Goal: Task Accomplishment & Management: Manage account settings

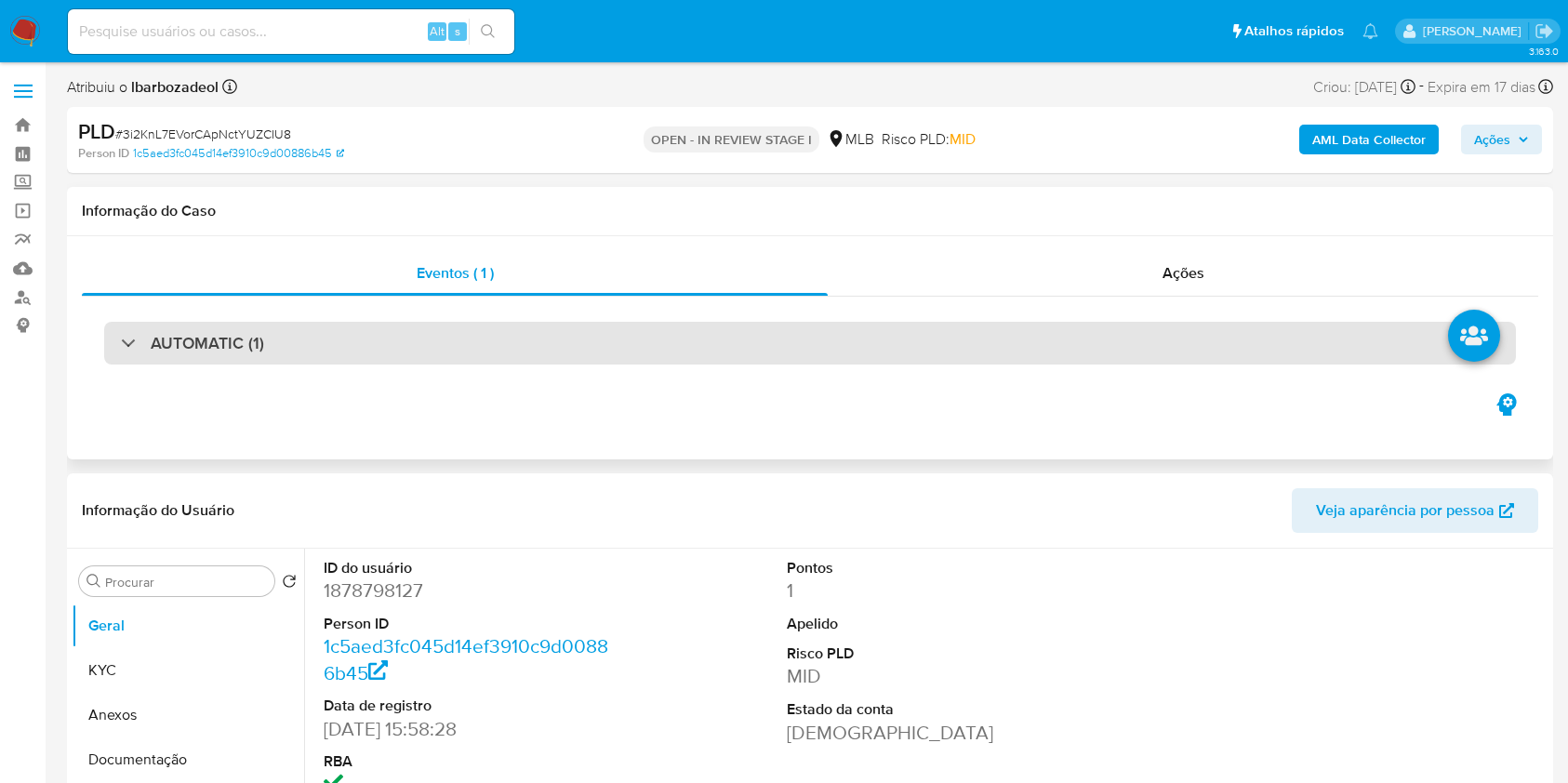
click at [802, 354] on div "AUTOMATIC (1)" at bounding box center [809, 343] width 1411 height 43
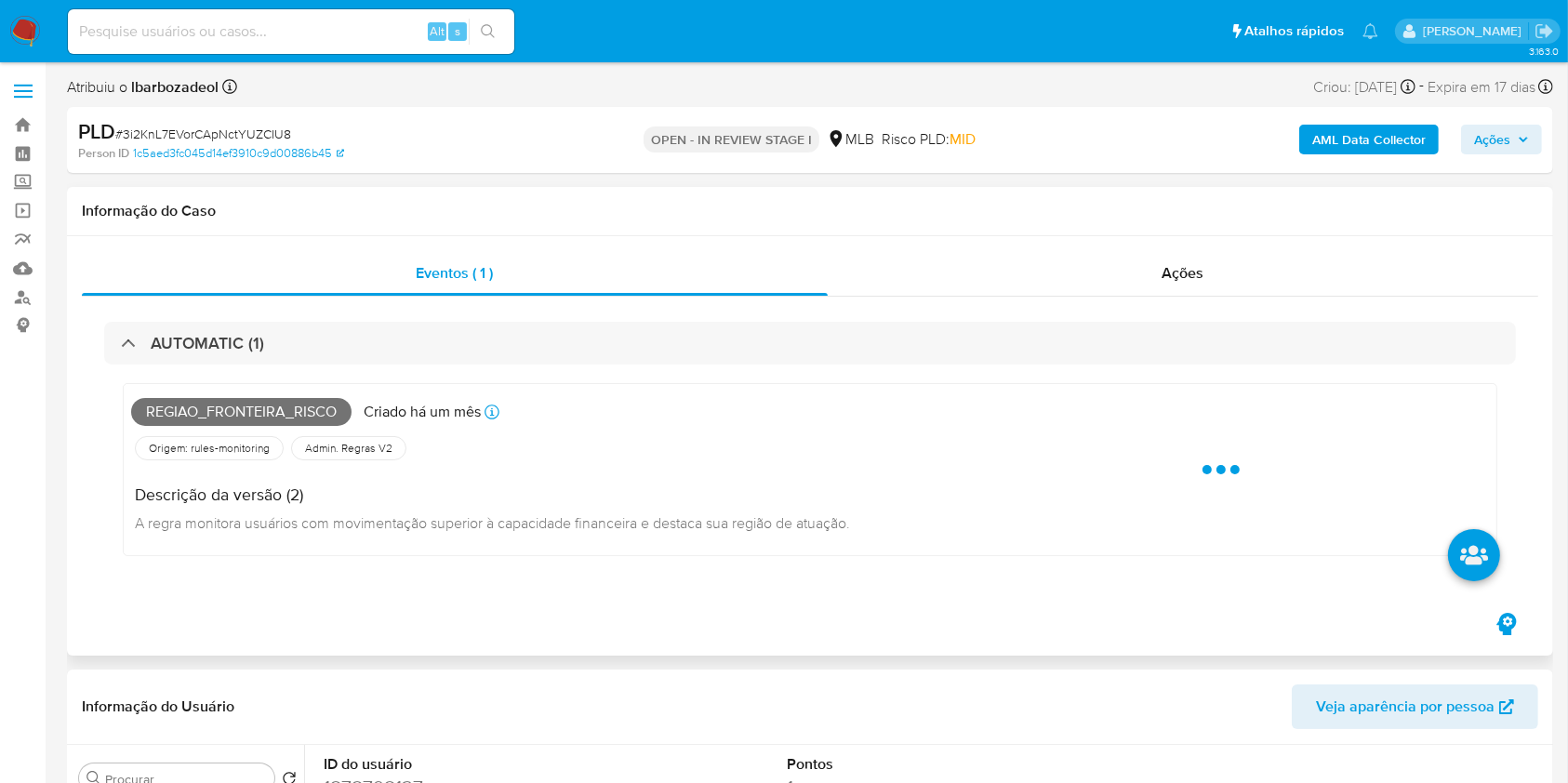
click at [274, 411] on span "Regiao_fronteira_risco" at bounding box center [241, 411] width 221 height 28
copy span "Regiao_fronteira_risco"
click at [1474, 132] on span "Ações" at bounding box center [1492, 140] width 36 height 30
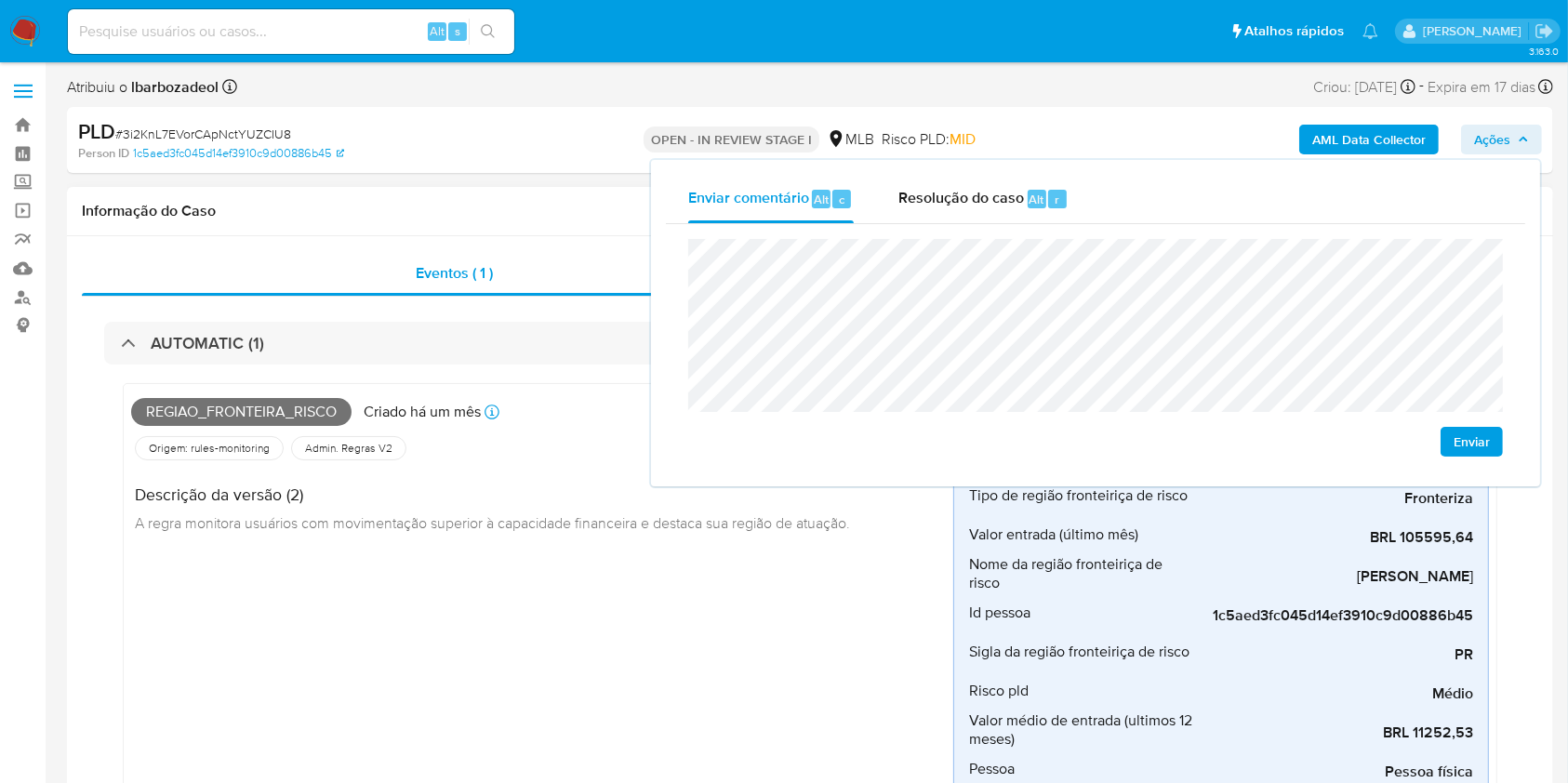
click at [372, 437] on div "Admin. Regras V2" at bounding box center [348, 448] width 115 height 24
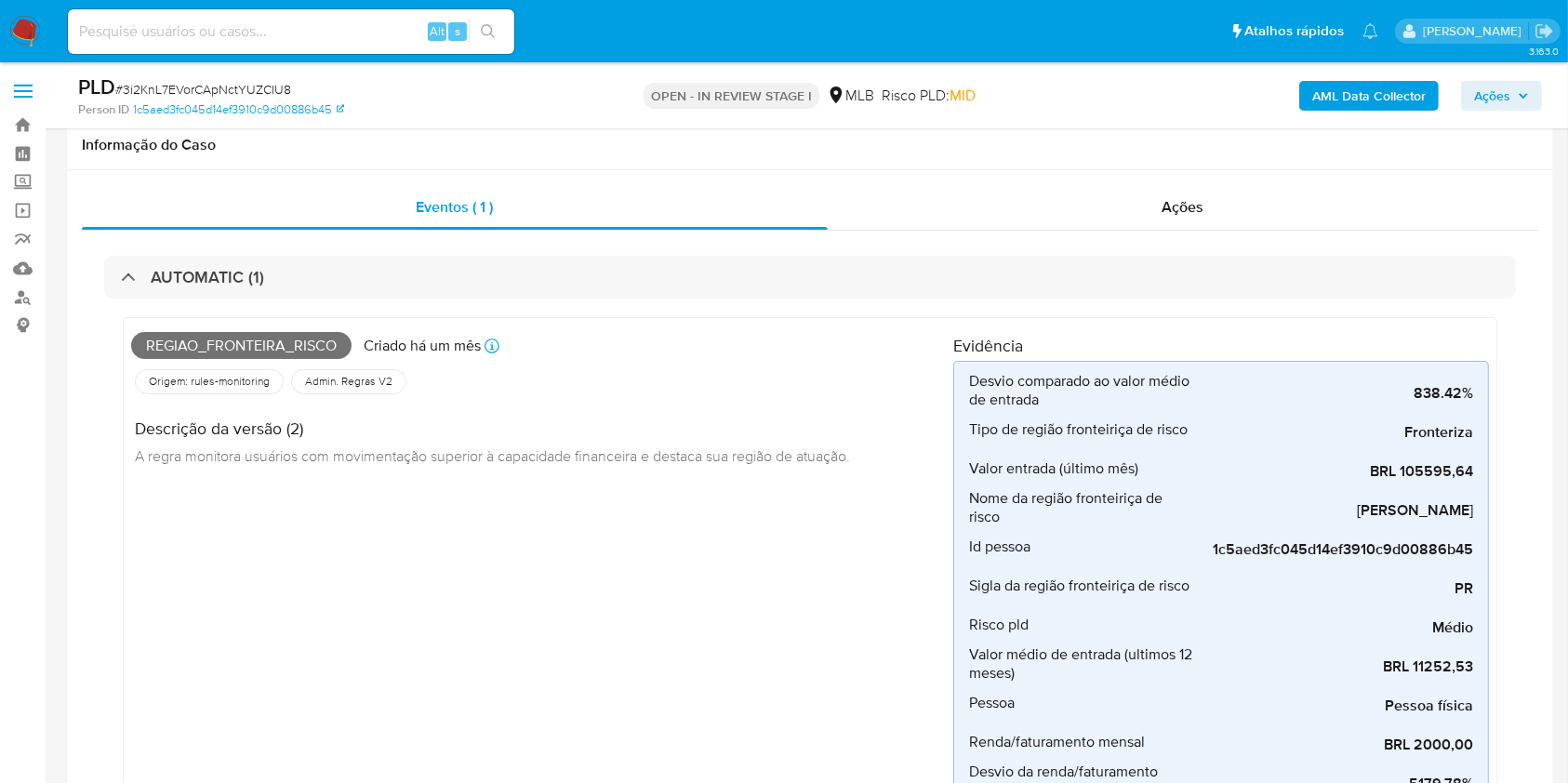
scroll to position [798, 0]
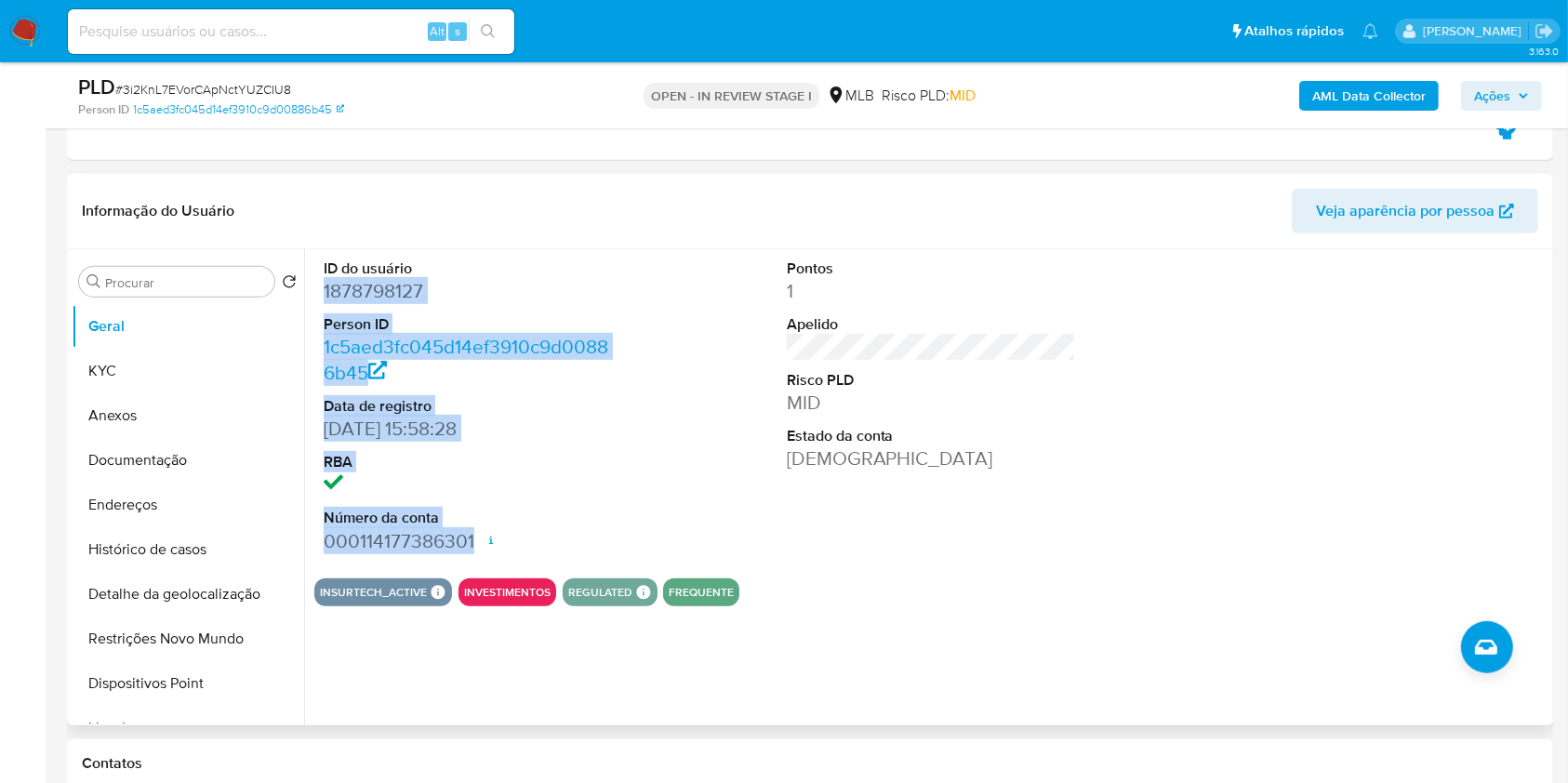
drag, startPoint x: 317, startPoint y: 286, endPoint x: 498, endPoint y: 527, distance: 301.4
click at [498, 527] on div "ID do usuário 1878798127 Person ID 1c5aed3fc045d14ef3910c9d00886b45 Data de reg…" at bounding box center [468, 405] width 309 height 315
copy dl "1878798127 Person ID 1c5aed3fc045d14ef3910c9d00886b45 Data de registro 30/06/20…"
click at [1525, 90] on icon "button" at bounding box center [1522, 95] width 11 height 11
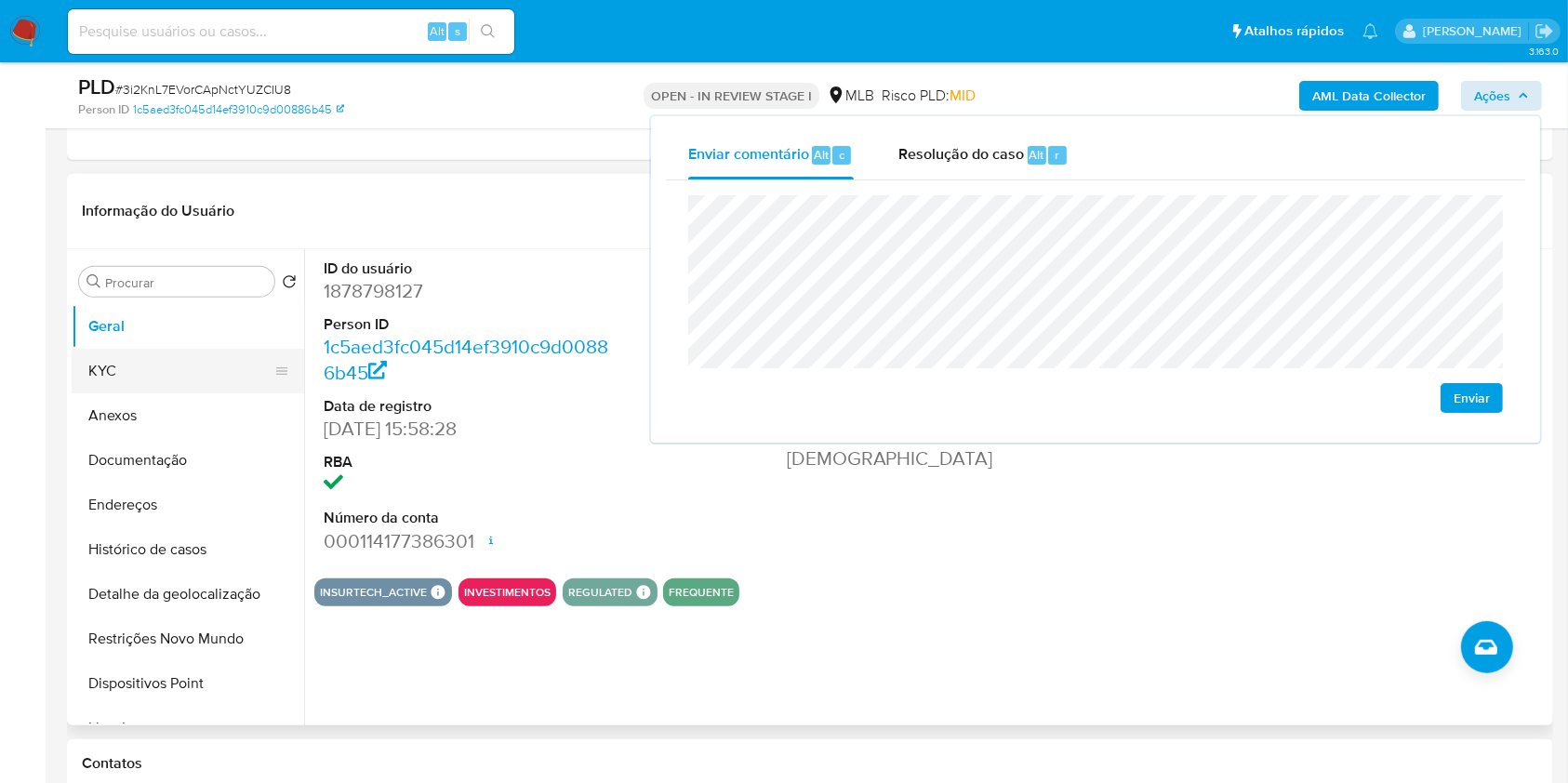
click at [196, 361] on button "KYC" at bounding box center [181, 371] width 218 height 45
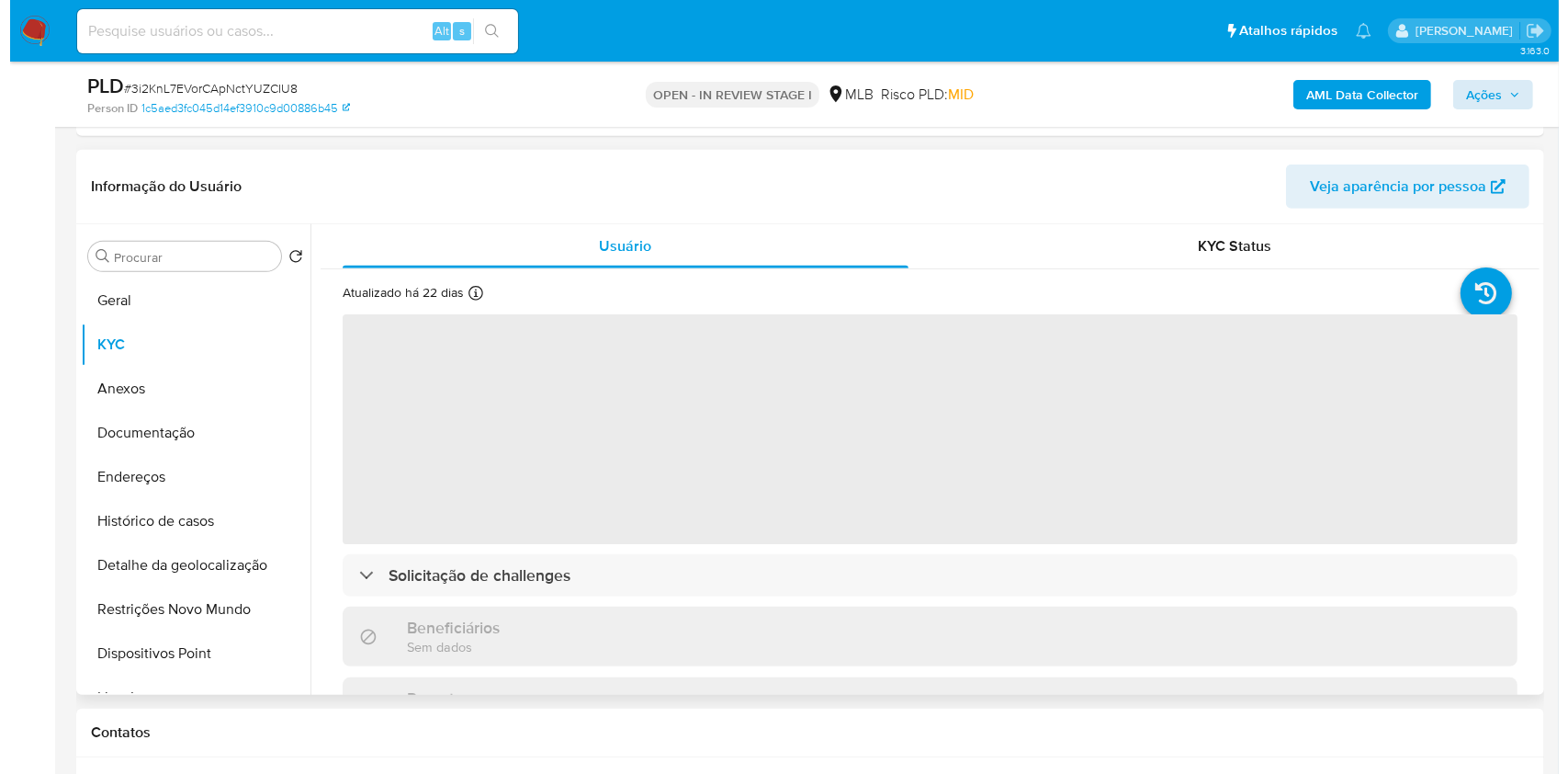
scroll to position [813, 0]
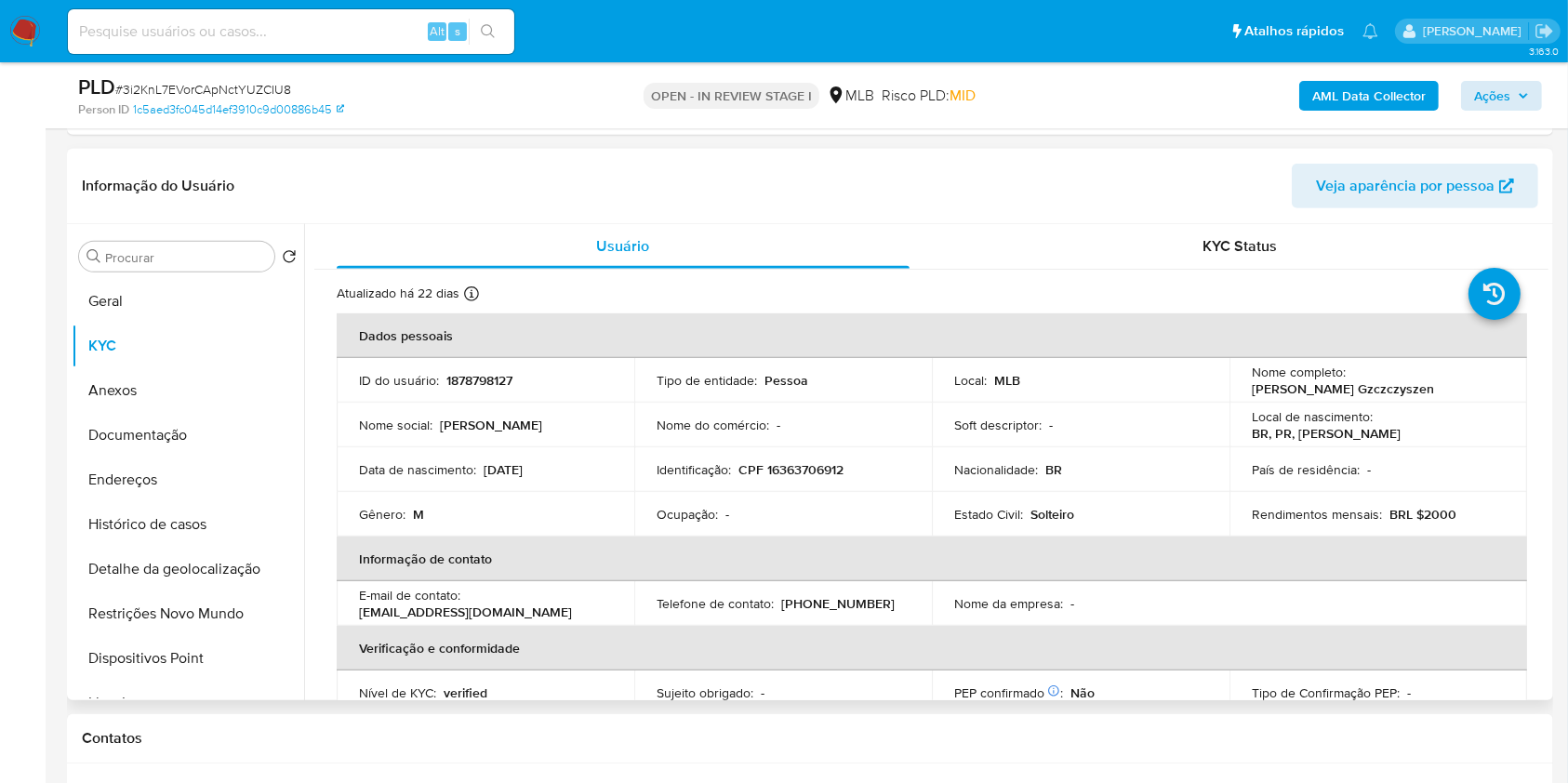
click at [783, 471] on p "CPF 16363706912" at bounding box center [790, 469] width 105 height 17
copy p "16363706912"
click at [1291, 90] on div "AML Data Collector Ações" at bounding box center [1299, 96] width 482 height 44
click at [1320, 92] on b "AML Data Collector" at bounding box center [1369, 96] width 114 height 30
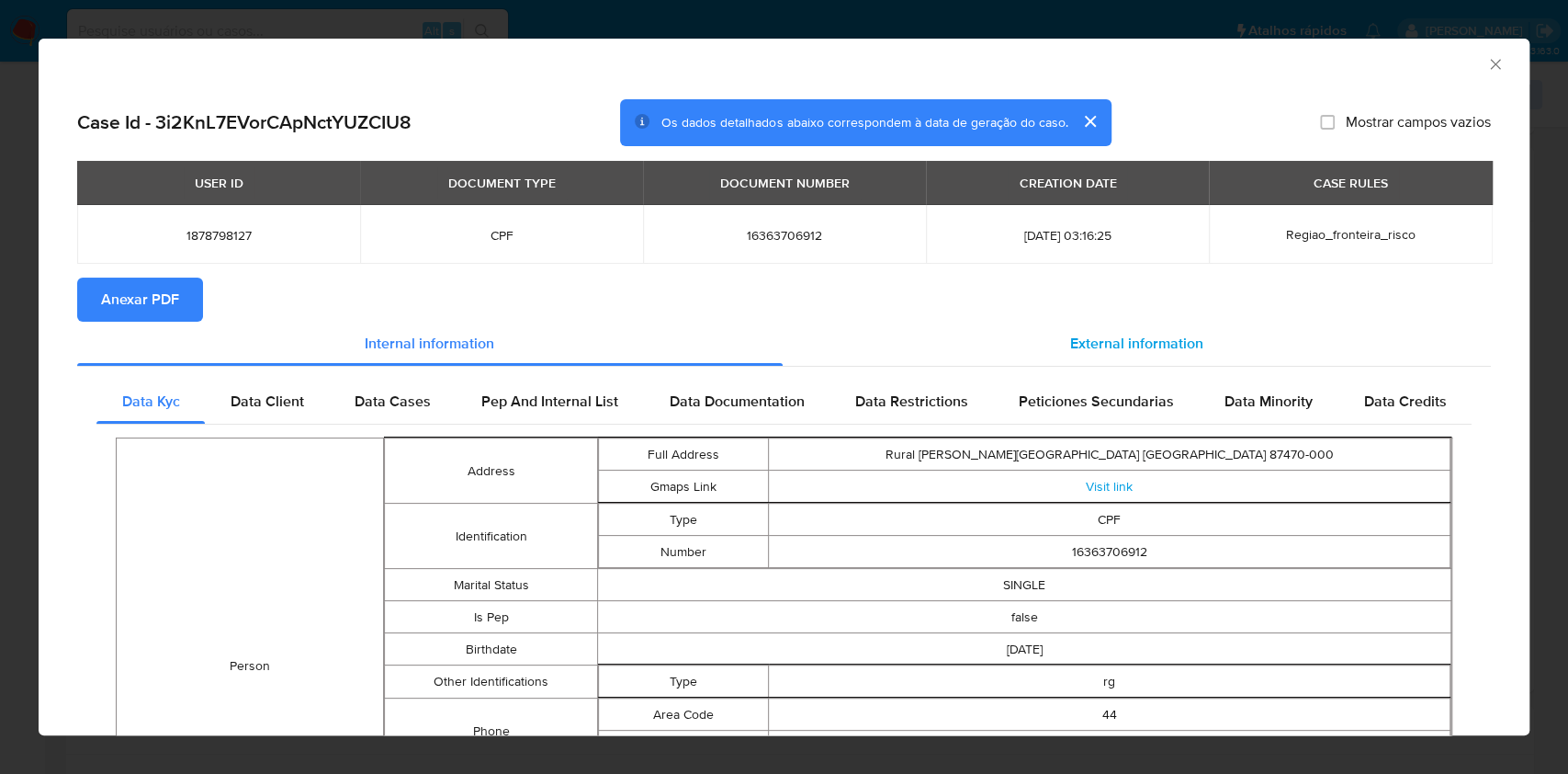
click at [970, 334] on div "External information" at bounding box center [1137, 344] width 709 height 44
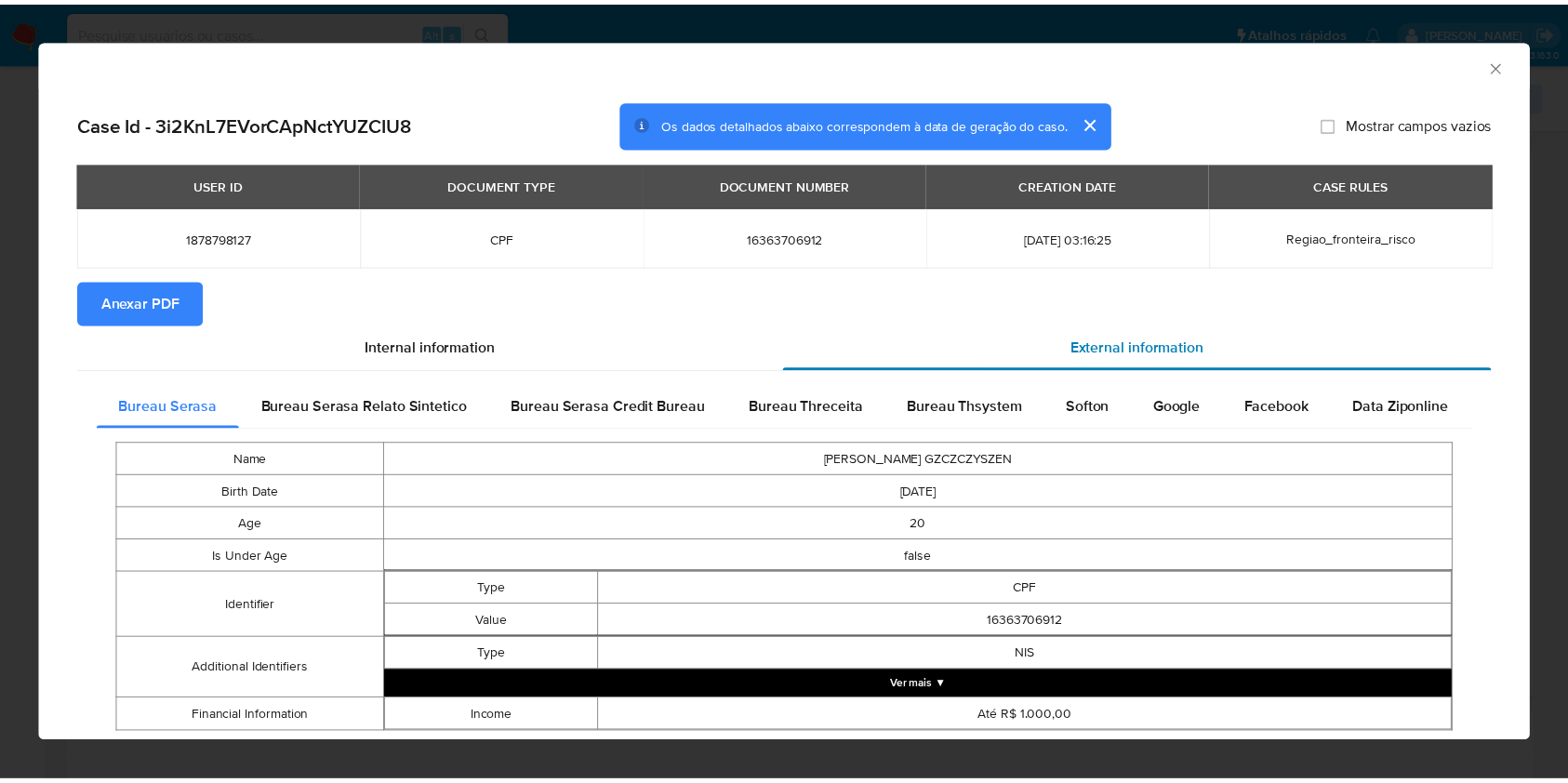
scroll to position [51, 0]
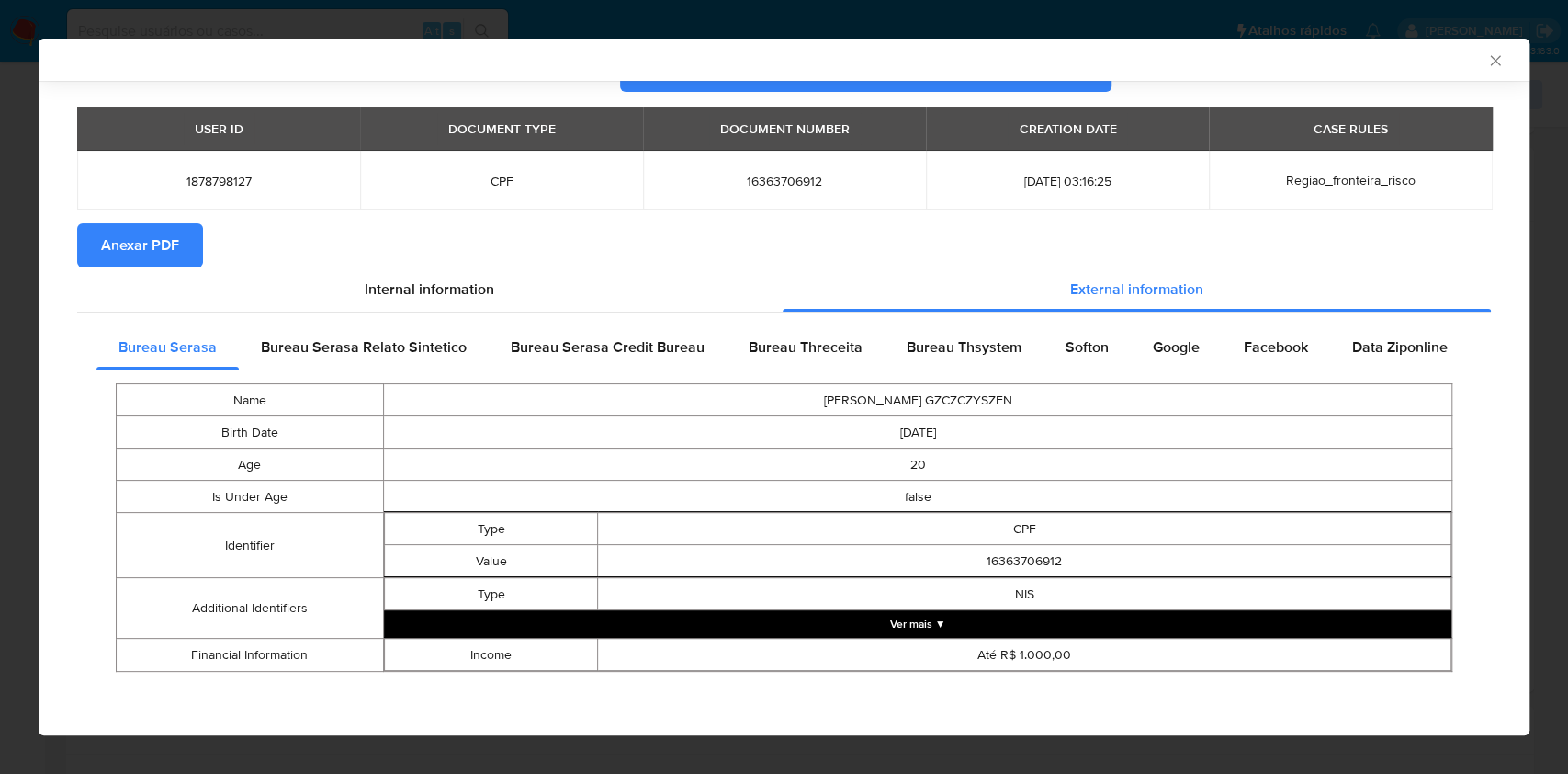
click at [905, 402] on td "GABRIEL KAPPES GZCZCZYSZEN" at bounding box center [917, 400] width 1069 height 33
copy td "GABRIEL KAPPES GZCZCZYSZEN"
click at [1486, 62] on icon "Fechar a janela" at bounding box center [1495, 60] width 19 height 19
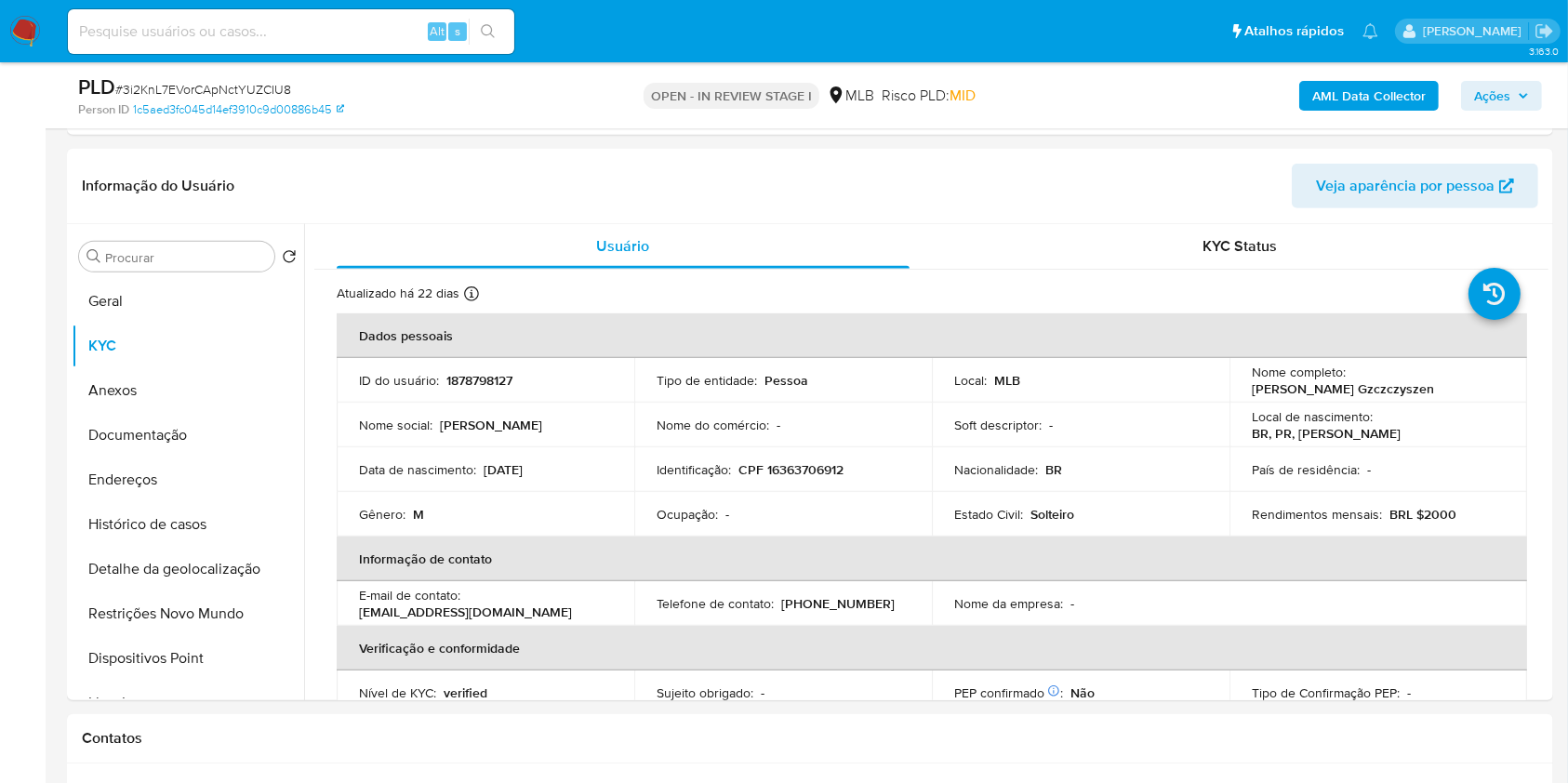
click at [1525, 84] on span "Ações" at bounding box center [1501, 96] width 55 height 26
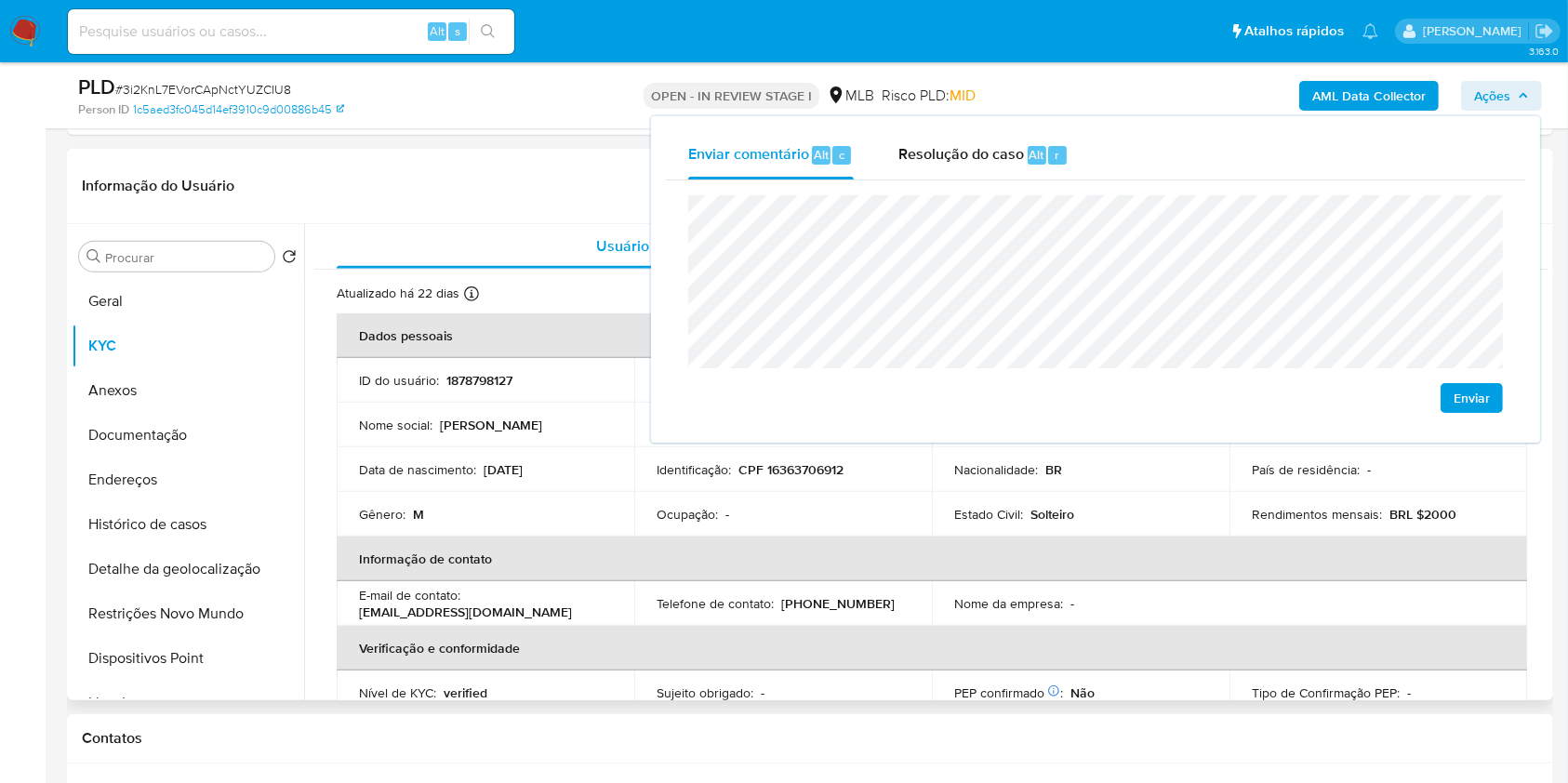
click at [1069, 539] on th "Informação de contato" at bounding box center [932, 558] width 1190 height 45
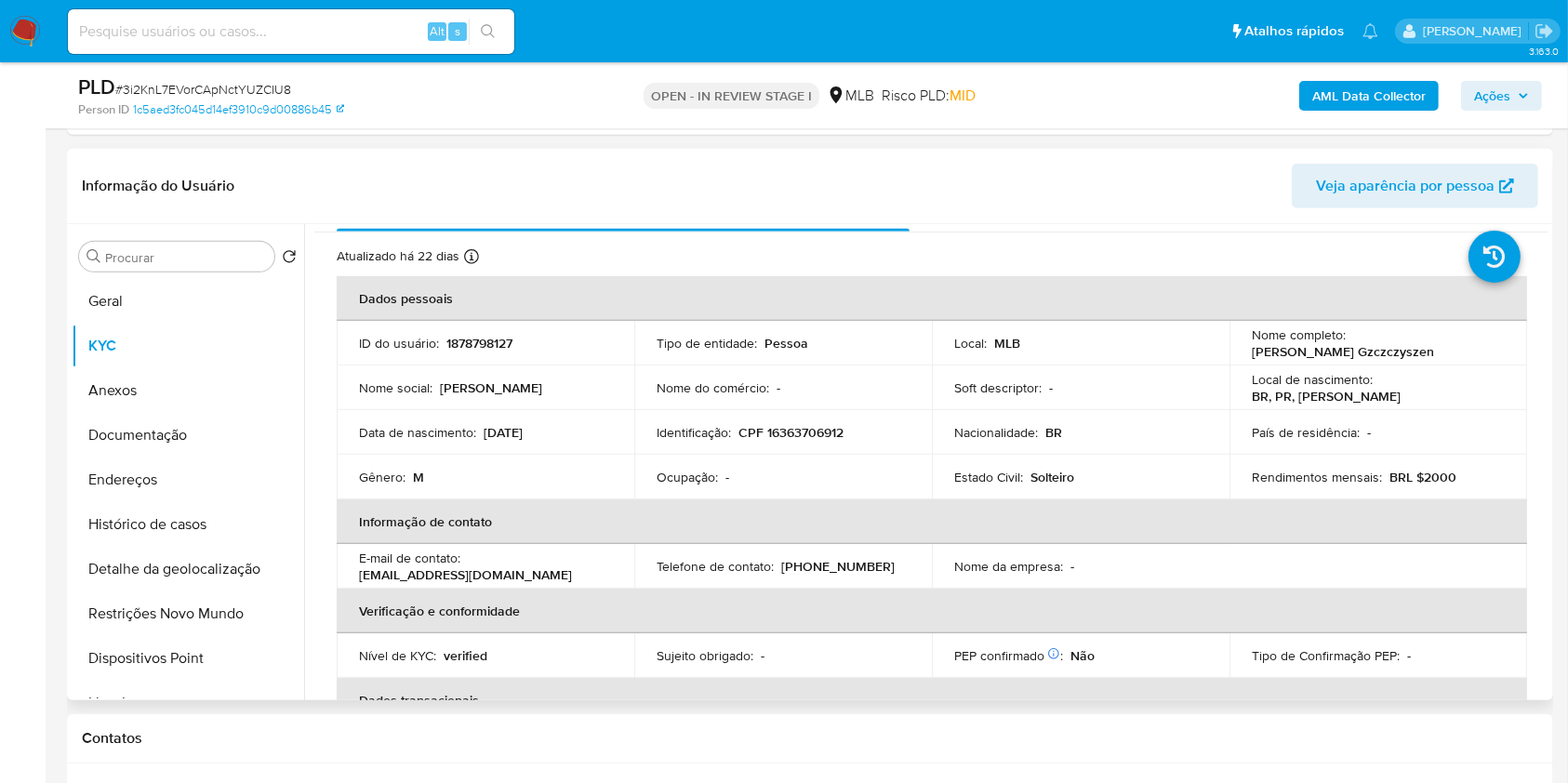
scroll to position [38, 0]
drag, startPoint x: 585, startPoint y: 435, endPoint x: 363, endPoint y: 427, distance: 222.1
click at [363, 427] on div "Data de nascimento : 28/04/2005" at bounding box center [484, 431] width 253 height 17
copy div "Data de nascimento : 28/04/2005"
click at [1519, 101] on span "Ações" at bounding box center [1501, 96] width 55 height 26
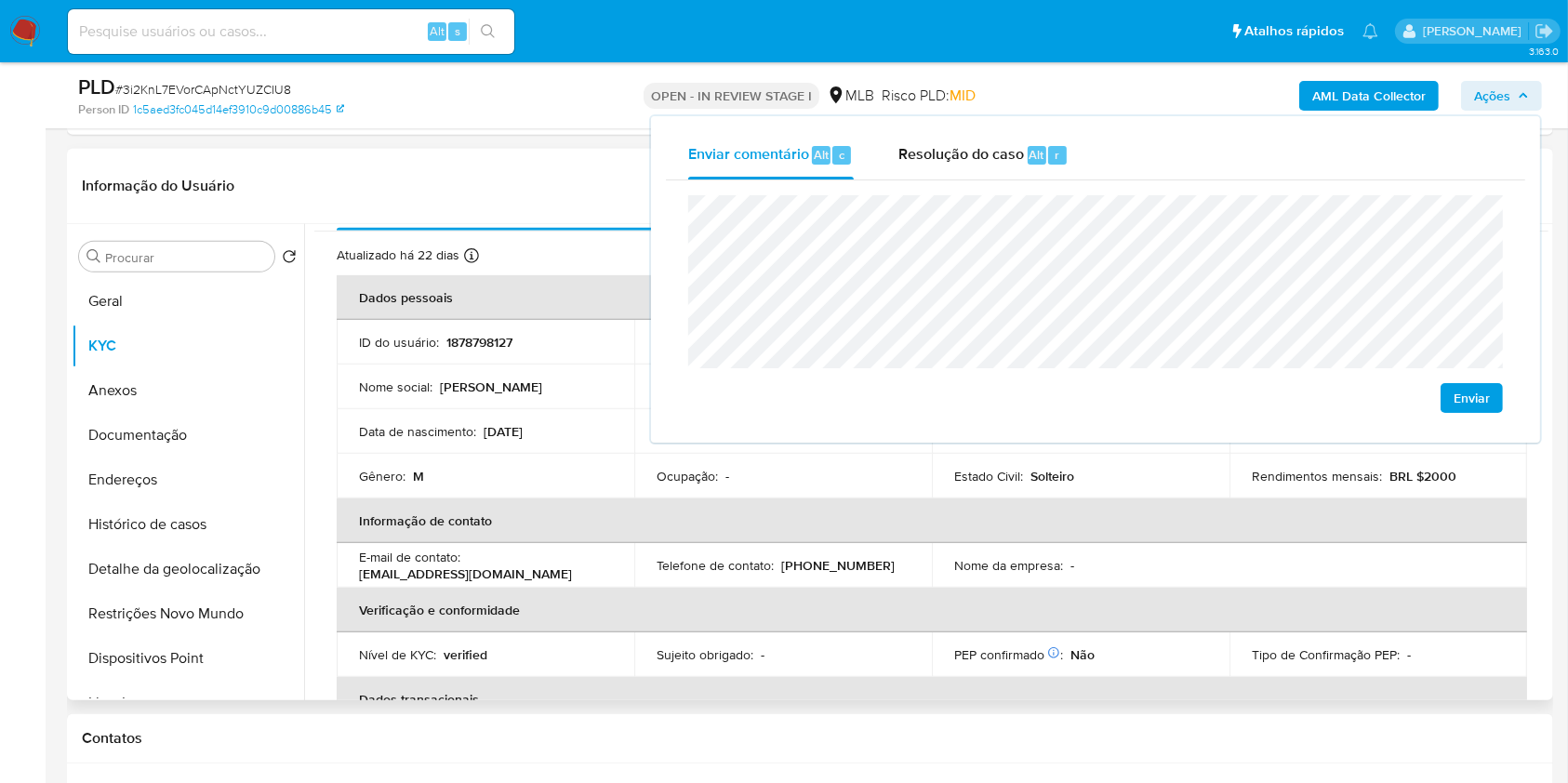
click at [1111, 550] on td "Nome da empresa : -" at bounding box center [1081, 565] width 298 height 45
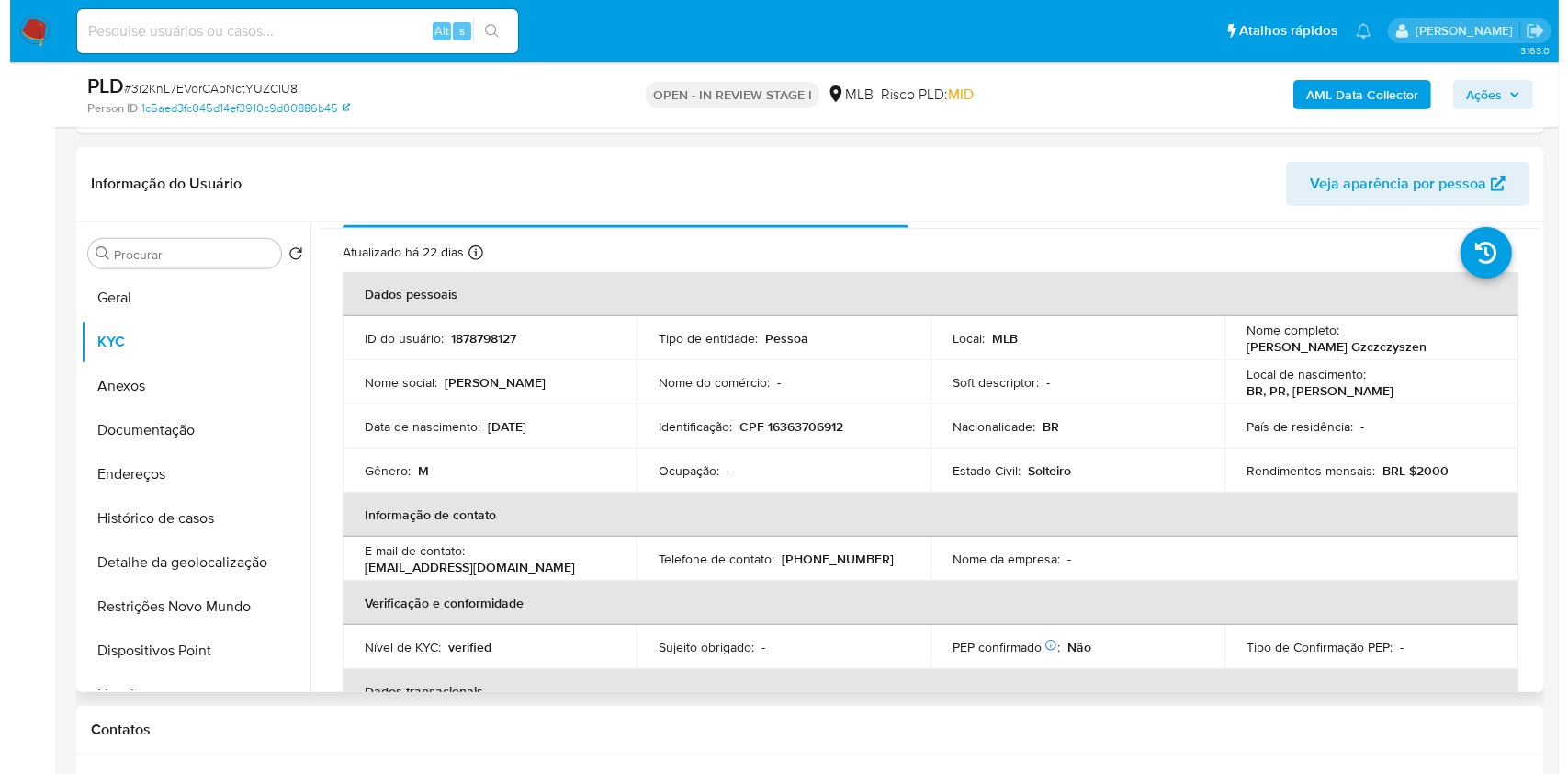
scroll to position [800, 0]
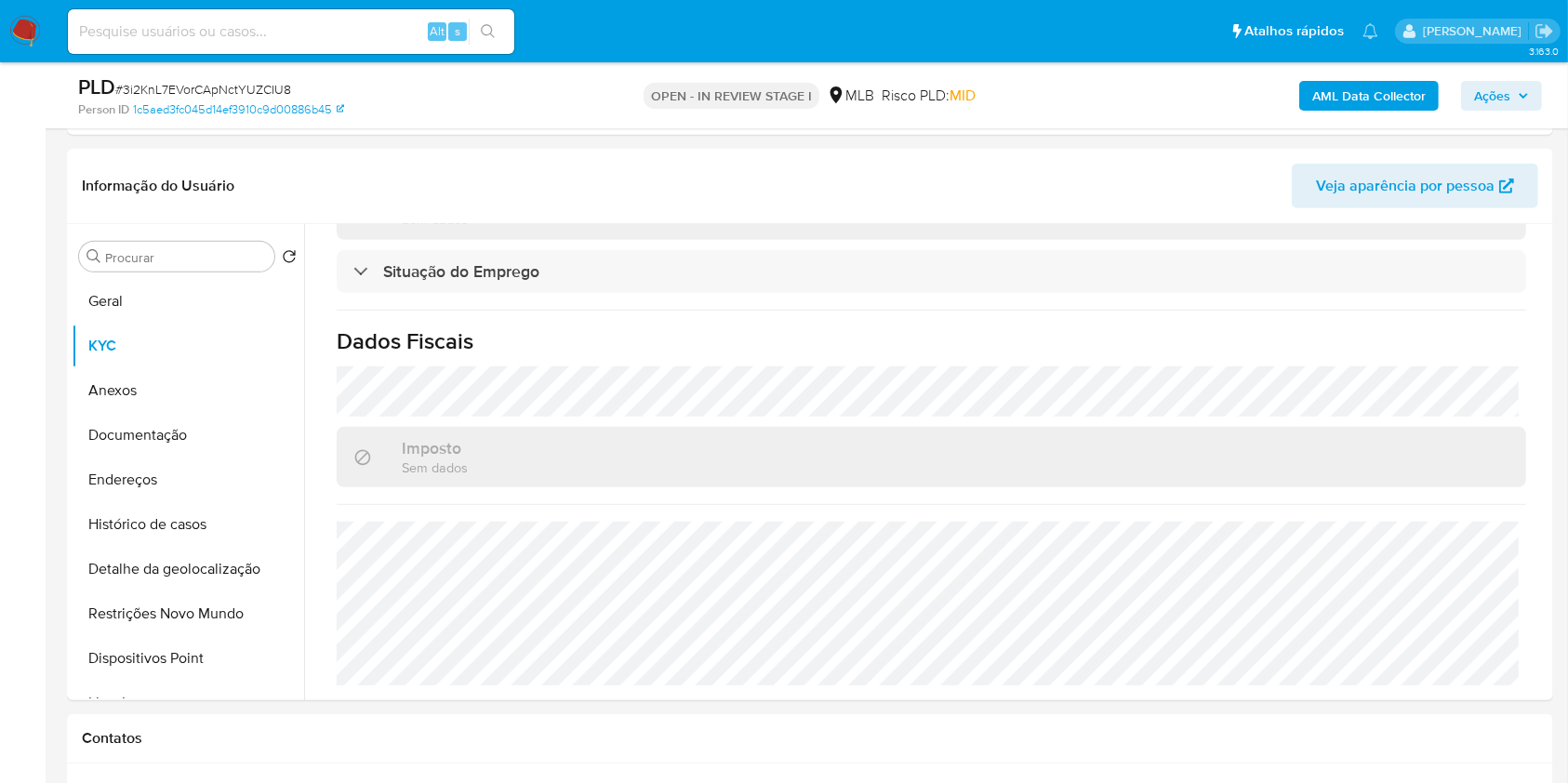
click at [1488, 97] on span "Ações" at bounding box center [1492, 96] width 36 height 30
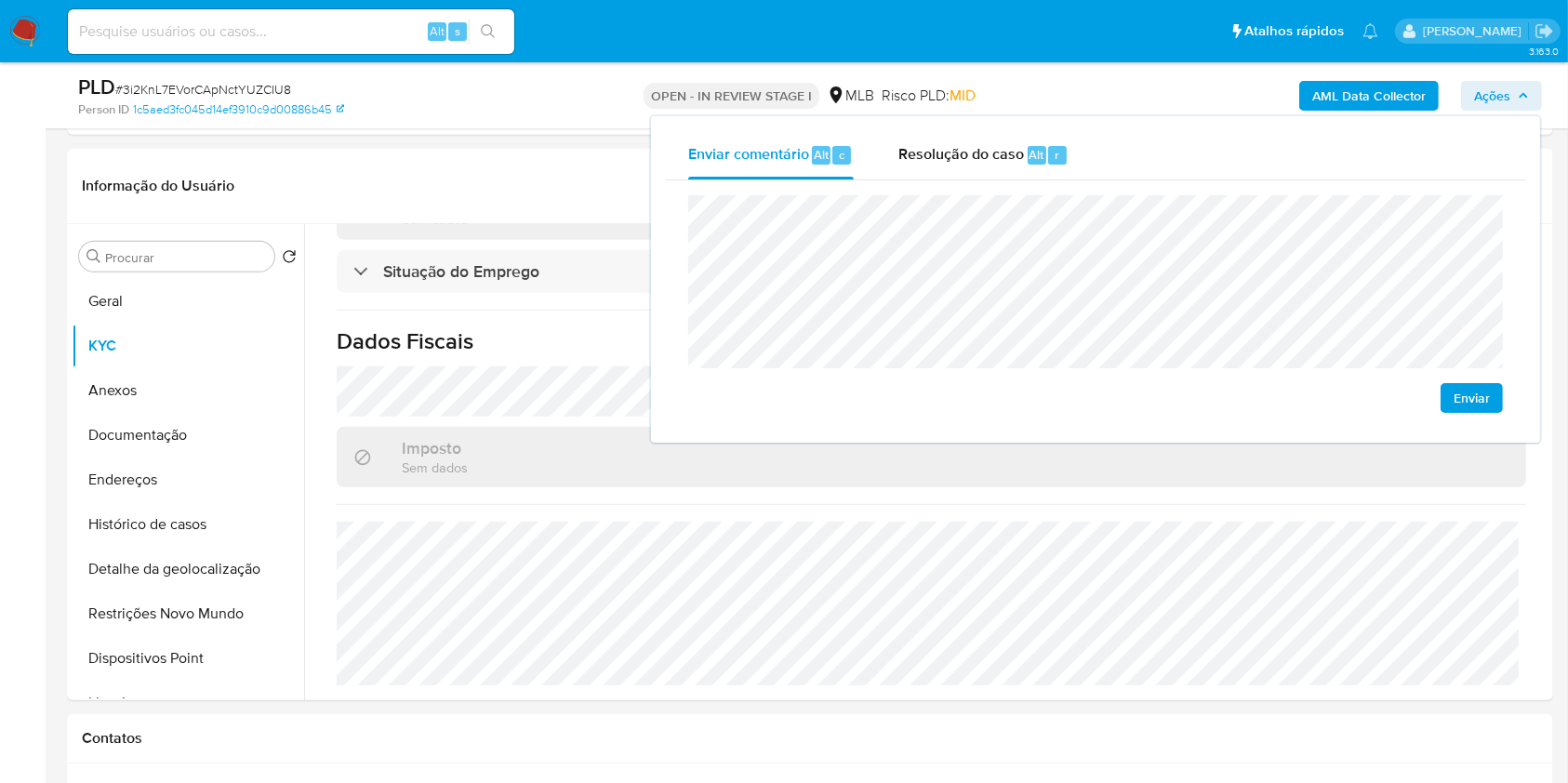
click at [1196, 79] on div "AML Data Collector Ações Enviar comentário Alt c Resolução do caso Alt r Enviar" at bounding box center [1299, 96] width 482 height 44
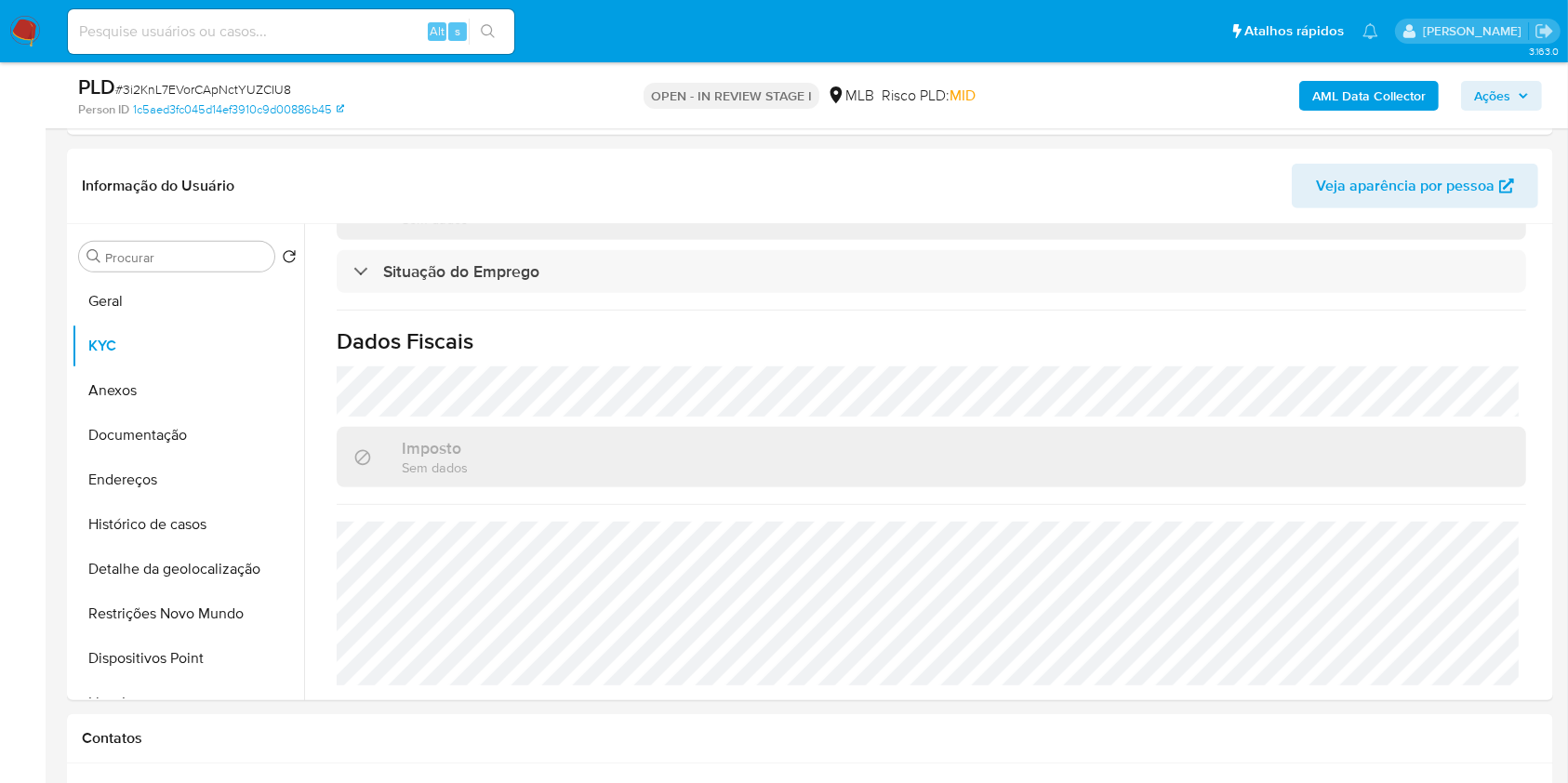
click at [1332, 82] on b "AML Data Collector" at bounding box center [1369, 96] width 114 height 30
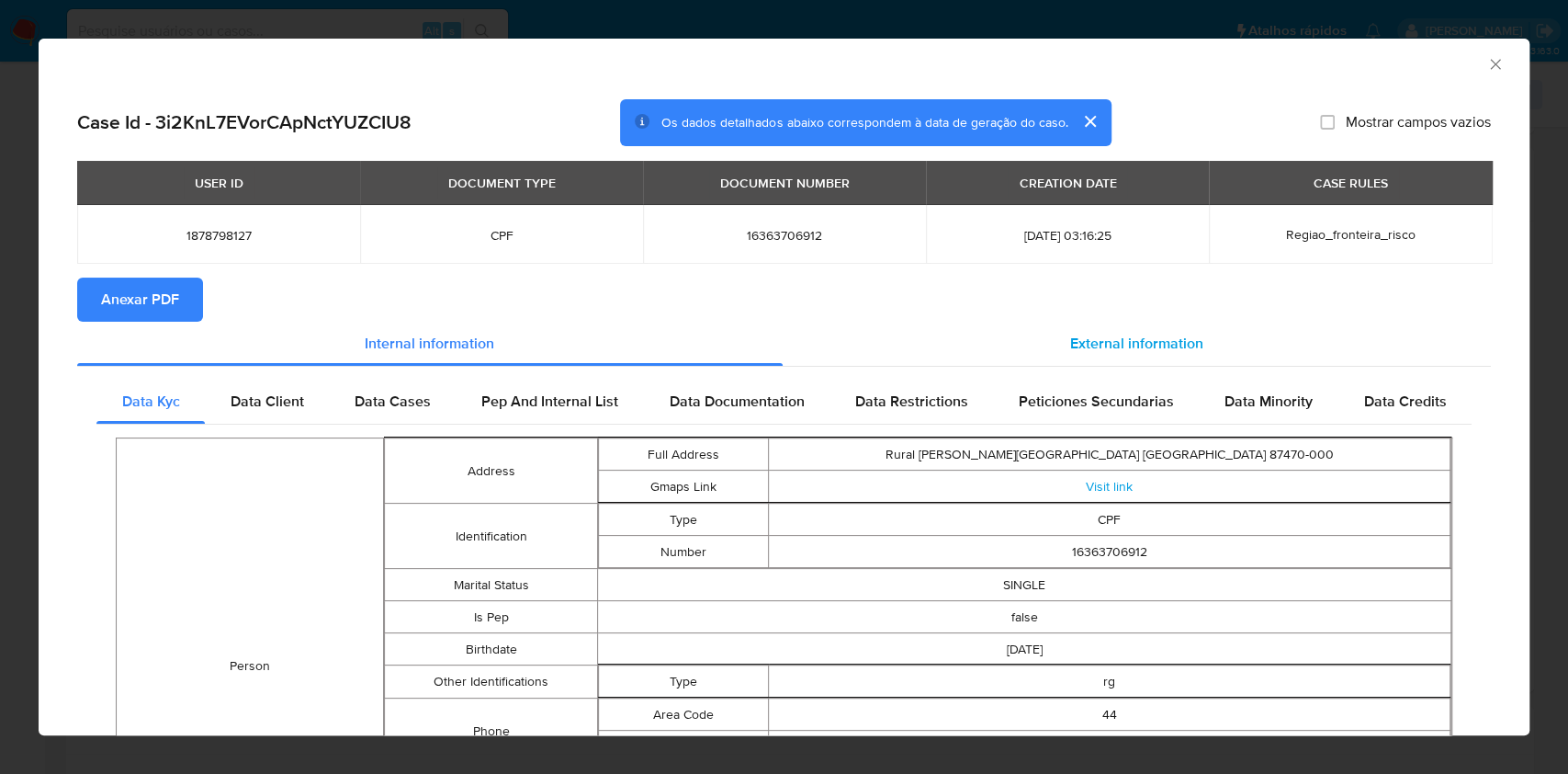
click at [916, 348] on div "External information" at bounding box center [1137, 344] width 709 height 44
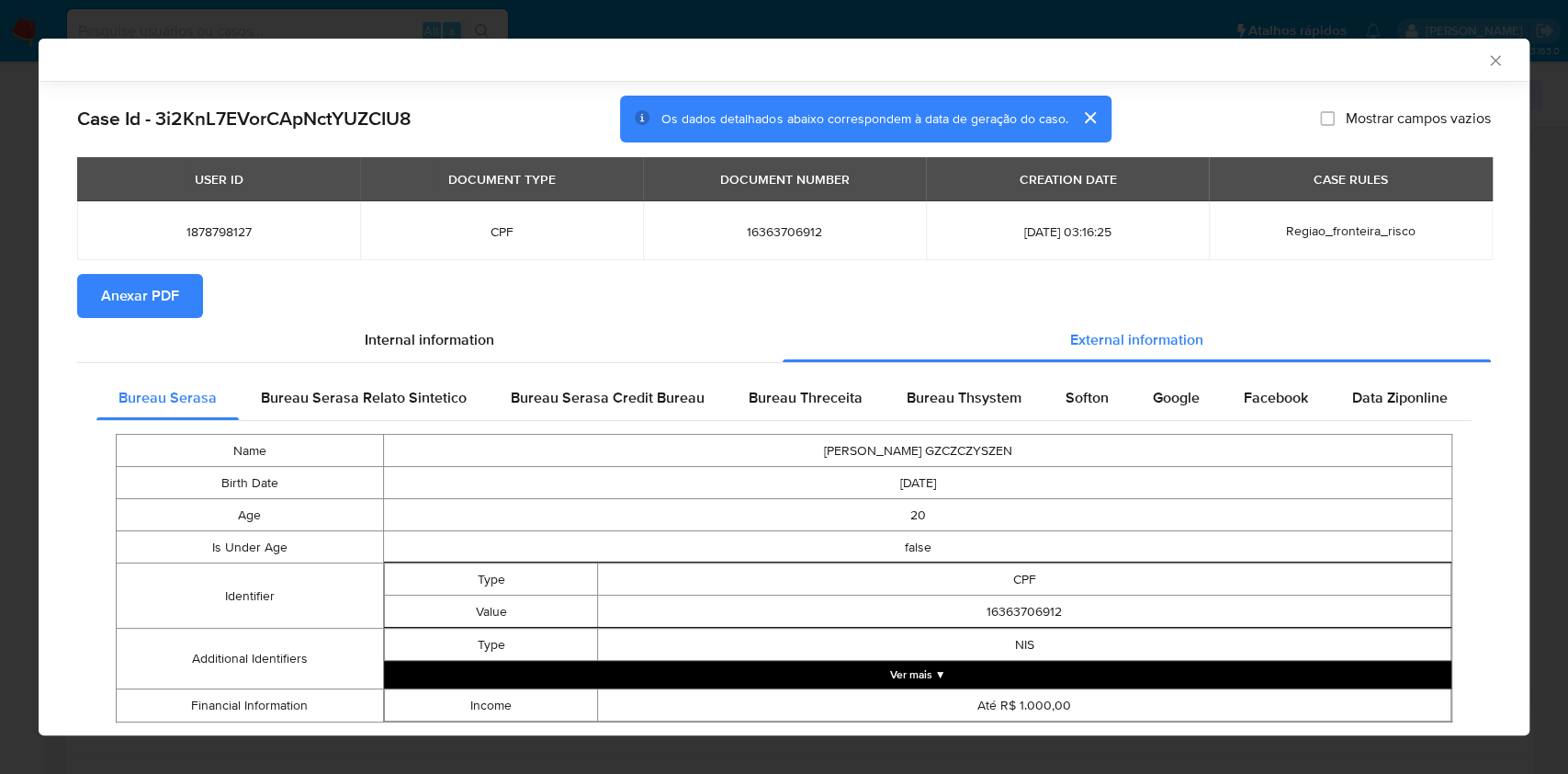
scroll to position [50, 0]
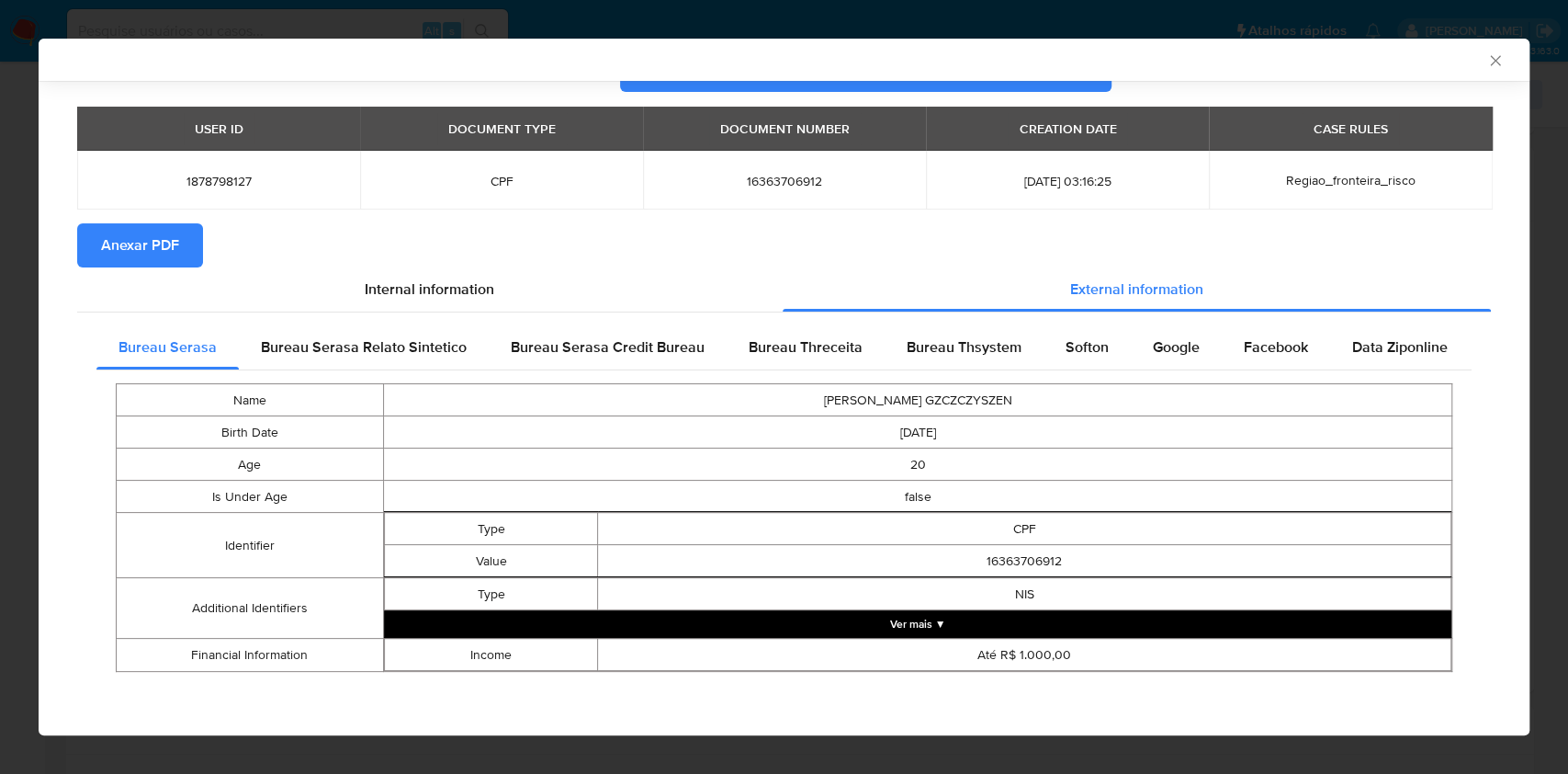
click at [861, 632] on button "Ver mais ▼" at bounding box center [918, 624] width 1068 height 28
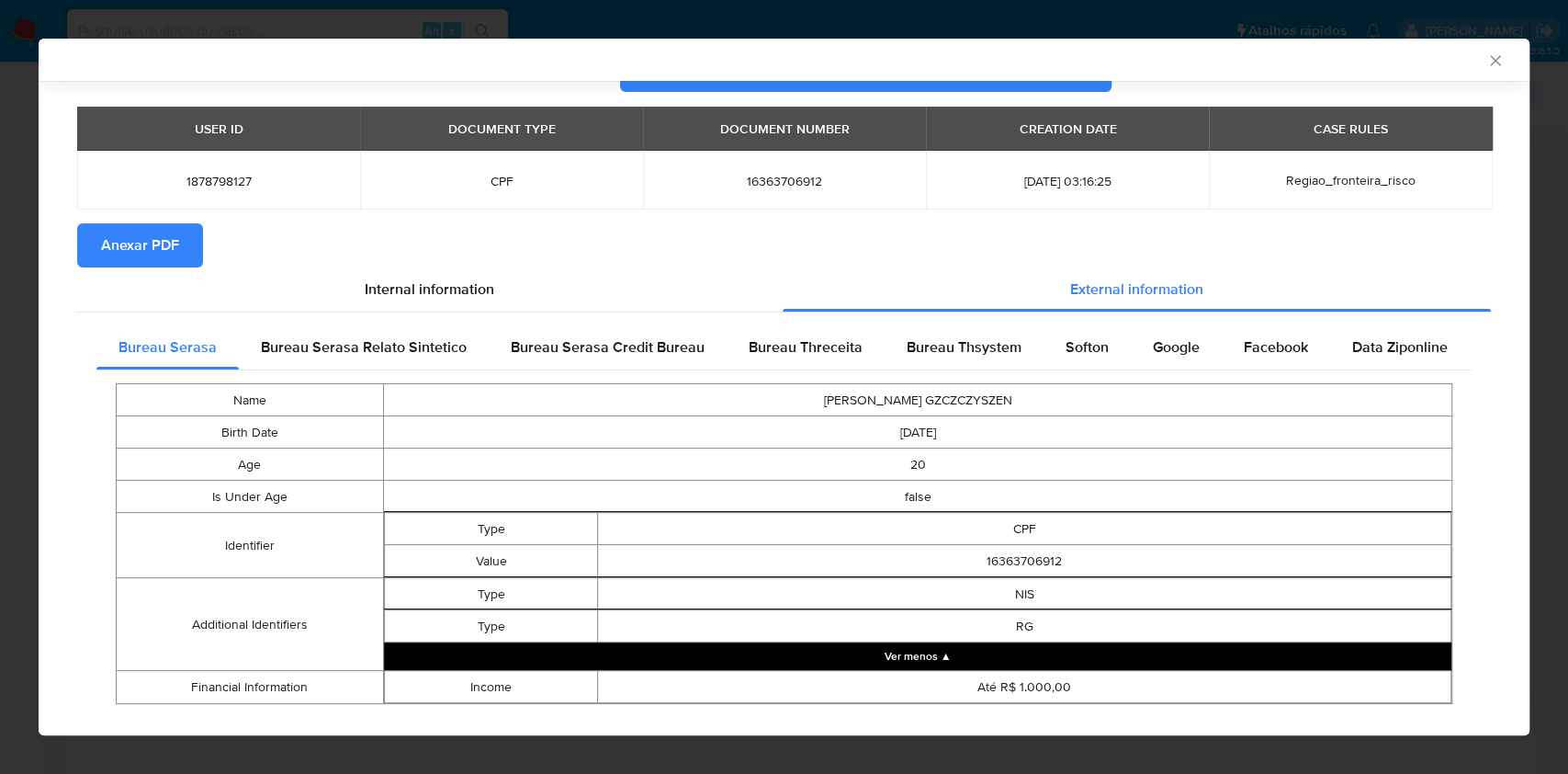
click at [416, 363] on div "Bureau Serasa Relato Sintetico" at bounding box center [363, 348] width 250 height 44
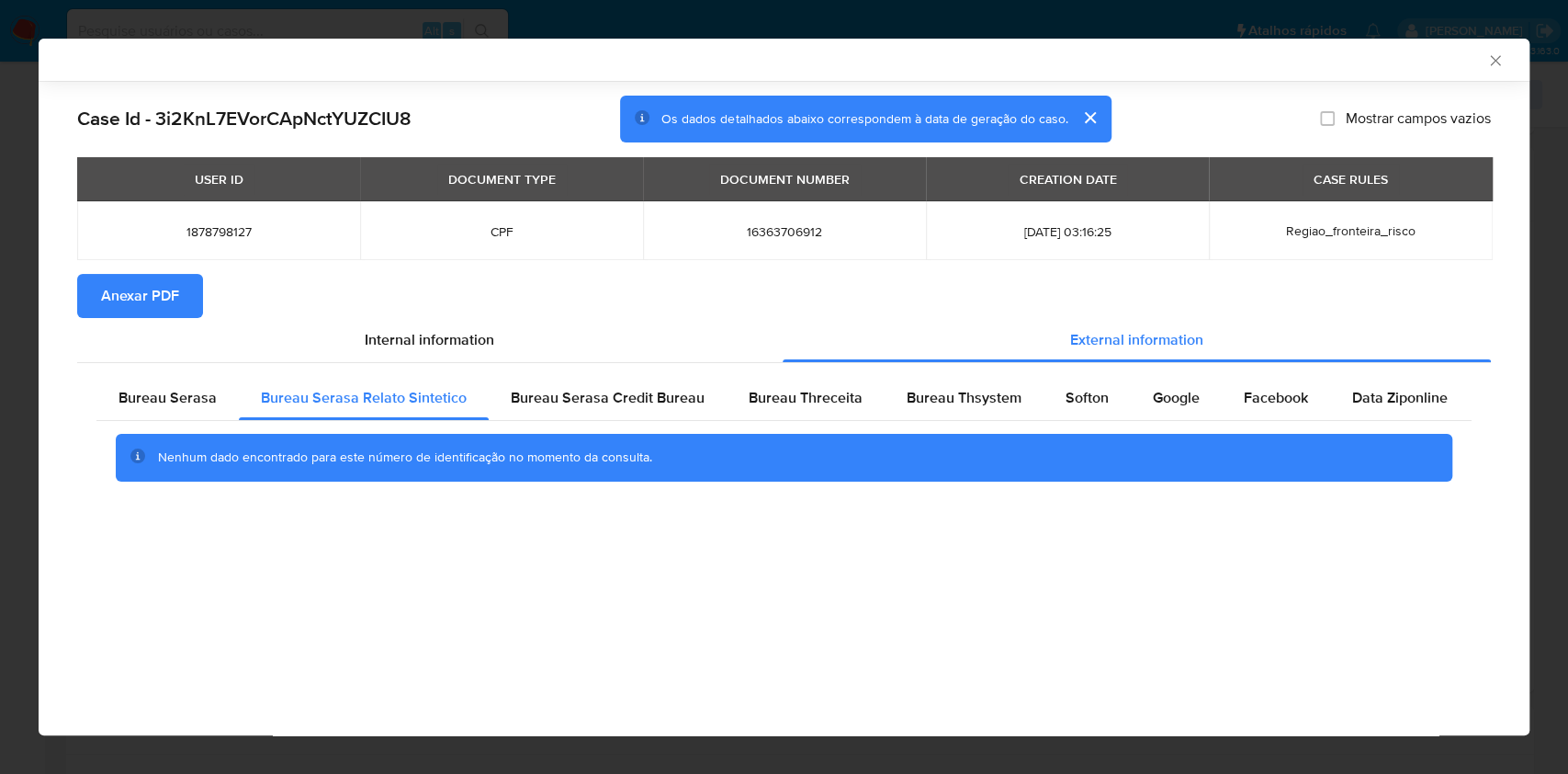
scroll to position [0, 0]
drag, startPoint x: 657, startPoint y: 408, endPoint x: 761, endPoint y: 406, distance: 104.0
click at [669, 408] on span "Bureau Serasa Credit Bureau" at bounding box center [608, 397] width 193 height 21
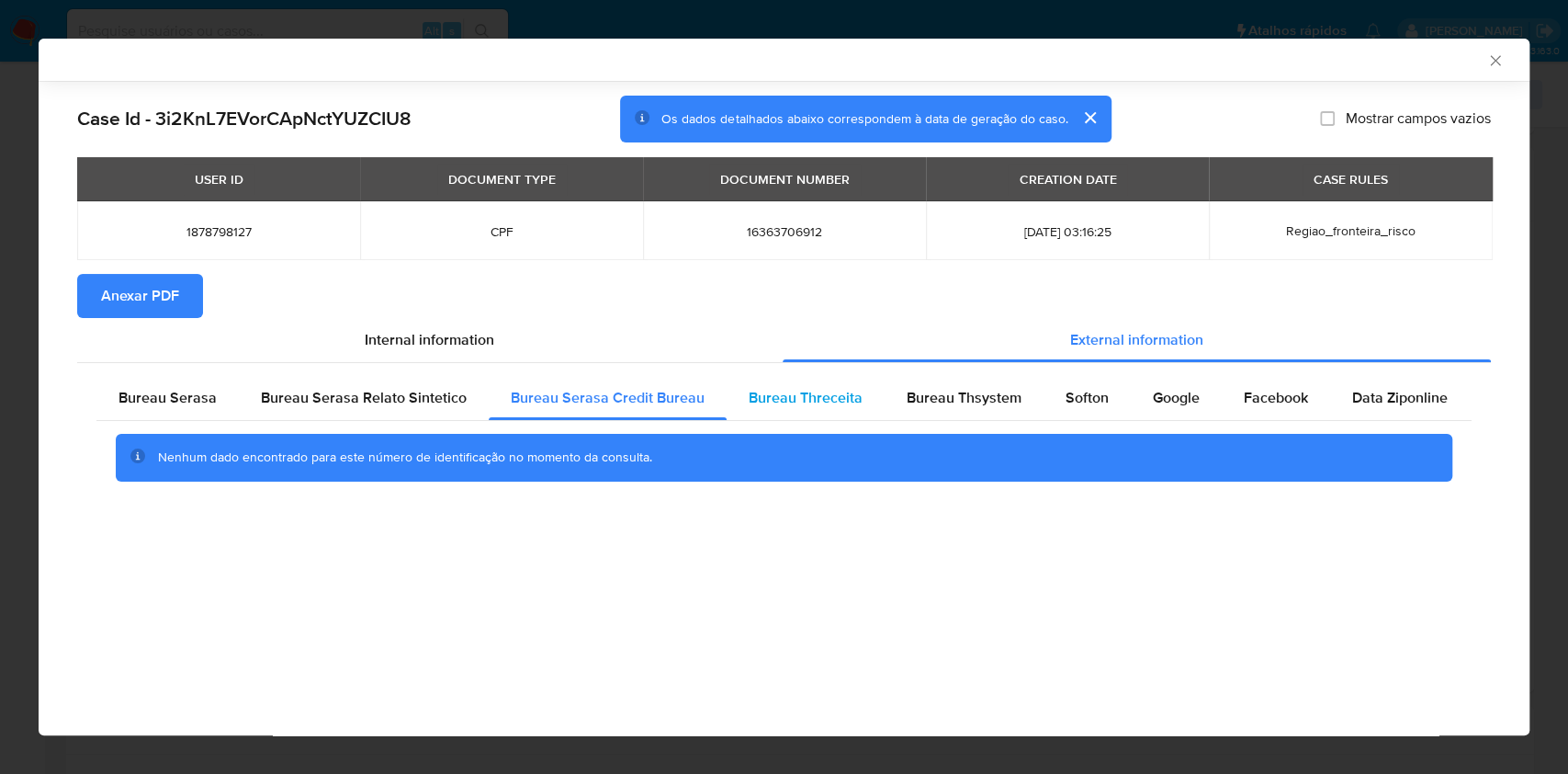
click at [830, 409] on div "Bureau Threceita" at bounding box center [805, 398] width 158 height 44
click at [907, 400] on span "Bureau Thsystem" at bounding box center [964, 397] width 114 height 21
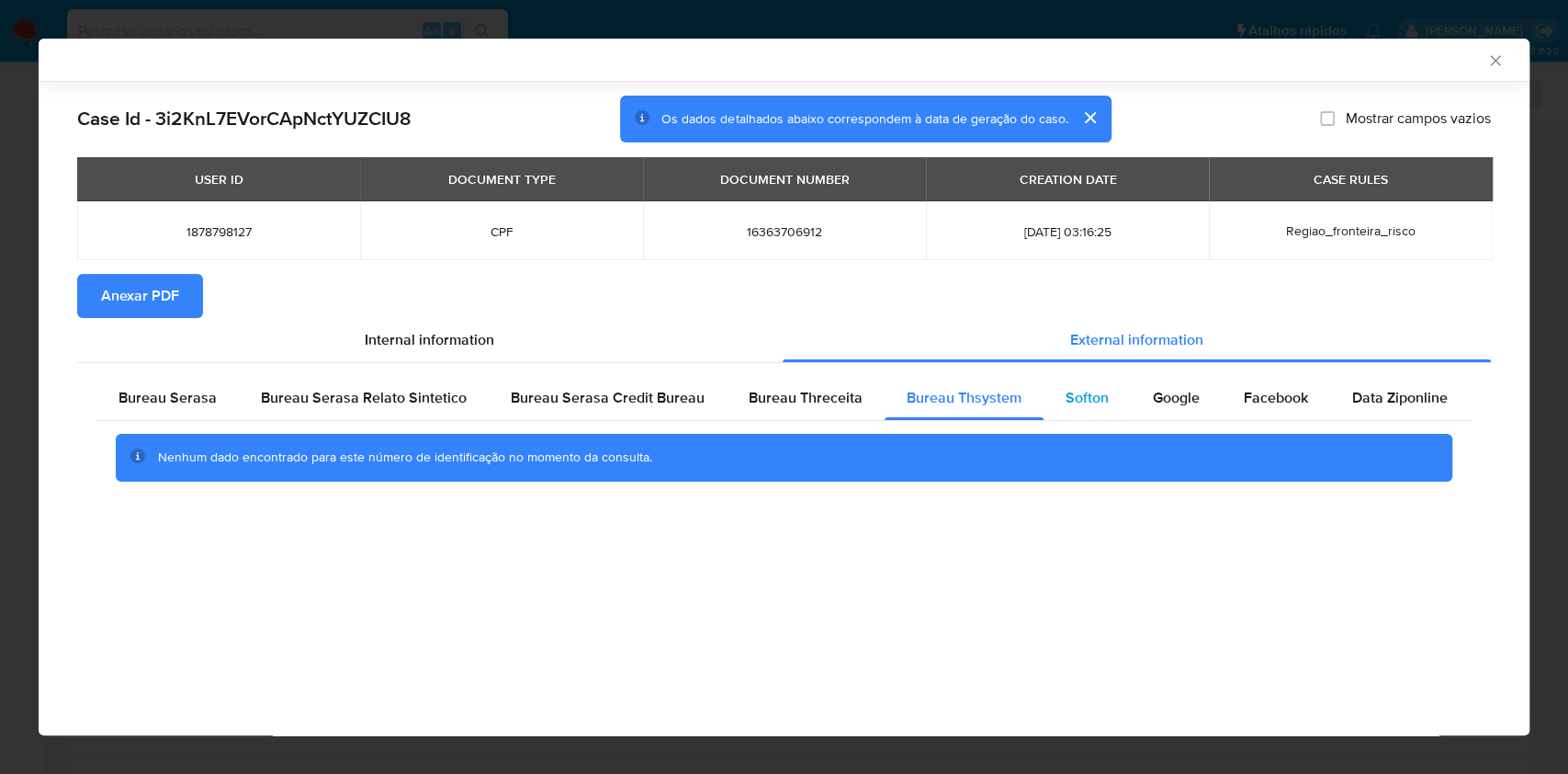
click at [1075, 417] on div "Softon" at bounding box center [1087, 398] width 87 height 44
drag, startPoint x: 1151, startPoint y: 401, endPoint x: 1180, endPoint y: 400, distance: 29.0
click at [1154, 401] on span "Google" at bounding box center [1175, 397] width 46 height 21
drag, startPoint x: 1246, startPoint y: 402, endPoint x: 1271, endPoint y: 402, distance: 25.0
click at [1248, 402] on span "Facebook" at bounding box center [1275, 397] width 64 height 21
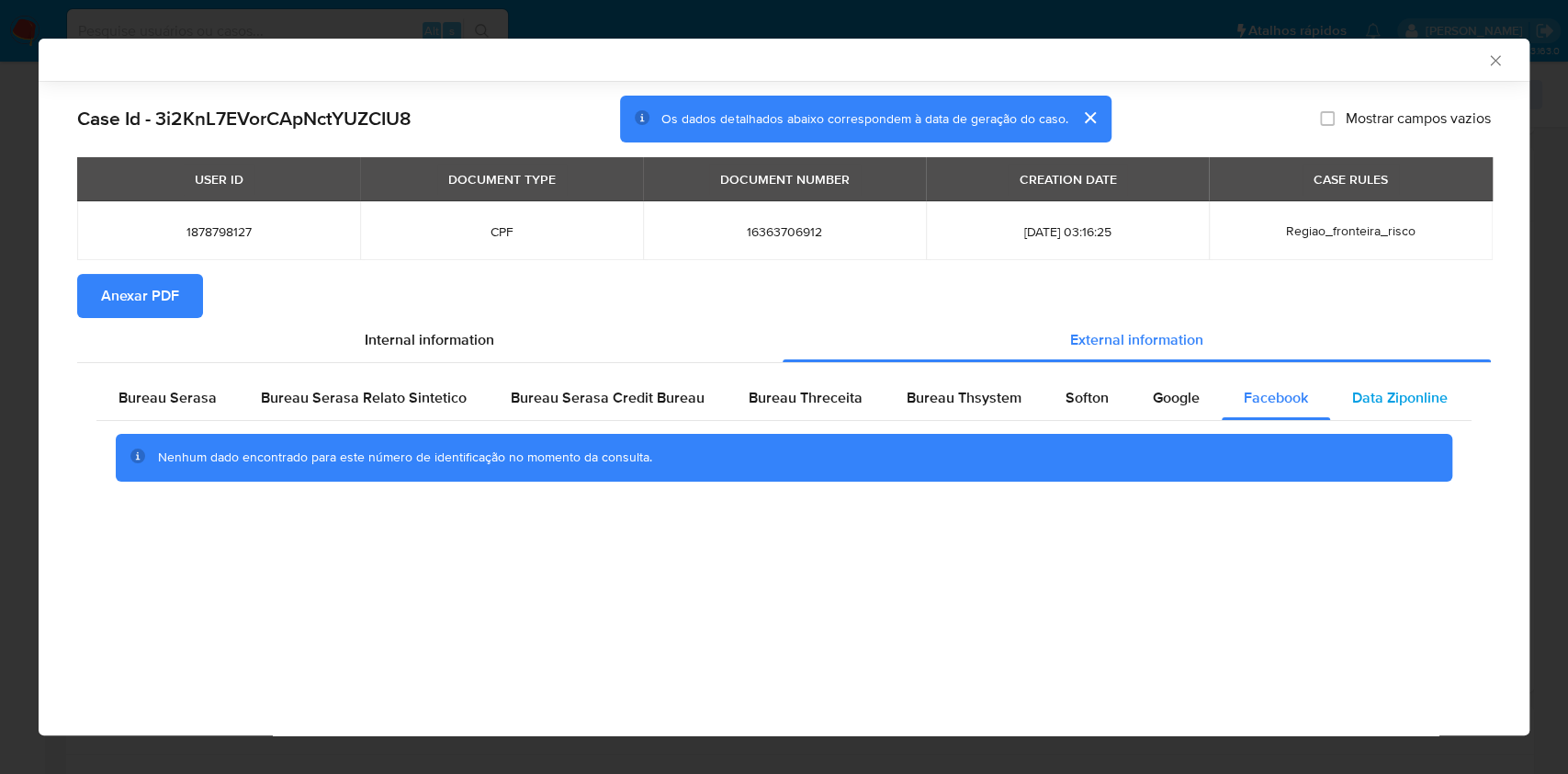
click at [1376, 401] on span "Data Ziponline" at bounding box center [1399, 397] width 96 height 21
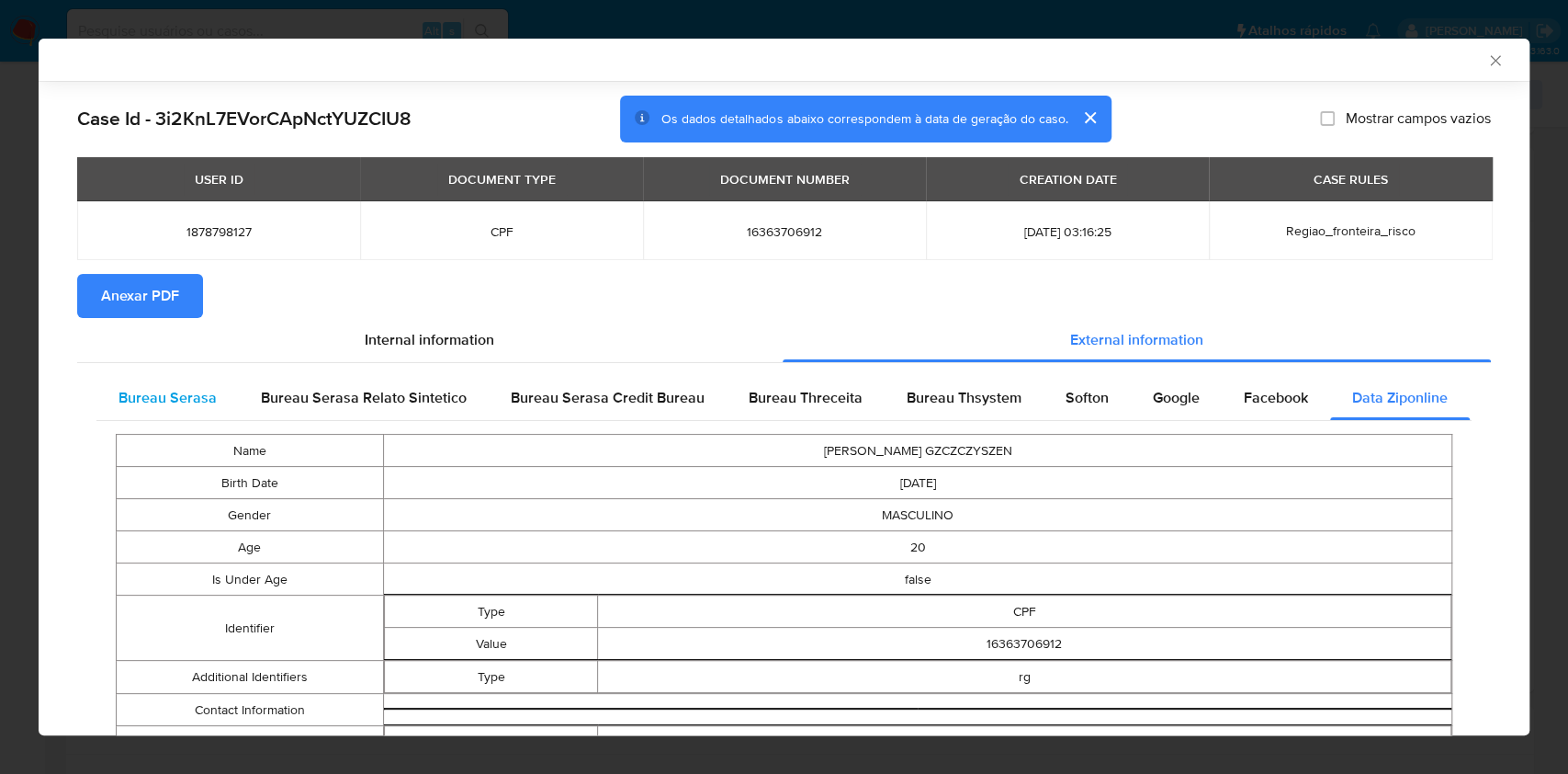
click at [152, 393] on span "Bureau Serasa" at bounding box center [168, 397] width 99 height 21
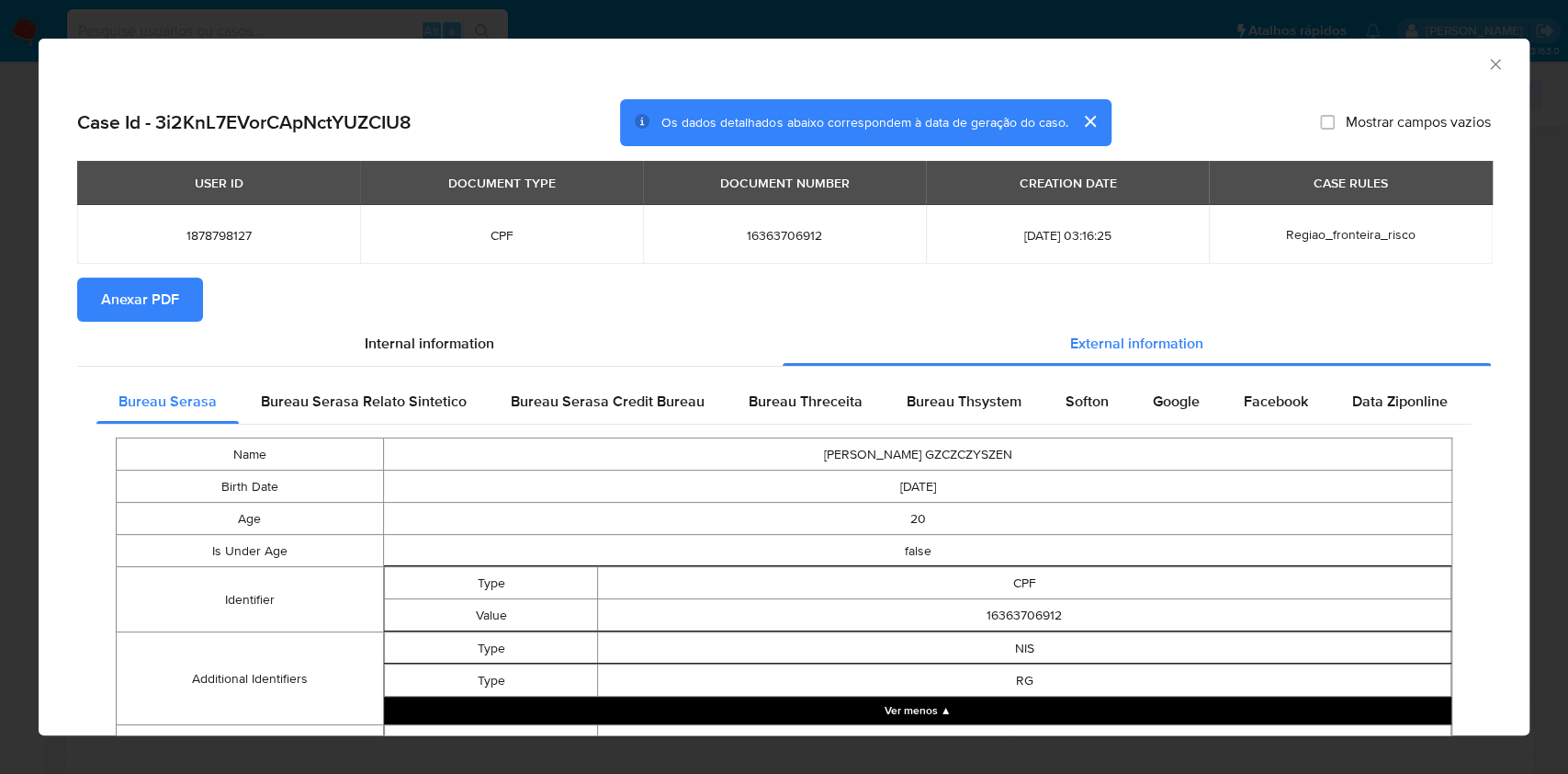
scroll to position [82, 0]
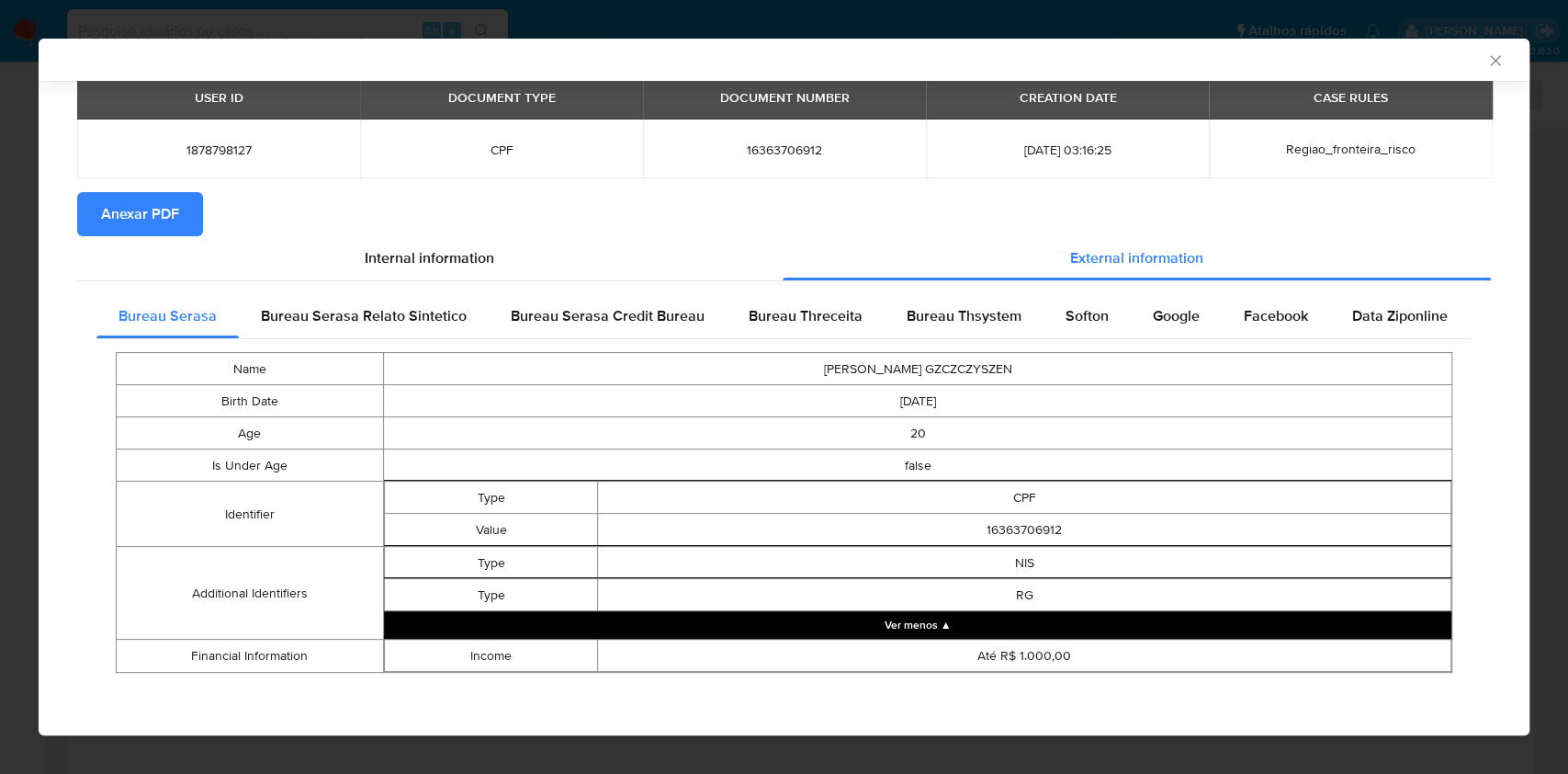
click at [815, 623] on button "Ver menos ▲" at bounding box center [918, 625] width 1068 height 28
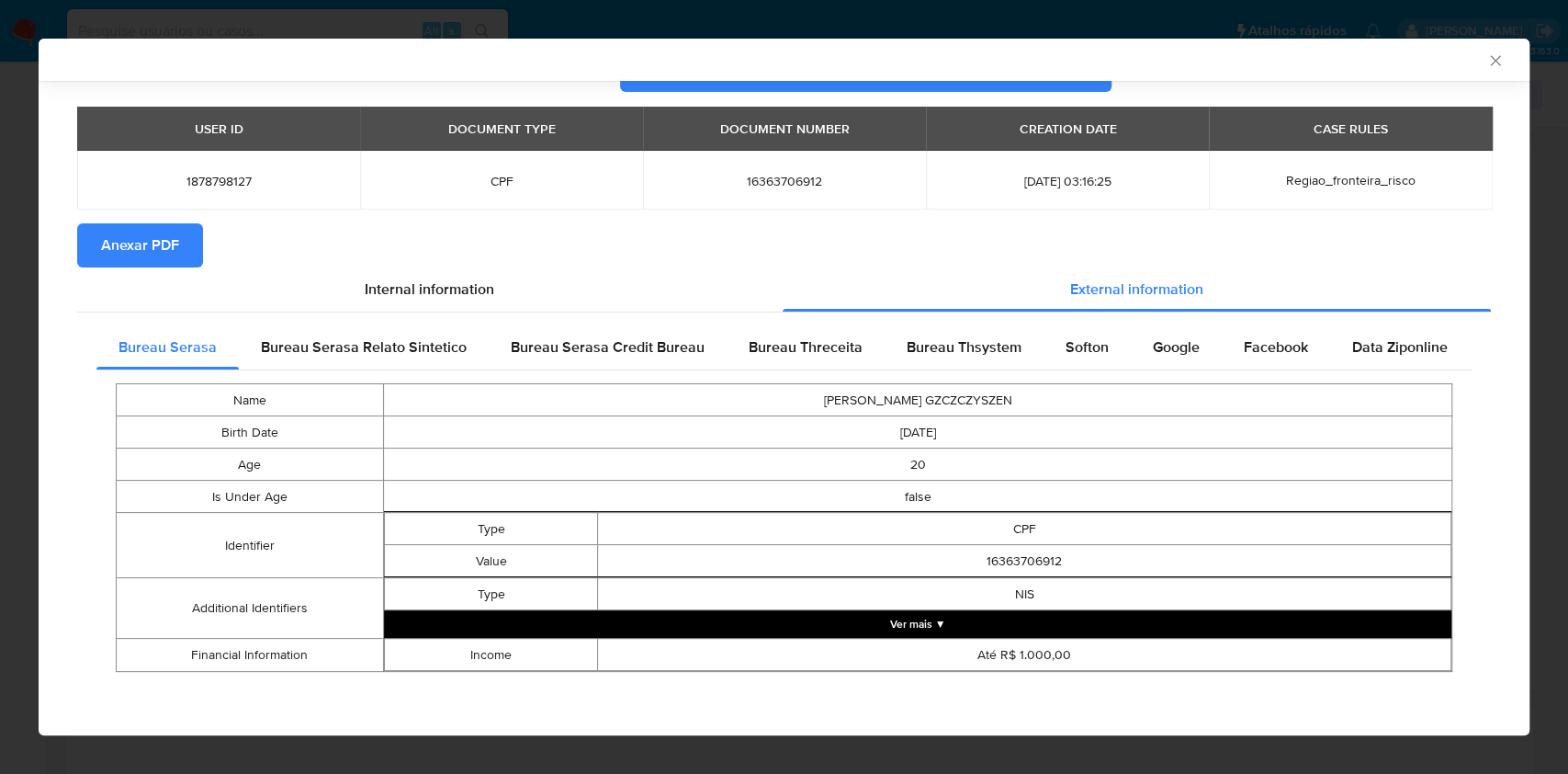
click at [815, 623] on button "Ver mais ▼" at bounding box center [918, 624] width 1068 height 28
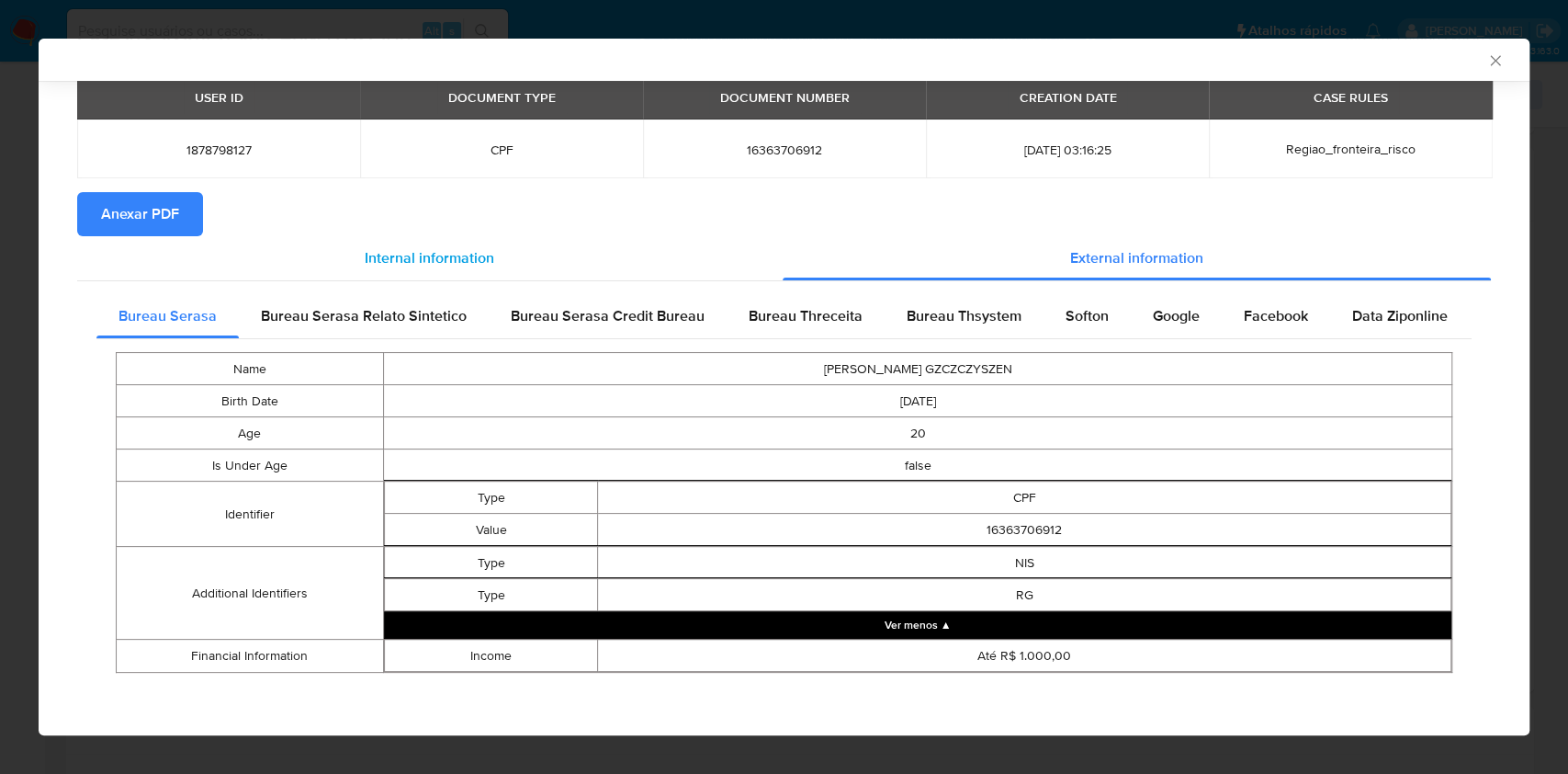
click at [404, 272] on div "Internal information" at bounding box center [429, 258] width 706 height 44
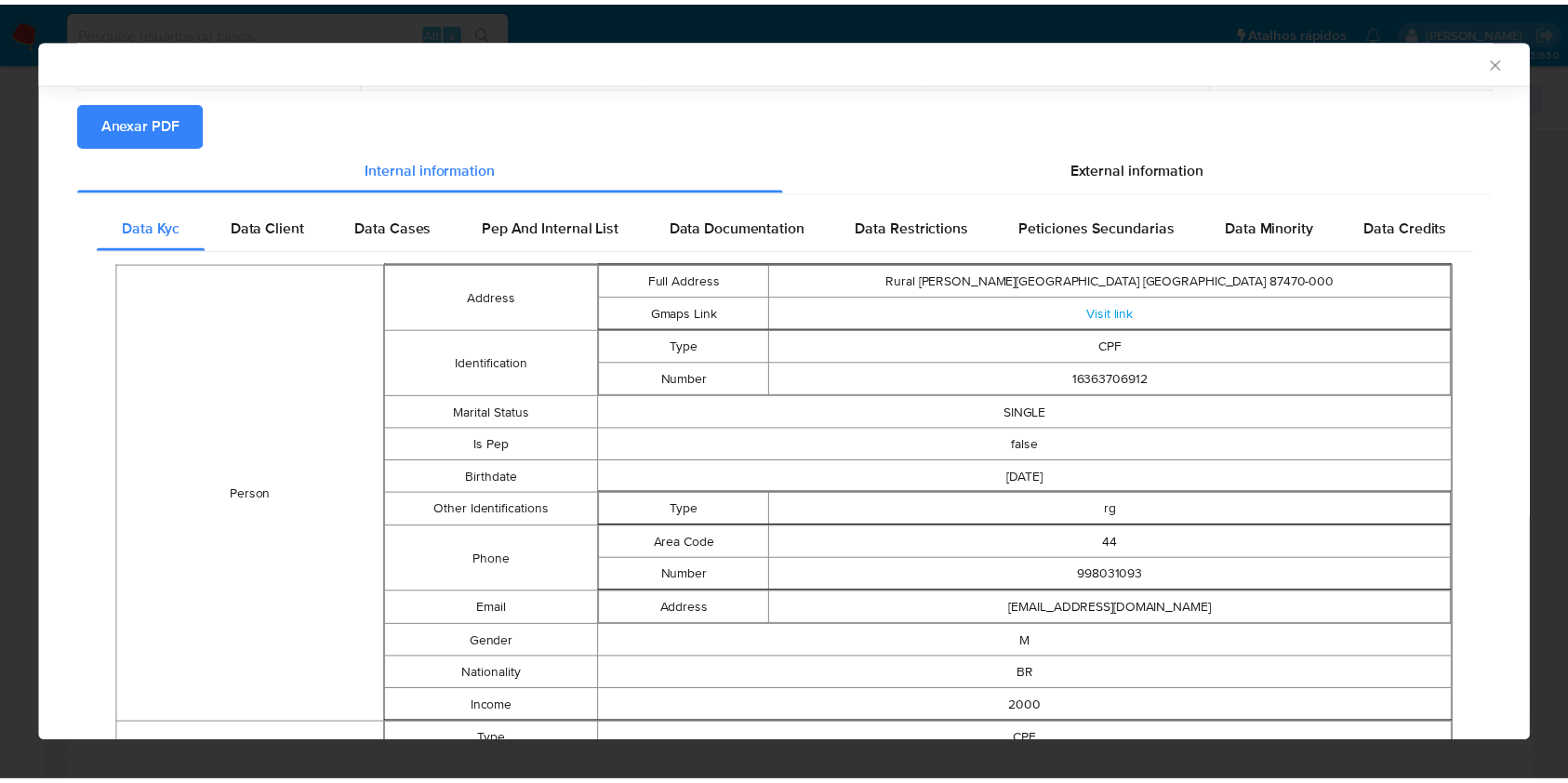
scroll to position [174, 0]
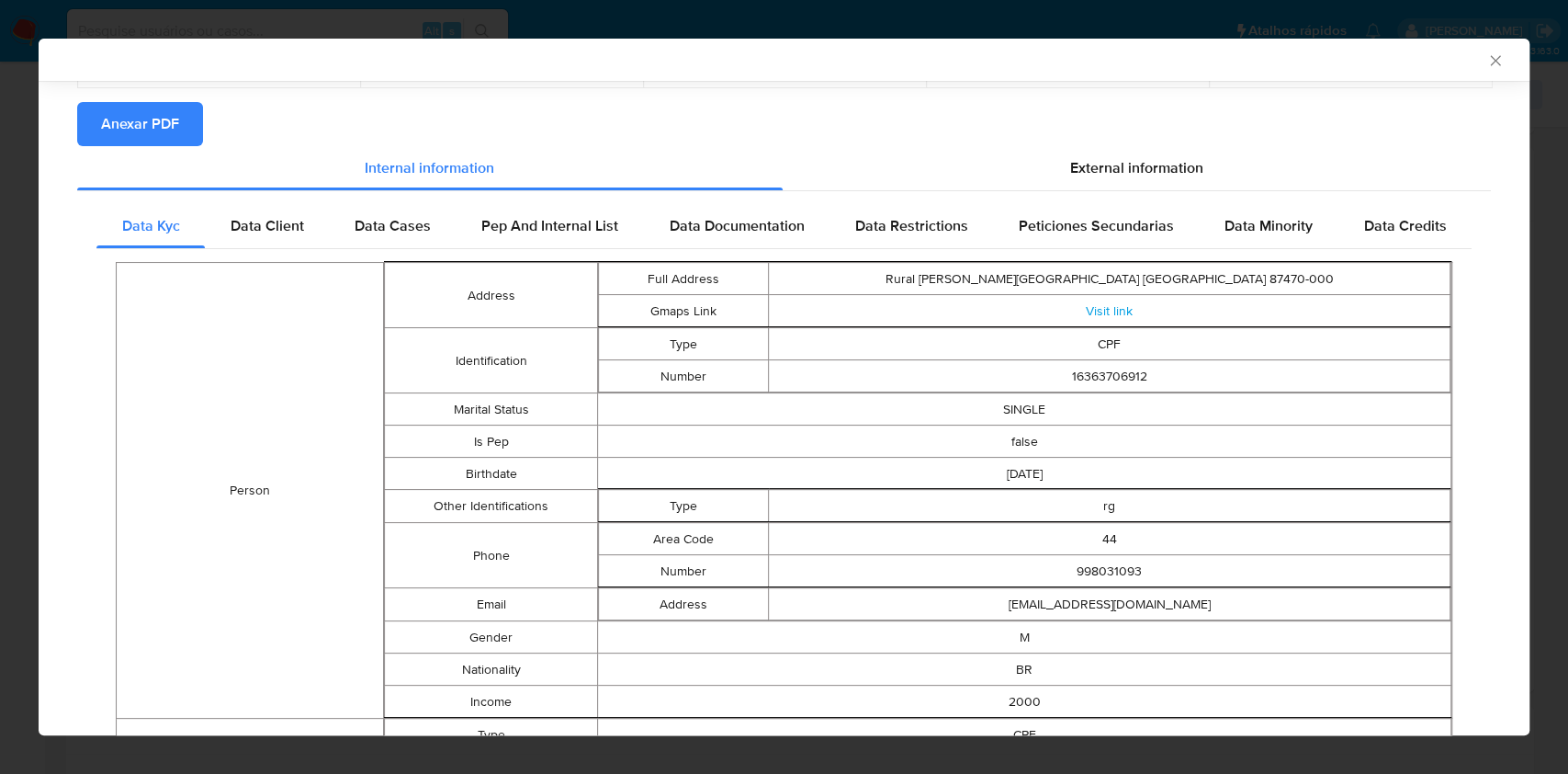
drag, startPoint x: 1479, startPoint y: 55, endPoint x: 1466, endPoint y: 78, distance: 26.4
click at [1486, 55] on icon "Fechar a janela" at bounding box center [1495, 60] width 19 height 19
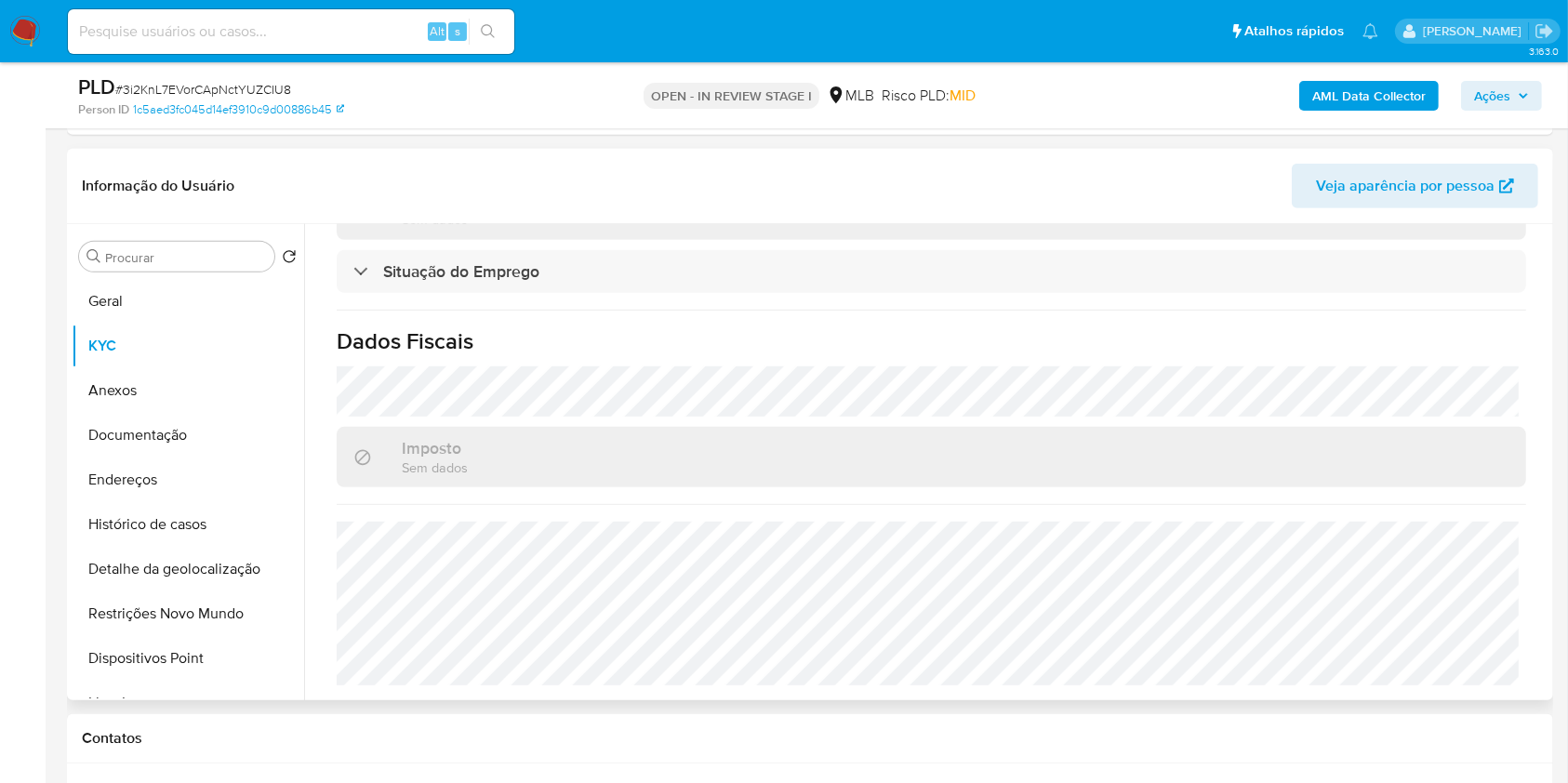
scroll to position [0, 0]
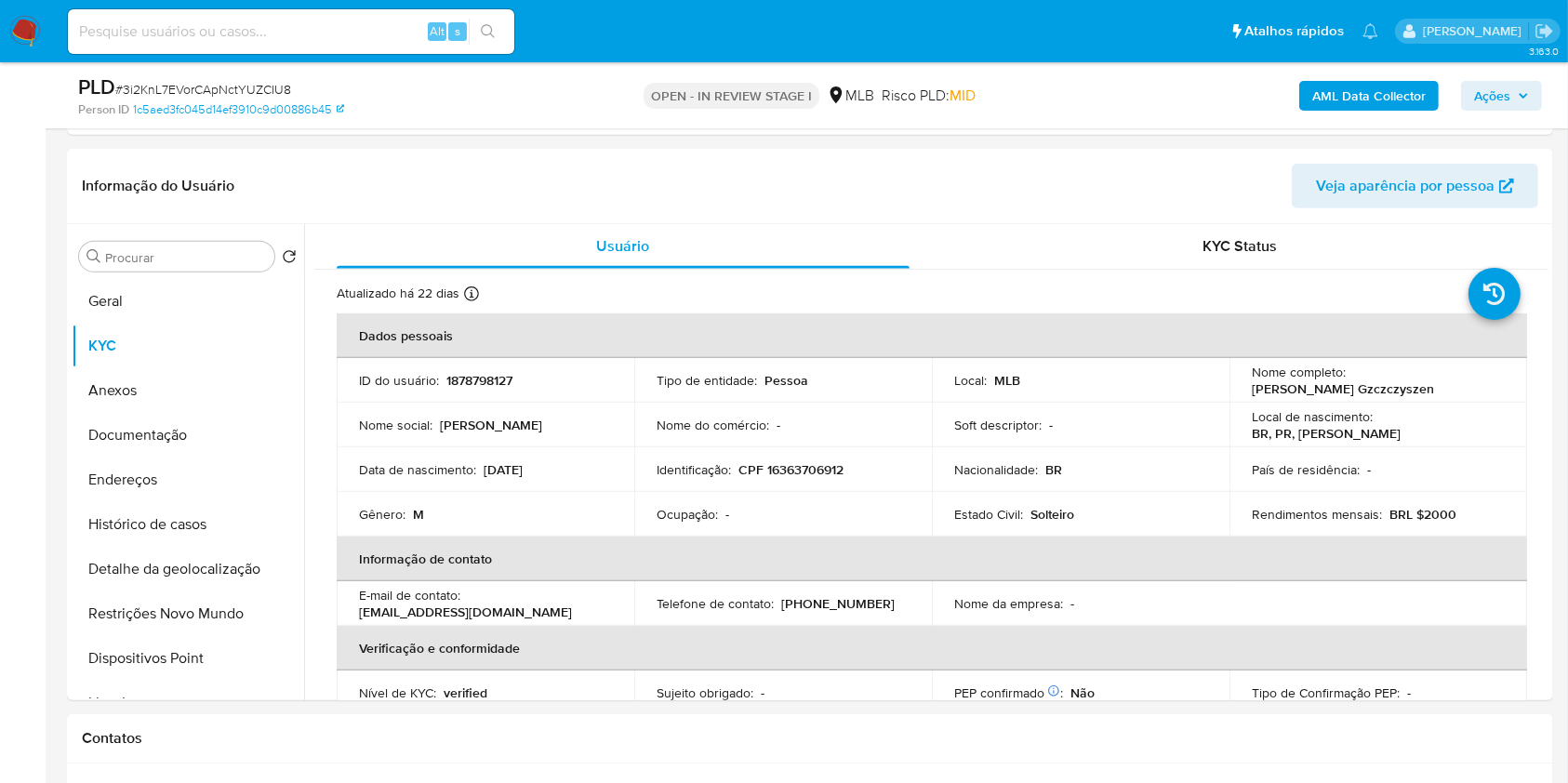
click at [1498, 93] on span "Ações" at bounding box center [1492, 96] width 36 height 30
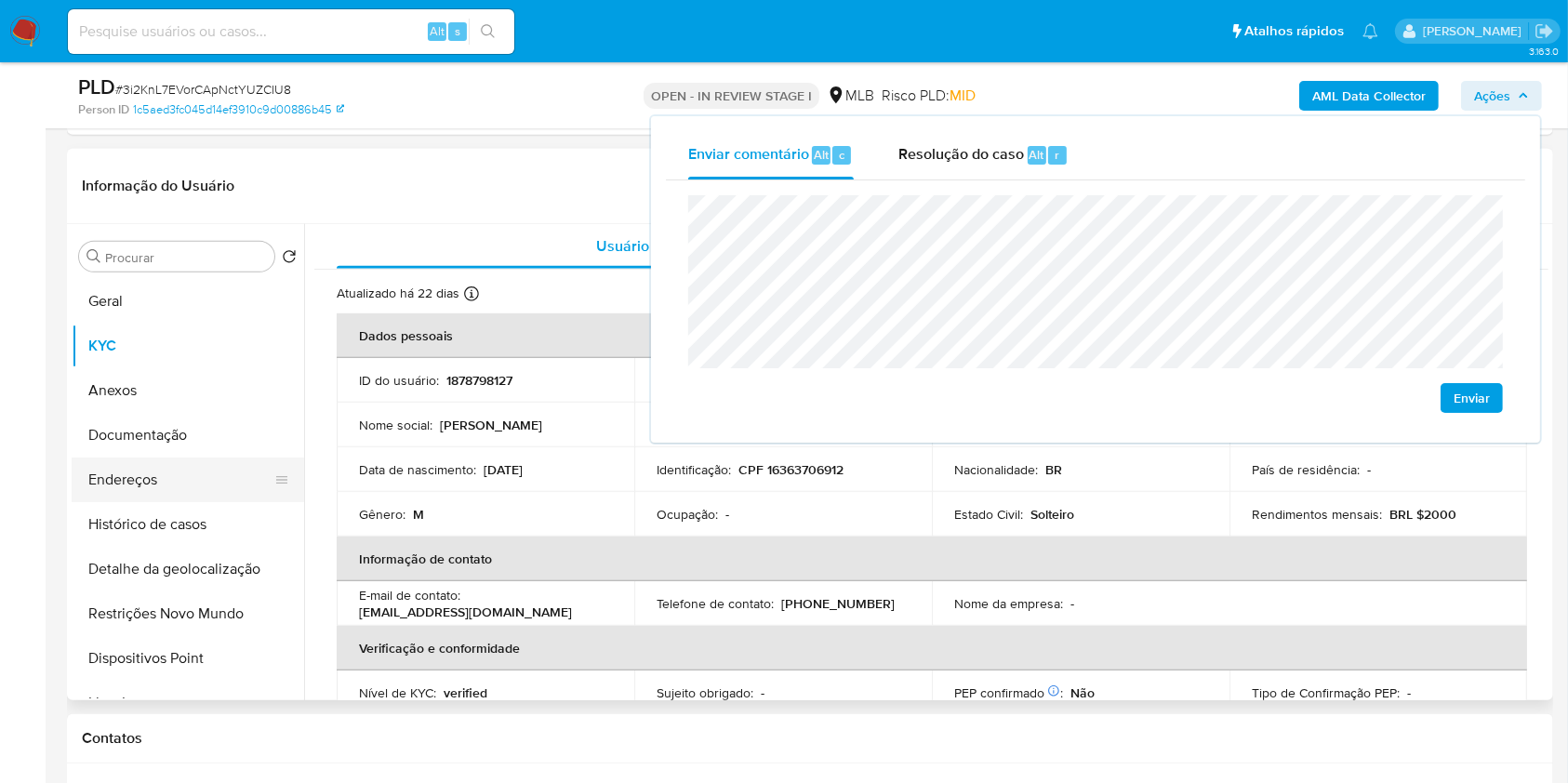
click at [139, 487] on button "Endereços" at bounding box center [181, 479] width 218 height 45
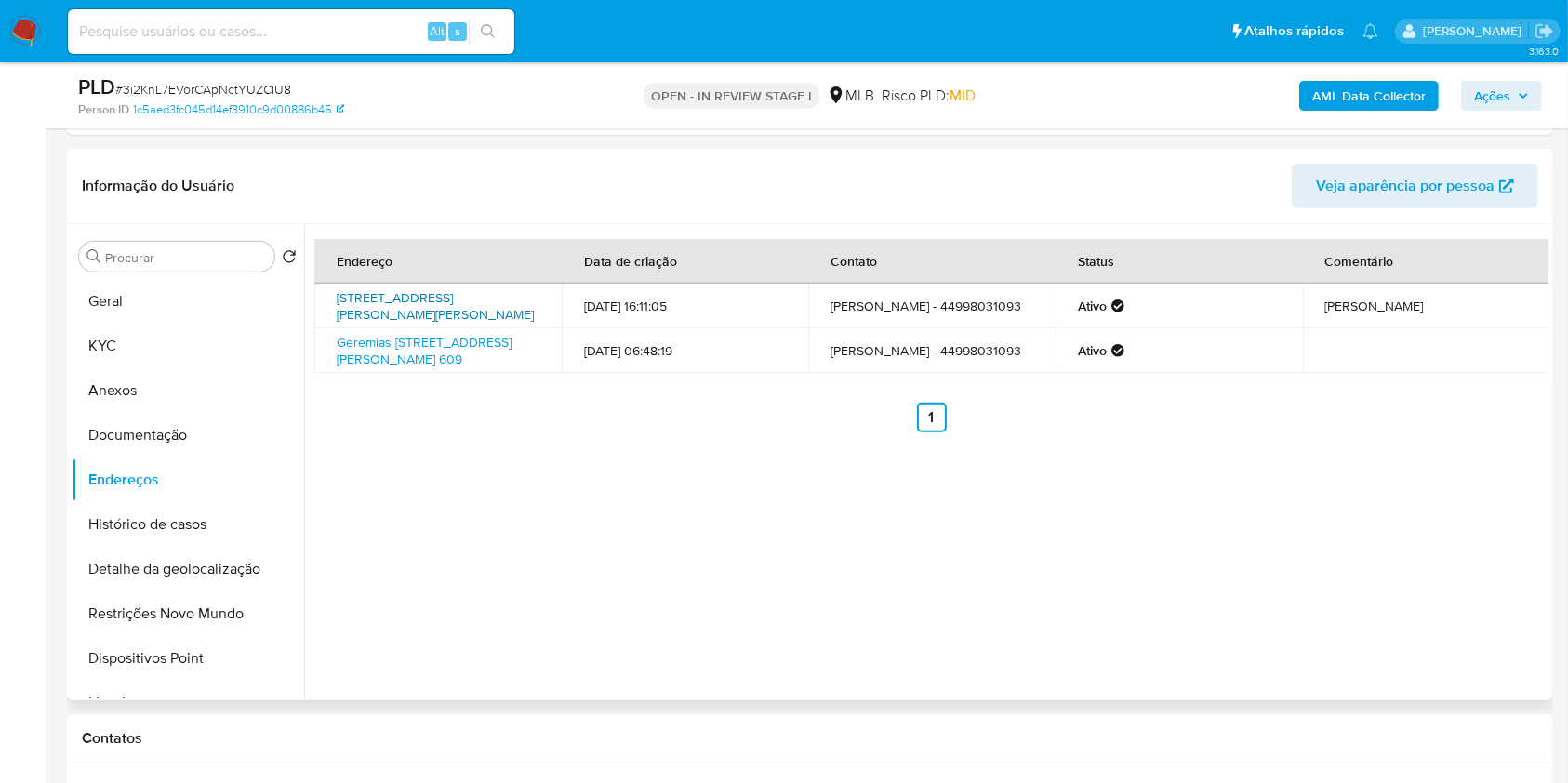
click at [406, 300] on link "Rua Jeremias Gonçalves Rocha 609, Mariluz, Paraná, 87470000, Brasil 609" at bounding box center [434, 306] width 197 height 35
click at [373, 363] on link "Geremias Gonçalves Da Rocha 609, Mariluz, Paraná, 87470000, Brasil 609" at bounding box center [423, 350] width 175 height 35
click at [235, 441] on button "Documentação" at bounding box center [181, 434] width 218 height 45
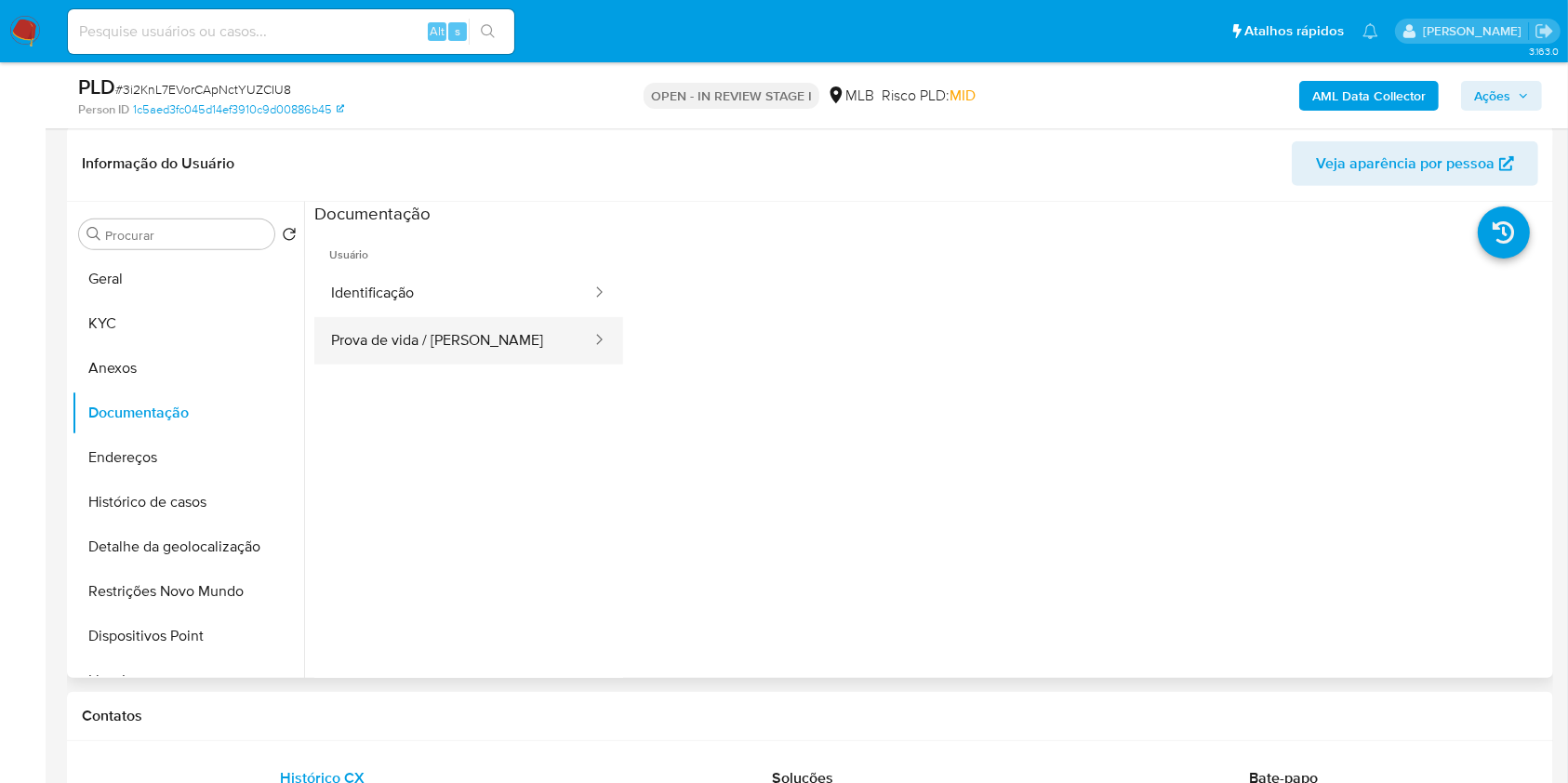
click at [388, 326] on button "Prova de vida / Selfie" at bounding box center [453, 340] width 279 height 47
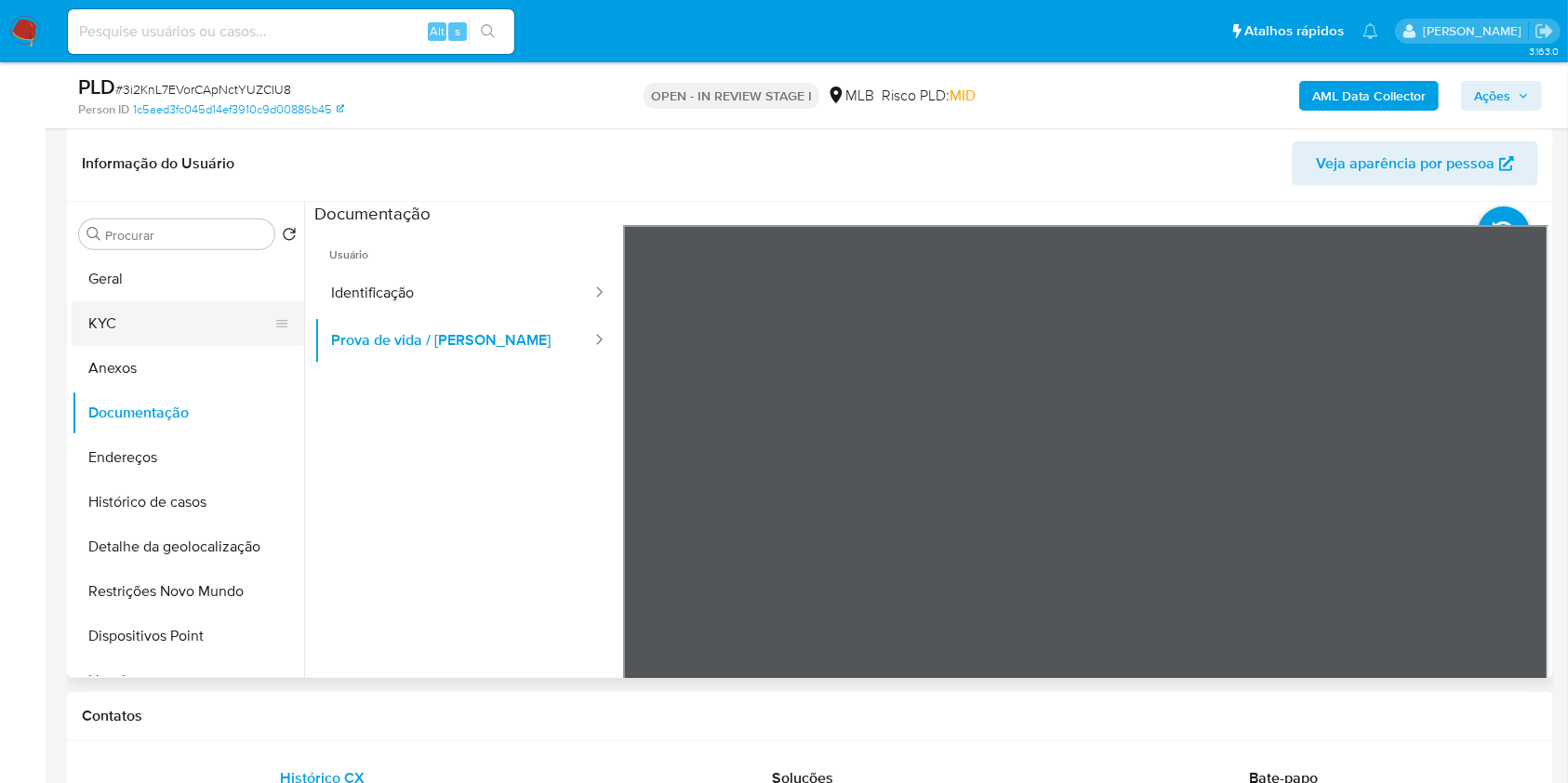
click at [182, 330] on button "KYC" at bounding box center [181, 324] width 218 height 45
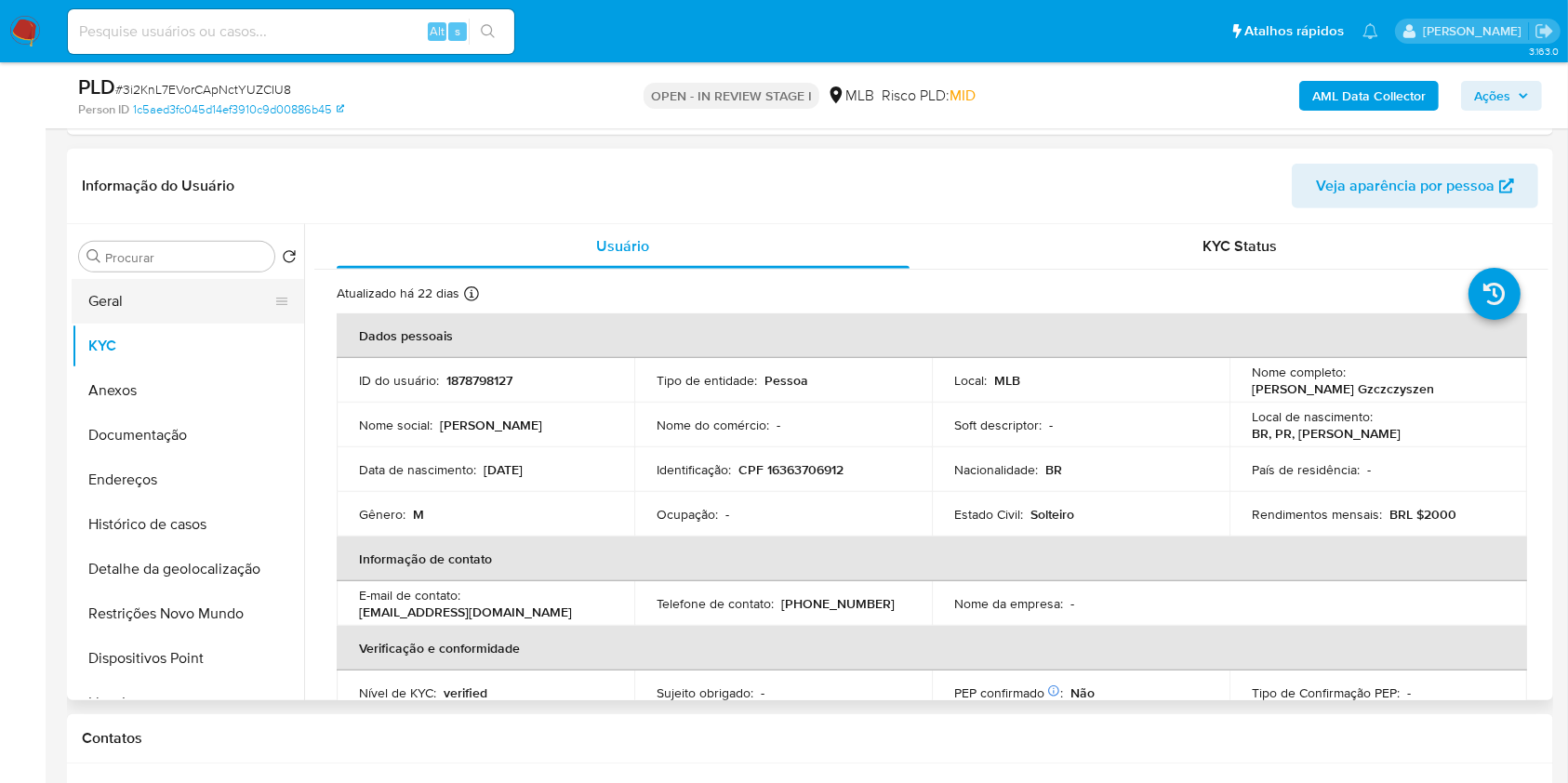
click at [182, 292] on button "Geral" at bounding box center [181, 301] width 218 height 45
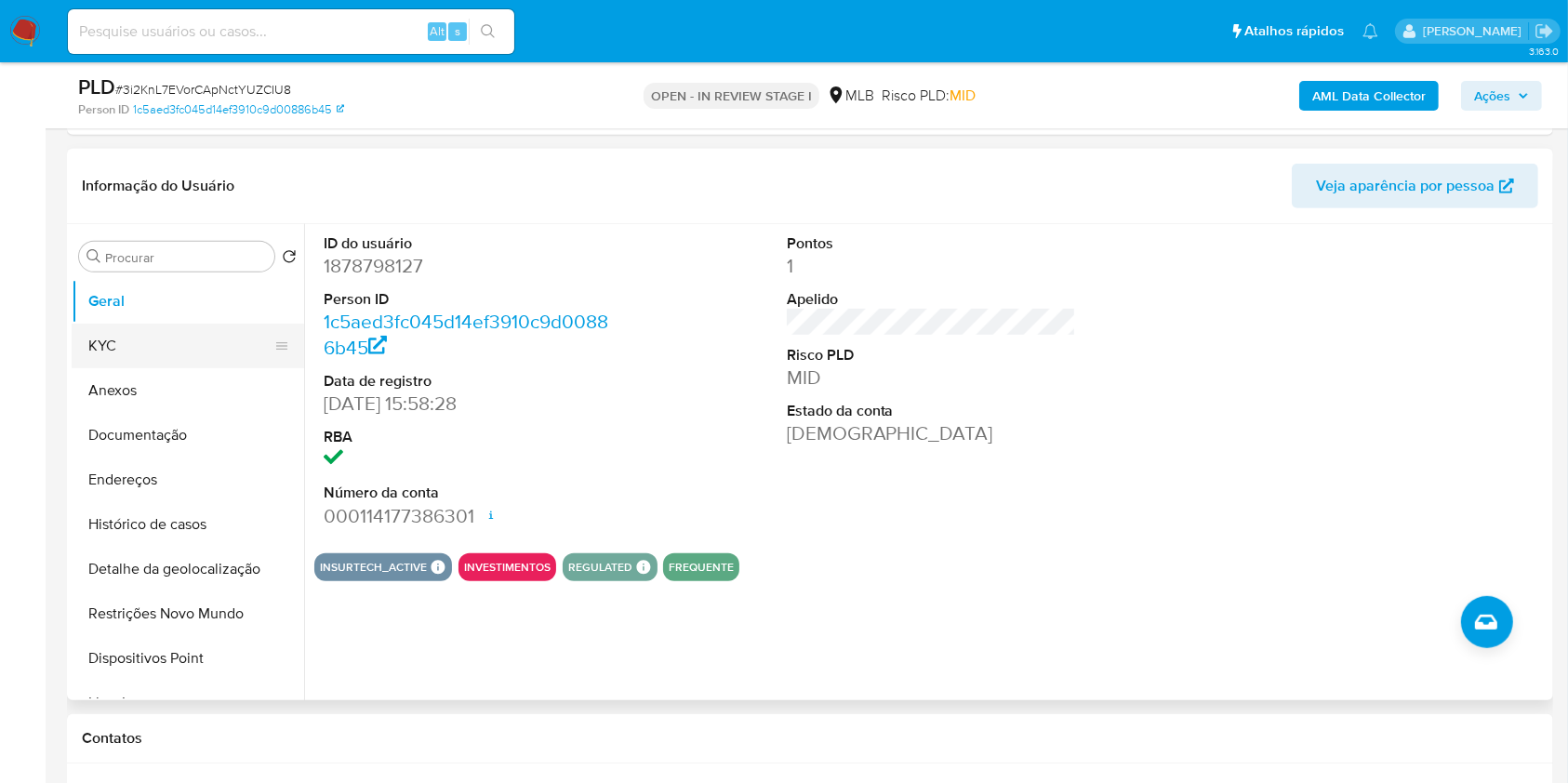
click at [87, 351] on button "KYC" at bounding box center [181, 346] width 218 height 45
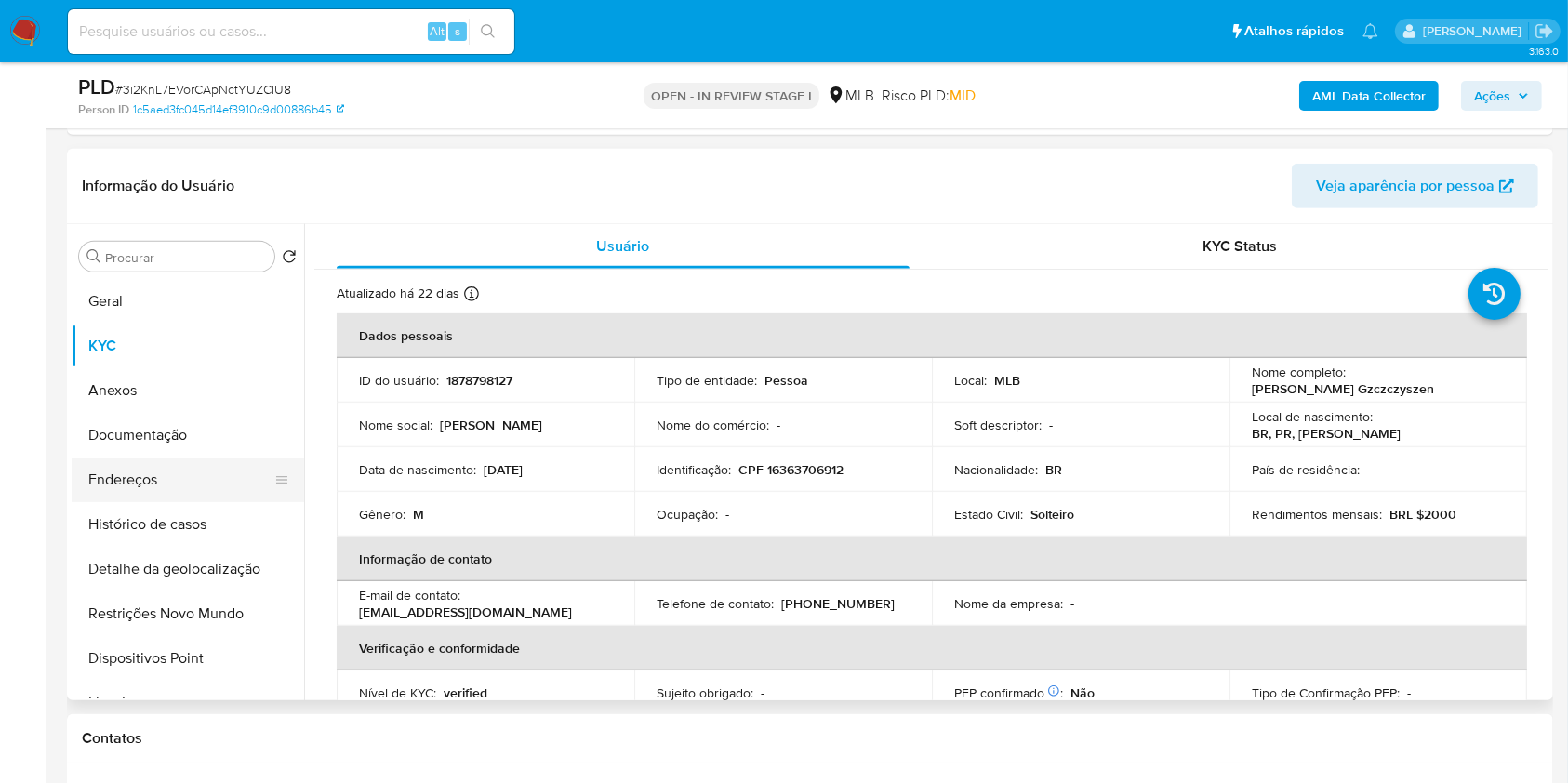
click at [196, 458] on button "Endereços" at bounding box center [181, 479] width 218 height 45
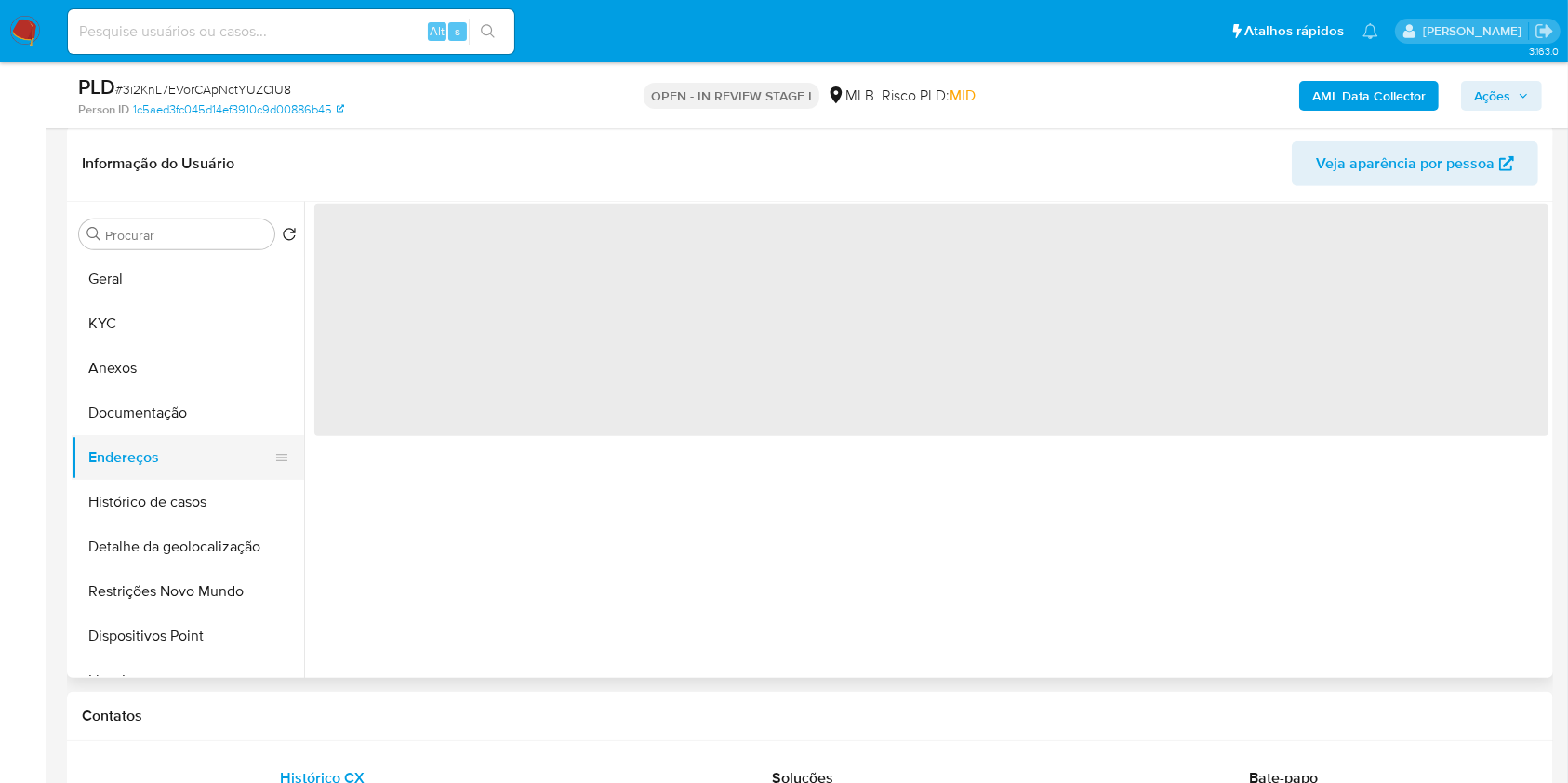
click at [201, 450] on button "Endereços" at bounding box center [181, 457] width 218 height 45
click at [212, 414] on button "Documentação" at bounding box center [181, 412] width 218 height 45
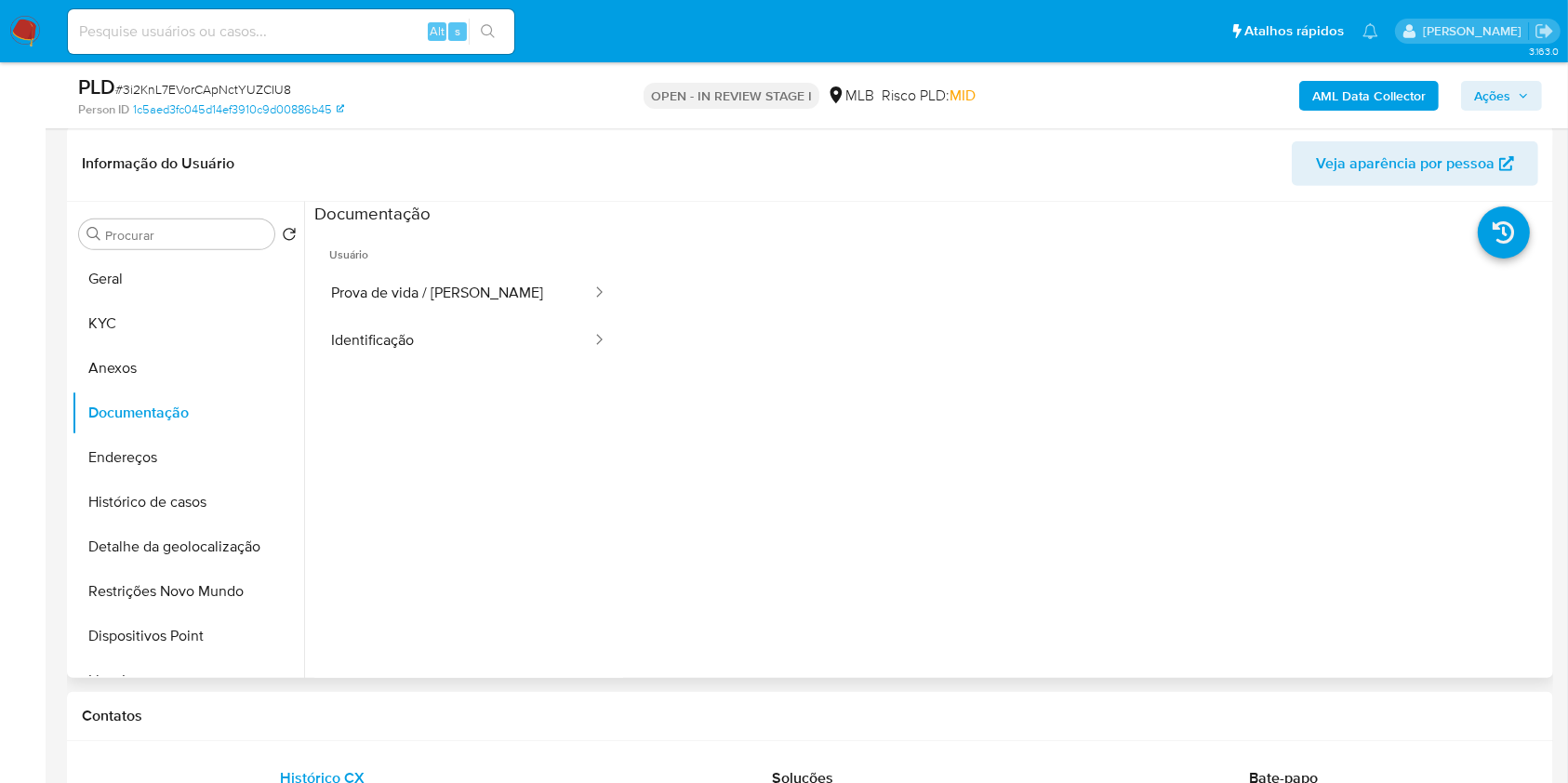
click at [438, 308] on button "Prova de vida / Selfie" at bounding box center [453, 293] width 279 height 47
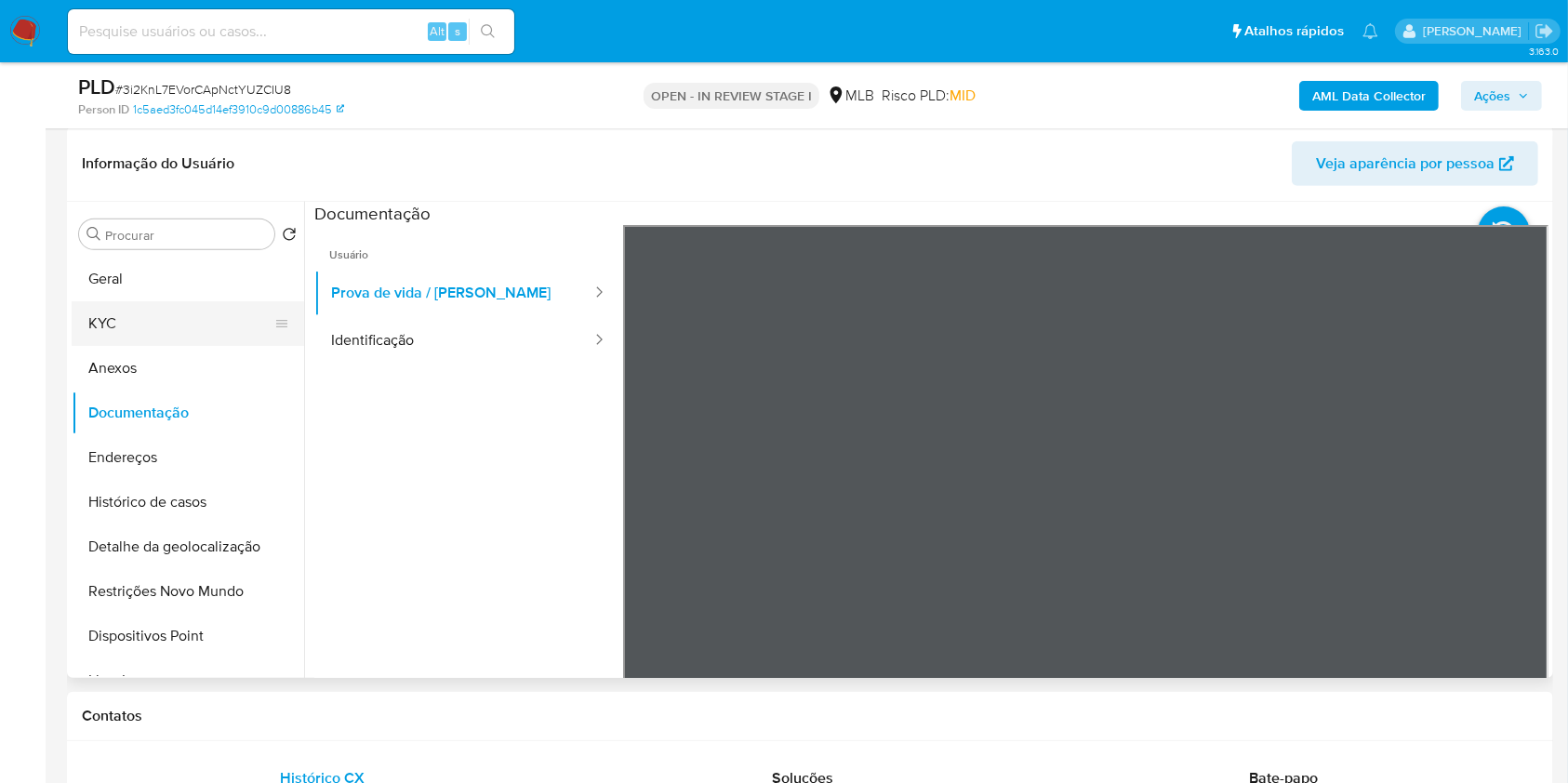
click at [235, 322] on button "KYC" at bounding box center [181, 324] width 218 height 45
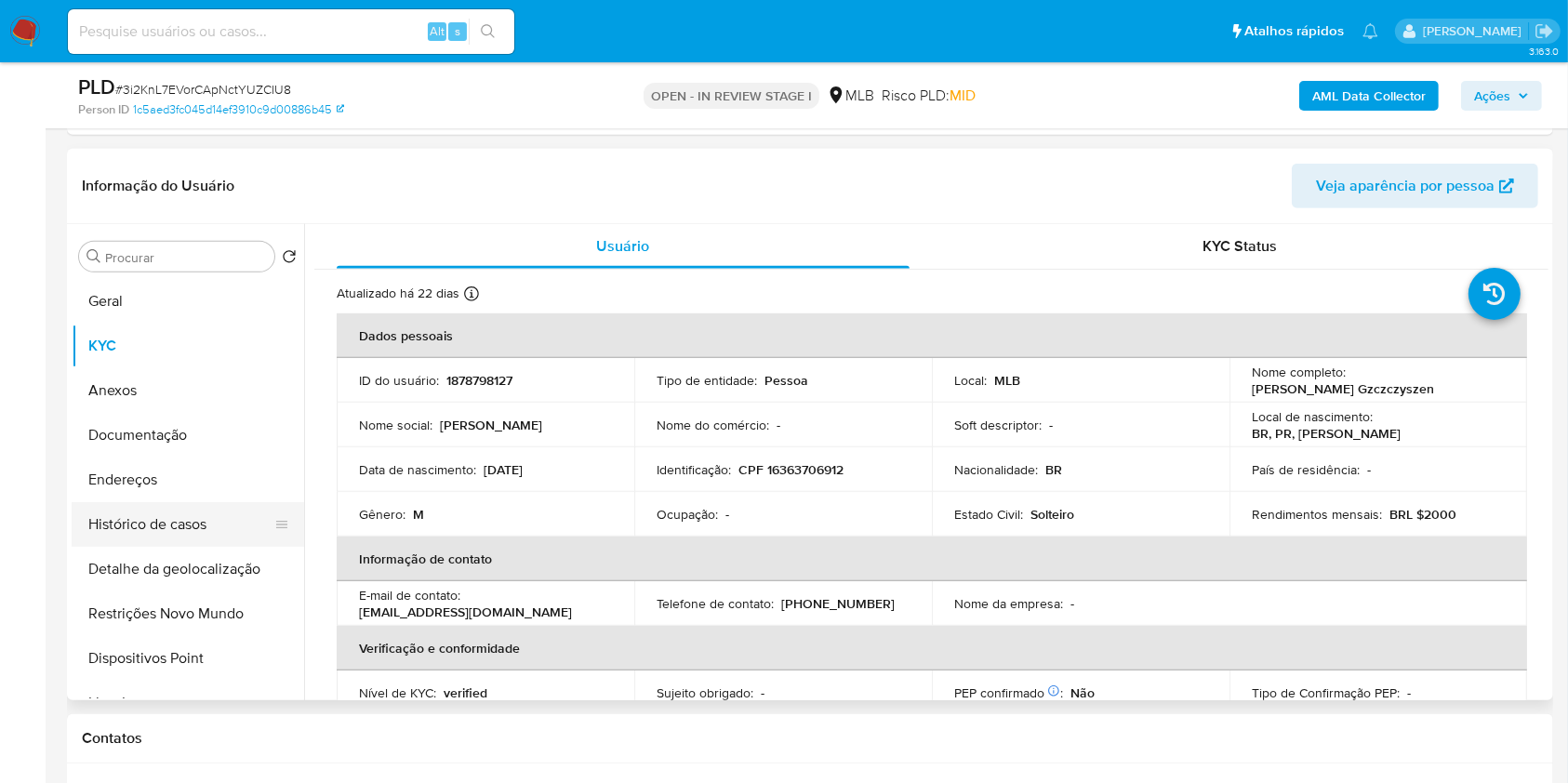
click at [201, 517] on button "Histórico de casos" at bounding box center [181, 524] width 218 height 45
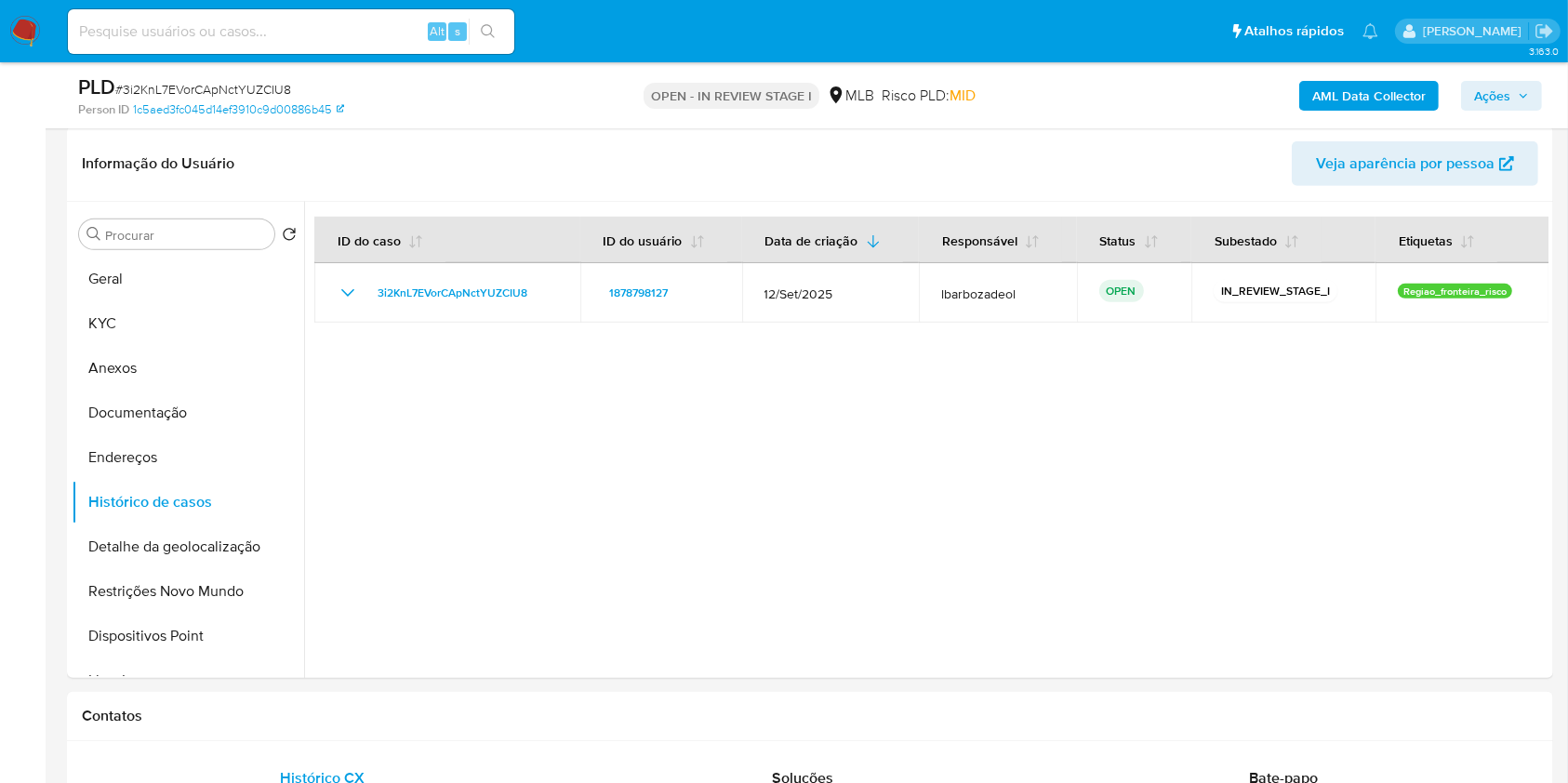
click at [1422, 108] on b "AML Data Collector" at bounding box center [1369, 96] width 114 height 30
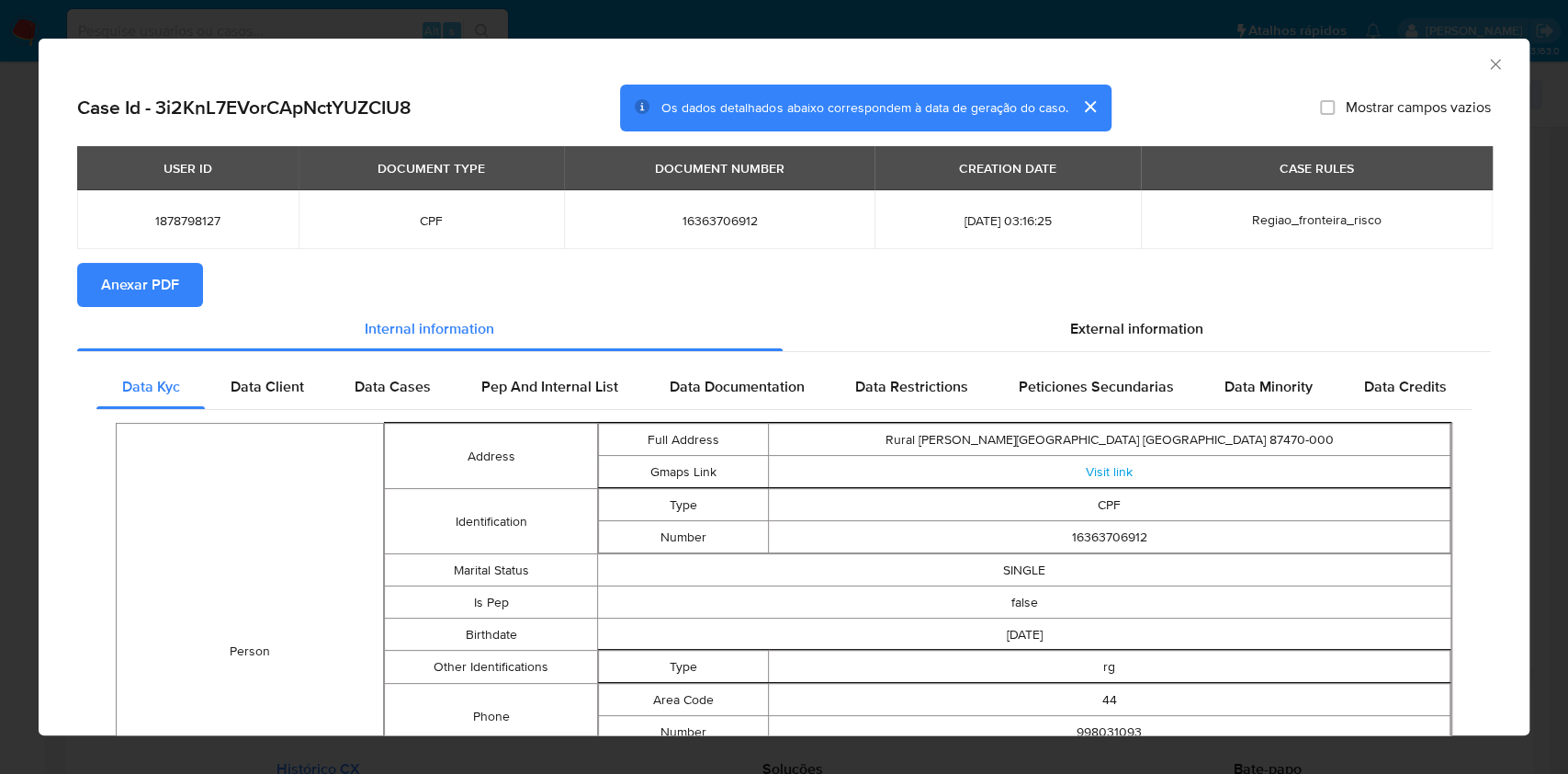
click at [1075, 290] on section "Anexar PDF" at bounding box center [784, 284] width 1414 height 44
click at [1056, 349] on div "External information" at bounding box center [1137, 329] width 709 height 44
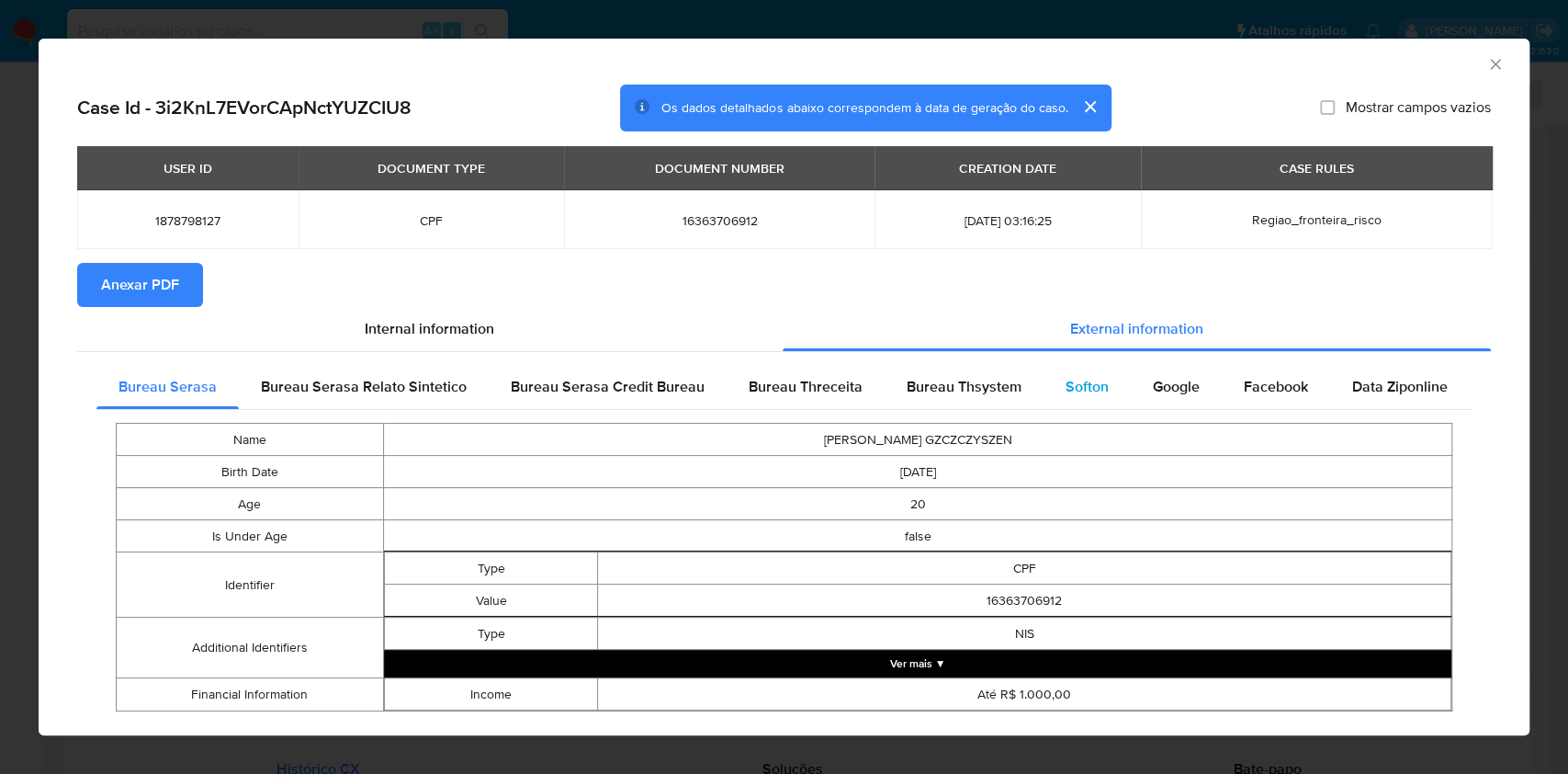
click at [1083, 399] on div "Softon" at bounding box center [1087, 387] width 87 height 44
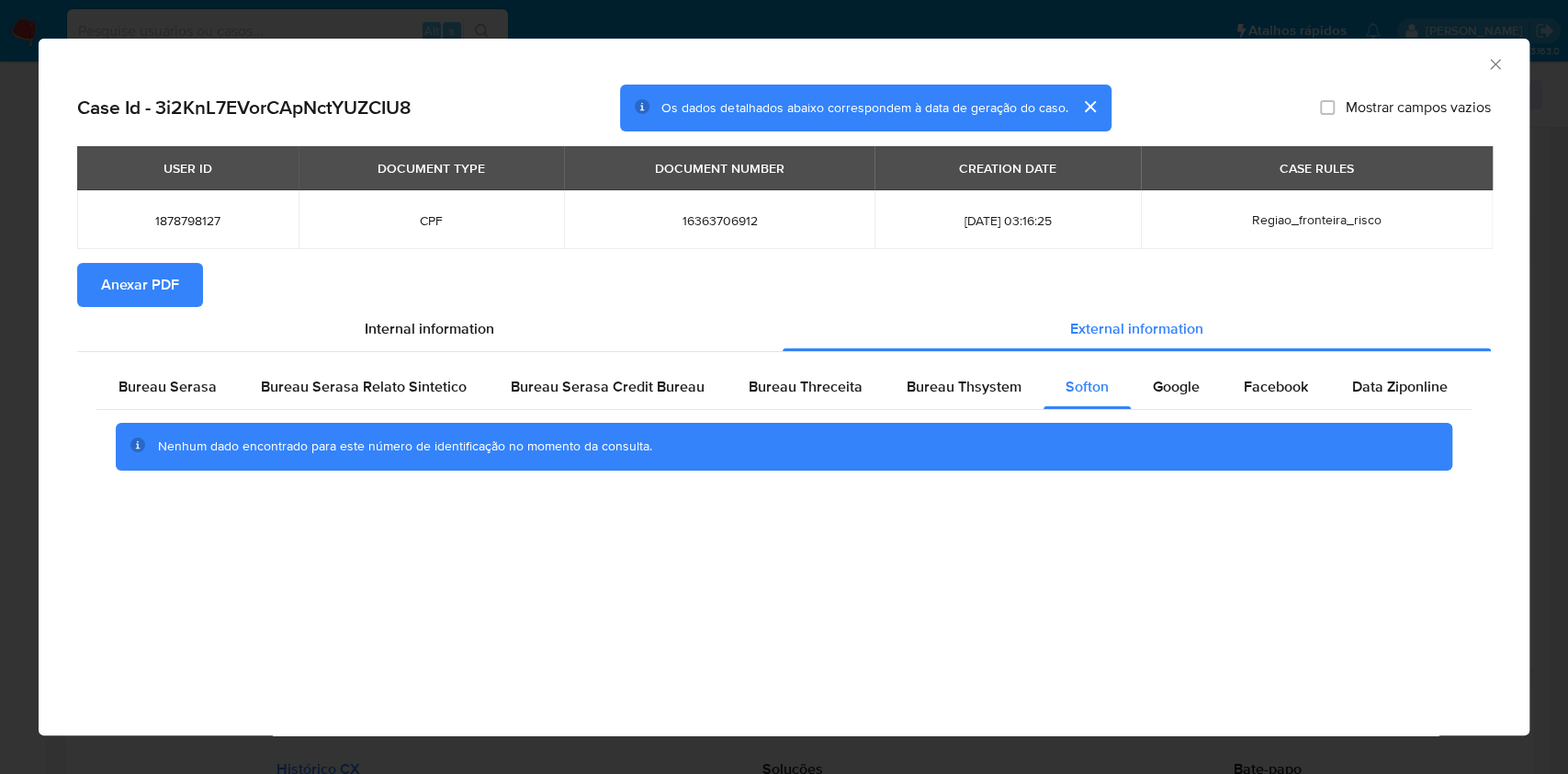
click at [1496, 70] on icon "Fechar a janela" at bounding box center [1495, 64] width 19 height 19
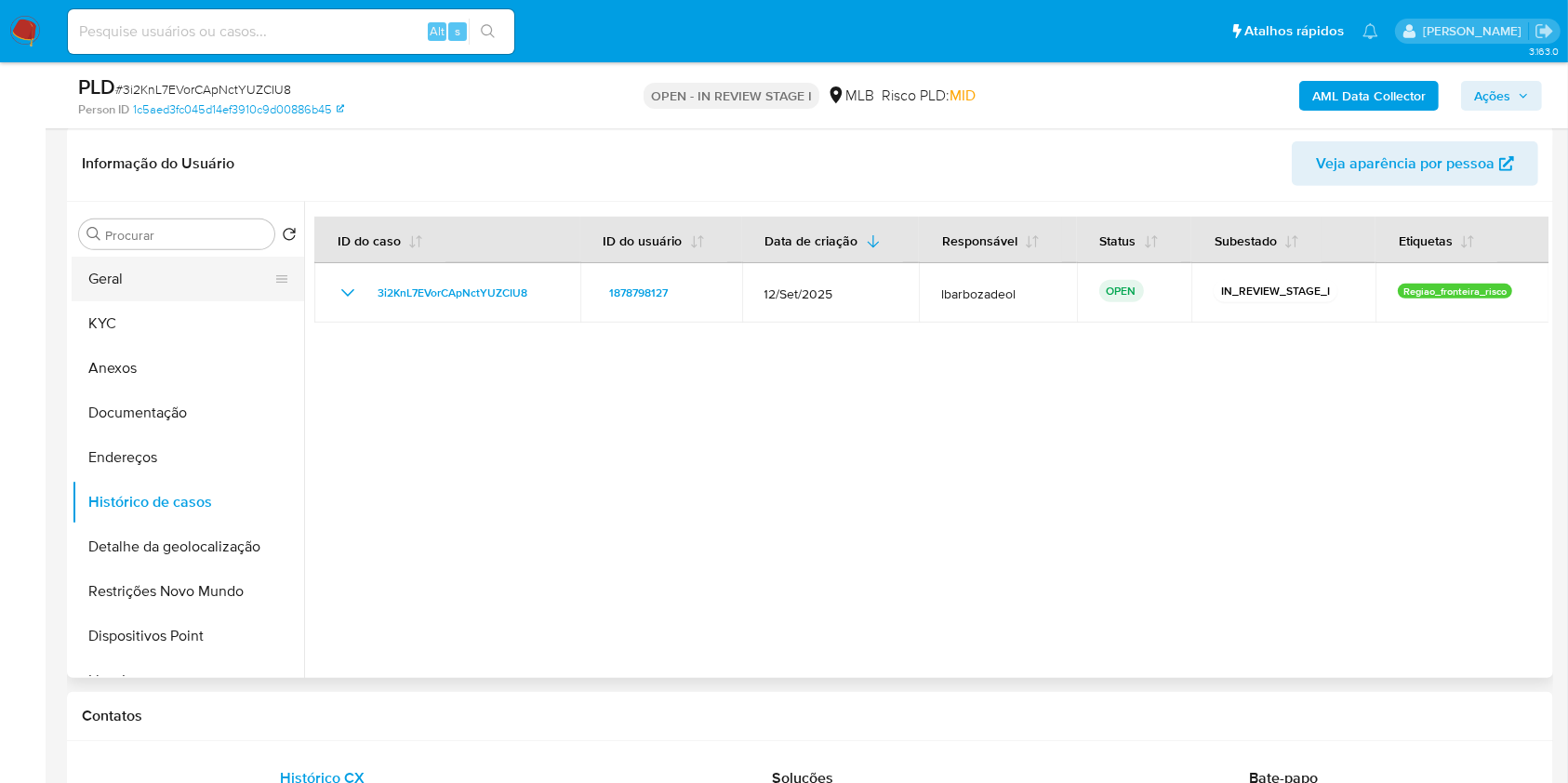
click at [228, 289] on button "Geral" at bounding box center [181, 279] width 218 height 45
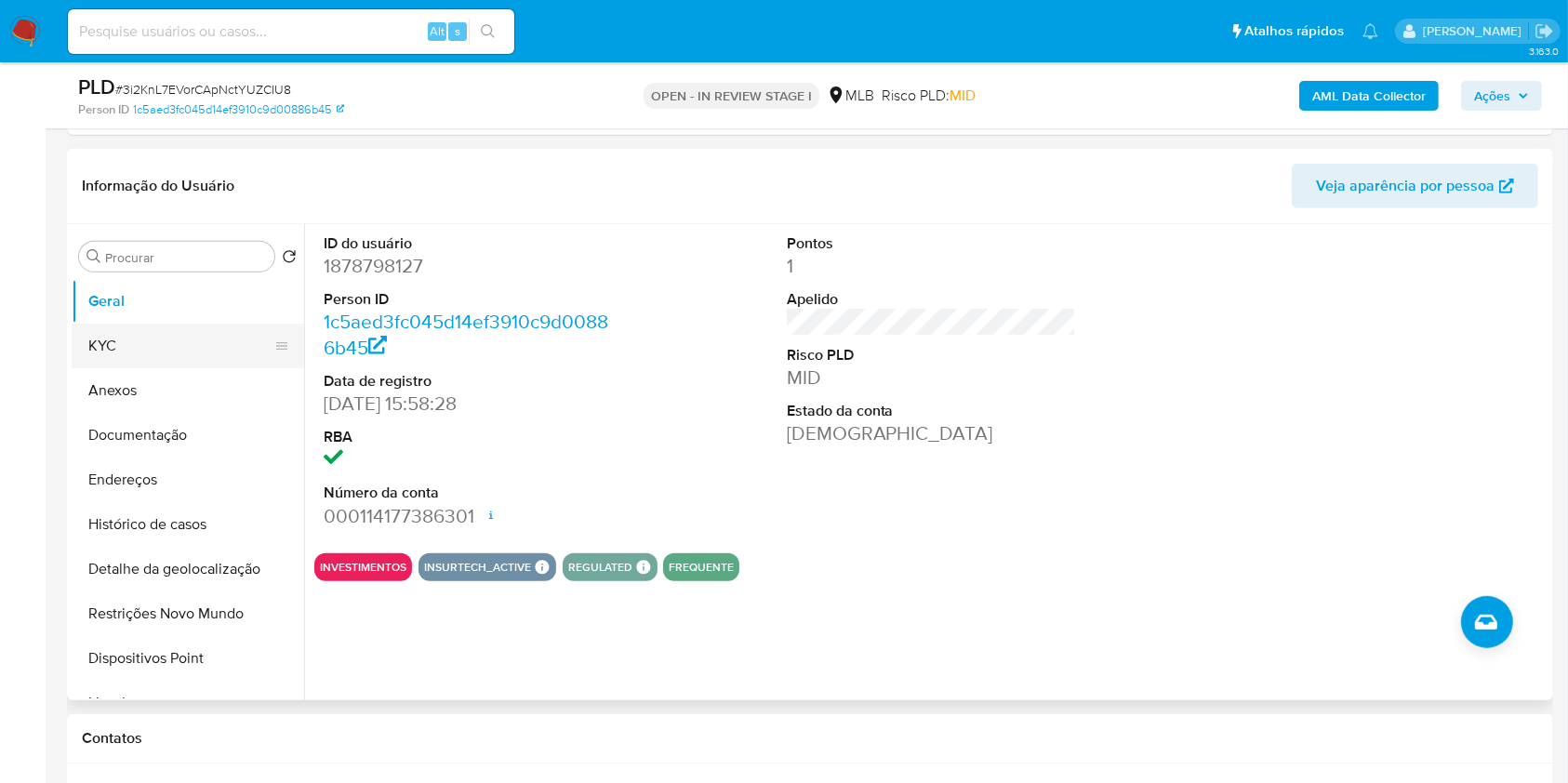
click at [209, 357] on button "KYC" at bounding box center [181, 346] width 218 height 45
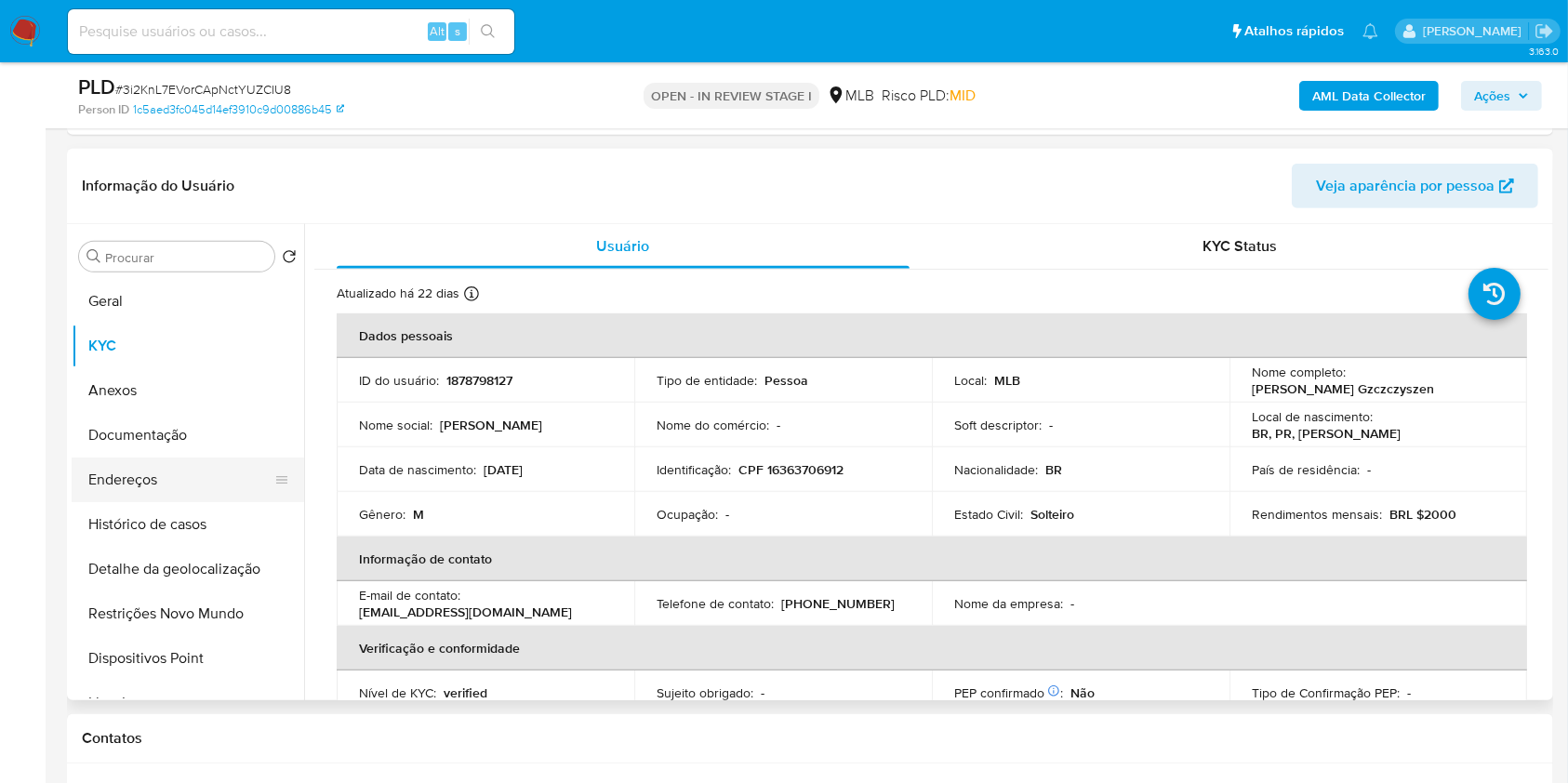
click at [148, 475] on button "Endereços" at bounding box center [181, 479] width 218 height 45
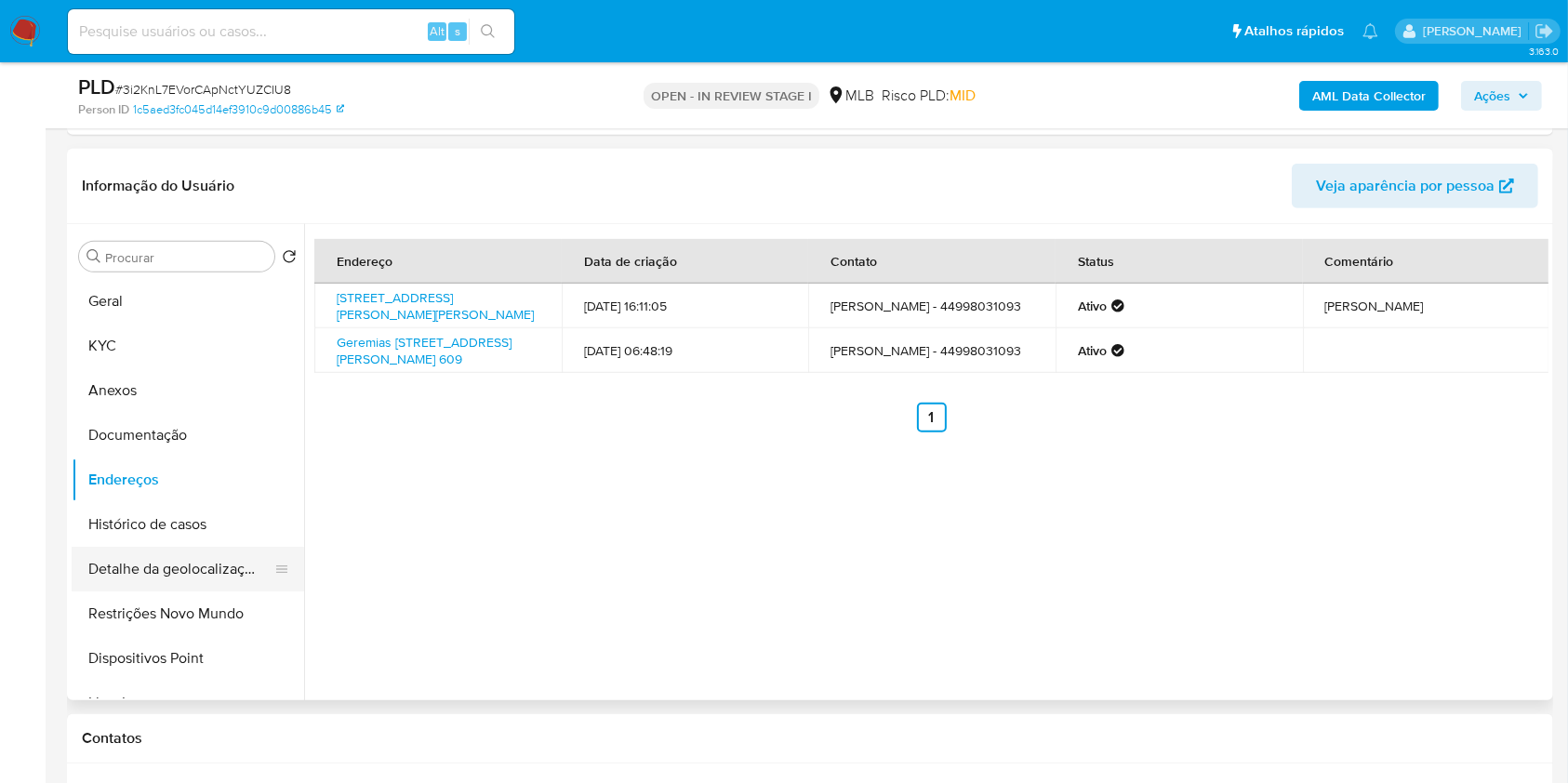
click at [225, 554] on button "Detalhe da geolocalização" at bounding box center [181, 568] width 218 height 45
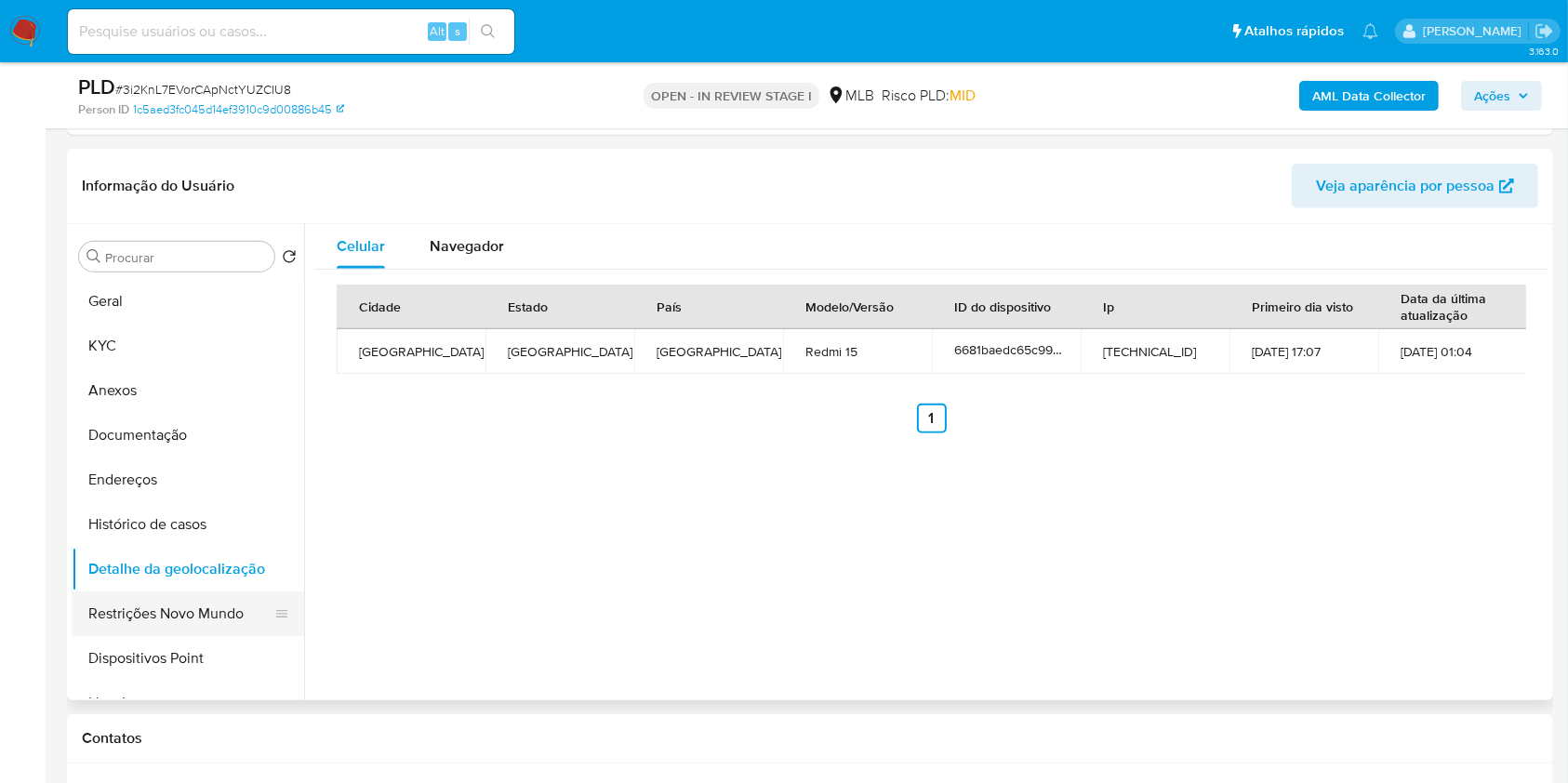
click at [160, 620] on button "Restrições Novo Mundo" at bounding box center [181, 613] width 218 height 45
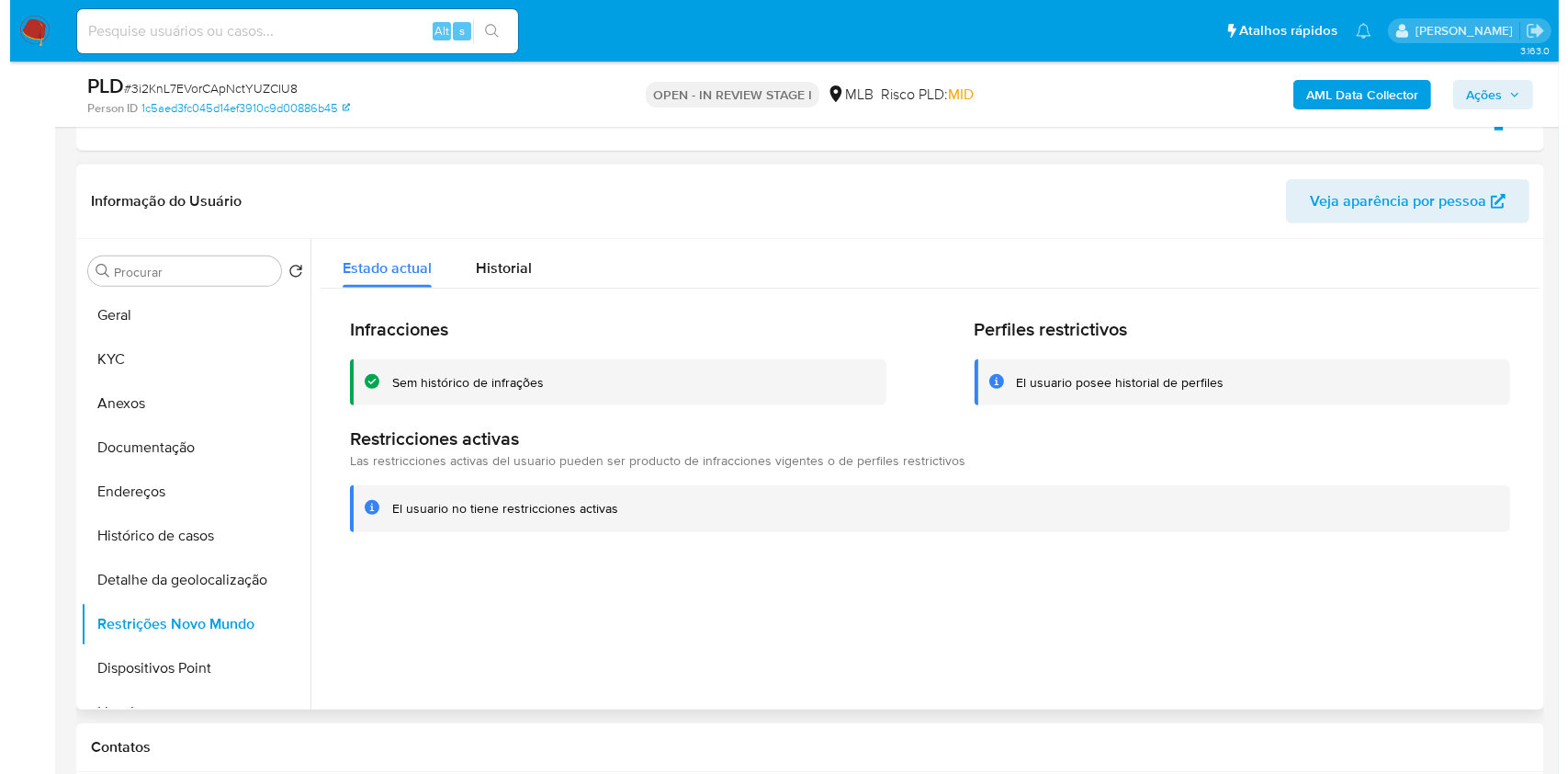
scroll to position [778, 0]
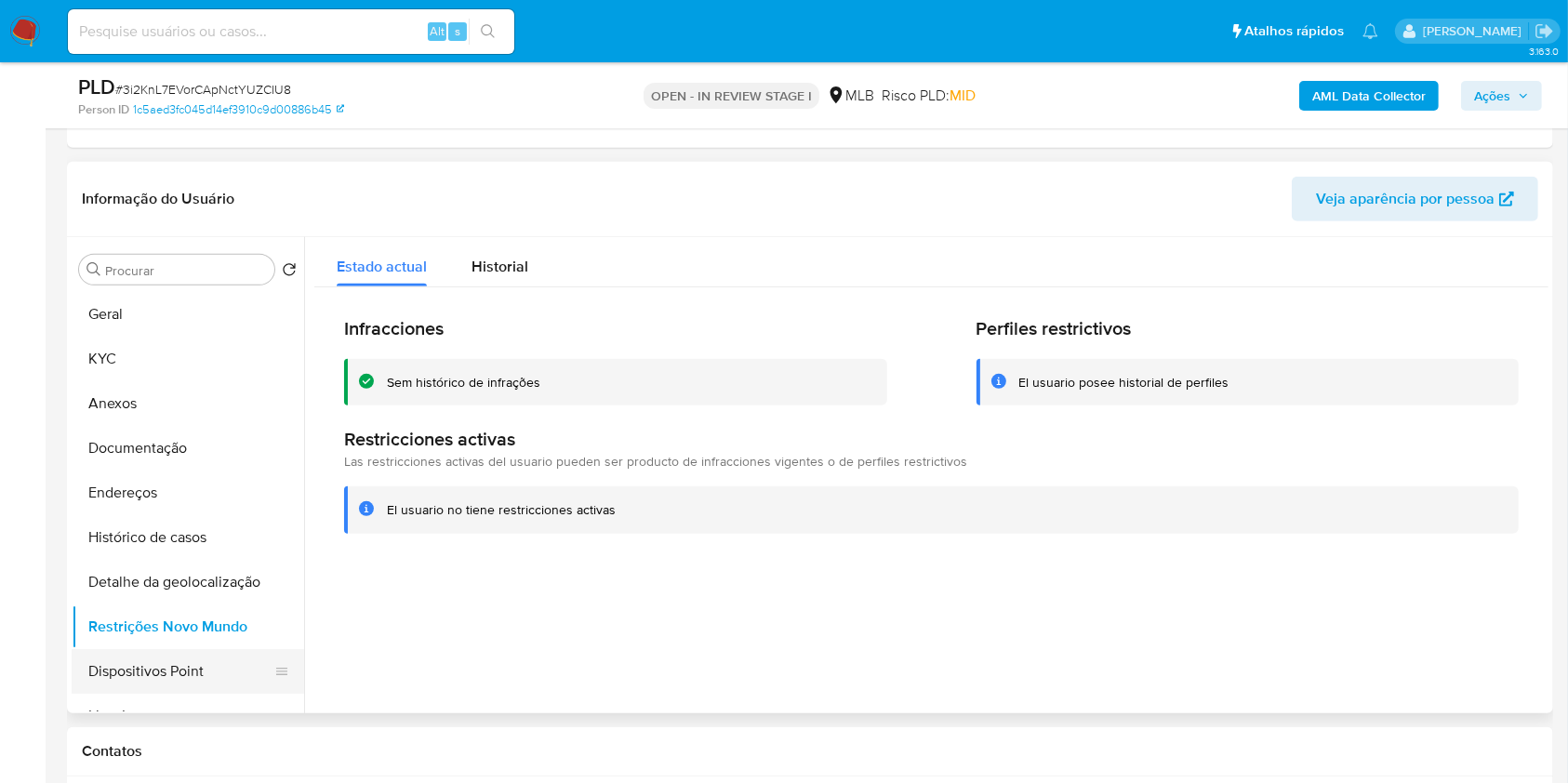
click at [207, 674] on button "Dispositivos Point" at bounding box center [181, 671] width 218 height 45
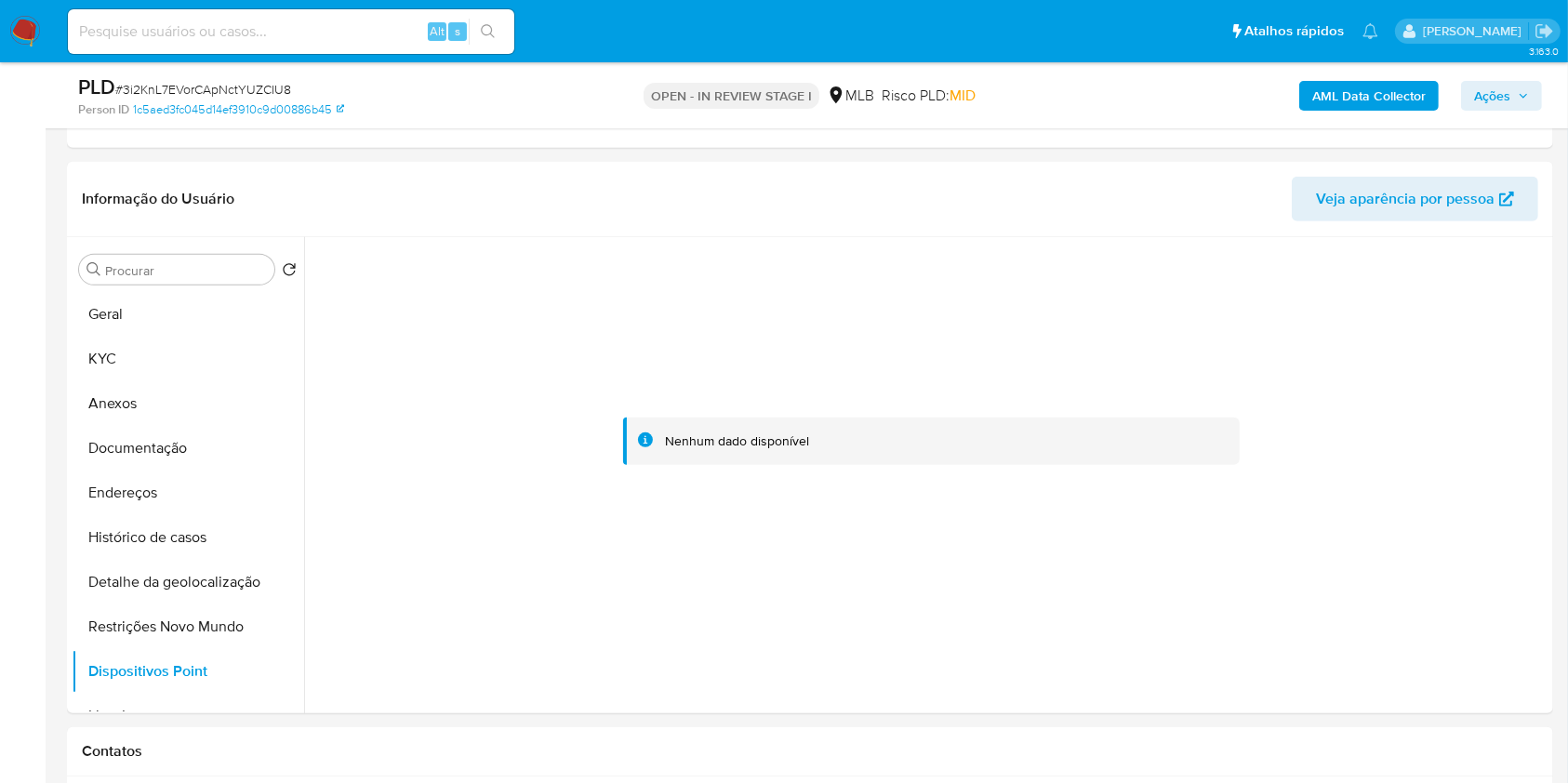
click at [1505, 106] on span "Ações" at bounding box center [1492, 96] width 36 height 30
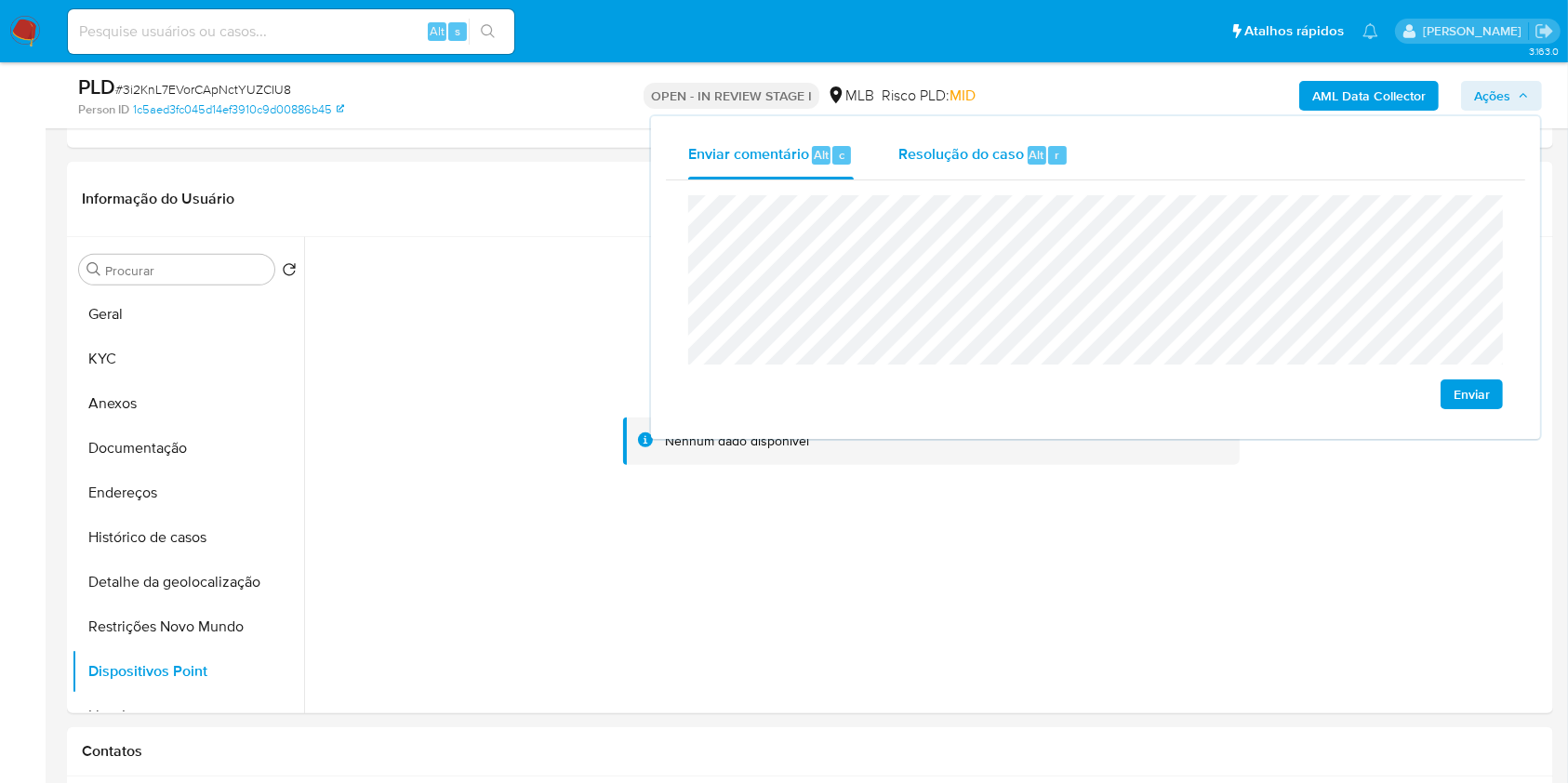
click at [979, 137] on div "Resolução do caso Alt r" at bounding box center [983, 155] width 170 height 48
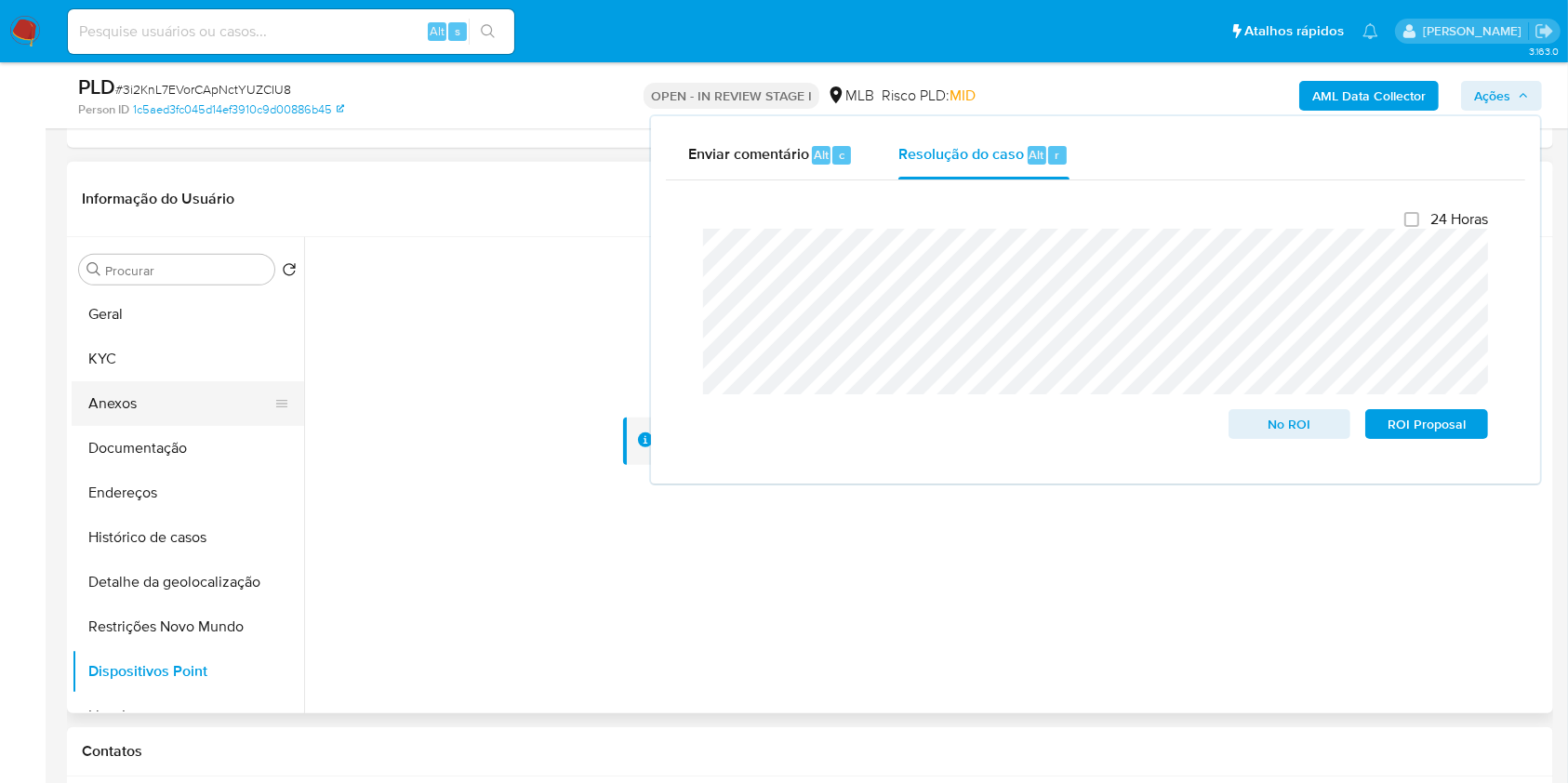
click at [114, 391] on button "Anexos" at bounding box center [181, 403] width 218 height 45
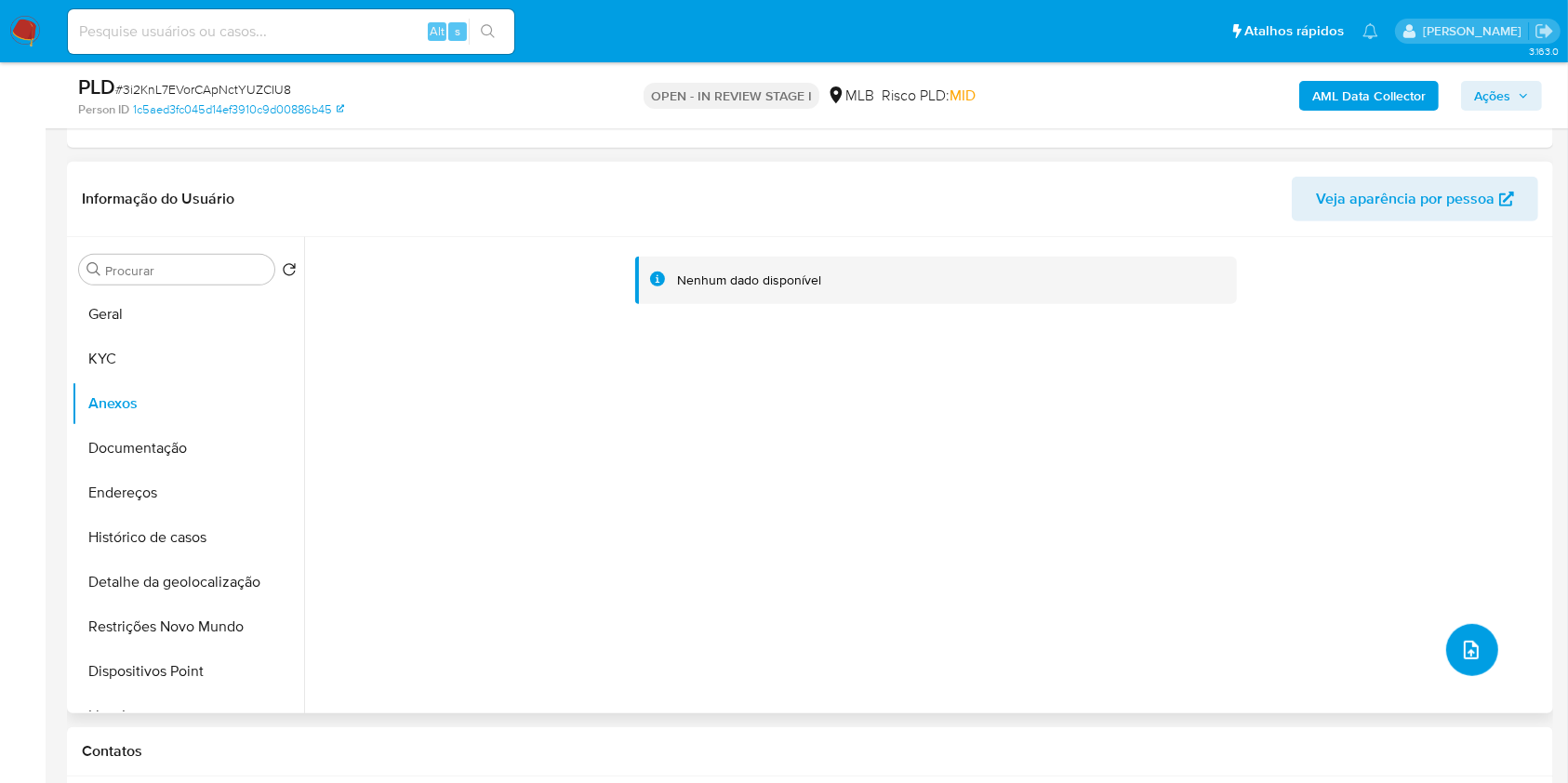
click at [1465, 658] on icon "upload-file" at bounding box center [1471, 650] width 22 height 22
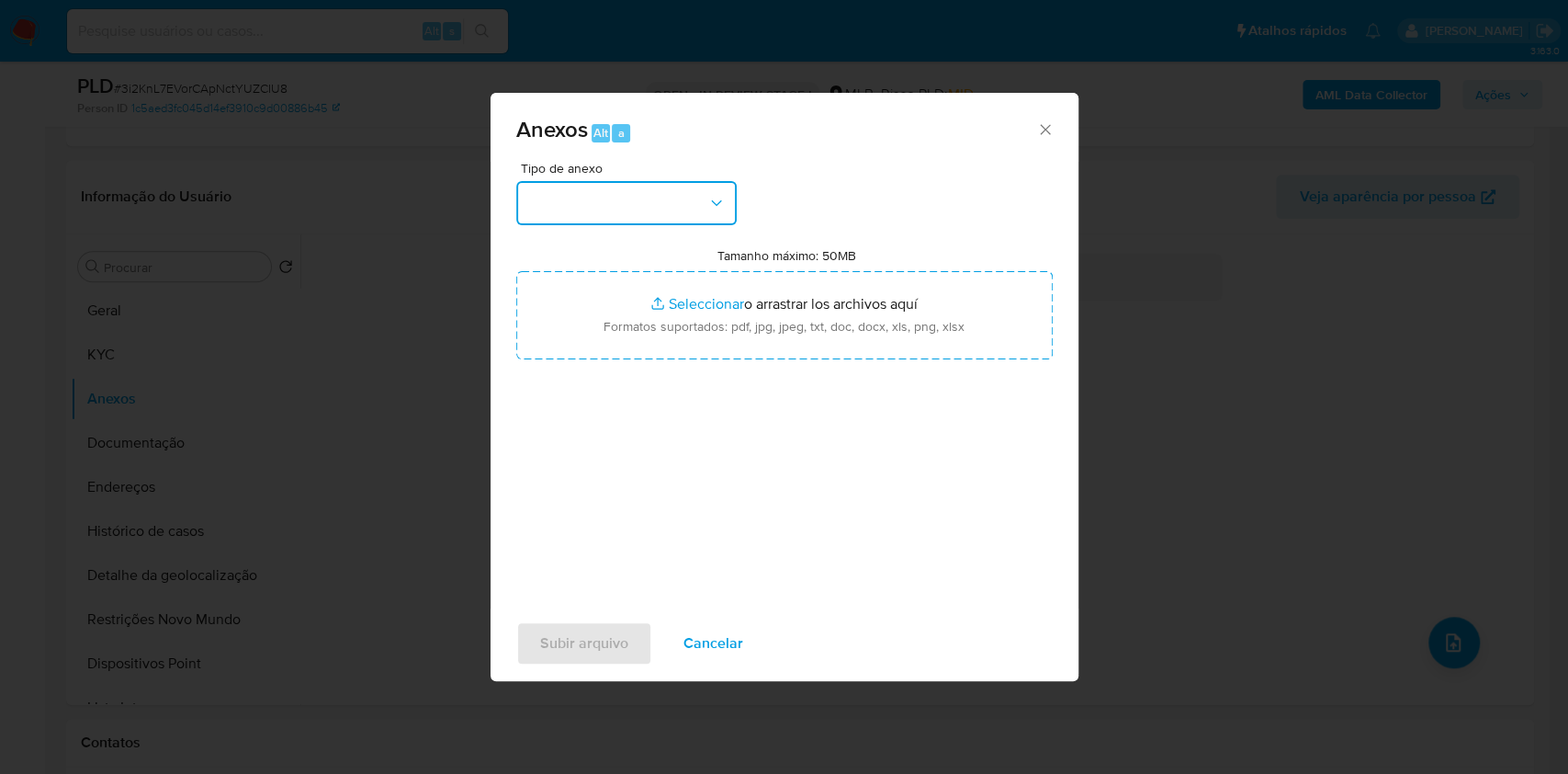
click at [700, 206] on button "button" at bounding box center [626, 202] width 220 height 44
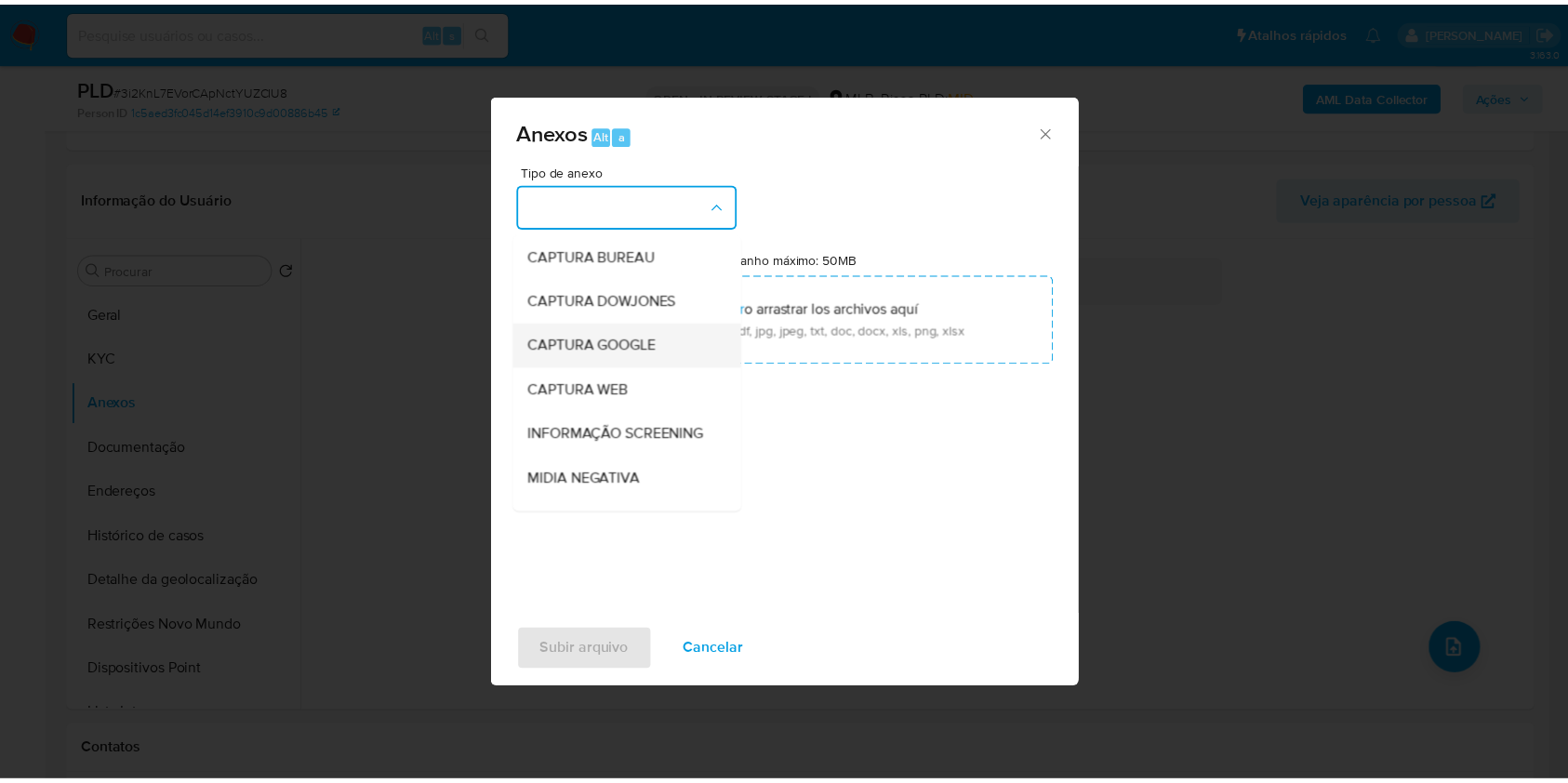
scroll to position [286, 0]
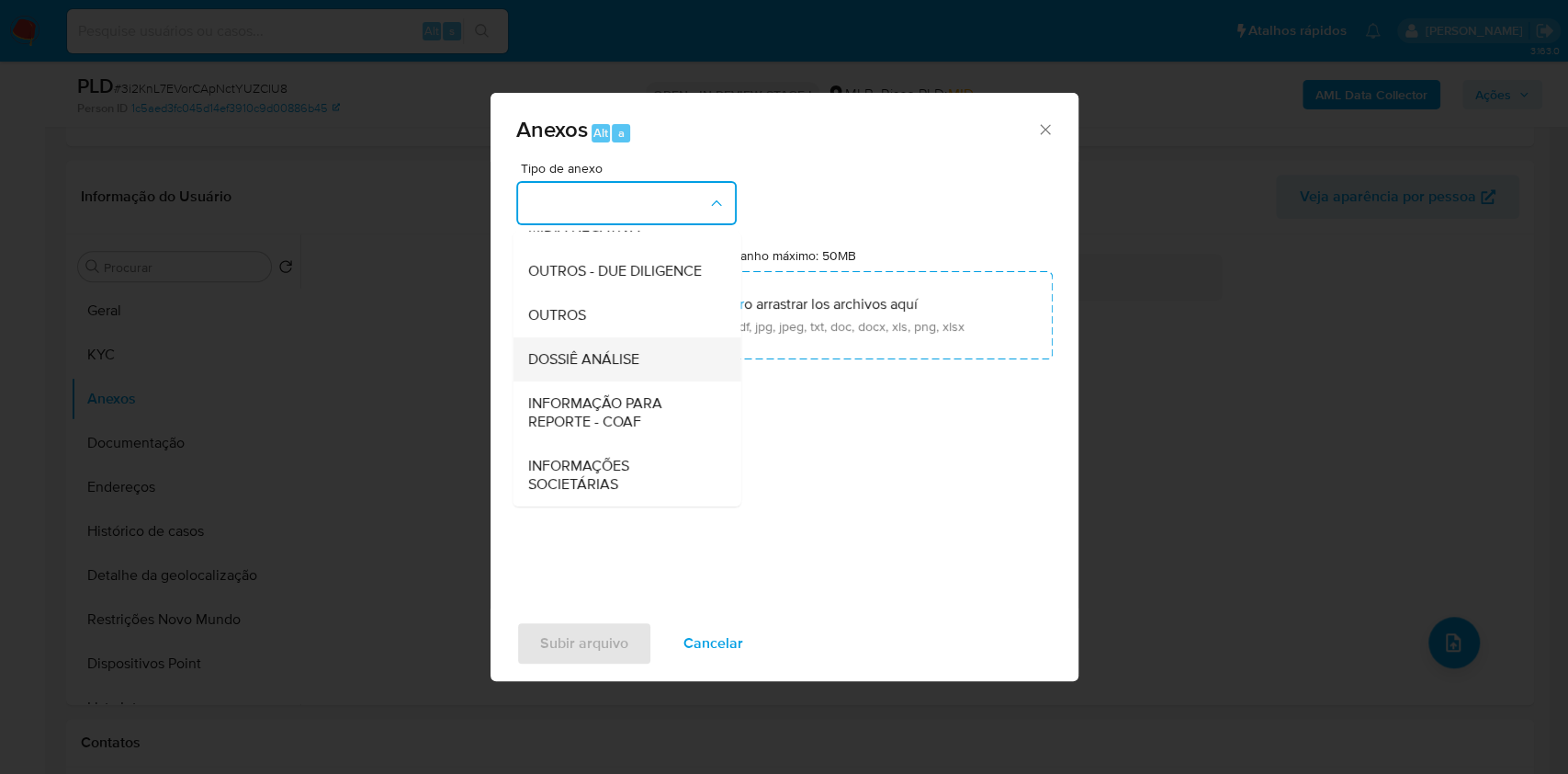
click at [658, 355] on div "DOSSIÊ ANÁLISE" at bounding box center [621, 359] width 187 height 44
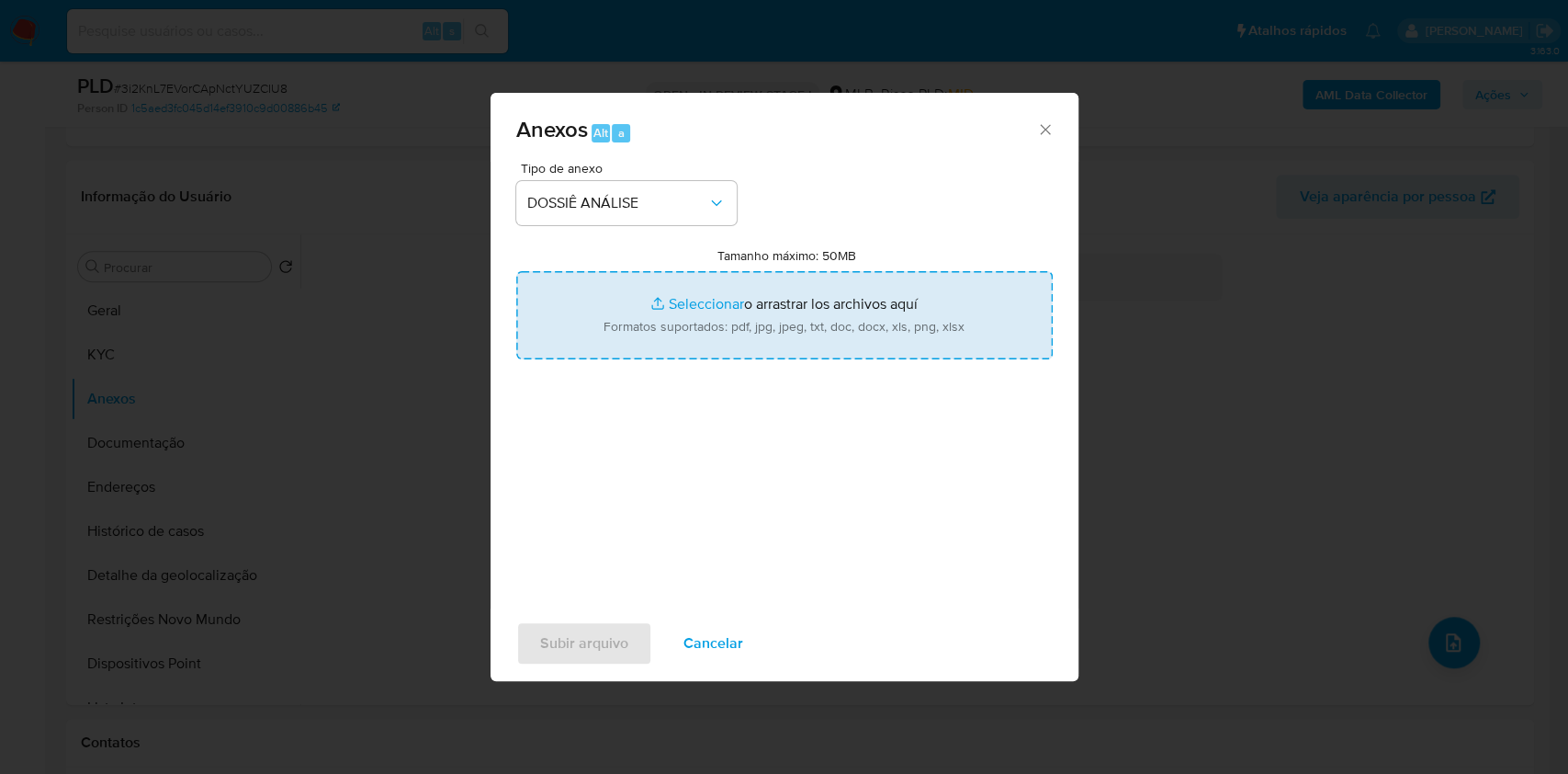
click at [745, 309] on input "Tamanho máximo: 50MB Seleccionar archivos" at bounding box center [784, 315] width 537 height 88
click at [761, 313] on input "Tamanho máximo: 50MB Seleccionar archivos" at bounding box center [784, 315] width 537 height 88
type input "C:\fakepath\Declinio - XXX - CPF 16363706912 - GABRIEL KAPPES GZCZCZYSZEN.pdf"
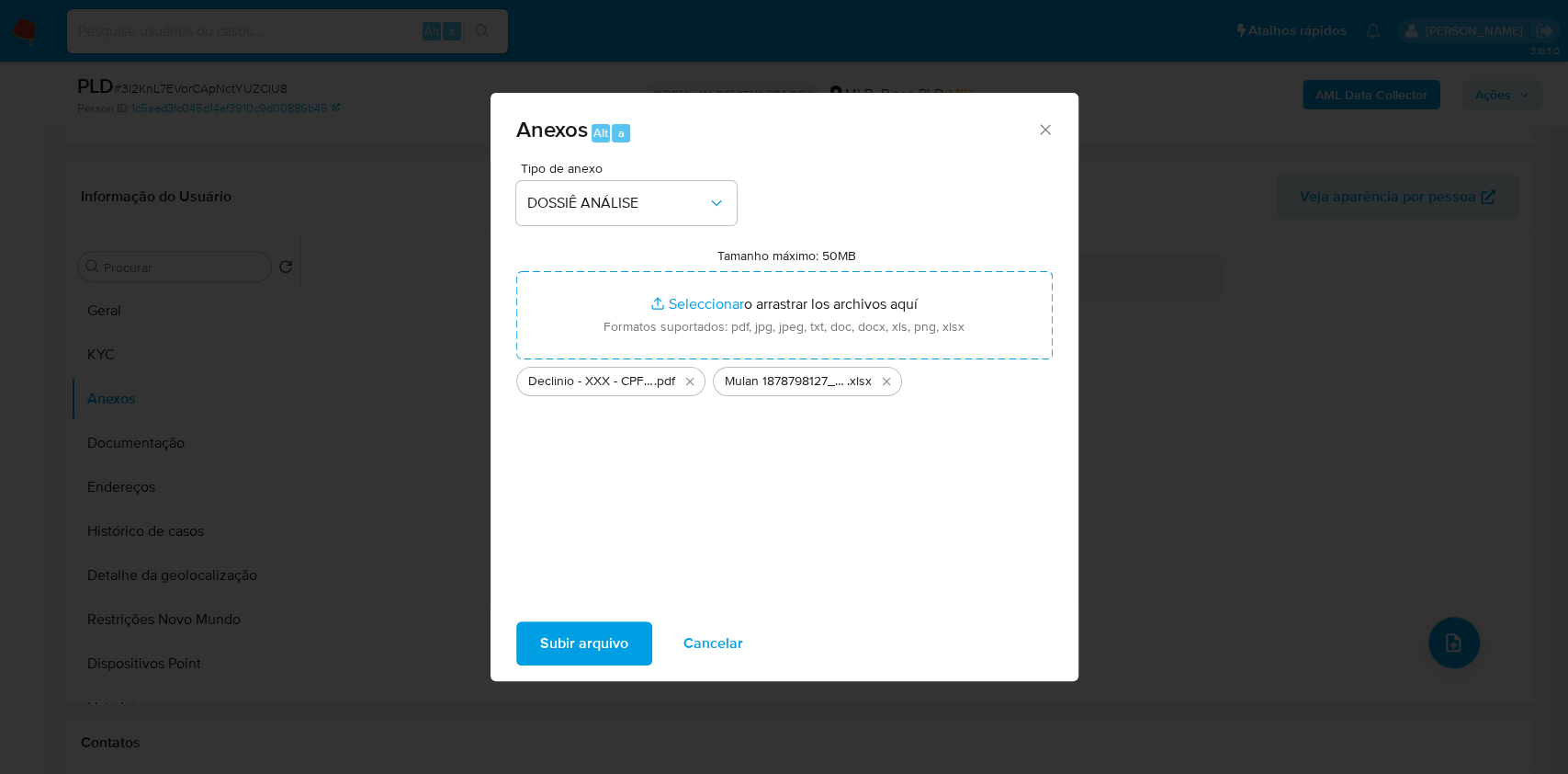
click at [605, 633] on span "Subir arquivo" at bounding box center [583, 643] width 88 height 40
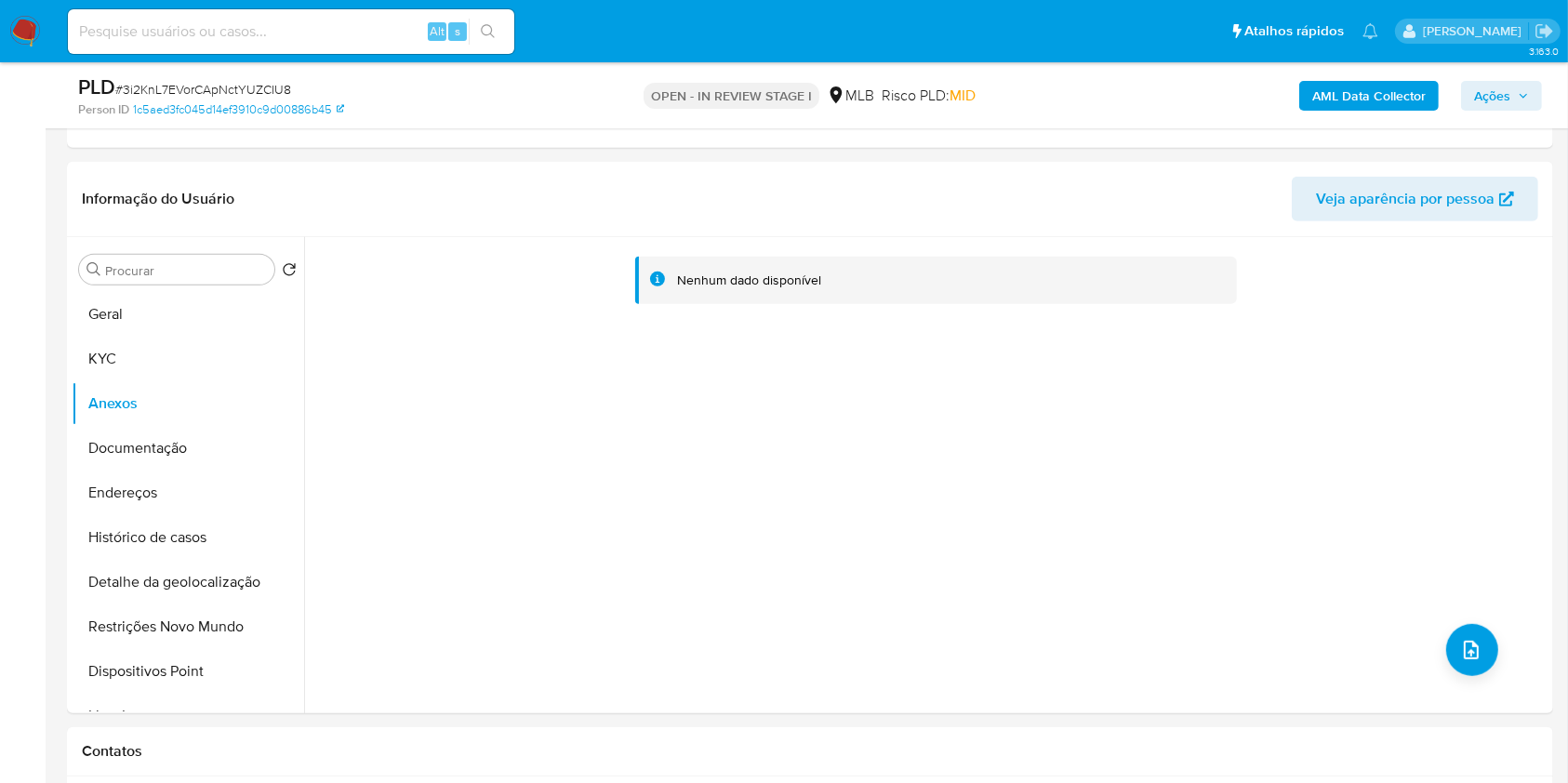
click at [1501, 74] on div "AML Data Collector Ações" at bounding box center [1299, 96] width 482 height 44
click at [175, 309] on button "Geral" at bounding box center [181, 314] width 218 height 45
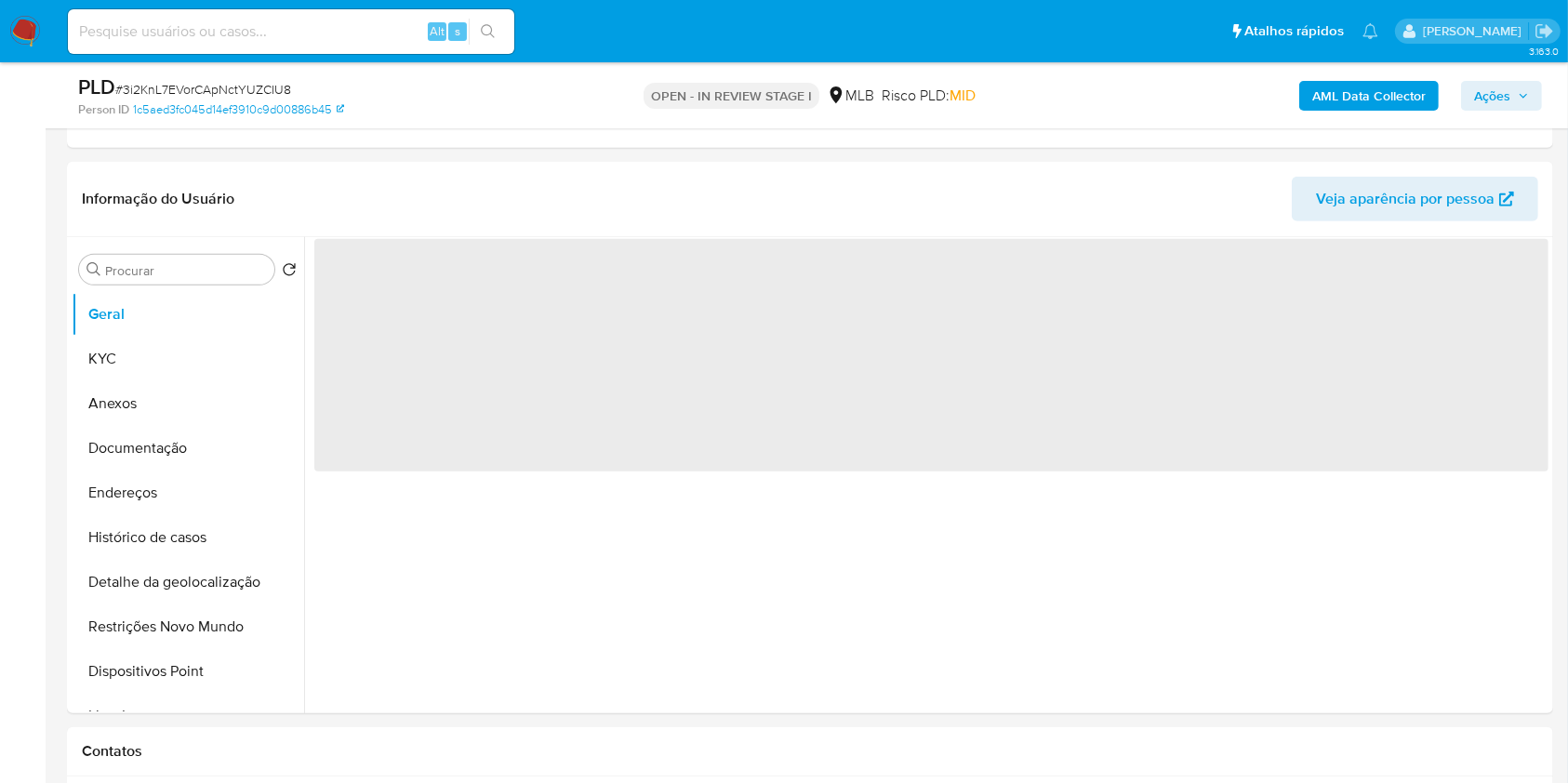
click at [1364, 93] on b "AML Data Collector" at bounding box center [1369, 96] width 114 height 30
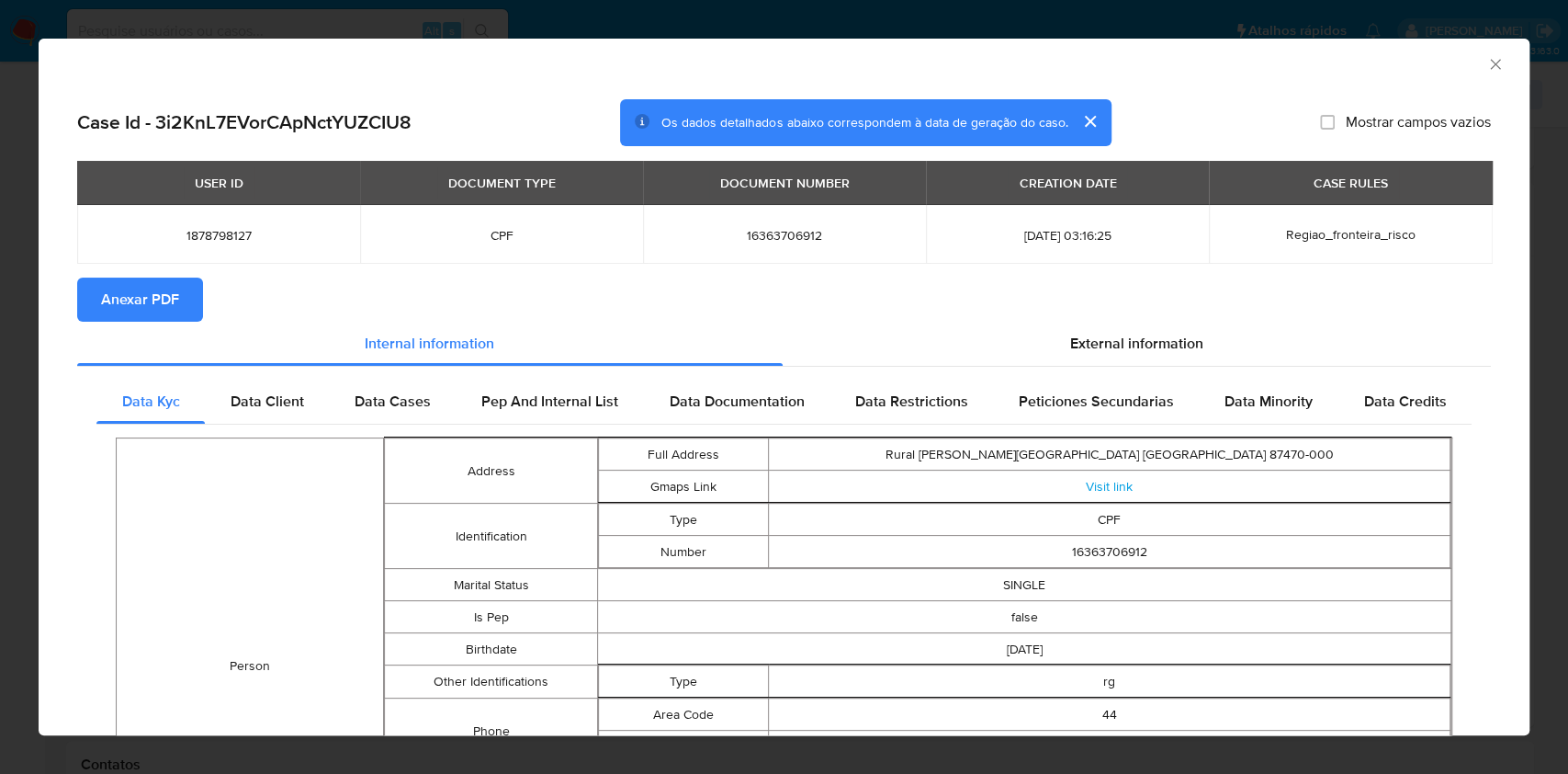
click at [175, 298] on span "Anexar PDF" at bounding box center [139, 299] width 78 height 40
click at [1486, 59] on icon "Fechar a janela" at bounding box center [1495, 64] width 19 height 19
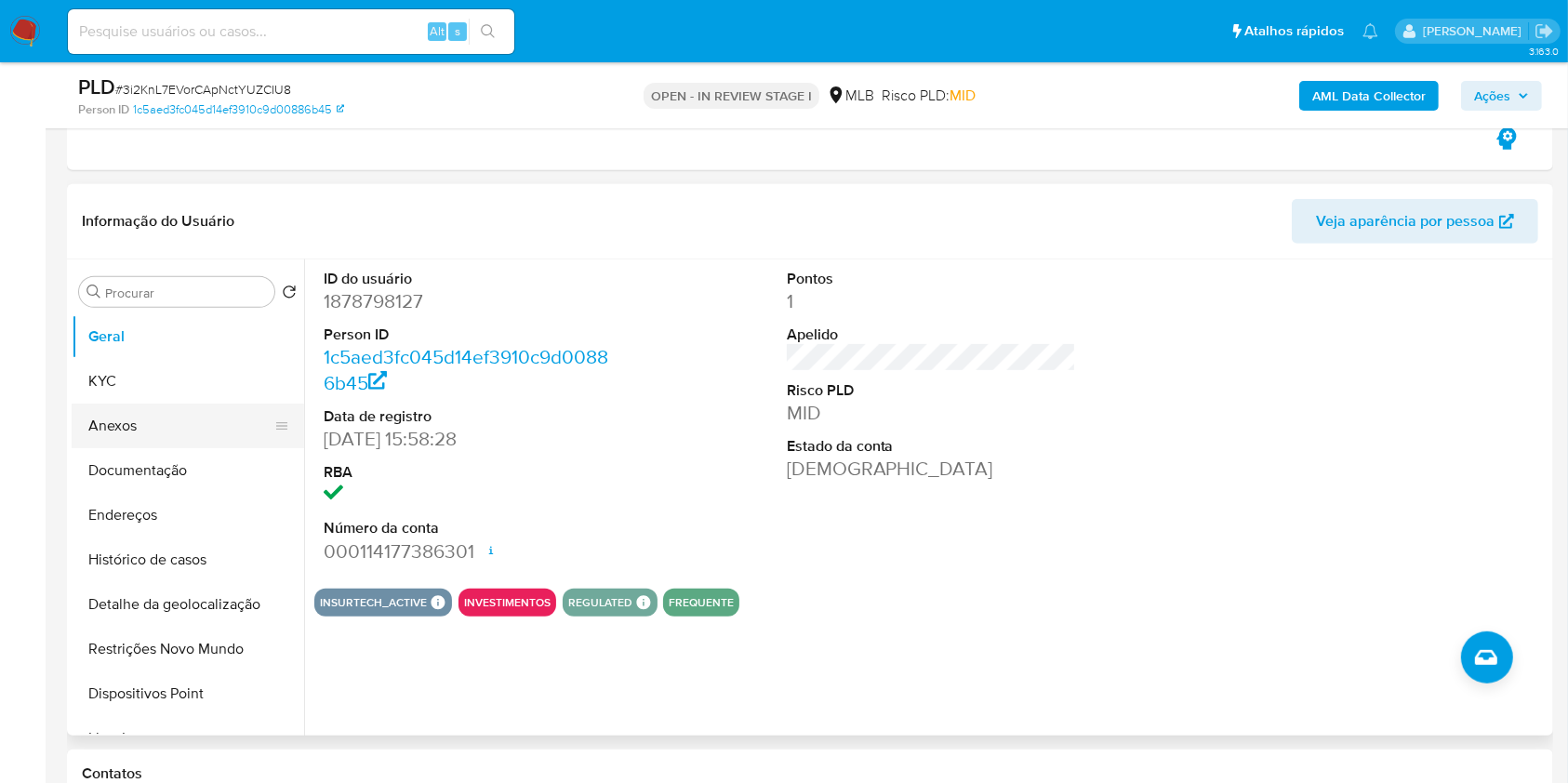
click at [136, 428] on button "Anexos" at bounding box center [181, 425] width 218 height 45
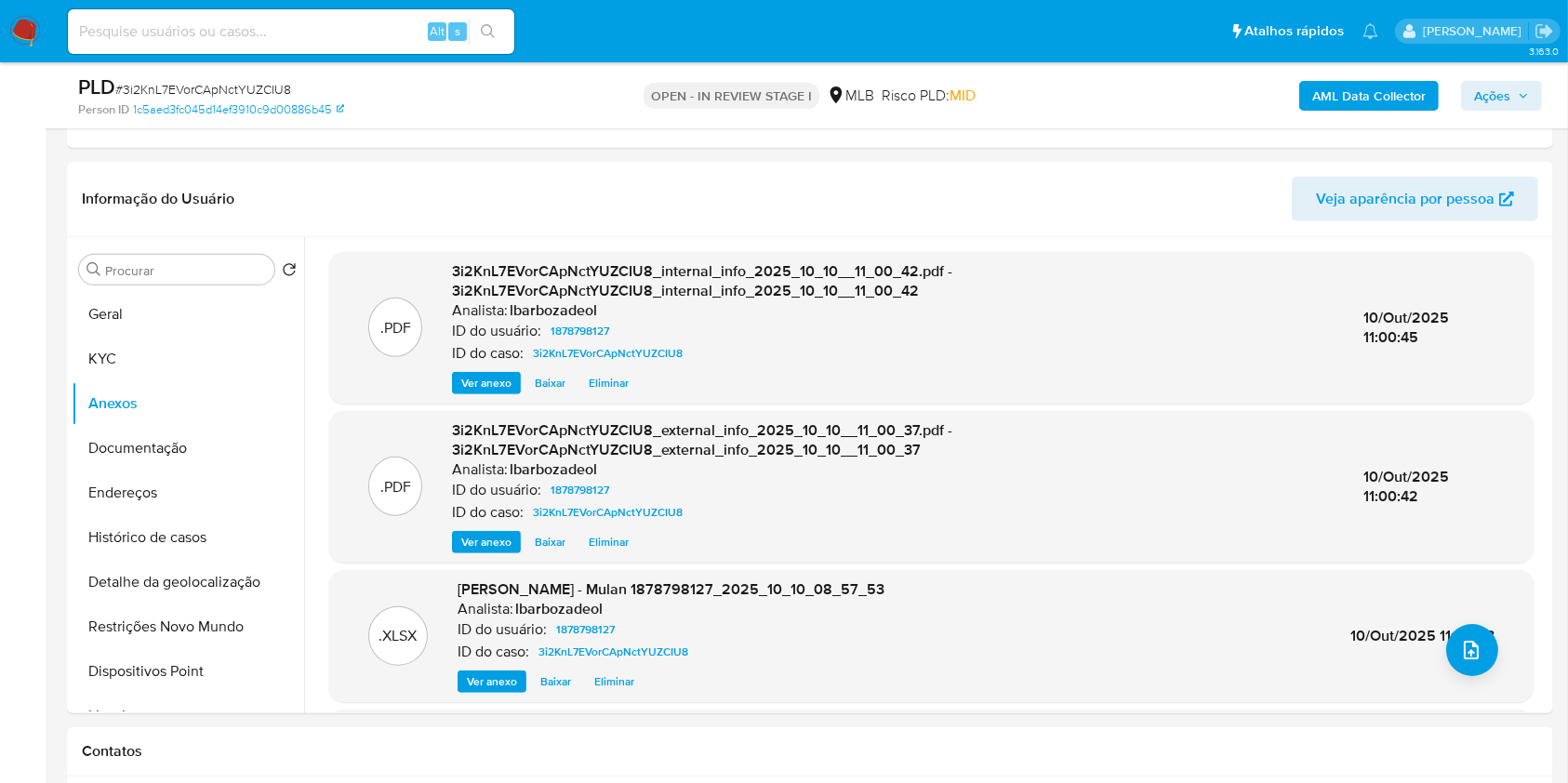
click at [1495, 99] on span "Ações" at bounding box center [1492, 96] width 36 height 30
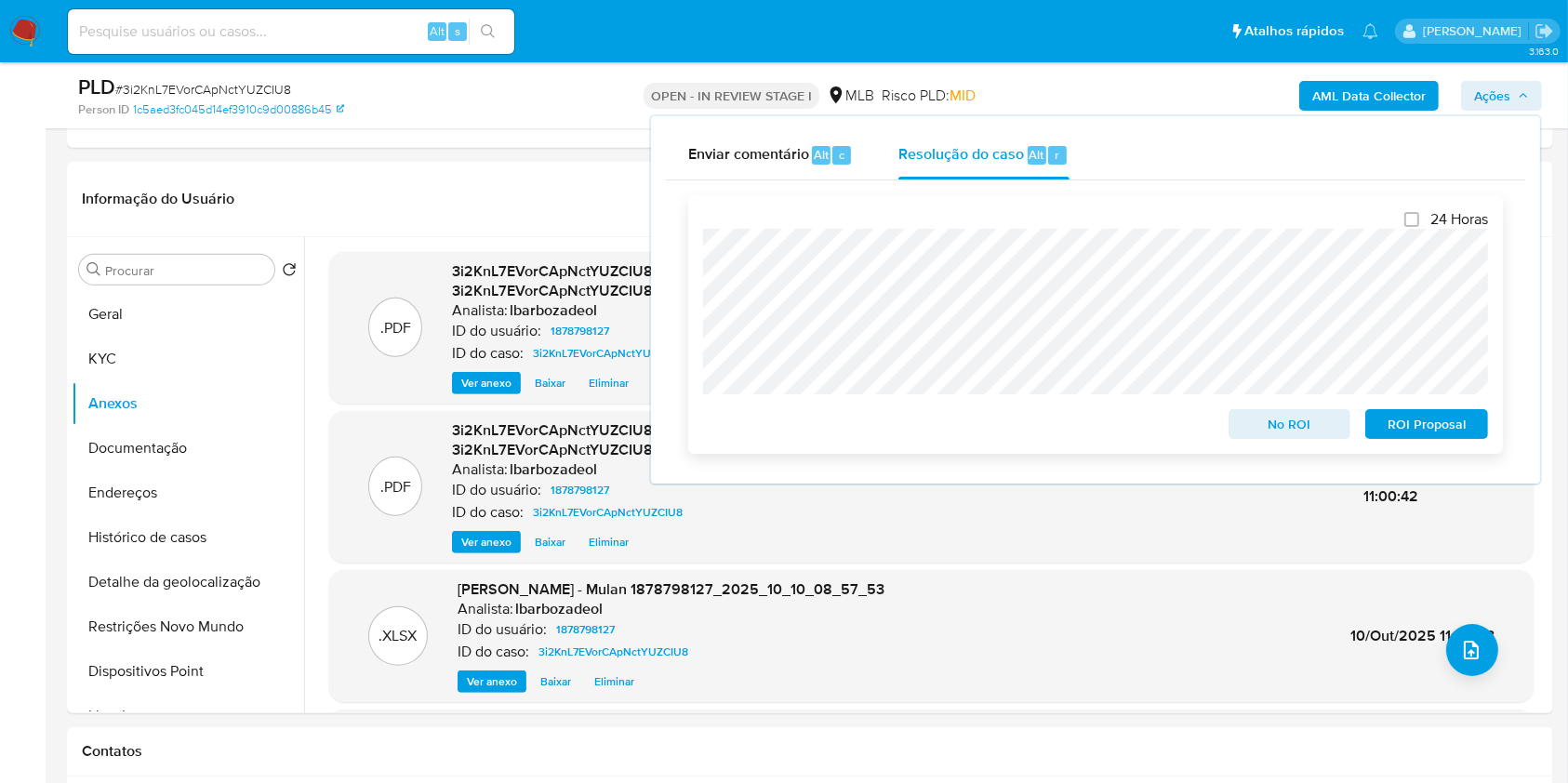
click at [1298, 421] on span "No ROI" at bounding box center [1289, 423] width 97 height 26
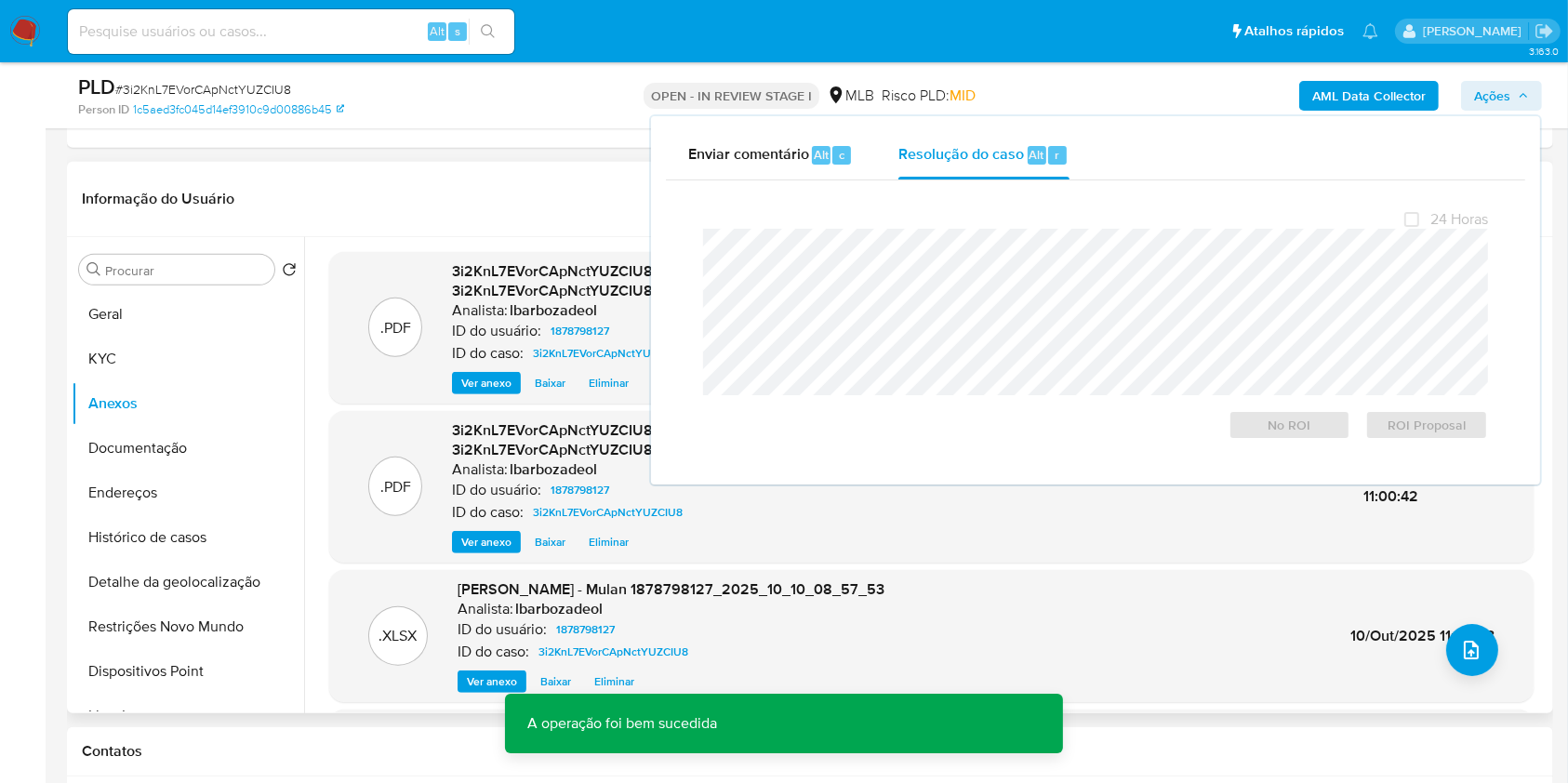
scroll to position [0, 0]
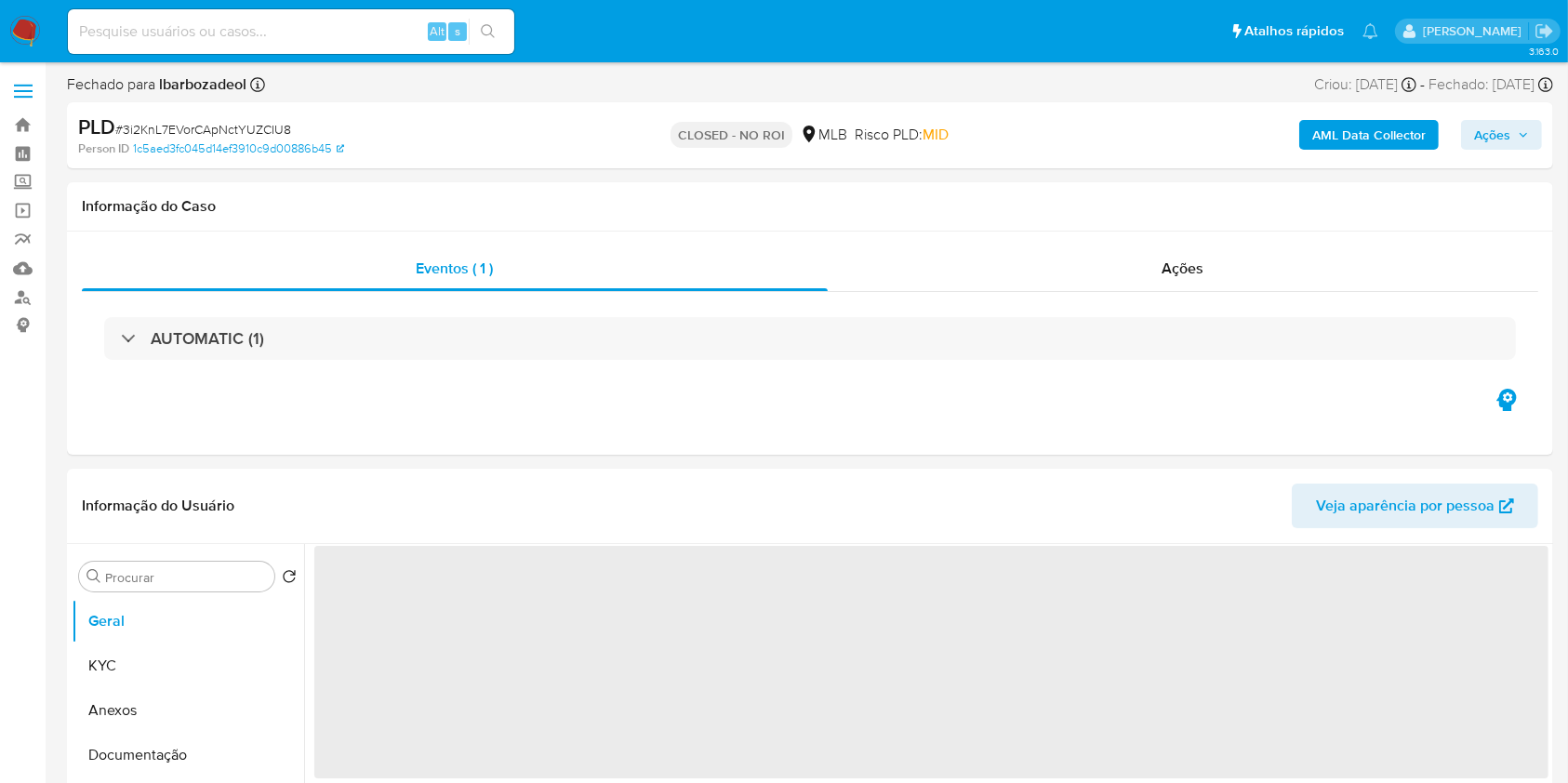
select select "10"
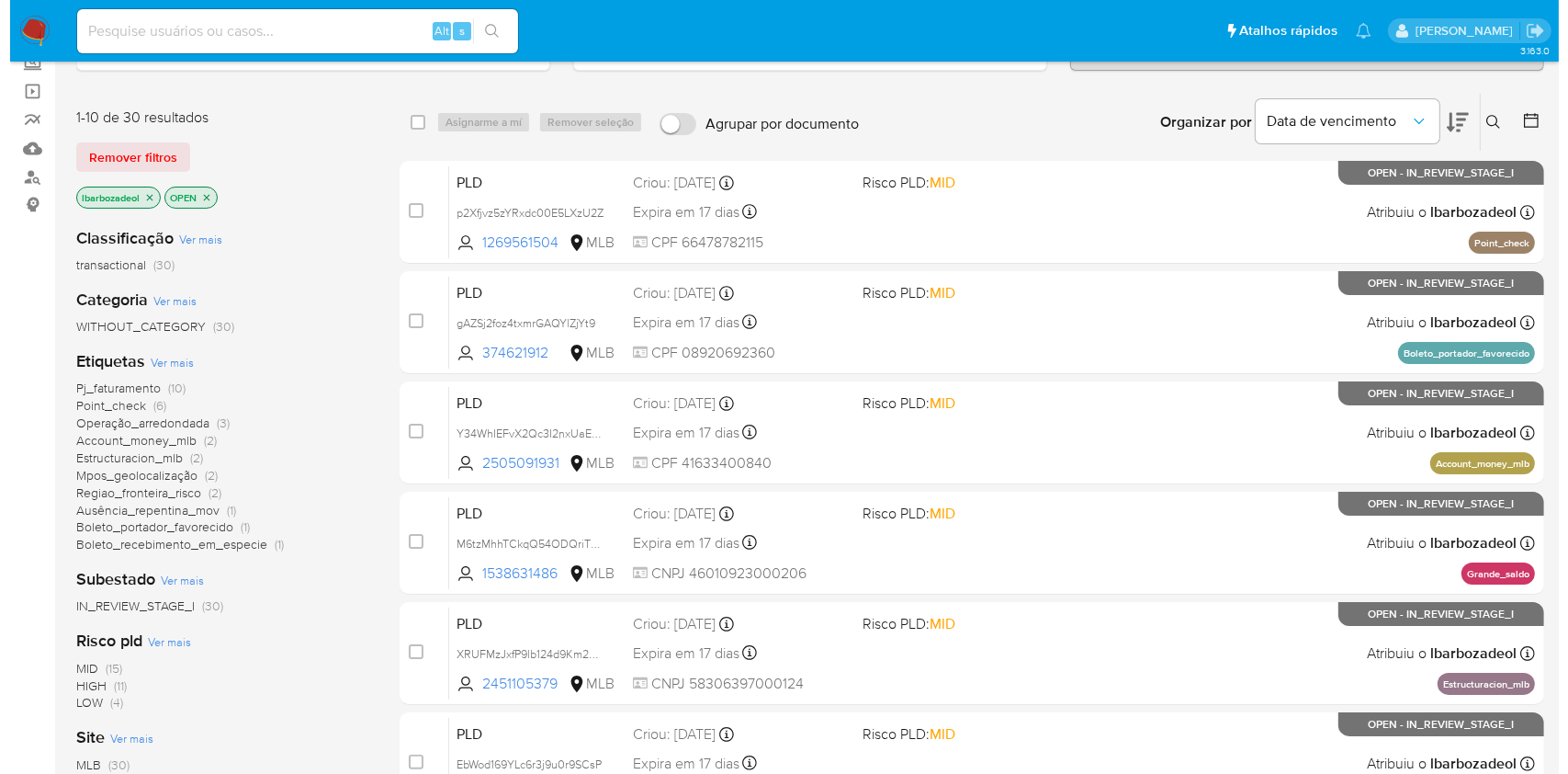
scroll to position [117, 0]
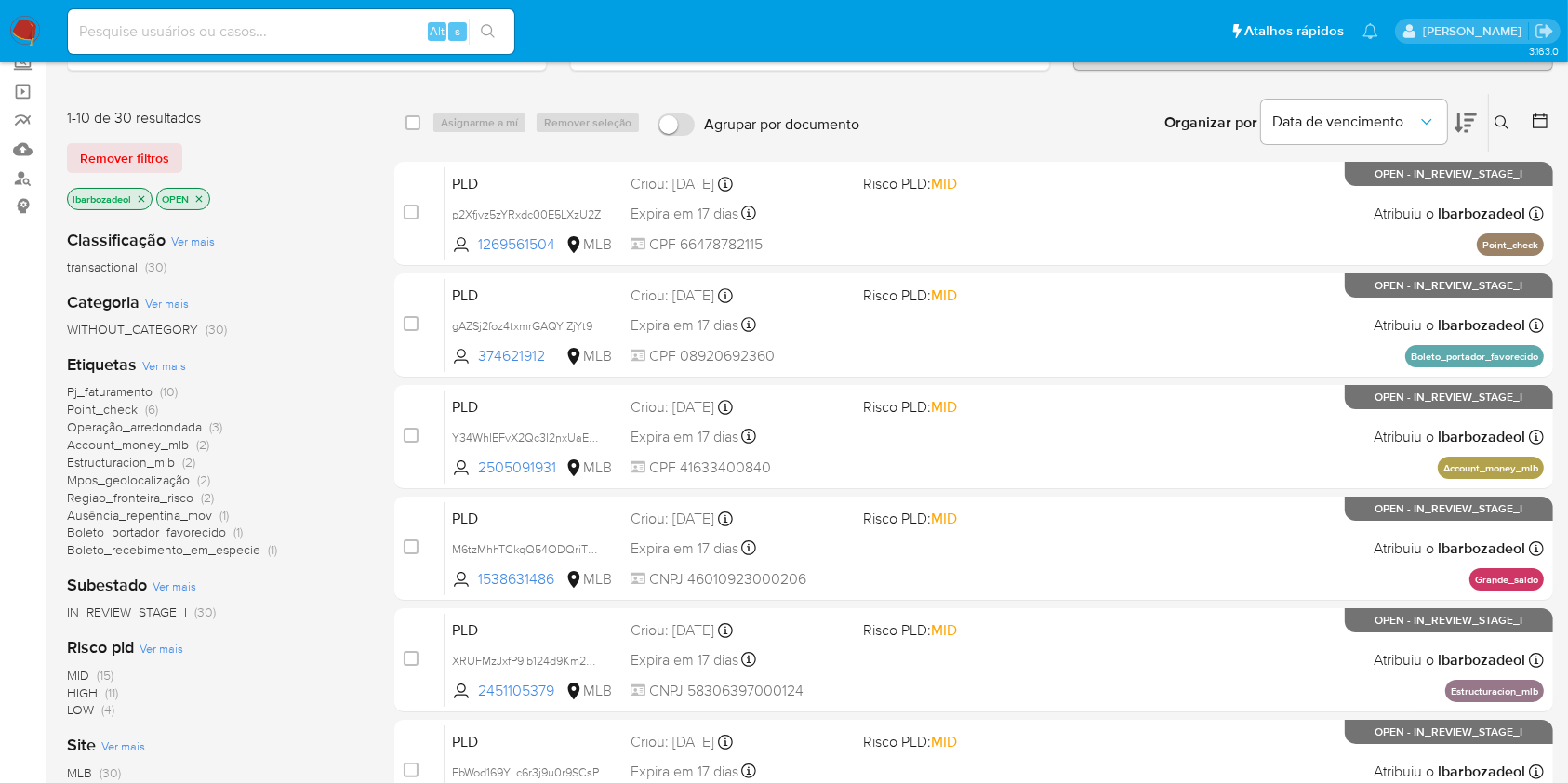
click at [158, 362] on span "Ver mais" at bounding box center [164, 365] width 44 height 17
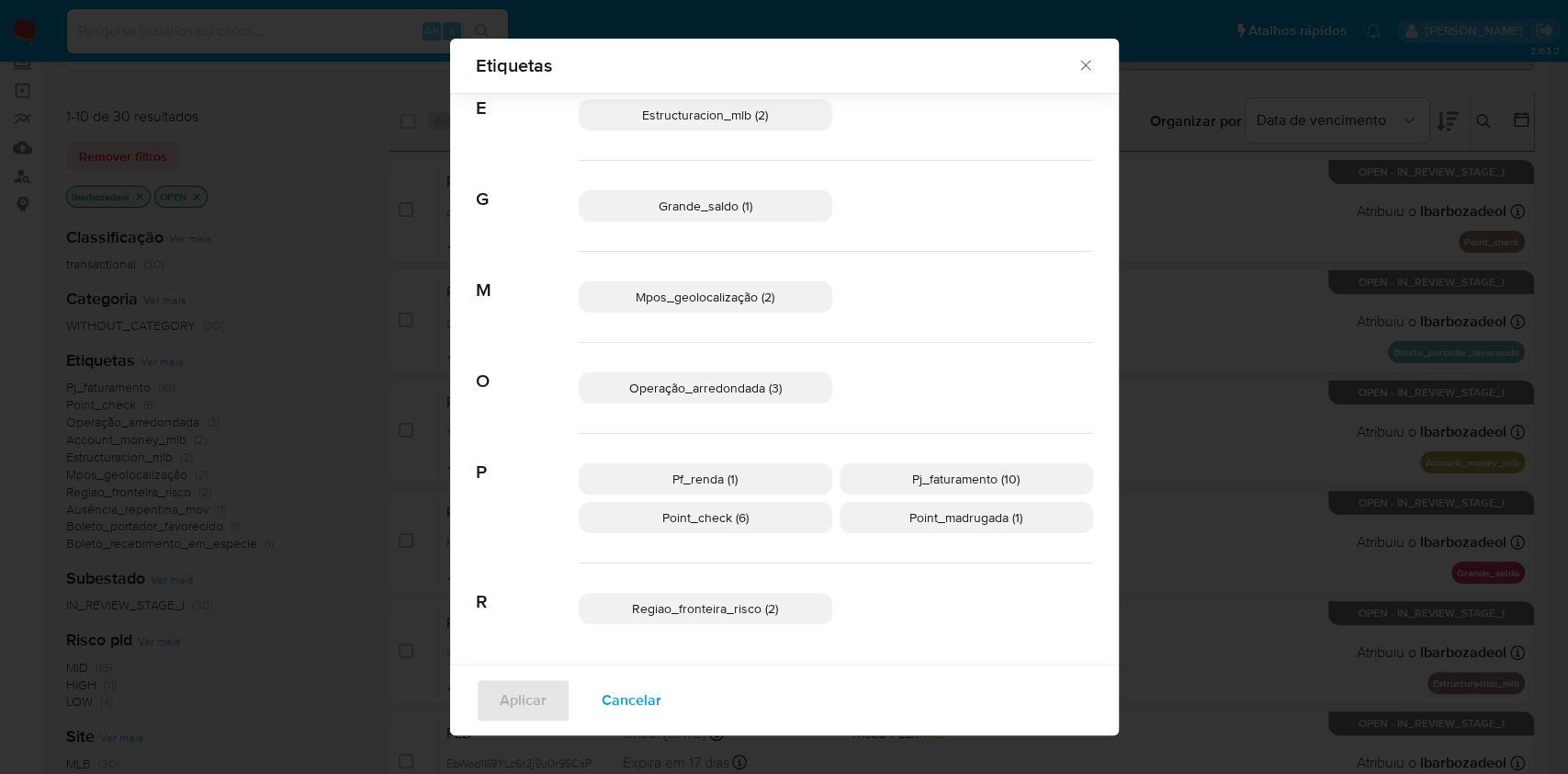
scroll to position [382, 0]
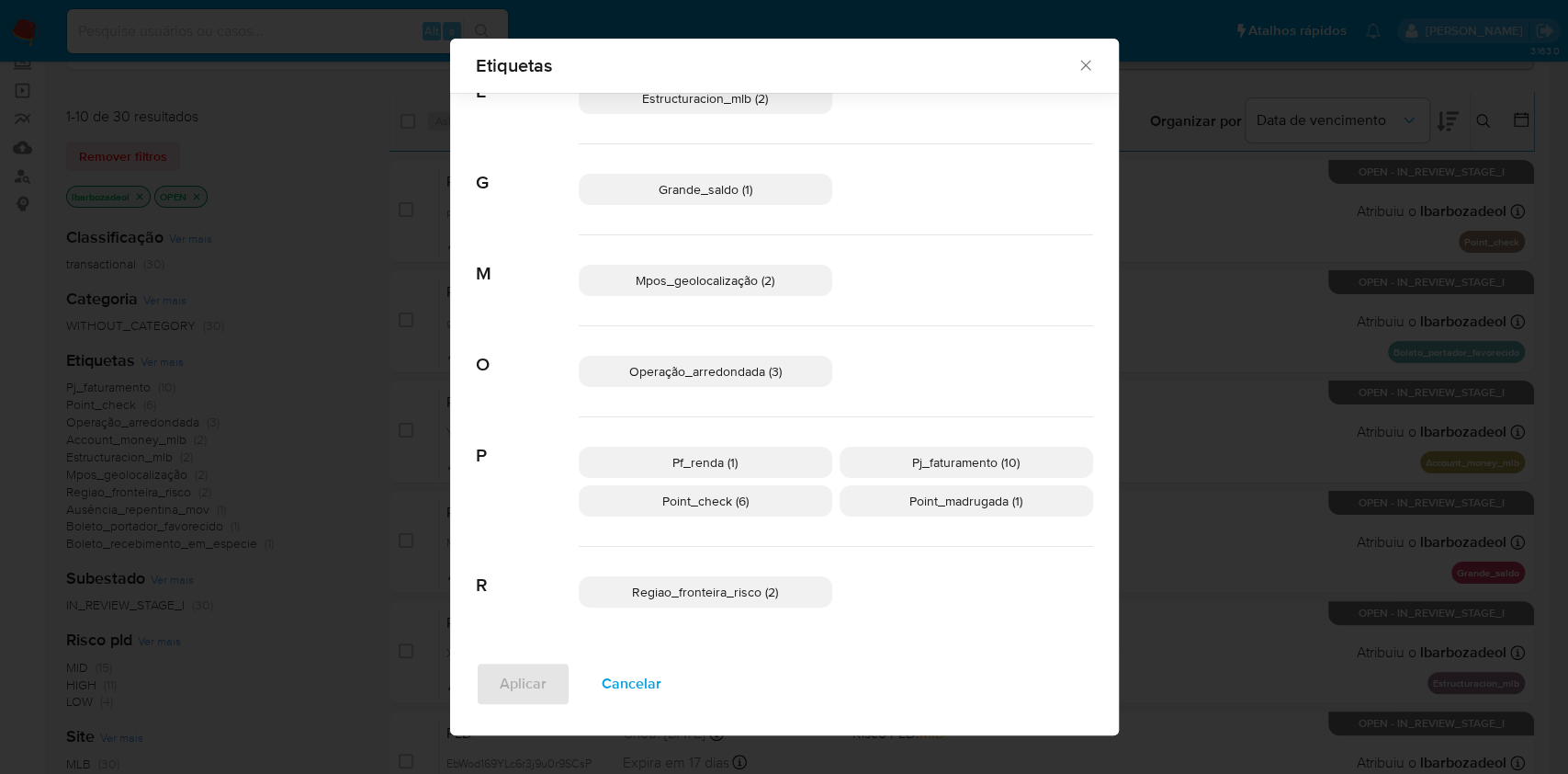
click at [759, 453] on p "Pf_renda (1)" at bounding box center [705, 462] width 254 height 32
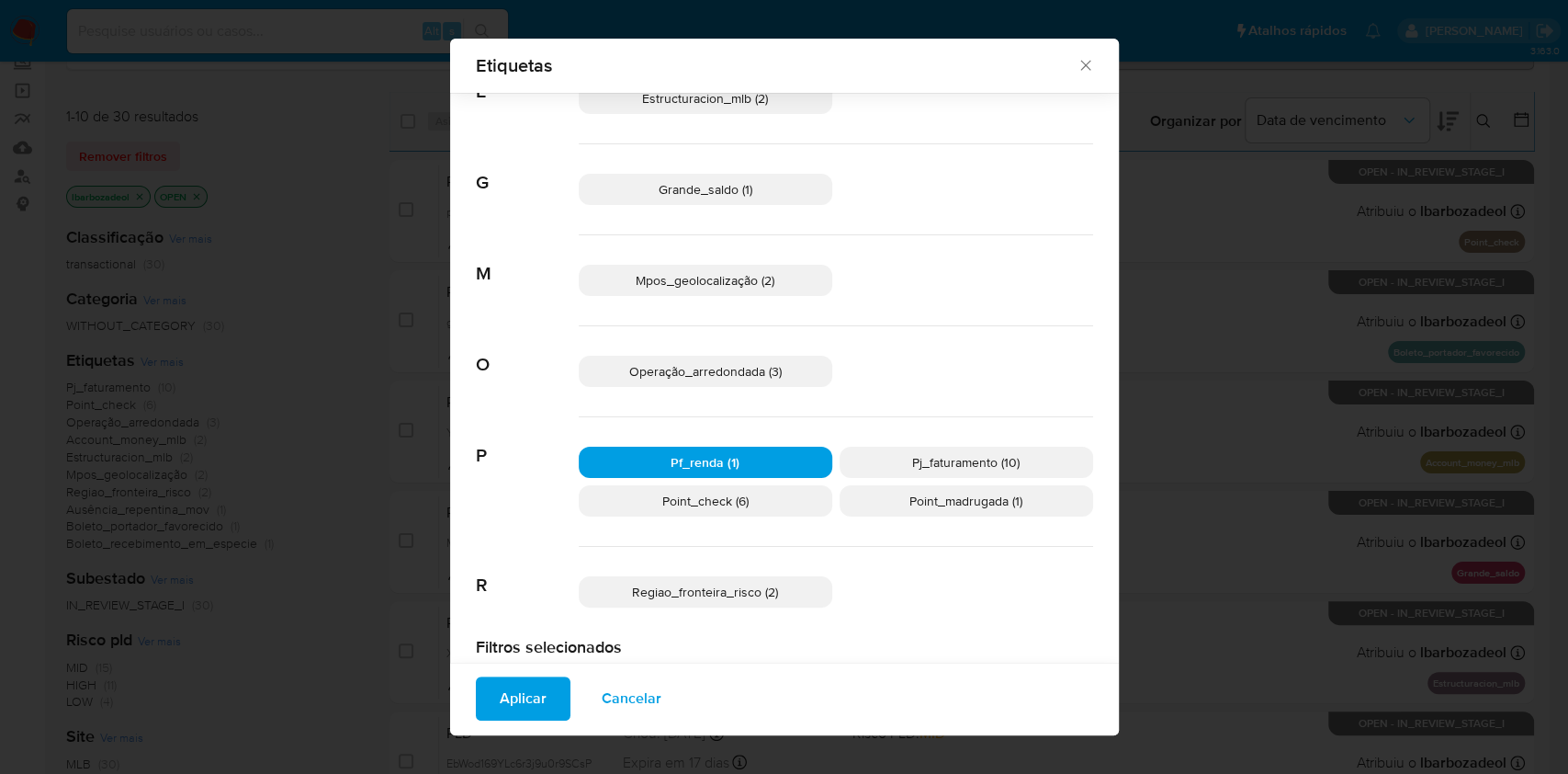
click at [525, 686] on span "Aplicar" at bounding box center [522, 698] width 46 height 40
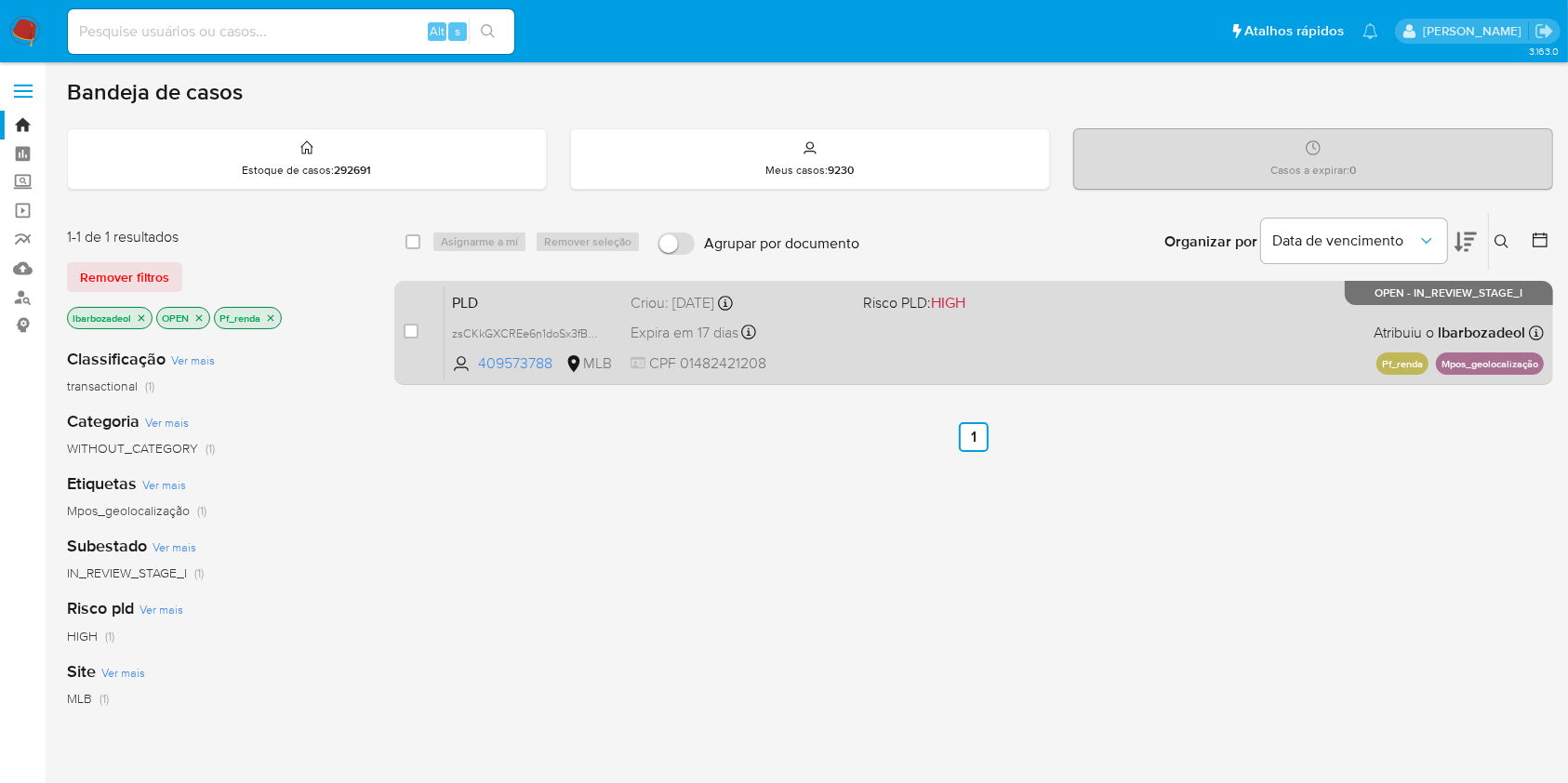
click at [1047, 350] on div "PLD zsCKkGXCREe6n1doSx3fBxA0 409573788 MLB Risco PLD: HIGH Criou: 12/09/2025 Cr…" at bounding box center [994, 333] width 1099 height 94
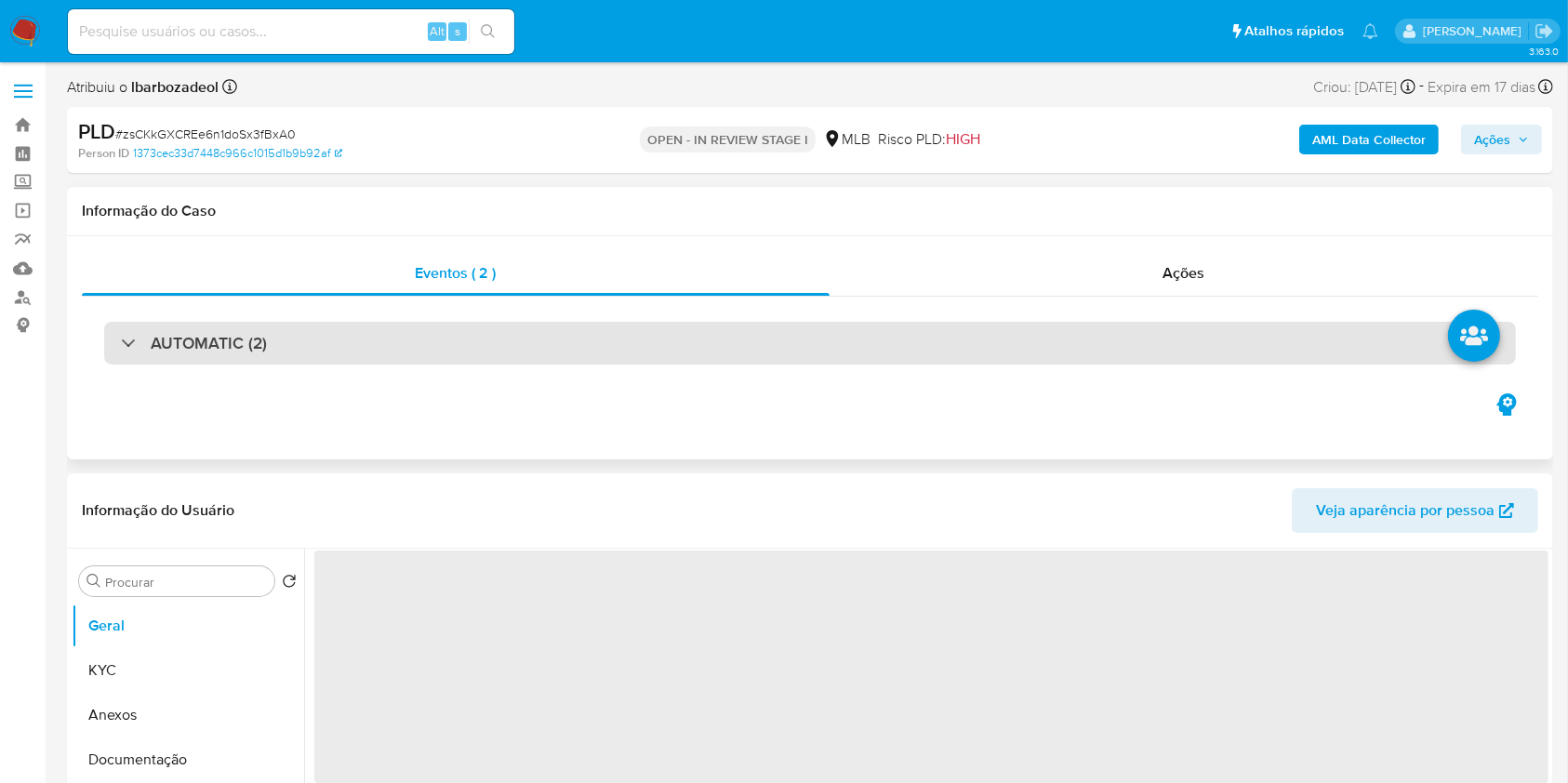
select select "10"
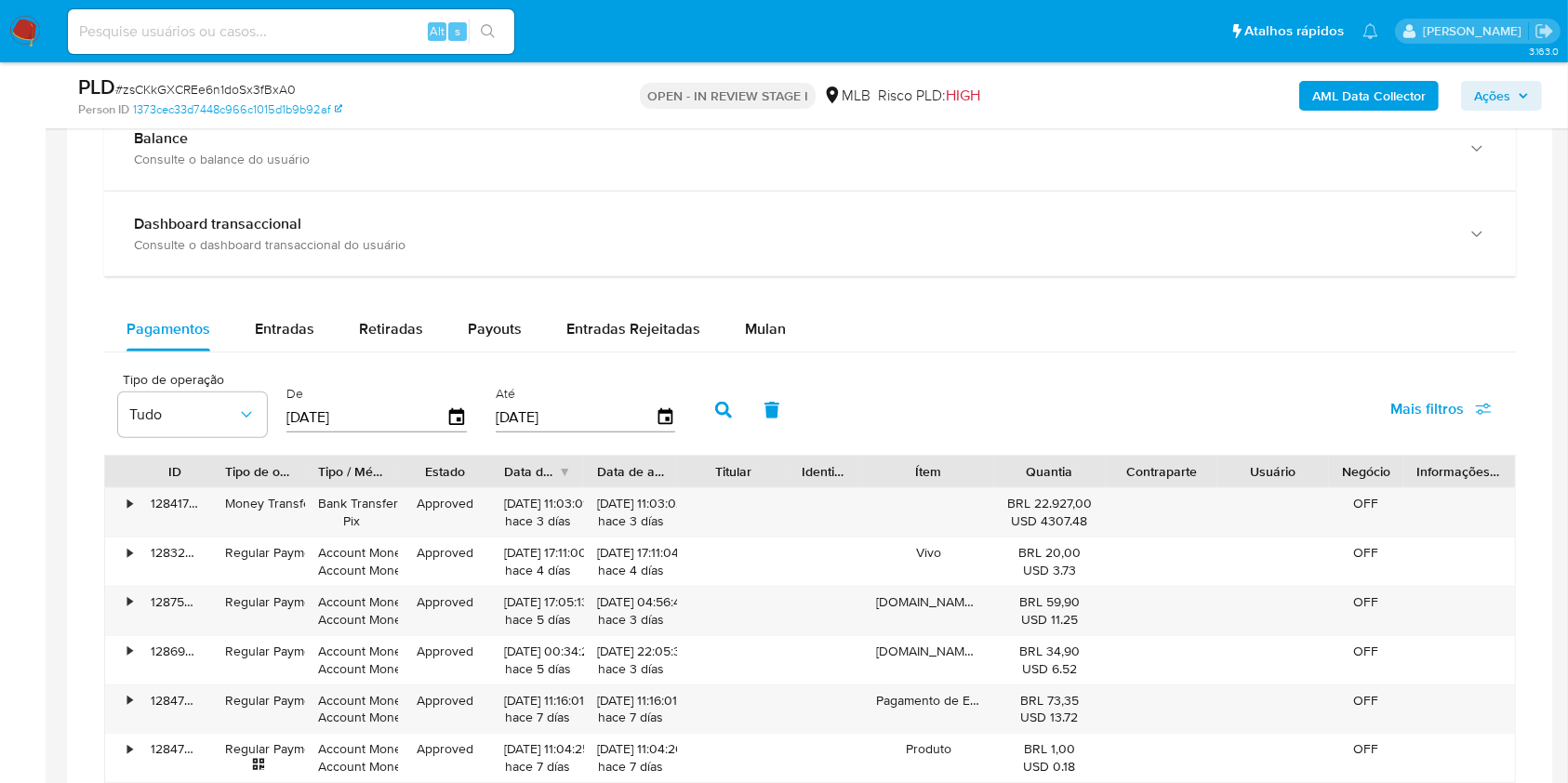
scroll to position [1295, 0]
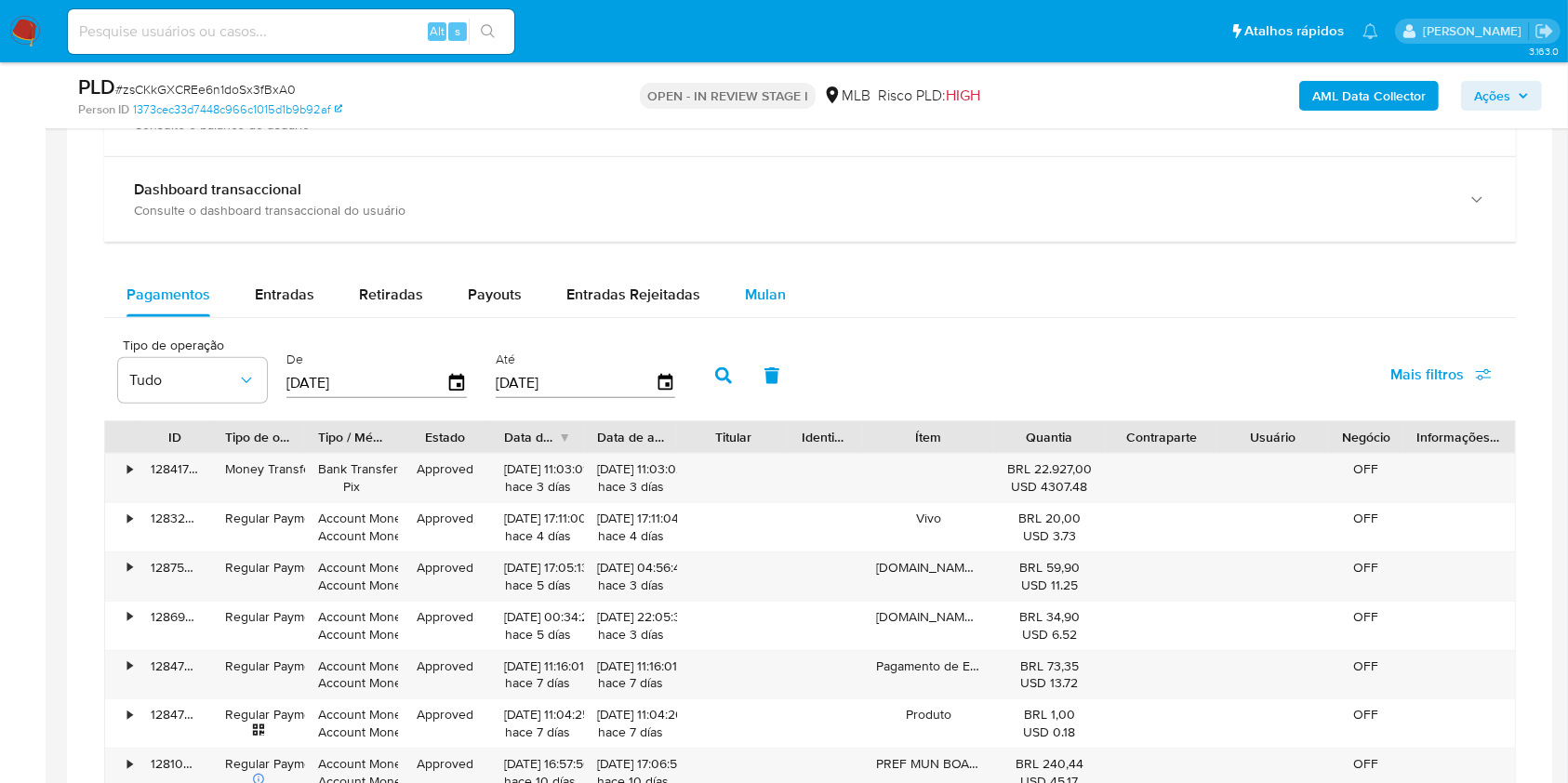
click at [754, 293] on span "Mulan" at bounding box center [765, 294] width 41 height 21
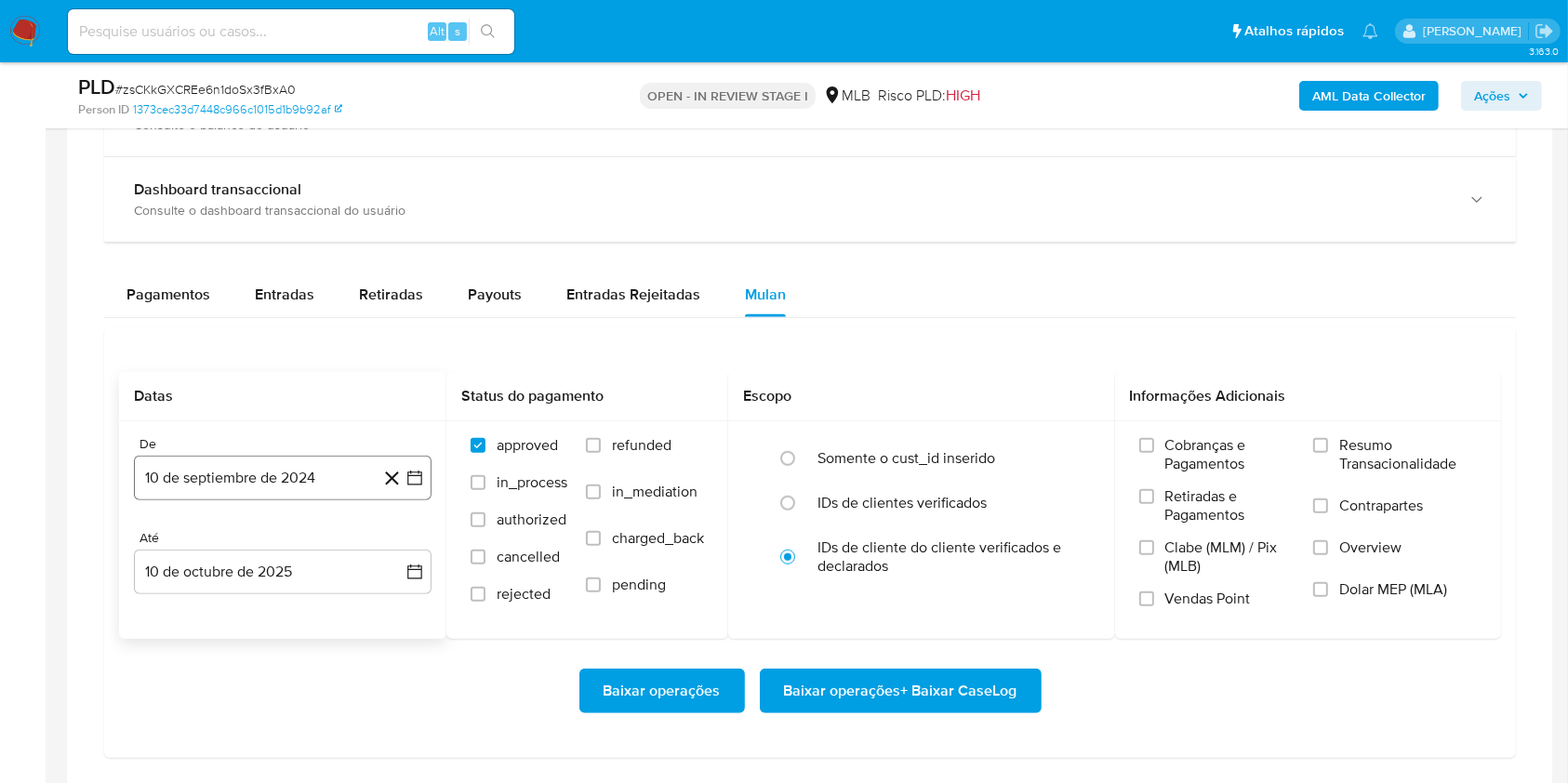
click at [320, 472] on button "10 de septiembre de 2024" at bounding box center [283, 477] width 298 height 45
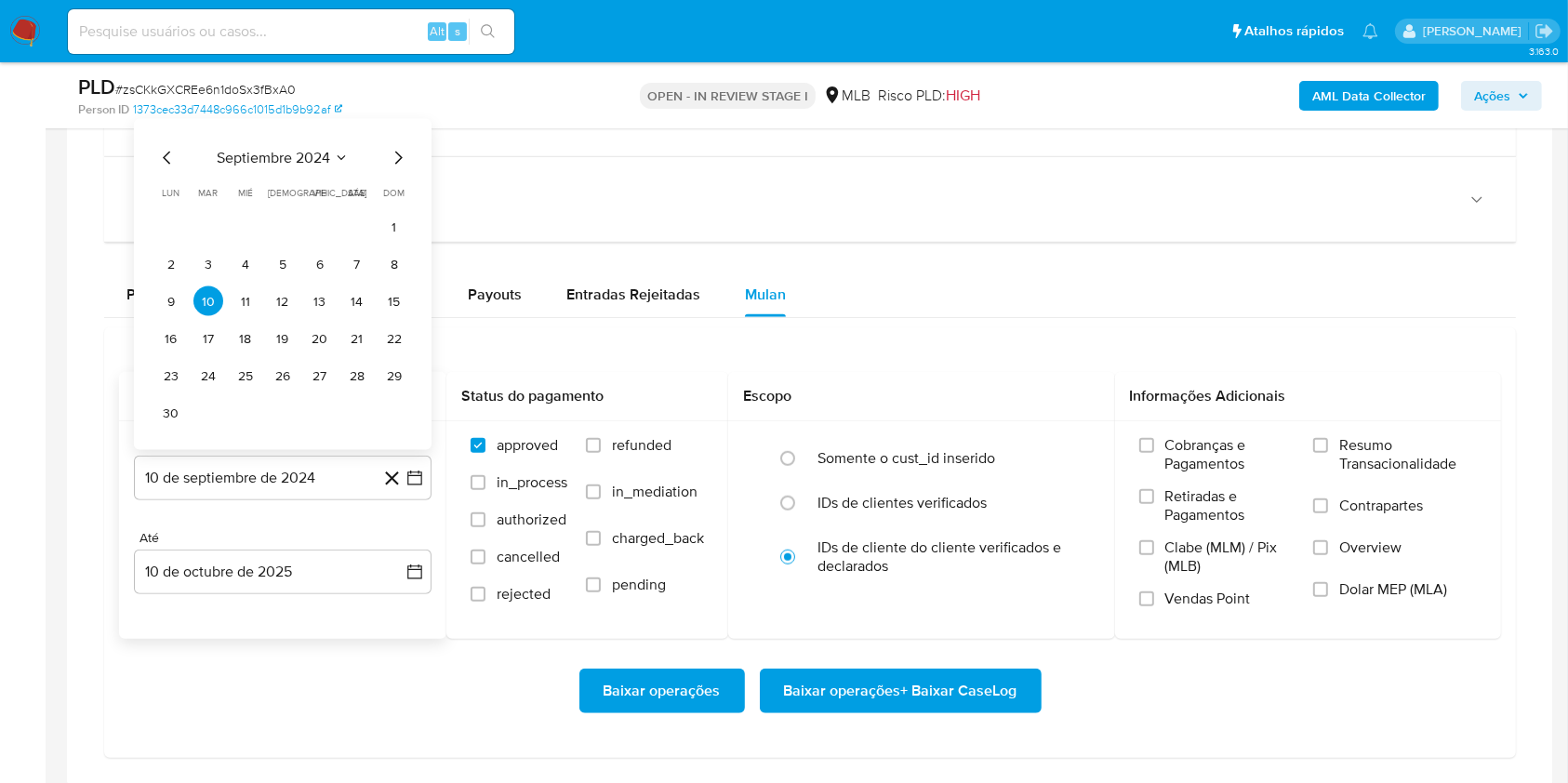
click at [292, 155] on span "septiembre 2024" at bounding box center [274, 158] width 114 height 19
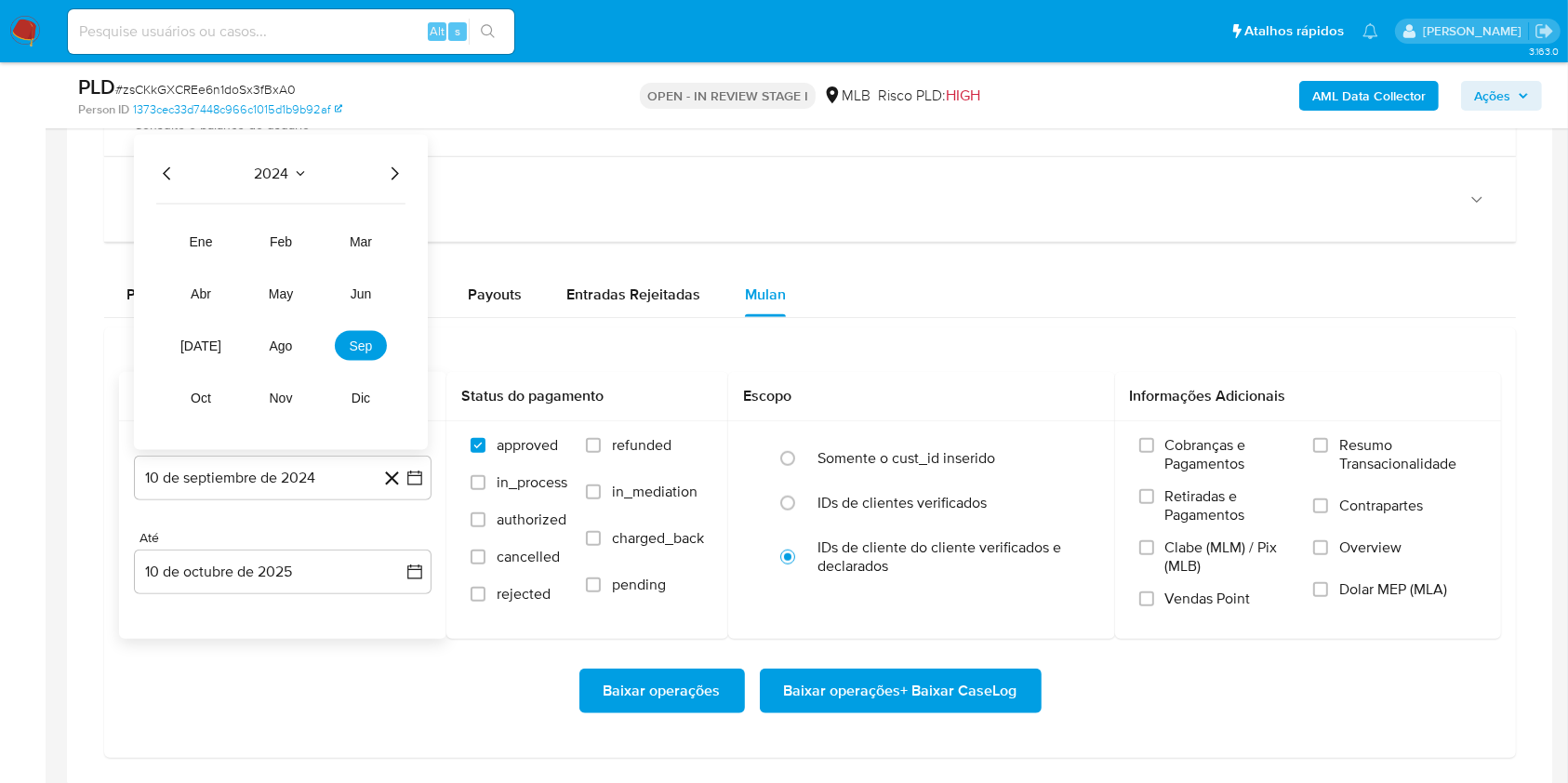
click at [390, 180] on icon "Año siguiente" at bounding box center [394, 174] width 22 height 22
click at [281, 341] on span "ago" at bounding box center [281, 346] width 23 height 15
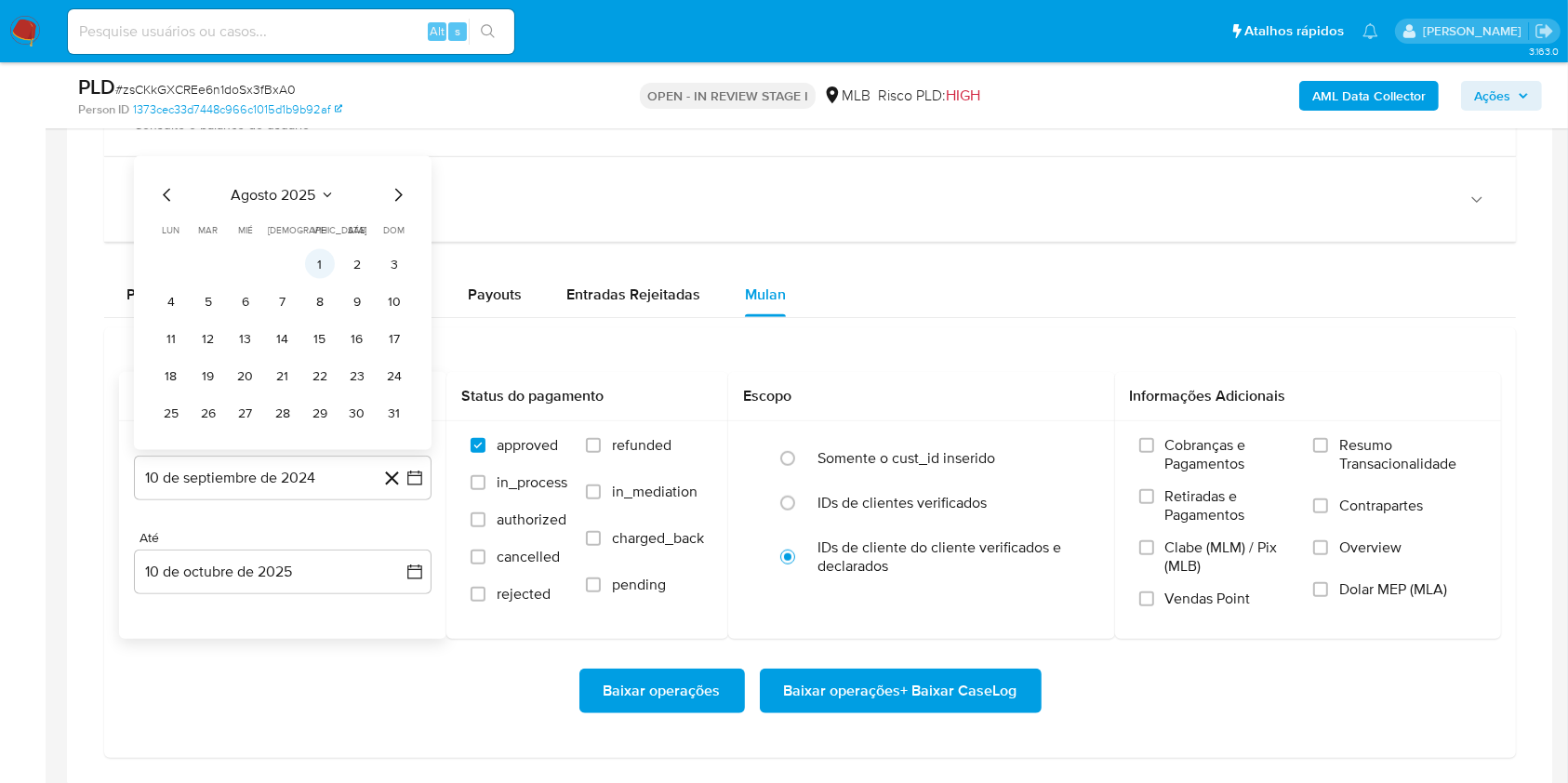
click at [322, 254] on button "1" at bounding box center [320, 264] width 30 height 30
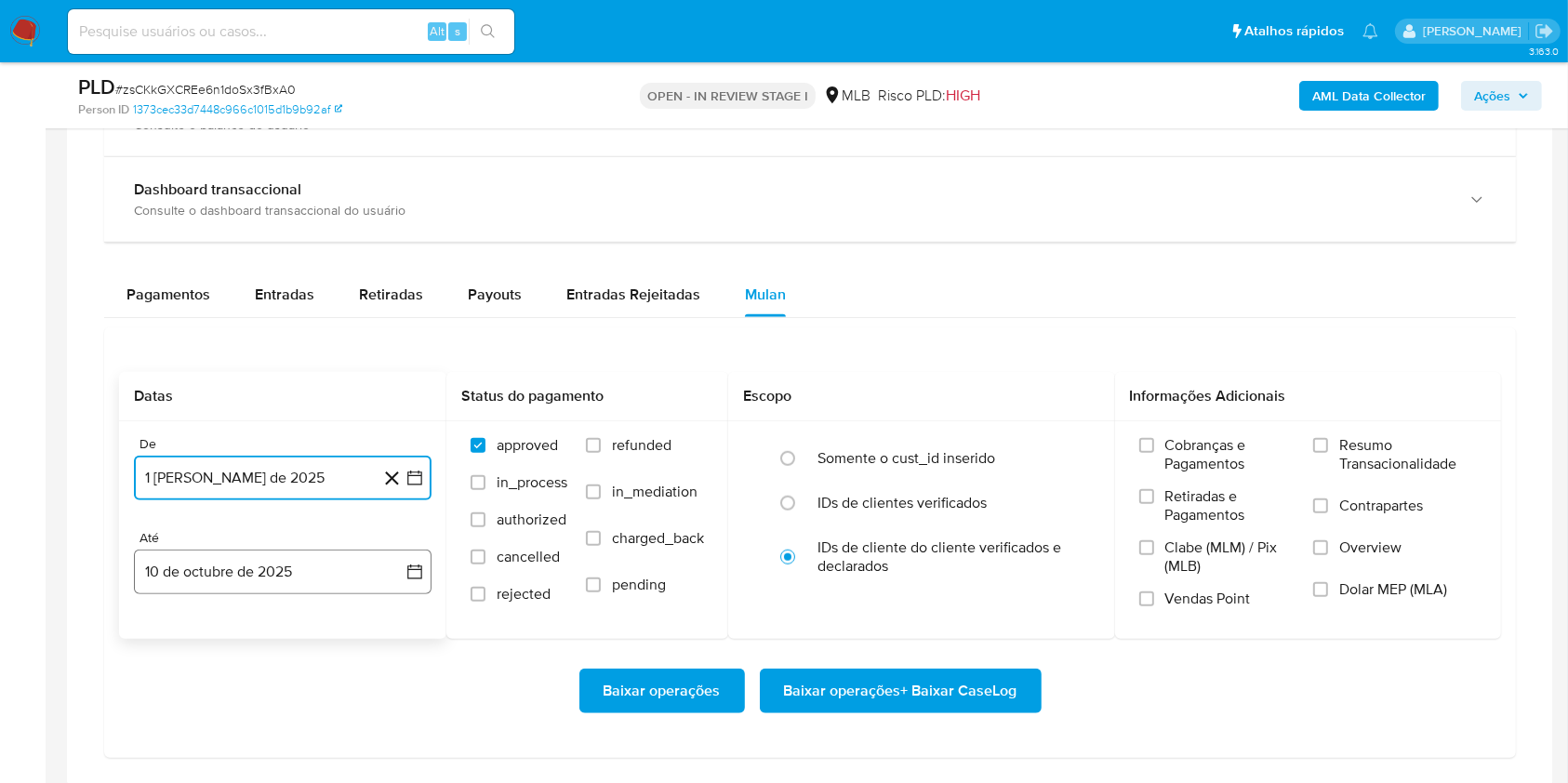
click at [298, 555] on button "10 de octubre de 2025" at bounding box center [283, 571] width 298 height 45
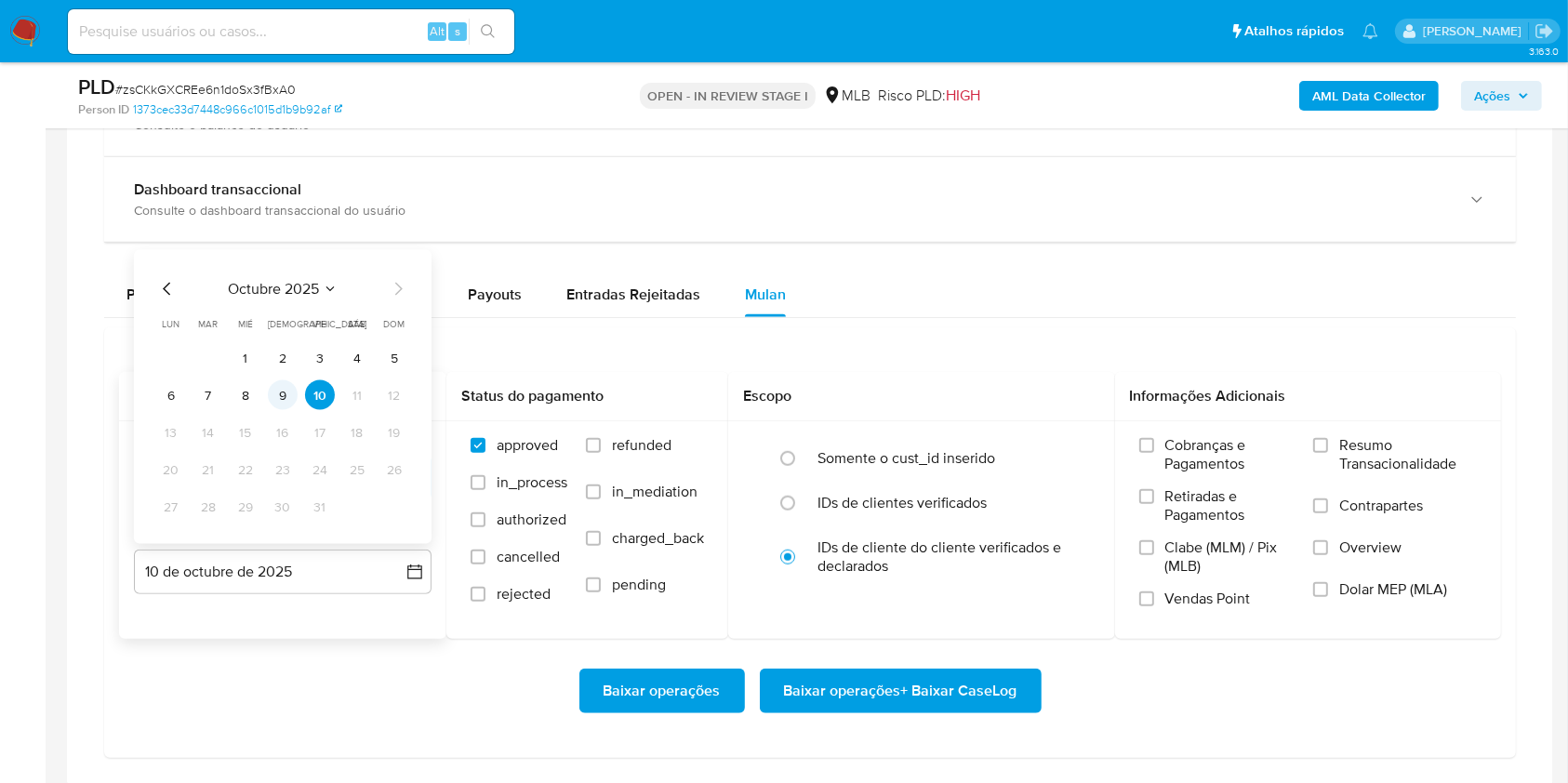
click at [284, 406] on button "9" at bounding box center [283, 395] width 30 height 30
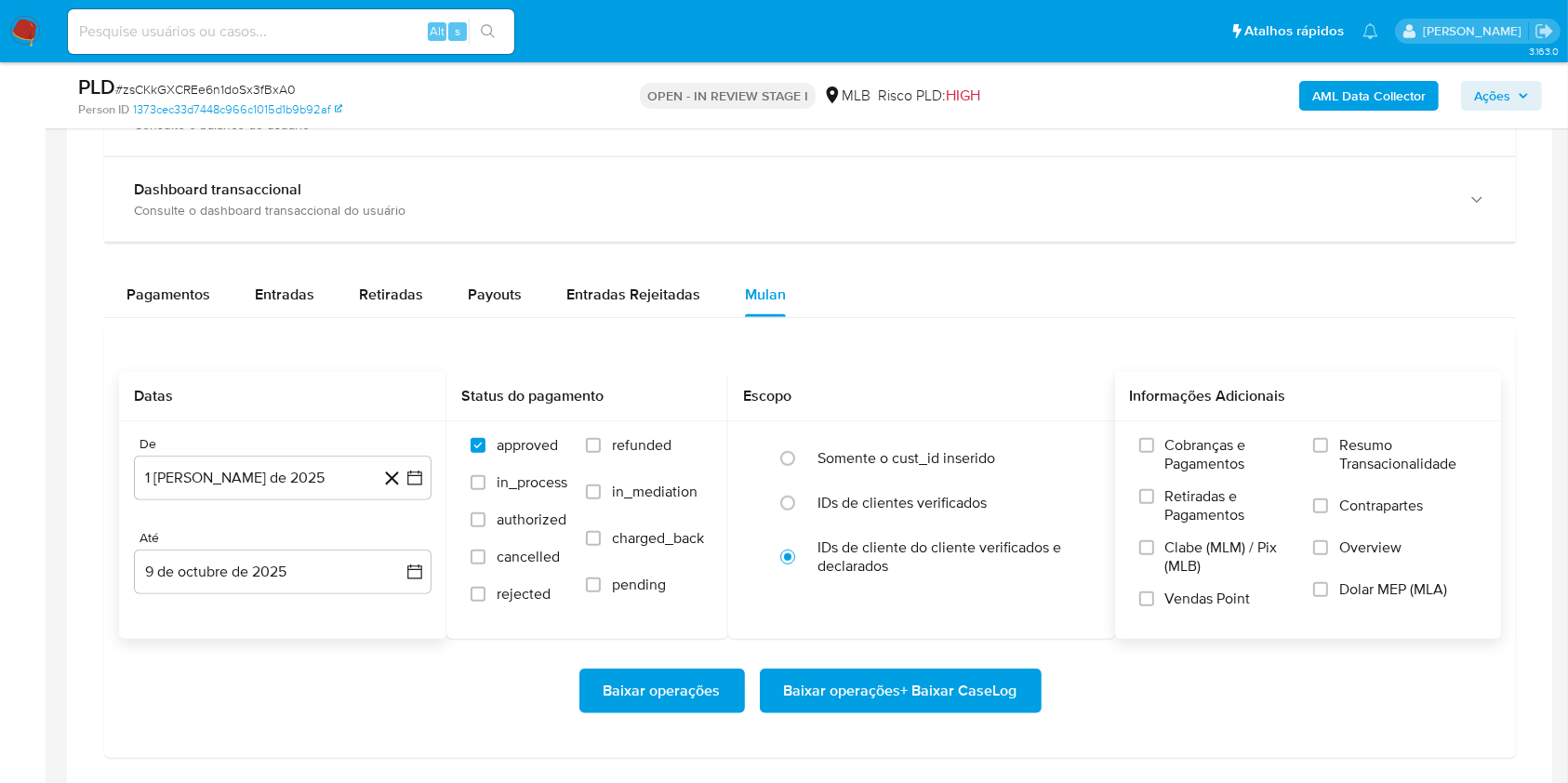
click at [1361, 437] on span "Resumo Transacionalidade" at bounding box center [1408, 454] width 138 height 37
click at [1327, 437] on input "Resumo Transacionalidade" at bounding box center [1319, 444] width 15 height 15
click at [868, 692] on span "Baixar operações + Baixar CaseLog" at bounding box center [901, 690] width 234 height 41
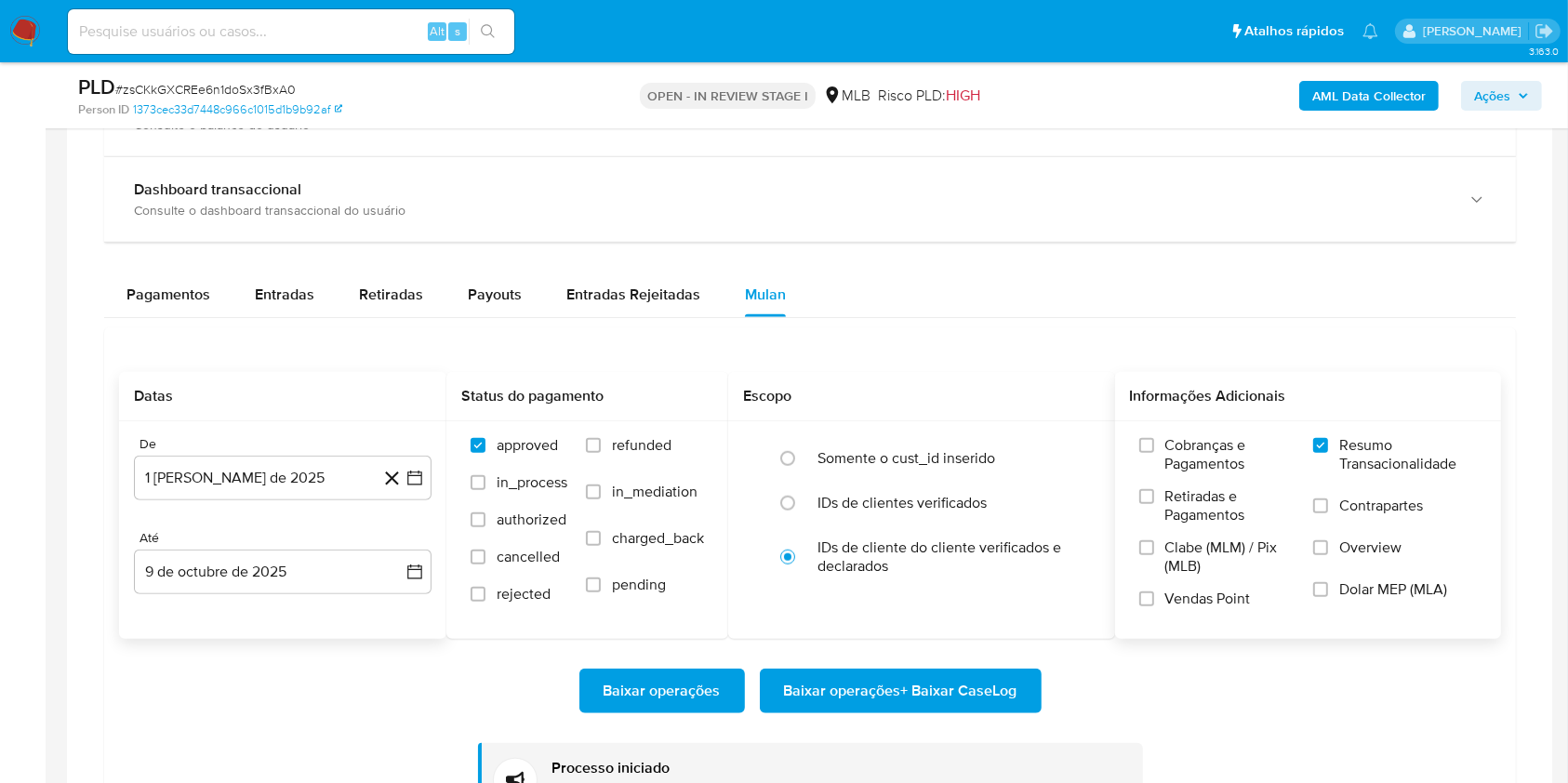
click at [1529, 285] on div "Transacionalidade Consulta o resumo dos movimentos do usuário Informações trans…" at bounding box center [810, 433] width 1456 height 891
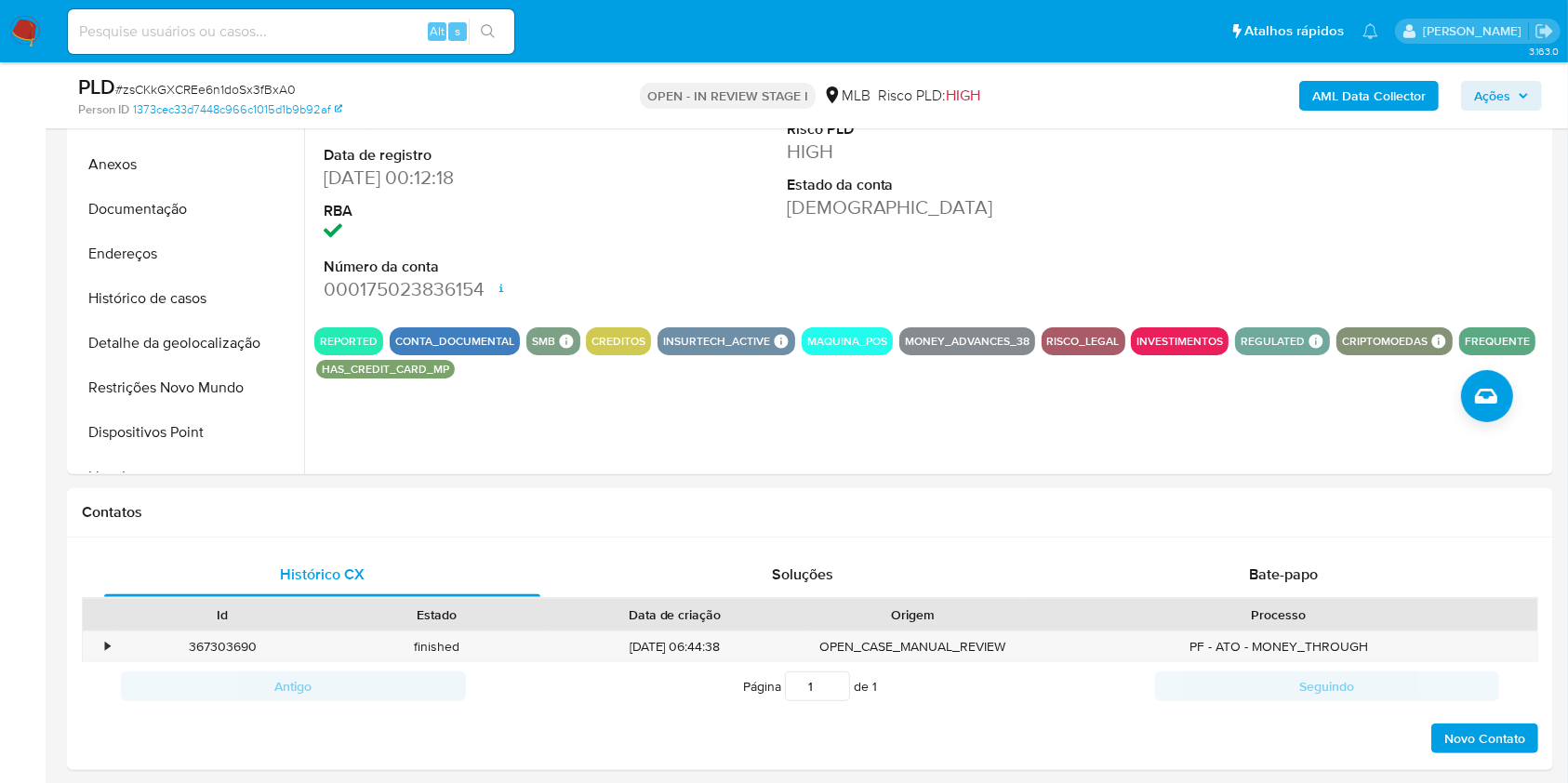
scroll to position [0, 0]
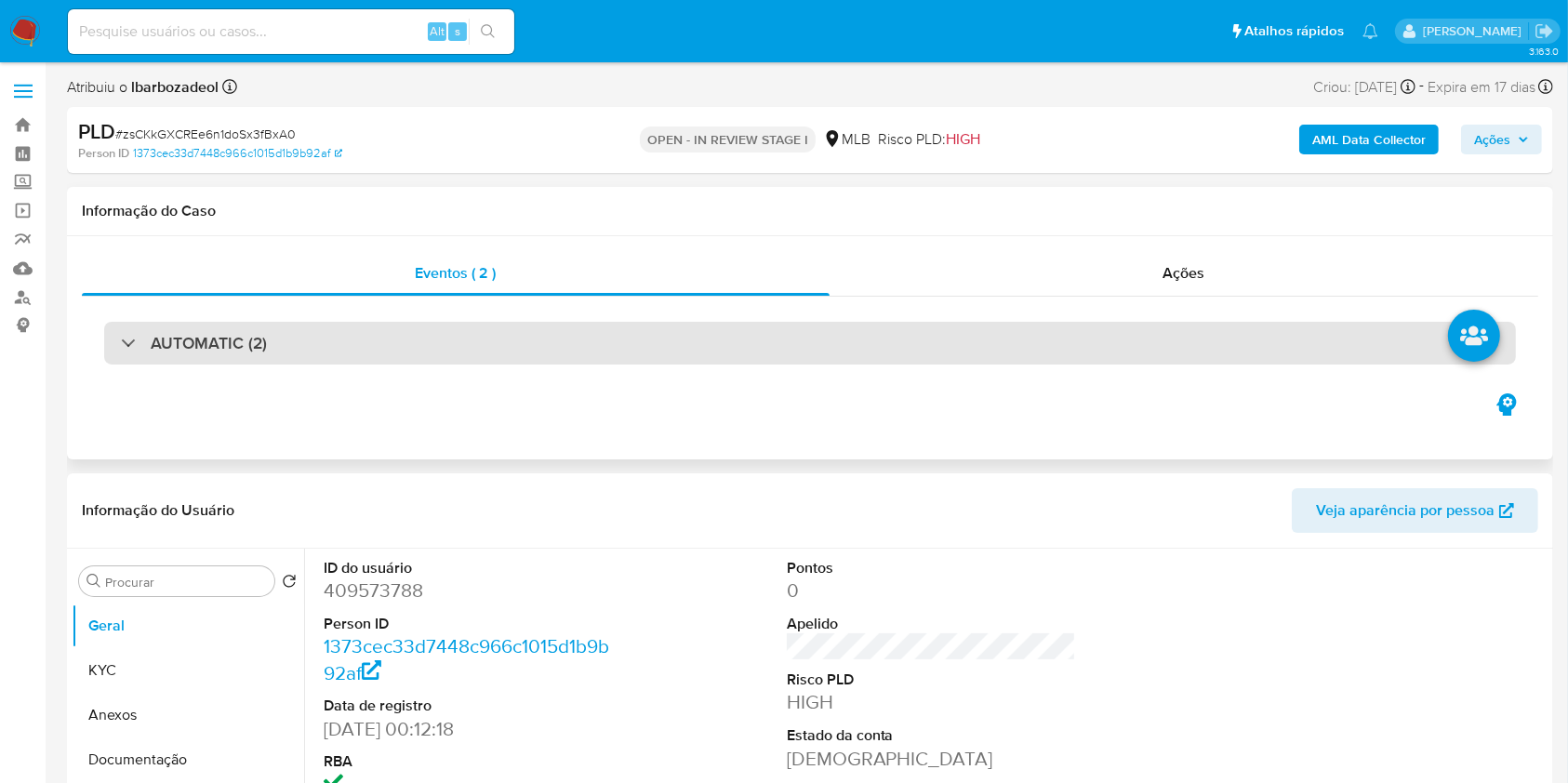
click at [976, 362] on div "AUTOMATIC (2)" at bounding box center [809, 343] width 1411 height 43
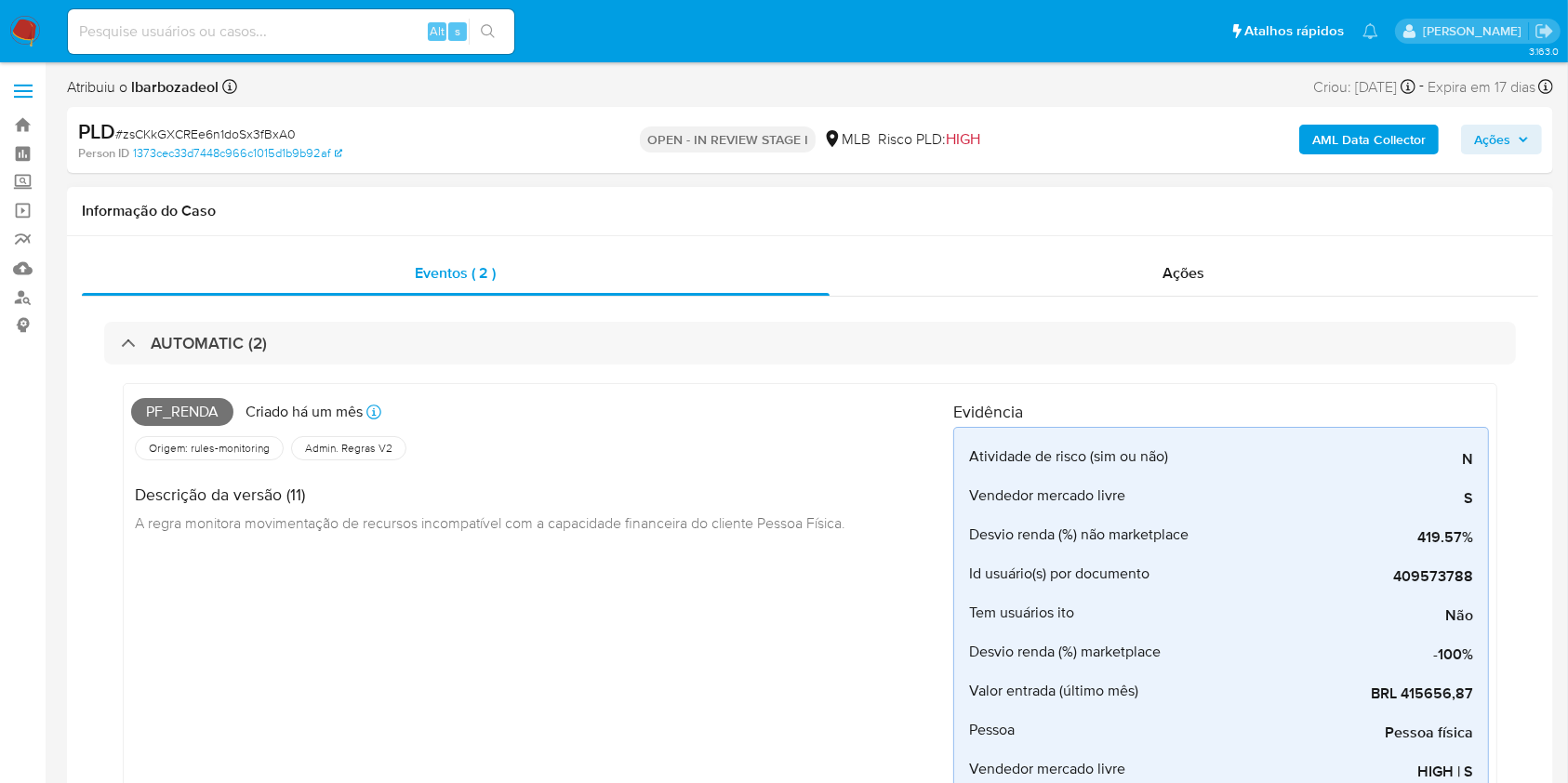
drag, startPoint x: 325, startPoint y: 387, endPoint x: 192, endPoint y: 411, distance: 135.1
click at [192, 411] on span "Pf_renda" at bounding box center [182, 411] width 102 height 28
copy span "Pf_renda"
click at [1488, 134] on span "Ações" at bounding box center [1492, 140] width 36 height 30
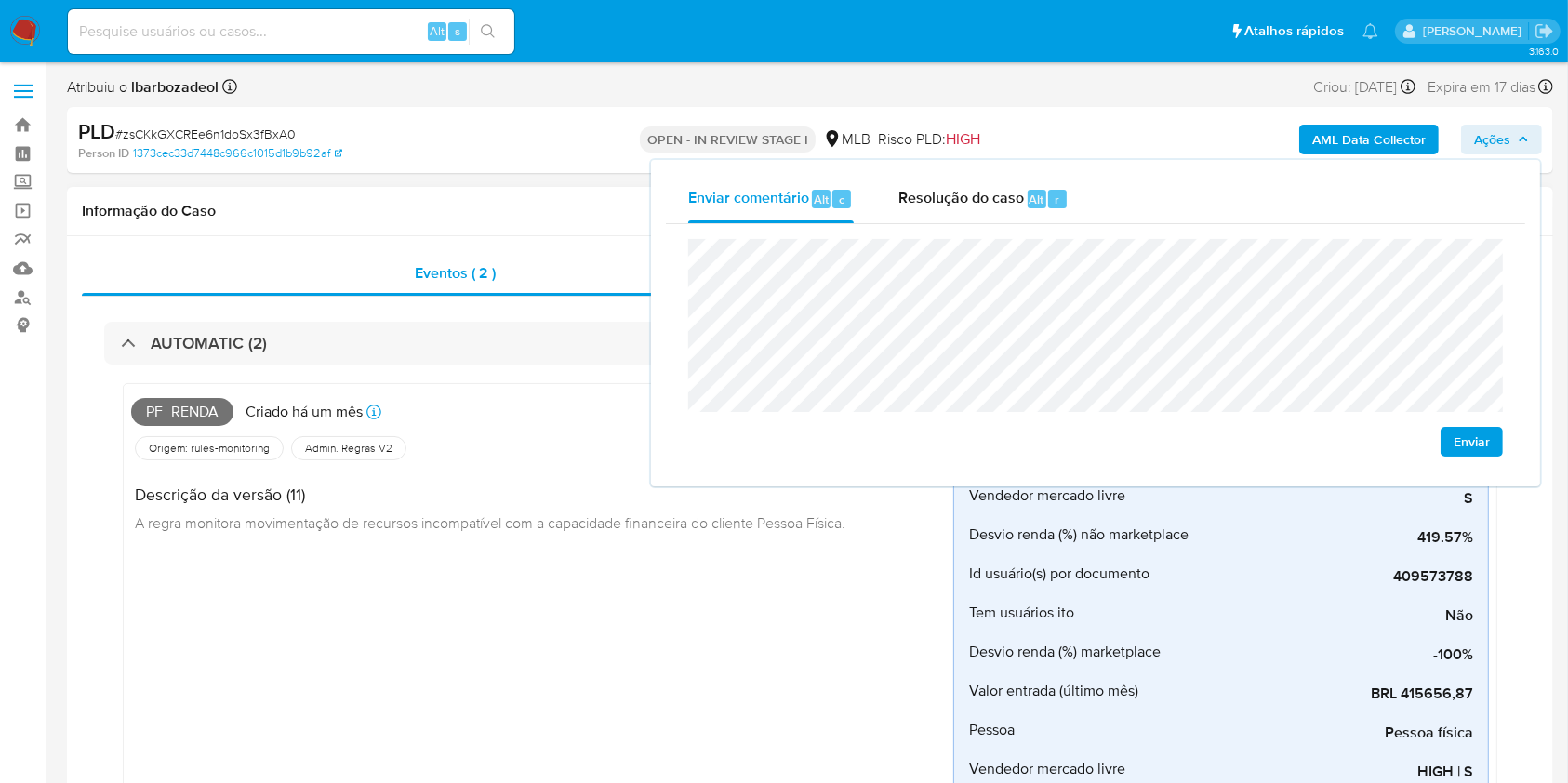
click at [538, 196] on div "Informação do Caso" at bounding box center [810, 211] width 1486 height 49
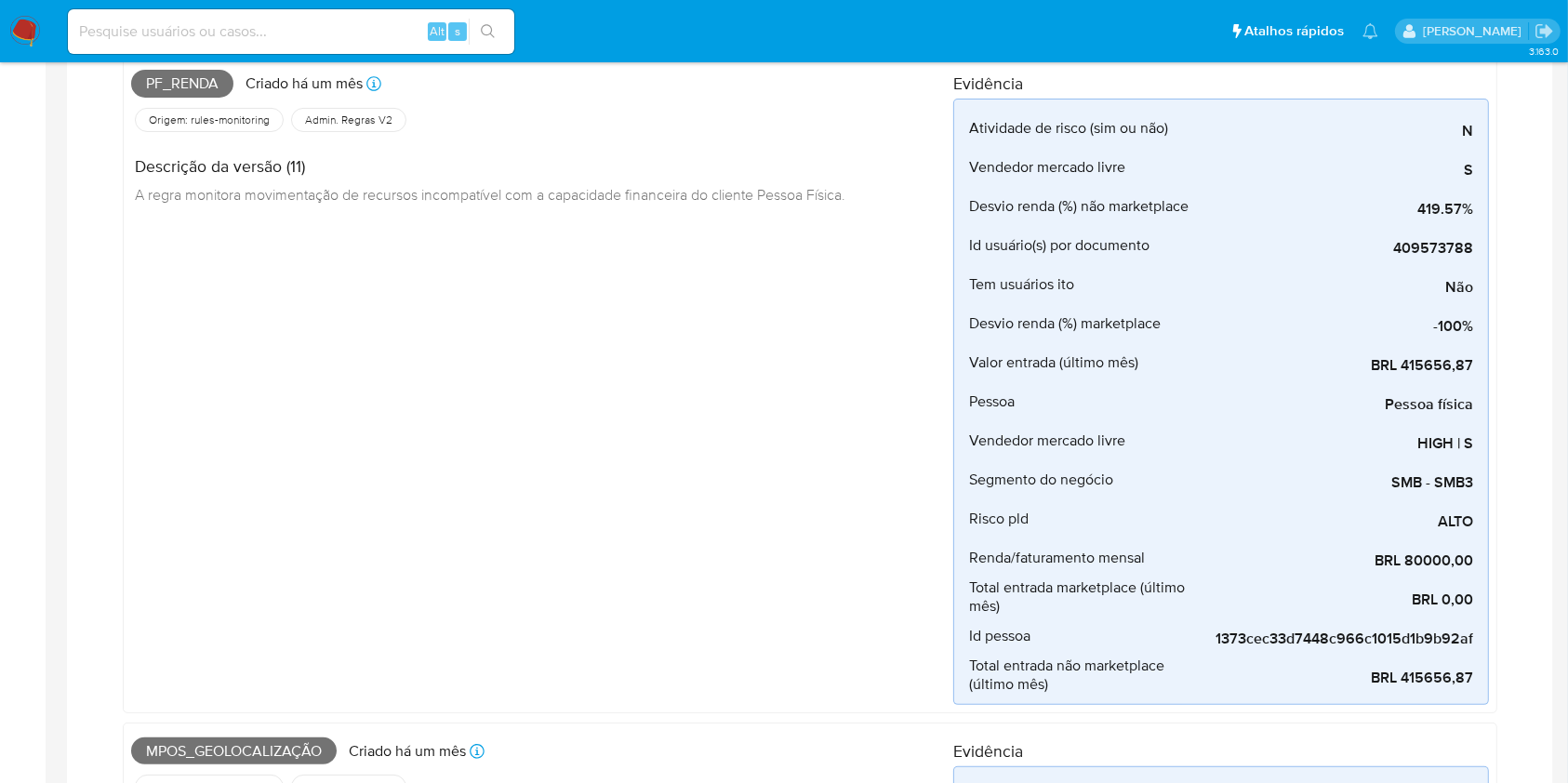
scroll to position [768, 0]
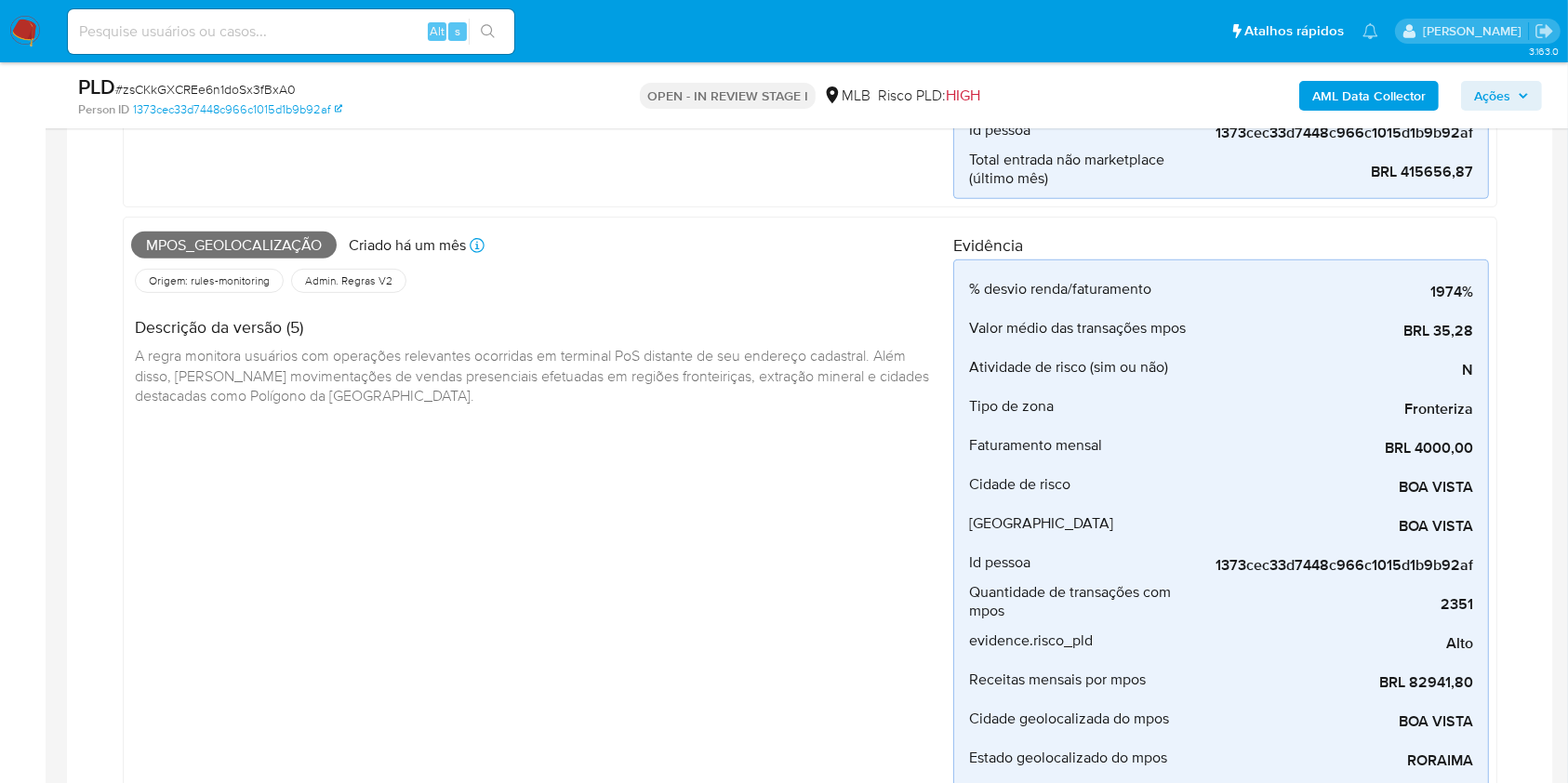
click at [246, 237] on span "Mpos_geolocalização" at bounding box center [234, 246] width 206 height 28
copy span "Mpos_geolocalização"
drag, startPoint x: 1510, startPoint y: 98, endPoint x: 1498, endPoint y: 99, distance: 12.0
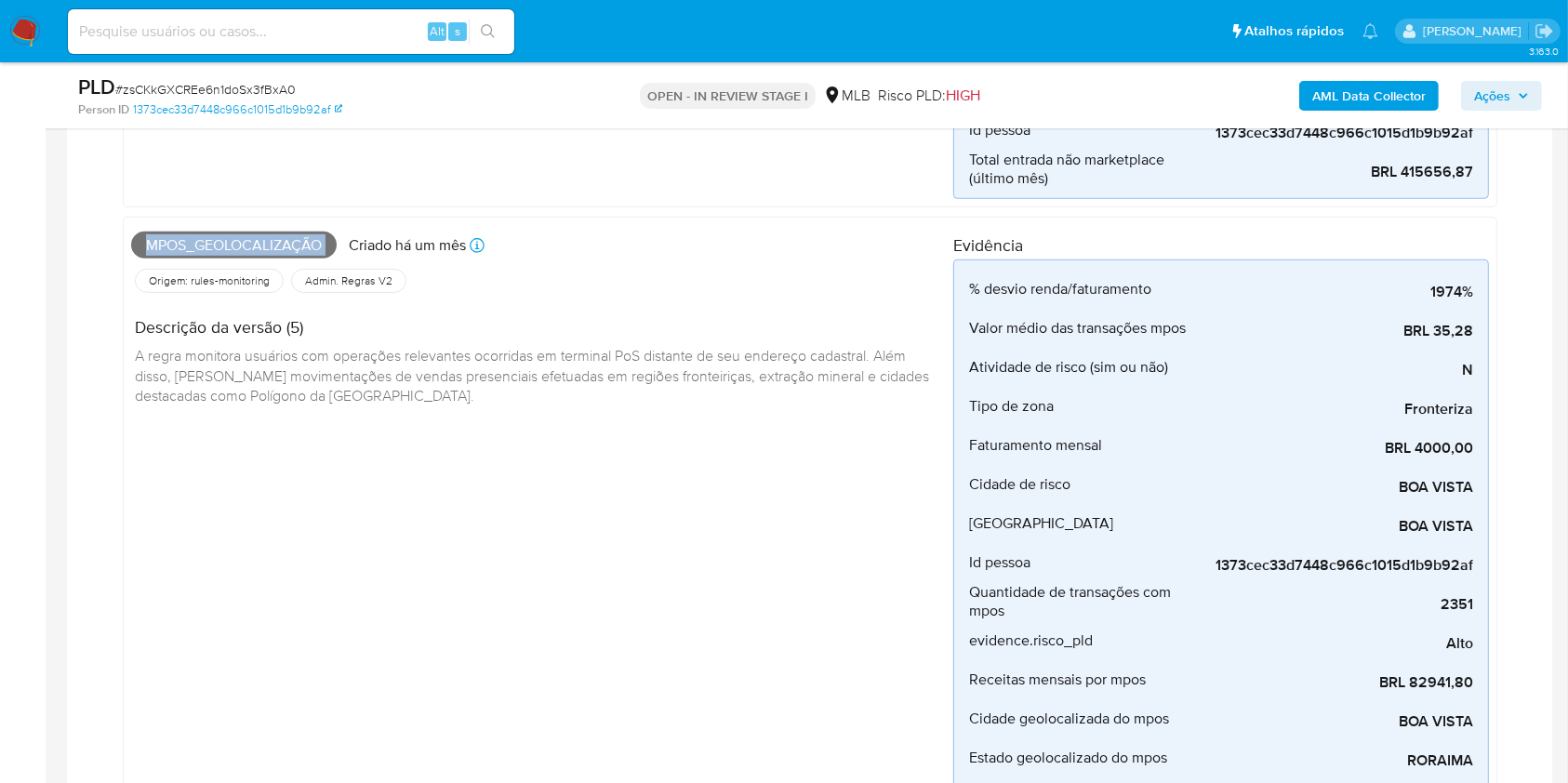
click at [1510, 98] on span "Ações" at bounding box center [1492, 96] width 36 height 30
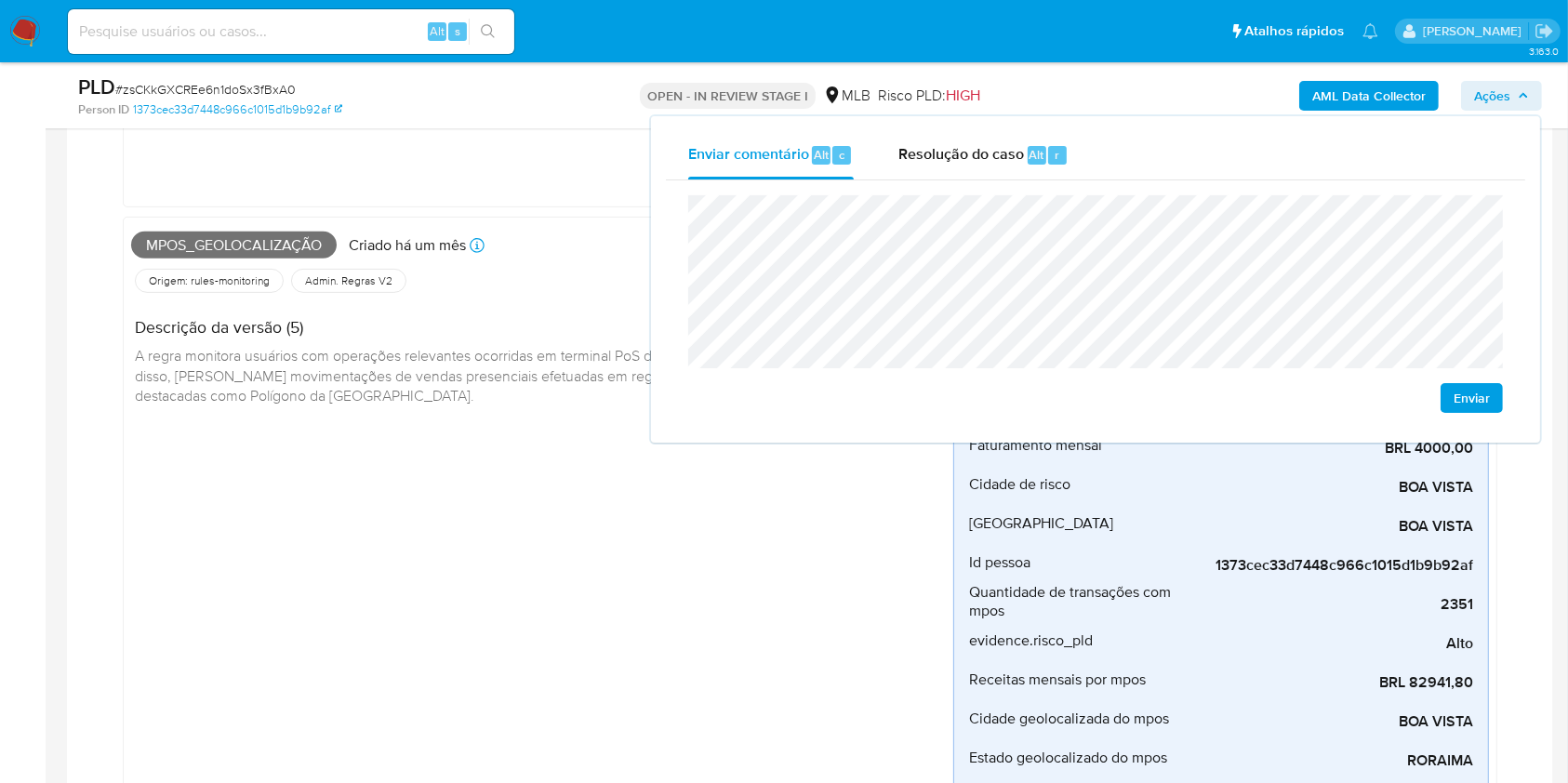
click at [437, 457] on div "Mpos_geolocalização Criado há um mês Criado: 12/09/2025 00:09:11 Origem: rules-…" at bounding box center [541, 604] width 822 height 759
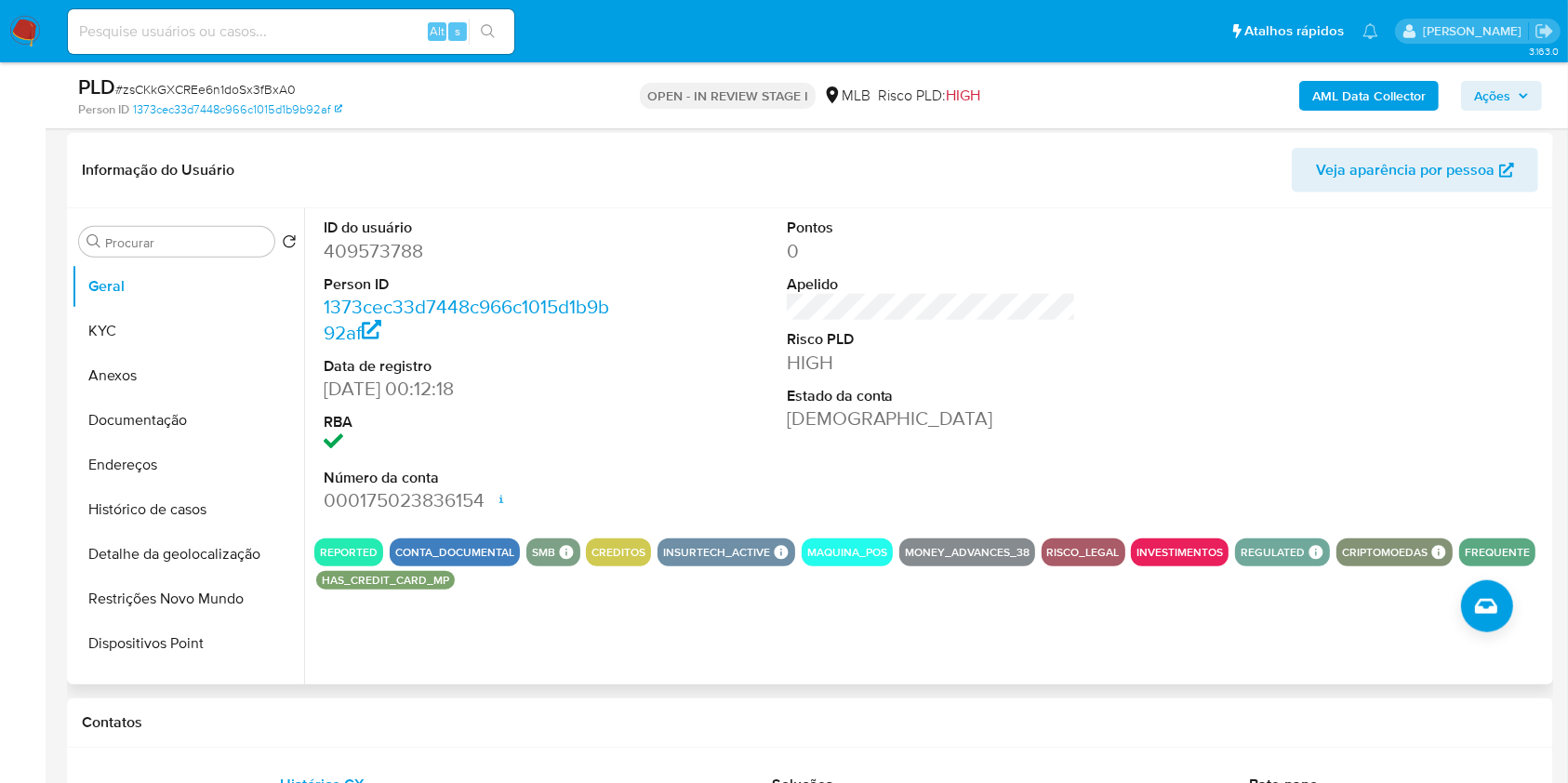
scroll to position [1741, 0]
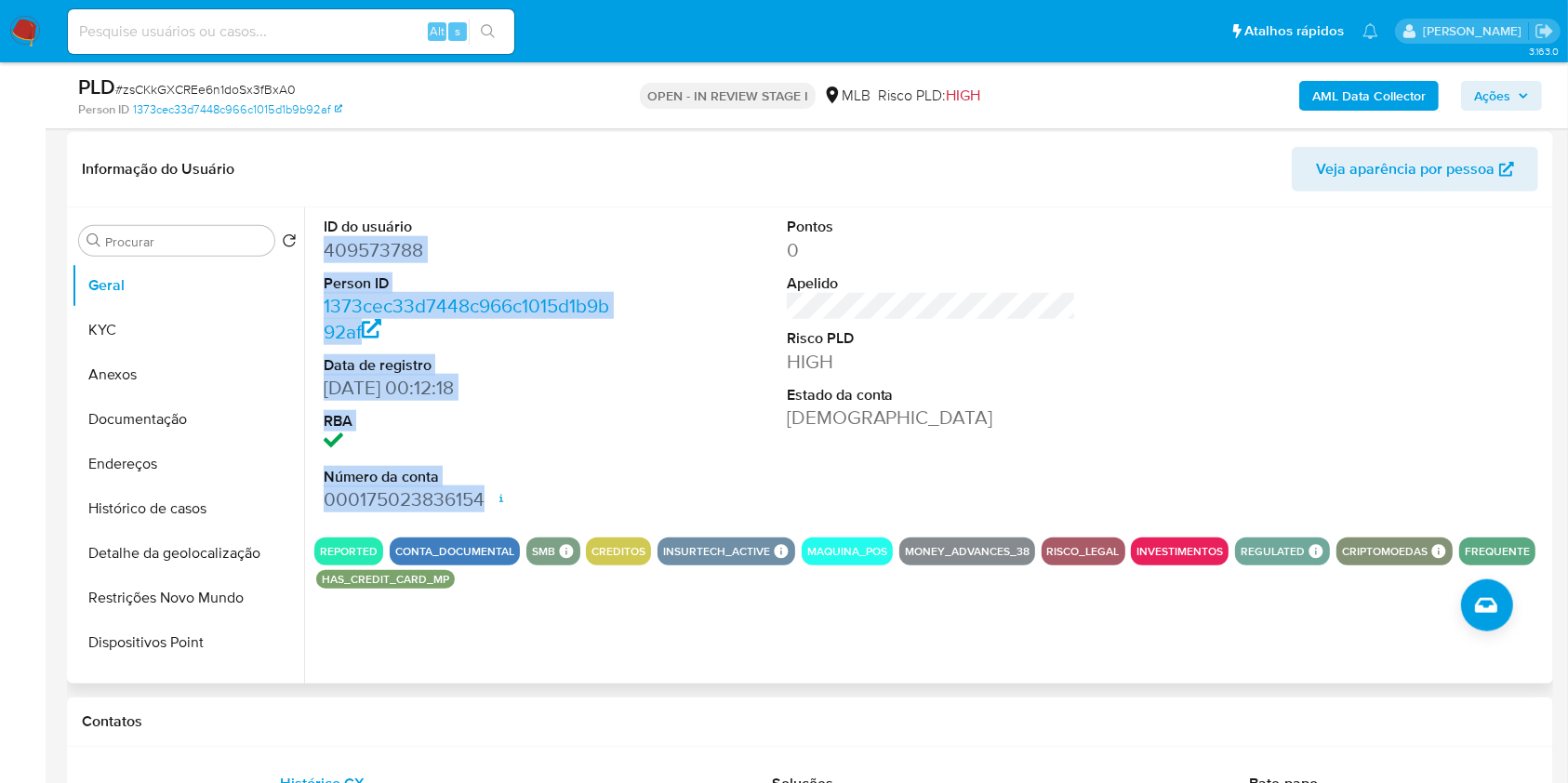
drag, startPoint x: 323, startPoint y: 257, endPoint x: 535, endPoint y: 490, distance: 315.0
click at [535, 490] on dl "ID do usuário 409573788 Person ID 1373cec33d7448c966c1015d1b9b92af Data de regi…" at bounding box center [468, 365] width 290 height 296
copy dl "409573788 Person ID 1373cec33d7448c966c1015d1b9b92af Data de registro 25/02/201…"
click at [1509, 93] on span "Ações" at bounding box center [1492, 96] width 36 height 30
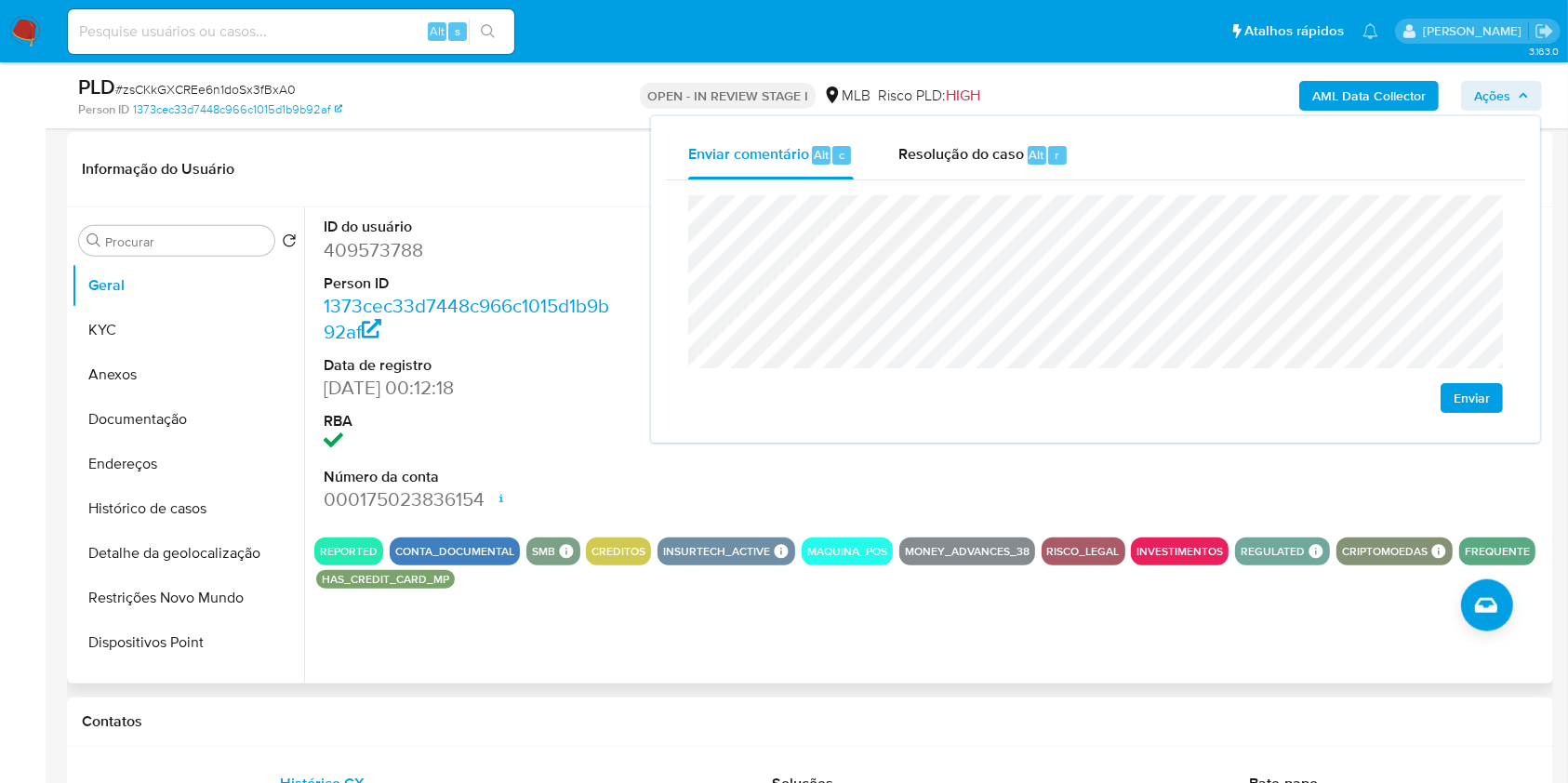
click at [518, 168] on header "Informação do Usuário Veja aparência por pessoa" at bounding box center [810, 169] width 1456 height 45
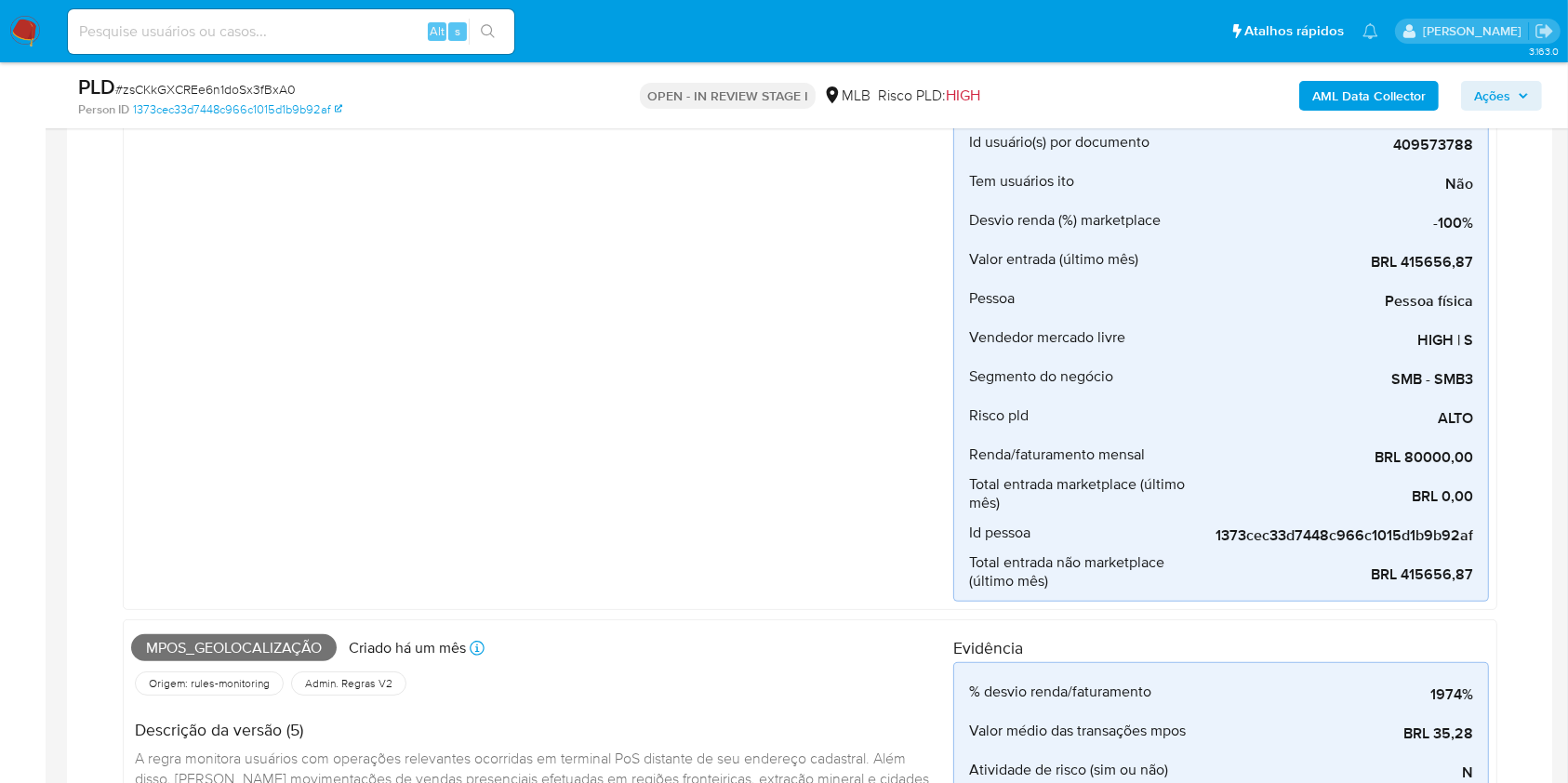
scroll to position [0, 0]
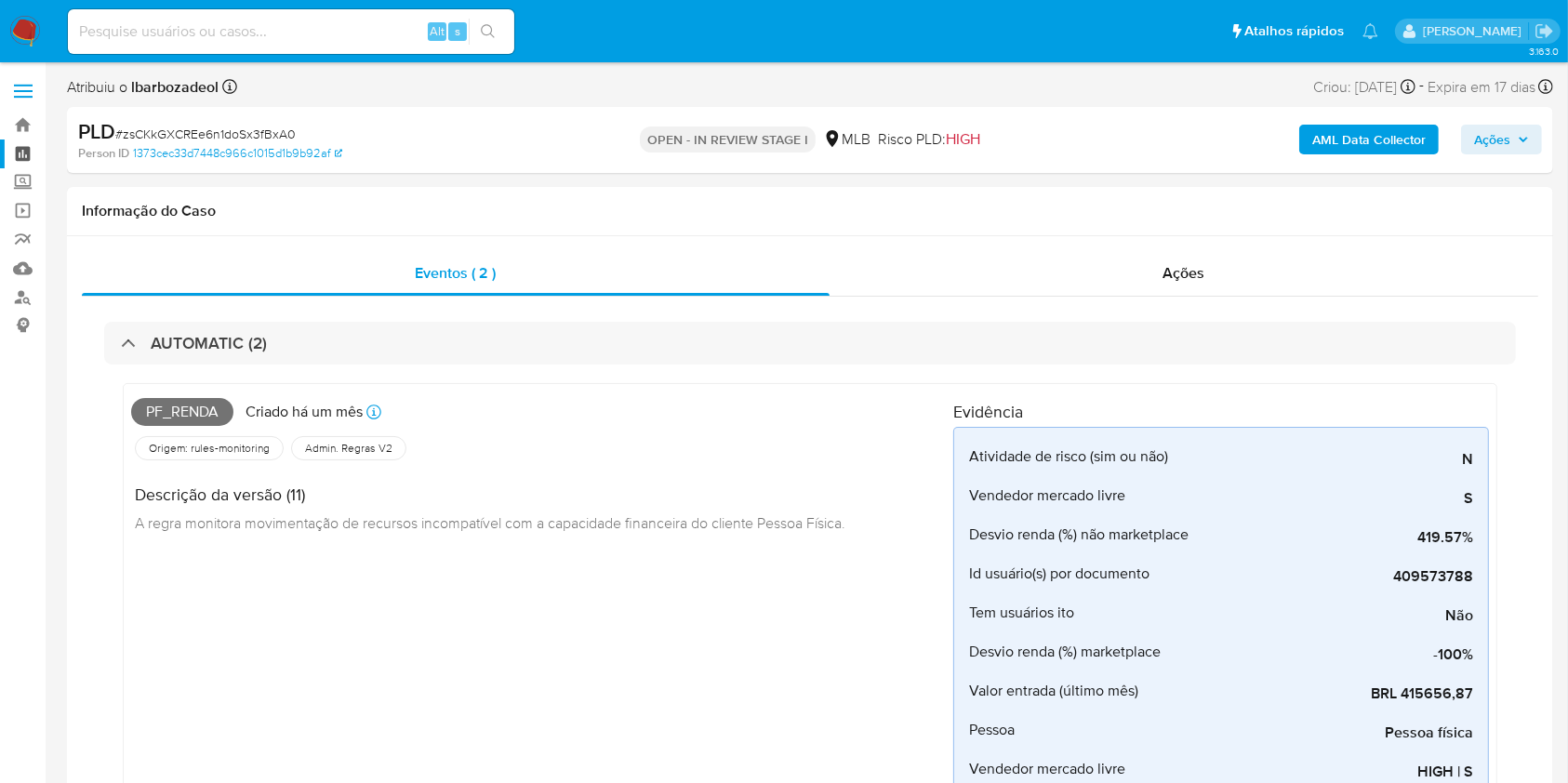
click at [25, 153] on link "Painel" at bounding box center [111, 154] width 222 height 29
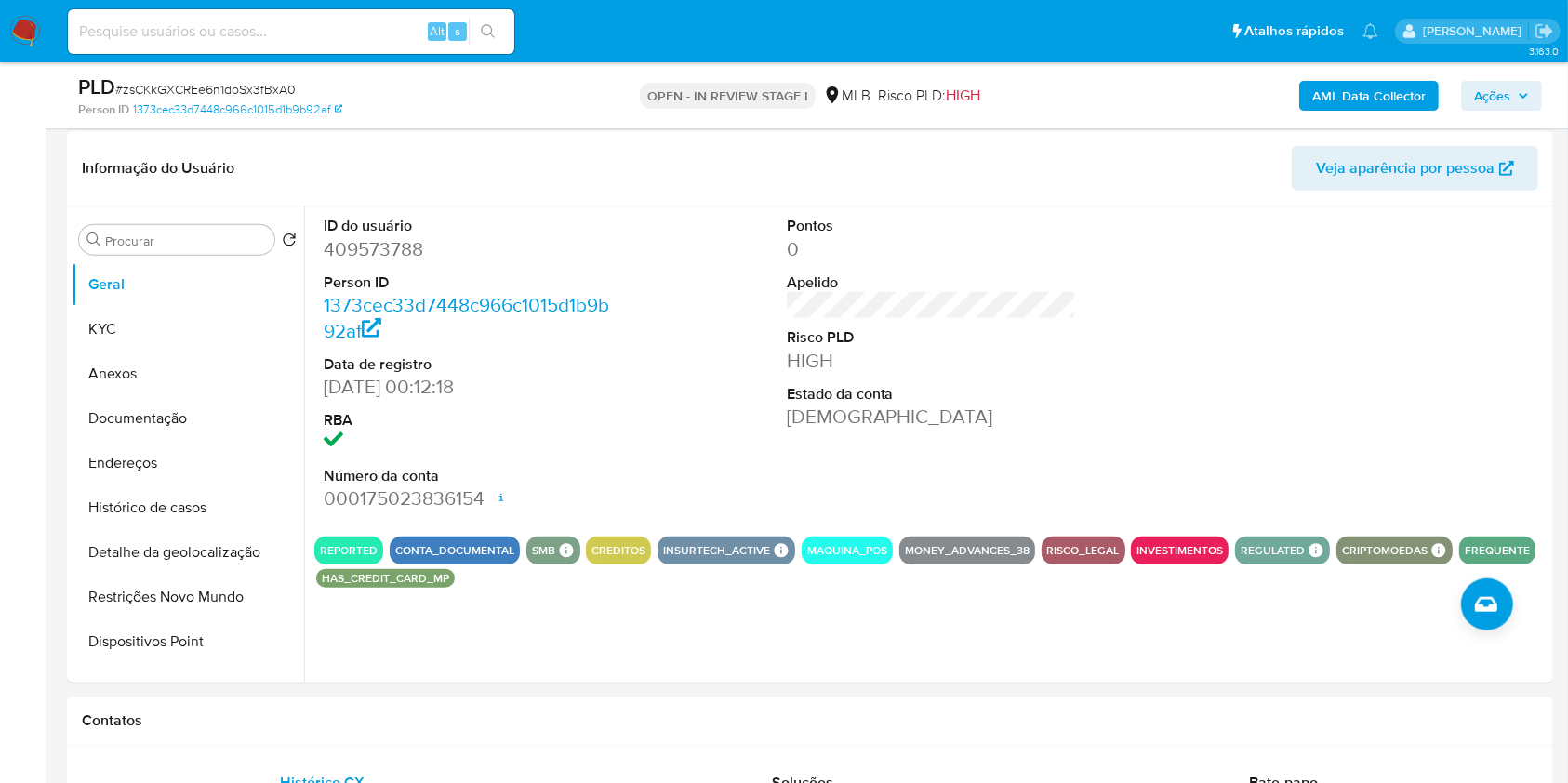
scroll to position [1741, 0]
click at [1496, 94] on span "Ações" at bounding box center [1492, 96] width 36 height 30
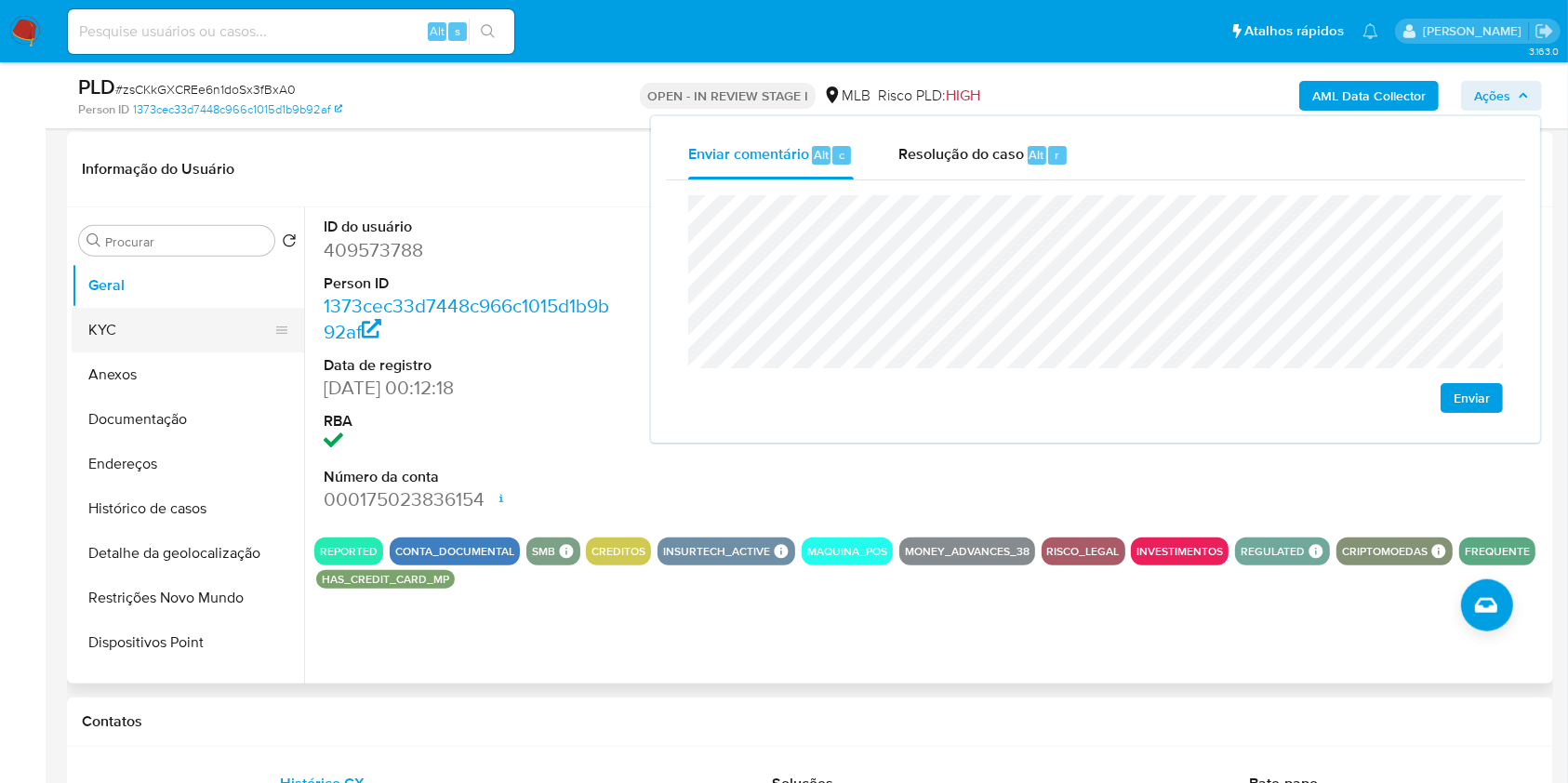
click at [179, 339] on button "KYC" at bounding box center [181, 330] width 218 height 45
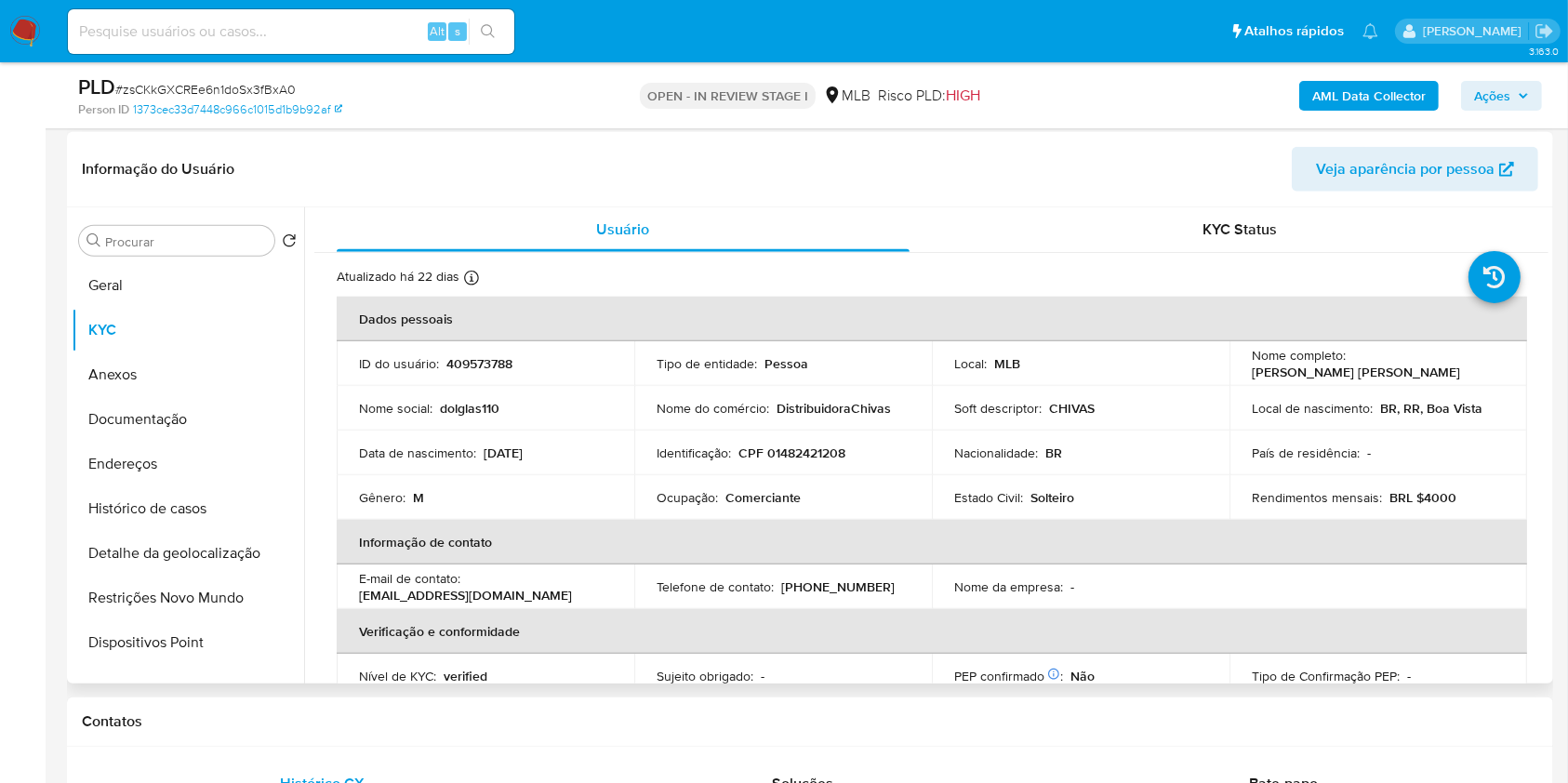
click at [800, 452] on p "CPF 01482421208" at bounding box center [791, 452] width 107 height 17
copy p "01482421208"
click at [1500, 104] on span "Ações" at bounding box center [1492, 96] width 36 height 30
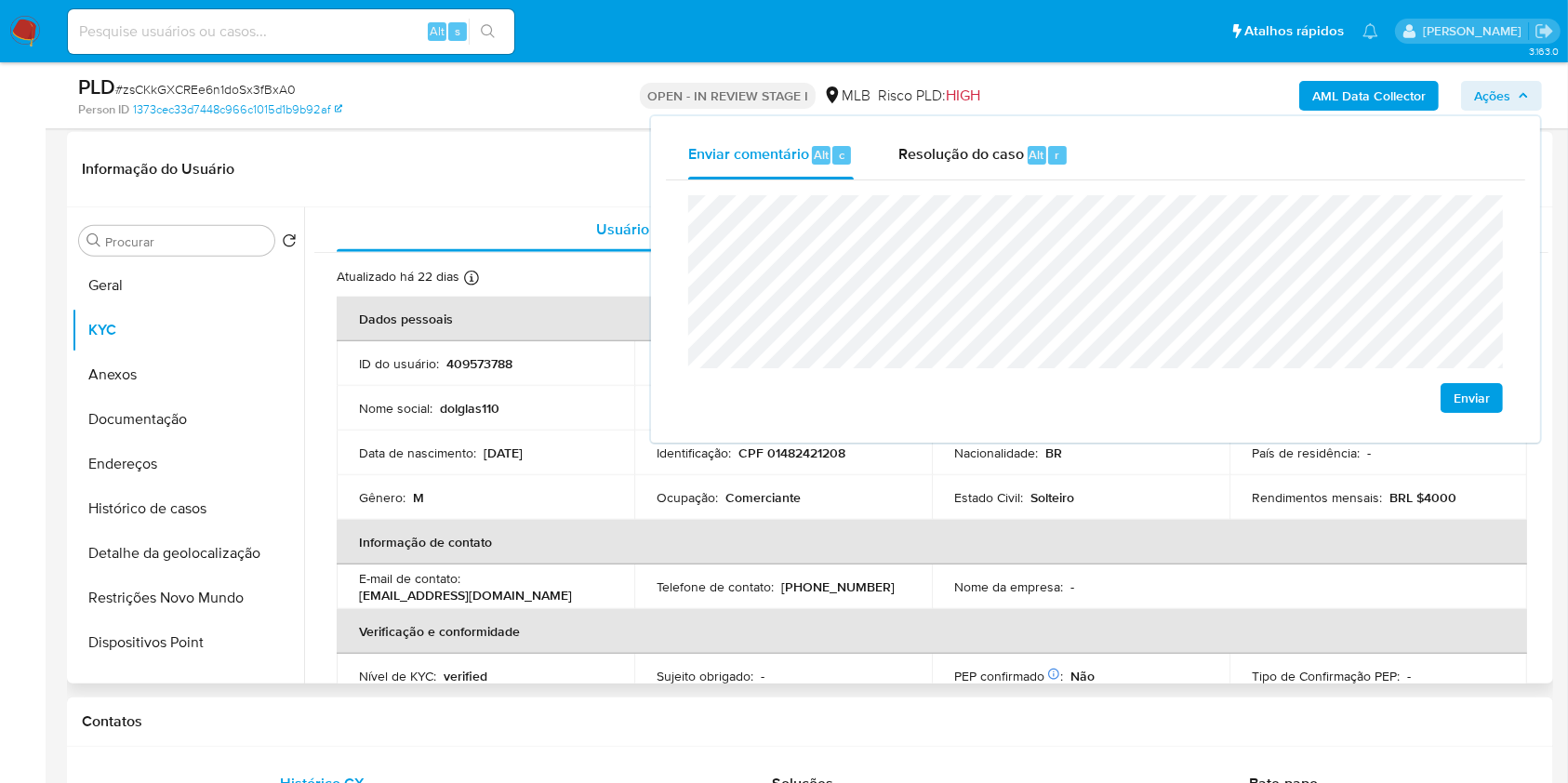
click at [767, 494] on p "Comerciante" at bounding box center [762, 497] width 75 height 17
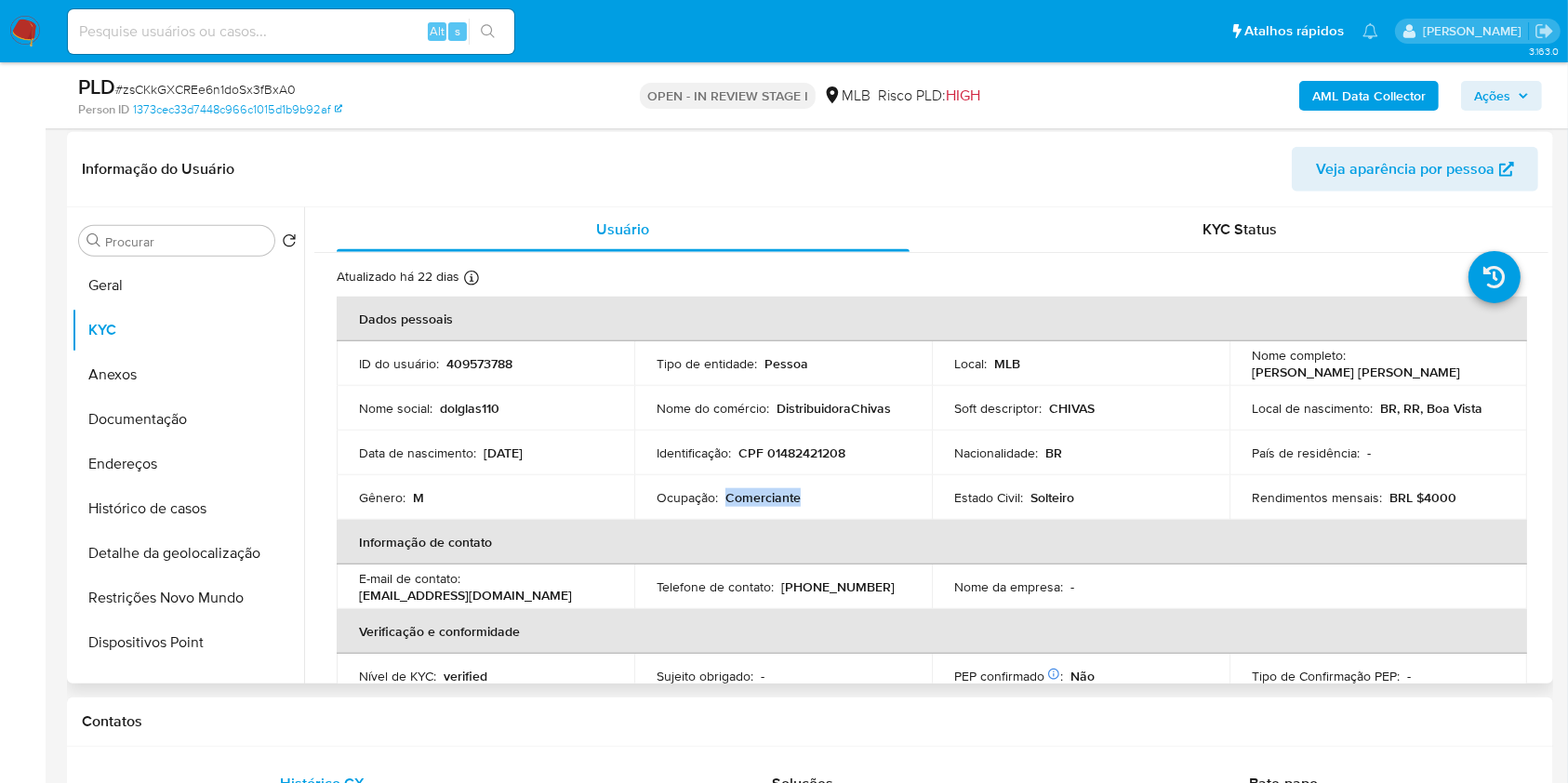
click at [767, 494] on p "Comerciante" at bounding box center [762, 497] width 75 height 17
copy p "Comerciante"
click at [1487, 92] on span "Ações" at bounding box center [1492, 96] width 36 height 30
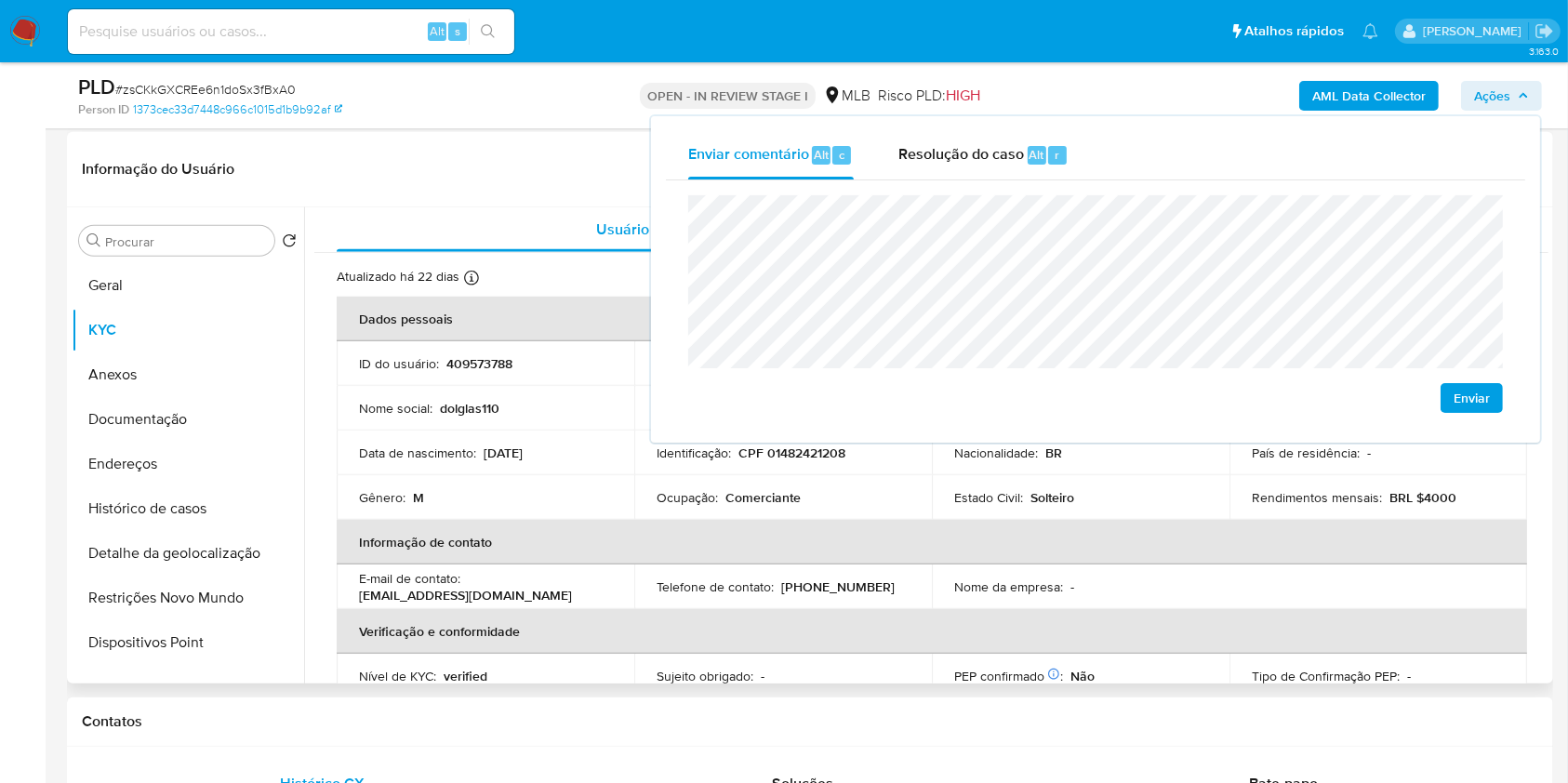
click at [1154, 493] on div "Estado Civil : Solteiro" at bounding box center [1080, 497] width 253 height 17
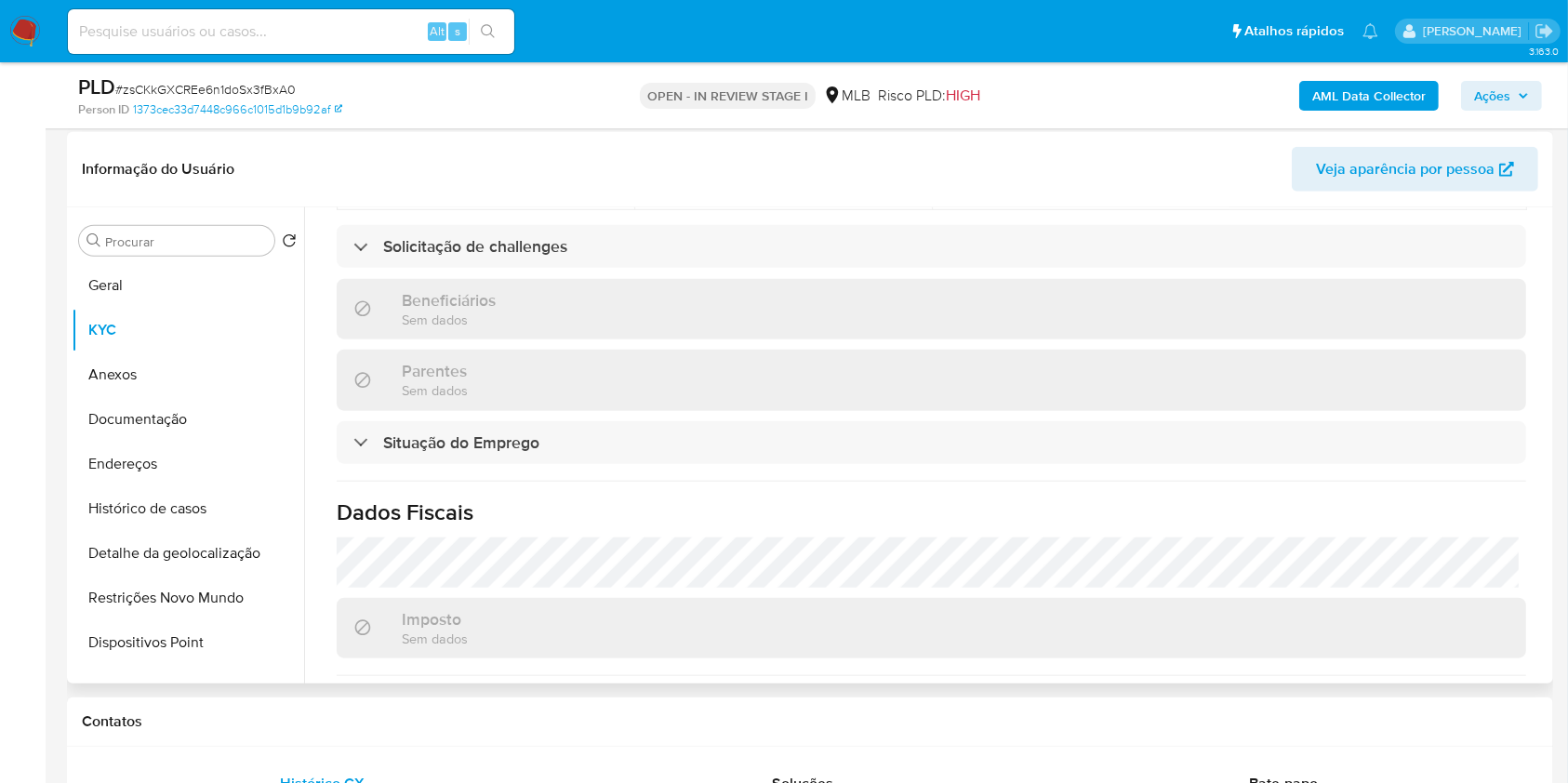
scroll to position [809, 0]
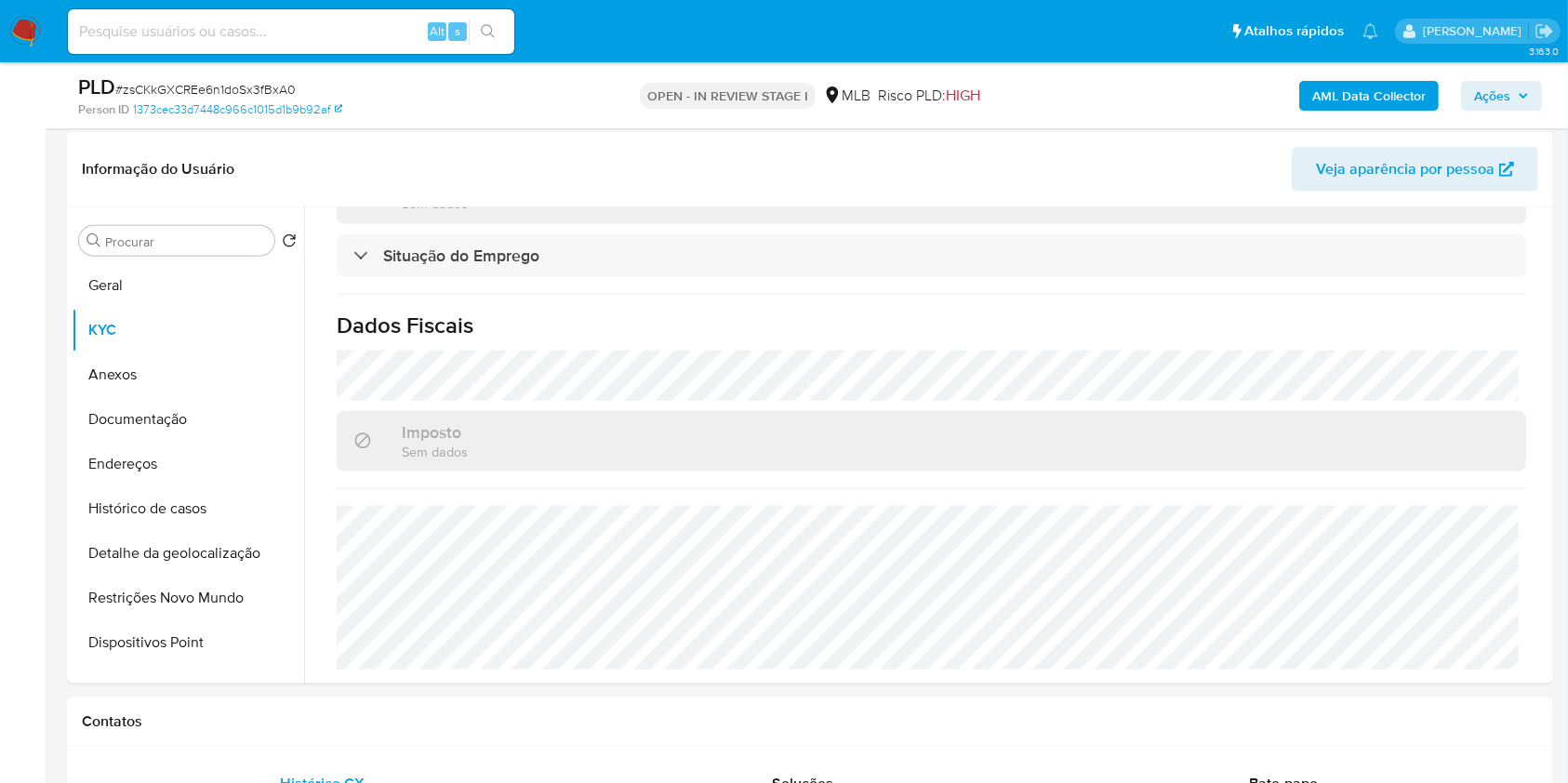
click at [1514, 93] on span "Ações" at bounding box center [1501, 96] width 55 height 26
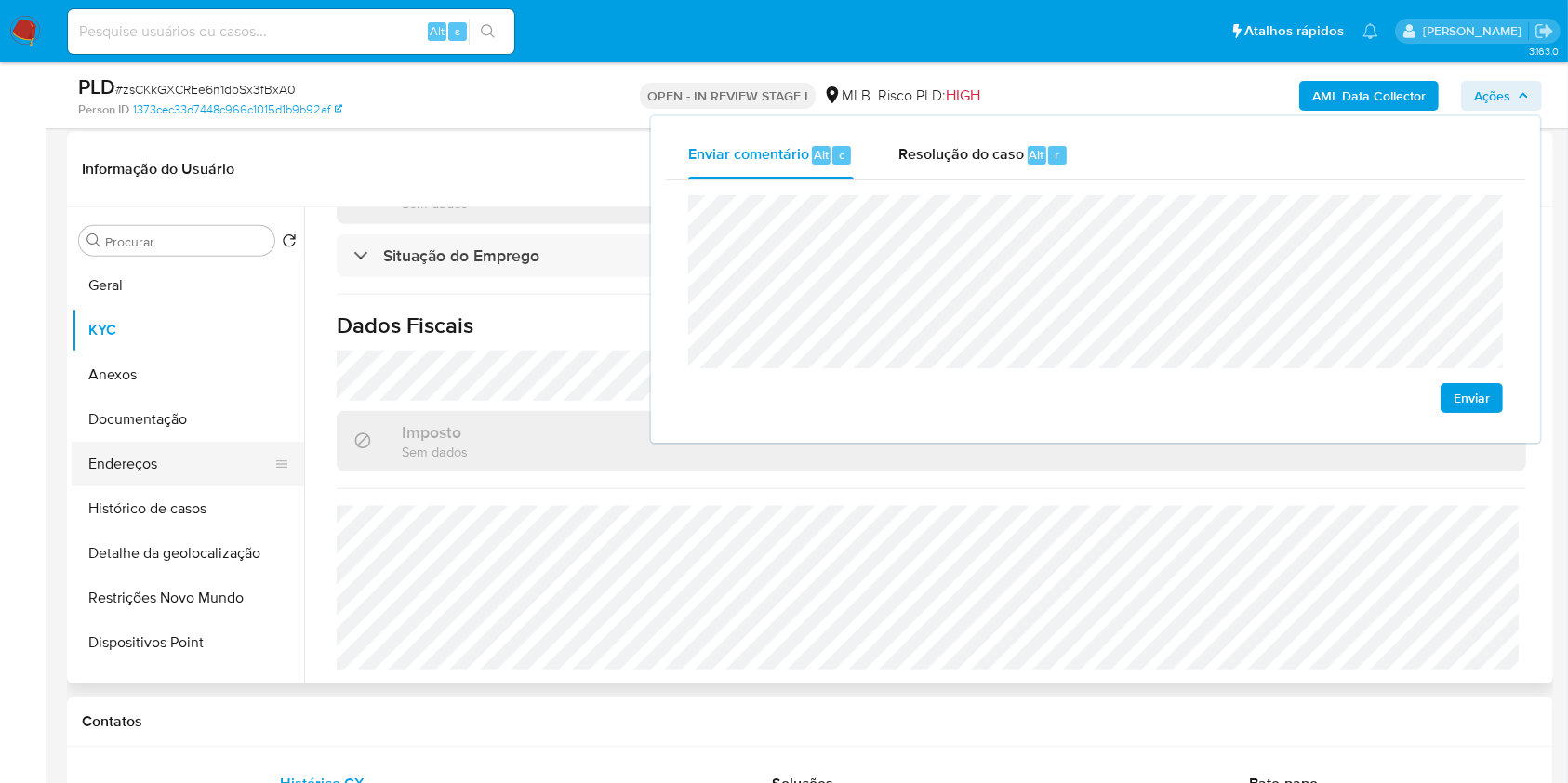
click at [161, 442] on button "Endereços" at bounding box center [181, 463] width 218 height 45
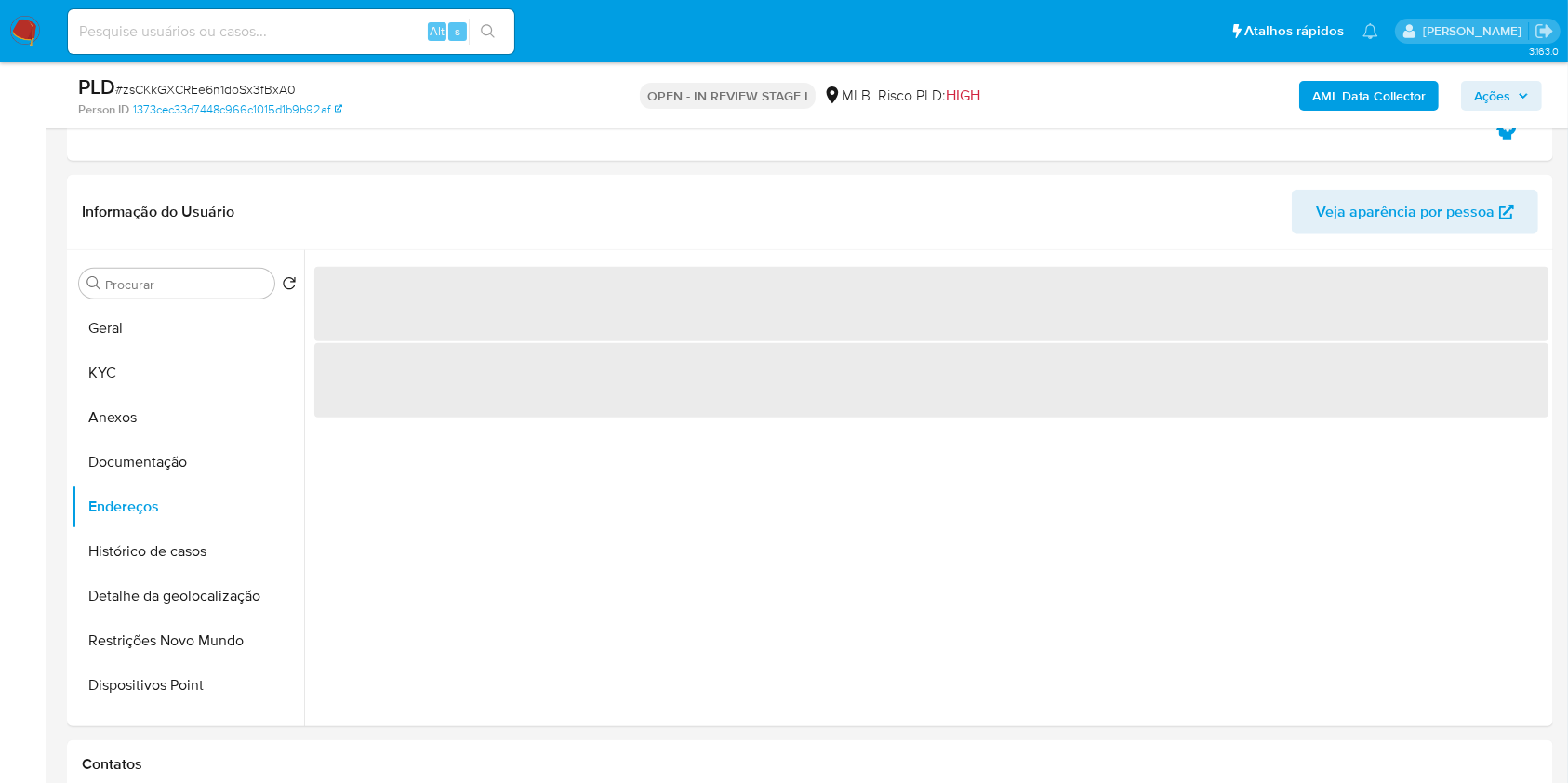
scroll to position [1700, 0]
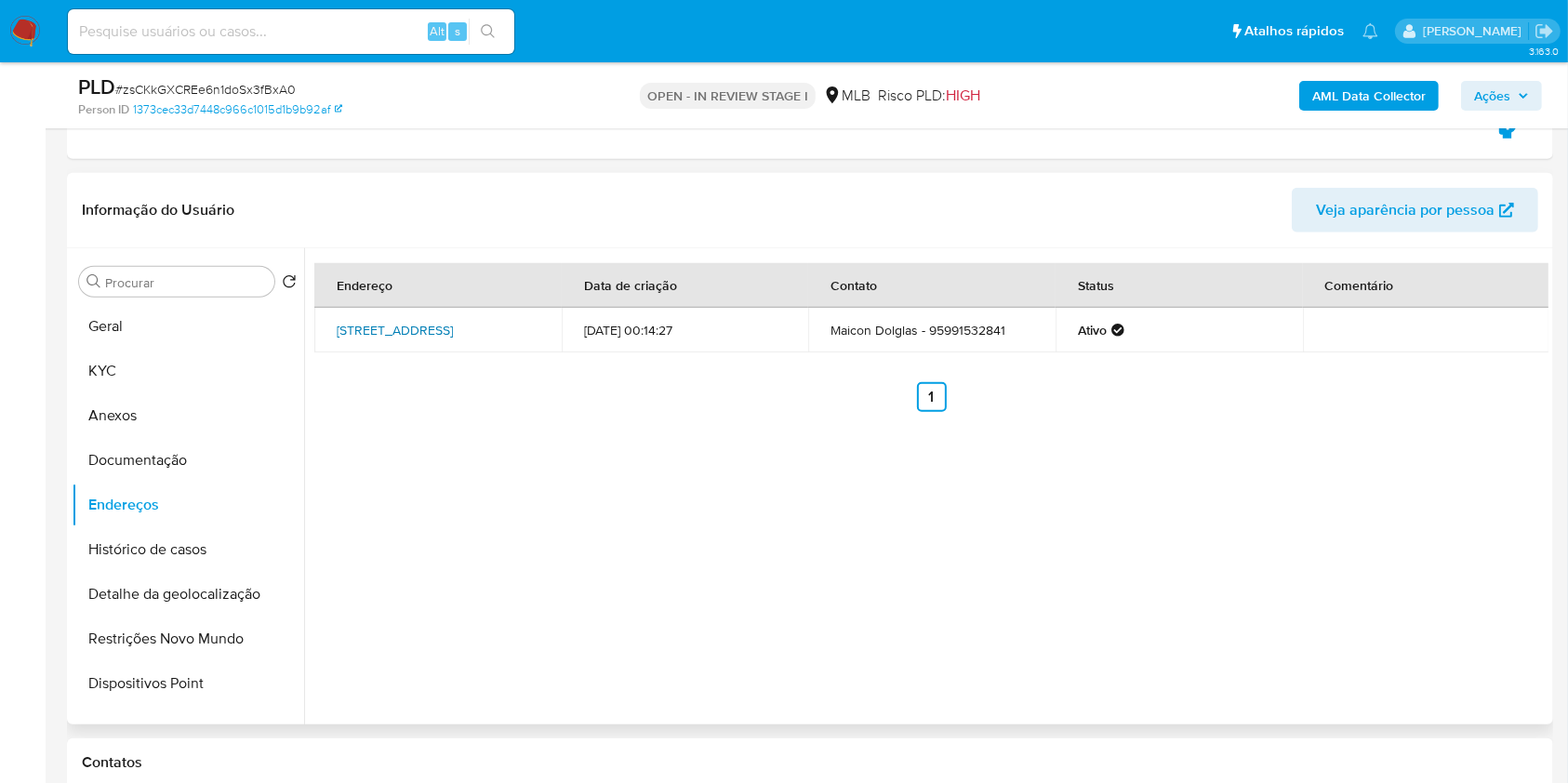
click at [410, 333] on link "Rua Viii 35, Boa Vista, Roraima, 69313345, Brasil 35" at bounding box center [394, 330] width 116 height 19
click at [157, 462] on button "Documentação" at bounding box center [181, 459] width 218 height 45
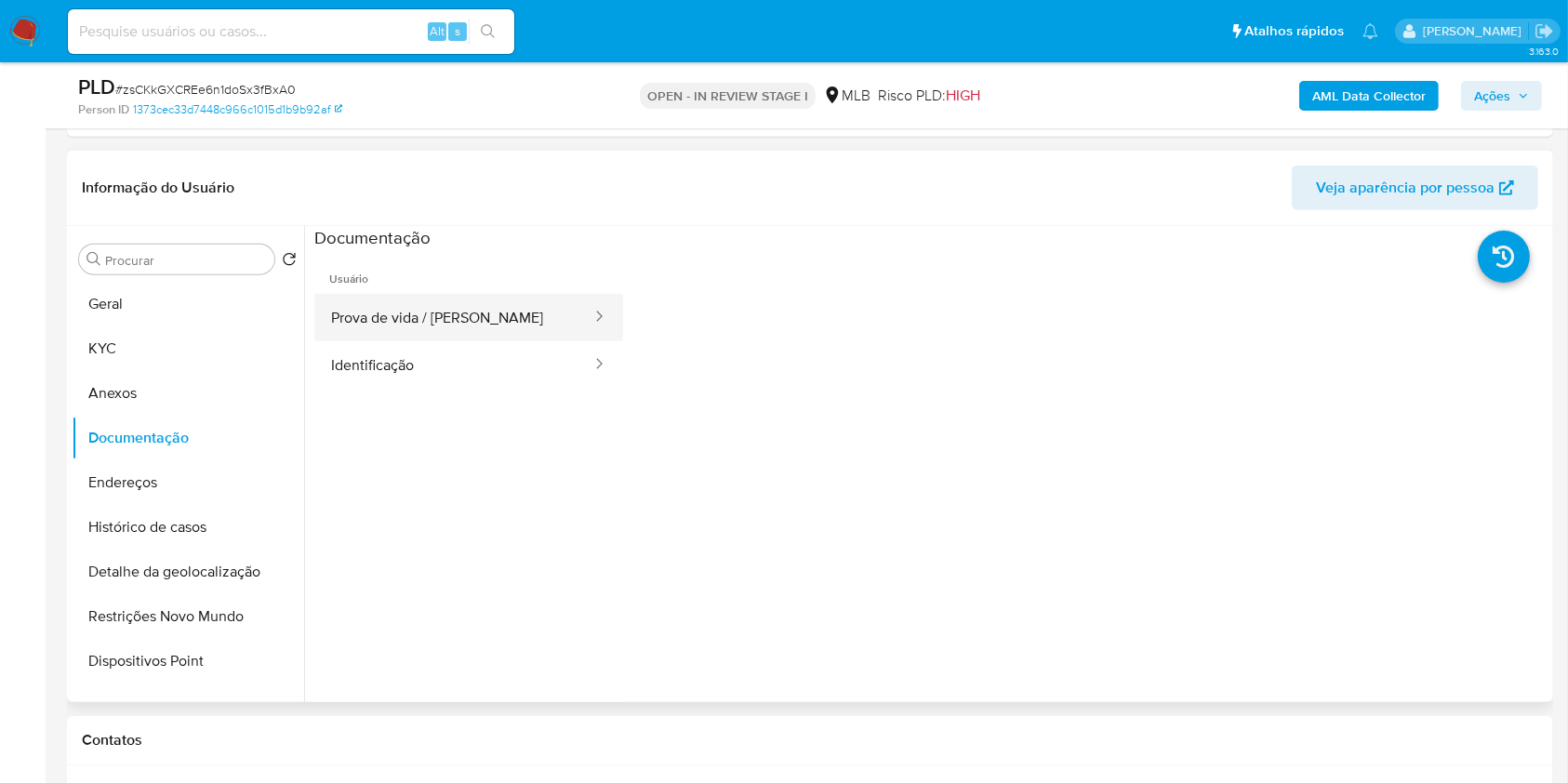
click at [484, 315] on button "Prova de vida / Selfie" at bounding box center [453, 317] width 279 height 47
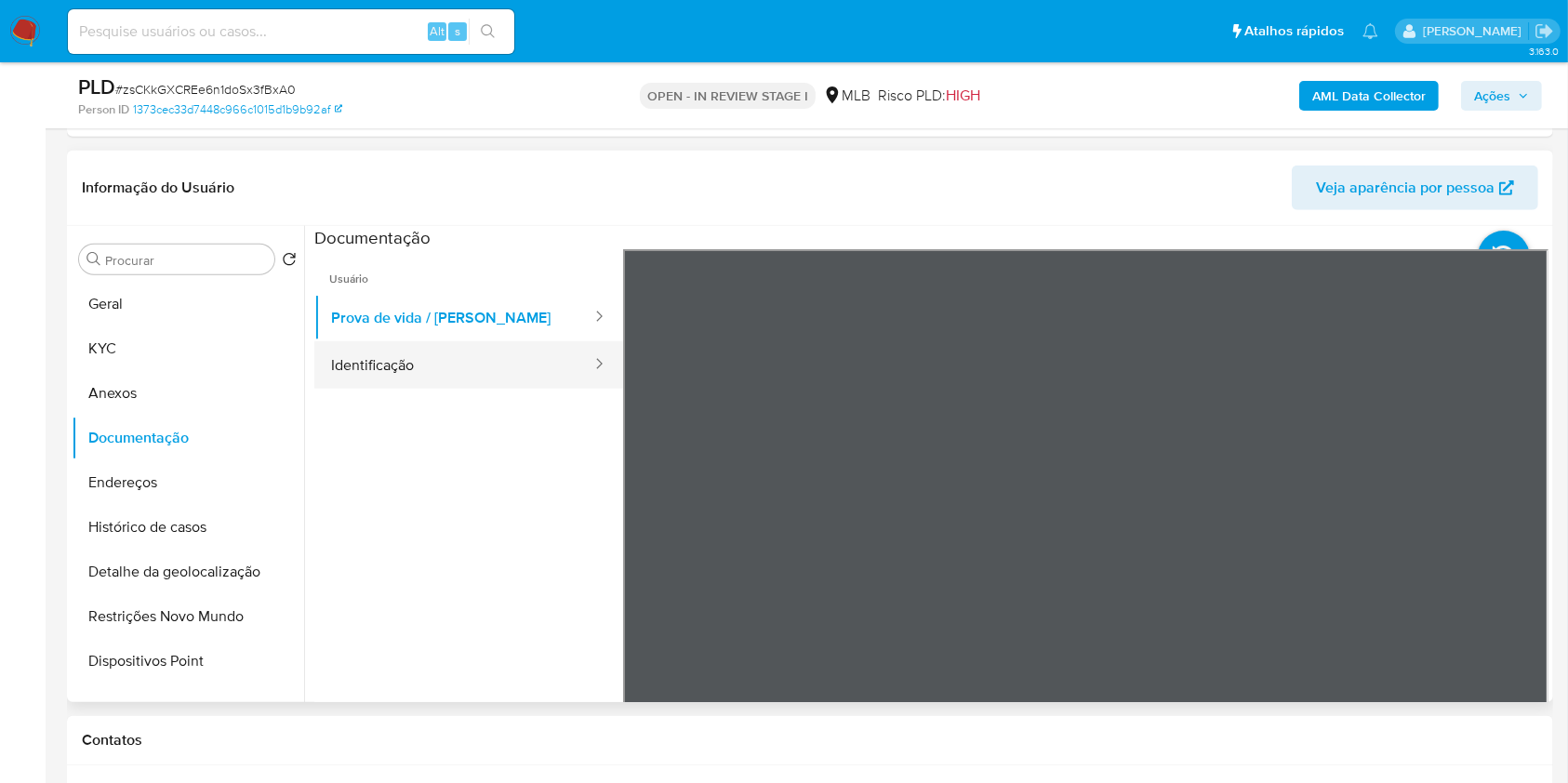
click at [446, 354] on button "Identificação" at bounding box center [453, 365] width 279 height 47
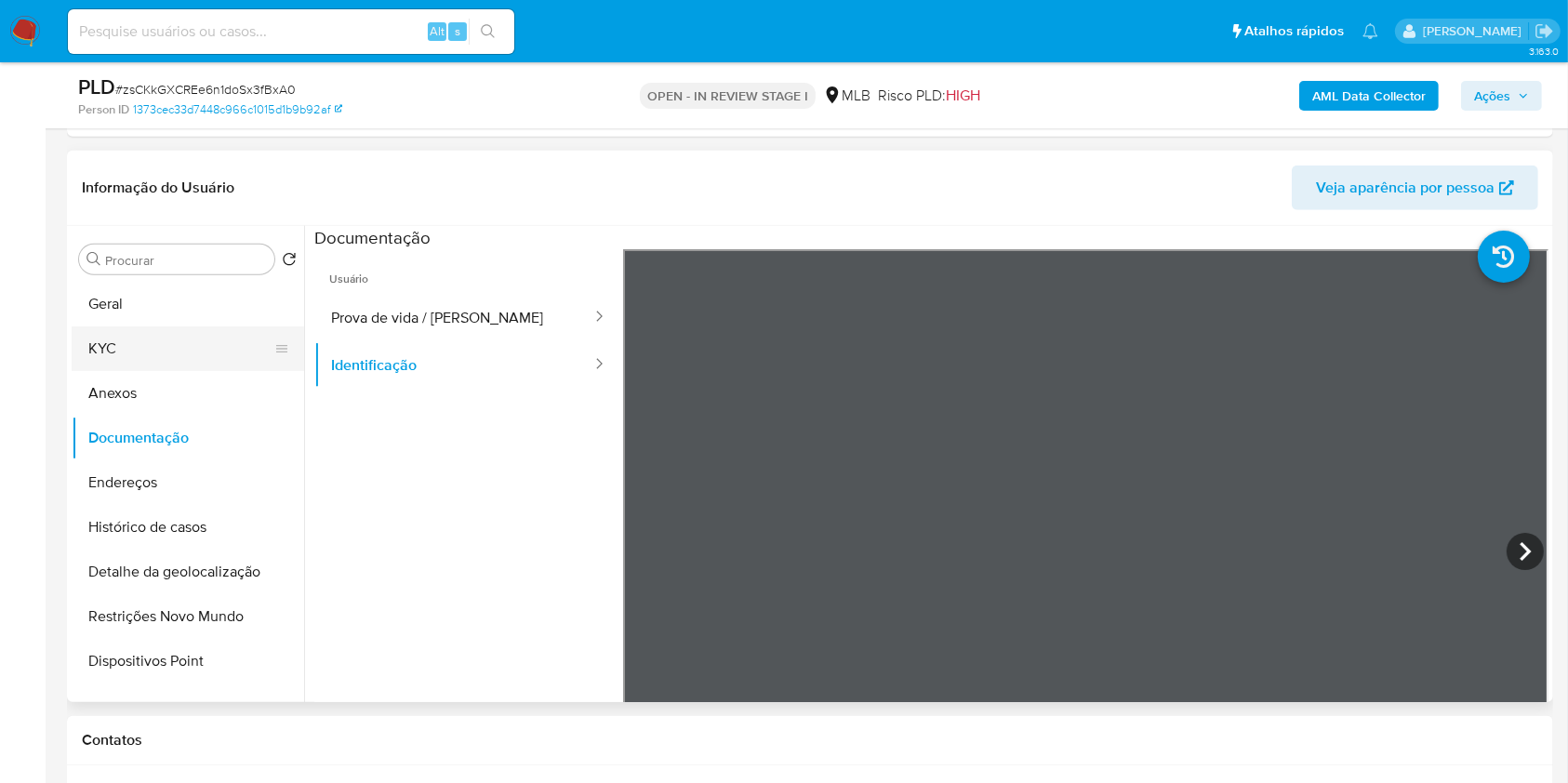
click at [138, 339] on button "KYC" at bounding box center [181, 349] width 218 height 45
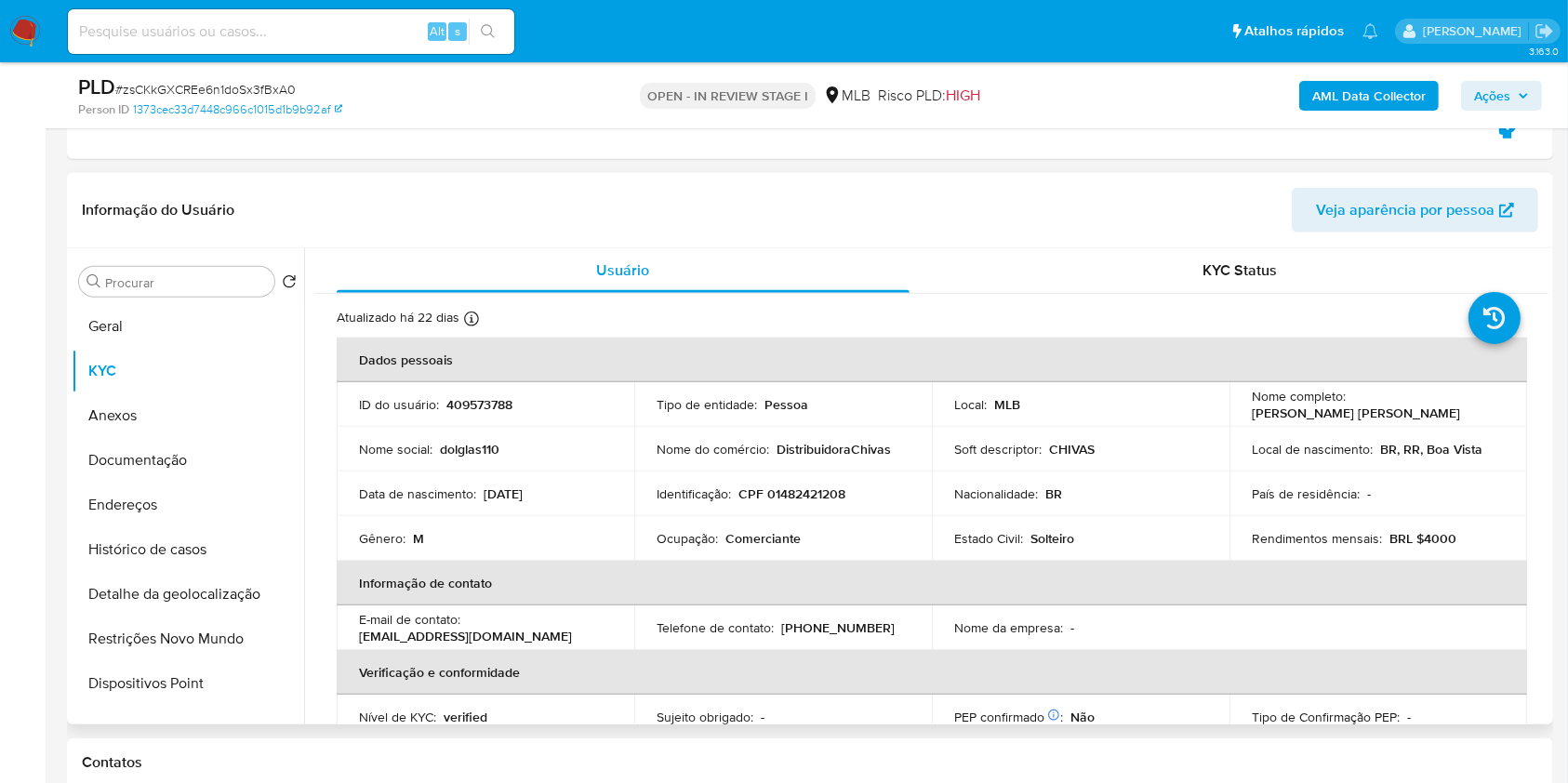
click at [712, 442] on p "Nome do comércio :" at bounding box center [712, 448] width 113 height 17
copy div "Nome do comércio : DistribuidoraChivas"
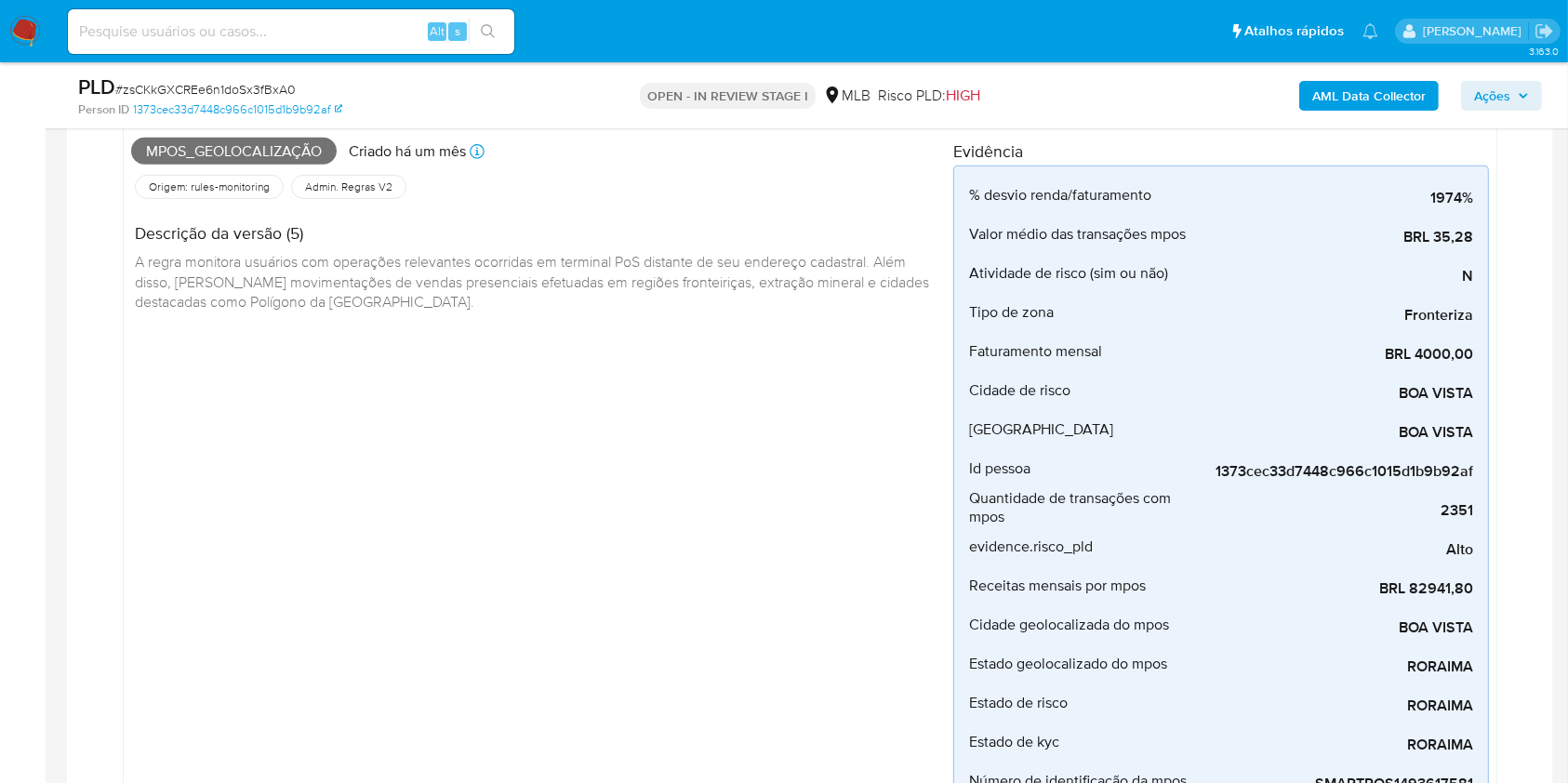
scroll to position [867, 0]
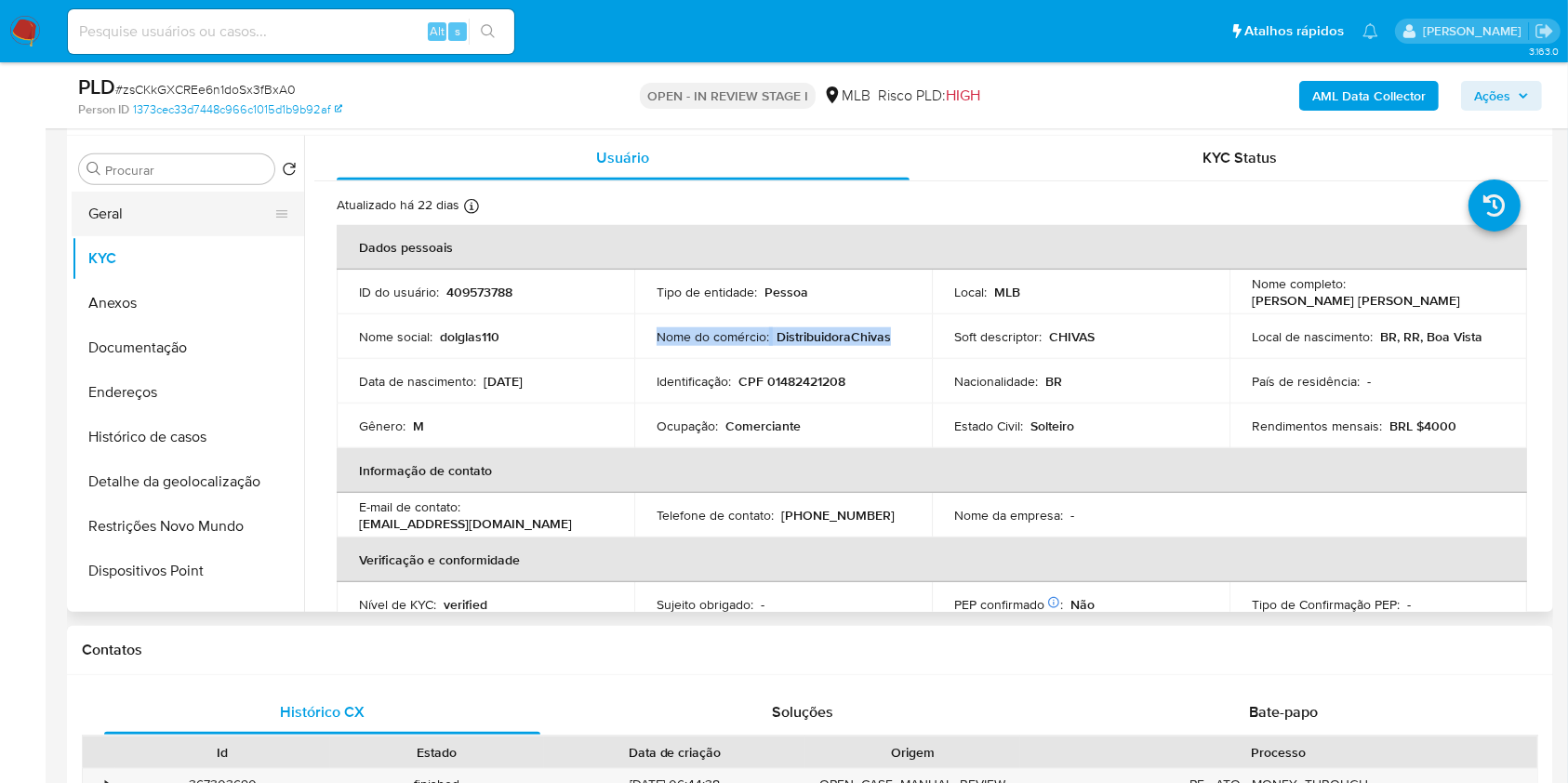
click at [184, 195] on button "Geral" at bounding box center [181, 214] width 218 height 45
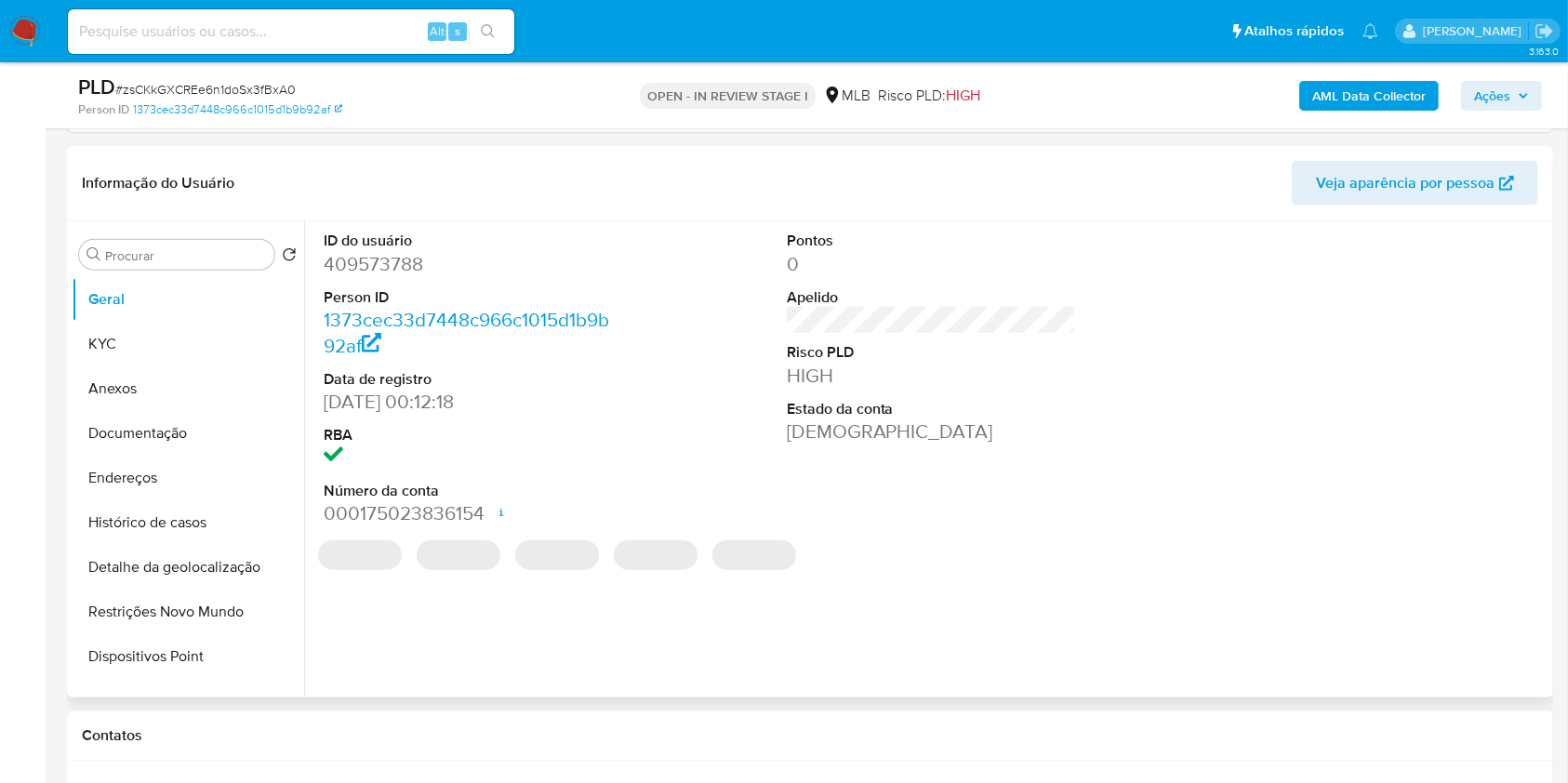
scroll to position [1740, 0]
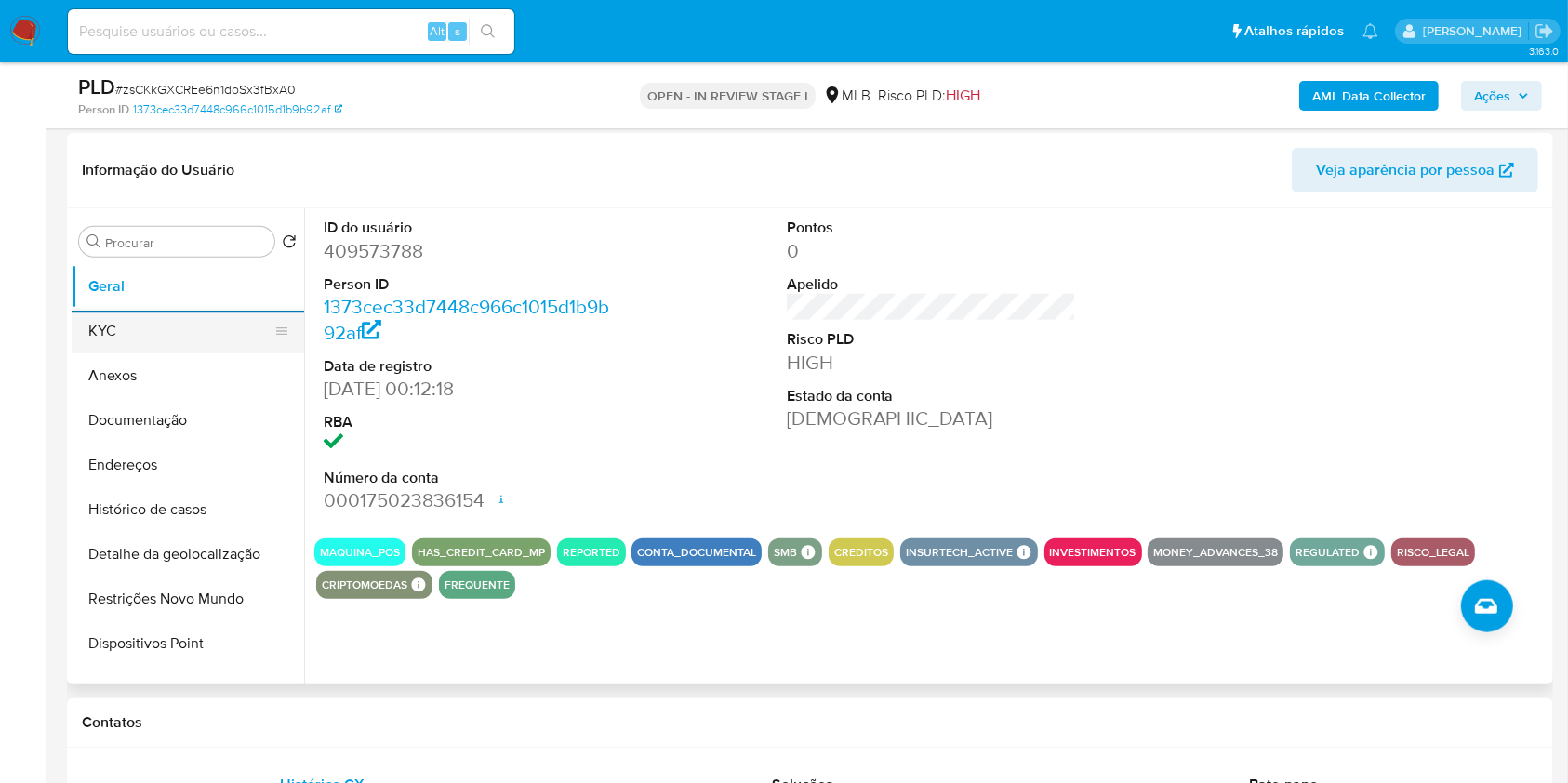
click at [194, 342] on button "KYC" at bounding box center [181, 331] width 218 height 45
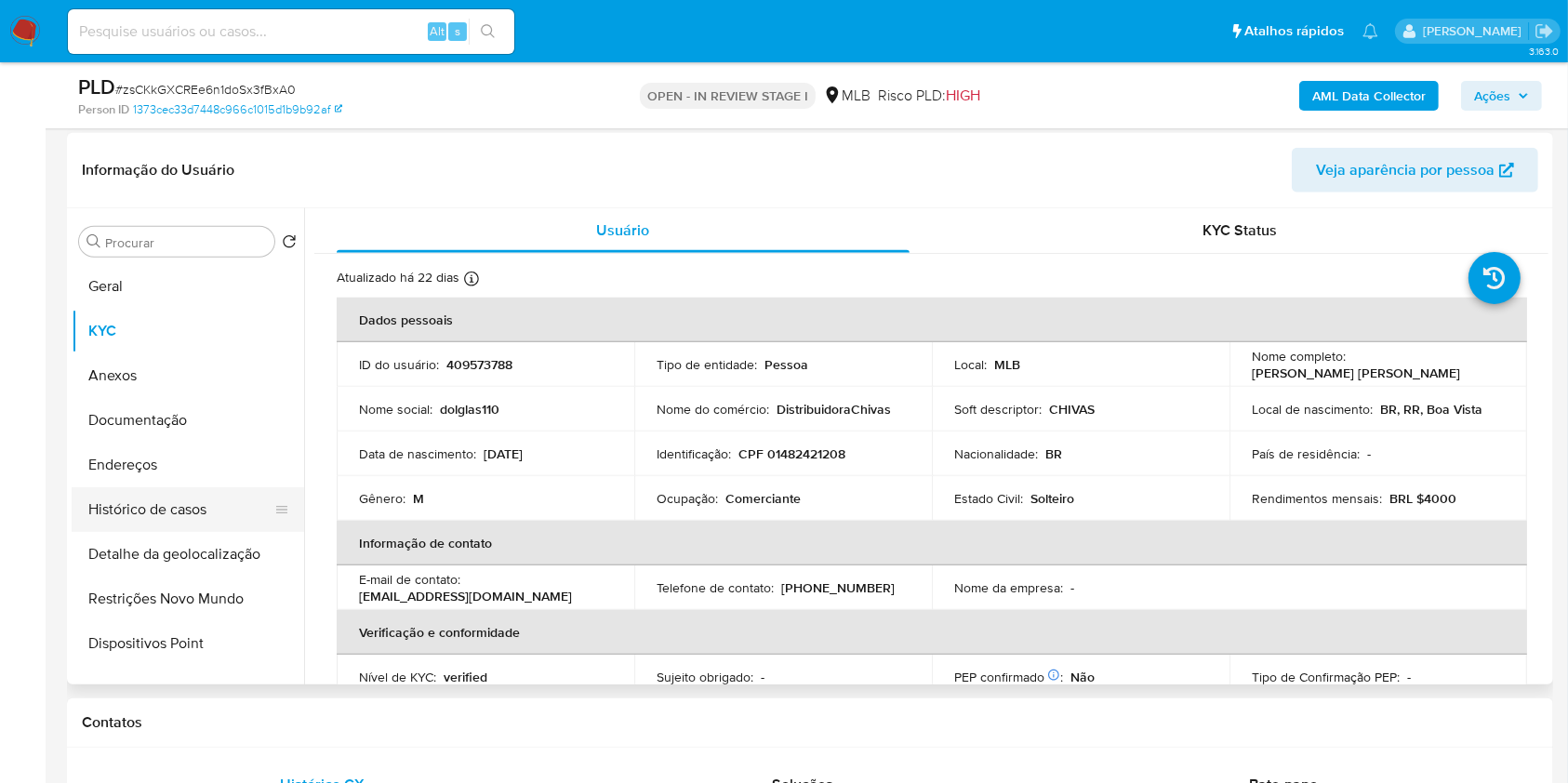
click at [201, 520] on button "Histórico de casos" at bounding box center [181, 509] width 218 height 45
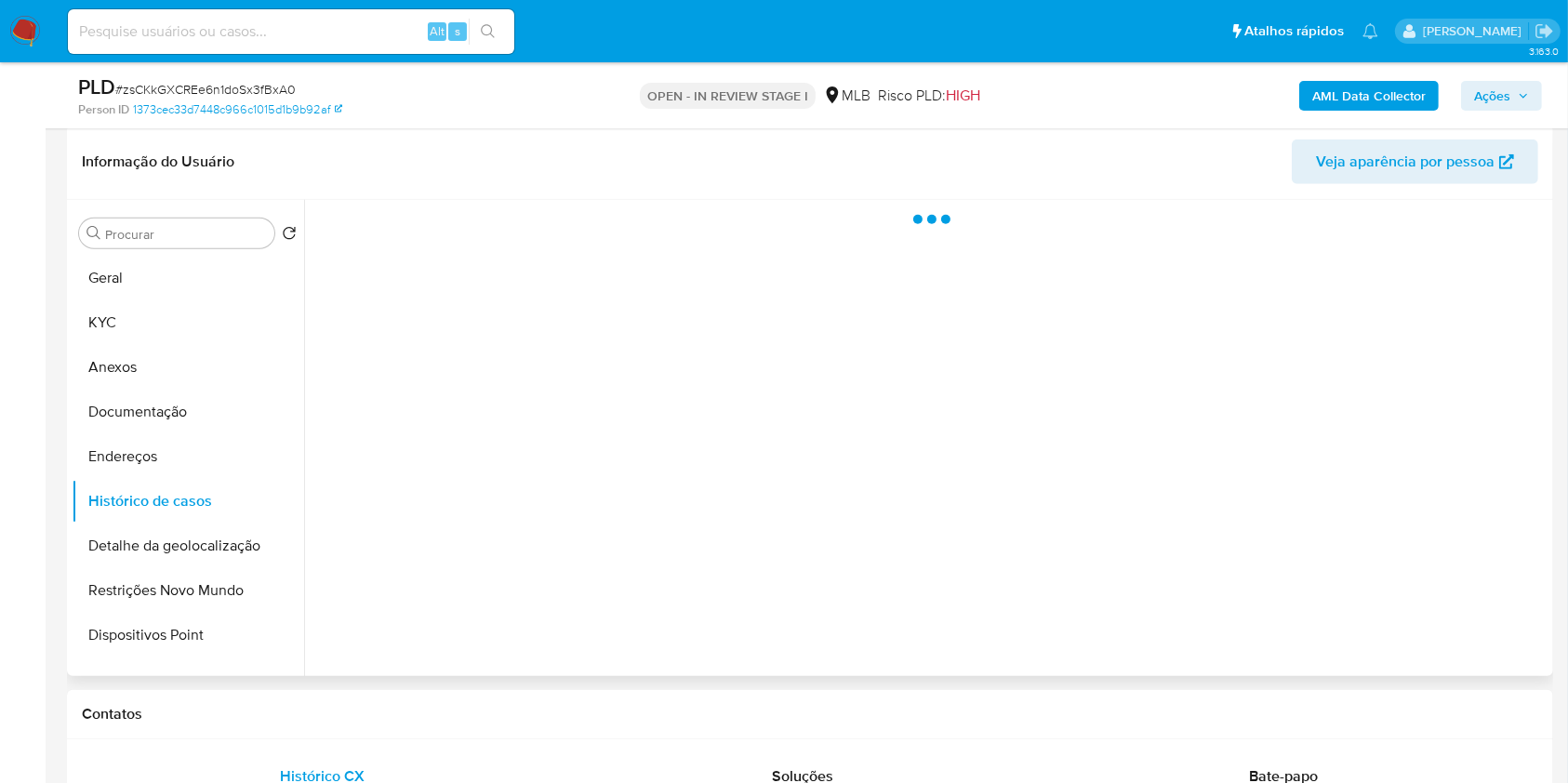
scroll to position [1727, 0]
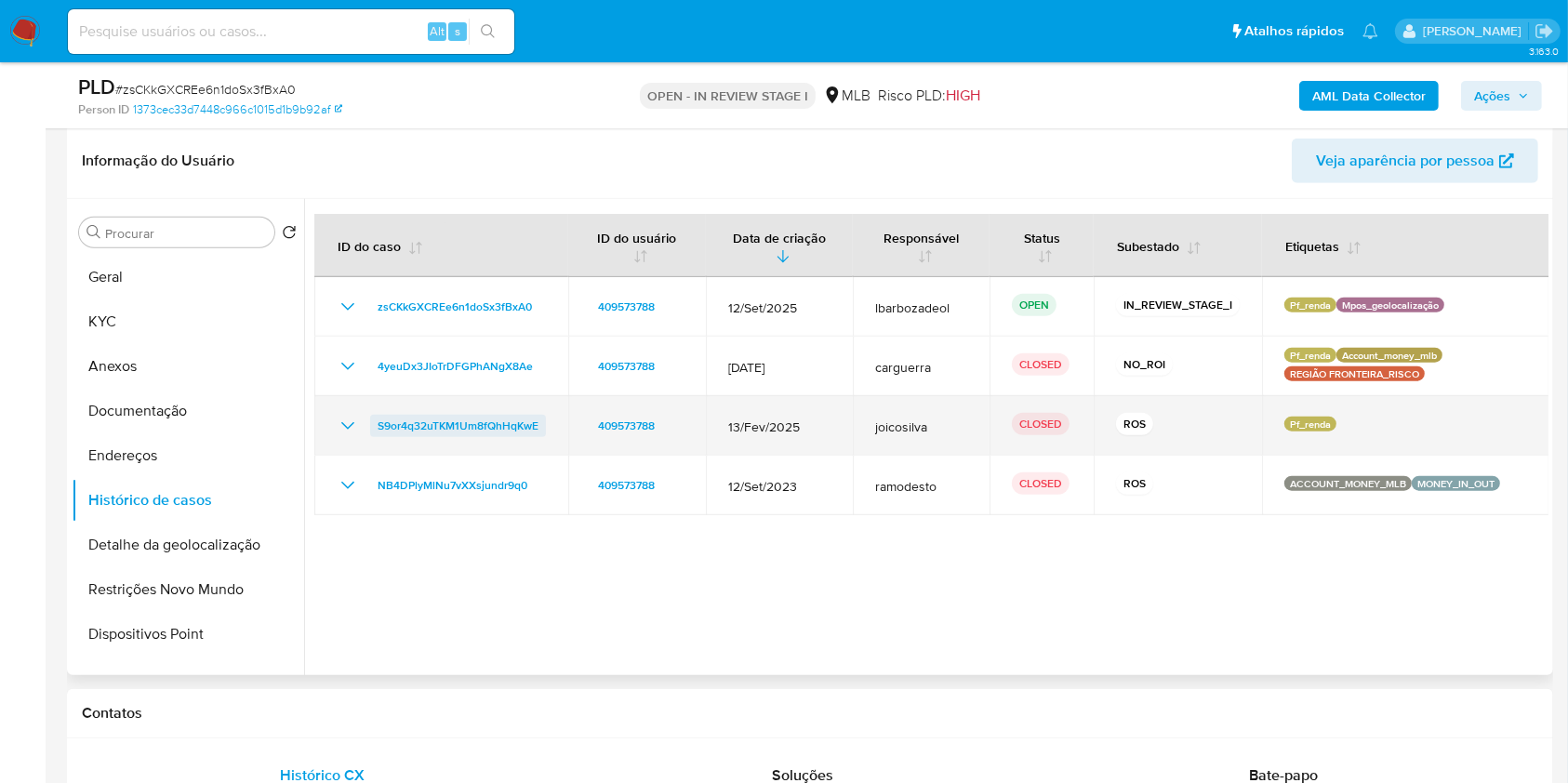
click at [502, 423] on span "S9or4q32uTKM1Um8fQhHqKwE" at bounding box center [457, 425] width 161 height 22
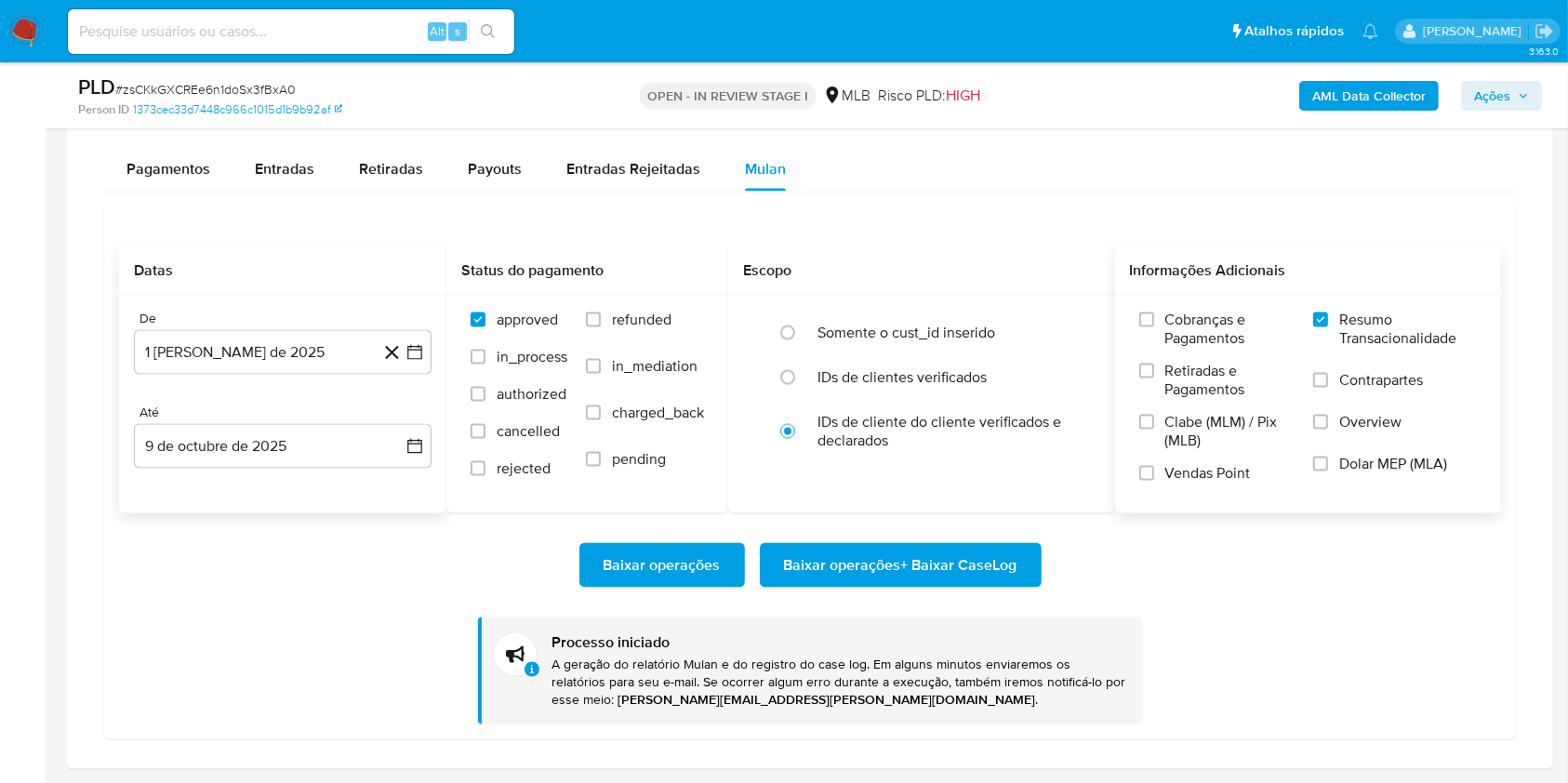
scroll to position [2865, 0]
click at [519, 195] on div "Pagamentos Entradas Retiradas Payouts Entradas Rejeitadas Mulan Tipo de operaçã…" at bounding box center [809, 441] width 1411 height 591
click at [507, 184] on div "Payouts" at bounding box center [494, 168] width 54 height 45
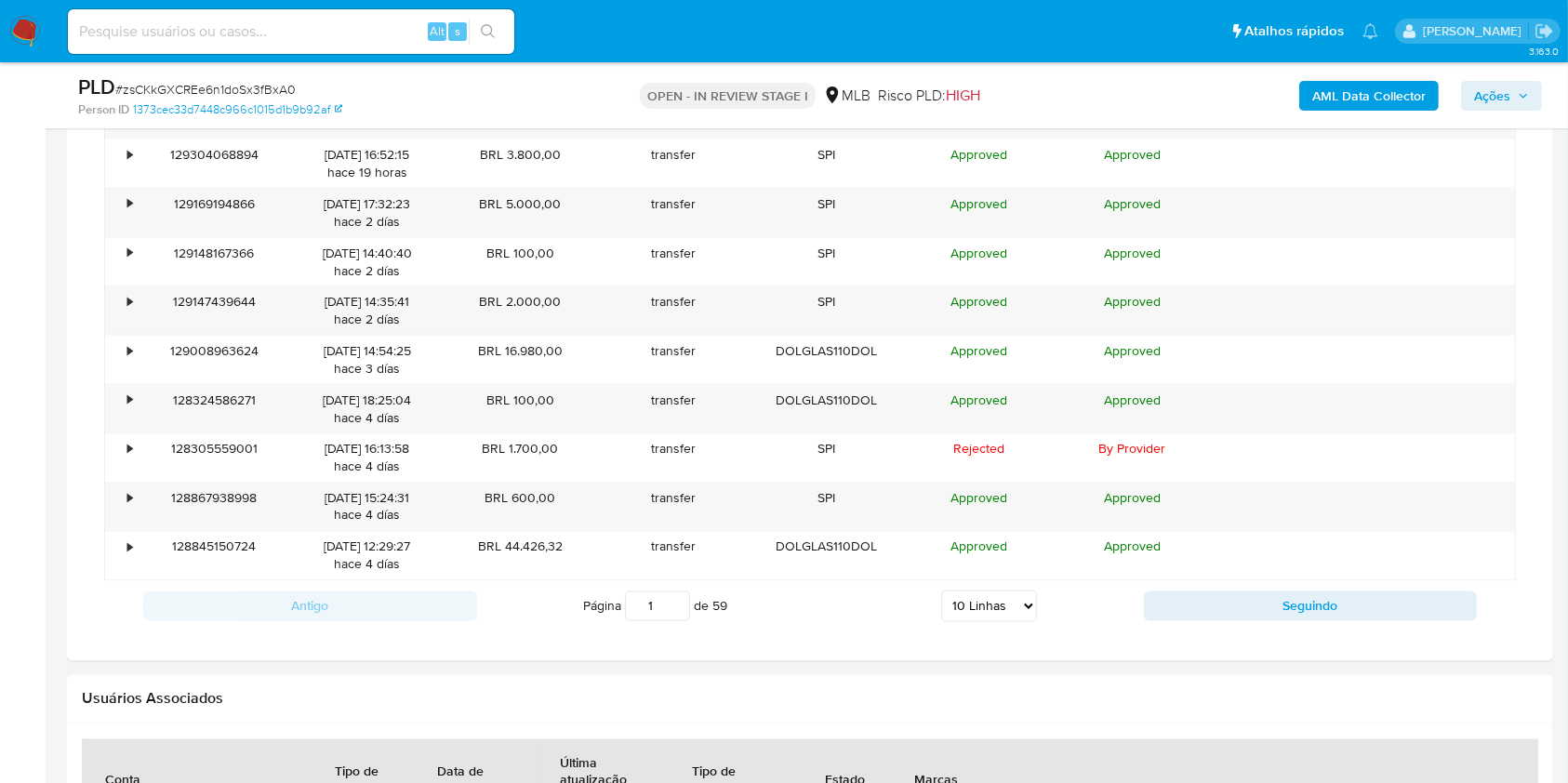
scroll to position [3102, 0]
click at [1004, 605] on select "5 Linhas 10 Linhas 20 Linhas 25 Linhas 50 Linhas 100 Linhas" at bounding box center [989, 607] width 96 height 32
select select "100"
click at [941, 591] on select "5 Linhas 10 Linhas 20 Linhas 25 Linhas 50 Linhas 100 Linhas" at bounding box center [989, 607] width 96 height 32
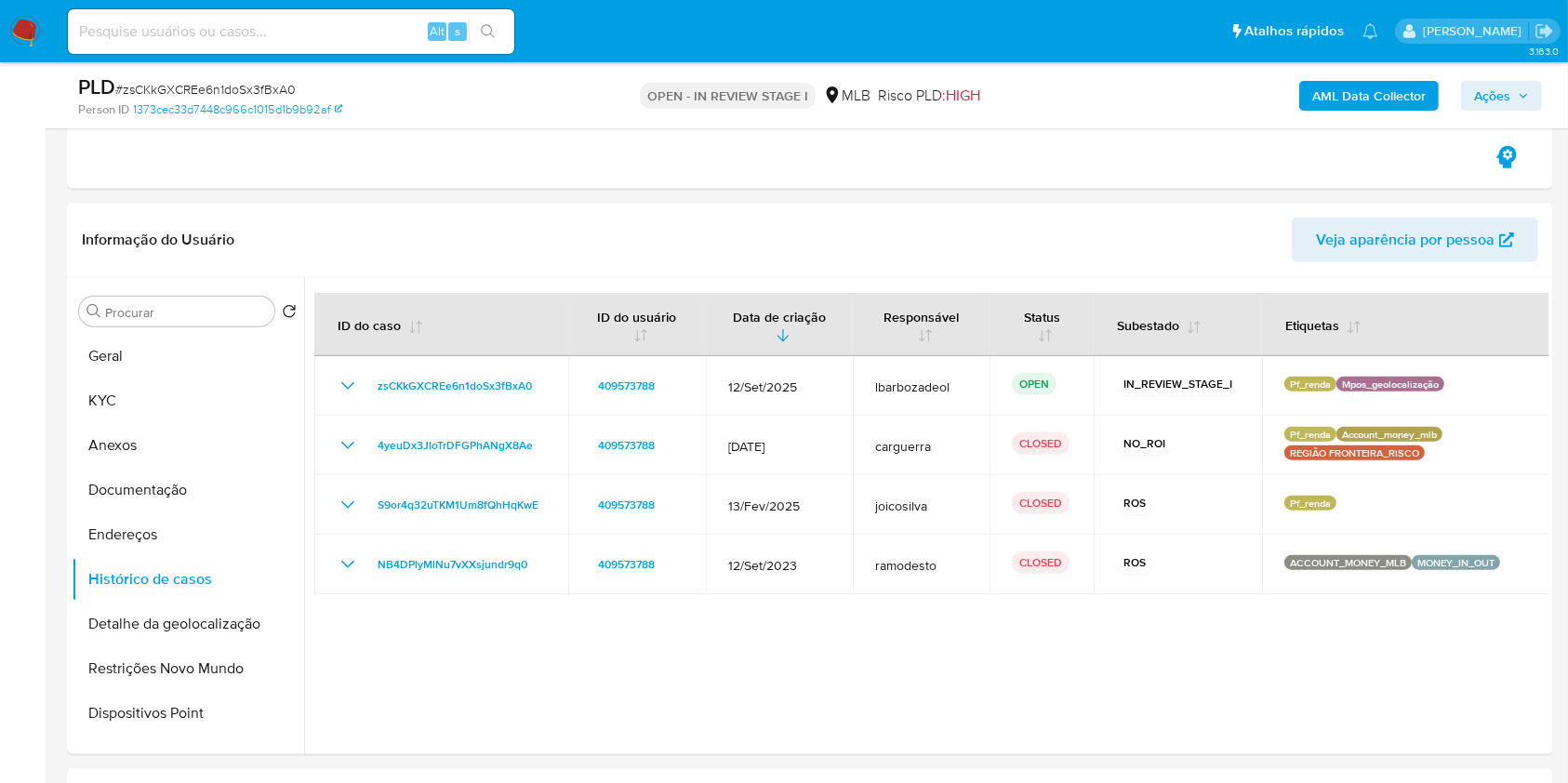
scroll to position [1646, 0]
click at [204, 350] on button "Geral" at bounding box center [181, 358] width 218 height 45
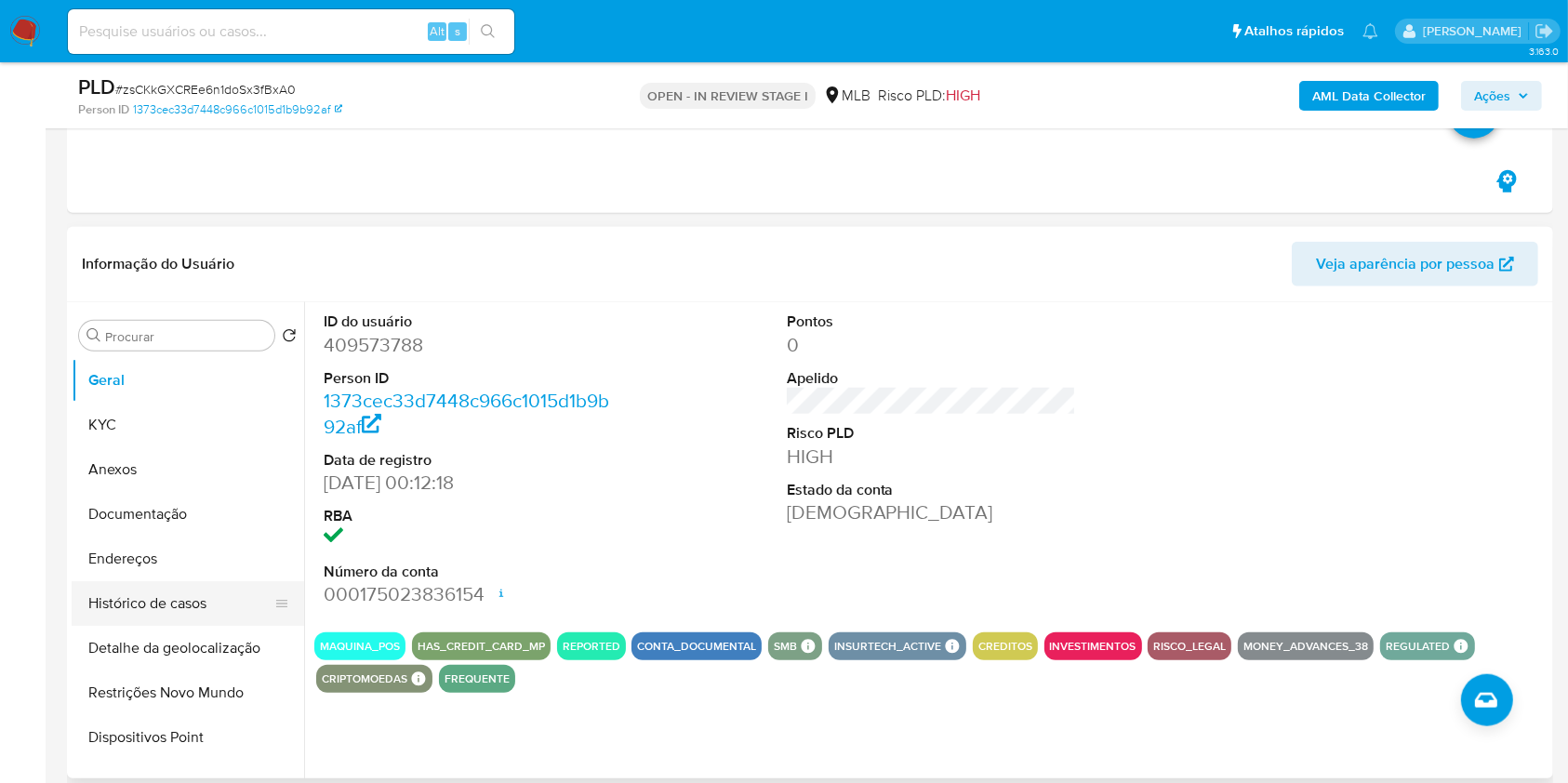
click at [213, 592] on button "Histórico de casos" at bounding box center [181, 603] width 218 height 45
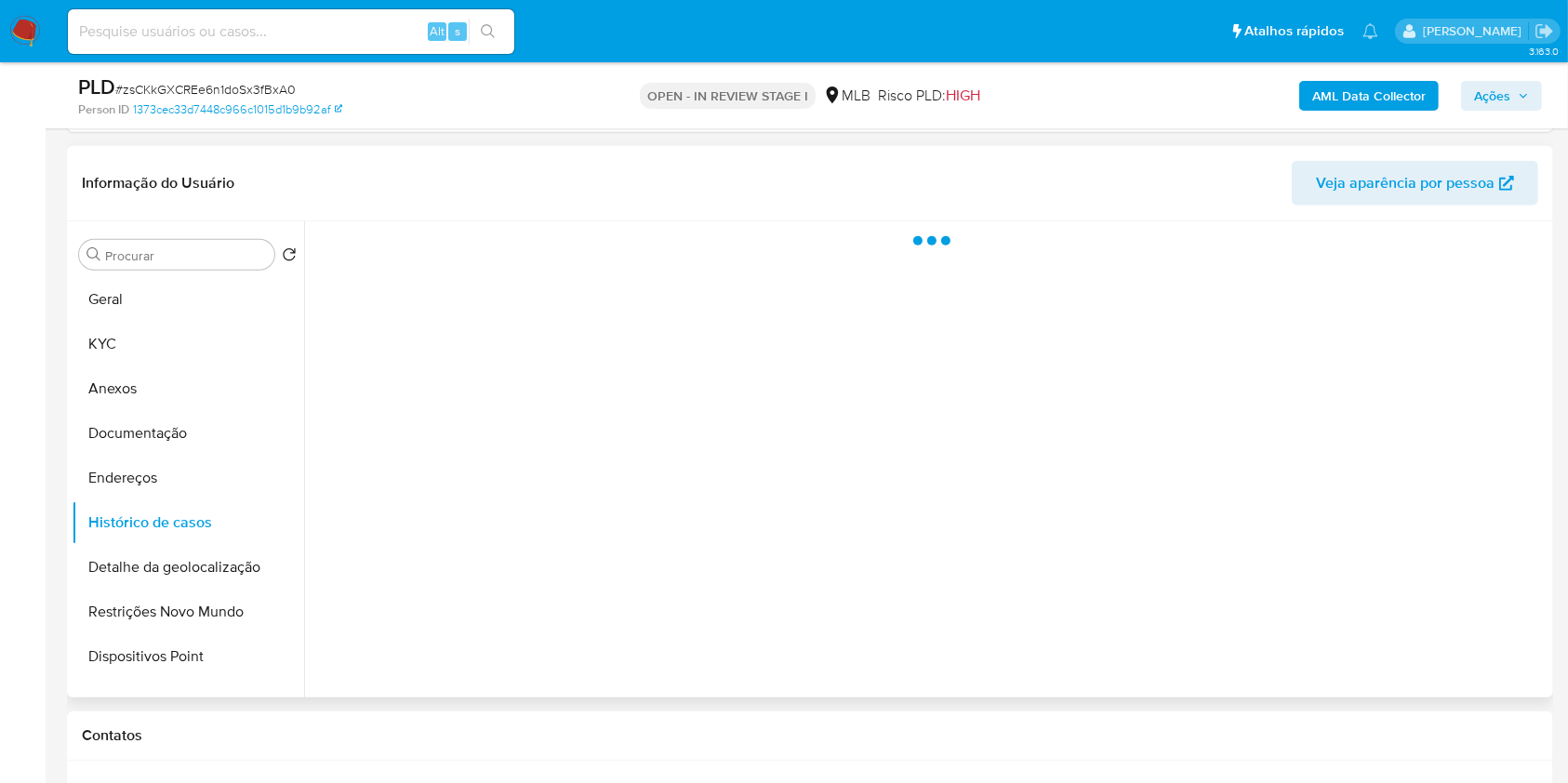
scroll to position [1708, 0]
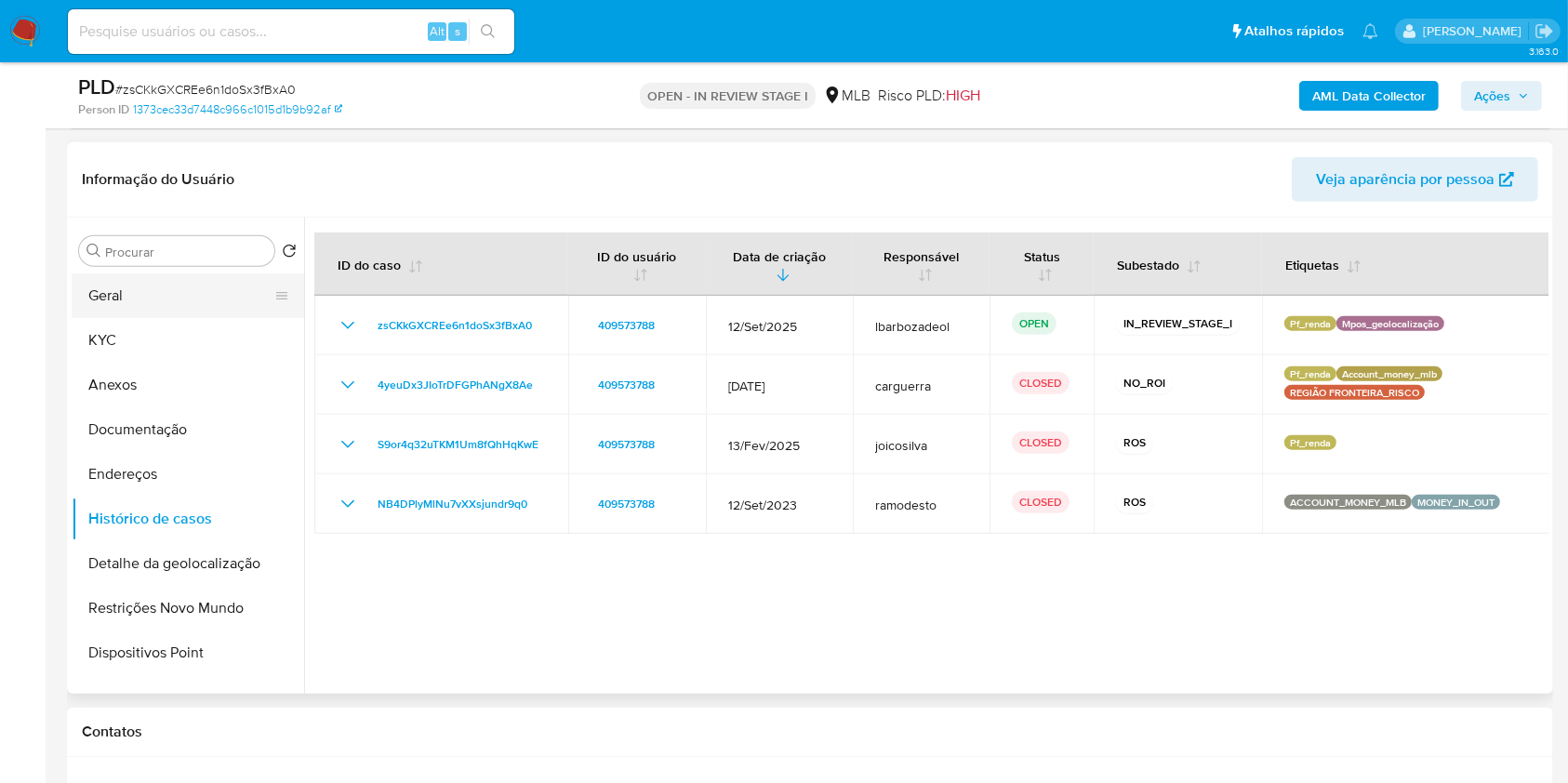
click at [115, 285] on button "Geral" at bounding box center [181, 296] width 218 height 45
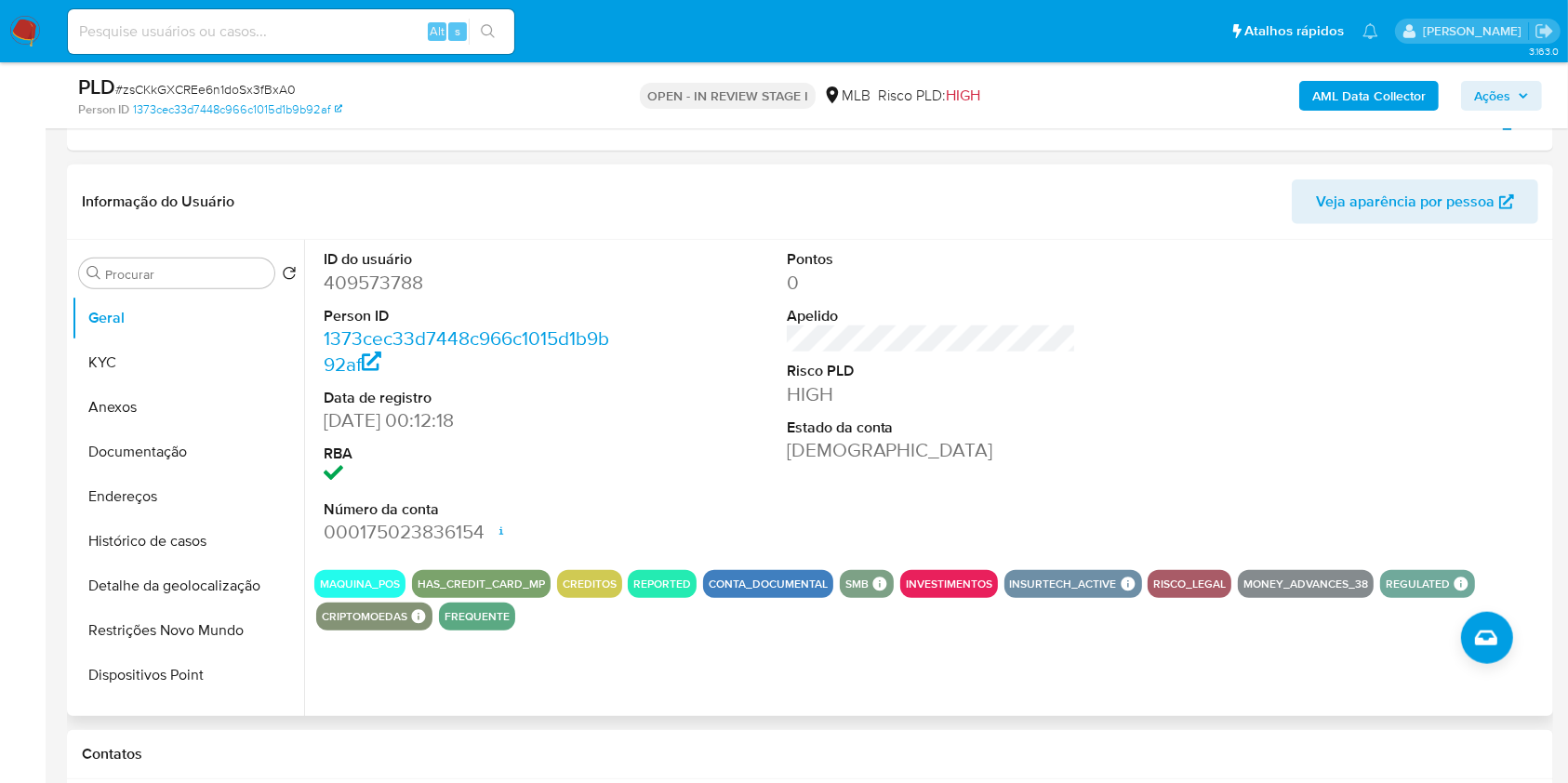
scroll to position [1713, 0]
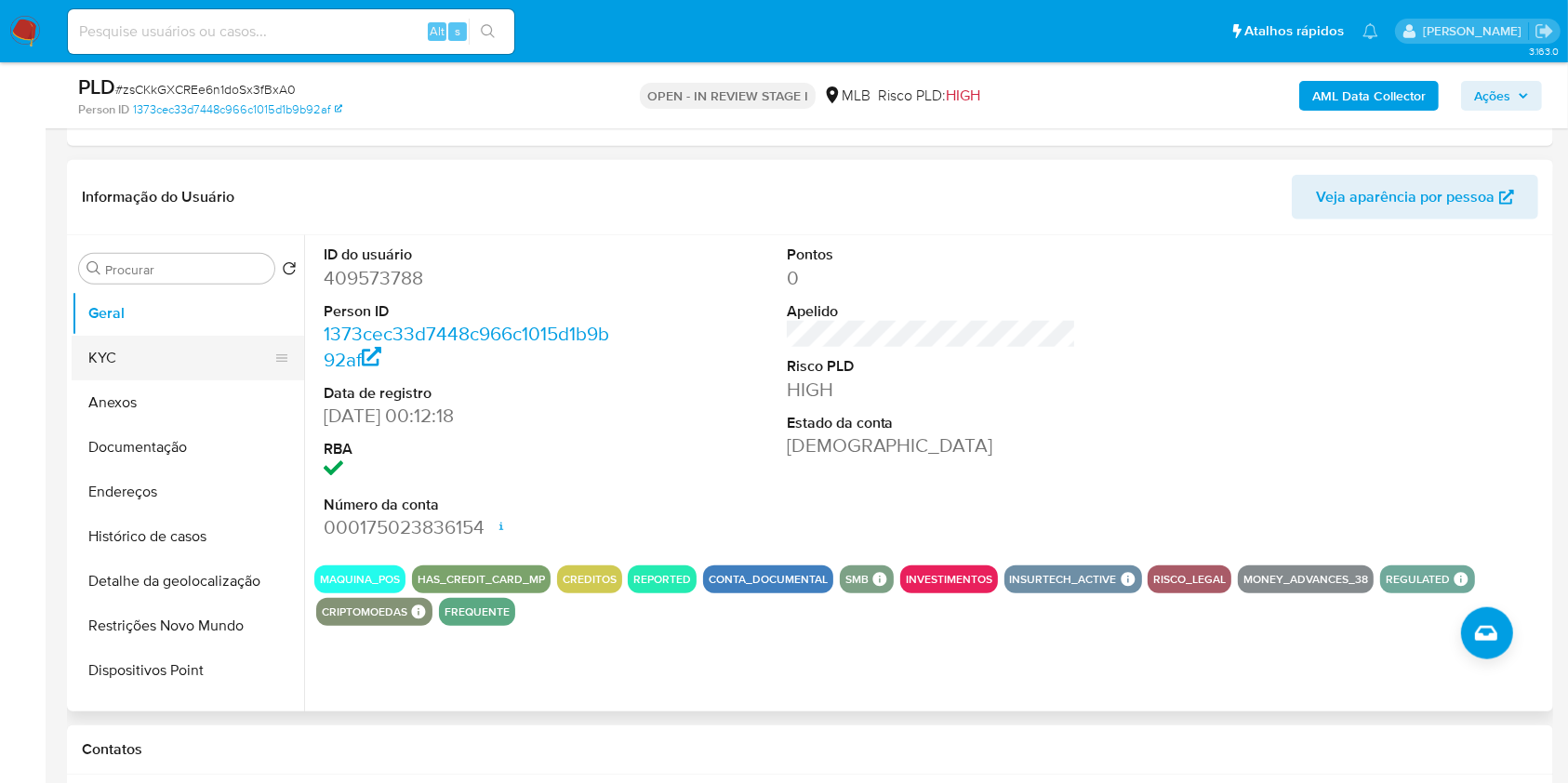
click at [228, 361] on button "KYC" at bounding box center [181, 358] width 218 height 45
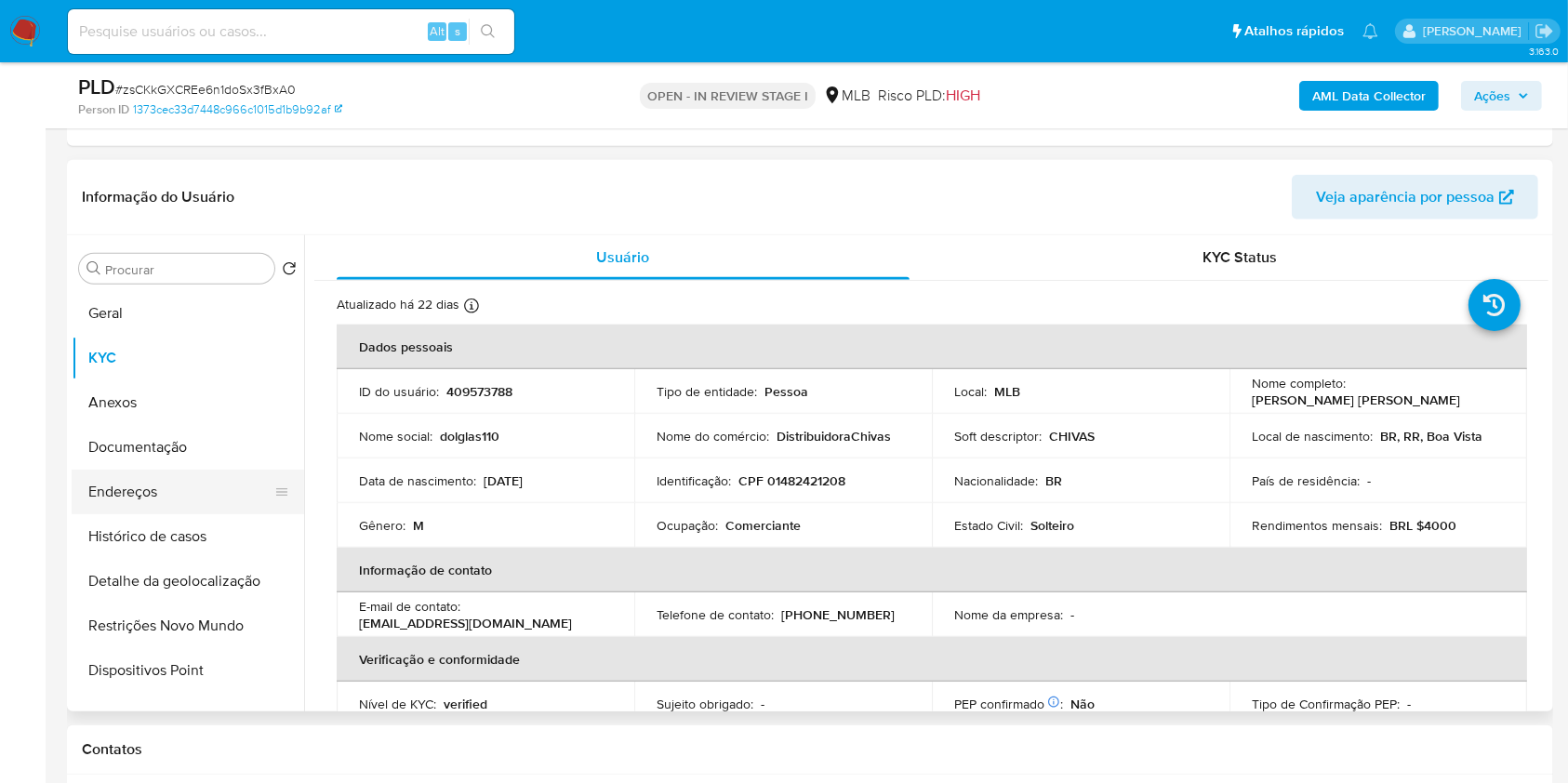
click at [184, 476] on button "Endereços" at bounding box center [181, 491] width 218 height 45
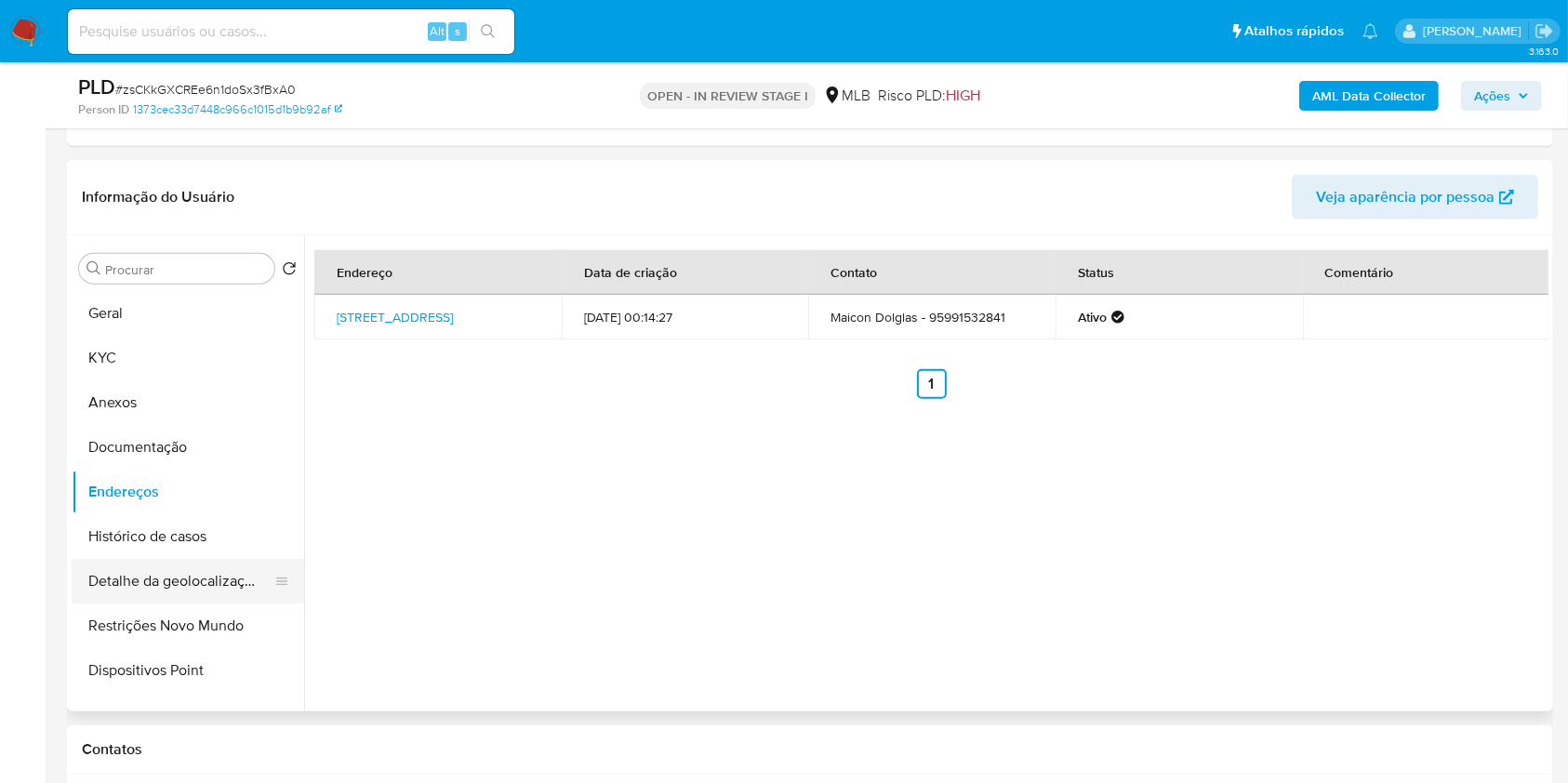
click at [248, 577] on button "Detalhe da geolocalização" at bounding box center [181, 580] width 218 height 45
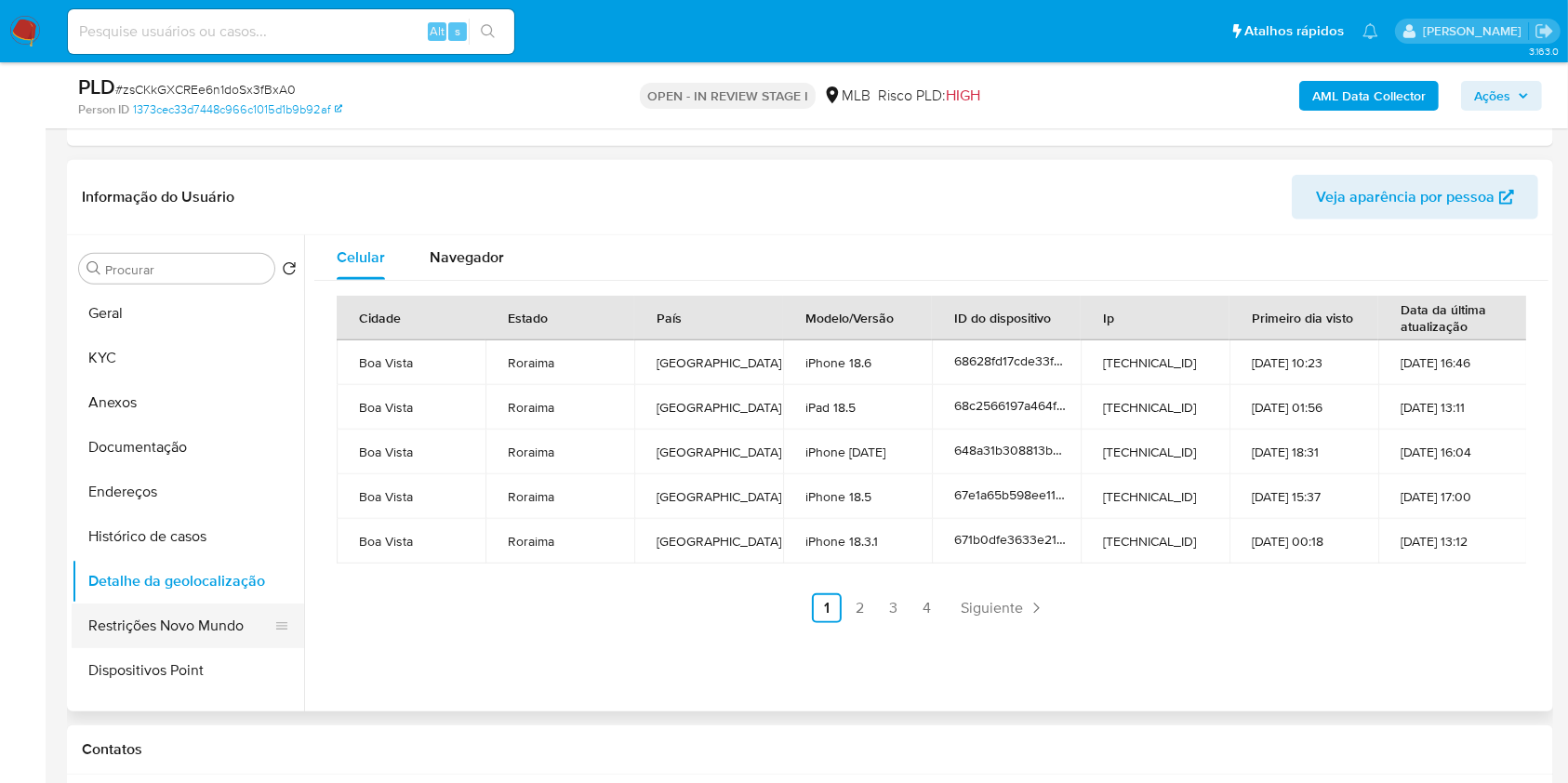
click at [223, 620] on button "Restrições Novo Mundo" at bounding box center [181, 625] width 218 height 45
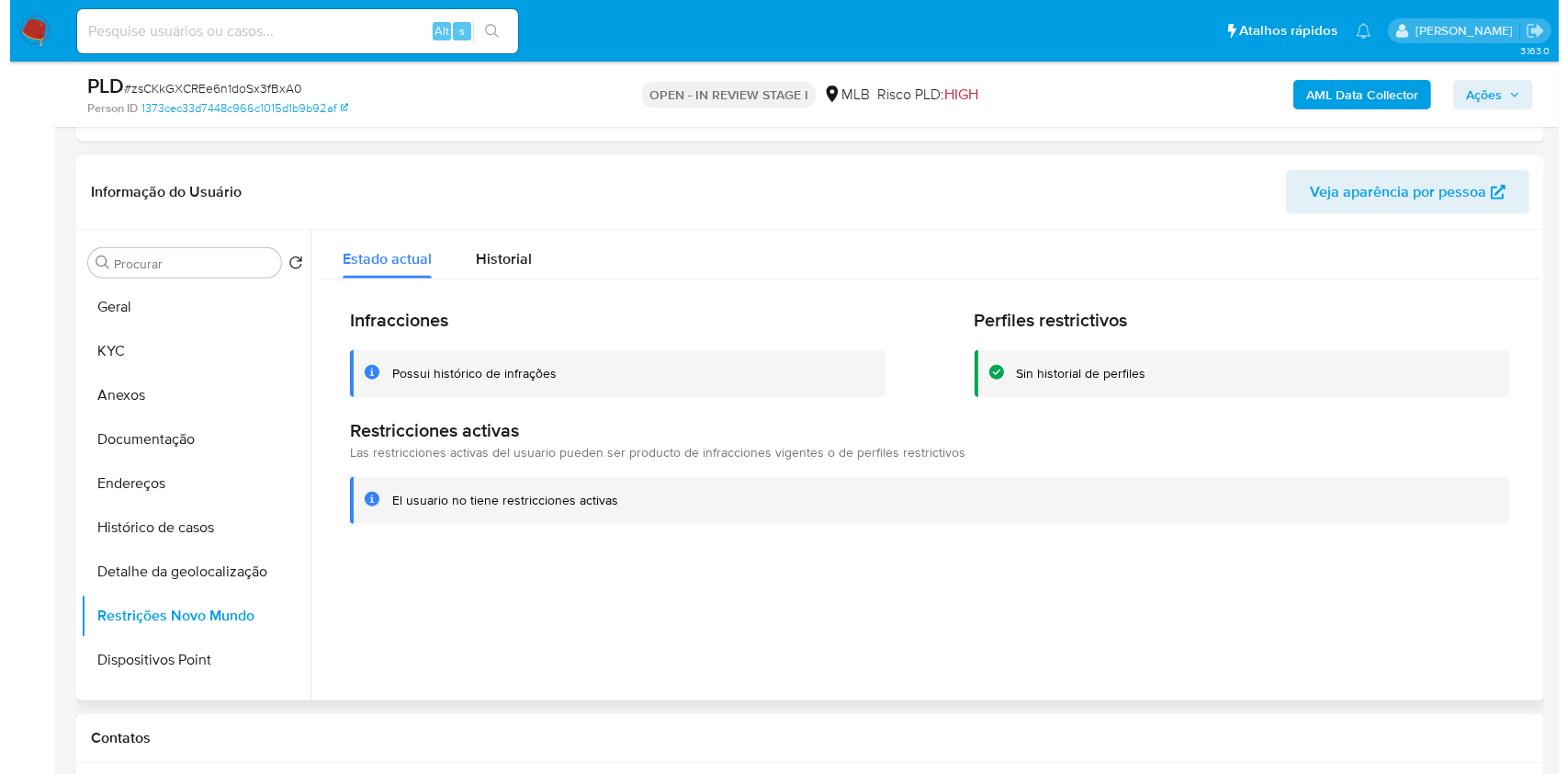
scroll to position [1672, 0]
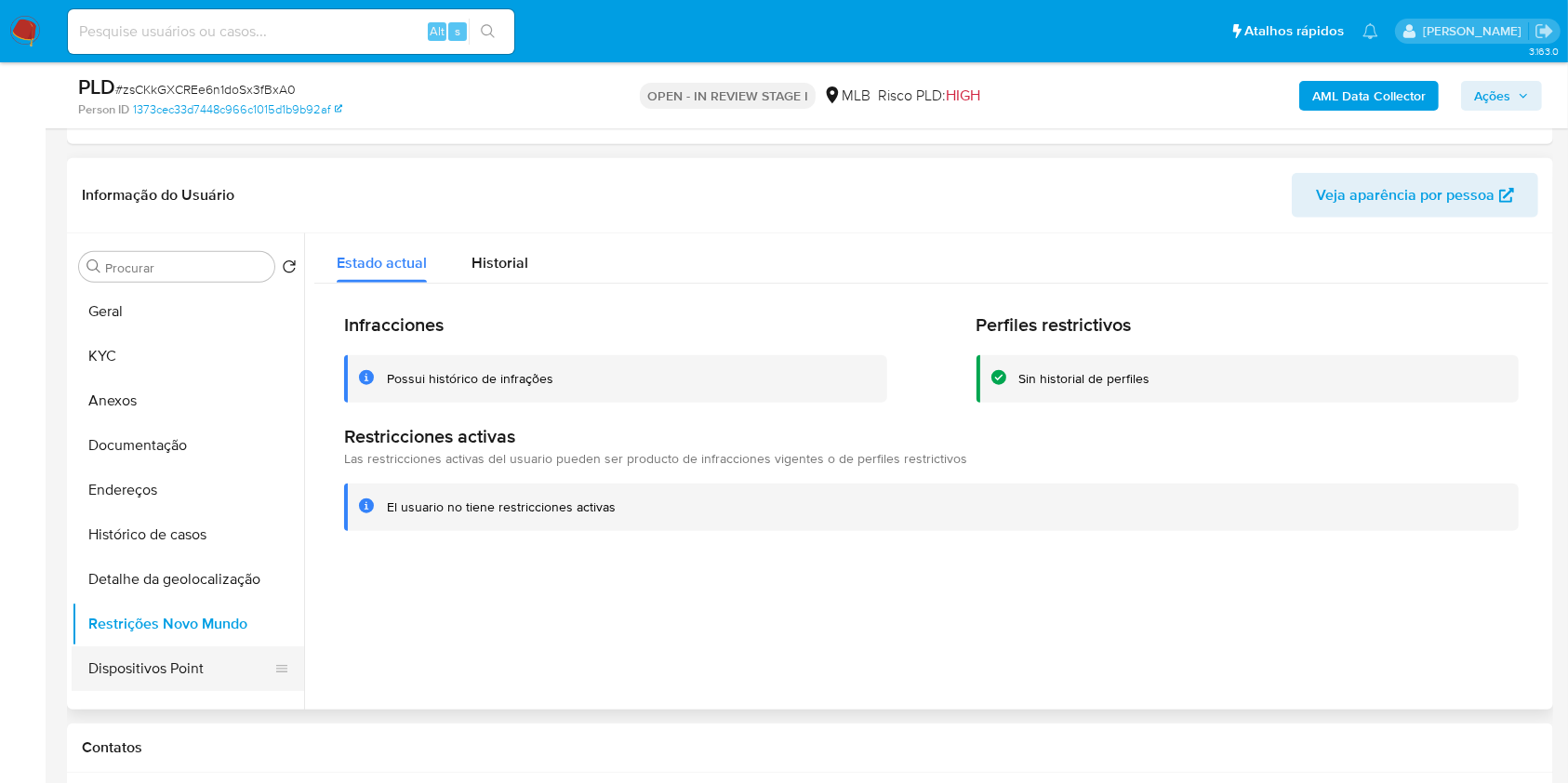
click at [193, 660] on button "Dispositivos Point" at bounding box center [181, 668] width 218 height 45
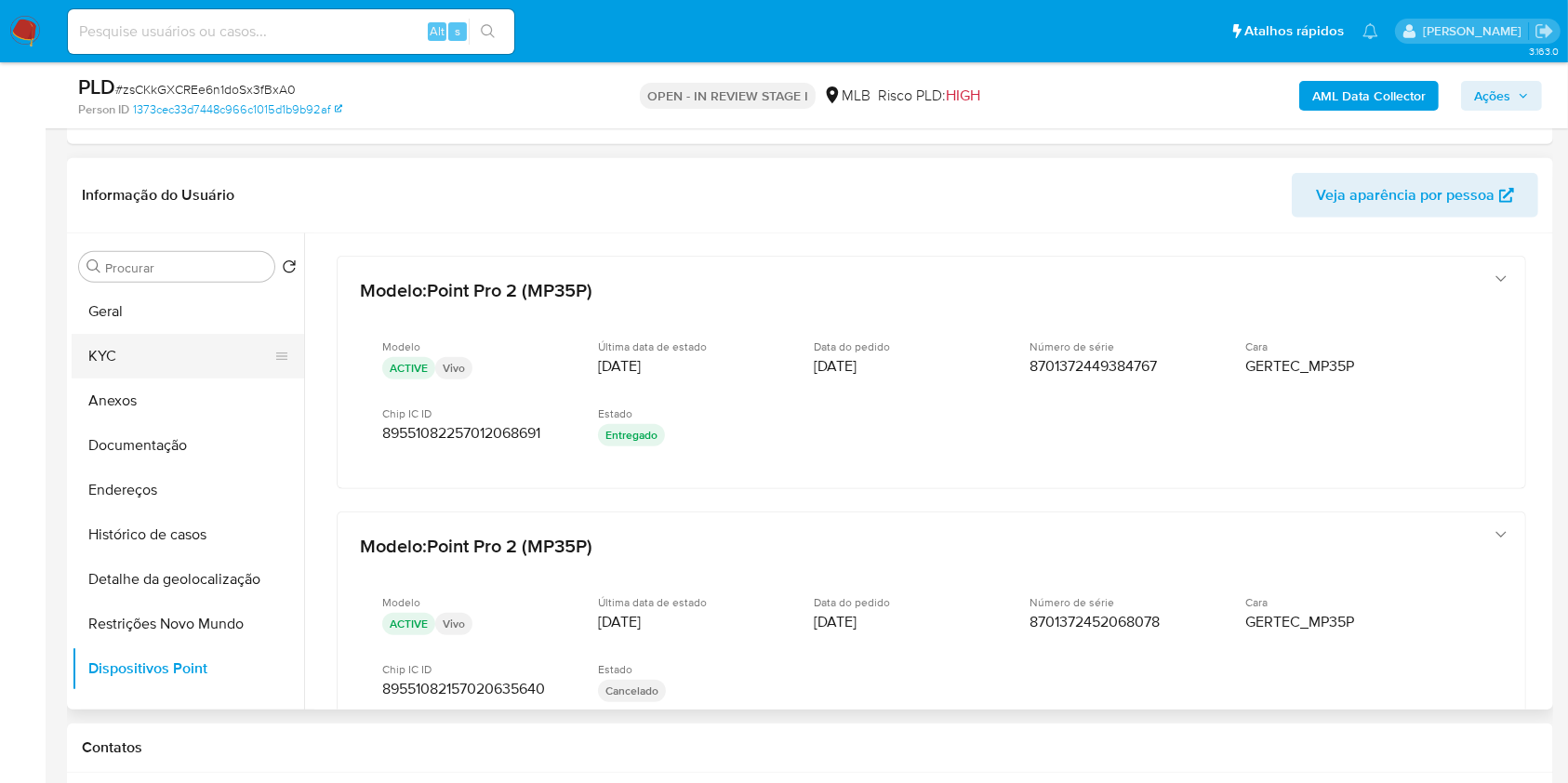
click at [229, 376] on button "KYC" at bounding box center [181, 356] width 218 height 45
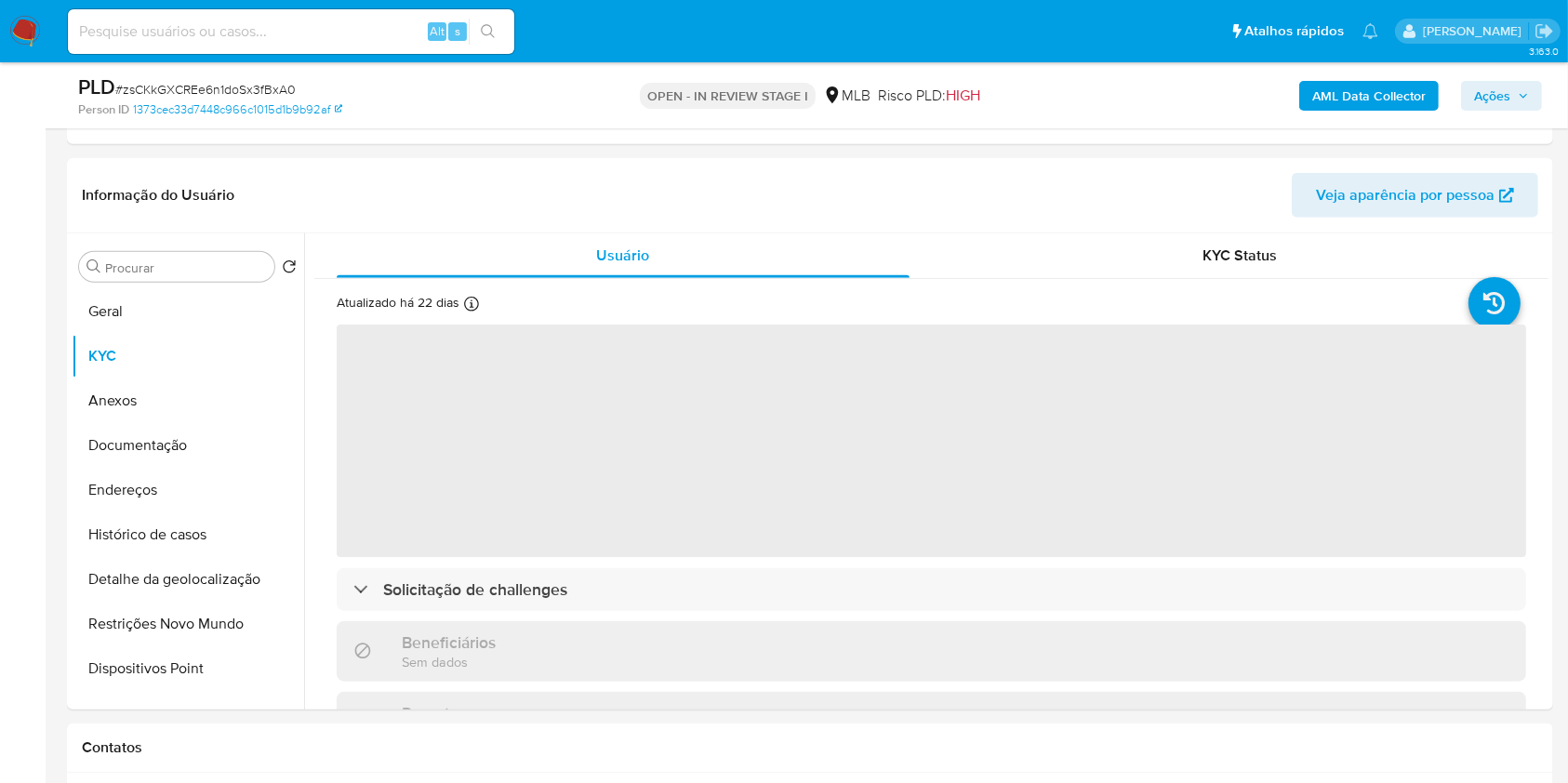
click at [1482, 84] on span "Ações" at bounding box center [1492, 96] width 36 height 30
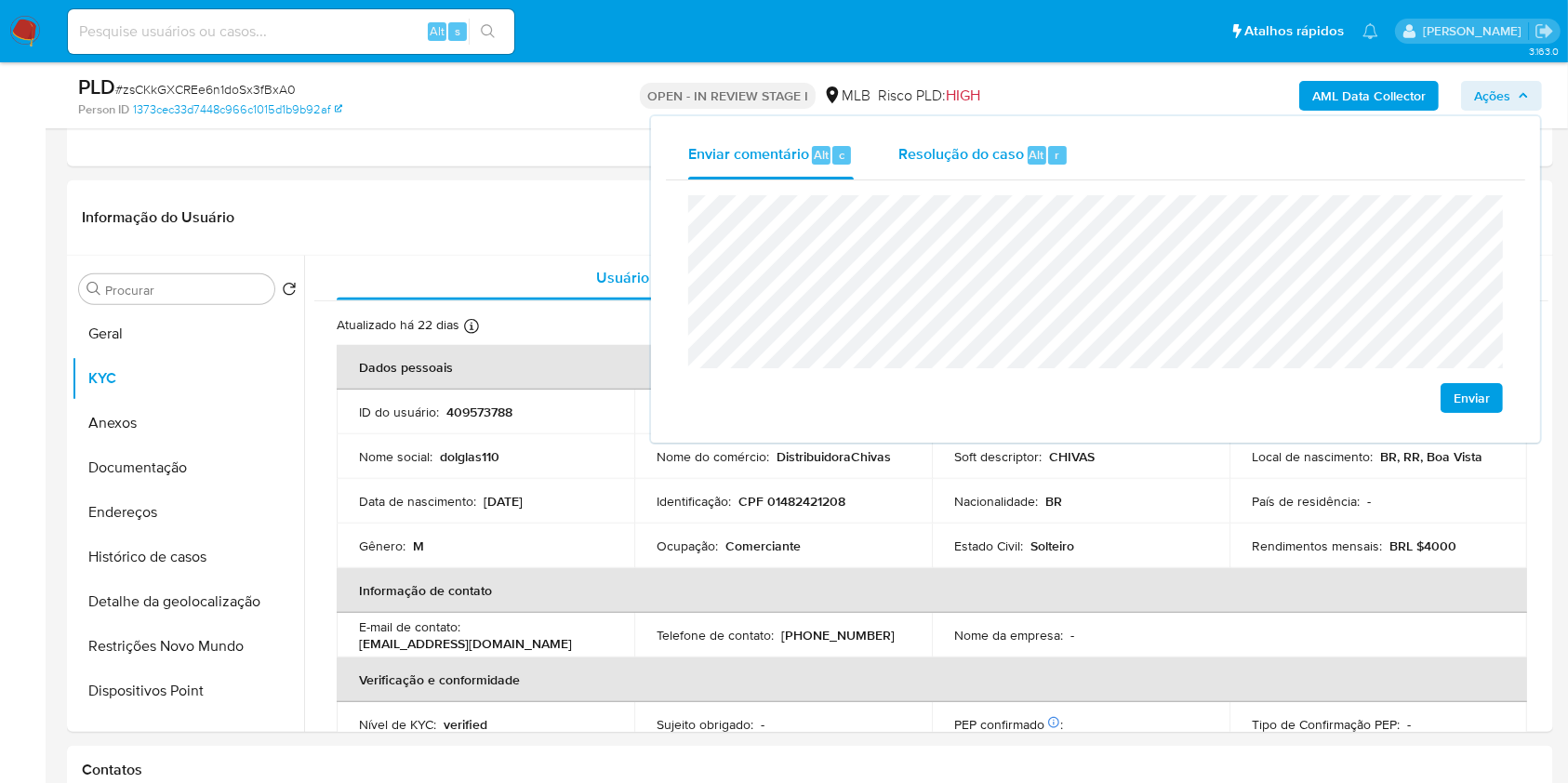
click at [979, 164] on span "Resolução do caso" at bounding box center [961, 153] width 126 height 21
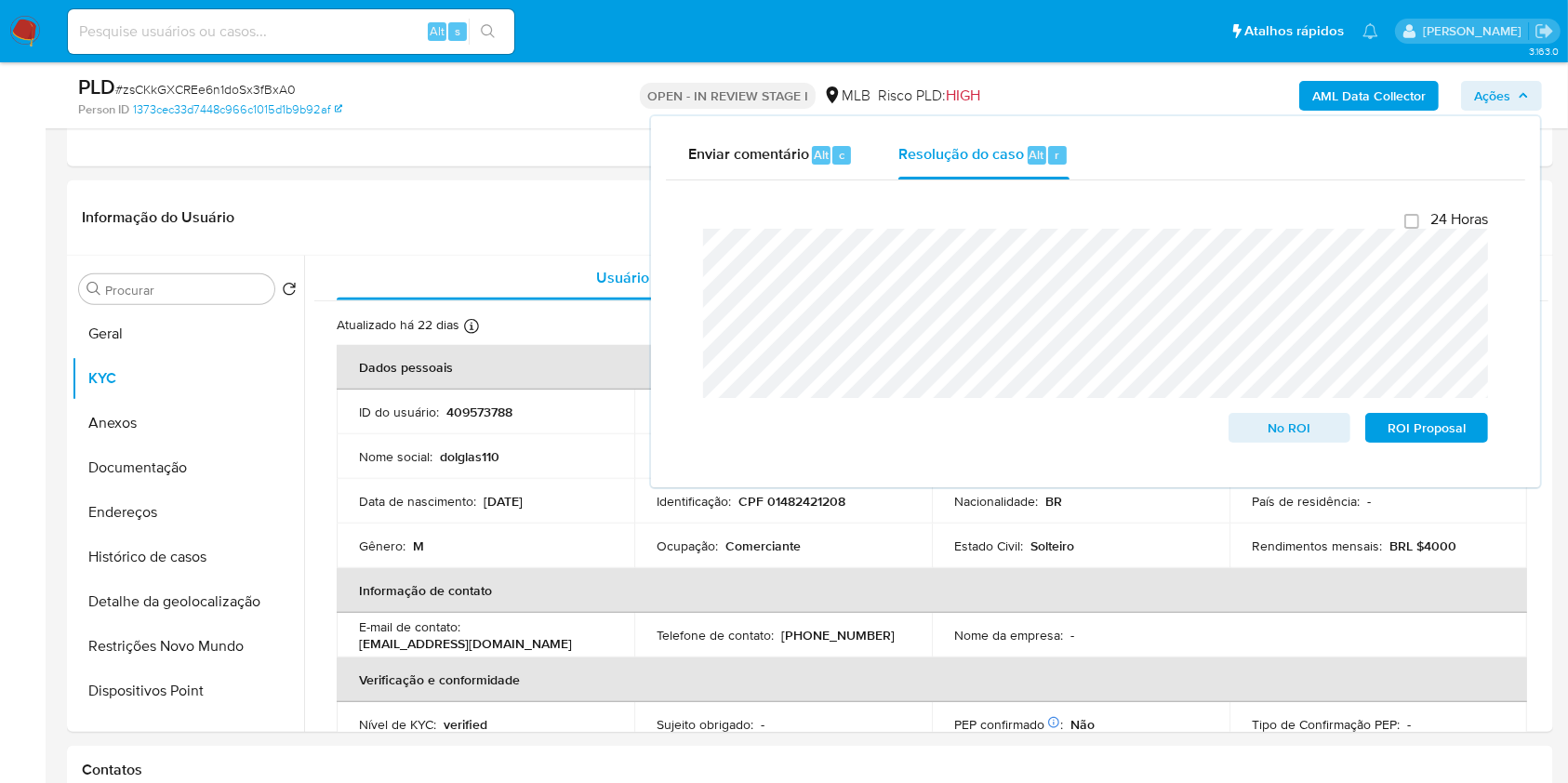
click at [1094, 103] on div "AML Data Collector Ações Enviar comentário Alt c Resolução do caso Alt r Fecham…" at bounding box center [1299, 96] width 482 height 44
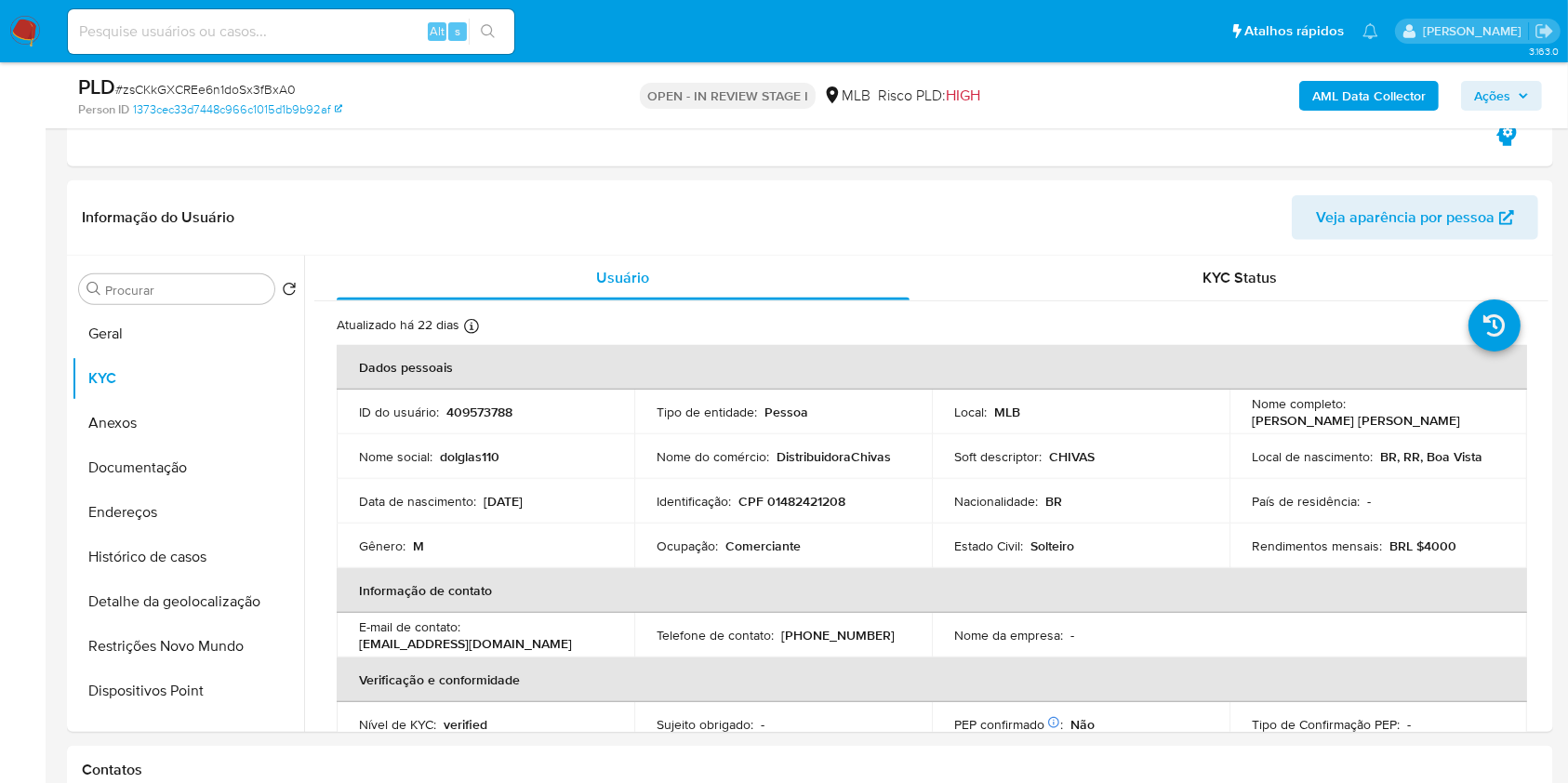
click at [1364, 96] on b "AML Data Collector" at bounding box center [1369, 96] width 114 height 30
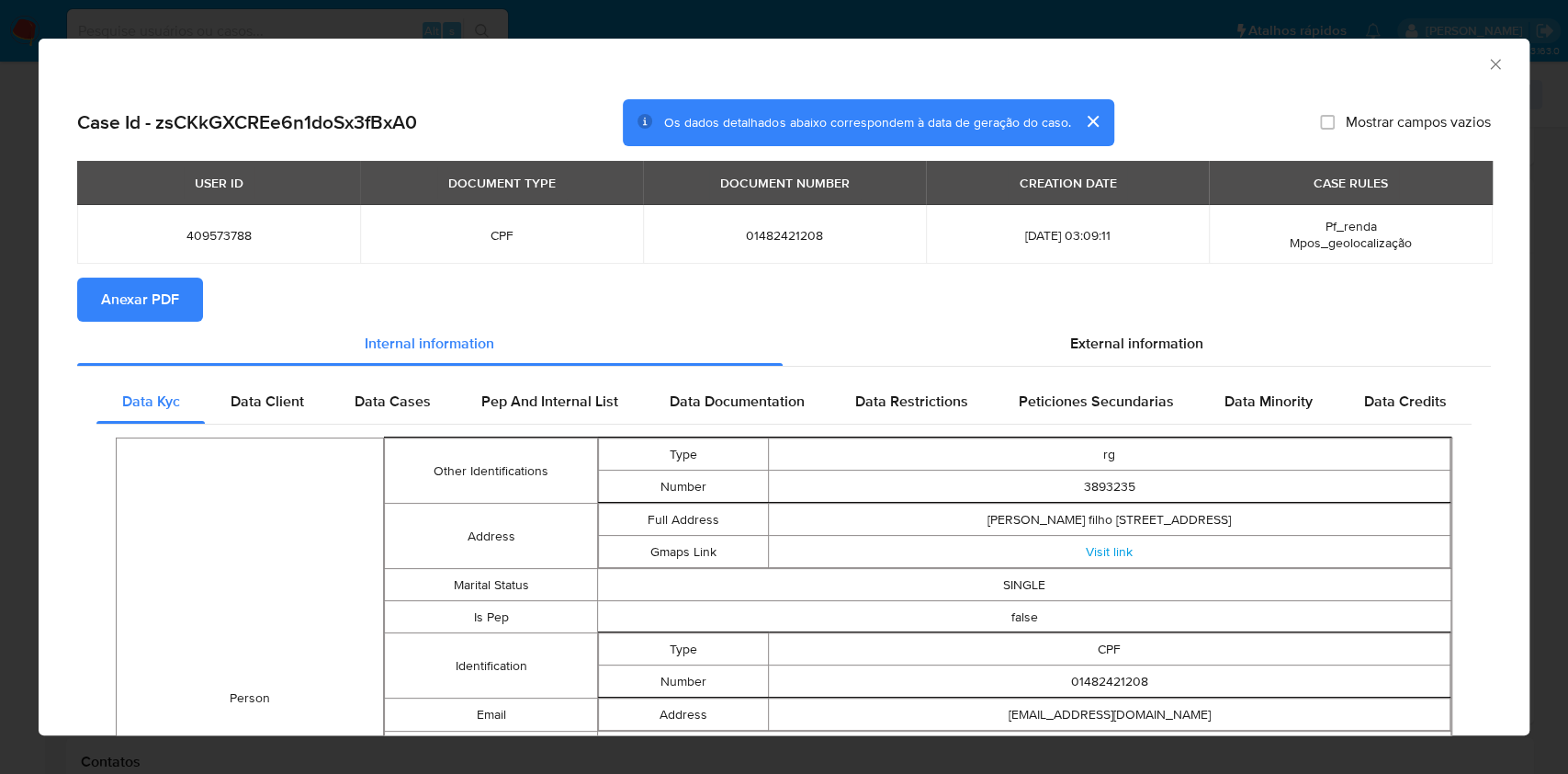
click at [145, 286] on span "Anexar PDF" at bounding box center [139, 299] width 78 height 40
click at [1486, 68] on icon "Fechar a janela" at bounding box center [1495, 64] width 19 height 19
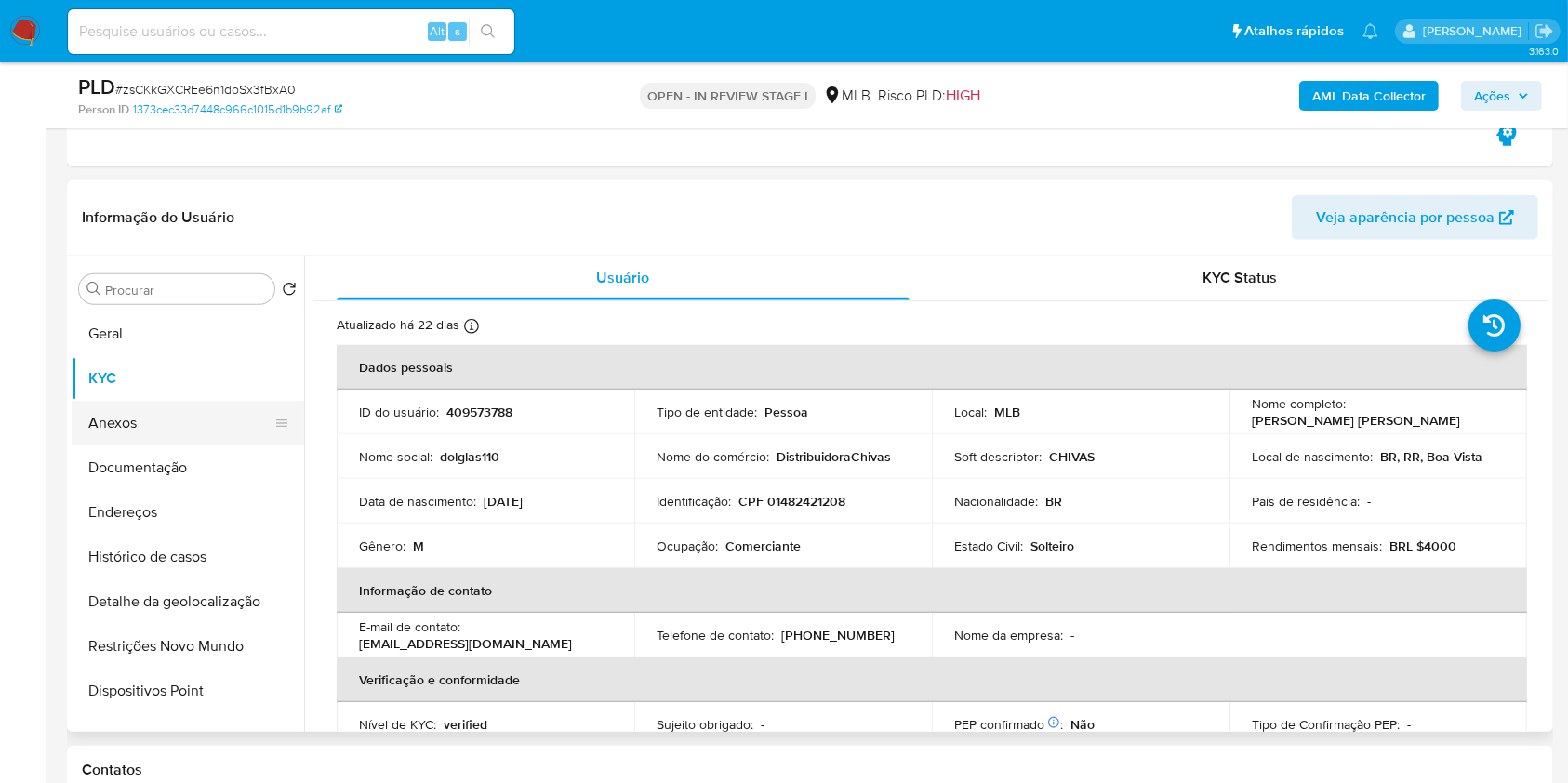
click at [179, 421] on button "Anexos" at bounding box center [181, 422] width 218 height 45
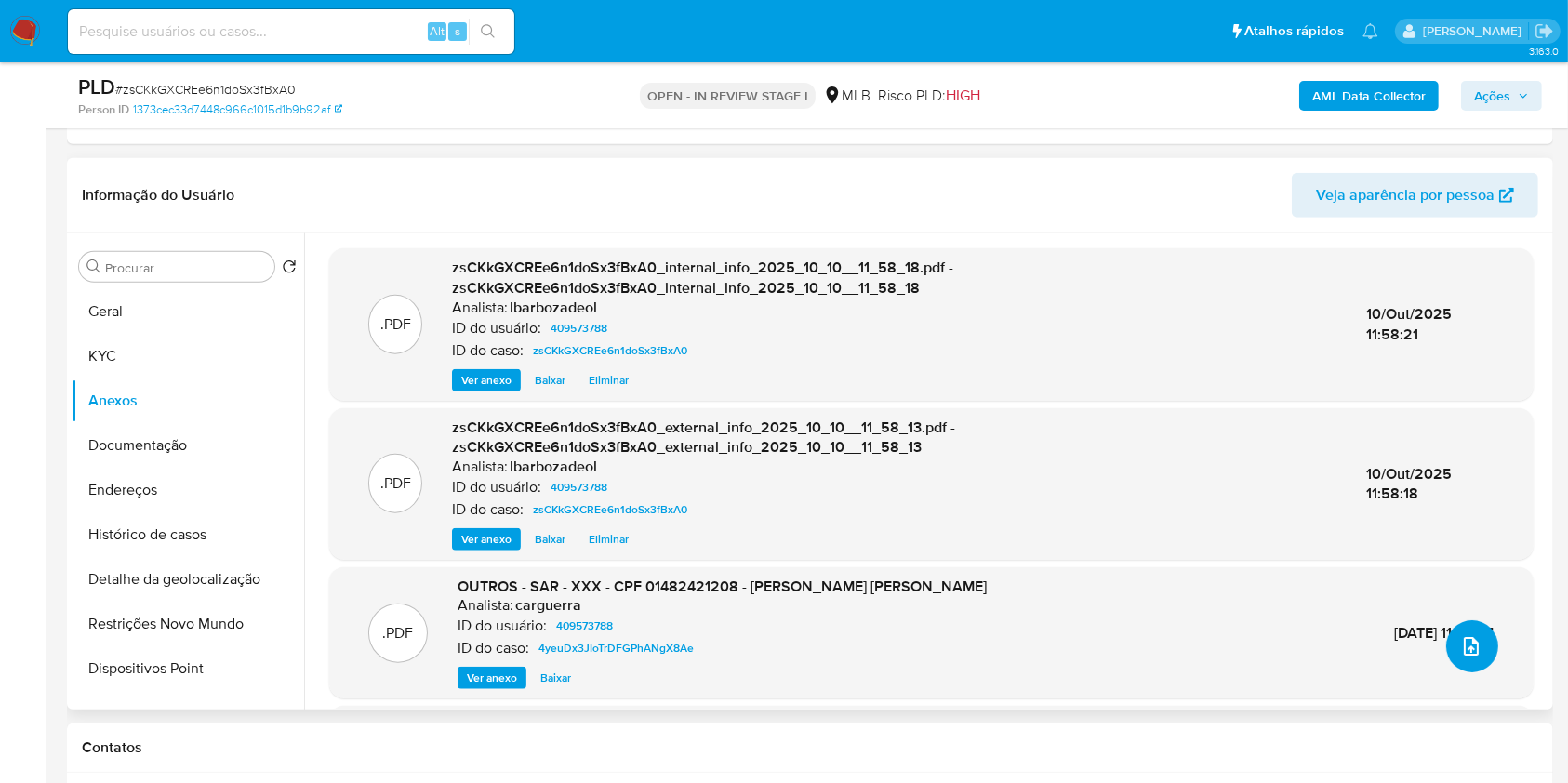
click at [1462, 636] on icon "upload-file" at bounding box center [1471, 646] width 22 height 22
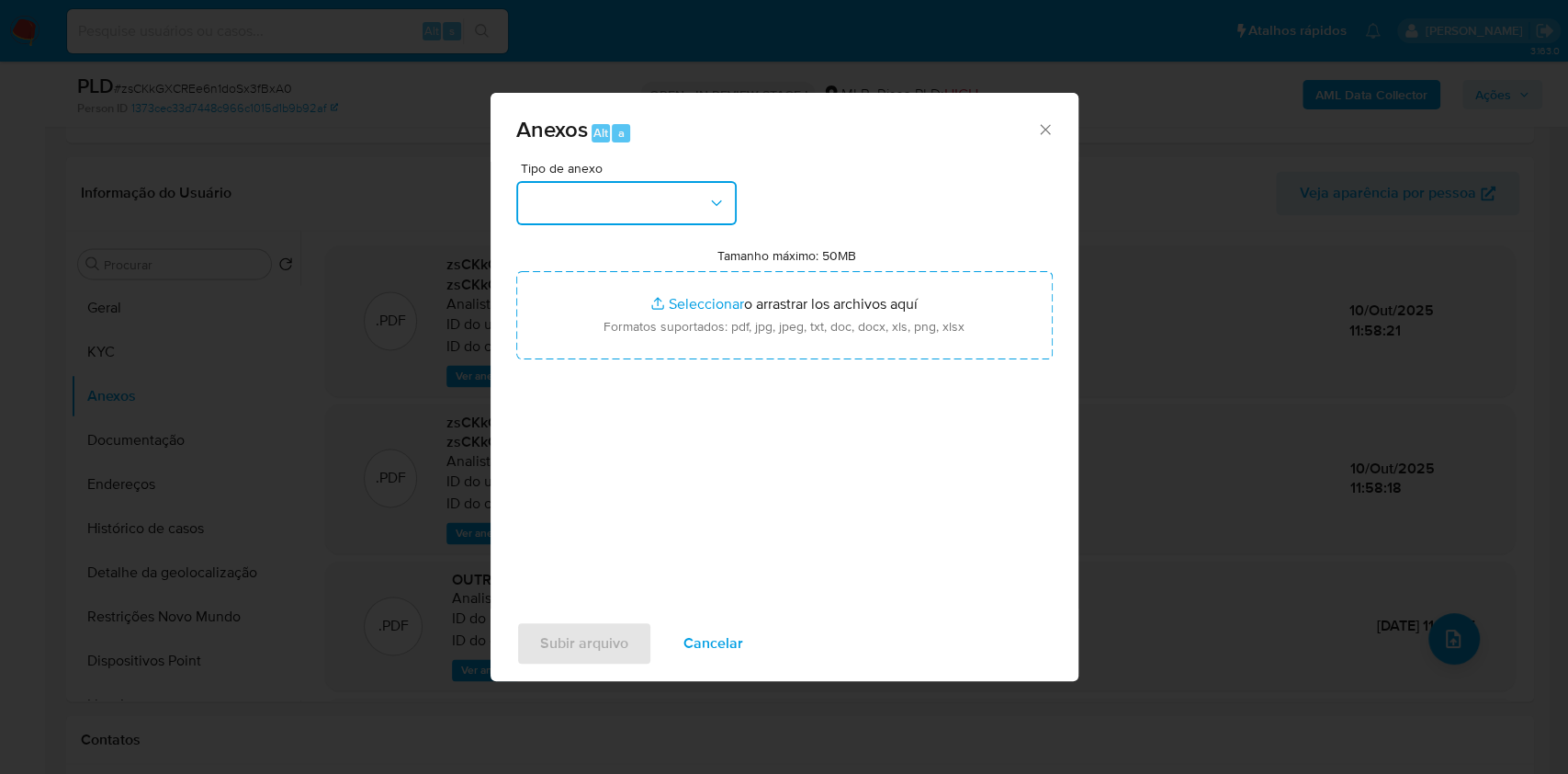
click at [684, 193] on button "button" at bounding box center [626, 202] width 220 height 44
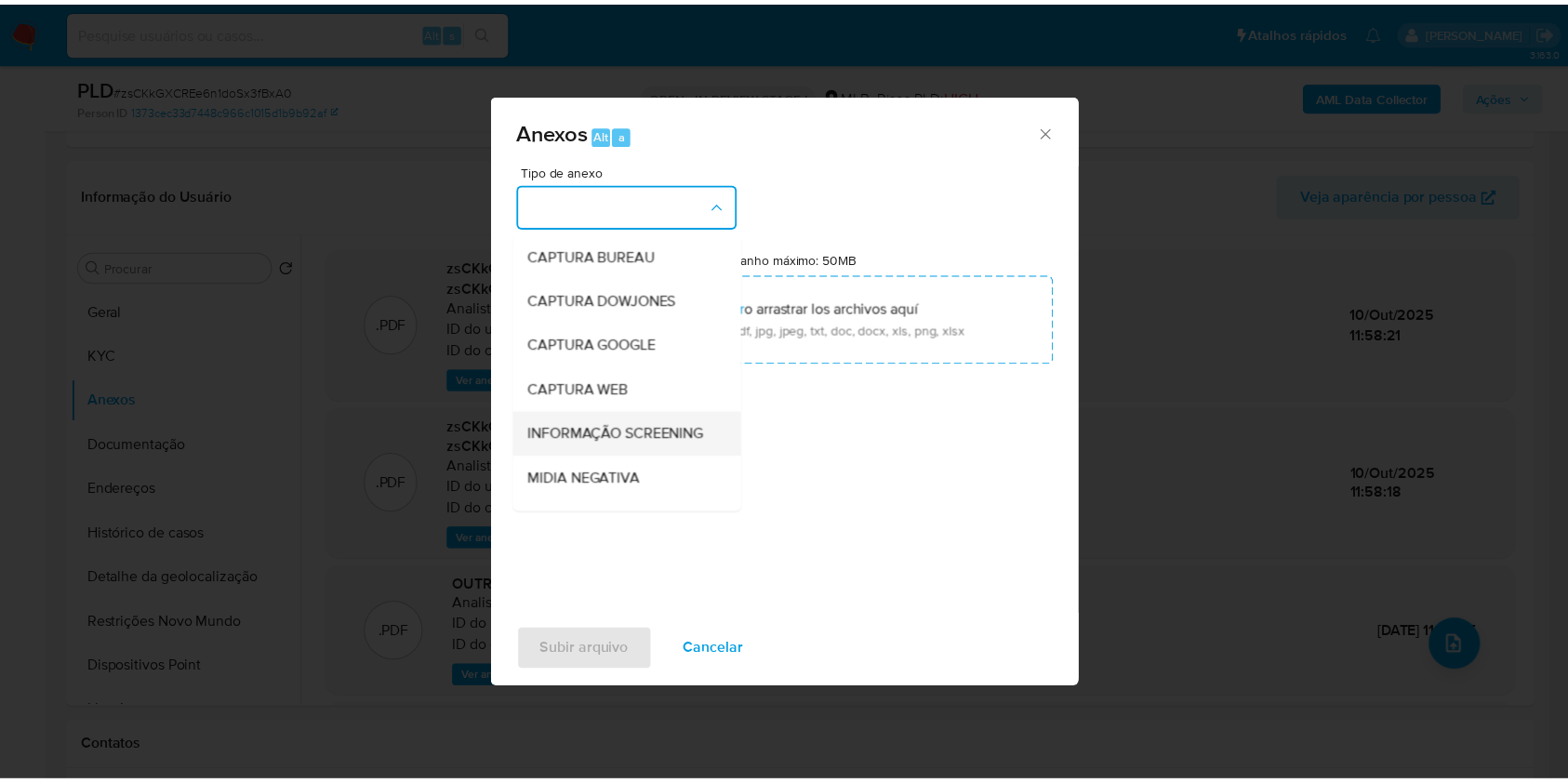
scroll to position [286, 0]
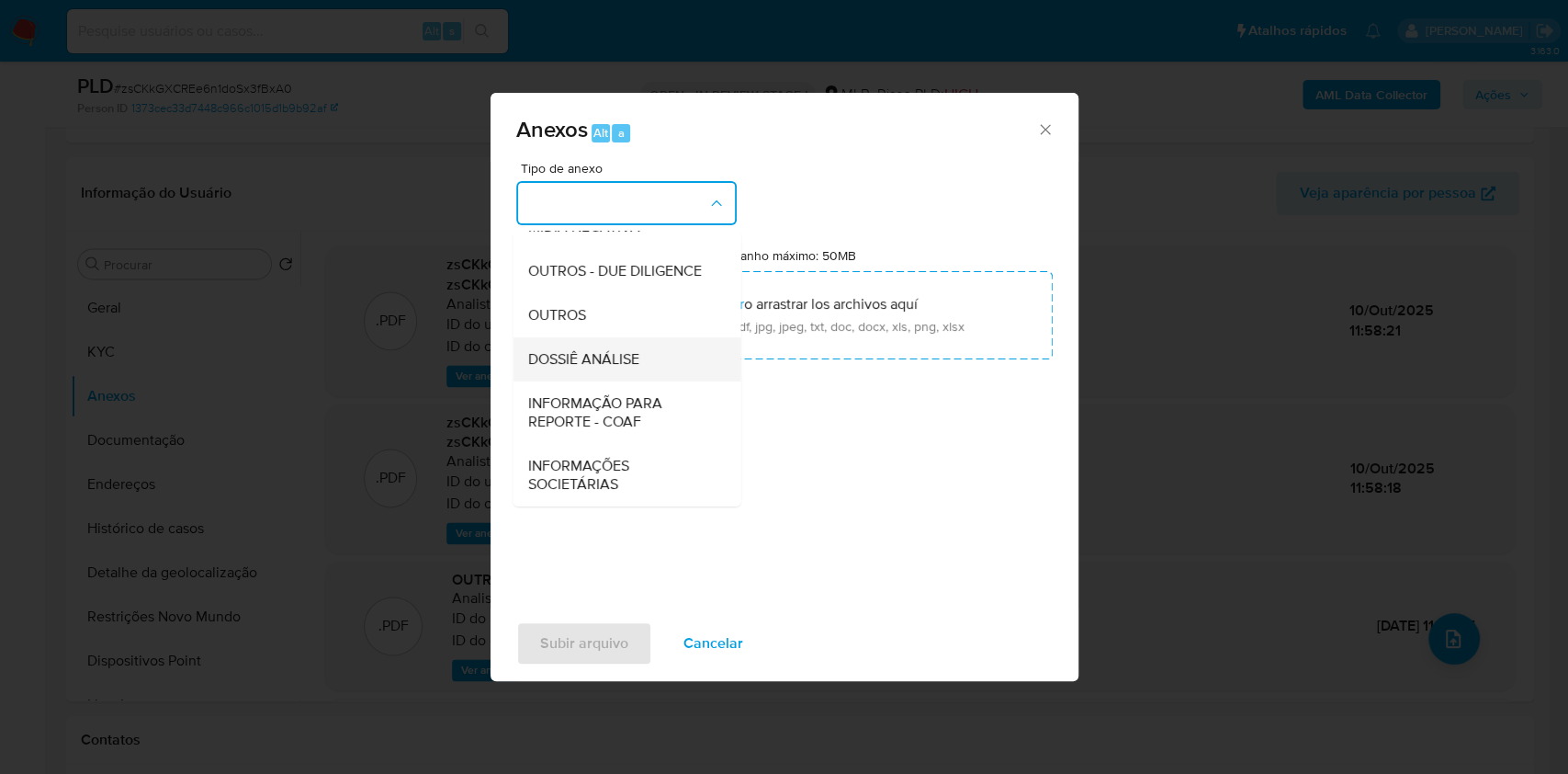
click at [607, 340] on div "DOSSIÊ ANÁLISE" at bounding box center [621, 359] width 187 height 44
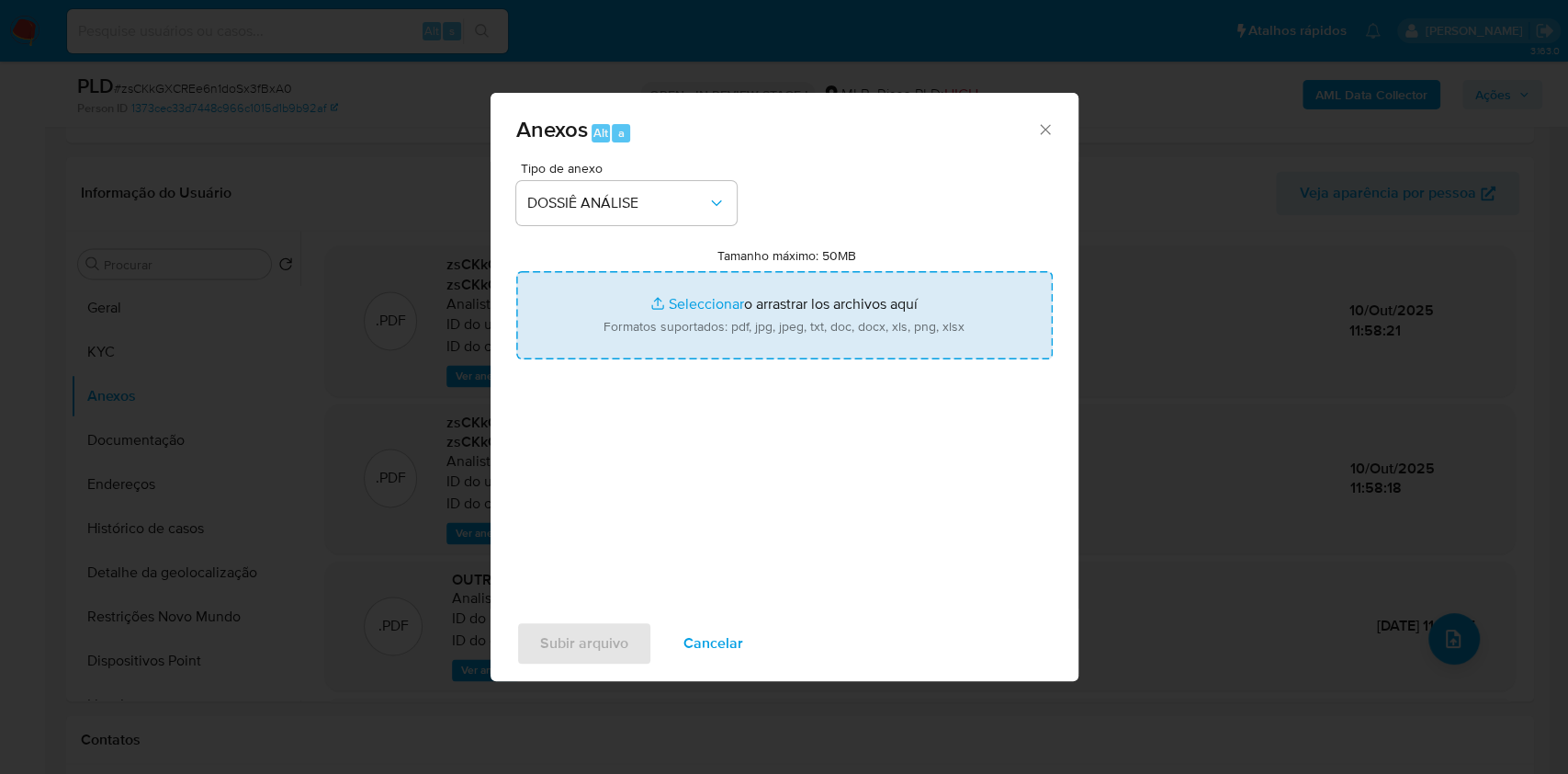
click at [867, 319] on input "Tamanho máximo: 50MB Seleccionar archivos" at bounding box center [784, 315] width 537 height 88
type input "C:\fakepath\Mulan 409573788_2025_10_10_10_12_52.xlsx"
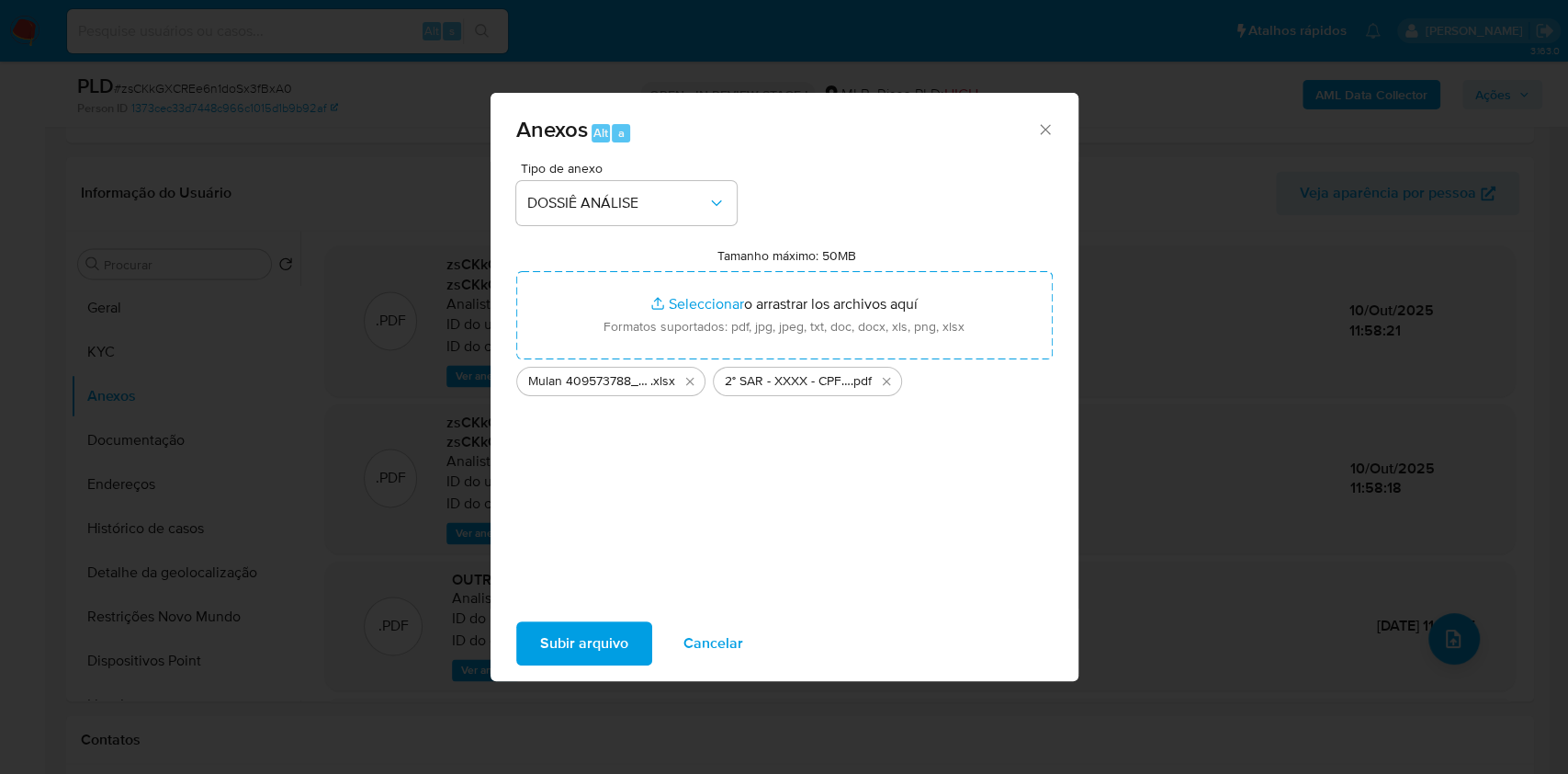
click at [599, 623] on span "Subir arquivo" at bounding box center [583, 643] width 88 height 40
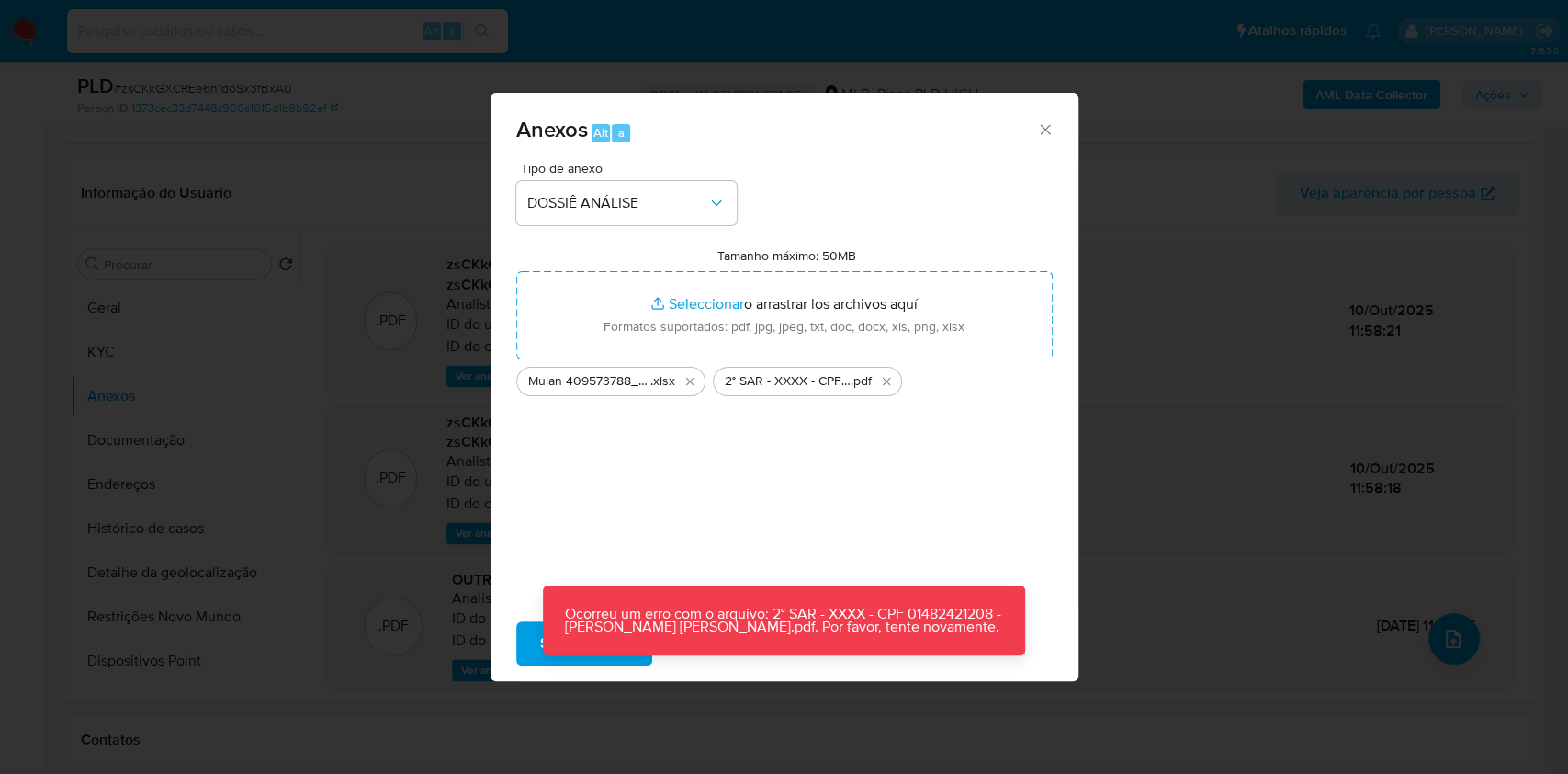
click at [522, 645] on button "Subir arquivo" at bounding box center [584, 643] width 136 height 44
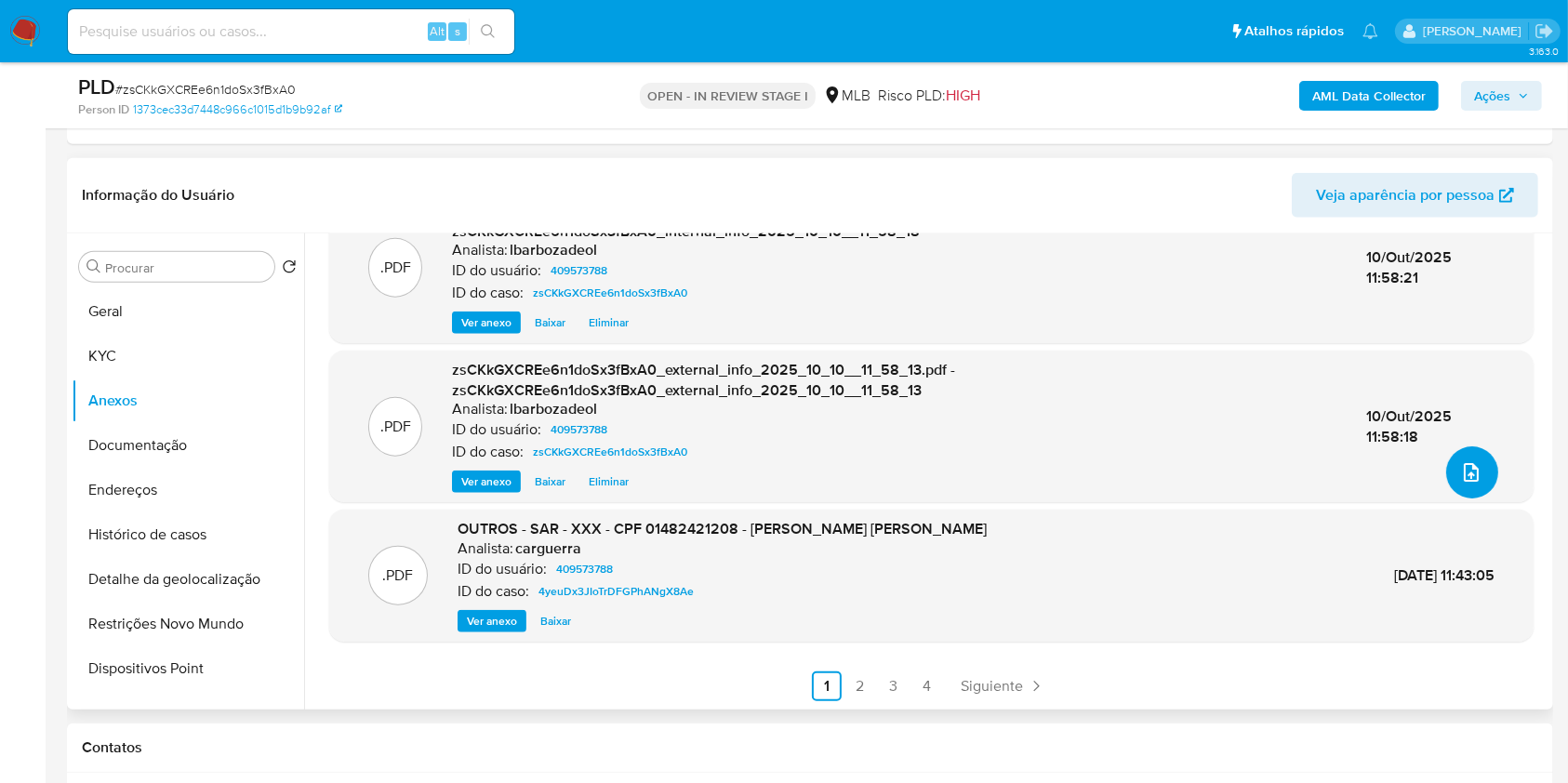
scroll to position [0, 0]
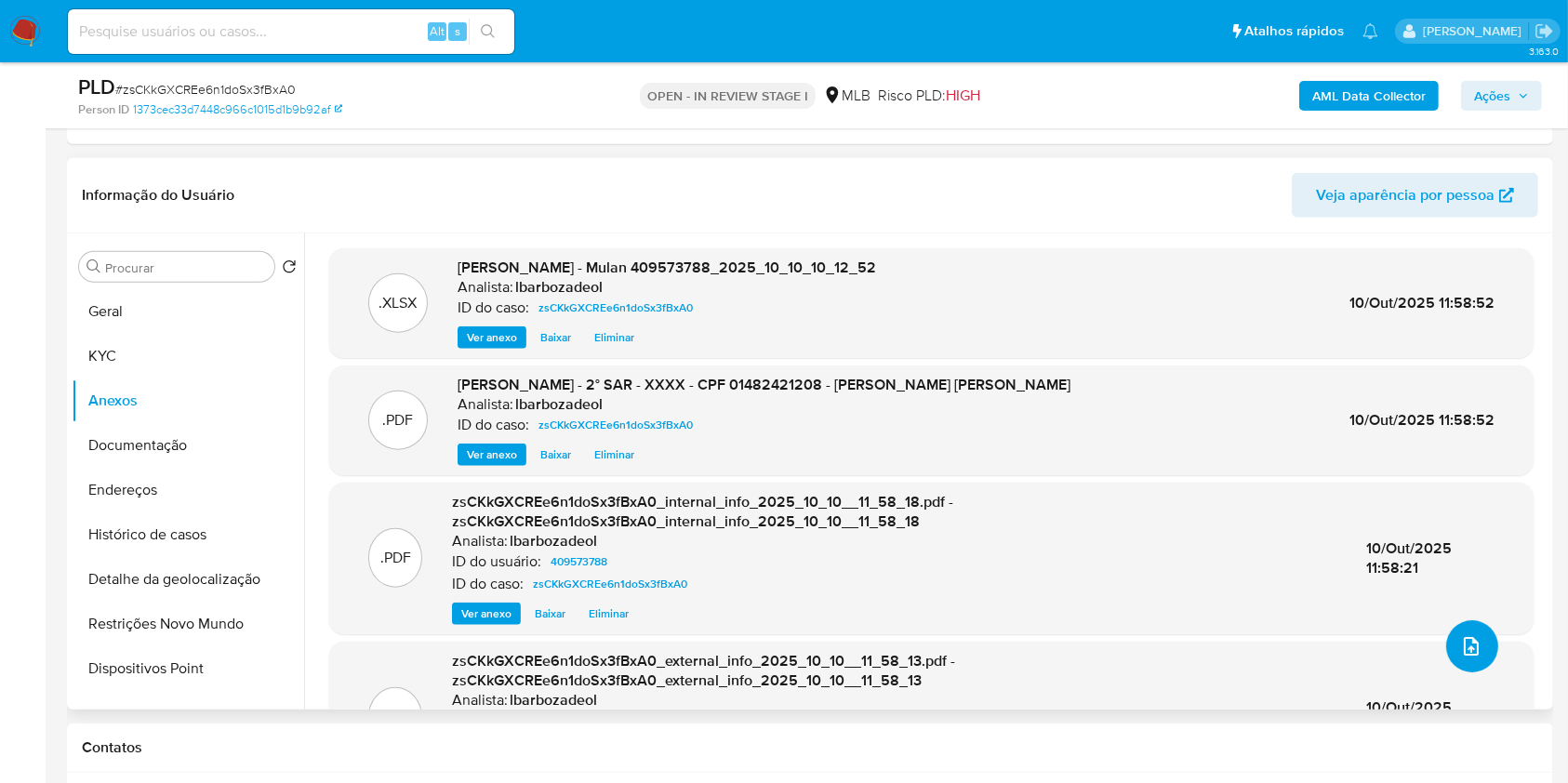
click at [1462, 626] on button "upload-file" at bounding box center [1472, 646] width 52 height 52
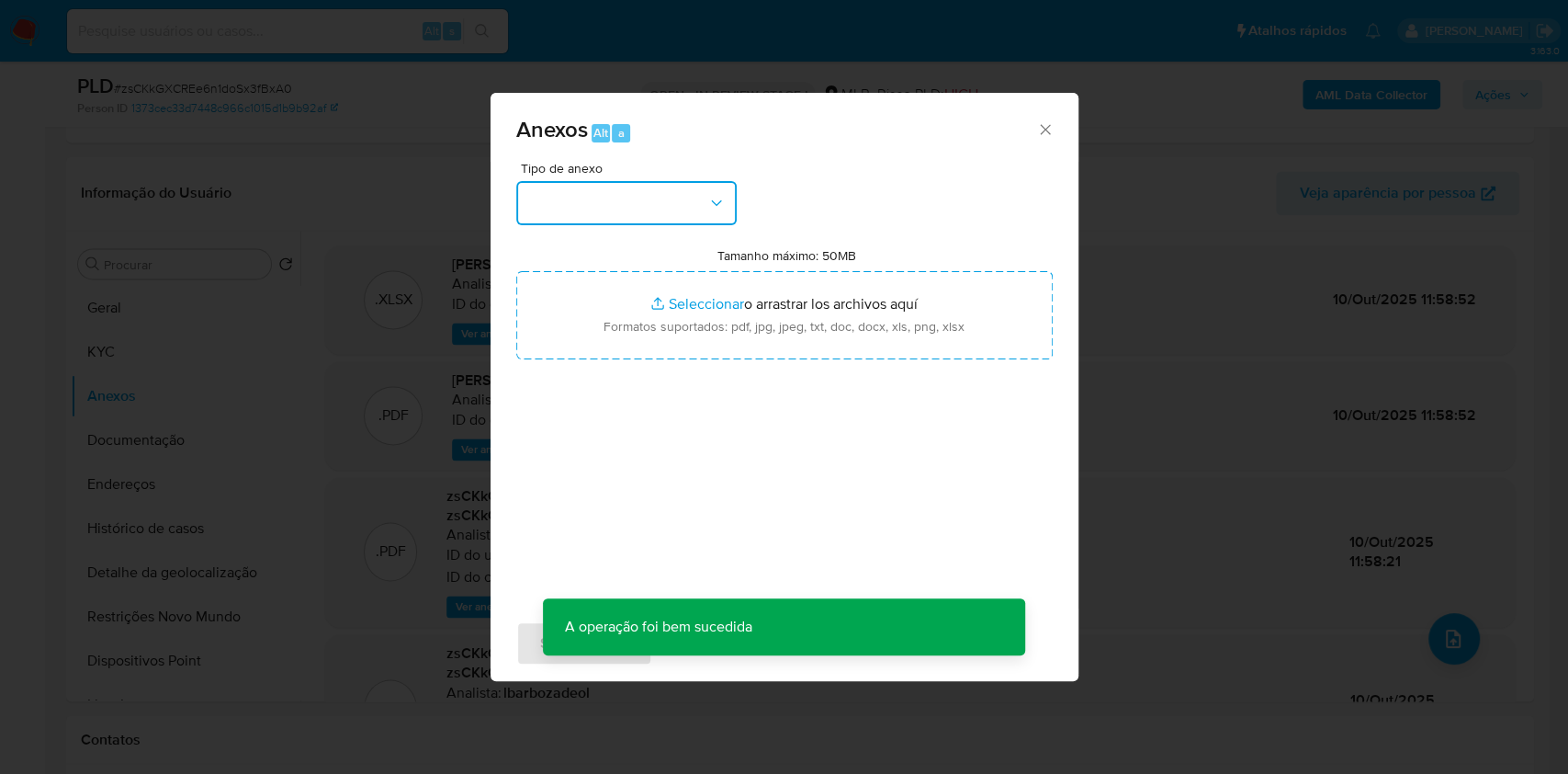
click at [705, 194] on button "button" at bounding box center [626, 202] width 220 height 44
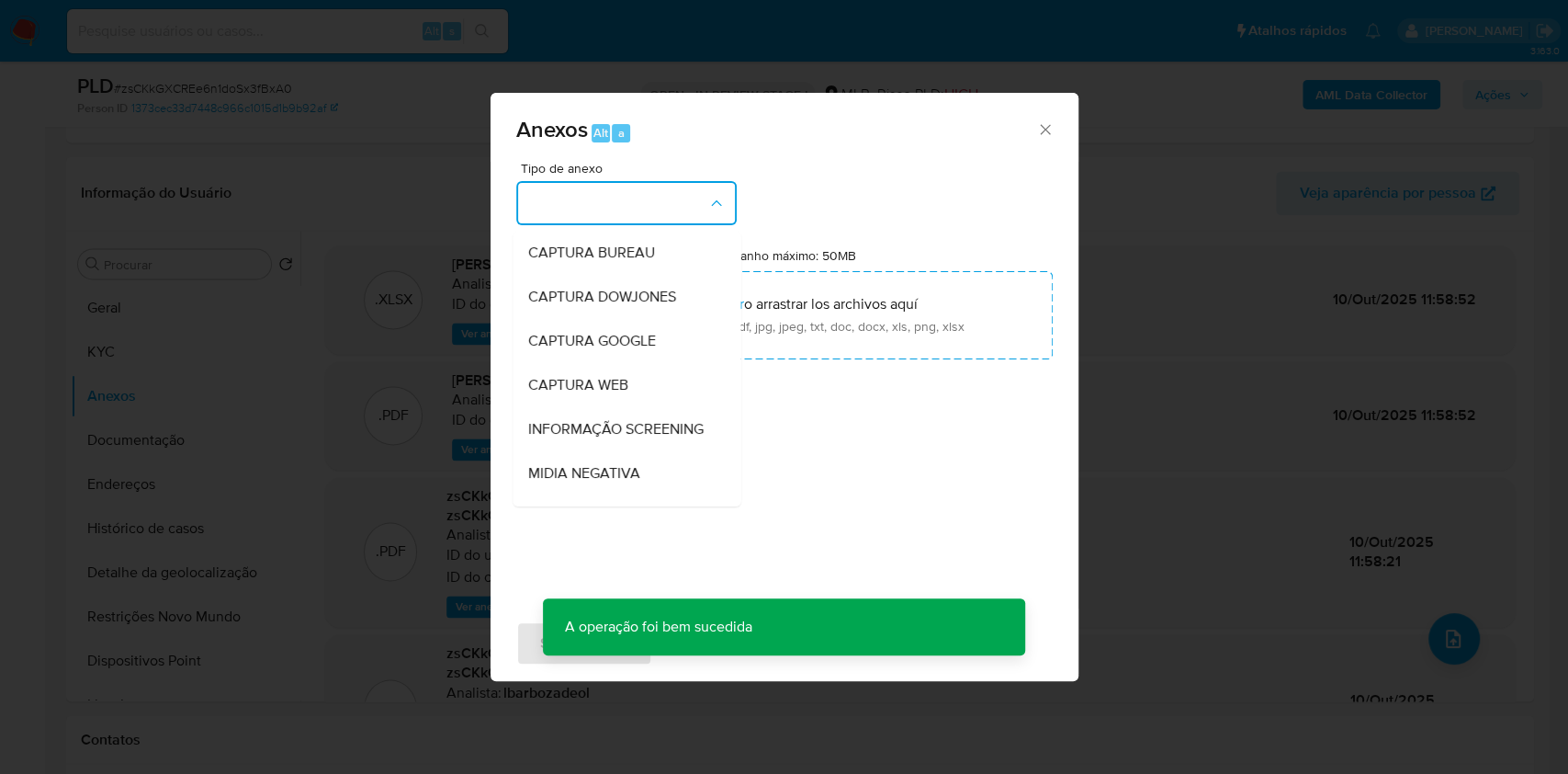
click at [1242, 134] on div "Anexos Alt a Tipo de anexo CAPTURA BUREAU CAPTURA DOWJONES CAPTURA GOOGLE CAPTU…" at bounding box center [784, 387] width 1568 height 774
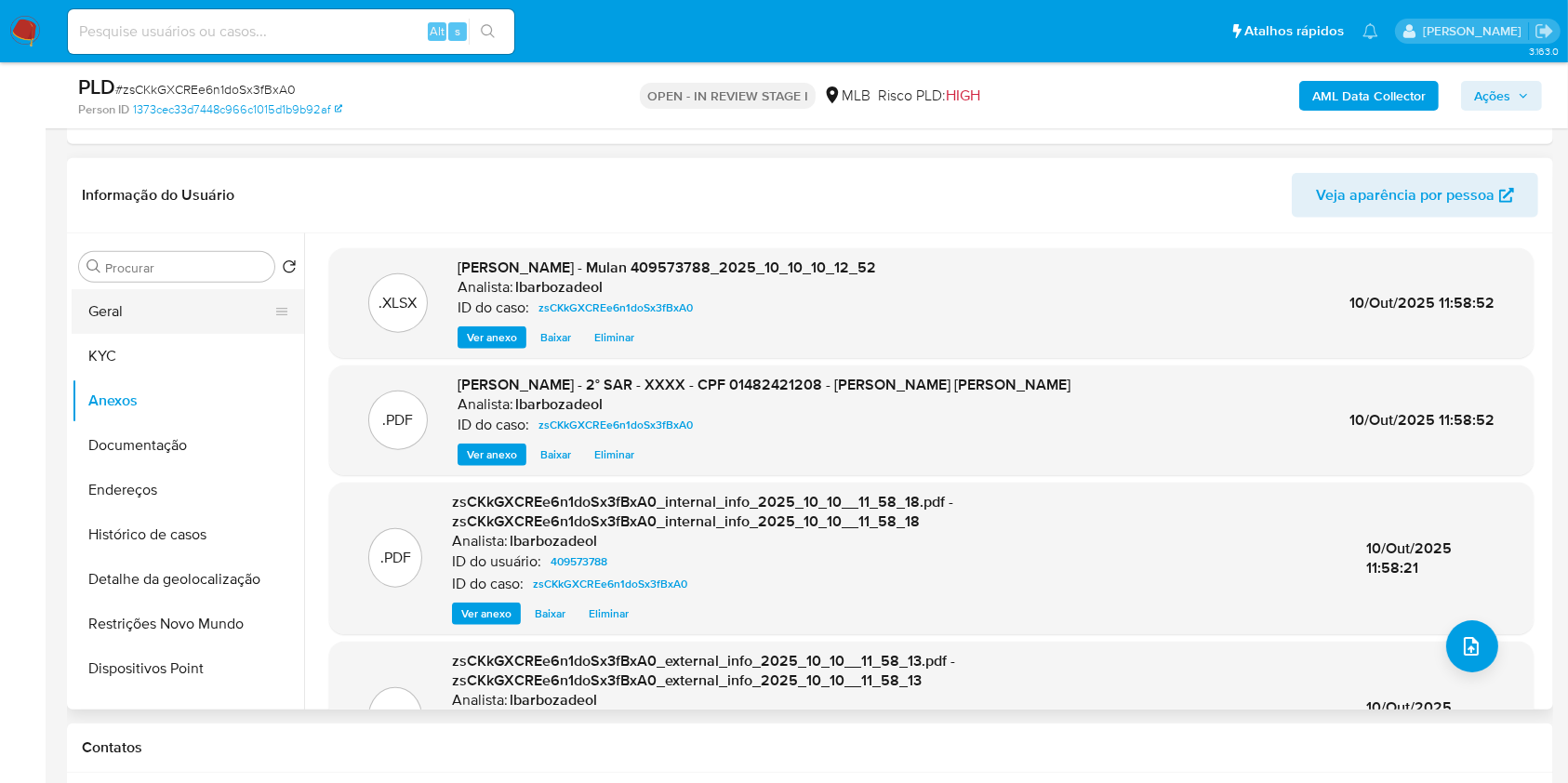
click at [241, 309] on button "Geral" at bounding box center [181, 312] width 218 height 45
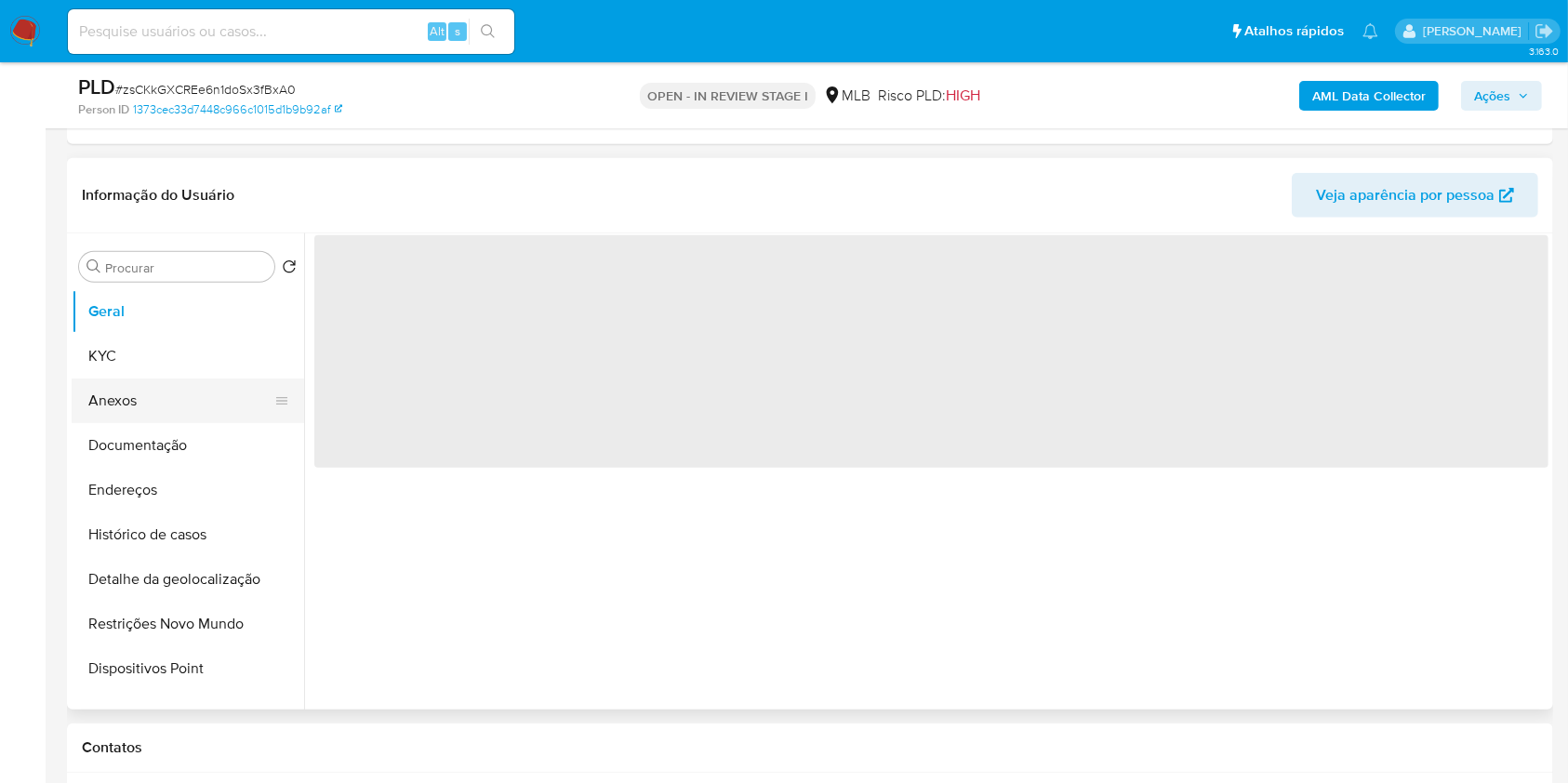
click at [184, 405] on button "Anexos" at bounding box center [181, 400] width 218 height 45
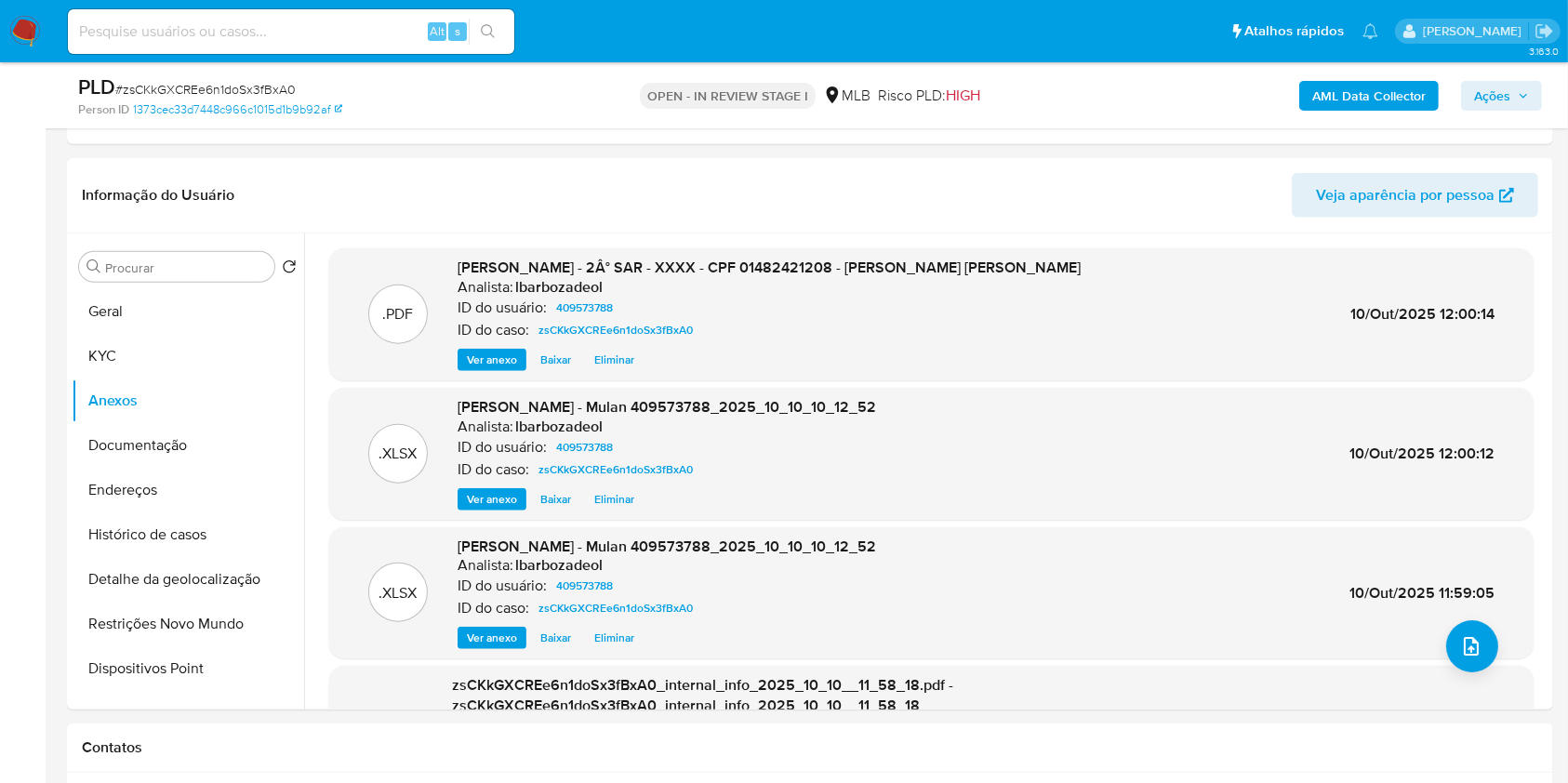
click at [1486, 95] on span "Ações" at bounding box center [1492, 96] width 36 height 30
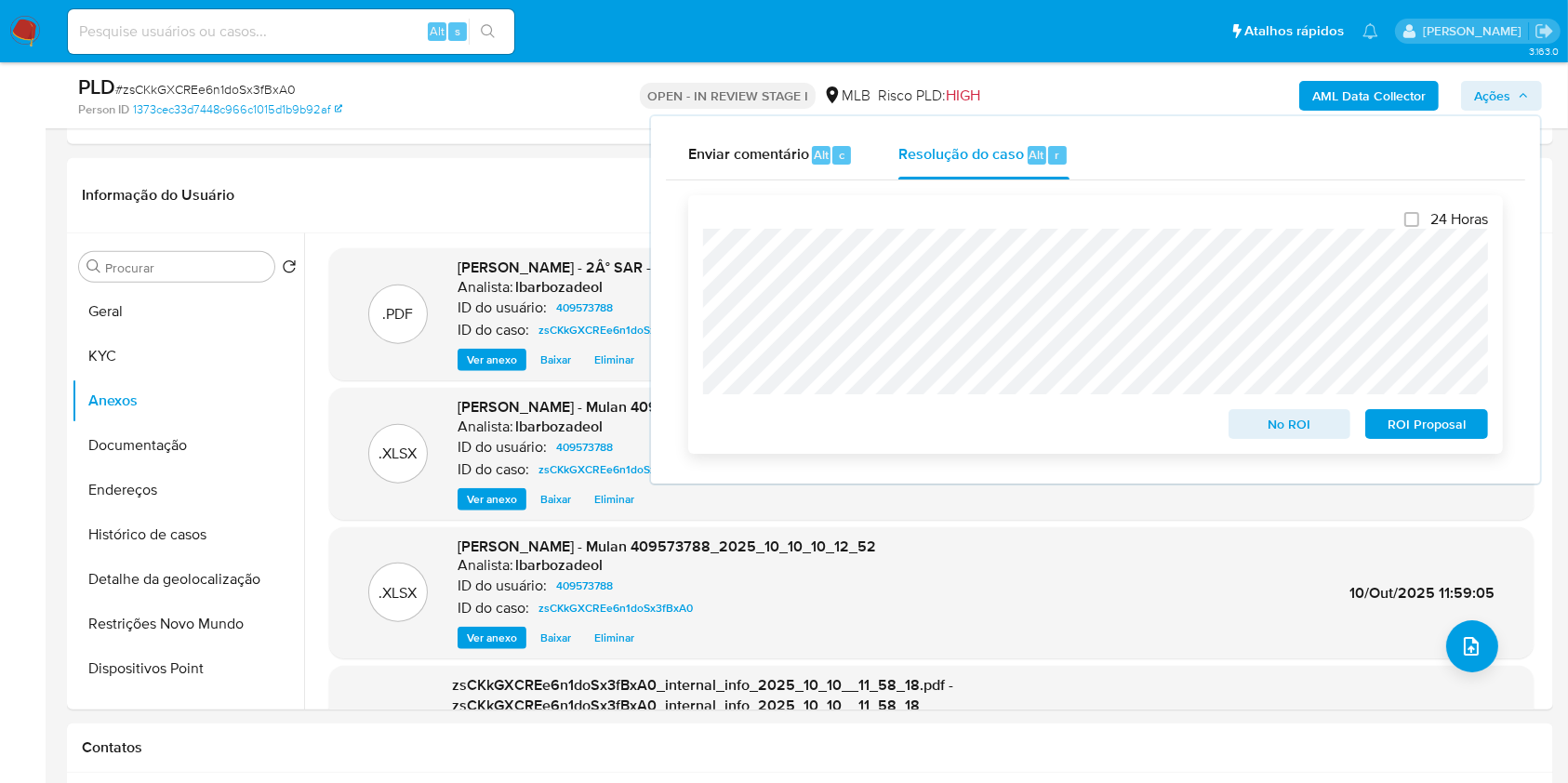
click at [1401, 435] on span "ROI Proposal" at bounding box center [1426, 423] width 97 height 26
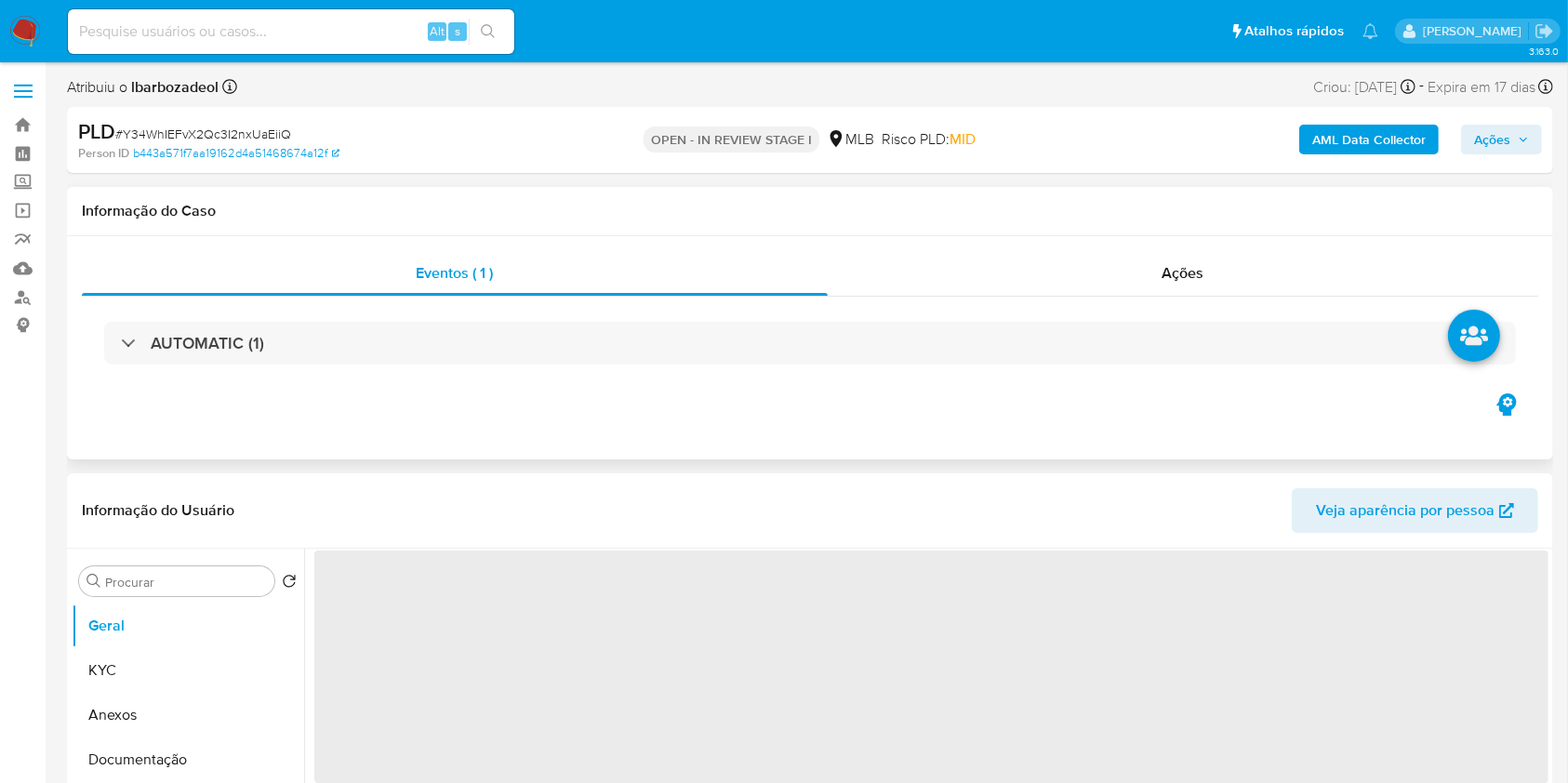
select select "10"
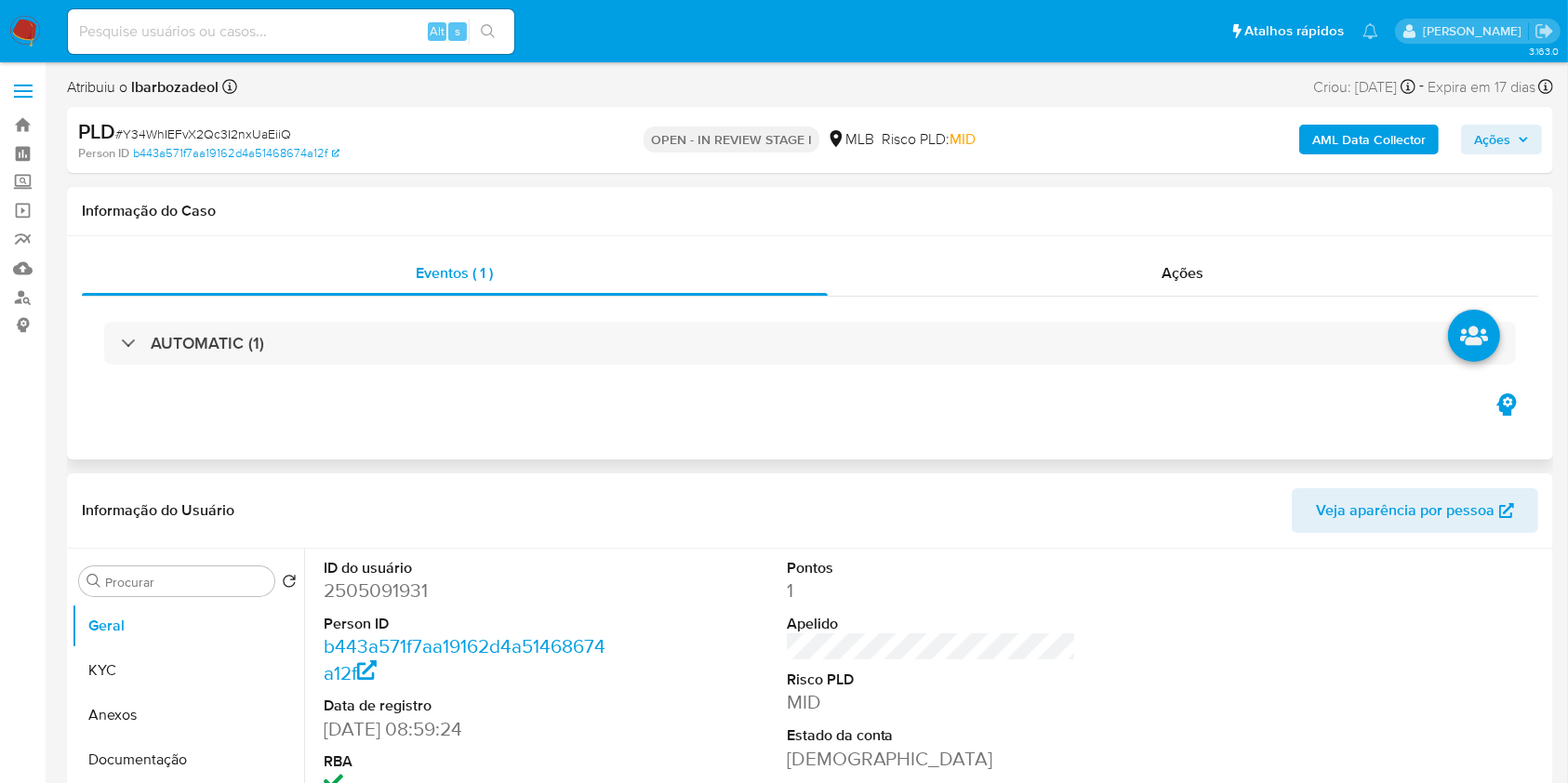
click at [886, 317] on div "AUTOMATIC (1)" at bounding box center [810, 343] width 1456 height 93
click at [882, 373] on div "AUTOMATIC (1)" at bounding box center [810, 343] width 1456 height 93
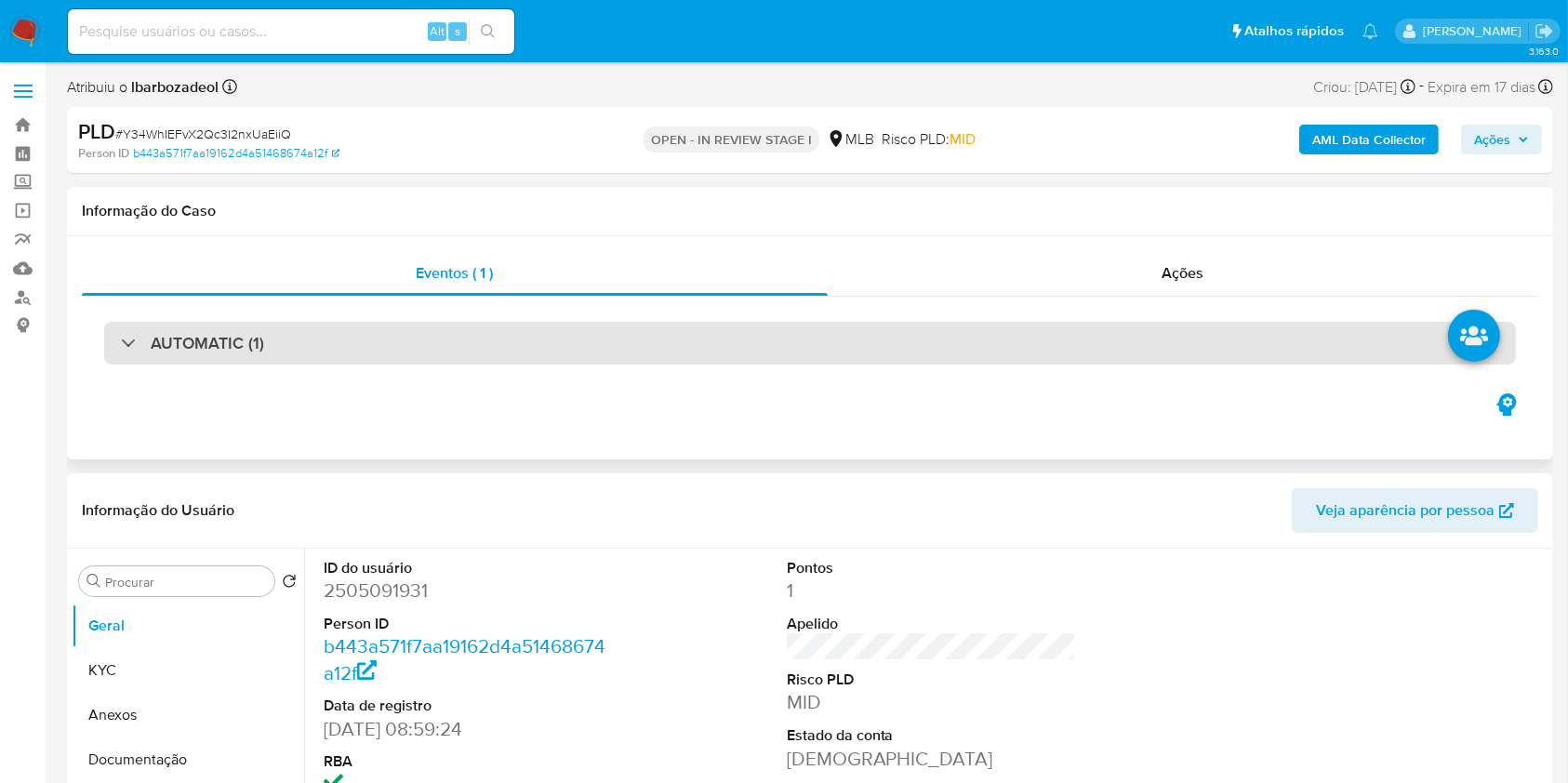
click at [885, 348] on div "AUTOMATIC (1)" at bounding box center [809, 343] width 1411 height 43
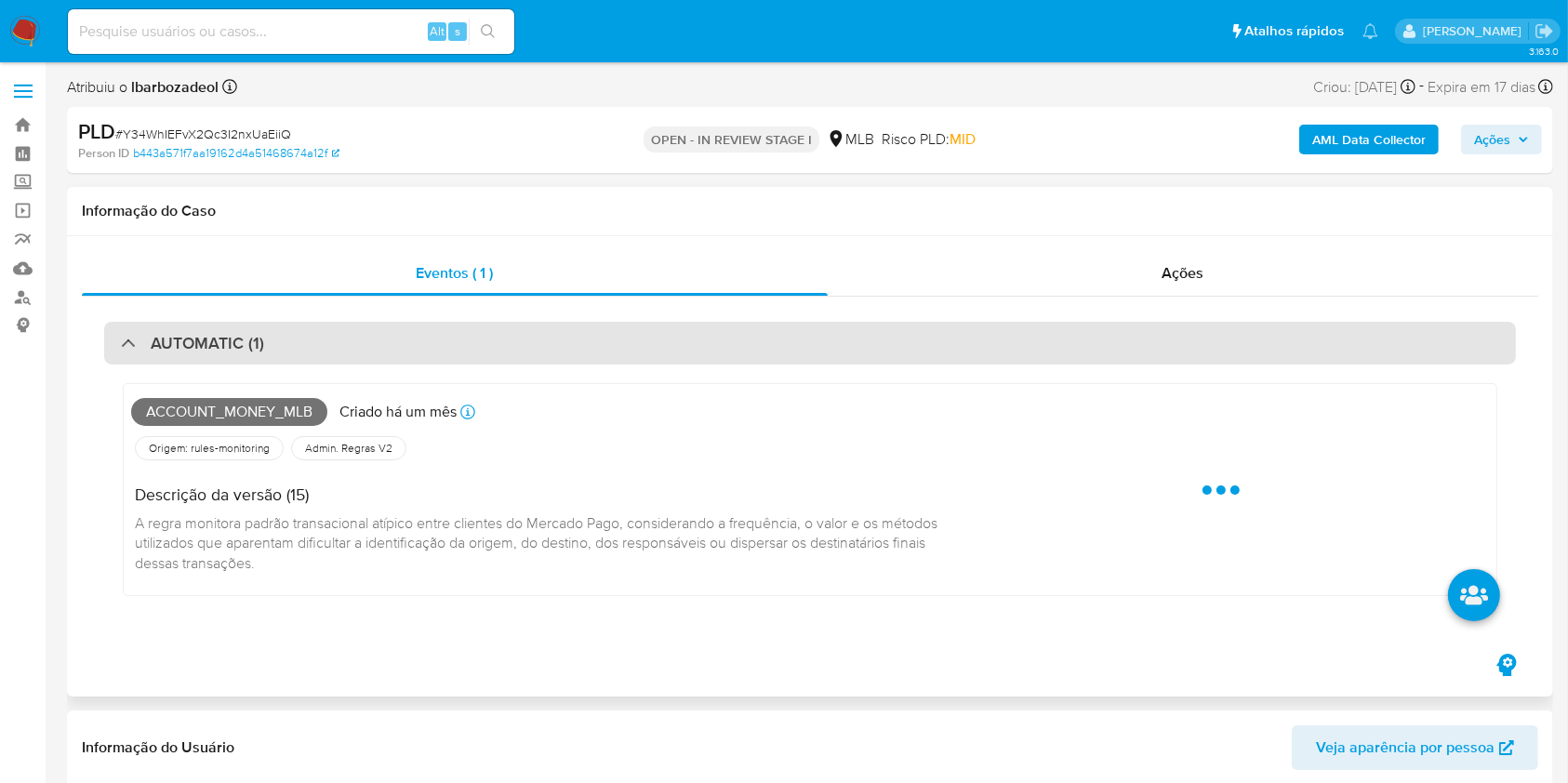
click at [884, 348] on div "AUTOMATIC (1)" at bounding box center [809, 343] width 1411 height 43
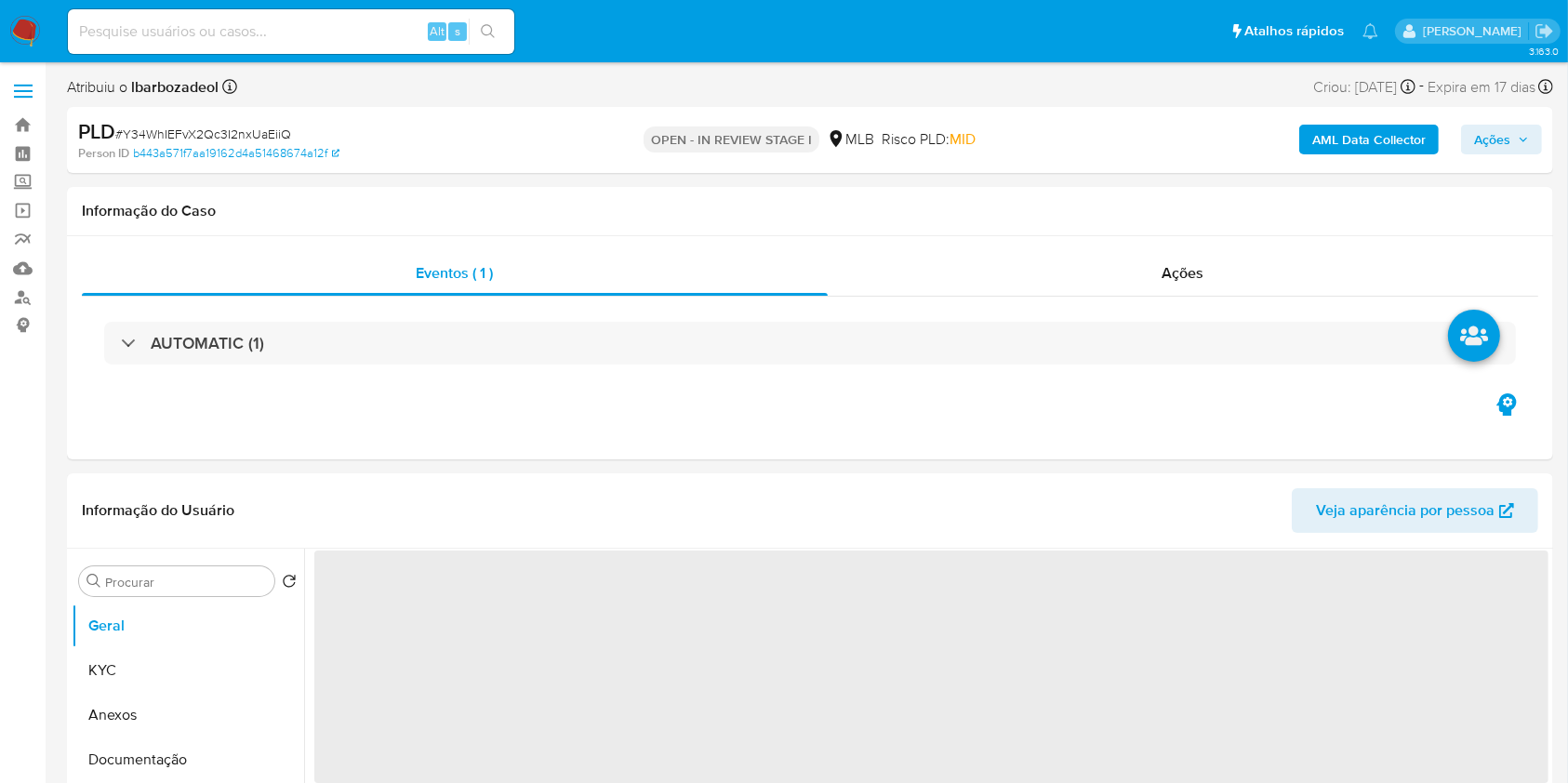
select select "10"
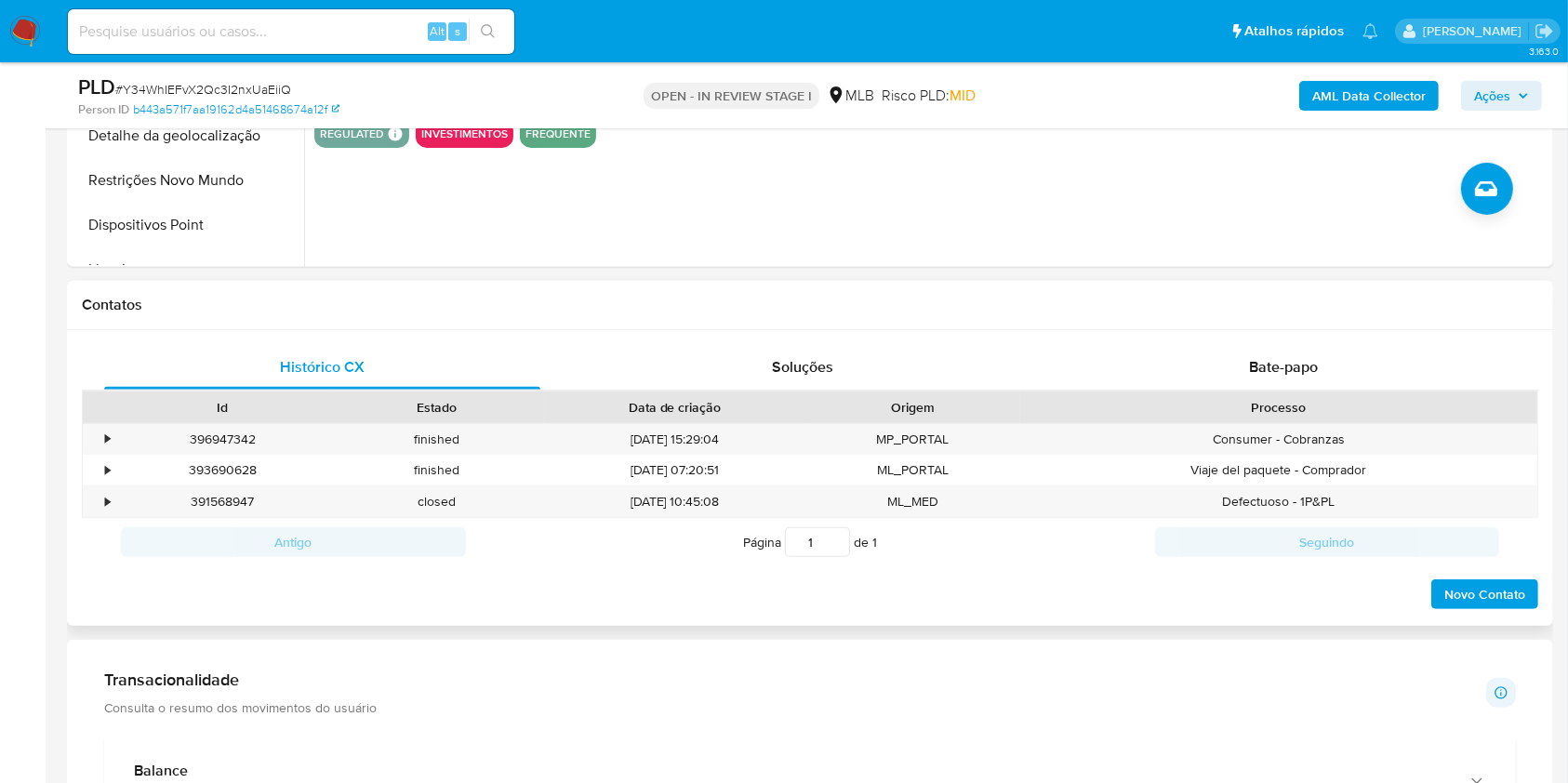
click at [1083, 343] on div "Histórico CX Soluções Bate-papo Id Estado Data de criação Origem Processo • 396…" at bounding box center [810, 477] width 1486 height 297
drag, startPoint x: 1084, startPoint y: 363, endPoint x: 1094, endPoint y: 327, distance: 37.4
click at [1084, 363] on div "Bate-papo" at bounding box center [1283, 367] width 436 height 45
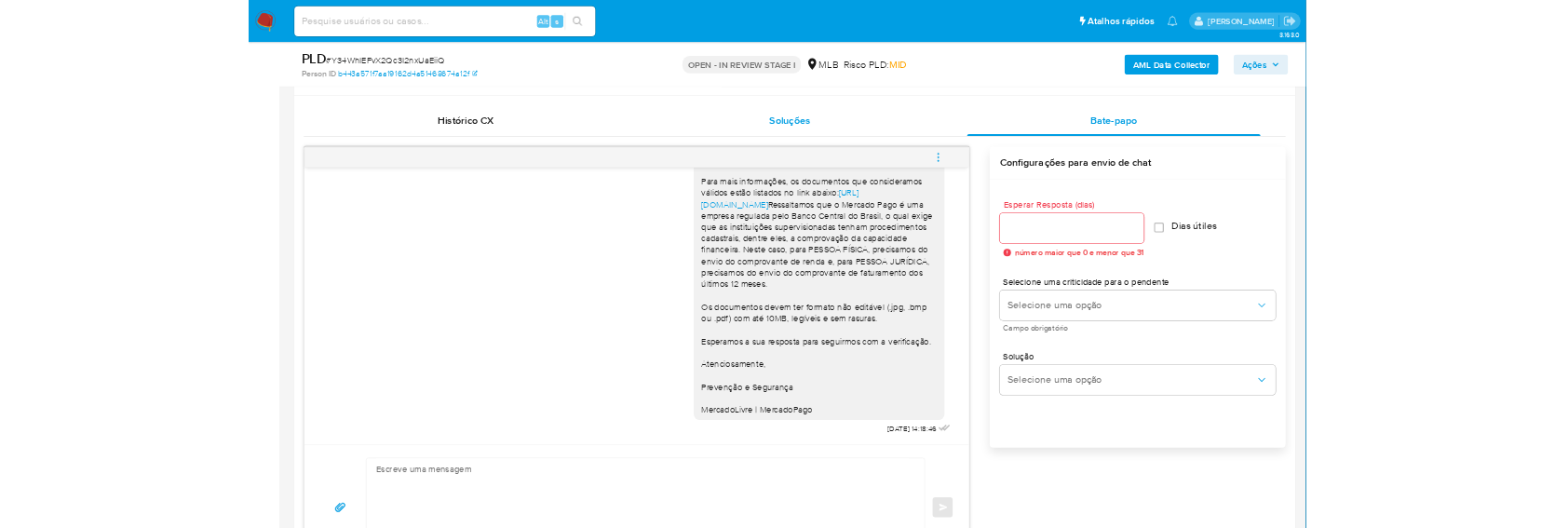
scroll to position [880, 0]
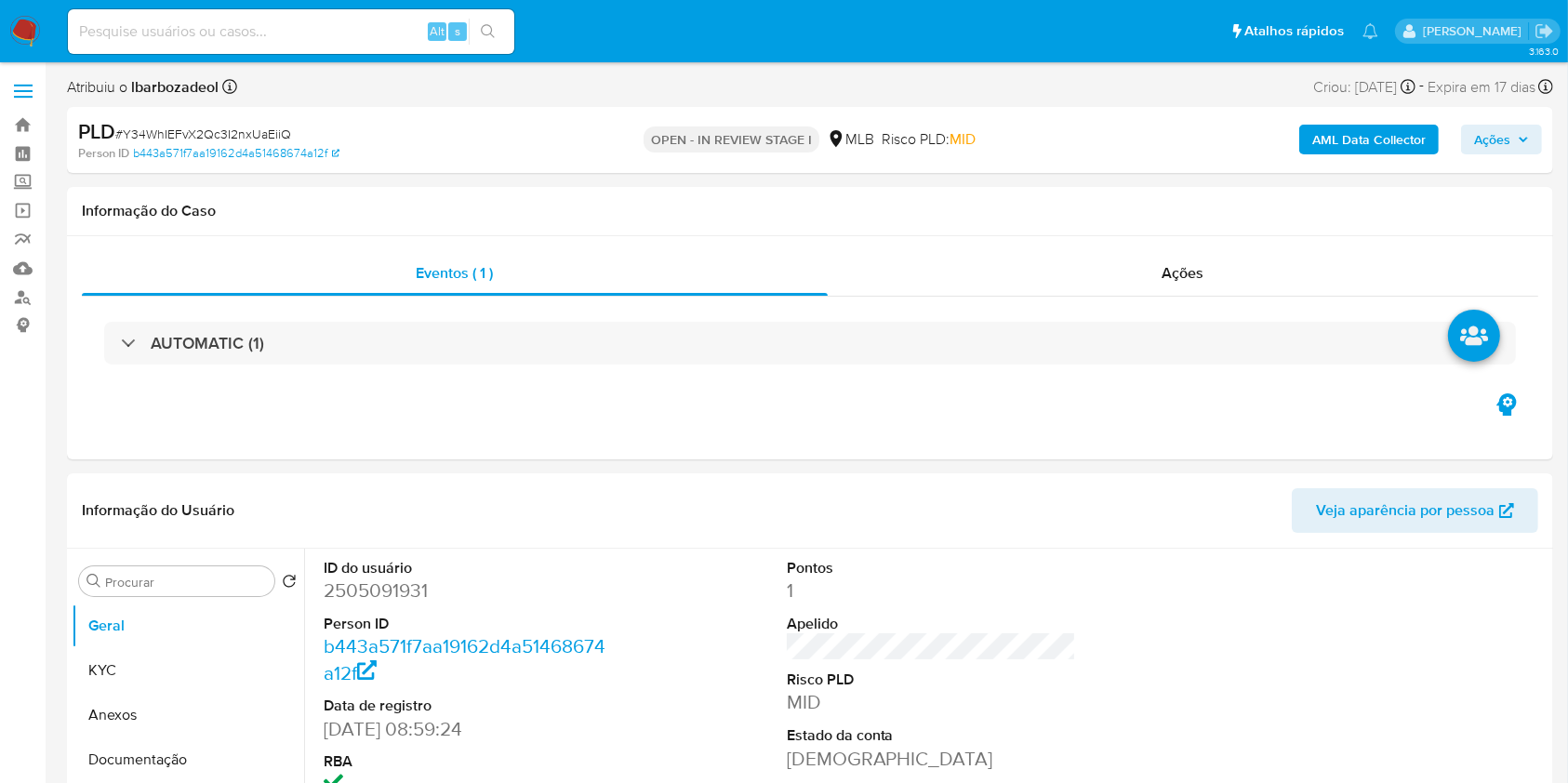
select select "10"
click at [409, 581] on dd "2505091931" at bounding box center [468, 590] width 290 height 26
click at [409, 591] on dd "2505091931" at bounding box center [468, 590] width 290 height 26
copy dd "2505091931"
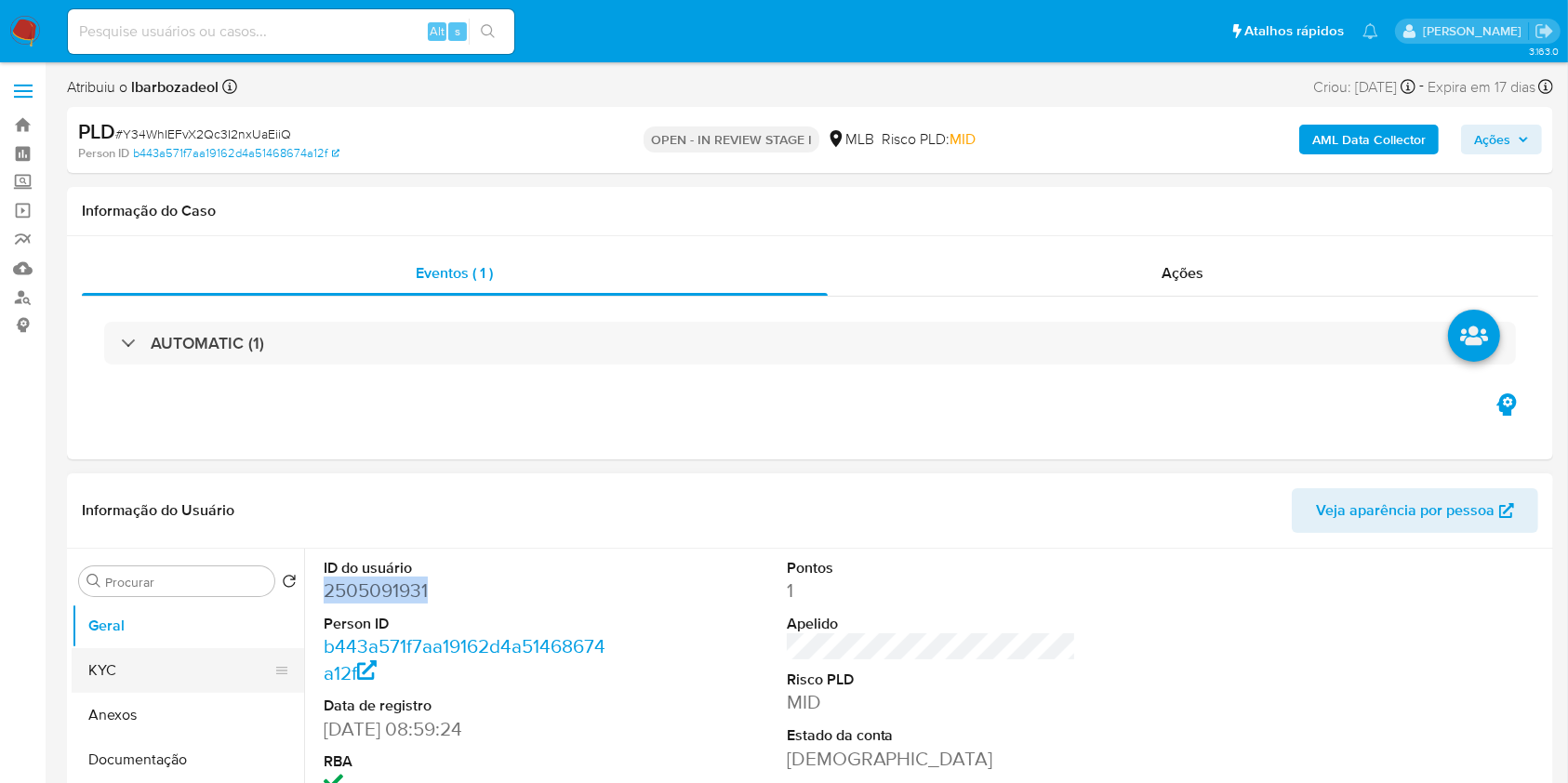
click at [168, 673] on button "KYC" at bounding box center [181, 670] width 218 height 45
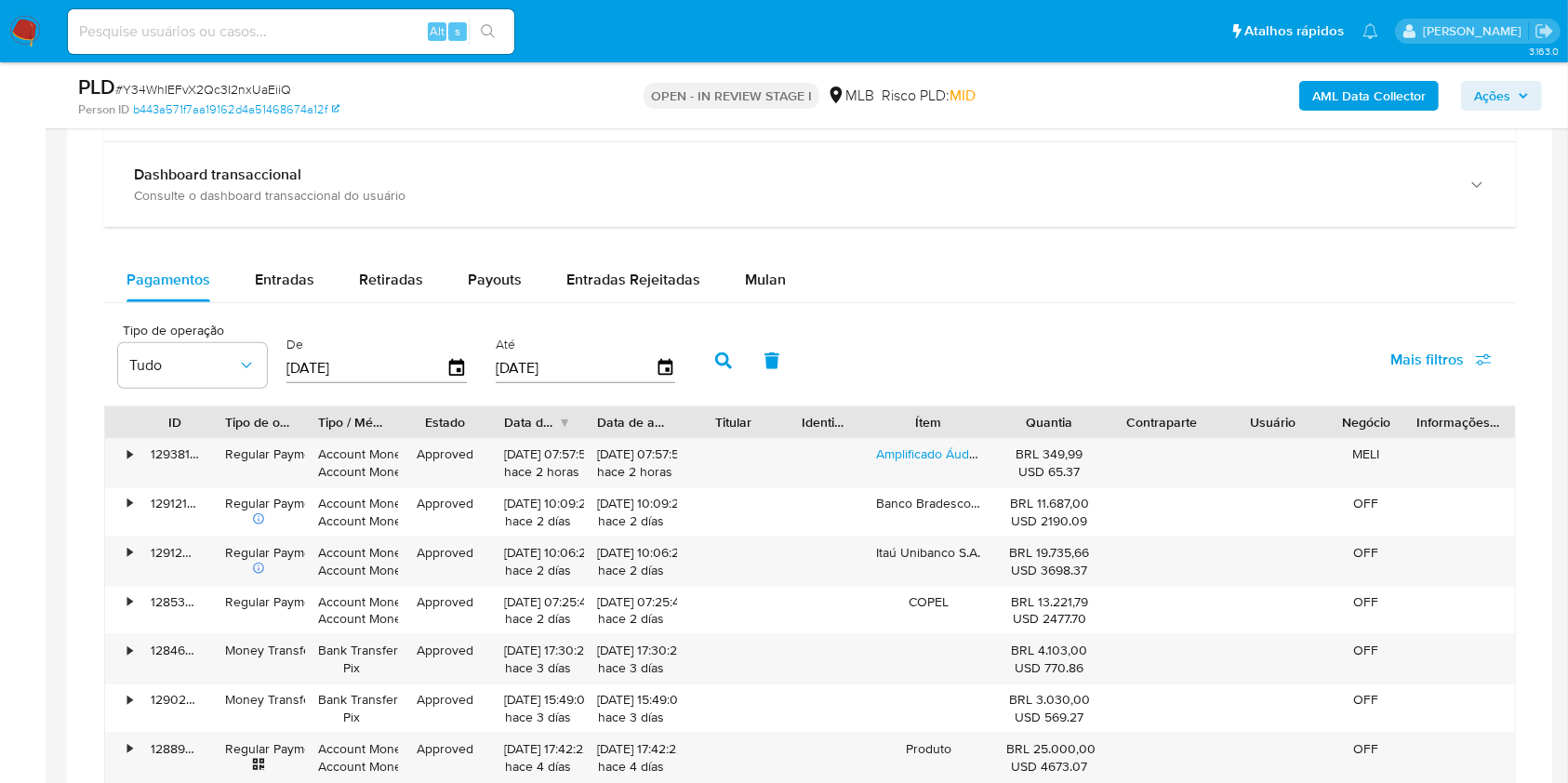
scroll to position [1417, 0]
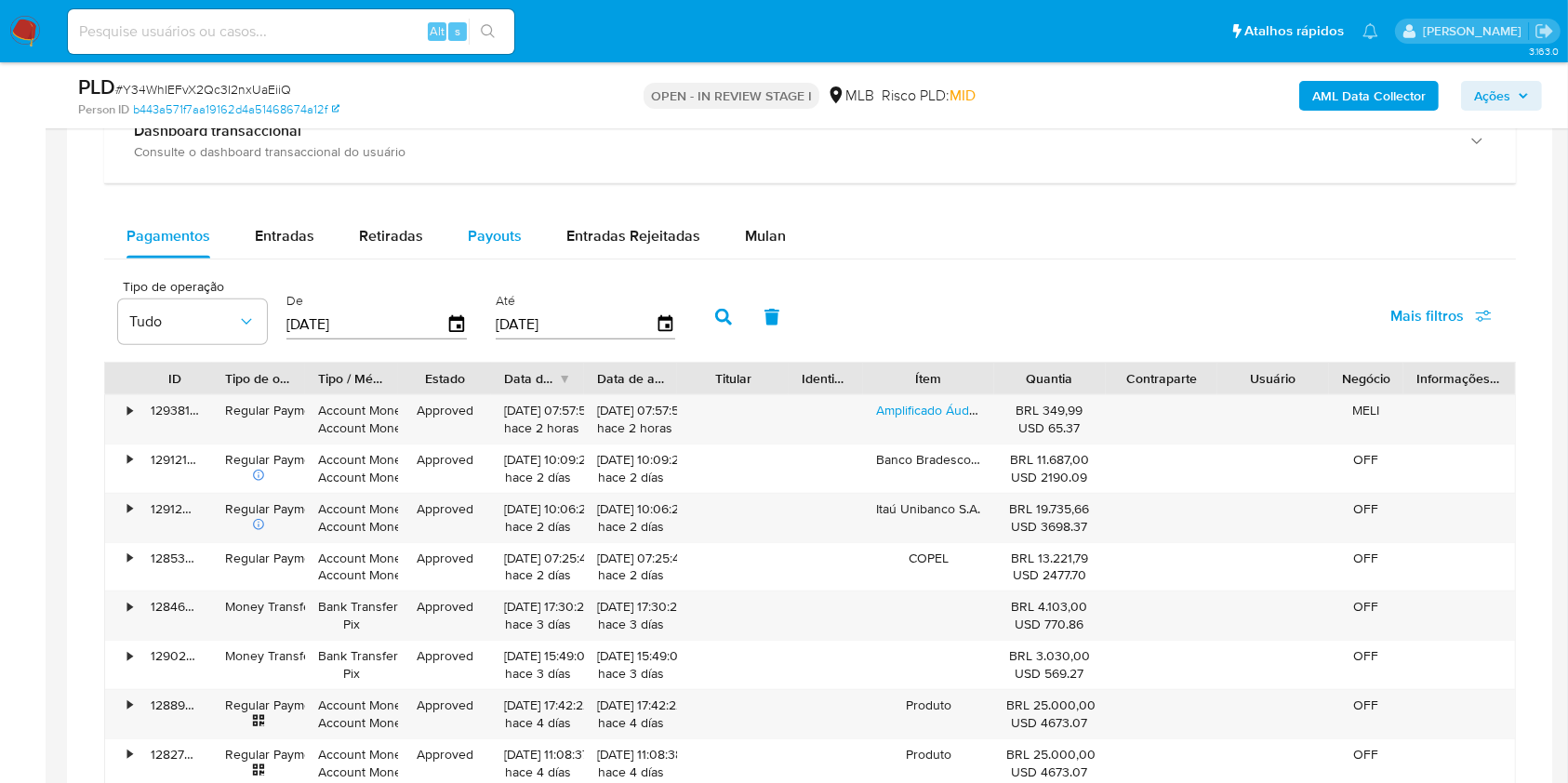
click at [520, 237] on button "Payouts" at bounding box center [494, 236] width 99 height 45
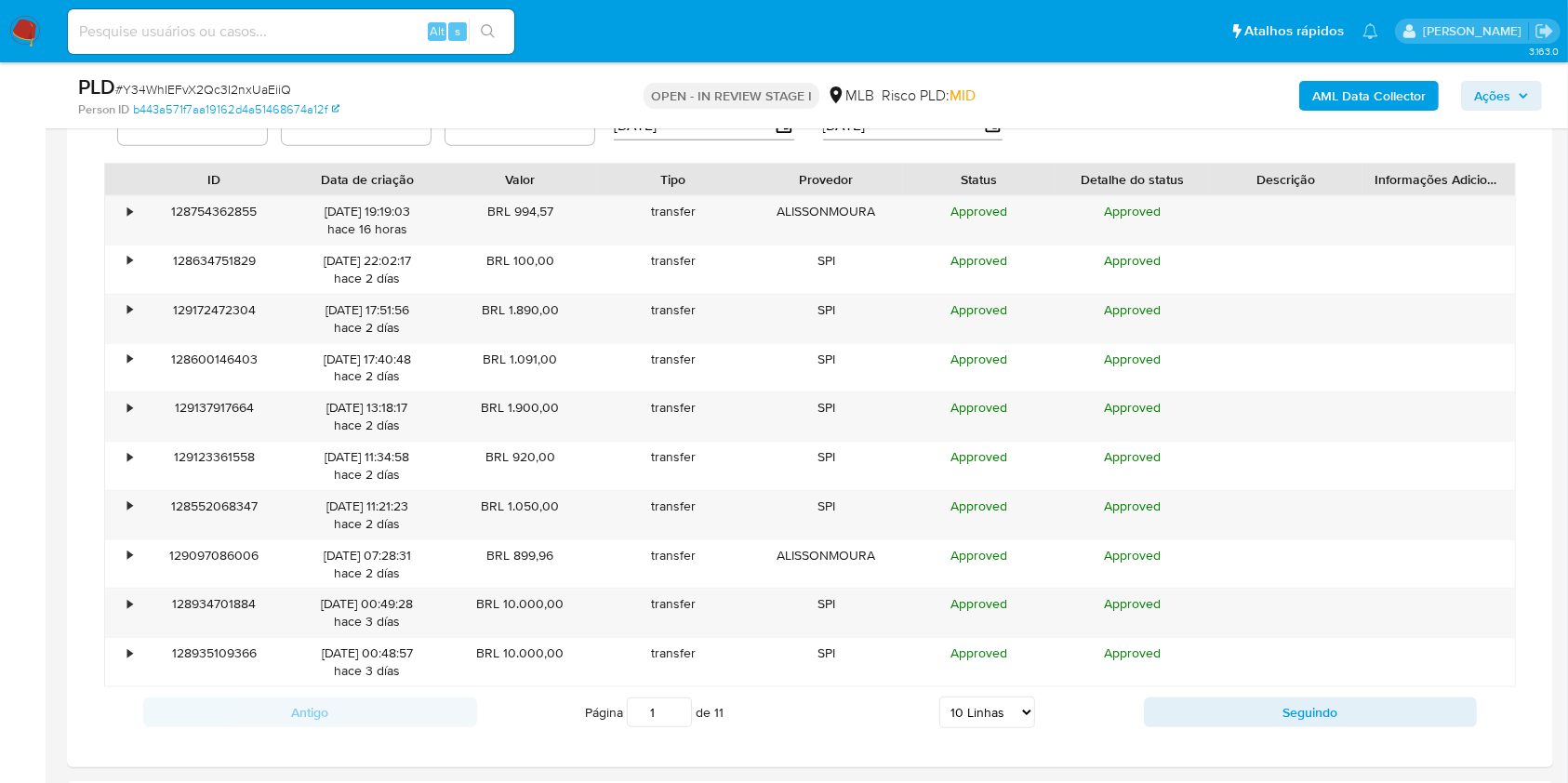
scroll to position [1615, 0]
drag, startPoint x: 989, startPoint y: 716, endPoint x: 991, endPoint y: 688, distance: 28.1
click at [991, 688] on div "Antigo Página 1 de 11 5 Linhas 10 Linhas 20 Linhas 25 Linhas 50 Linhas 100 Linh…" at bounding box center [809, 713] width 1411 height 50
select select "100"
click at [939, 697] on select "5 Linhas 10 Linhas 20 Linhas 25 Linhas 50 Linhas 100 Linhas" at bounding box center [987, 713] width 96 height 32
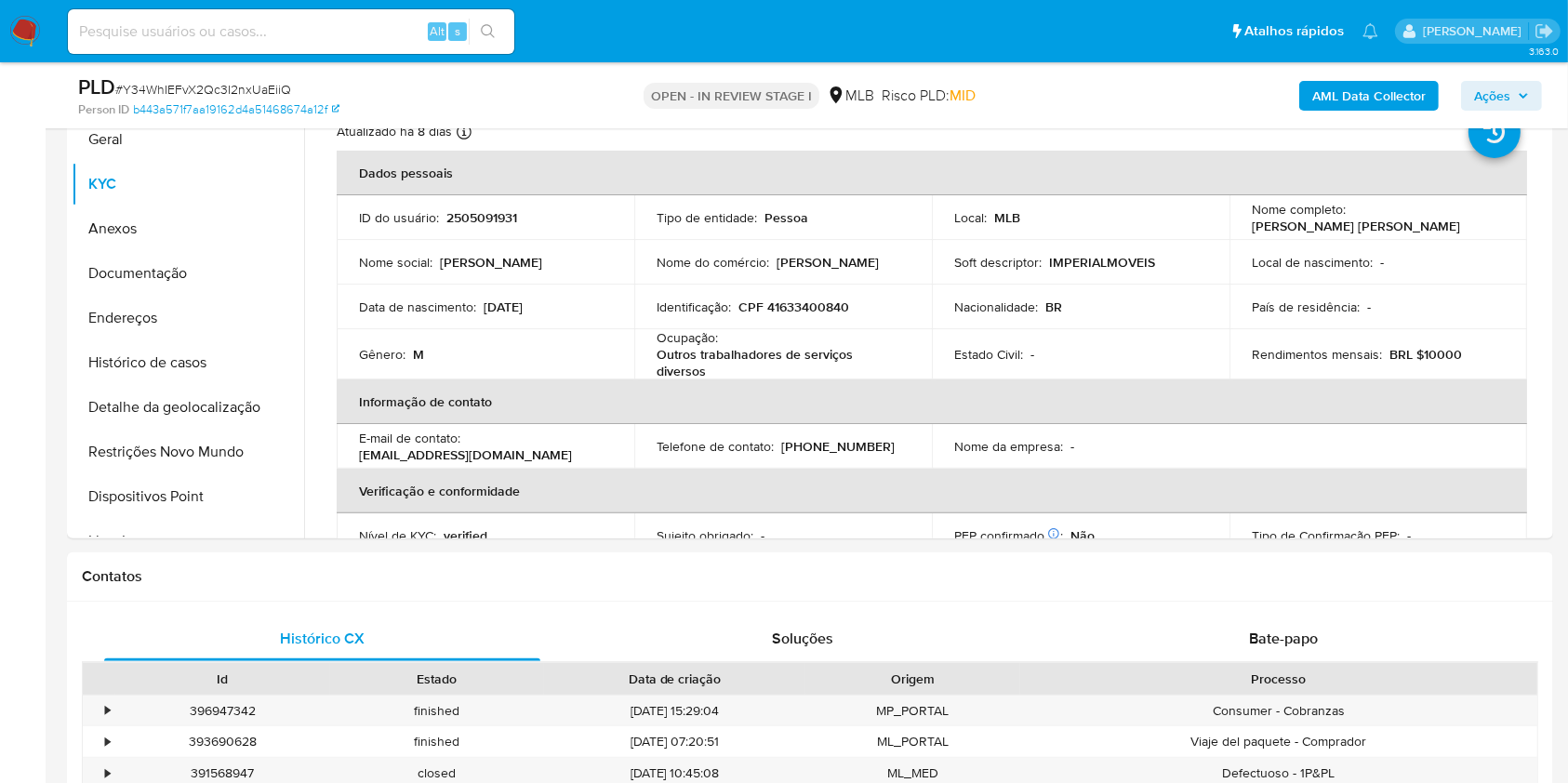
scroll to position [418, 0]
click at [221, 355] on button "Histórico de casos" at bounding box center [181, 365] width 218 height 45
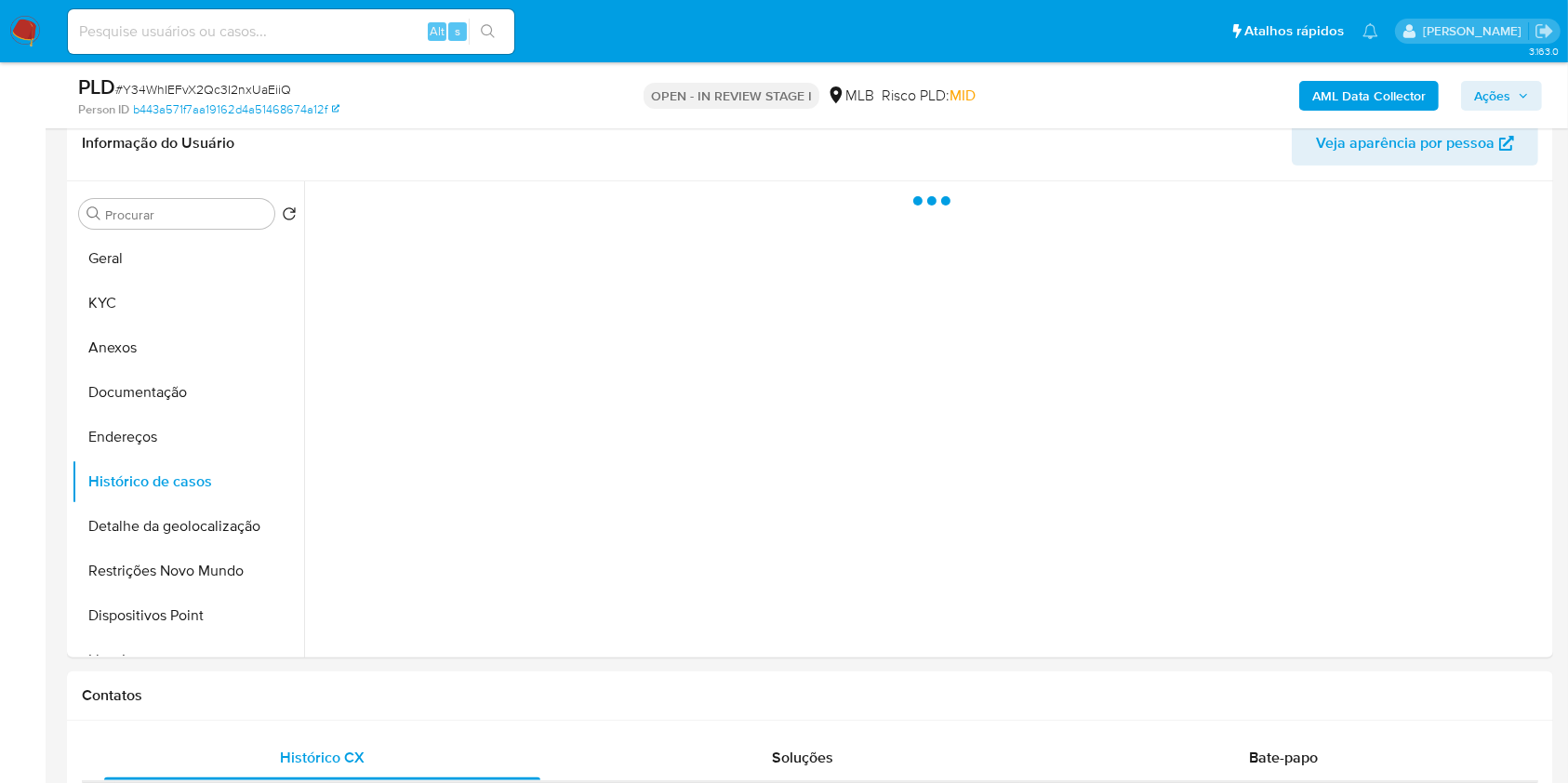
scroll to position [300, 0]
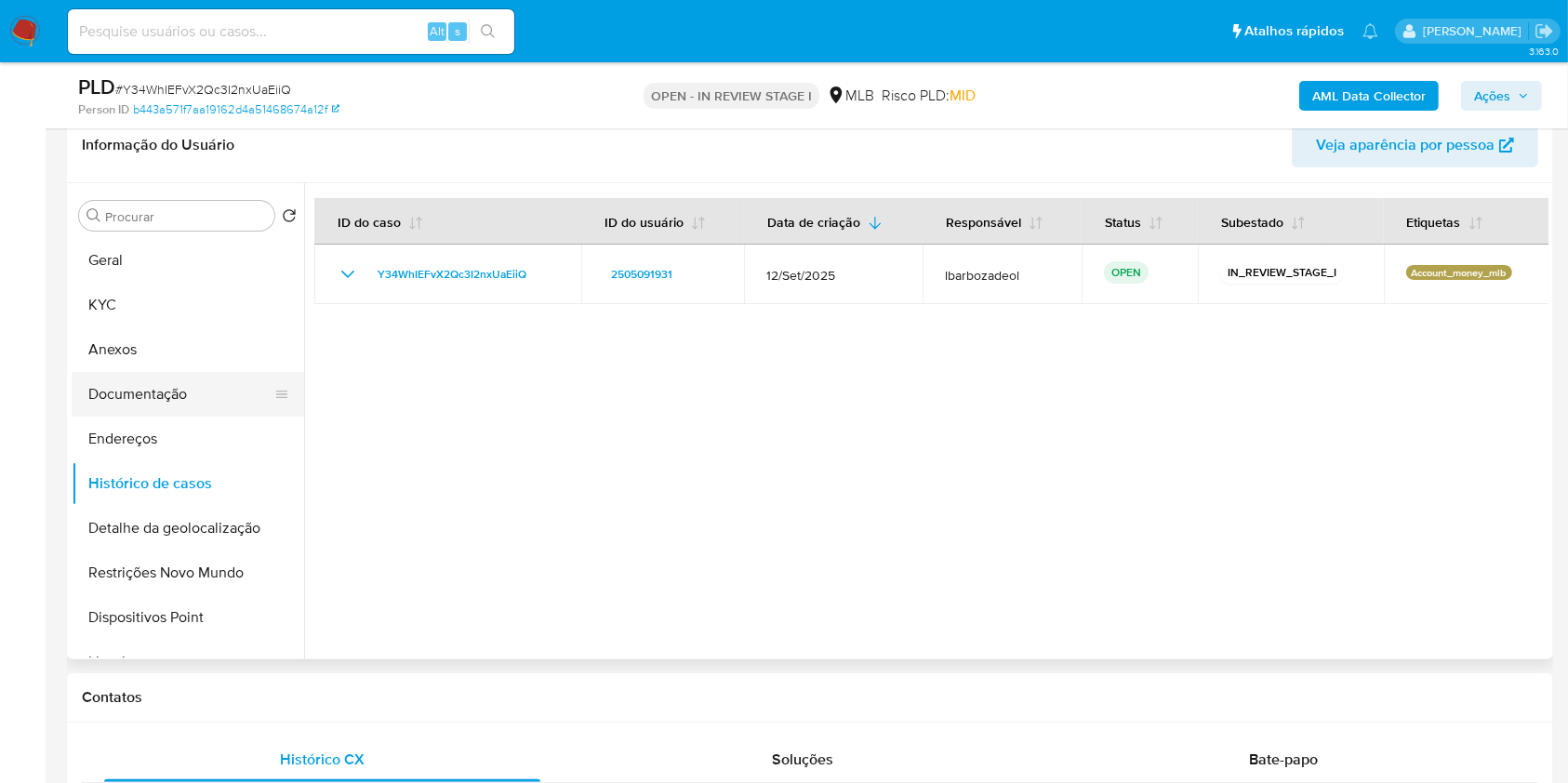
click at [188, 397] on button "Documentação" at bounding box center [181, 393] width 218 height 45
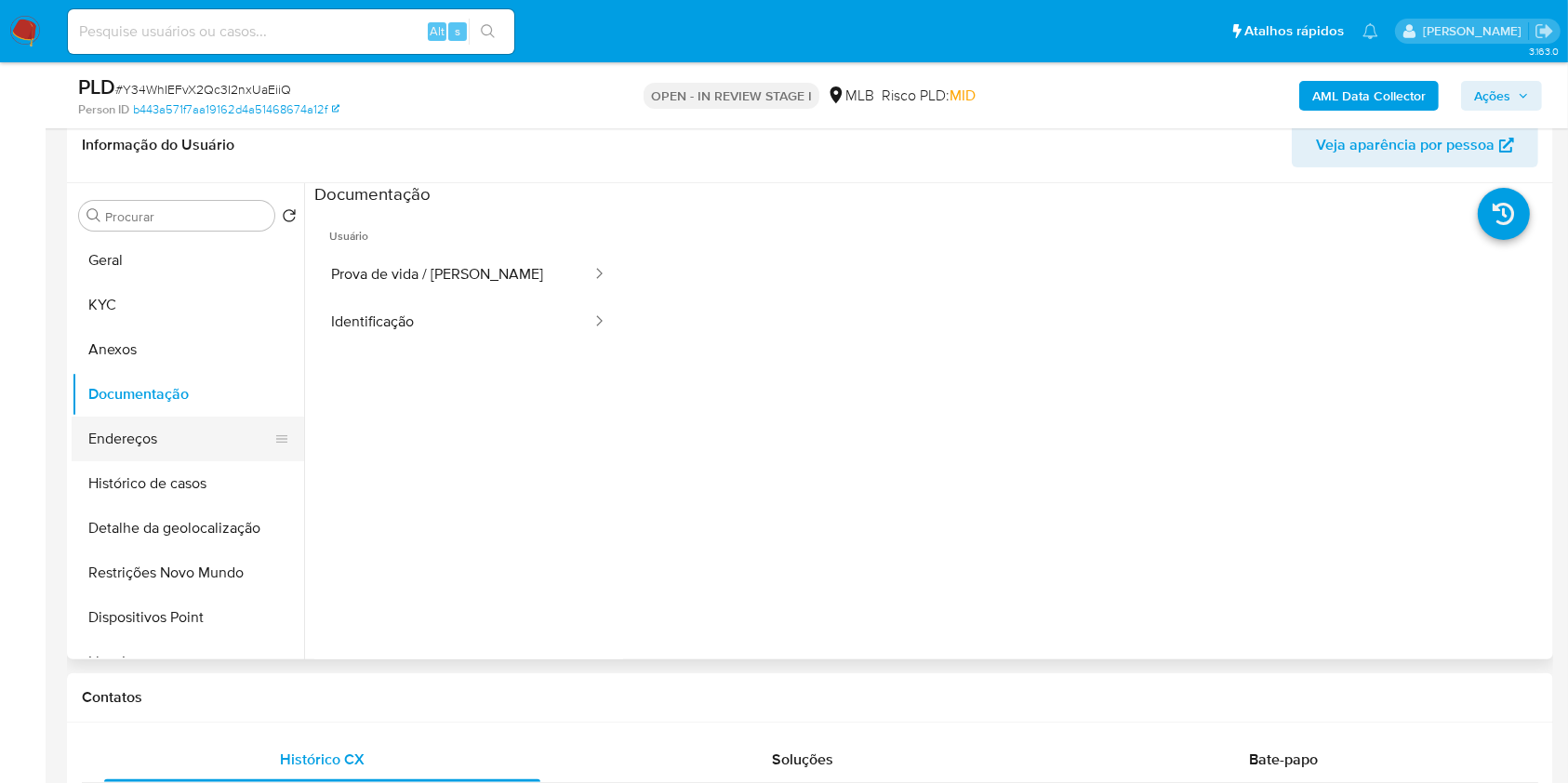
click at [208, 441] on button "Endereços" at bounding box center [181, 438] width 218 height 45
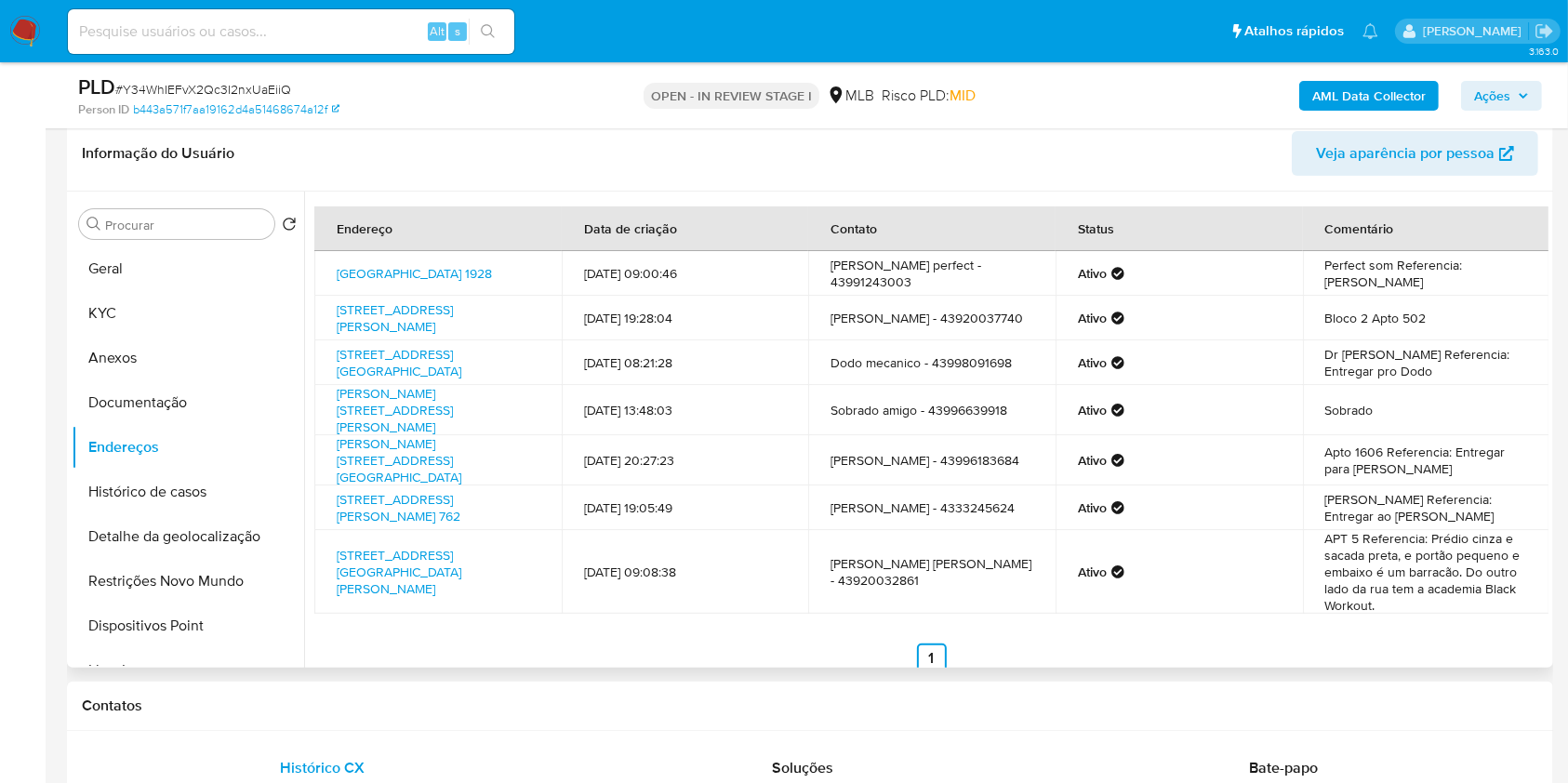
scroll to position [287, 0]
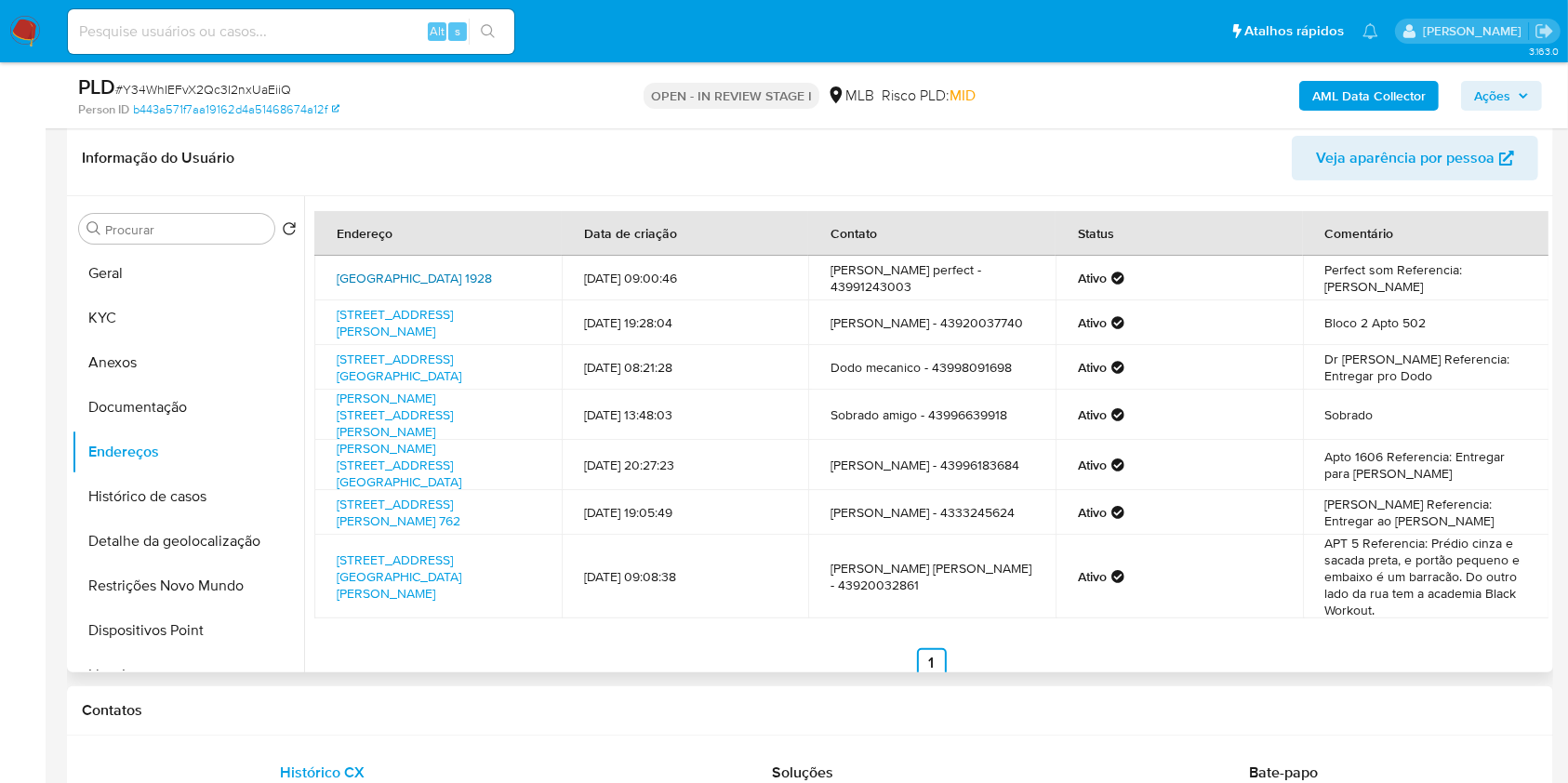
click at [391, 273] on link "Avenida São João 1928, Londrina, Paraná, 86036030, Brasil 1928" at bounding box center [413, 278] width 155 height 19
click at [396, 311] on link "Rua Fermino Barbosa 188, Londrina, Paraná, 86047480, Brasil 188" at bounding box center [394, 322] width 116 height 35
click at [384, 371] on link "Avenida São João 4092, Londrina, Paraná, 86039290, Brasil 4092" at bounding box center [398, 367] width 125 height 35
click at [195, 282] on button "Geral" at bounding box center [181, 273] width 218 height 45
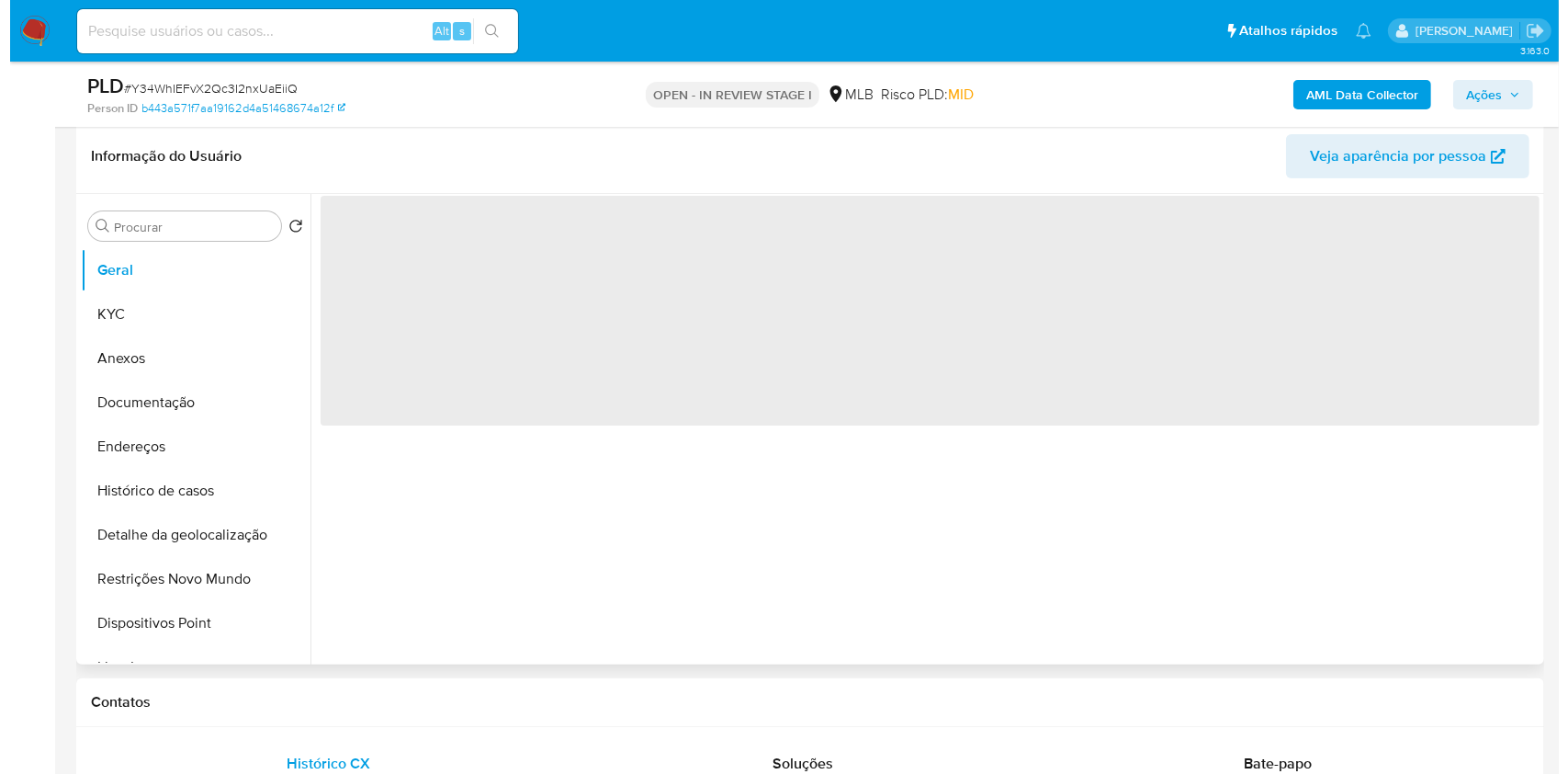
scroll to position [233, 0]
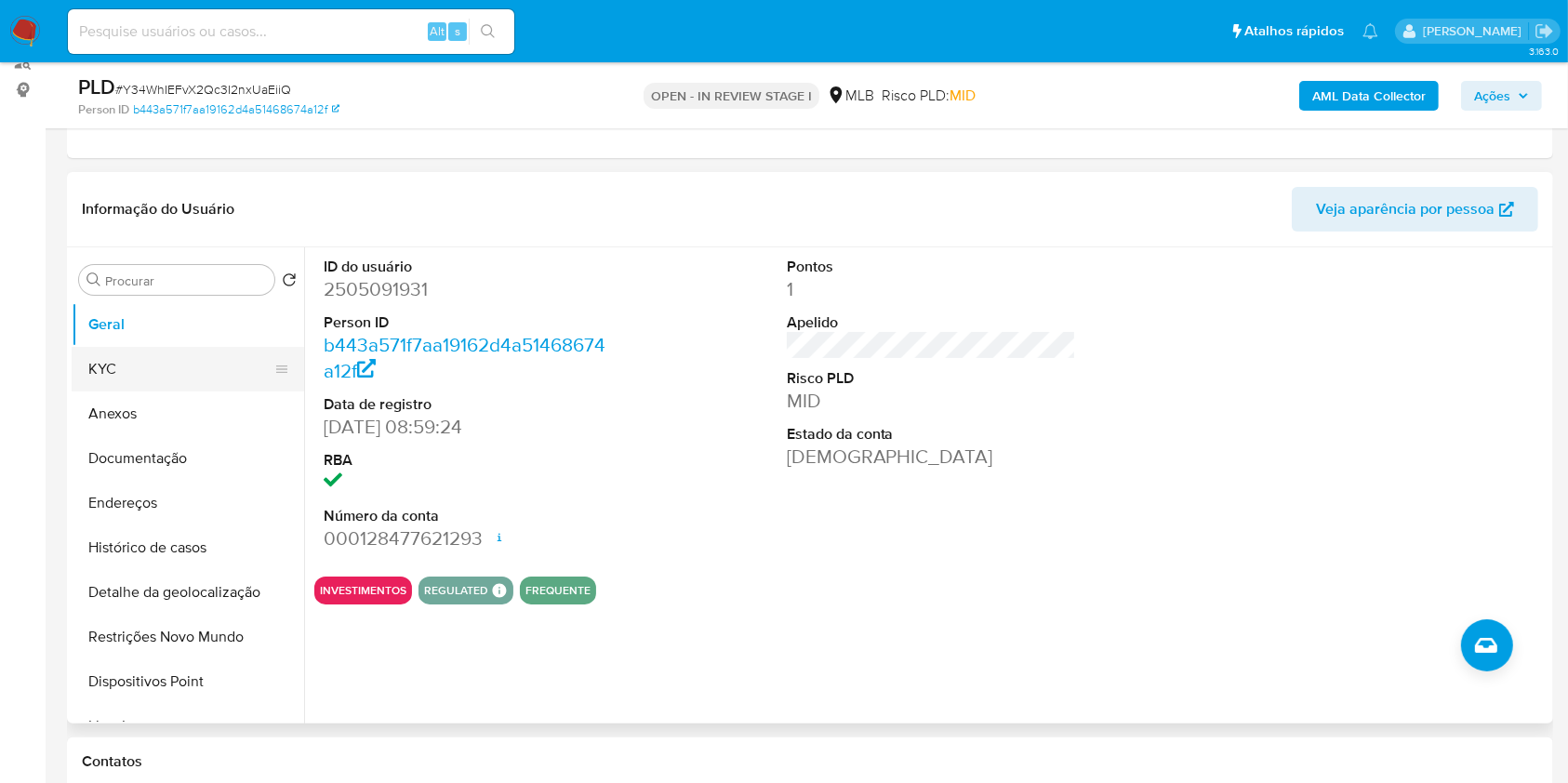
click at [166, 374] on button "KYC" at bounding box center [181, 369] width 218 height 45
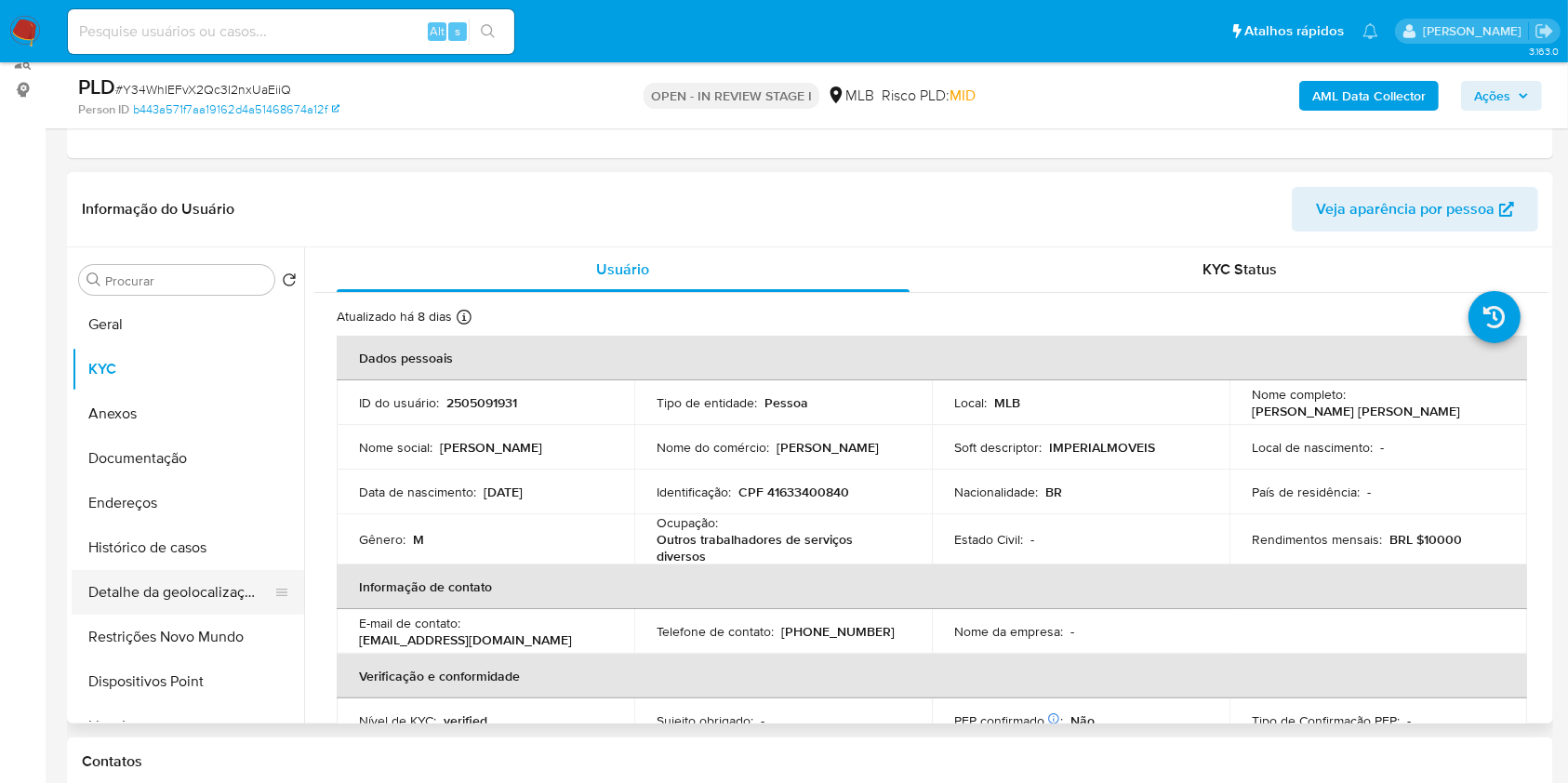
click at [208, 586] on button "Detalhe da geolocalização" at bounding box center [181, 592] width 218 height 45
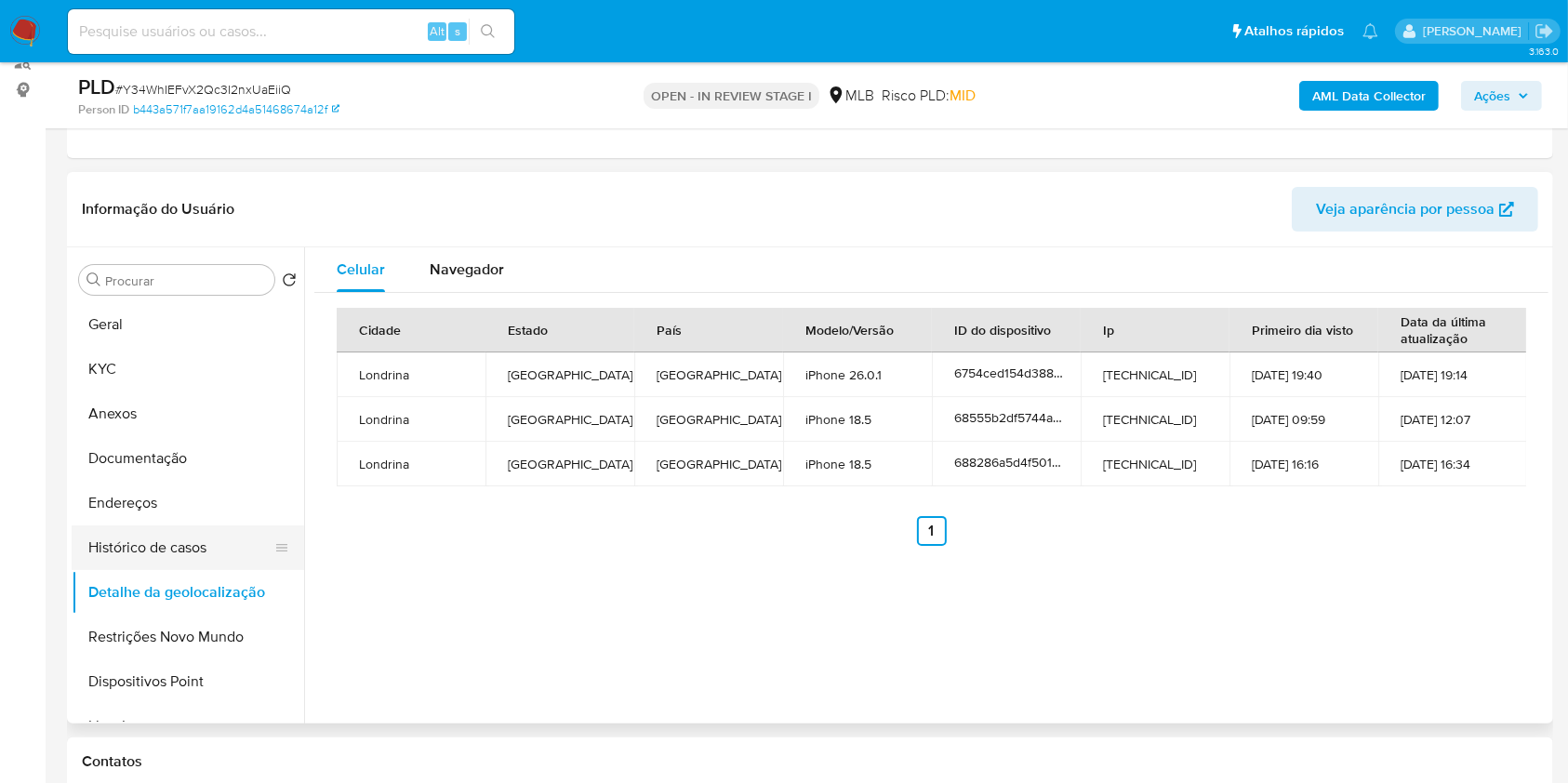
click at [176, 540] on button "Histórico de casos" at bounding box center [181, 547] width 218 height 45
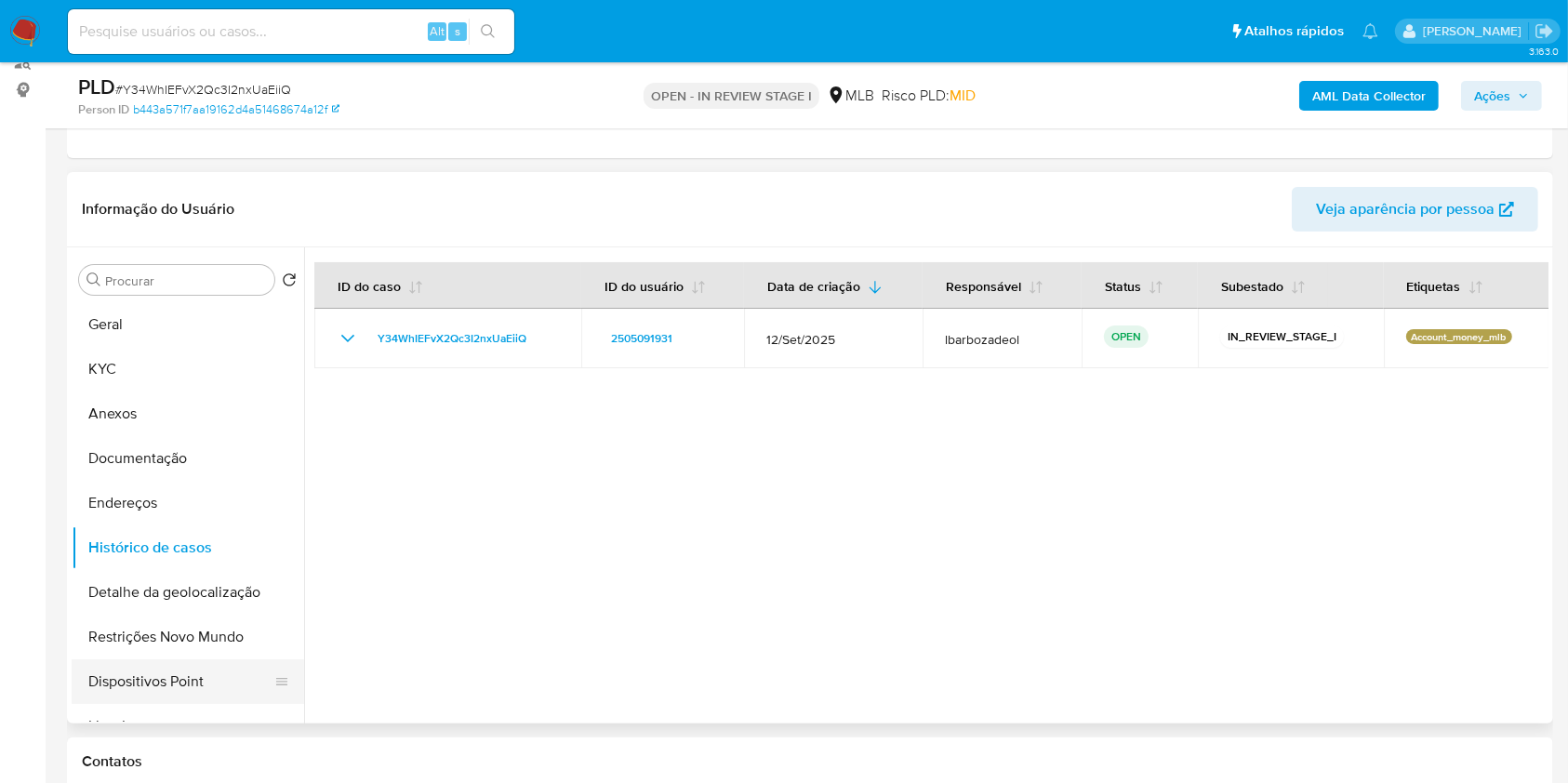
click at [168, 678] on button "Dispositivos Point" at bounding box center [181, 681] width 218 height 45
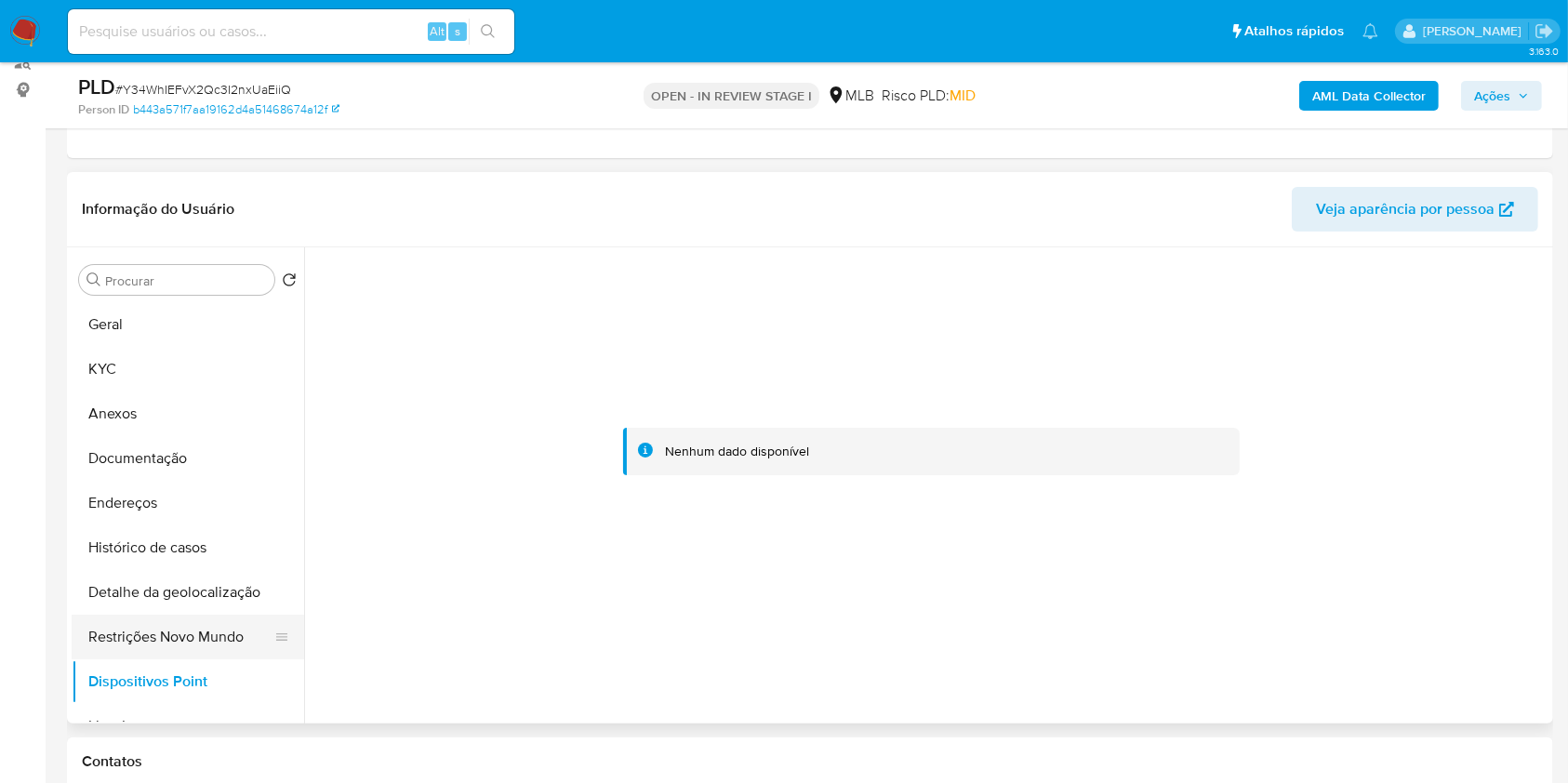
click at [231, 634] on button "Restrições Novo Mundo" at bounding box center [181, 636] width 218 height 45
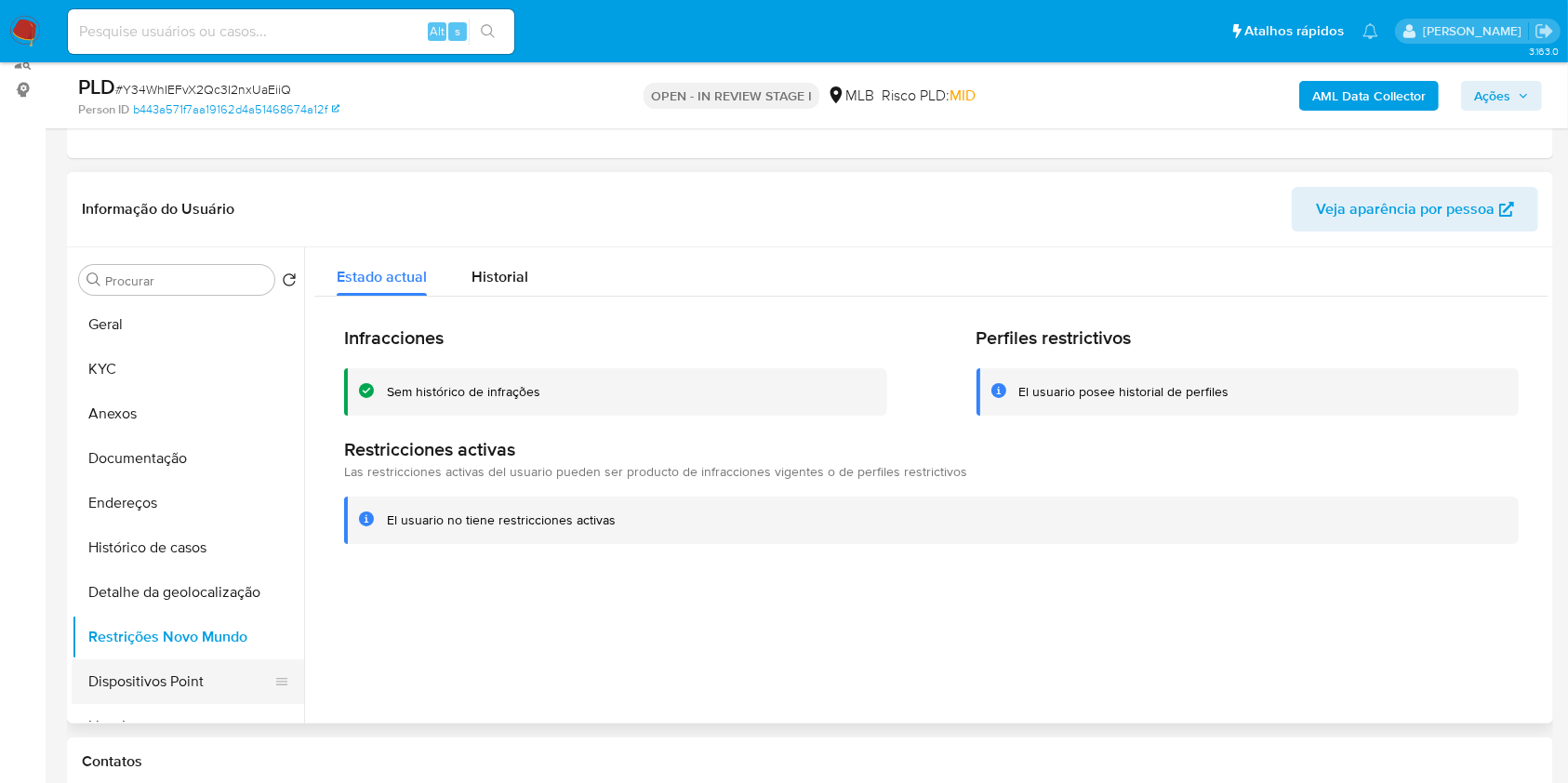
click at [222, 674] on button "Dispositivos Point" at bounding box center [181, 681] width 218 height 45
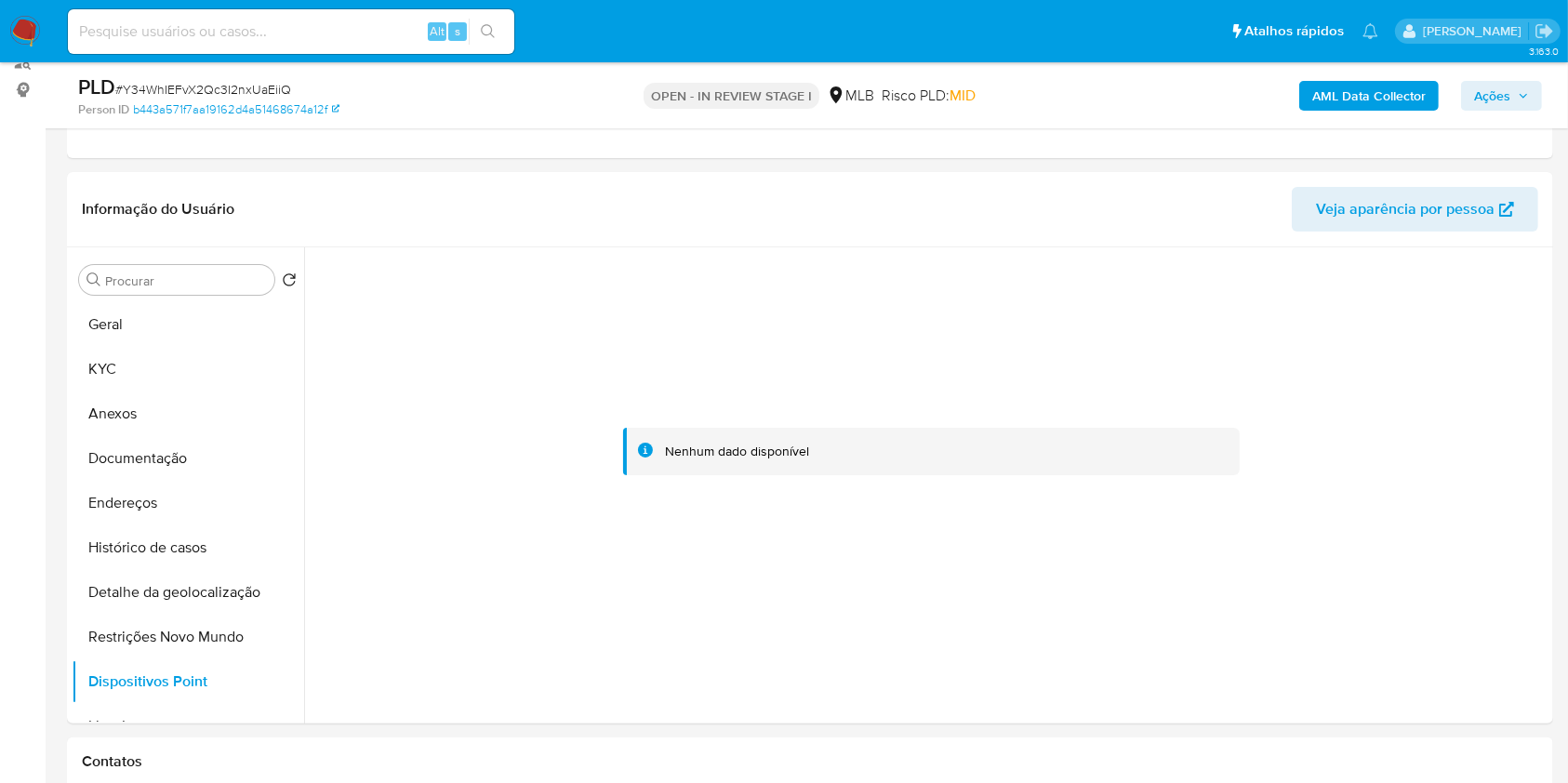
click at [1514, 104] on span "Ações" at bounding box center [1501, 96] width 55 height 26
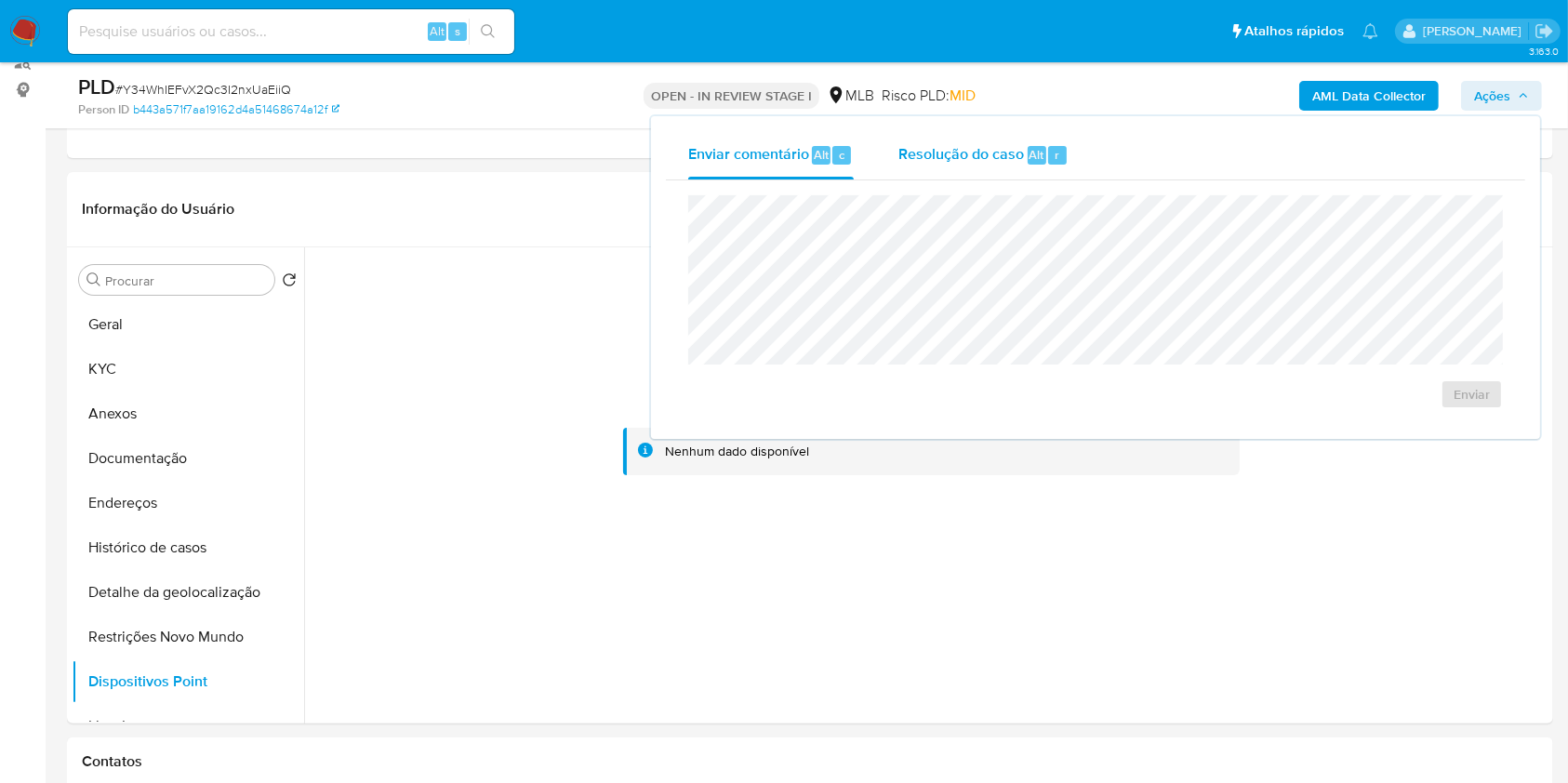
click at [1028, 160] on div "Alt" at bounding box center [1037, 155] width 19 height 19
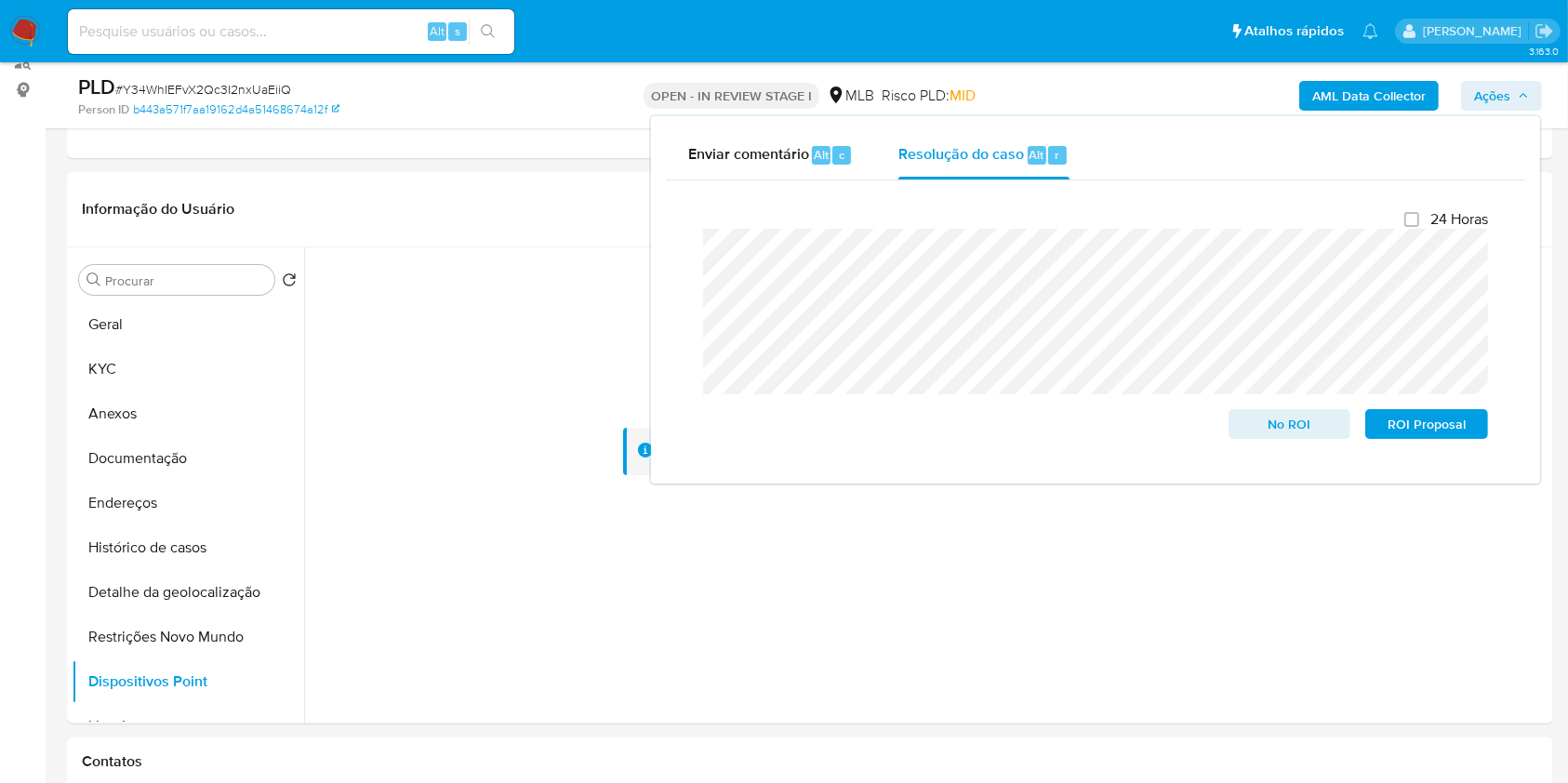
click at [1131, 81] on div "AML Data Collector Ações Enviar comentário Alt c Resolução do caso Alt r Fecham…" at bounding box center [1299, 96] width 482 height 44
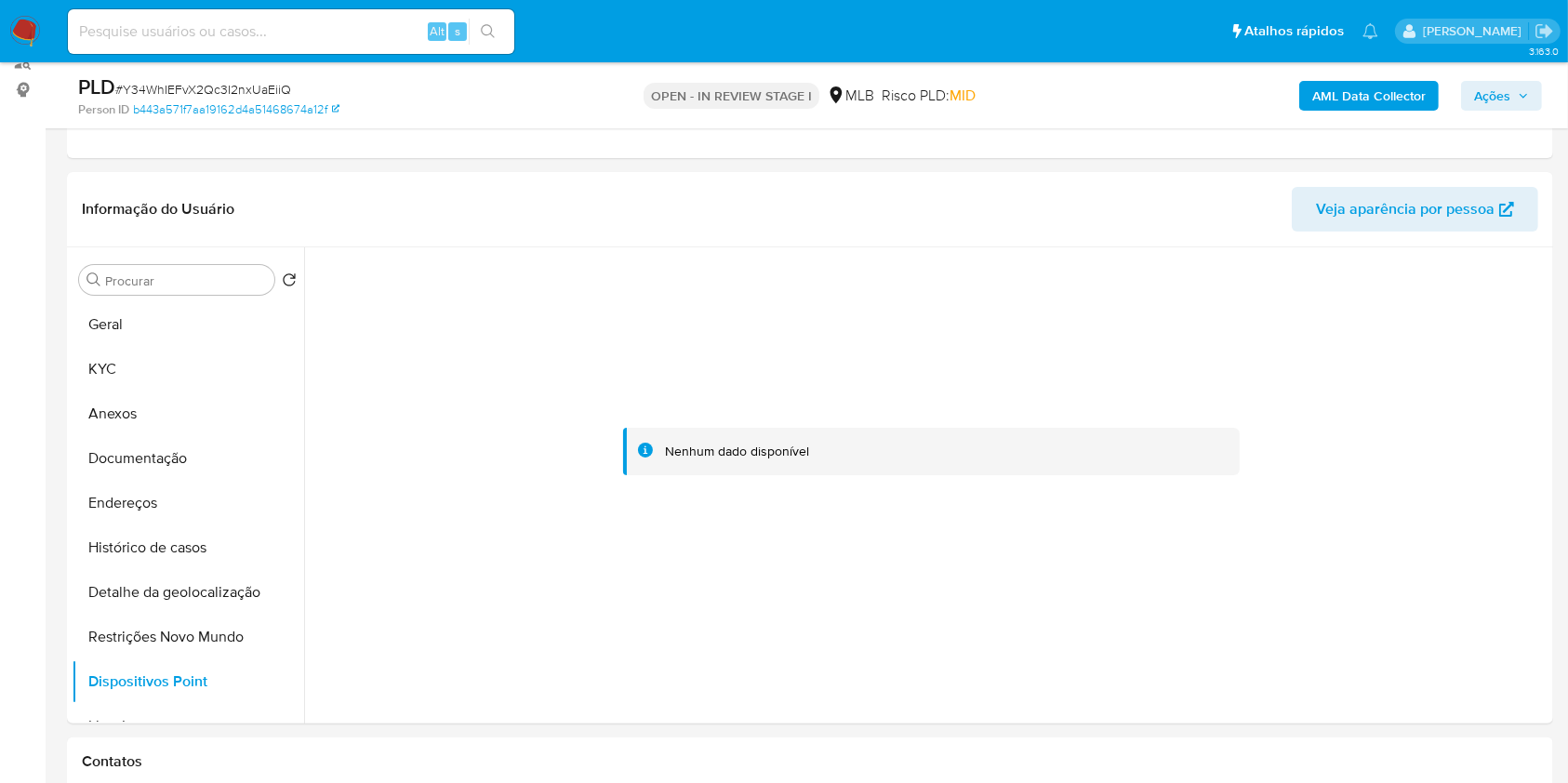
click at [1379, 94] on b "AML Data Collector" at bounding box center [1369, 96] width 114 height 30
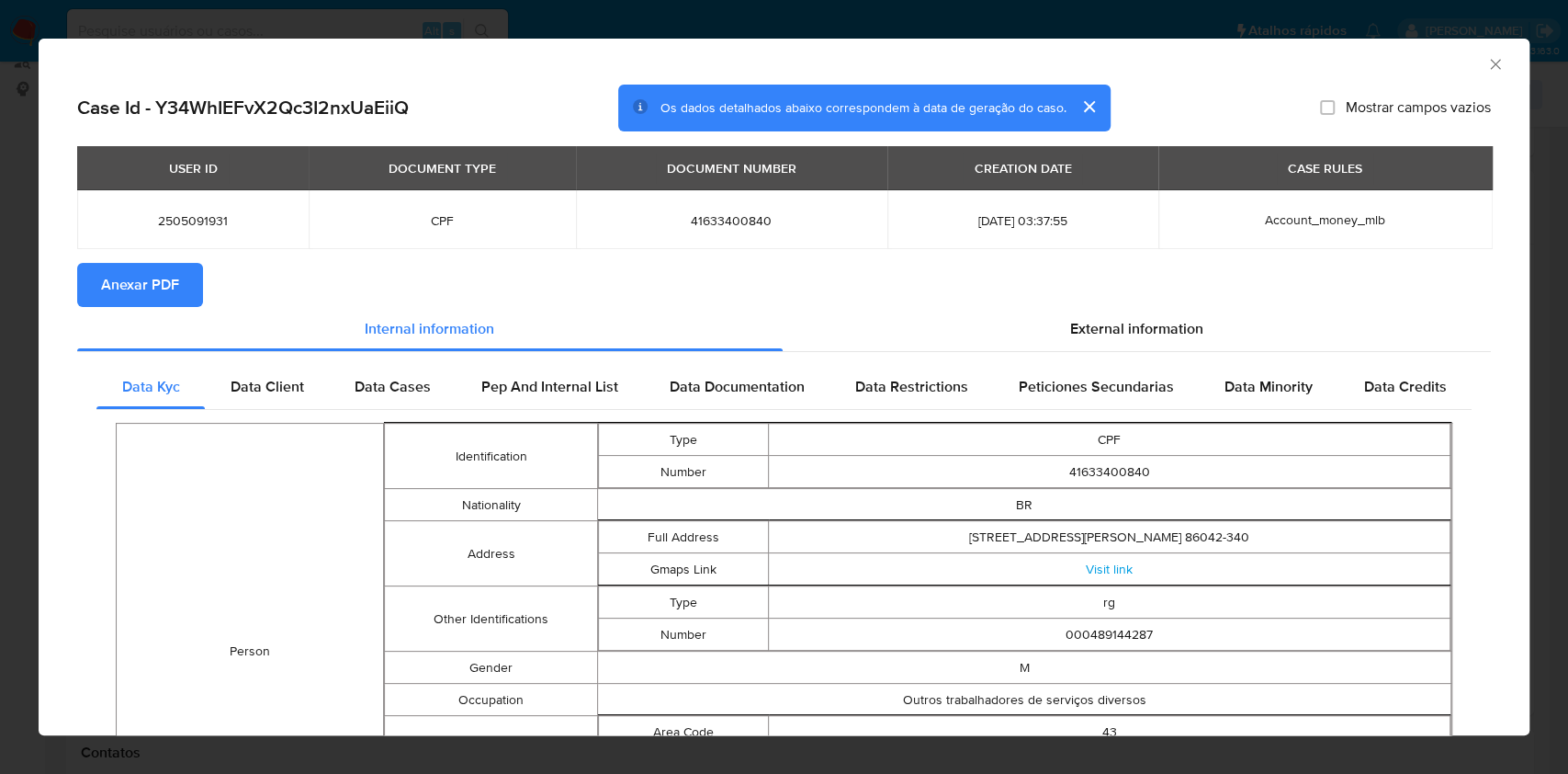
click at [136, 288] on span "Anexar PDF" at bounding box center [139, 284] width 78 height 40
click at [1486, 61] on icon "Fechar a janela" at bounding box center [1495, 64] width 19 height 19
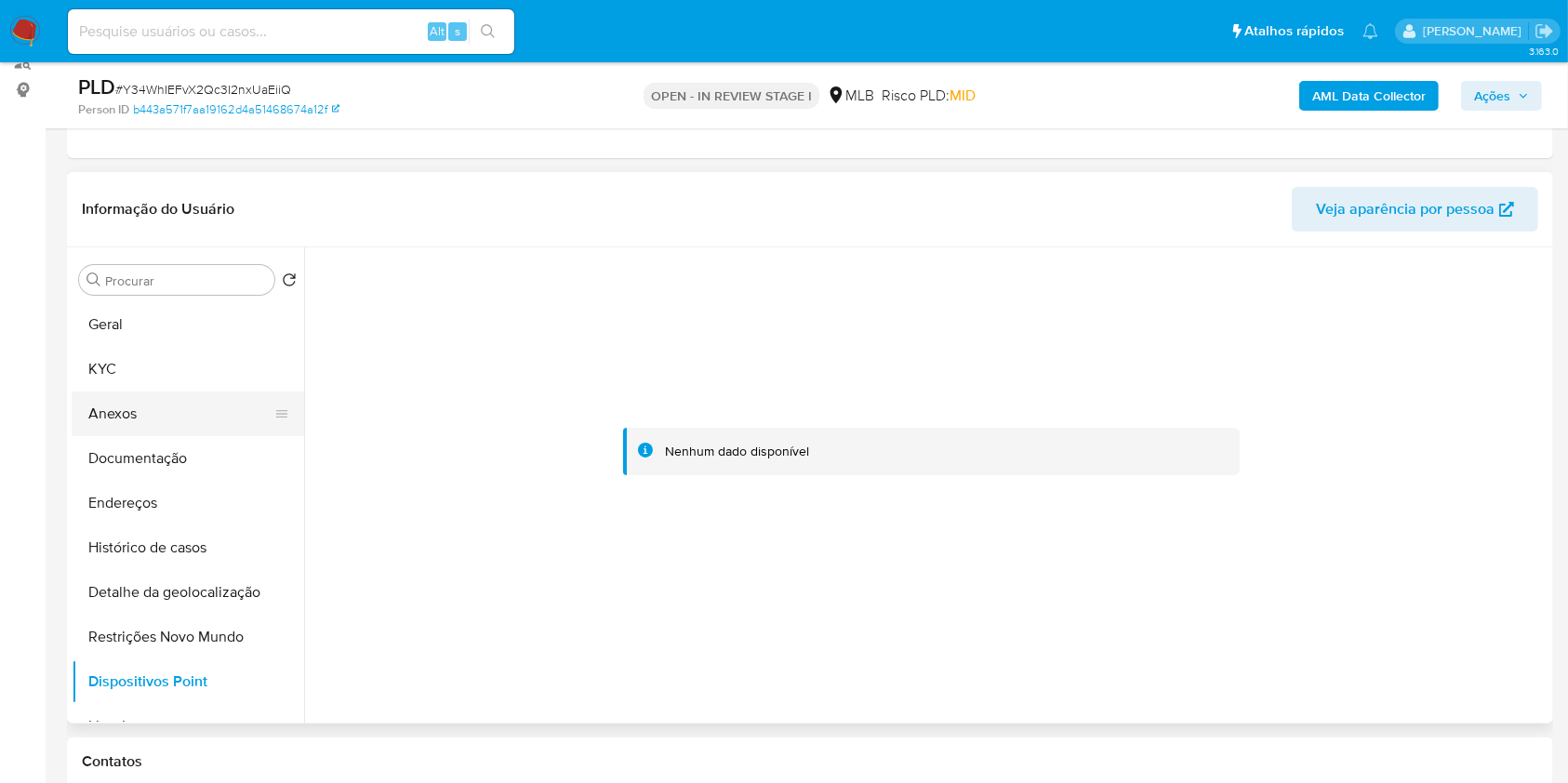
click at [195, 405] on button "Anexos" at bounding box center [181, 413] width 218 height 45
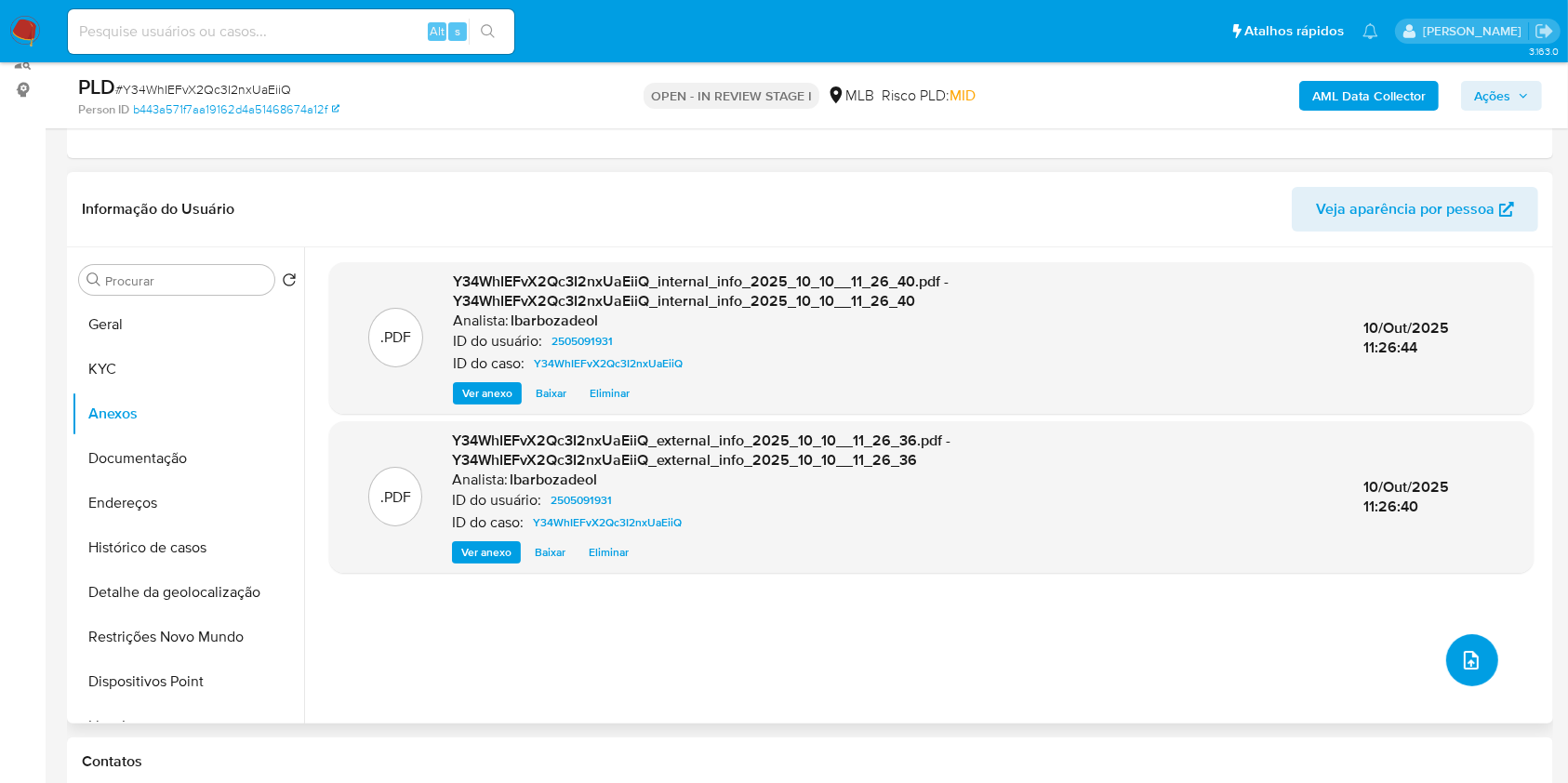
click at [1467, 662] on icon "upload-file" at bounding box center [1471, 660] width 22 height 22
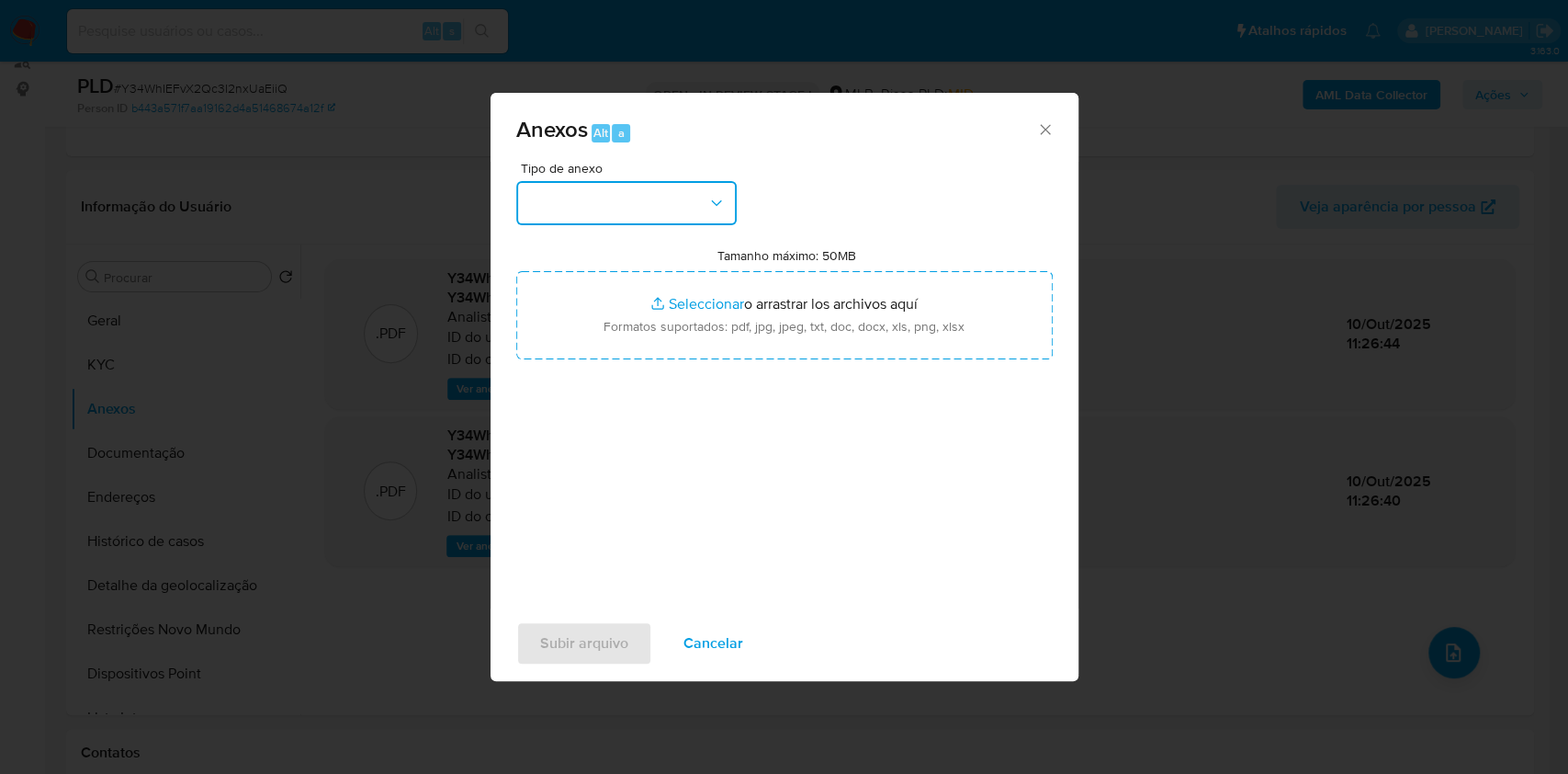
click at [688, 218] on button "button" at bounding box center [626, 202] width 220 height 44
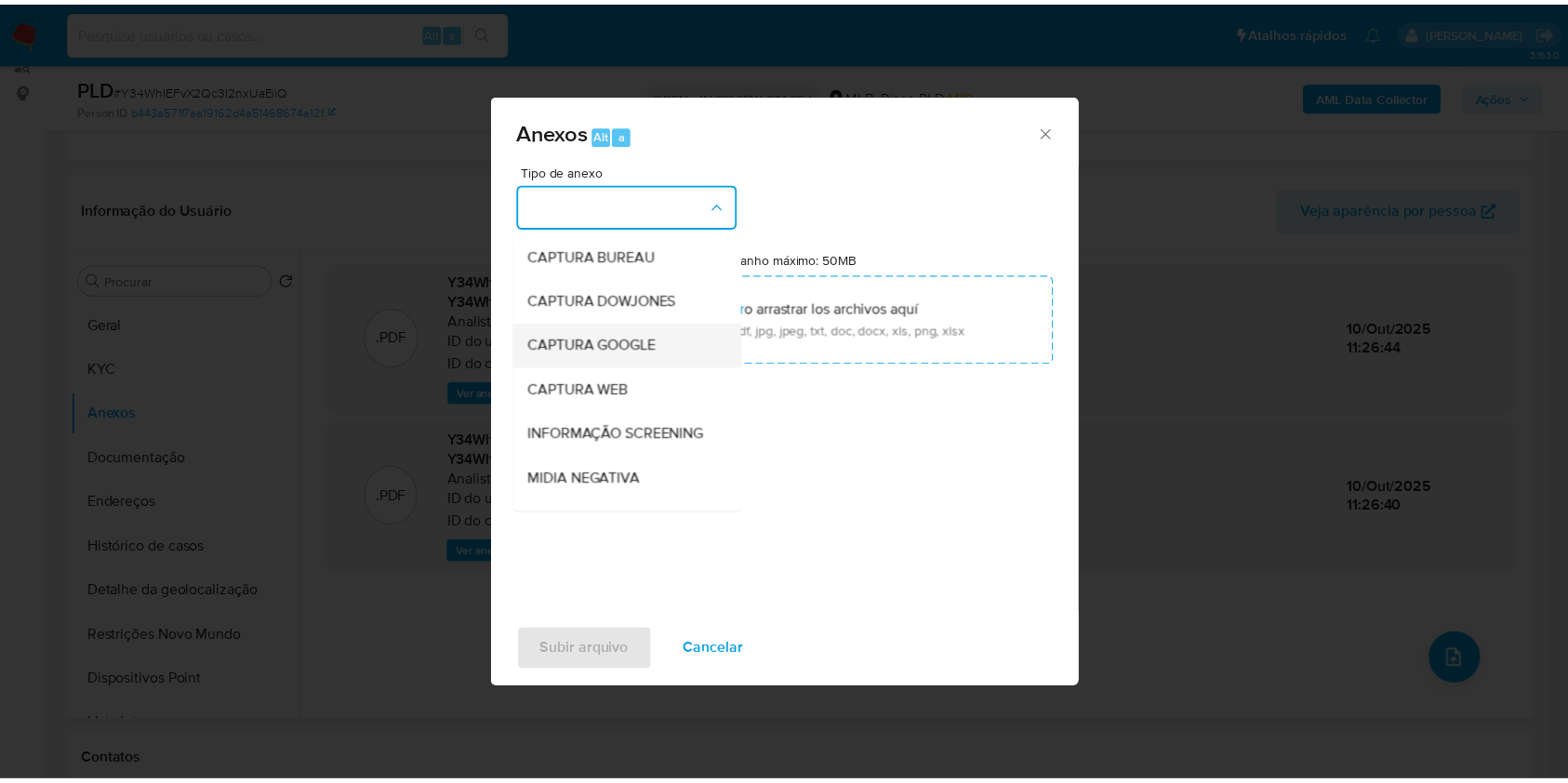
scroll to position [286, 0]
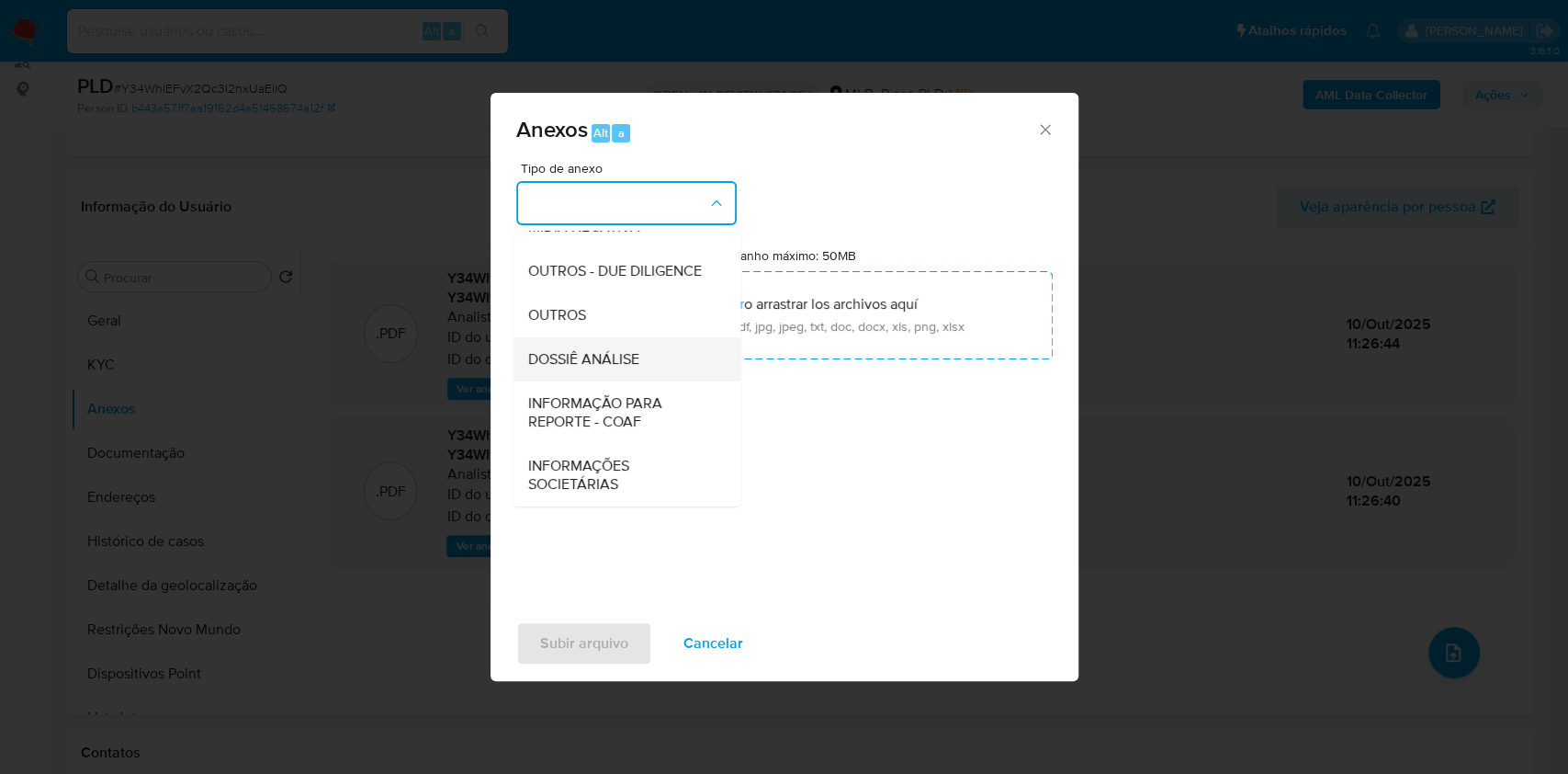
click at [646, 344] on div "DOSSIÊ ANÁLISE" at bounding box center [621, 359] width 187 height 44
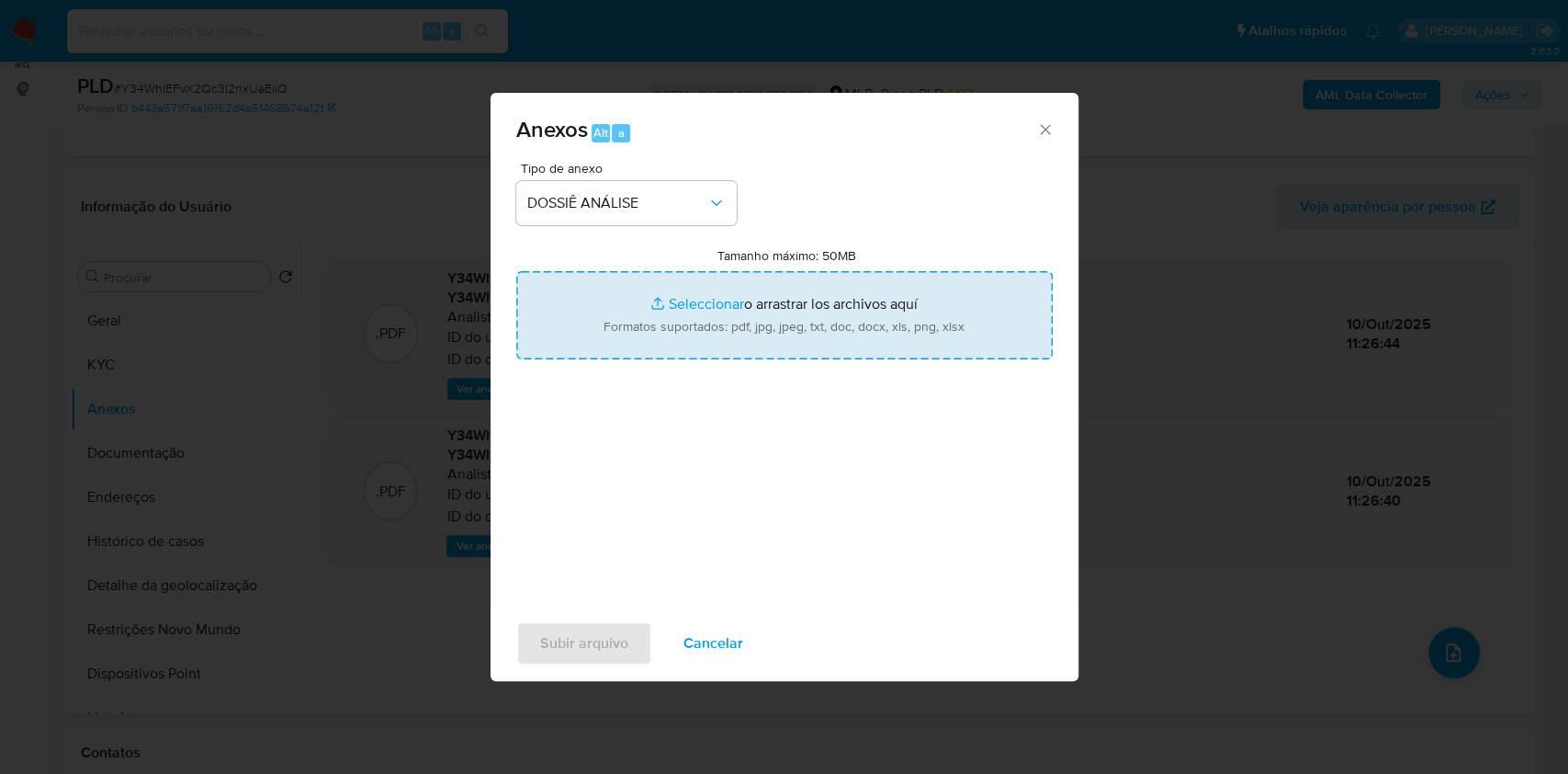
click at [710, 343] on input "Tamanho máximo: 50MB Seleccionar archivos" at bounding box center [784, 315] width 537 height 88
type input "C:\fakepath\Mulan 2505091931_2025_10_06_09_49_41.xlsx"
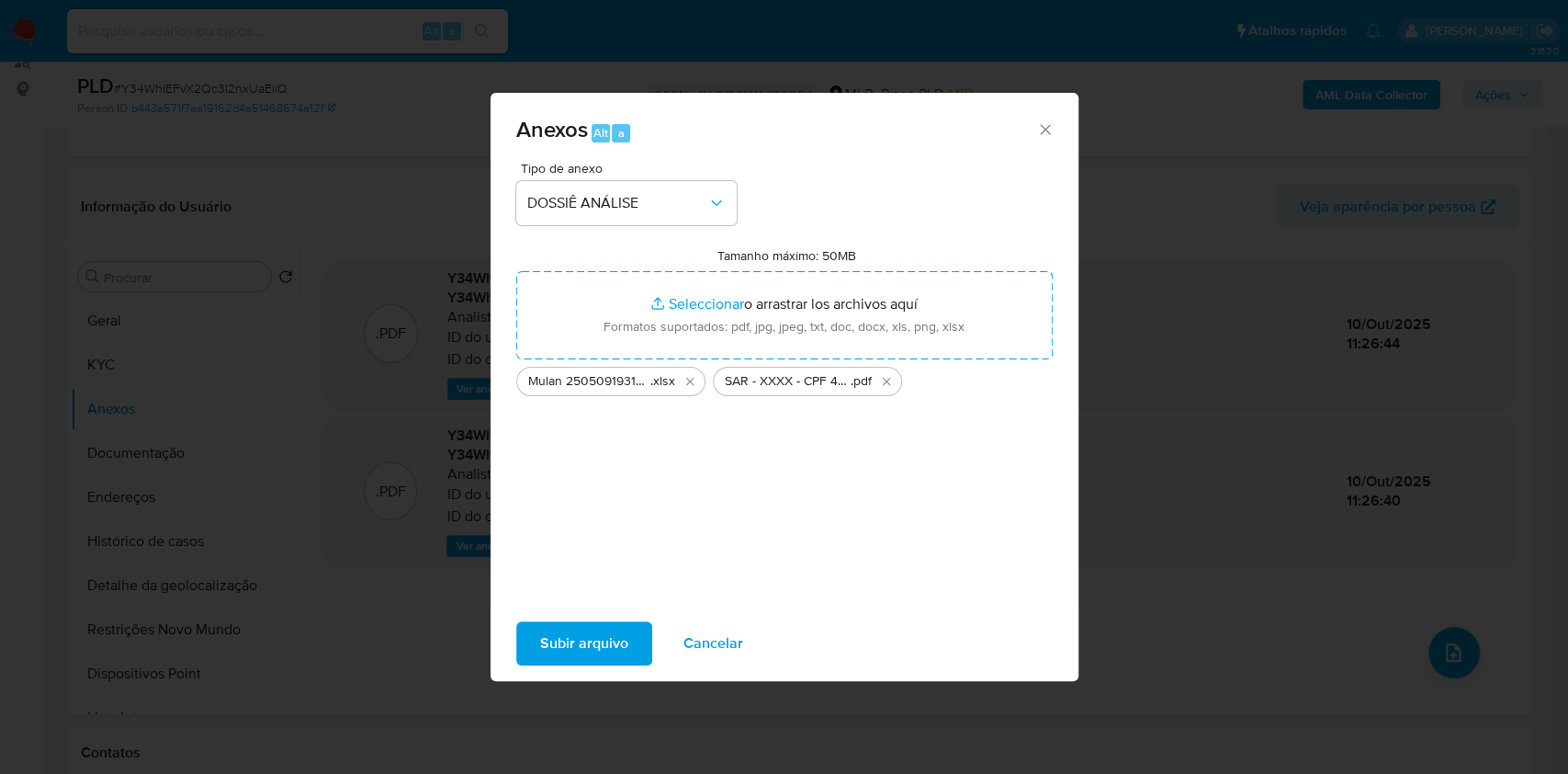
click at [585, 636] on span "Subir arquivo" at bounding box center [583, 643] width 88 height 40
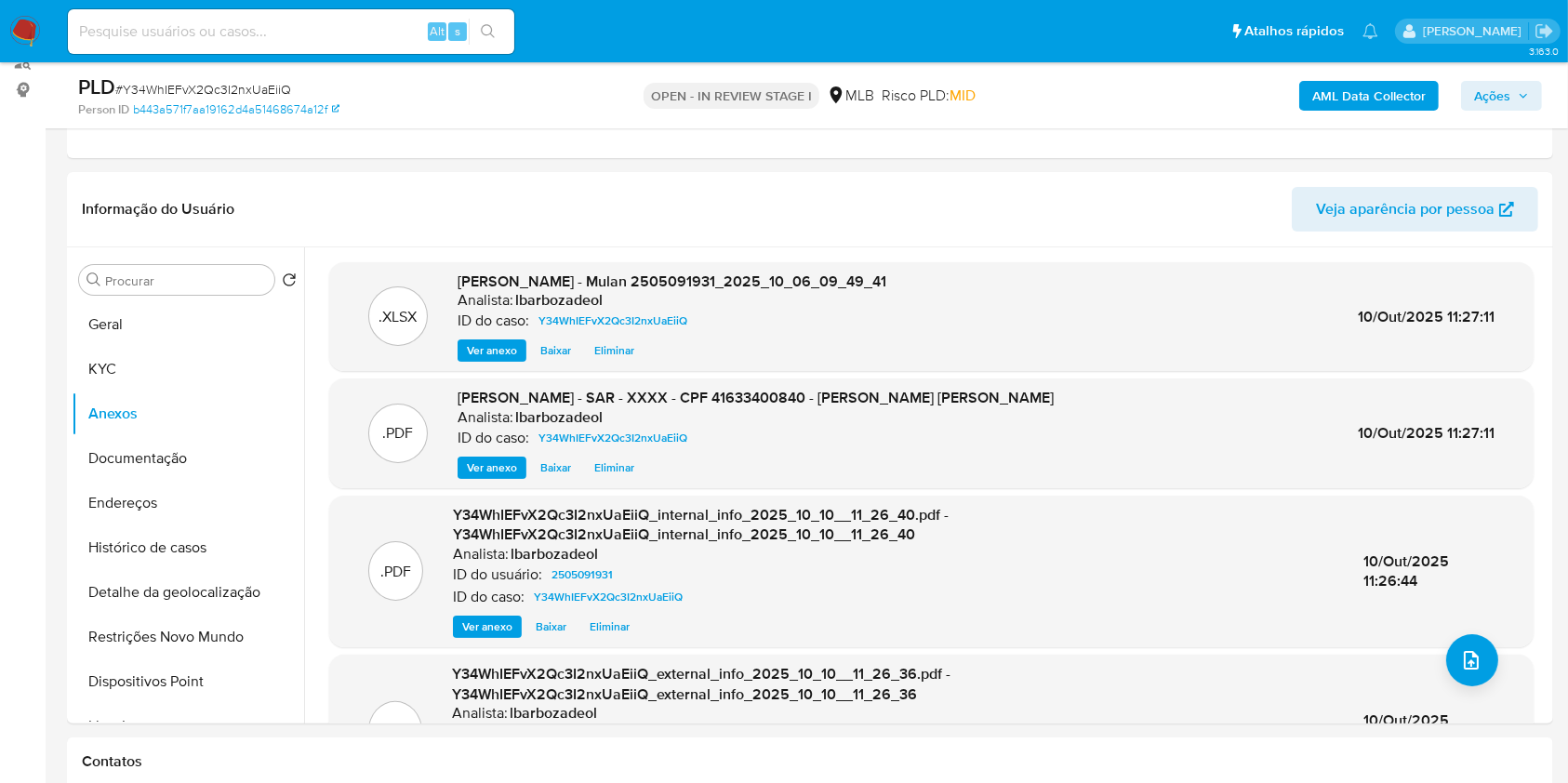
click at [1511, 87] on span "Ações" at bounding box center [1501, 96] width 55 height 26
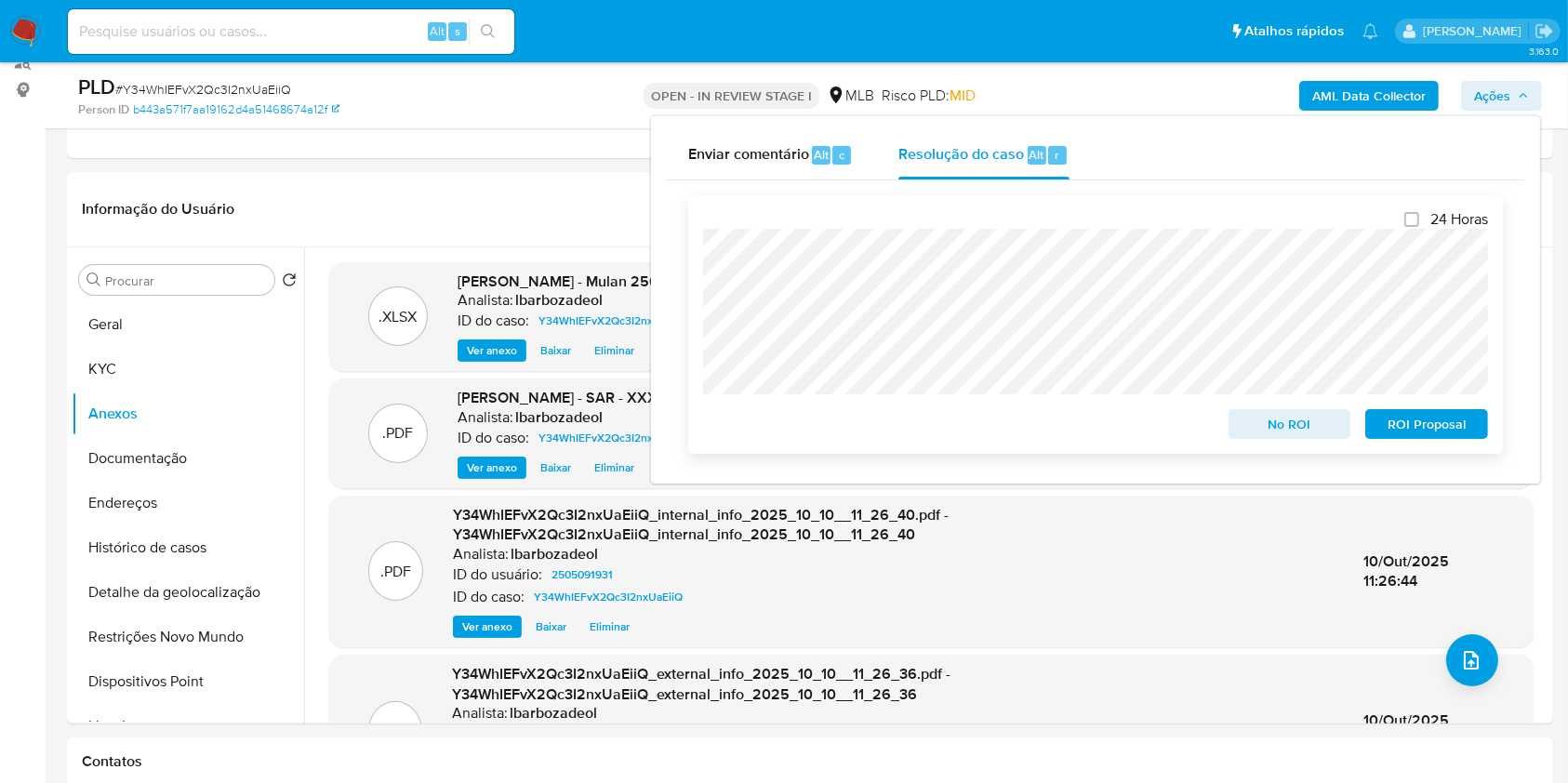
click at [1436, 420] on span "ROI Proposal" at bounding box center [1426, 423] width 97 height 26
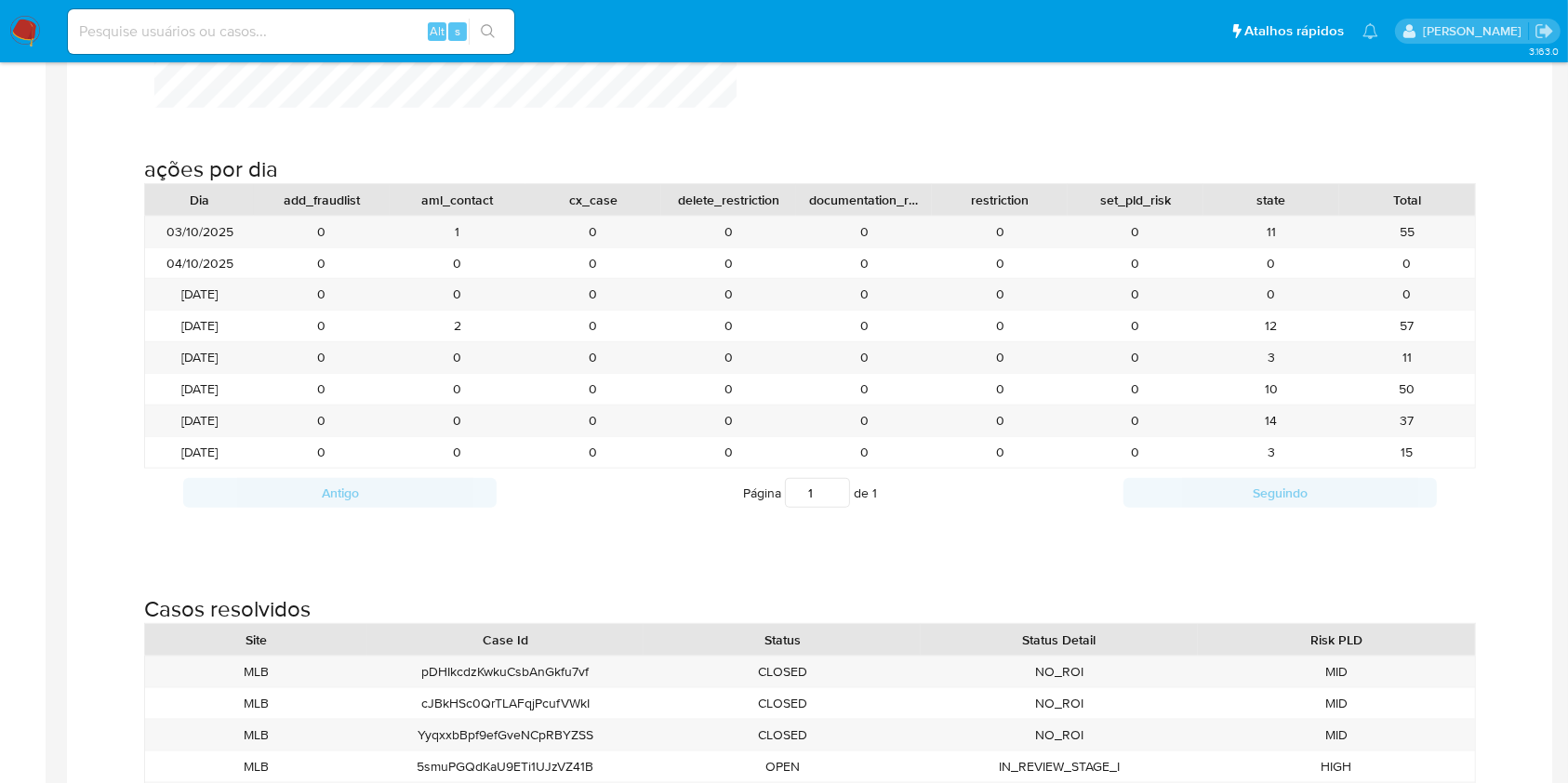
scroll to position [2030, 0]
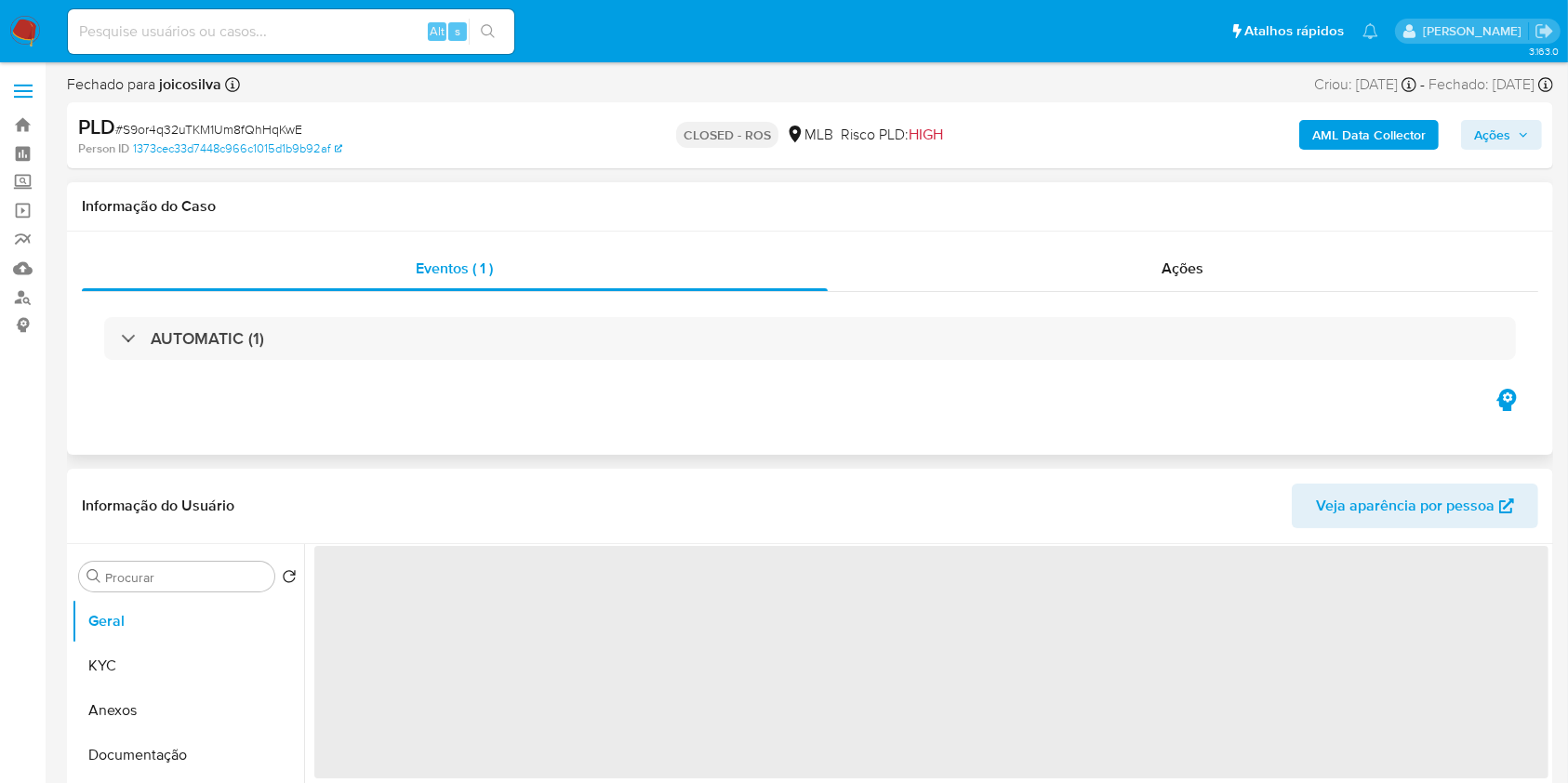
click at [1154, 292] on div "AUTOMATIC (1)" at bounding box center [810, 338] width 1456 height 93
select select "10"
click at [1154, 287] on div "Ações" at bounding box center [1182, 269] width 710 height 45
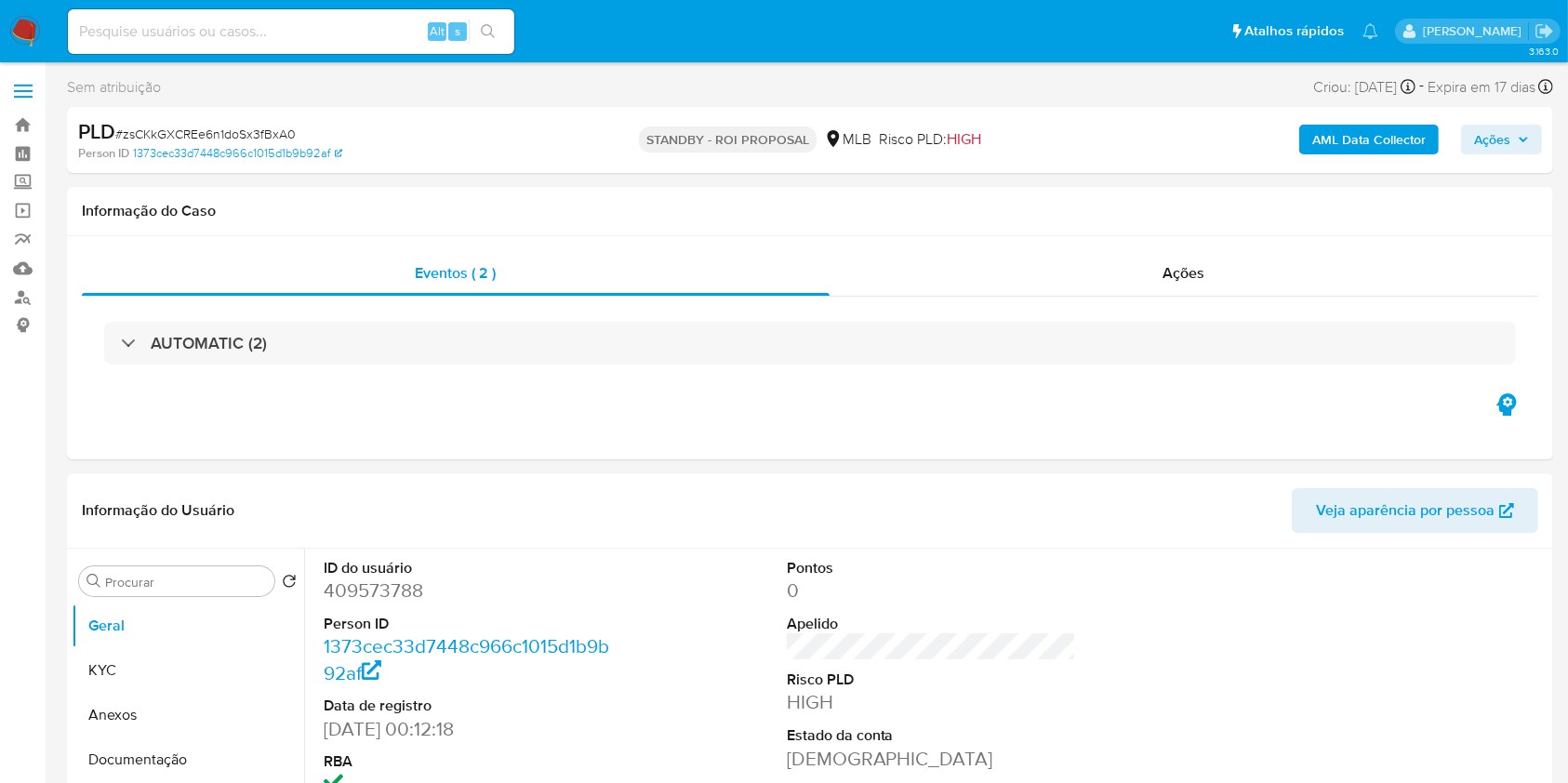
select select "10"
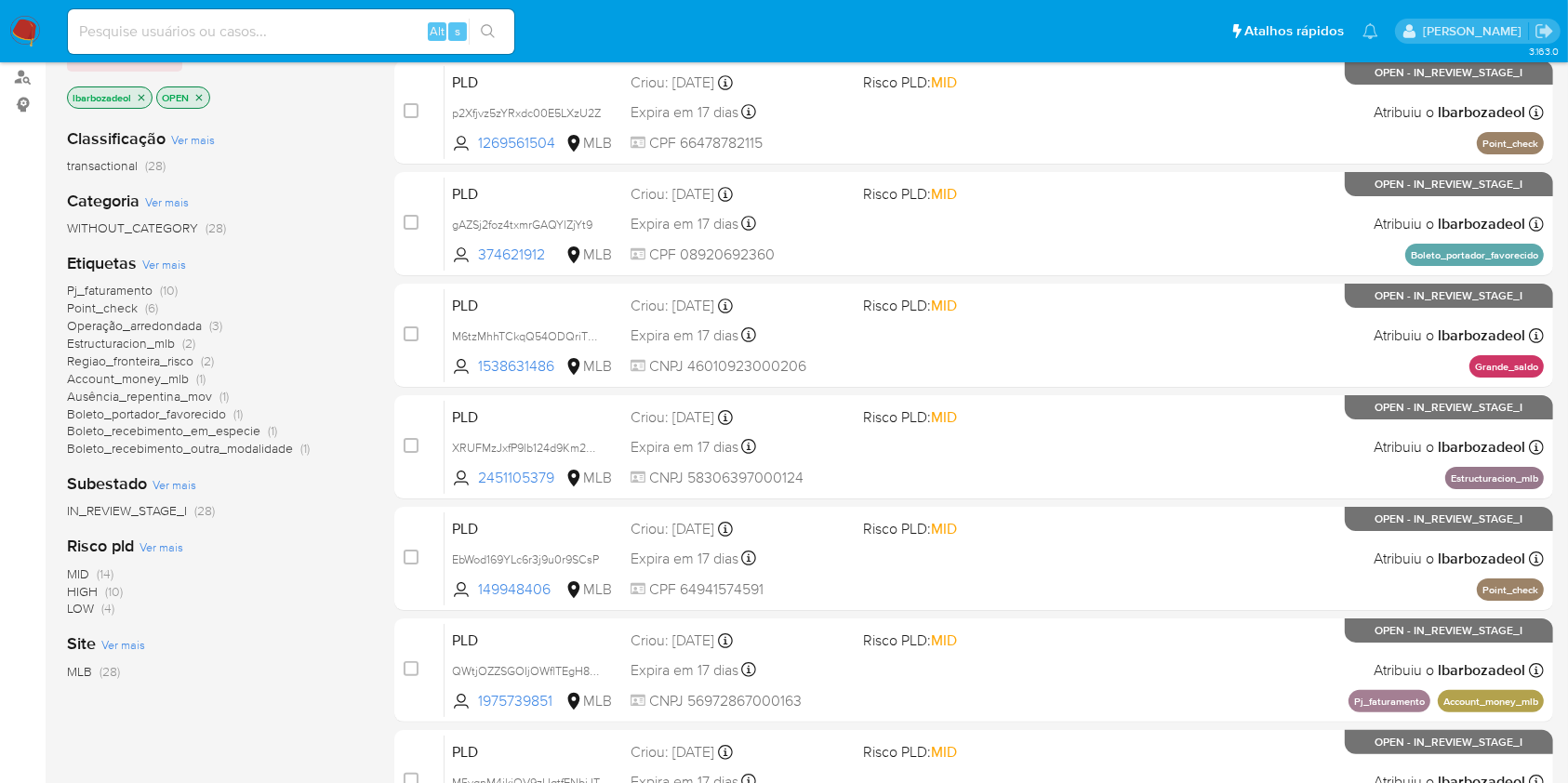
scroll to position [223, 0]
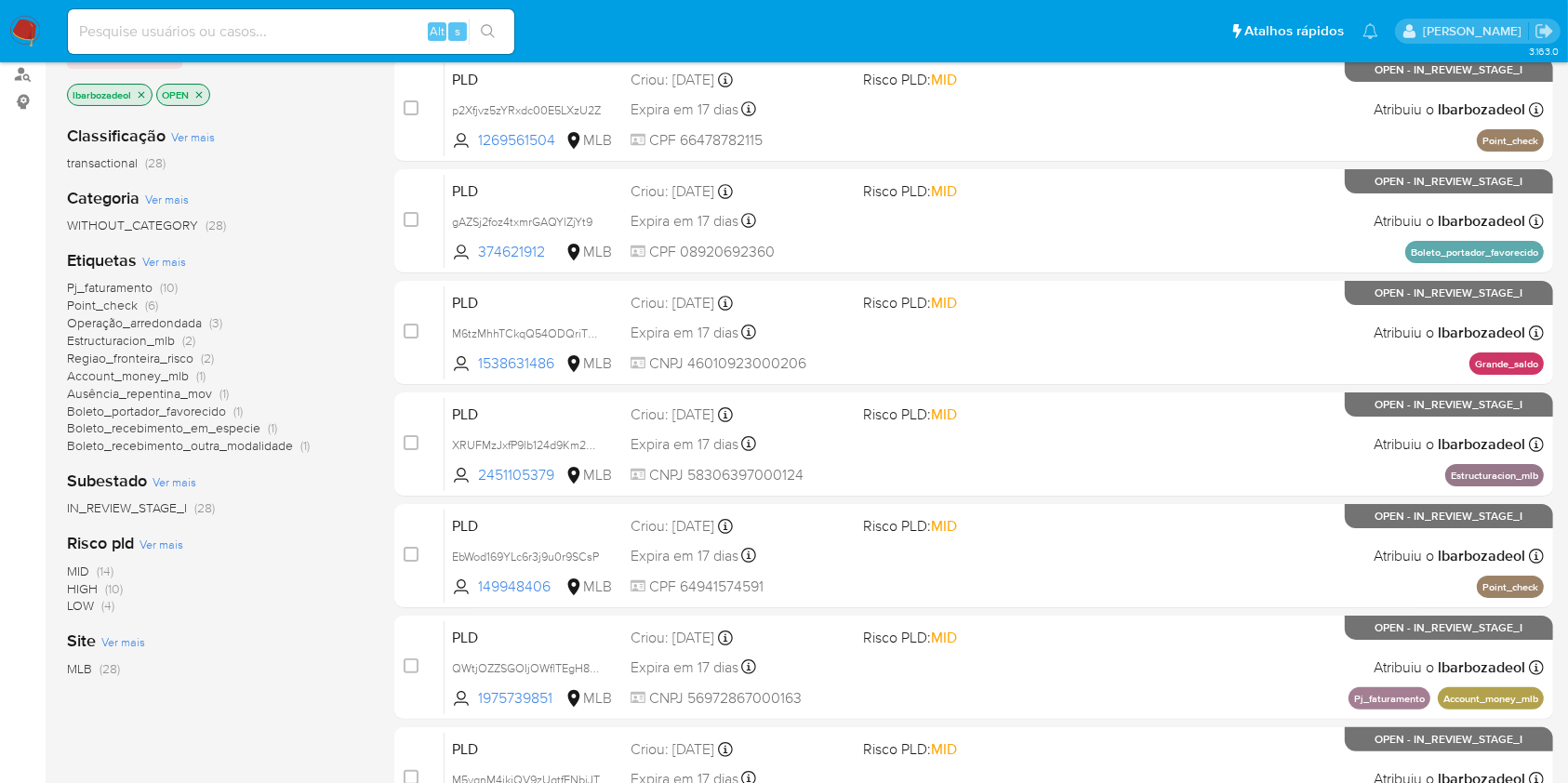
click at [147, 279] on span "Pj_faturamento" at bounding box center [110, 287] width 86 height 19
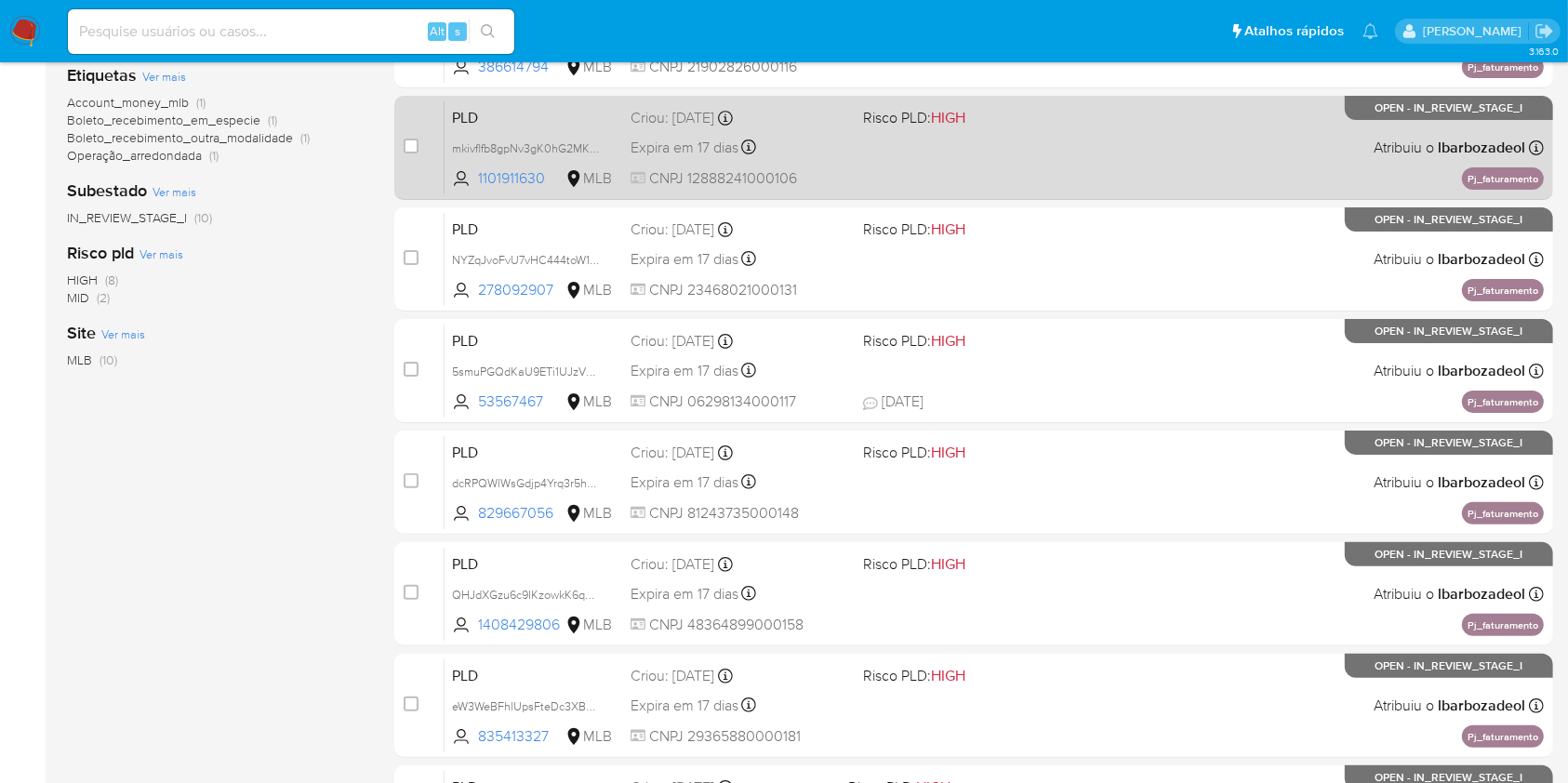
scroll to position [409, 0]
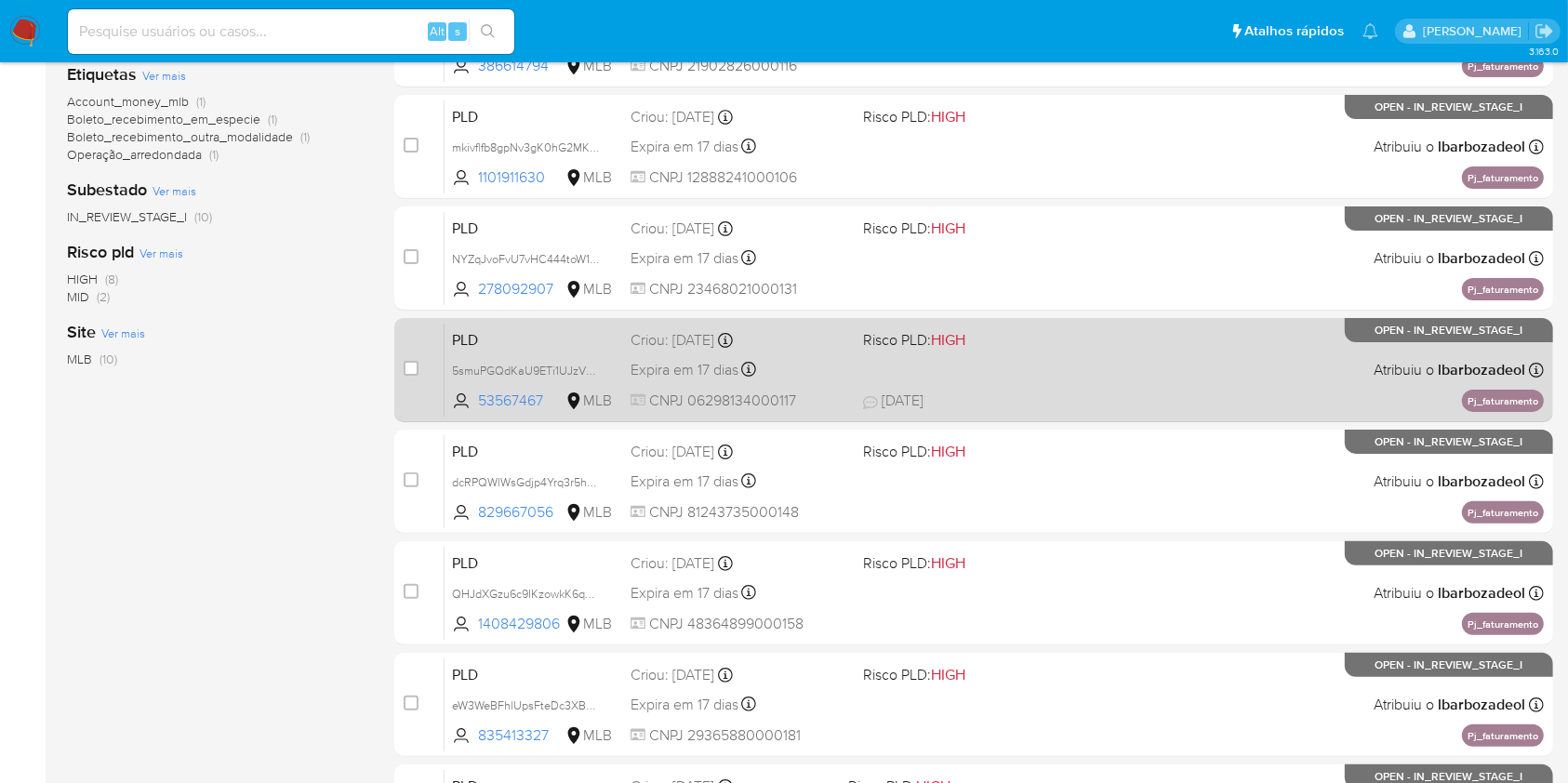
click at [1017, 388] on div "PLD 5smuPGQdKaU9ETi1UJzVZ41B 53567467 MLB Risco PLD: HIGH Criou: [DATE] Criou: …" at bounding box center [994, 370] width 1099 height 94
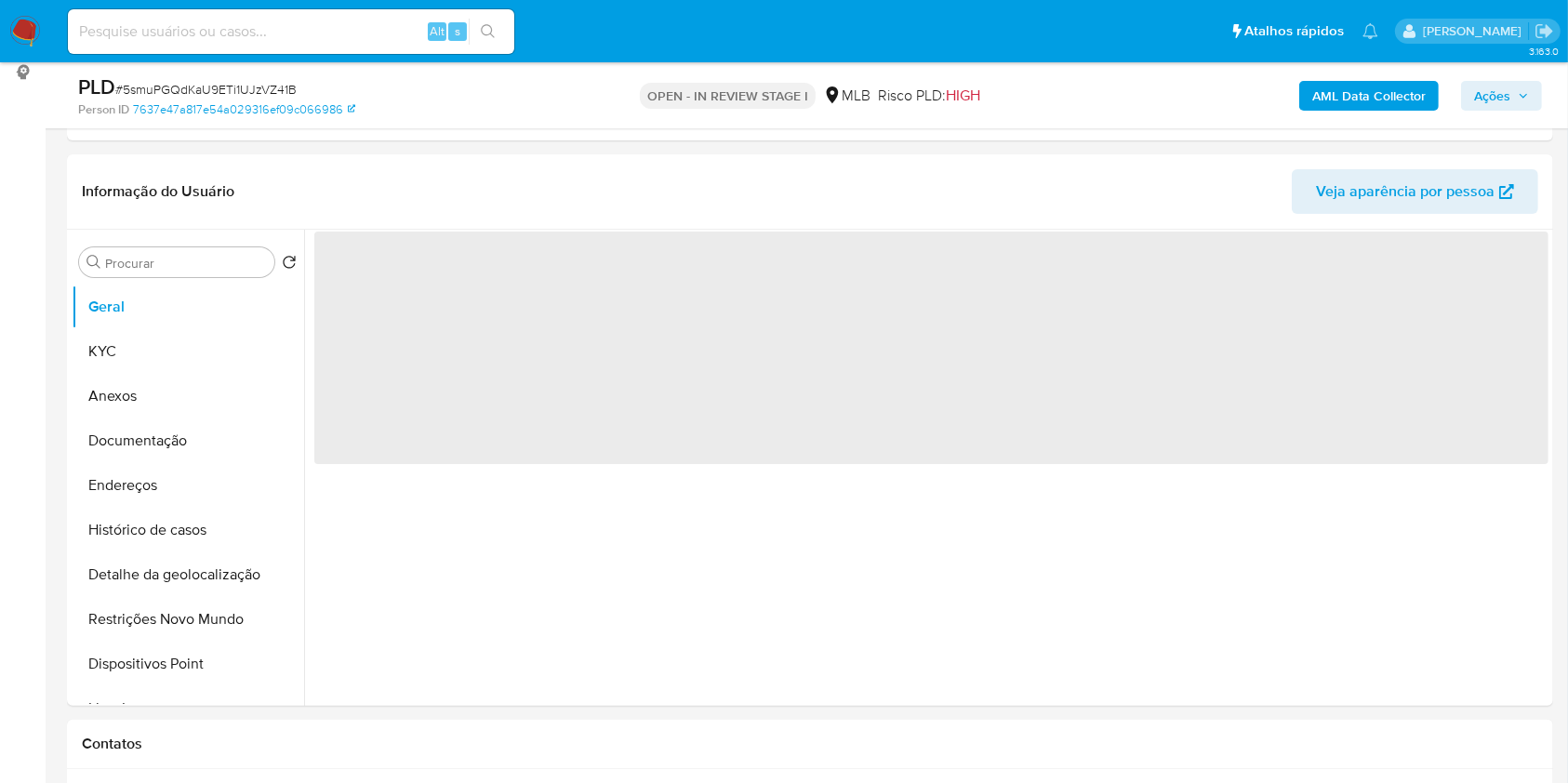
scroll to position [262, 0]
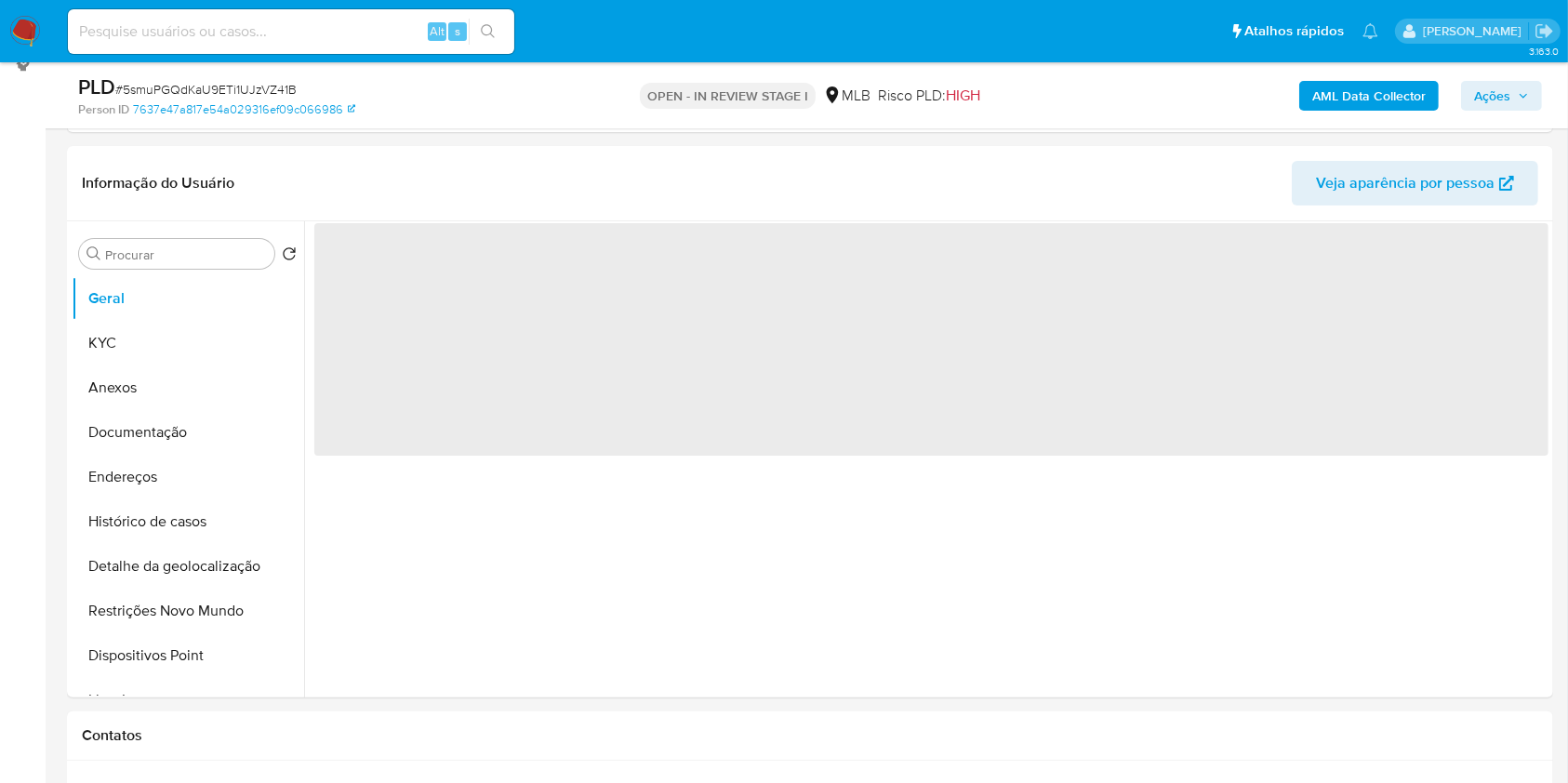
select select "10"
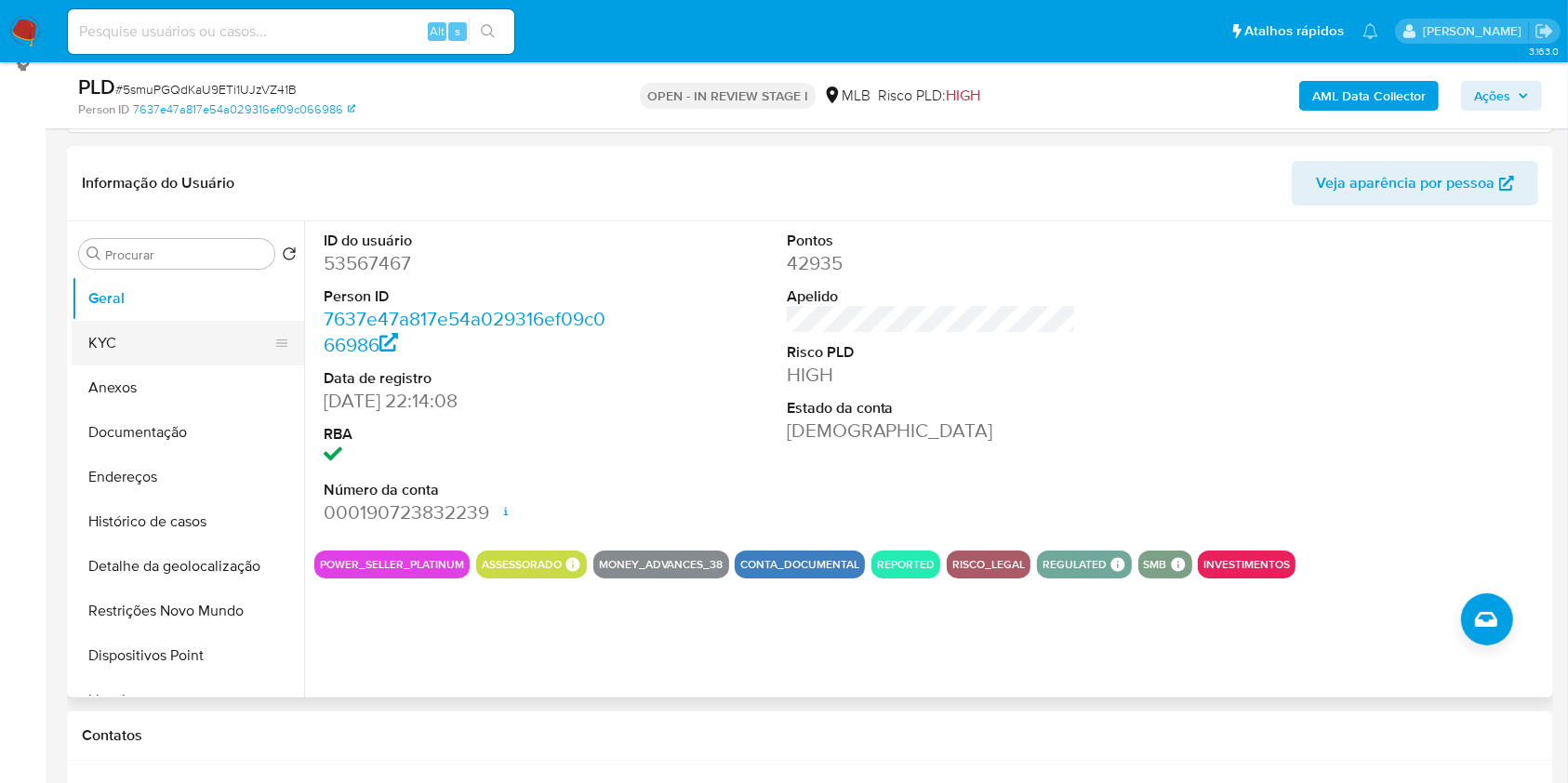
click at [146, 338] on button "KYC" at bounding box center [181, 343] width 218 height 45
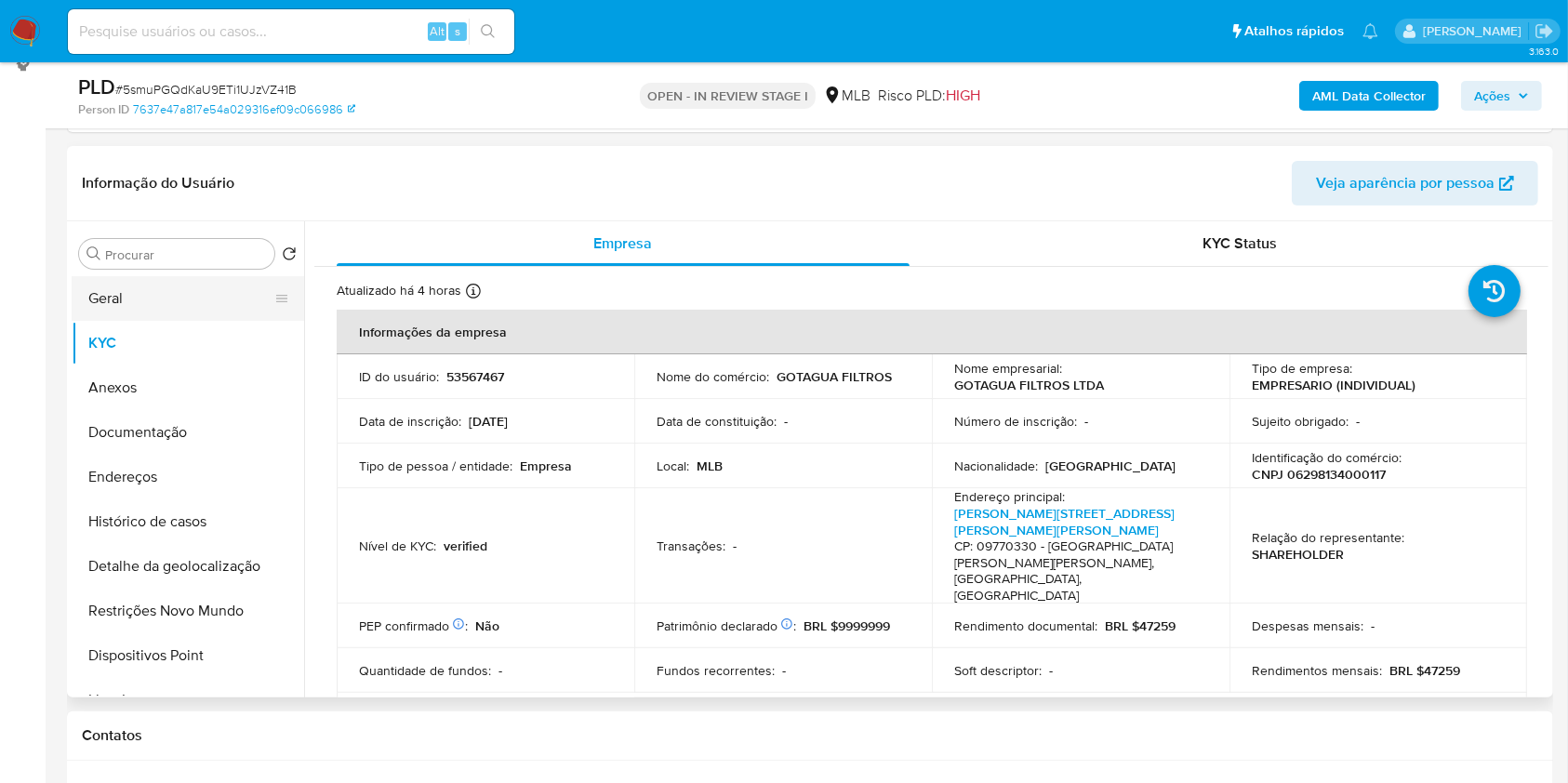
click at [199, 294] on button "Geral" at bounding box center [181, 298] width 218 height 45
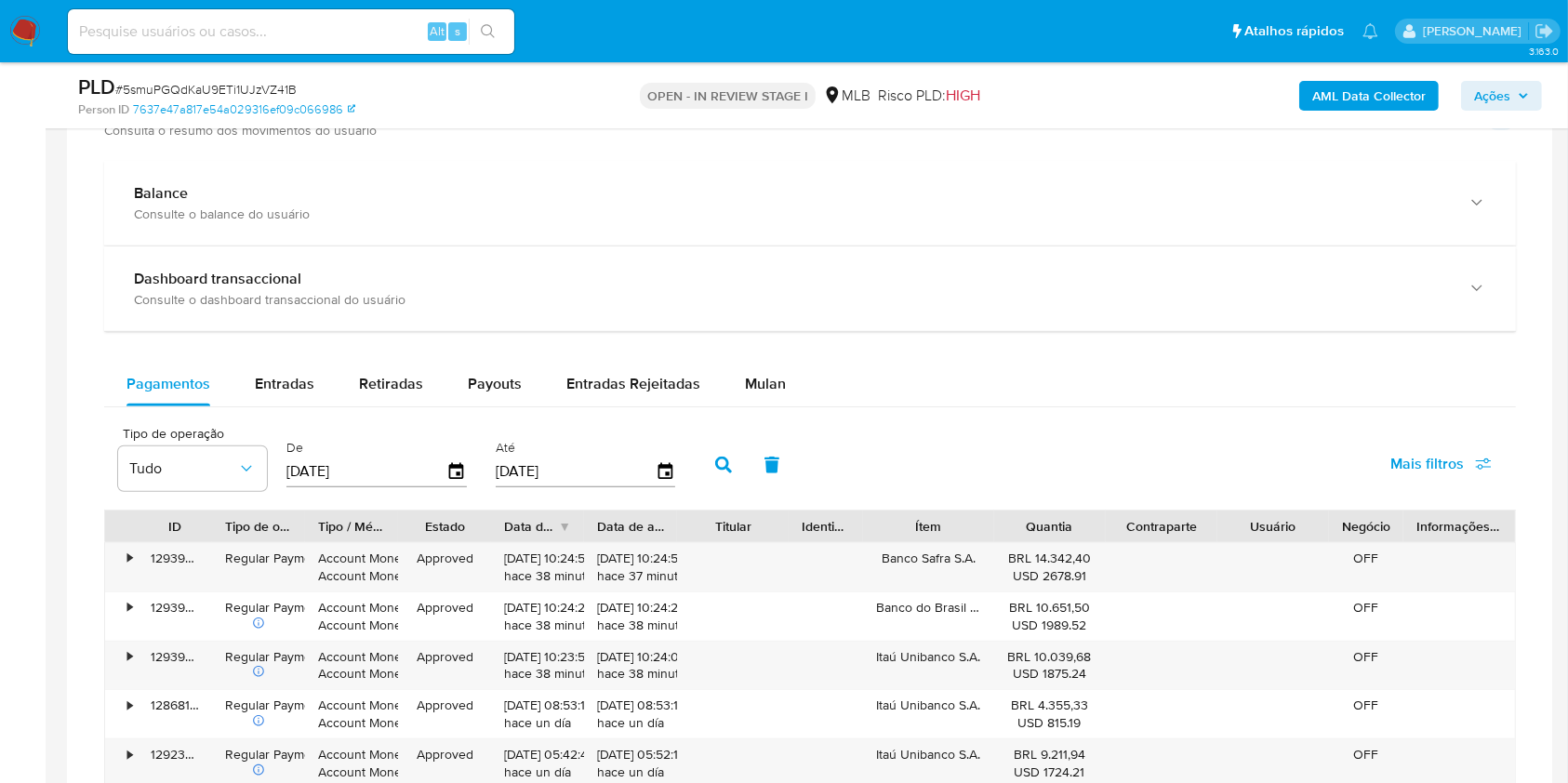
scroll to position [1434, 0]
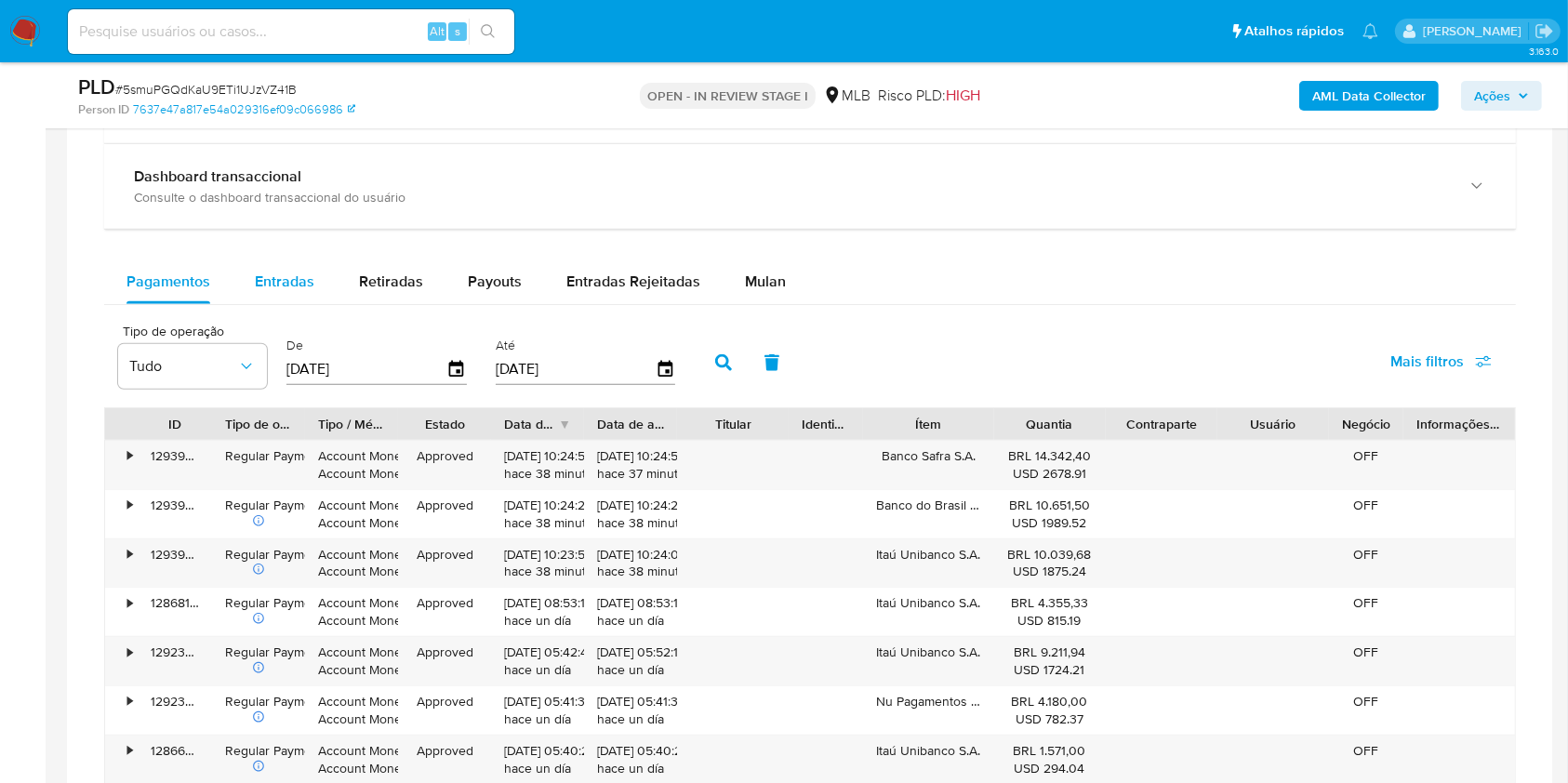
click at [278, 290] on span "Entradas" at bounding box center [285, 281] width 60 height 21
select select "10"
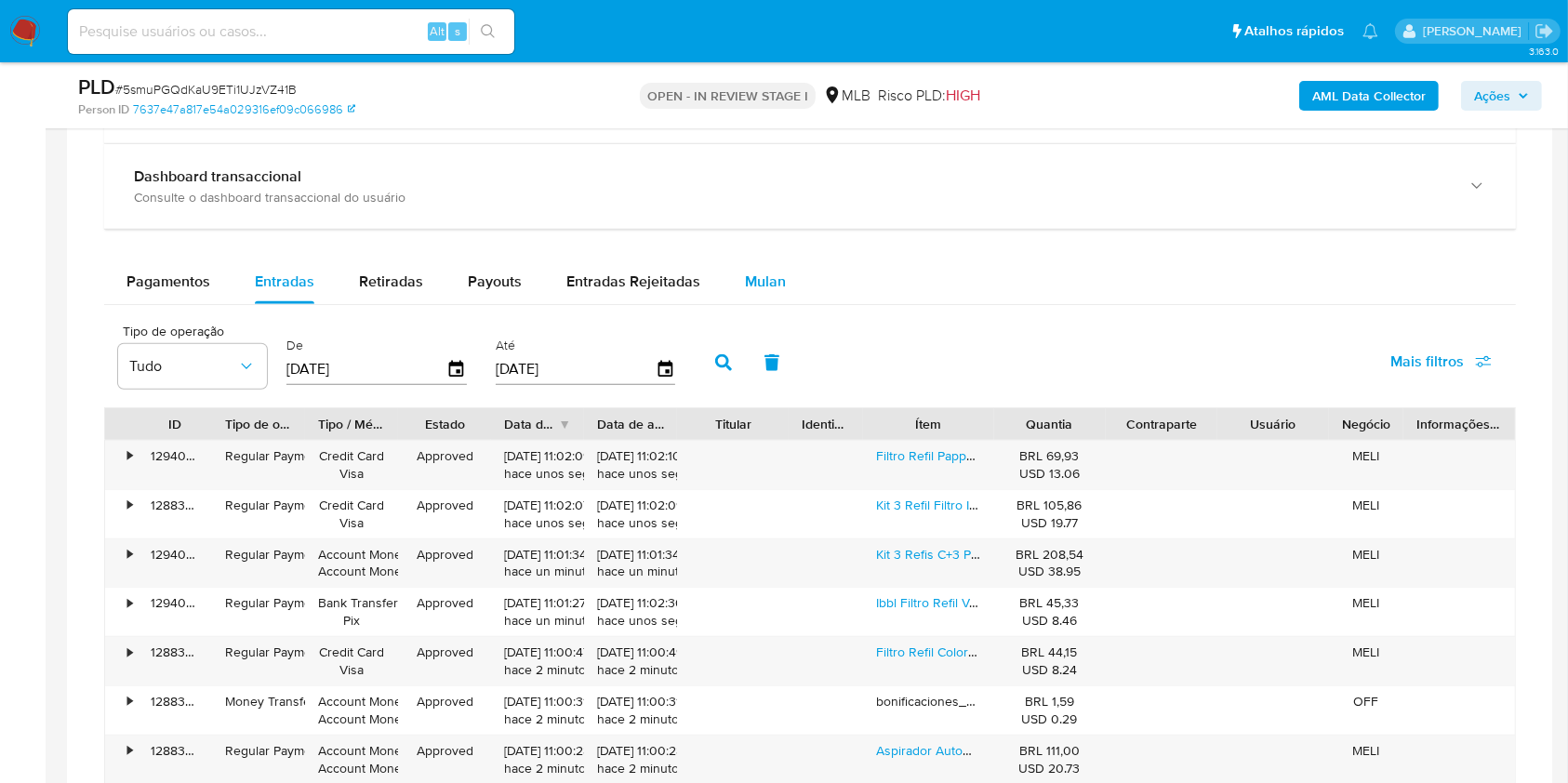
click at [765, 272] on span "Mulan" at bounding box center [765, 281] width 41 height 21
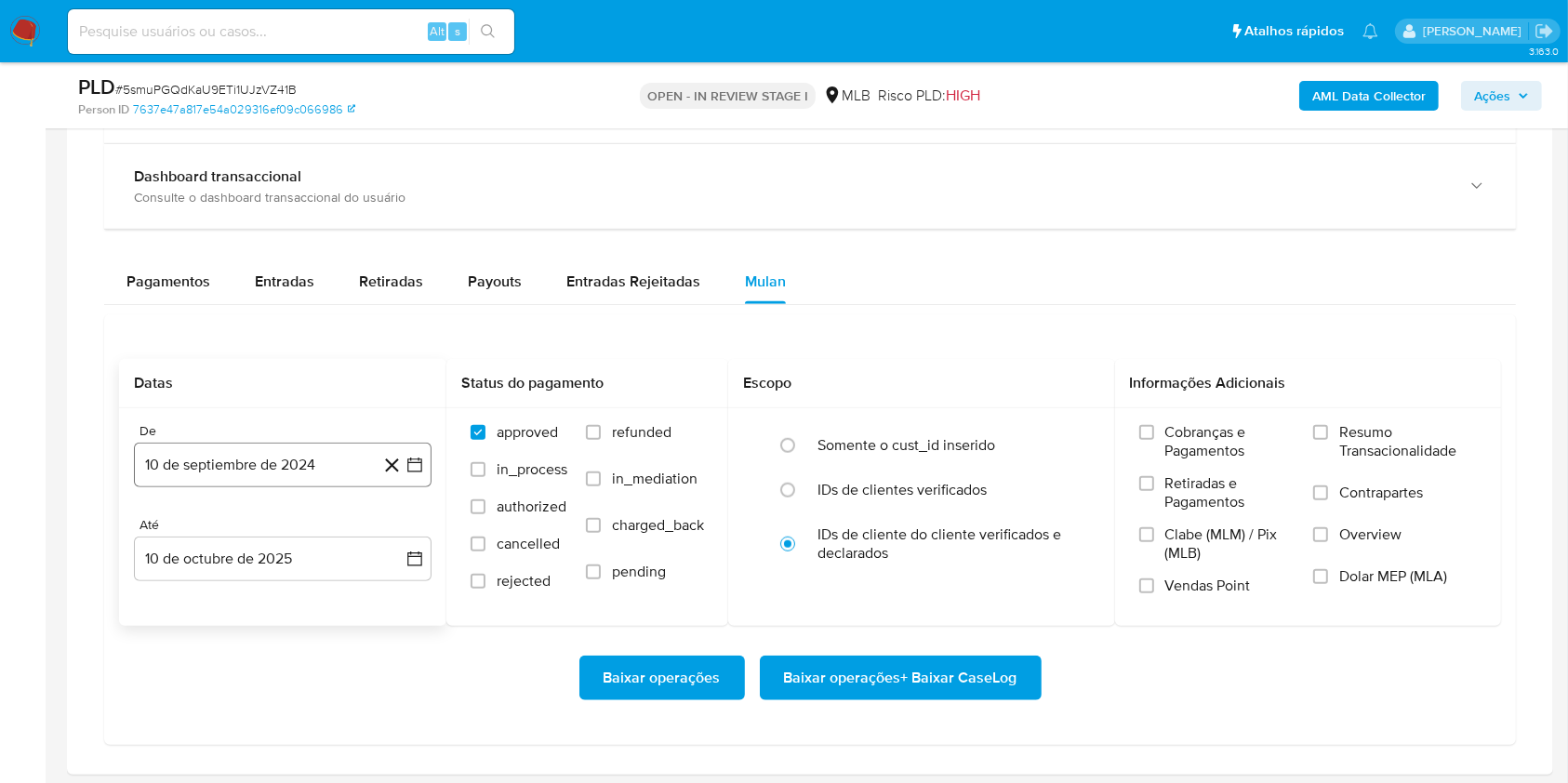
click at [248, 472] on button "10 de septiembre de 2024" at bounding box center [283, 464] width 298 height 45
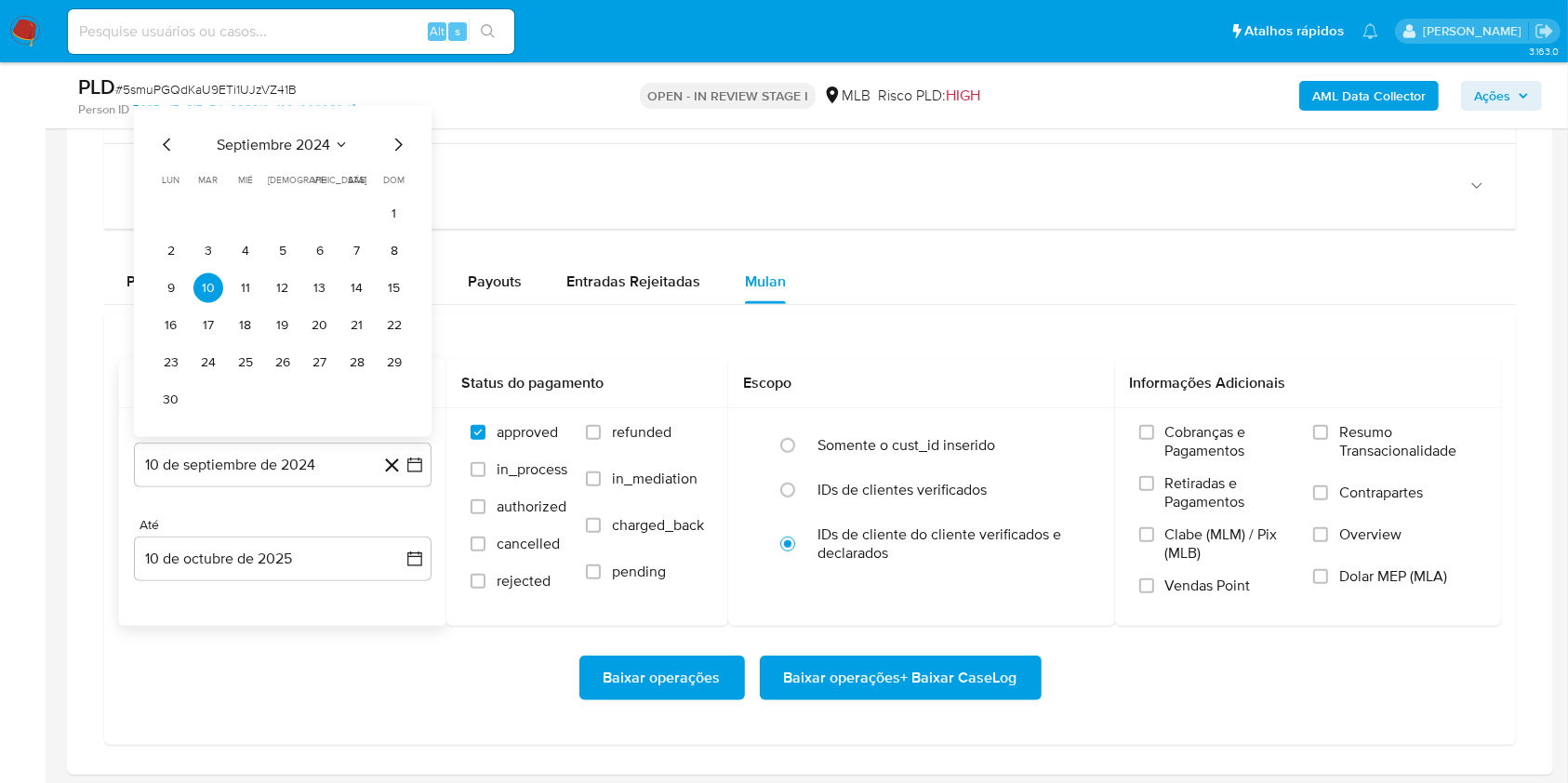
click at [261, 139] on span "septiembre 2024" at bounding box center [274, 145] width 114 height 19
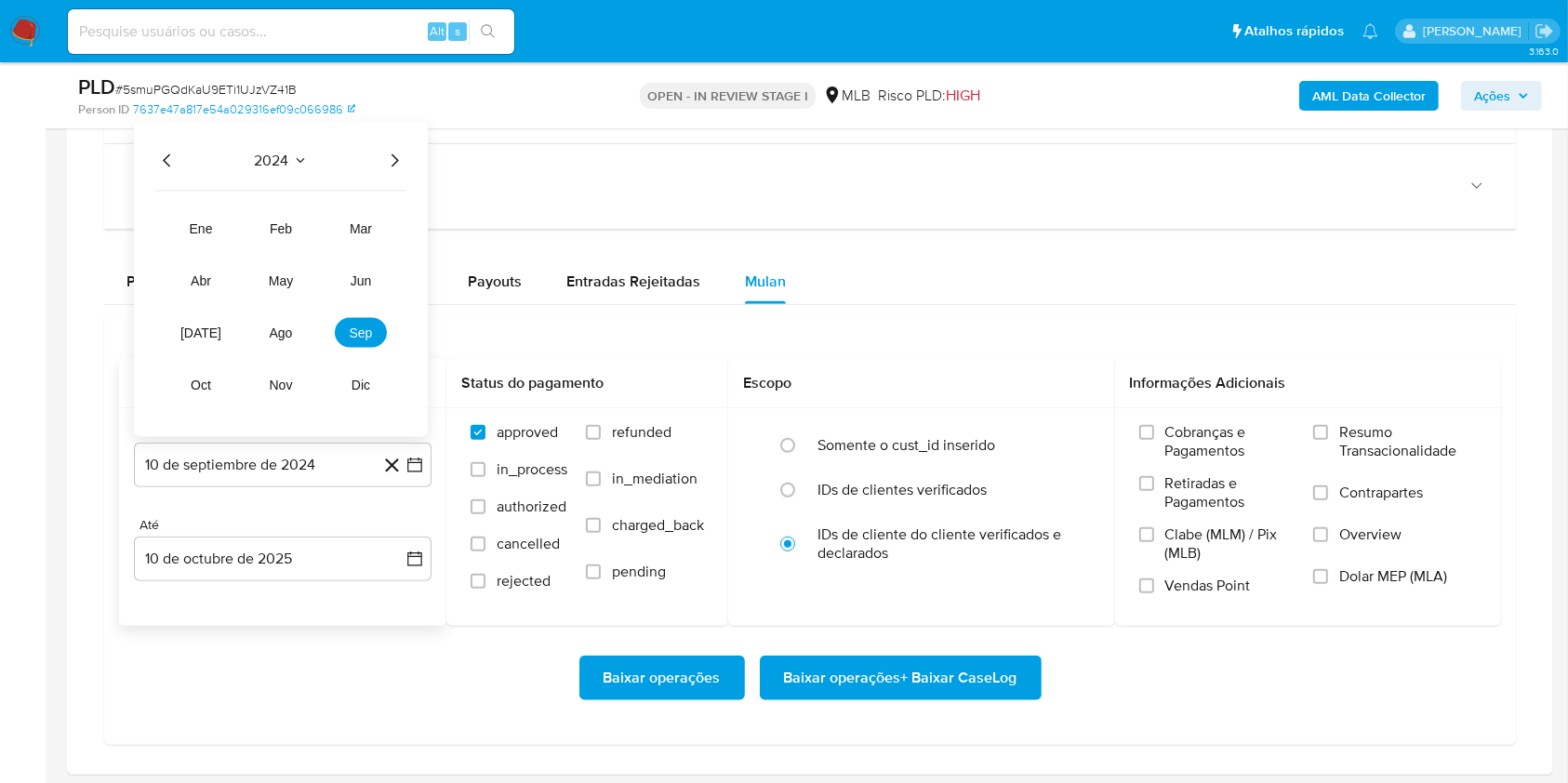
click at [394, 159] on icon "Año siguiente" at bounding box center [394, 161] width 22 height 22
click at [289, 328] on span "ago" at bounding box center [281, 333] width 23 height 15
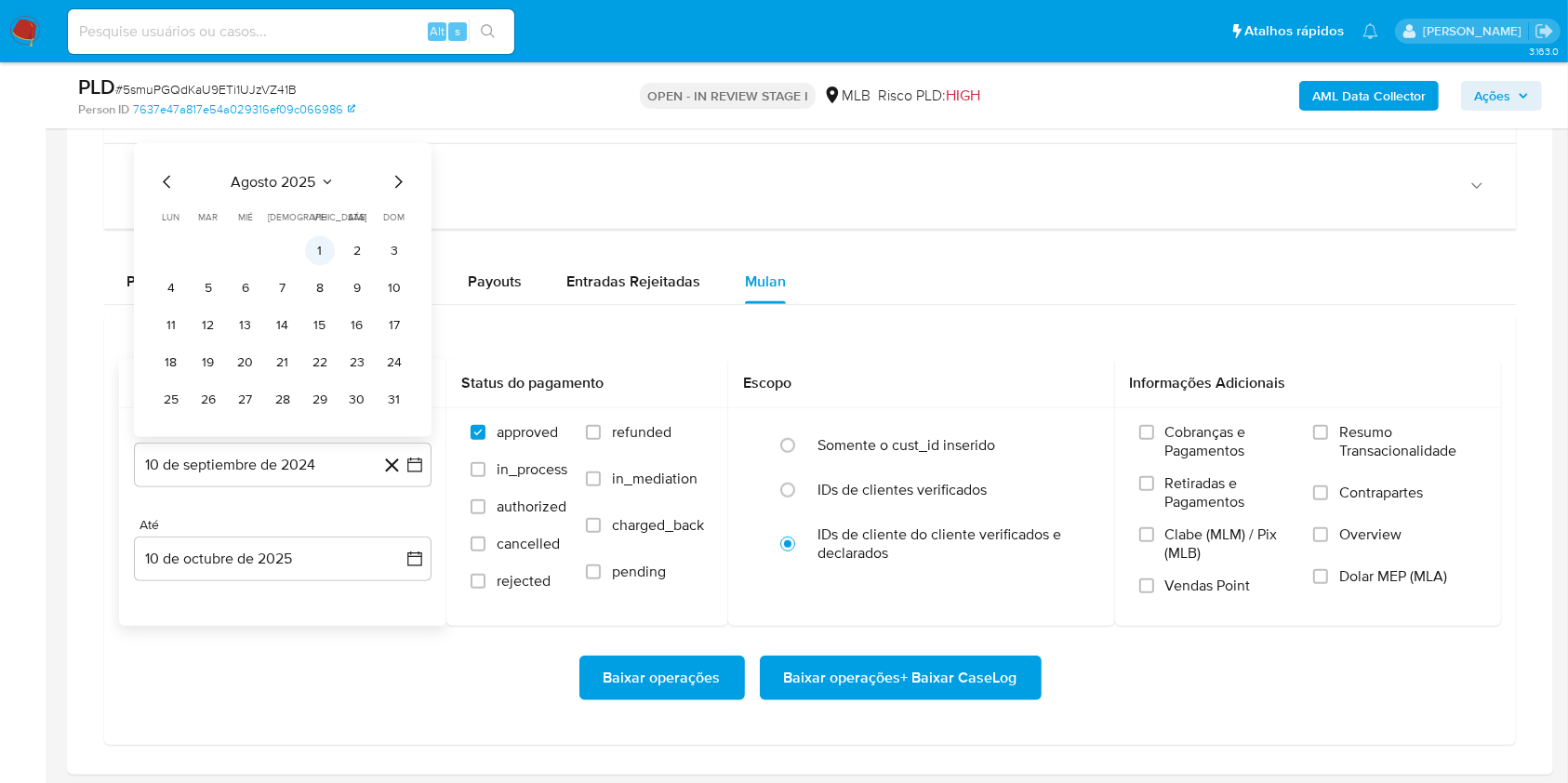
click at [322, 249] on button "1" at bounding box center [320, 251] width 30 height 30
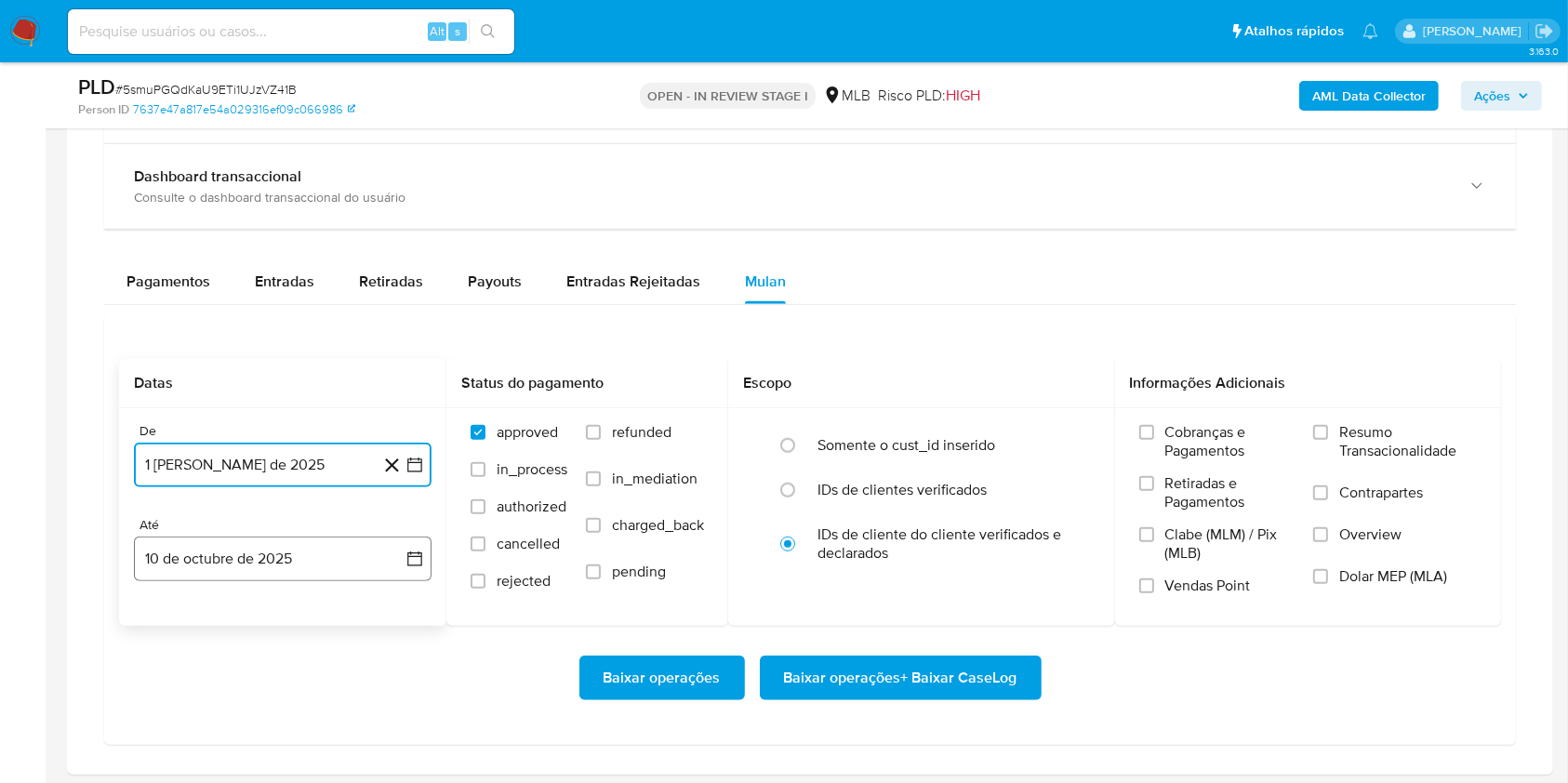
click at [306, 551] on button "10 de octubre de 2025" at bounding box center [283, 558] width 298 height 45
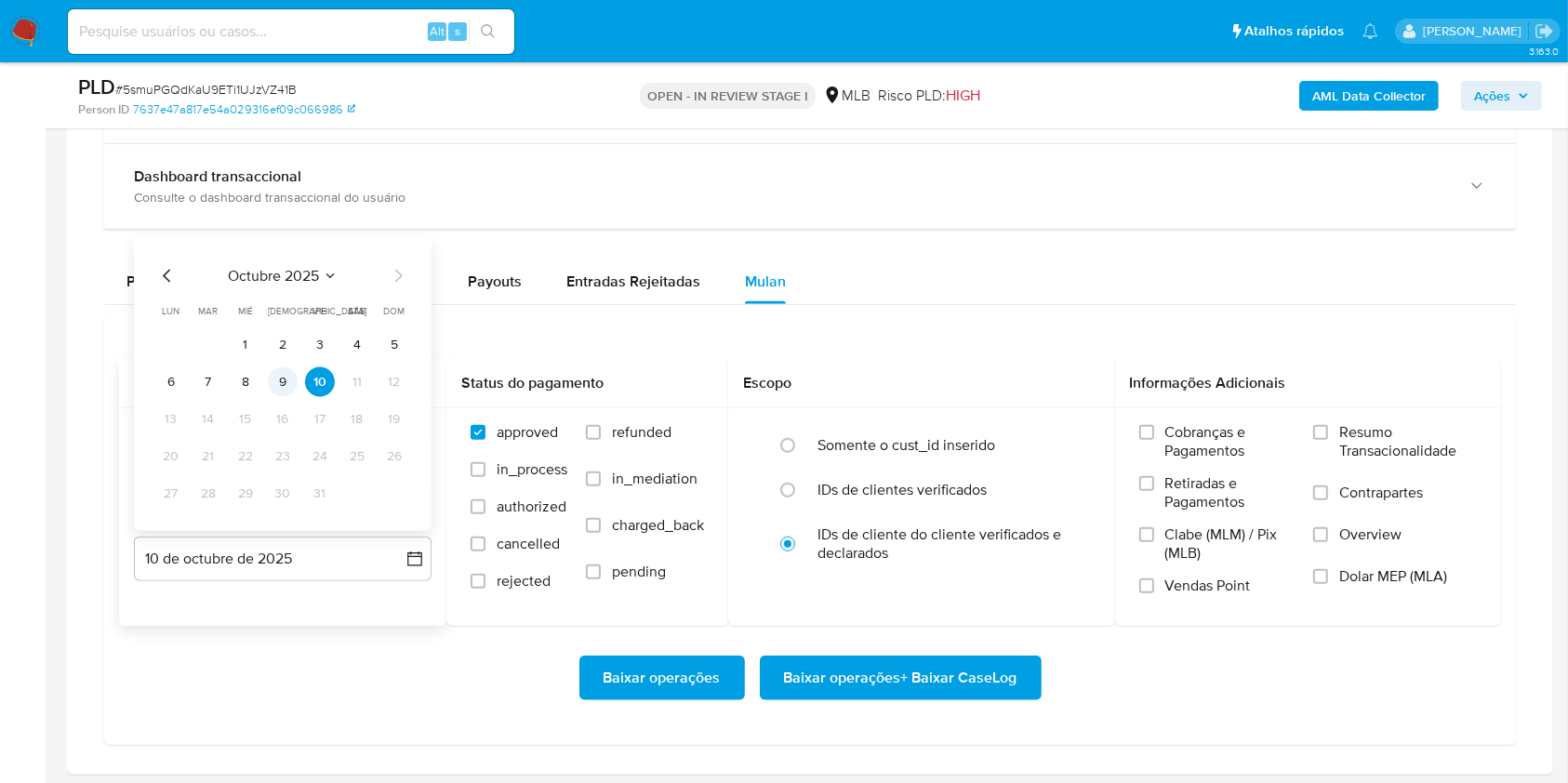
click at [281, 384] on button "9" at bounding box center [283, 383] width 30 height 30
click at [1355, 450] on span "Resumo Transacionalidade" at bounding box center [1408, 441] width 138 height 37
click at [1327, 439] on input "Resumo Transacionalidade" at bounding box center [1319, 431] width 15 height 15
click at [849, 675] on span "Baixar operações + Baixar CaseLog" at bounding box center [901, 677] width 234 height 41
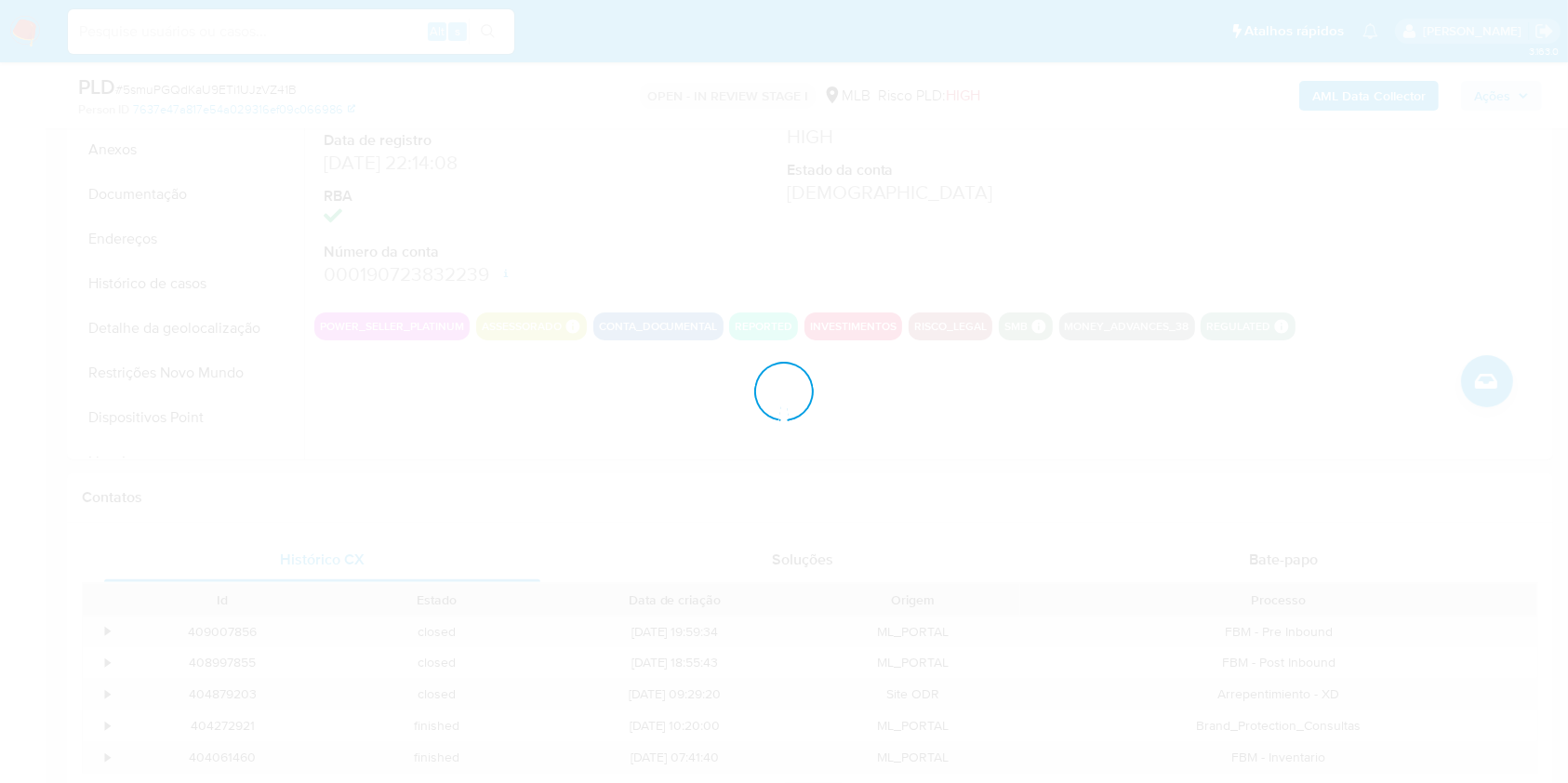
scroll to position [0, 0]
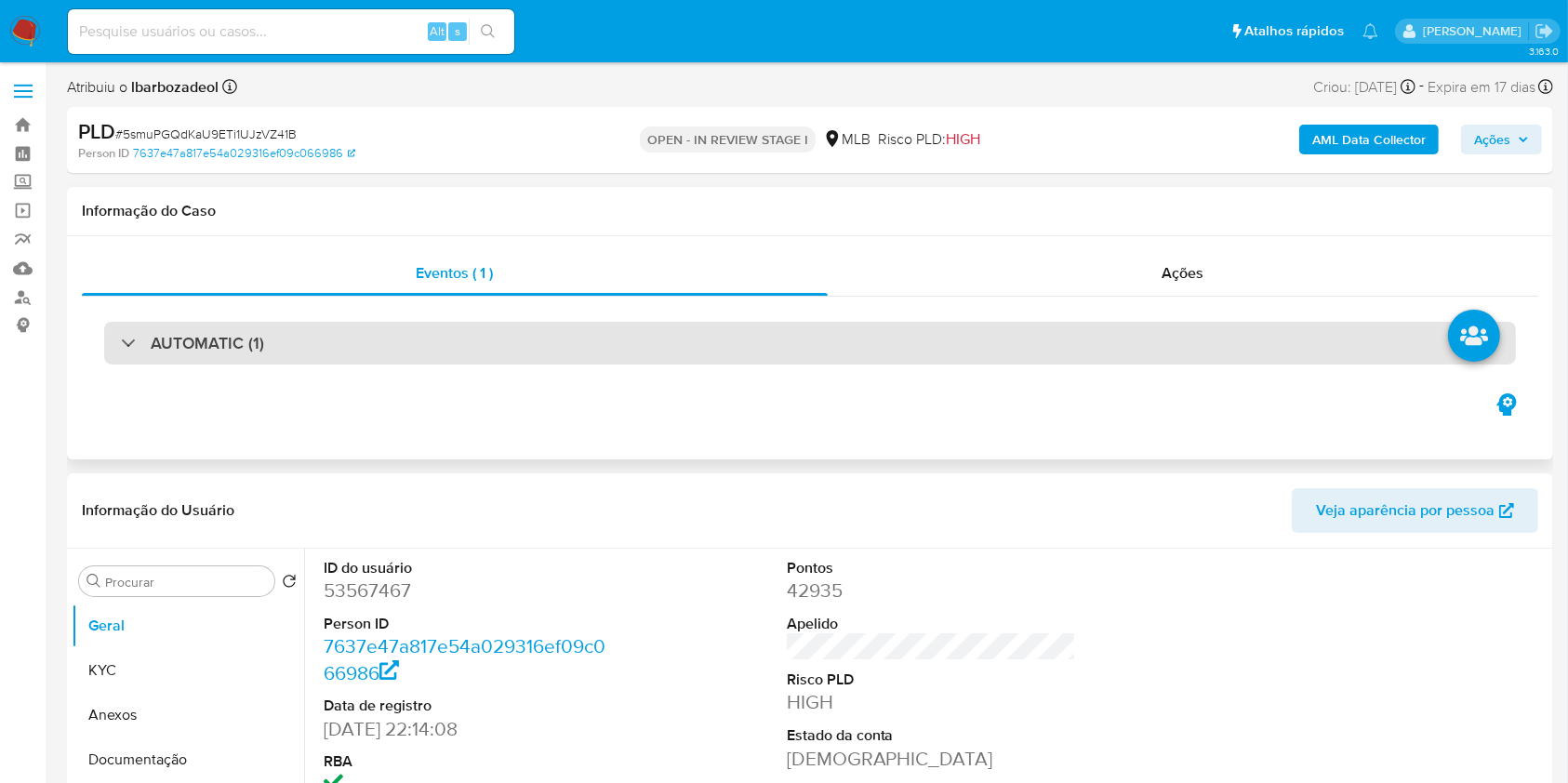
click at [755, 342] on div "AUTOMATIC (1)" at bounding box center [809, 343] width 1411 height 43
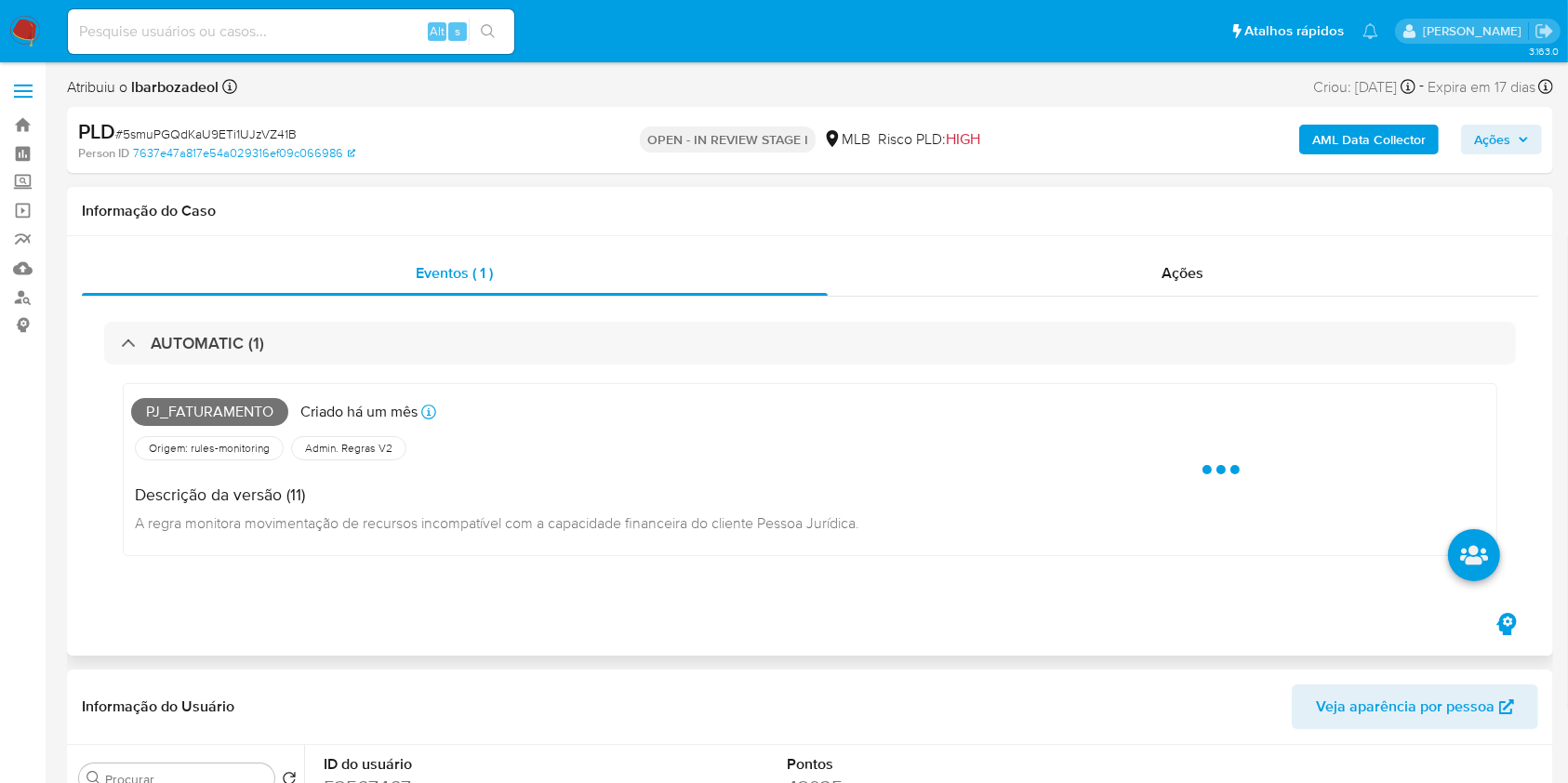
click at [248, 403] on span "Pj_faturamento" at bounding box center [209, 411] width 157 height 28
copy span "Pj_faturamento"
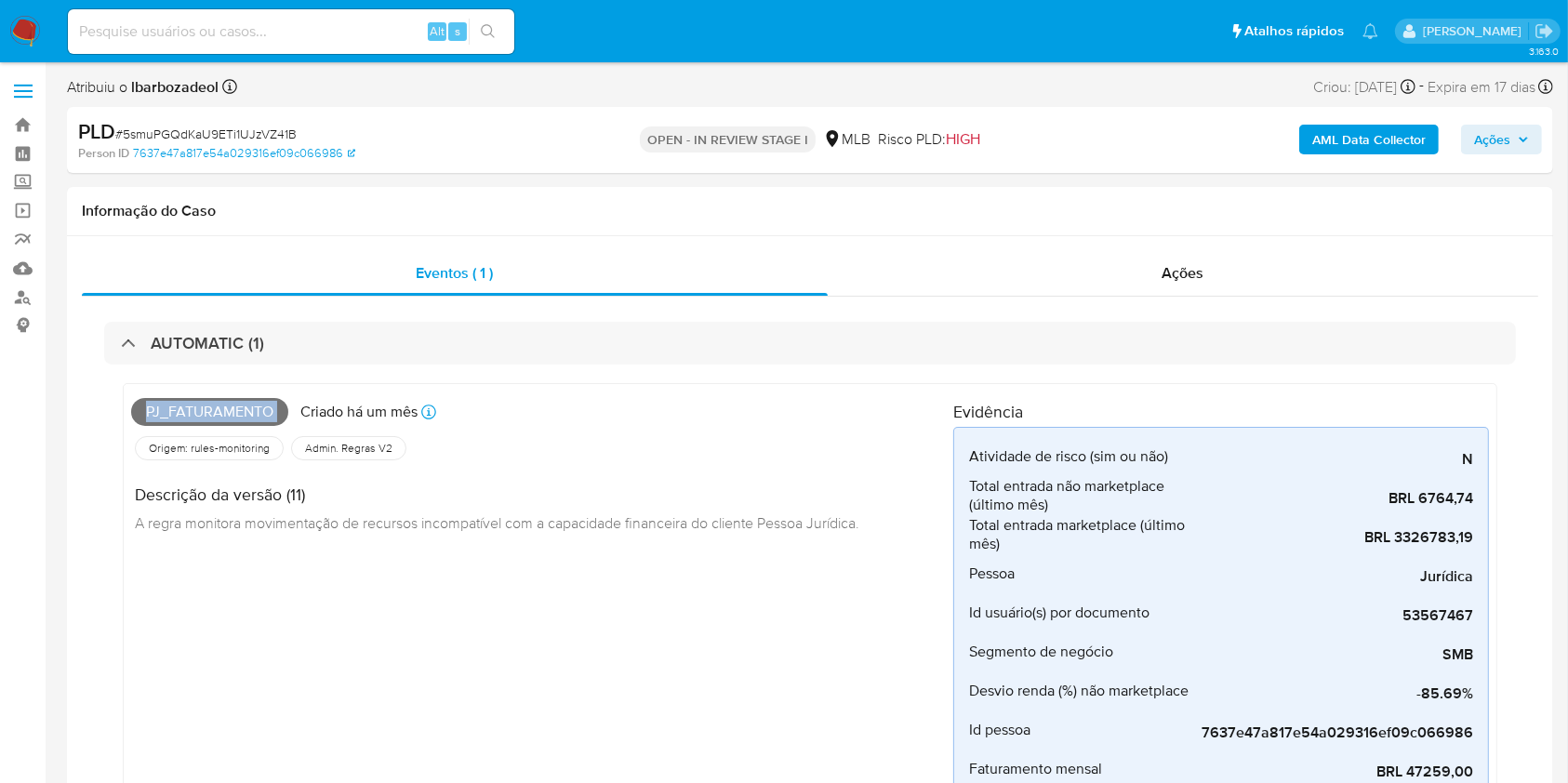
click at [1536, 148] on button "Ações" at bounding box center [1500, 140] width 81 height 30
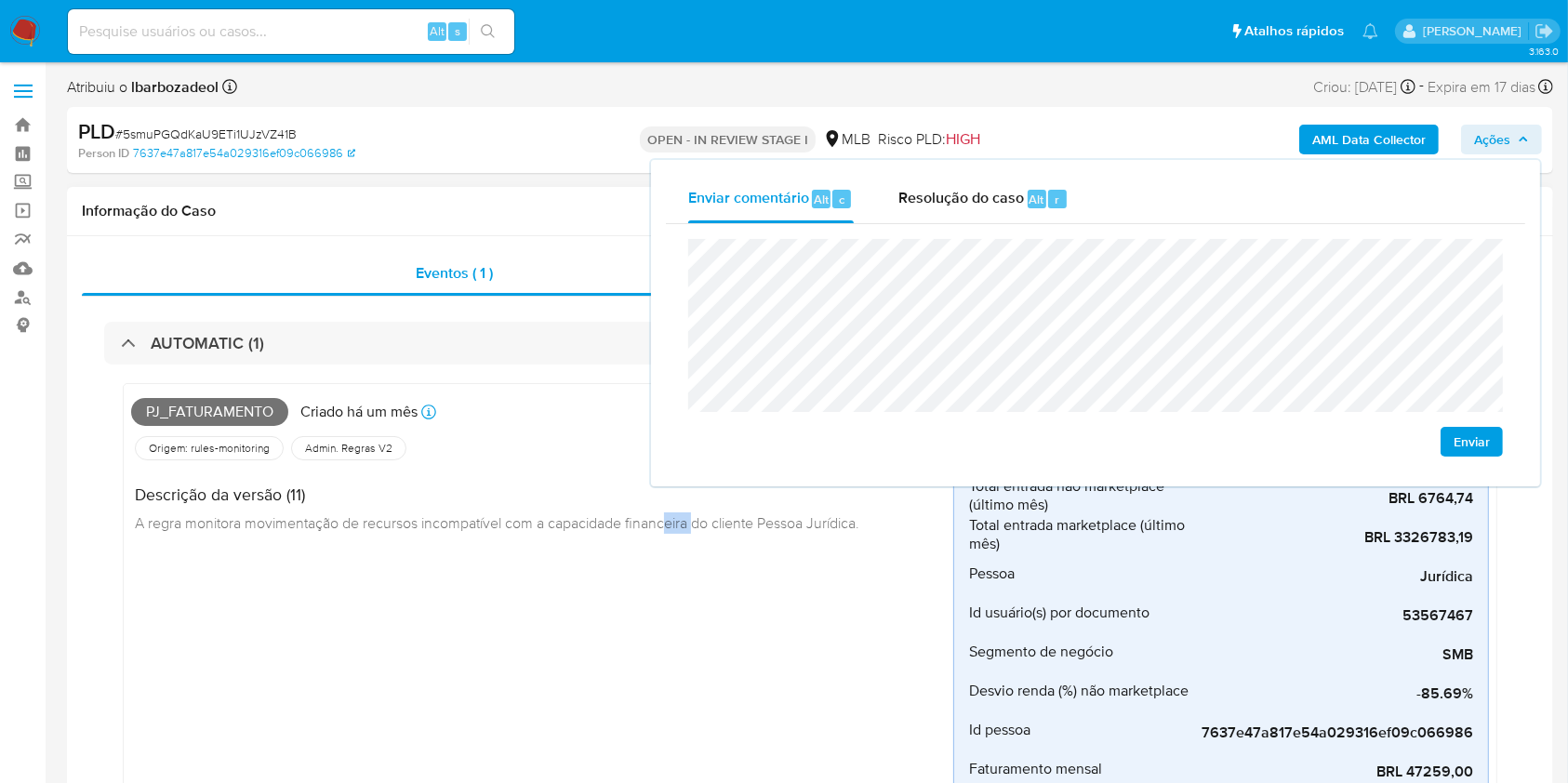
drag, startPoint x: 696, startPoint y: 625, endPoint x: 666, endPoint y: 628, distance: 30.1
click at [666, 628] on div "Pj_faturamento [PERSON_NAME] um mês Criado: [DATE] 00:14:53 Origem: rules-monit…" at bounding box center [541, 673] width 822 height 563
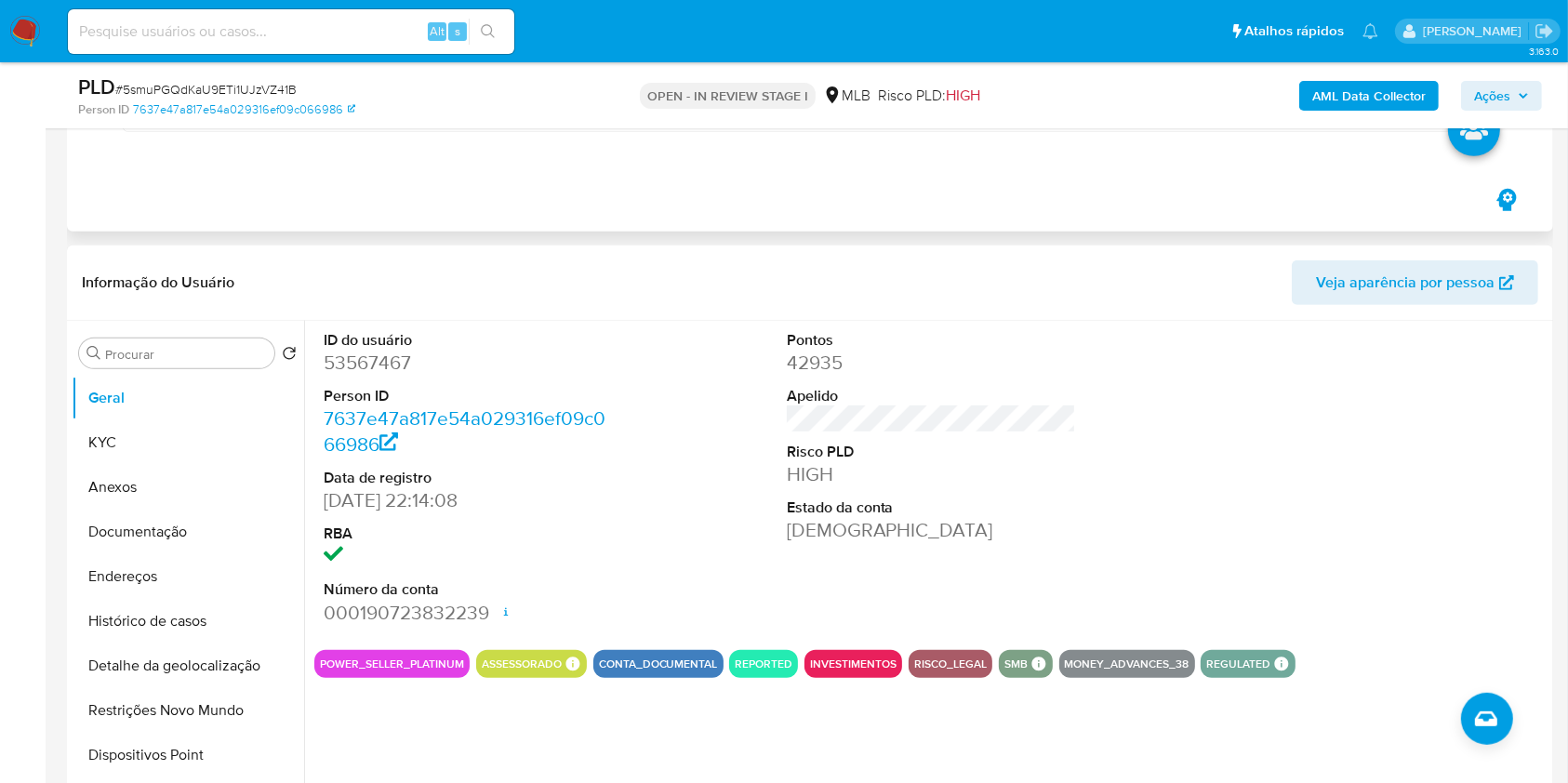
scroll to position [766, 0]
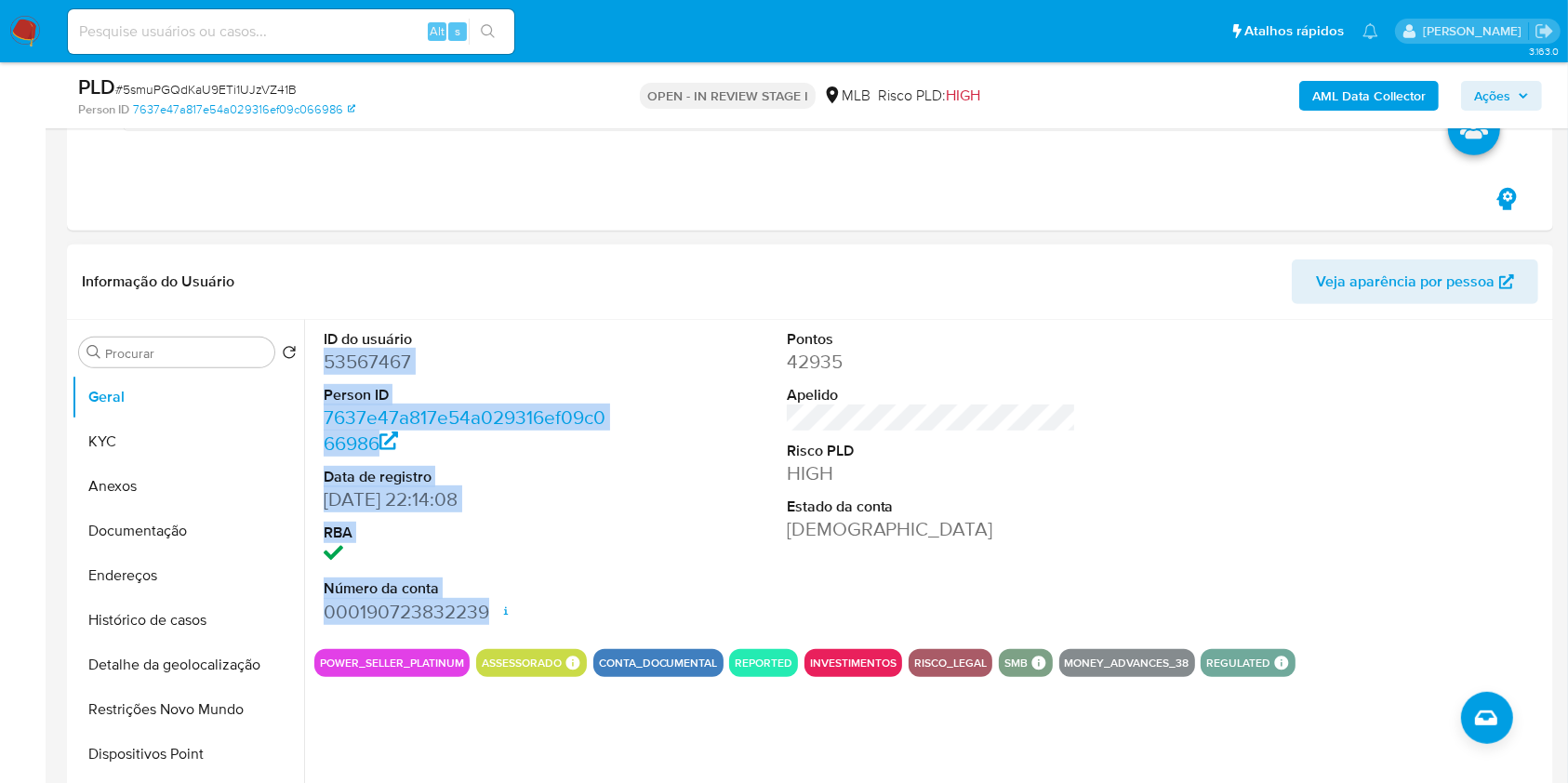
drag, startPoint x: 317, startPoint y: 357, endPoint x: 495, endPoint y: 610, distance: 309.3
click at [495, 610] on div "ID do usuário 53567467 Person ID 7637e47a817e54a029316ef09c066986 Data de regis…" at bounding box center [468, 476] width 309 height 315
copy dl "53567467 Person ID 7637e47a817e54a029316ef09c066986 Data de registro [DATE] 22:…"
click at [1526, 106] on span "Ações" at bounding box center [1501, 96] width 55 height 26
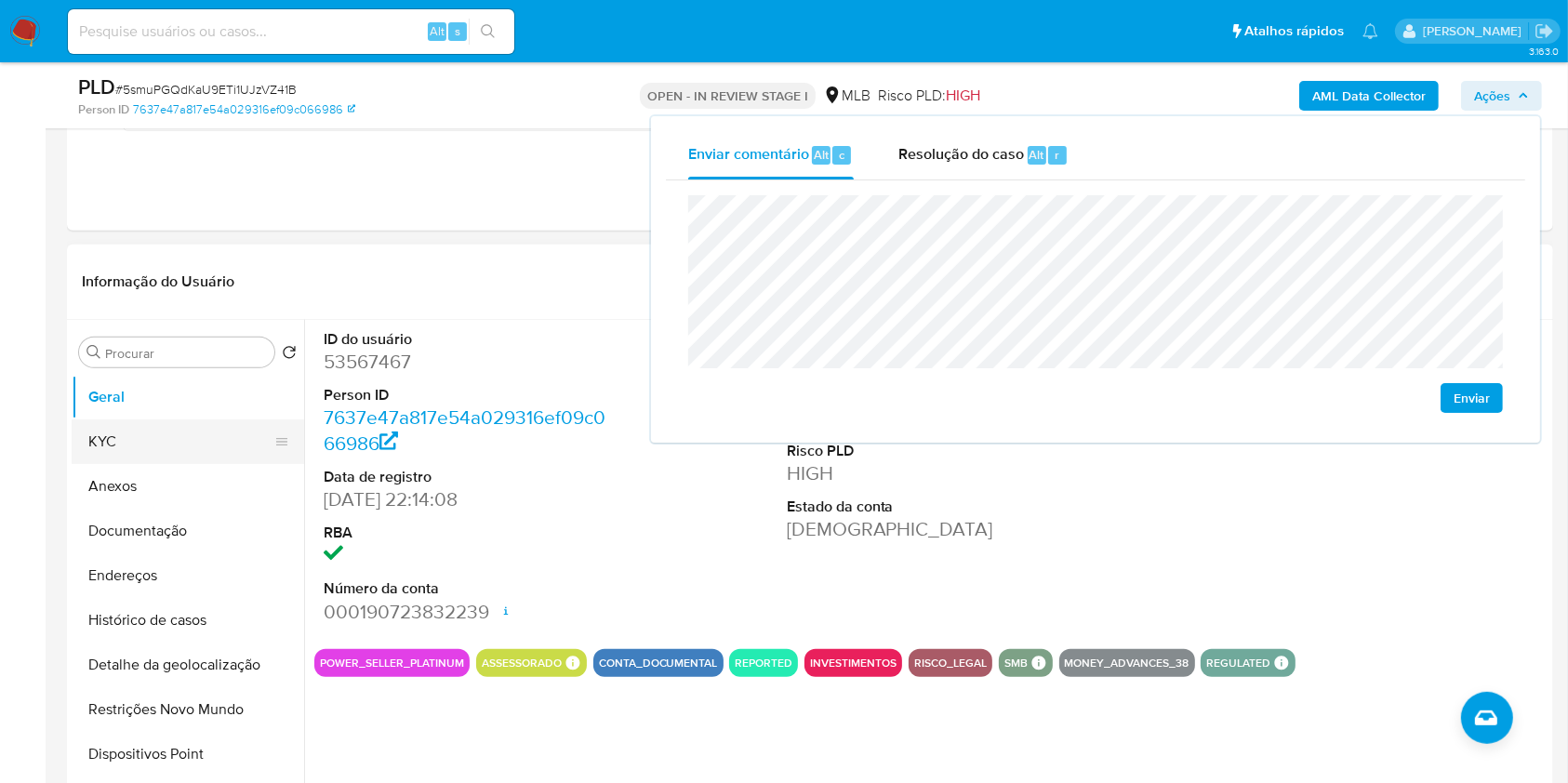
click at [170, 433] on button "KYC" at bounding box center [181, 441] width 218 height 45
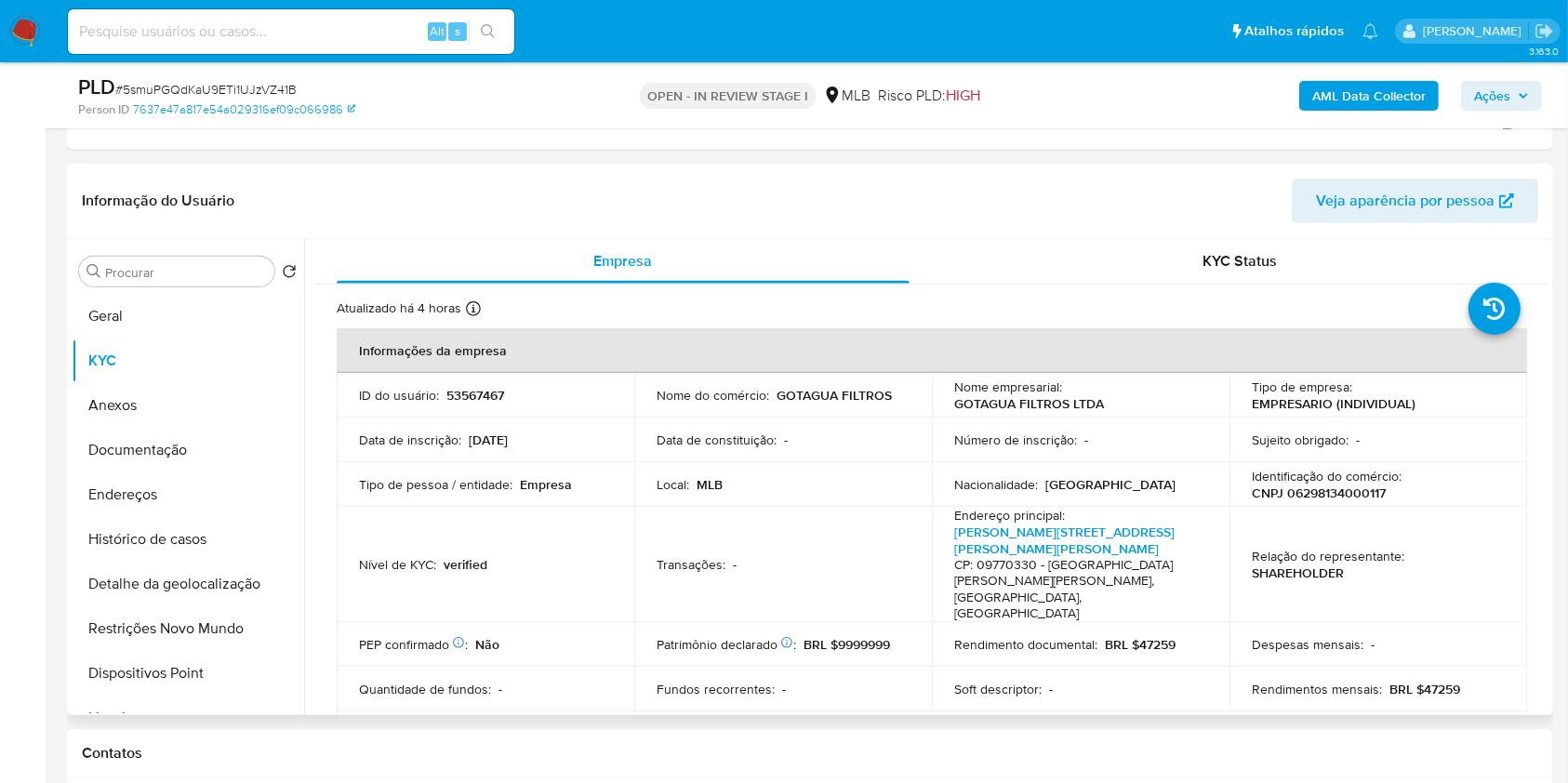
scroll to position [848, 0]
click at [1299, 493] on p "CNPJ 06298134000117" at bounding box center [1318, 491] width 134 height 17
copy p "06298134000117"
click at [1502, 94] on span "Ações" at bounding box center [1492, 96] width 36 height 30
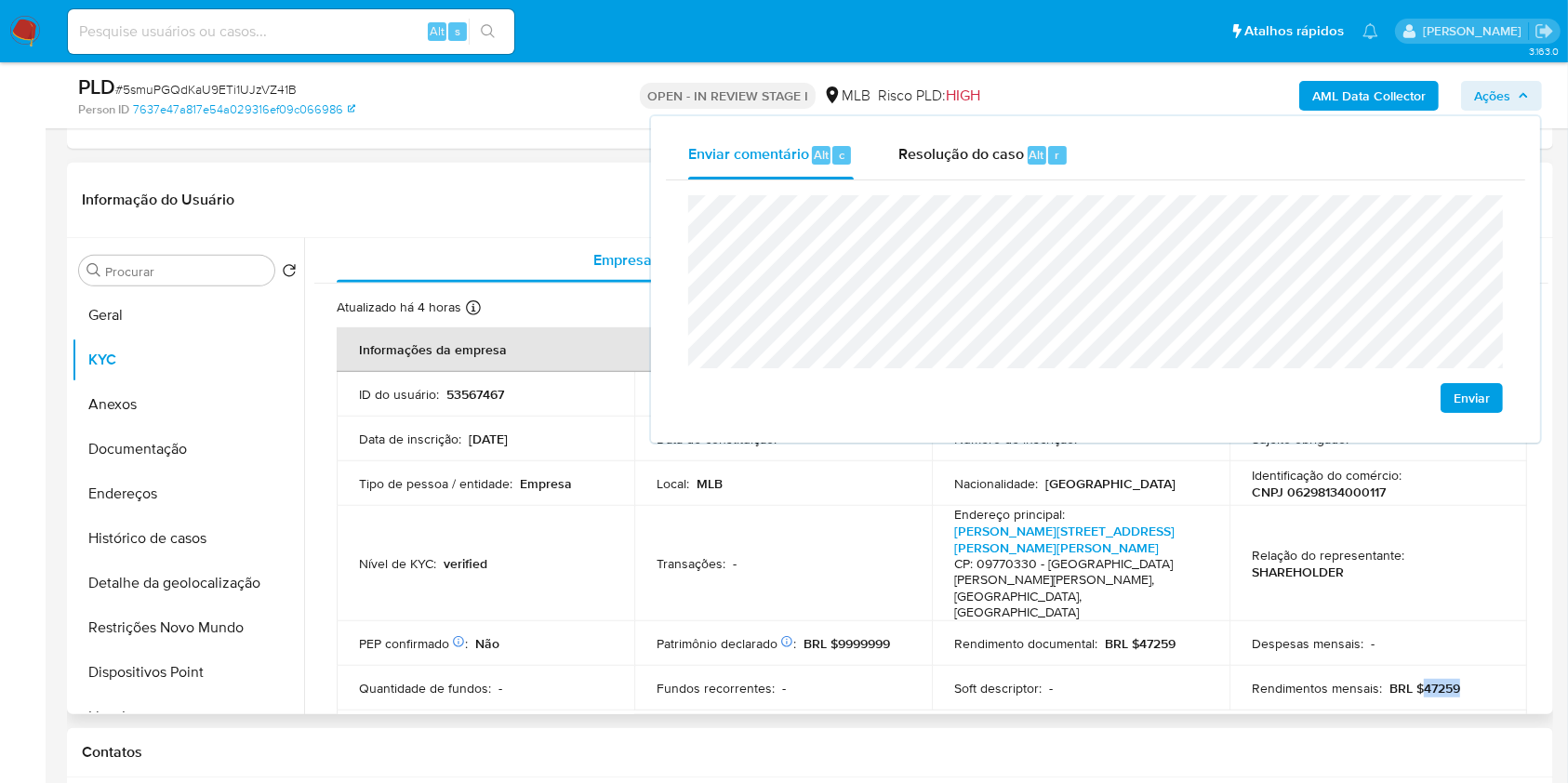
drag, startPoint x: 1417, startPoint y: 656, endPoint x: 1478, endPoint y: 652, distance: 61.1
click at [1478, 680] on div "Rendimentos mensais : BRL $47259" at bounding box center [1377, 688] width 253 height 17
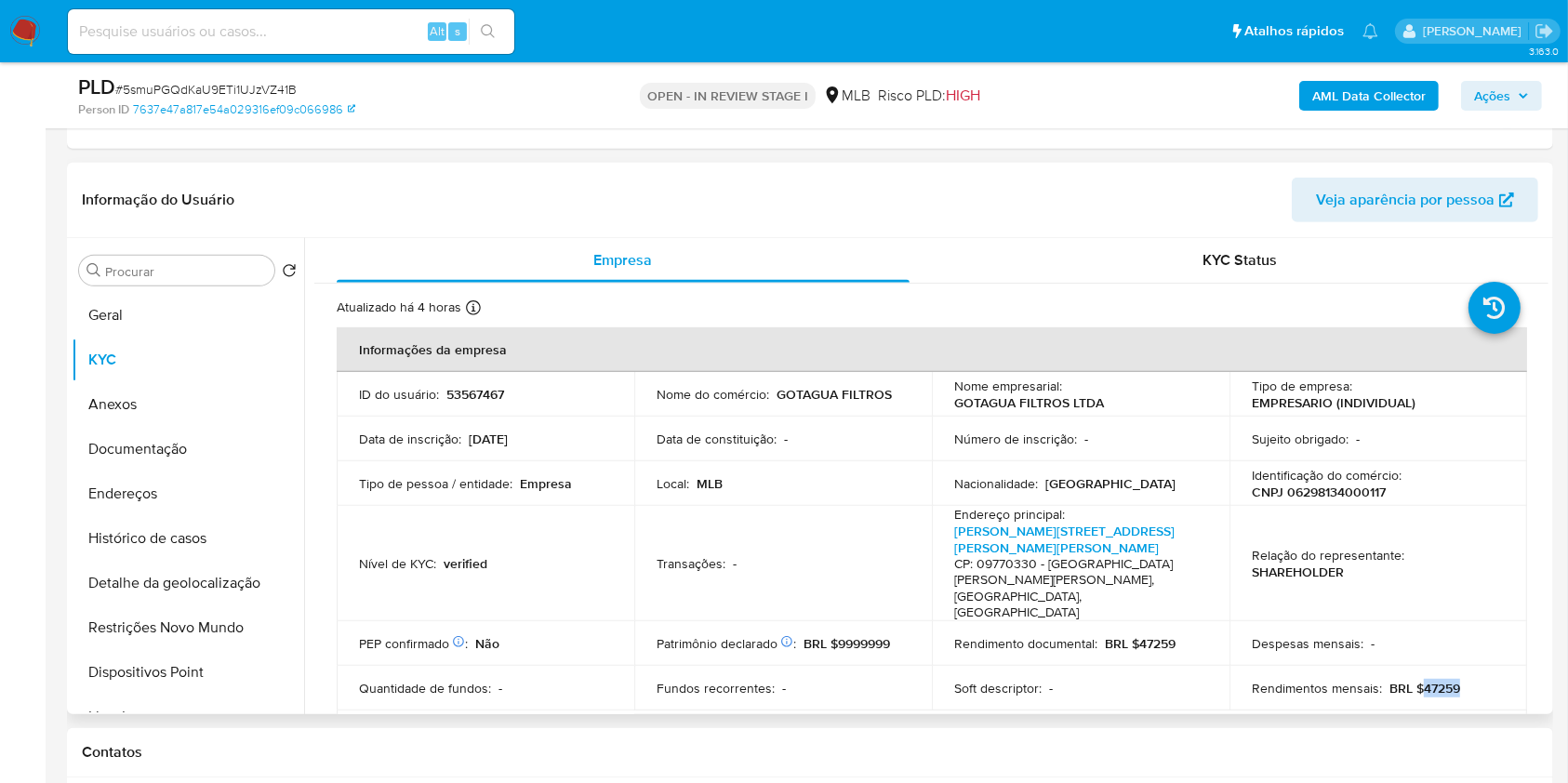
copy p "47259"
click at [1502, 92] on span "Ações" at bounding box center [1492, 96] width 36 height 30
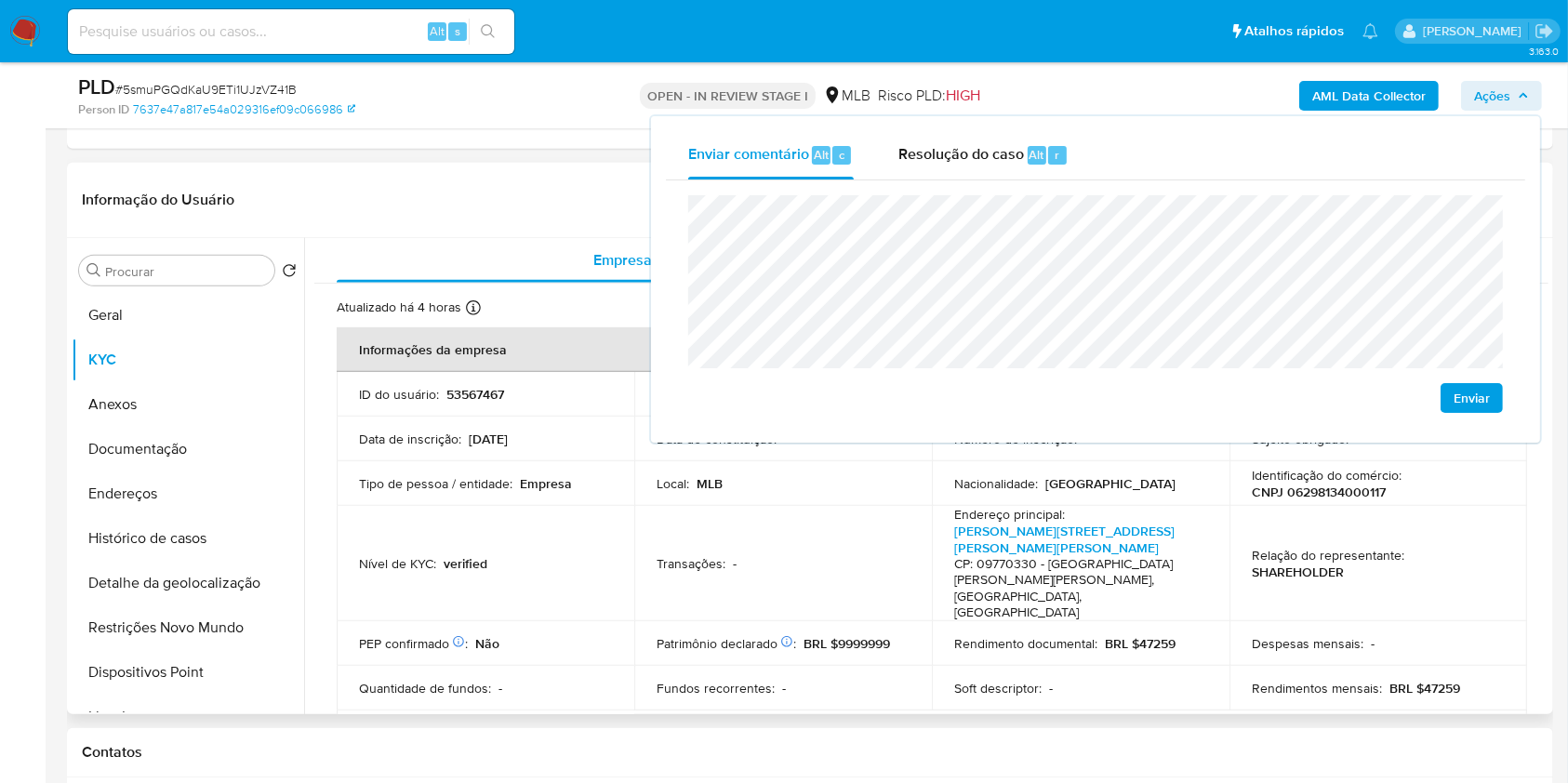
click at [486, 555] on div "Nível de KYC : verified" at bounding box center [484, 563] width 253 height 17
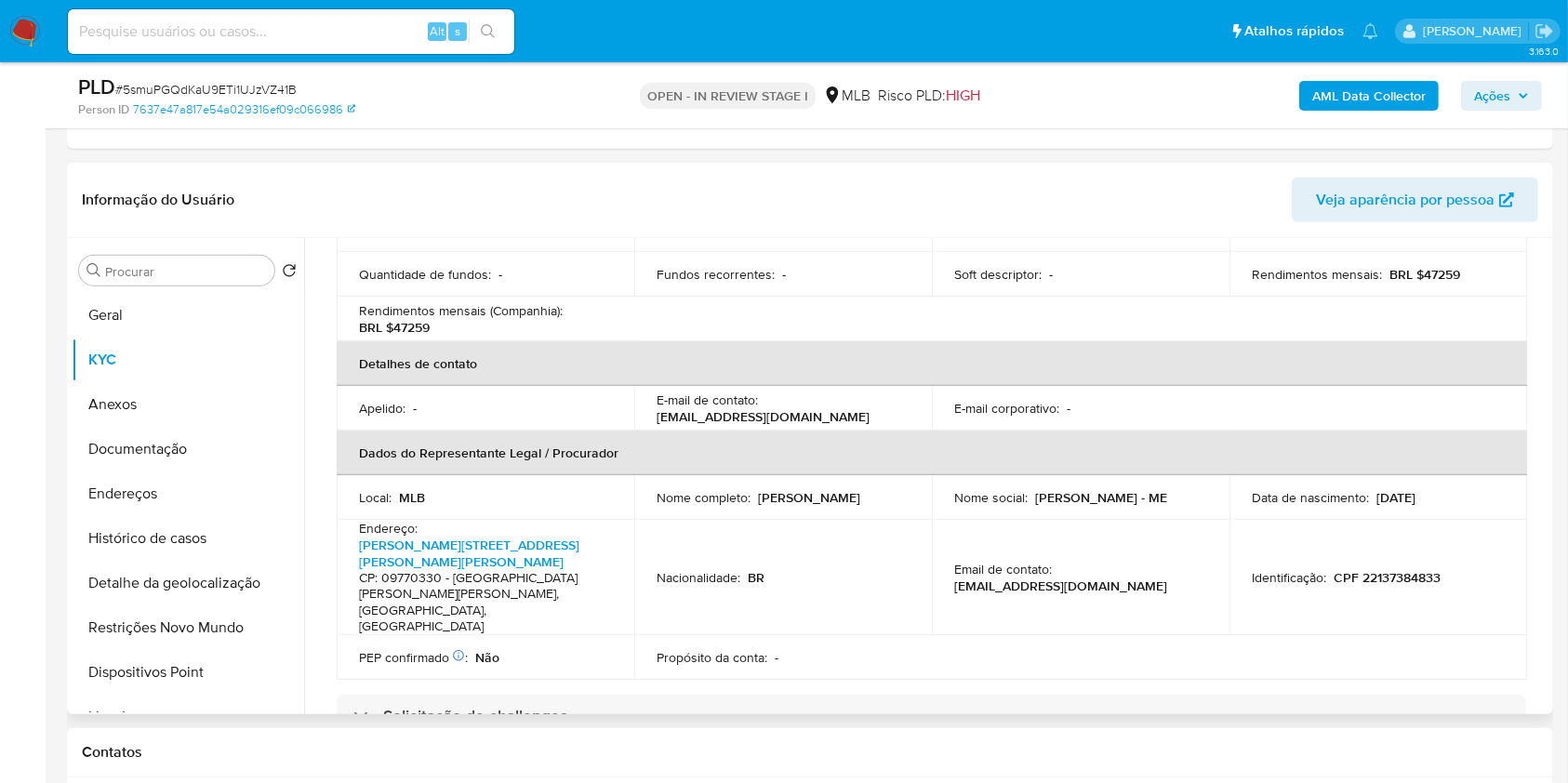
scroll to position [417, 0]
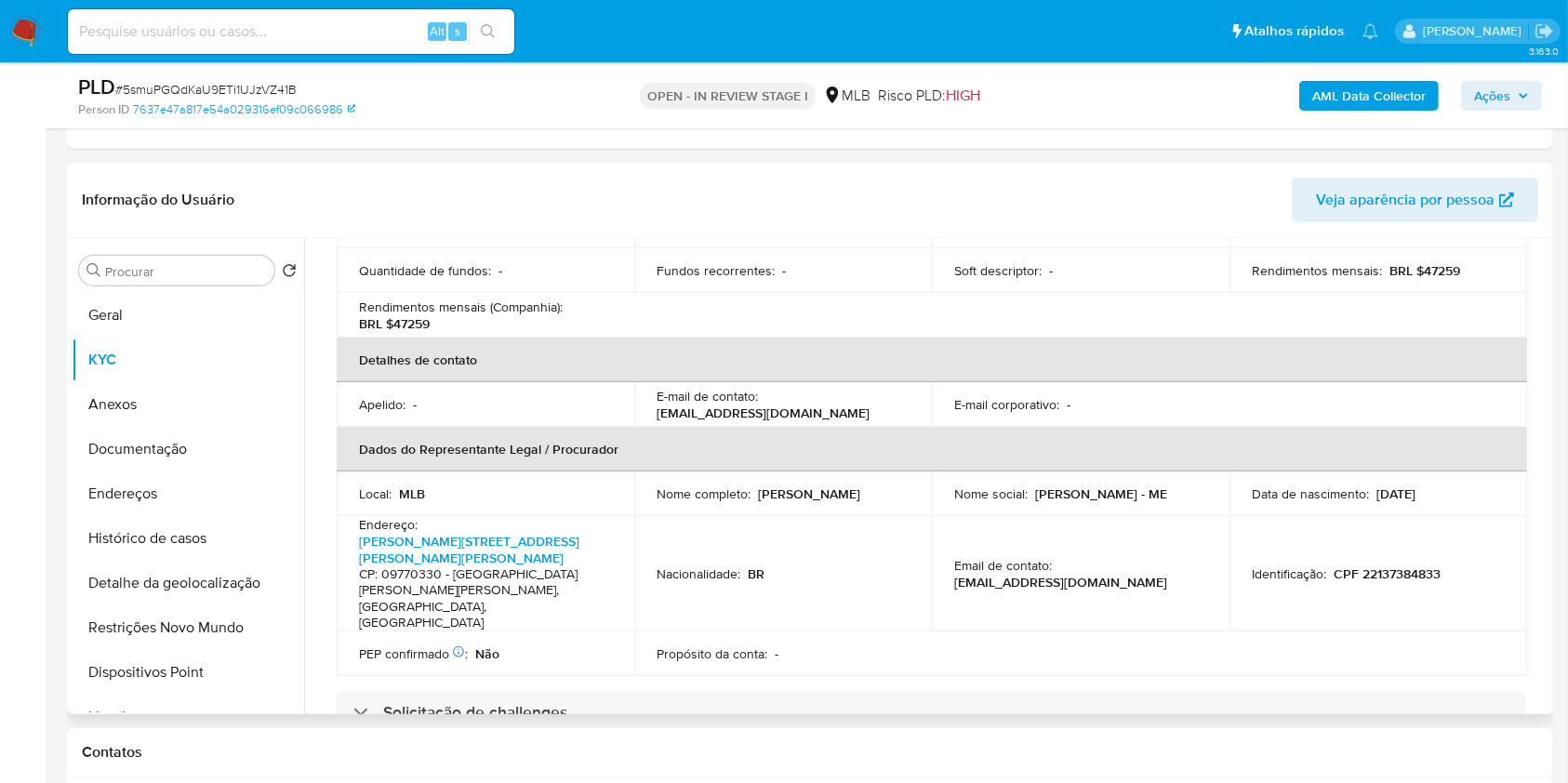
click at [1376, 565] on p "CPF 22137384833" at bounding box center [1386, 573] width 107 height 17
copy p "22137384833"
click at [1497, 99] on span "Ações" at bounding box center [1492, 96] width 36 height 30
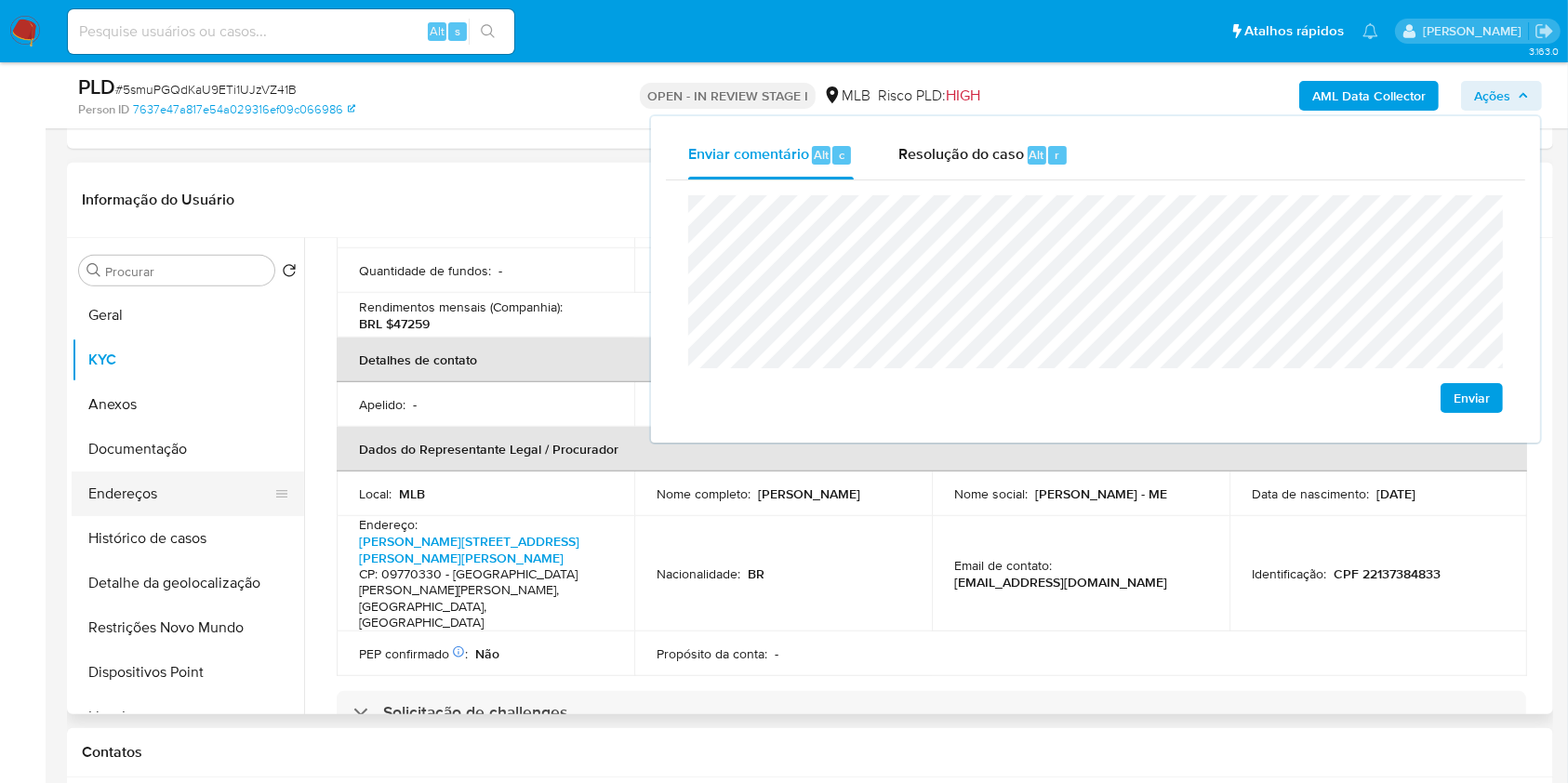
click at [197, 496] on button "Endereços" at bounding box center [181, 493] width 218 height 45
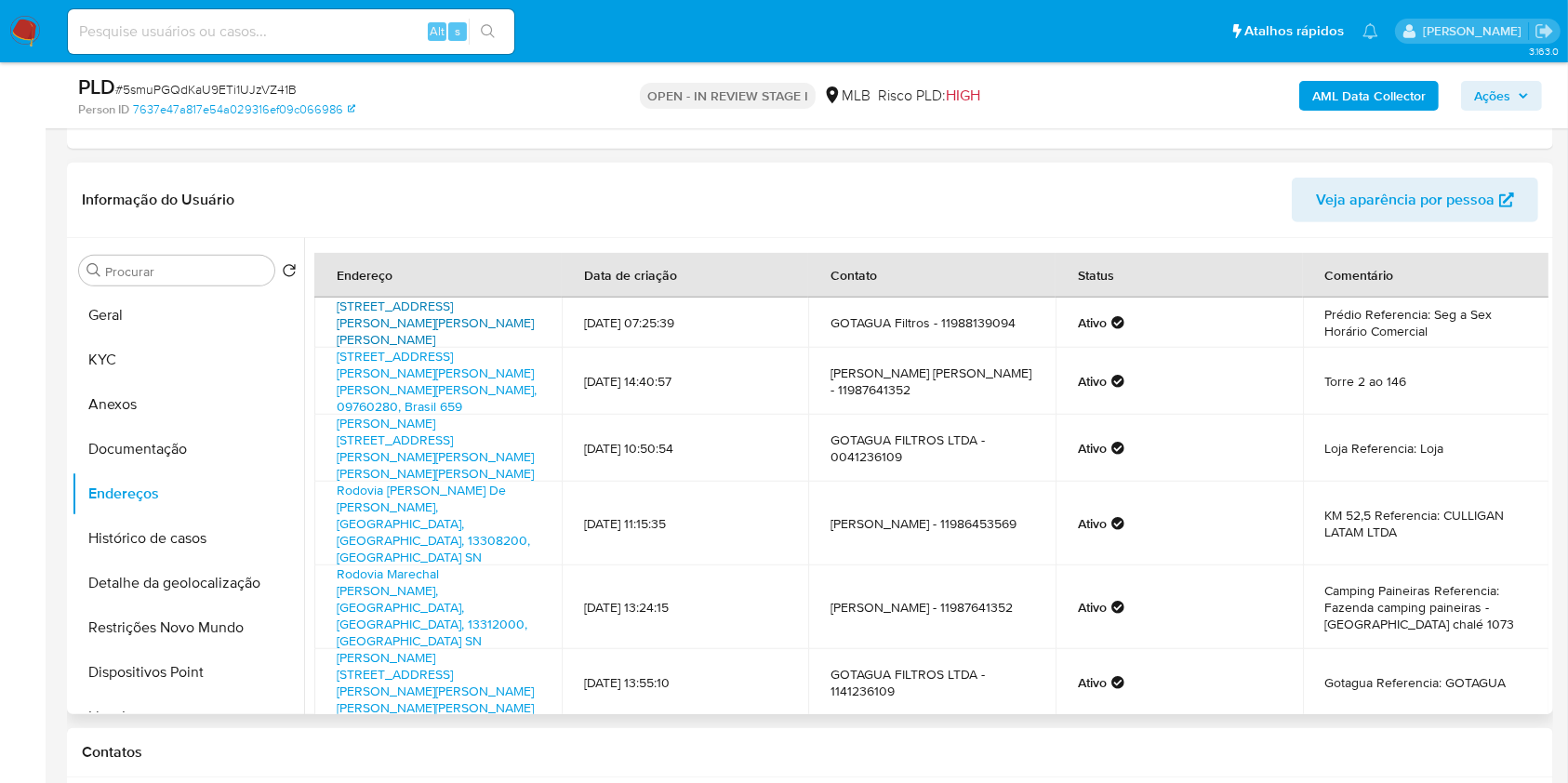
click at [460, 327] on link "[STREET_ADDRESS][PERSON_NAME][PERSON_NAME][PERSON_NAME]" at bounding box center [434, 323] width 197 height 52
click at [454, 355] on link "[STREET_ADDRESS][PERSON_NAME][PERSON_NAME][PERSON_NAME][PERSON_NAME], 09760280,…" at bounding box center [436, 381] width 200 height 69
click at [446, 420] on link "[PERSON_NAME][STREET_ADDRESS][PERSON_NAME][PERSON_NAME][PERSON_NAME][PERSON_NAM…" at bounding box center [434, 447] width 197 height 69
click at [440, 480] on link "Rodovia [PERSON_NAME] De [PERSON_NAME], [GEOGRAPHIC_DATA], [GEOGRAPHIC_DATA], 1…" at bounding box center [433, 523] width 194 height 86
click at [438, 564] on link "Rodovia Marechal [PERSON_NAME], [GEOGRAPHIC_DATA], [GEOGRAPHIC_DATA], 13312000,…" at bounding box center [431, 607] width 191 height 86
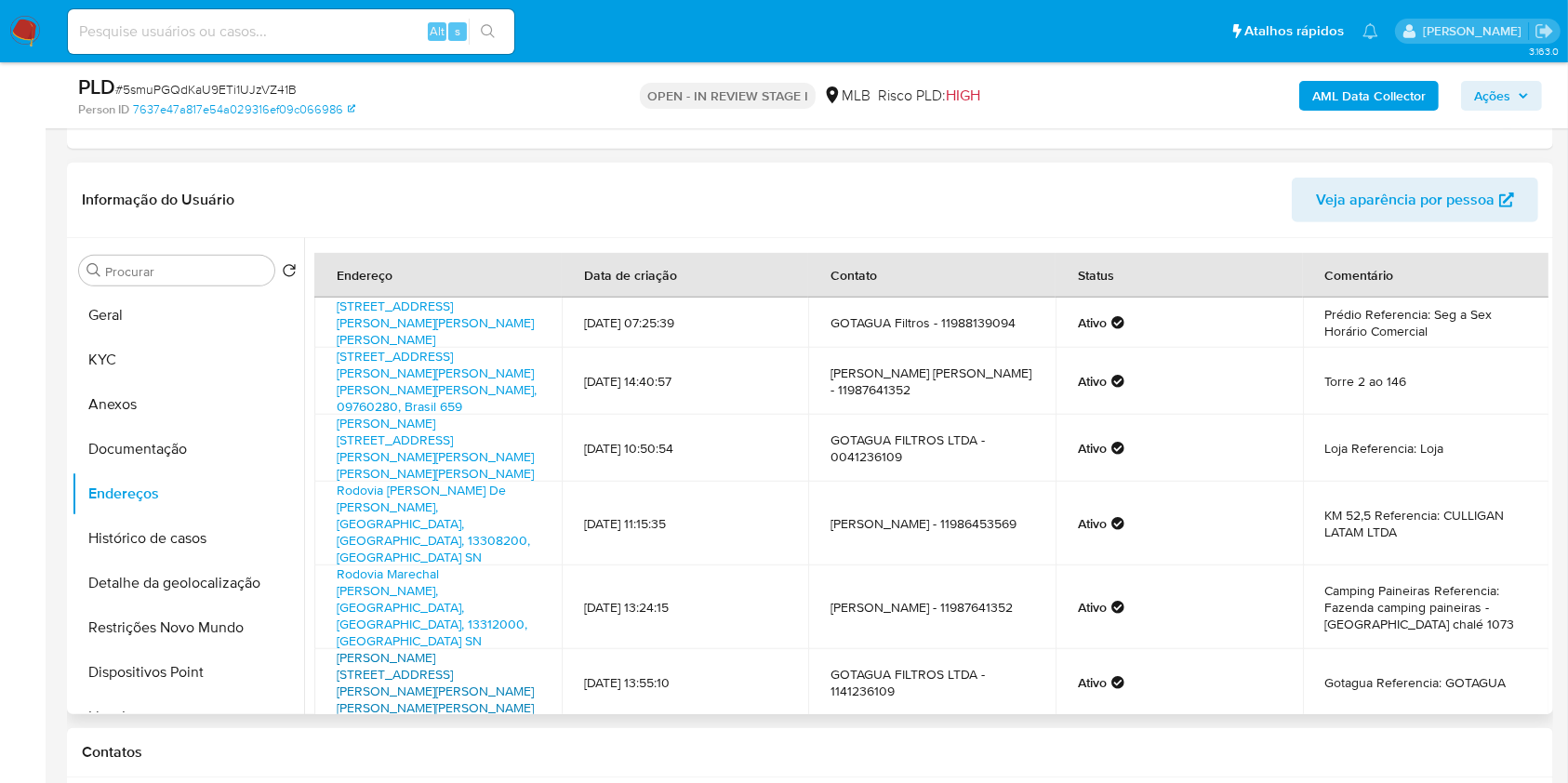
click at [441, 648] on link "[PERSON_NAME][STREET_ADDRESS][PERSON_NAME][PERSON_NAME][PERSON_NAME][PERSON_NAM…" at bounding box center [434, 682] width 197 height 69
click at [163, 322] on button "Geral" at bounding box center [181, 315] width 218 height 45
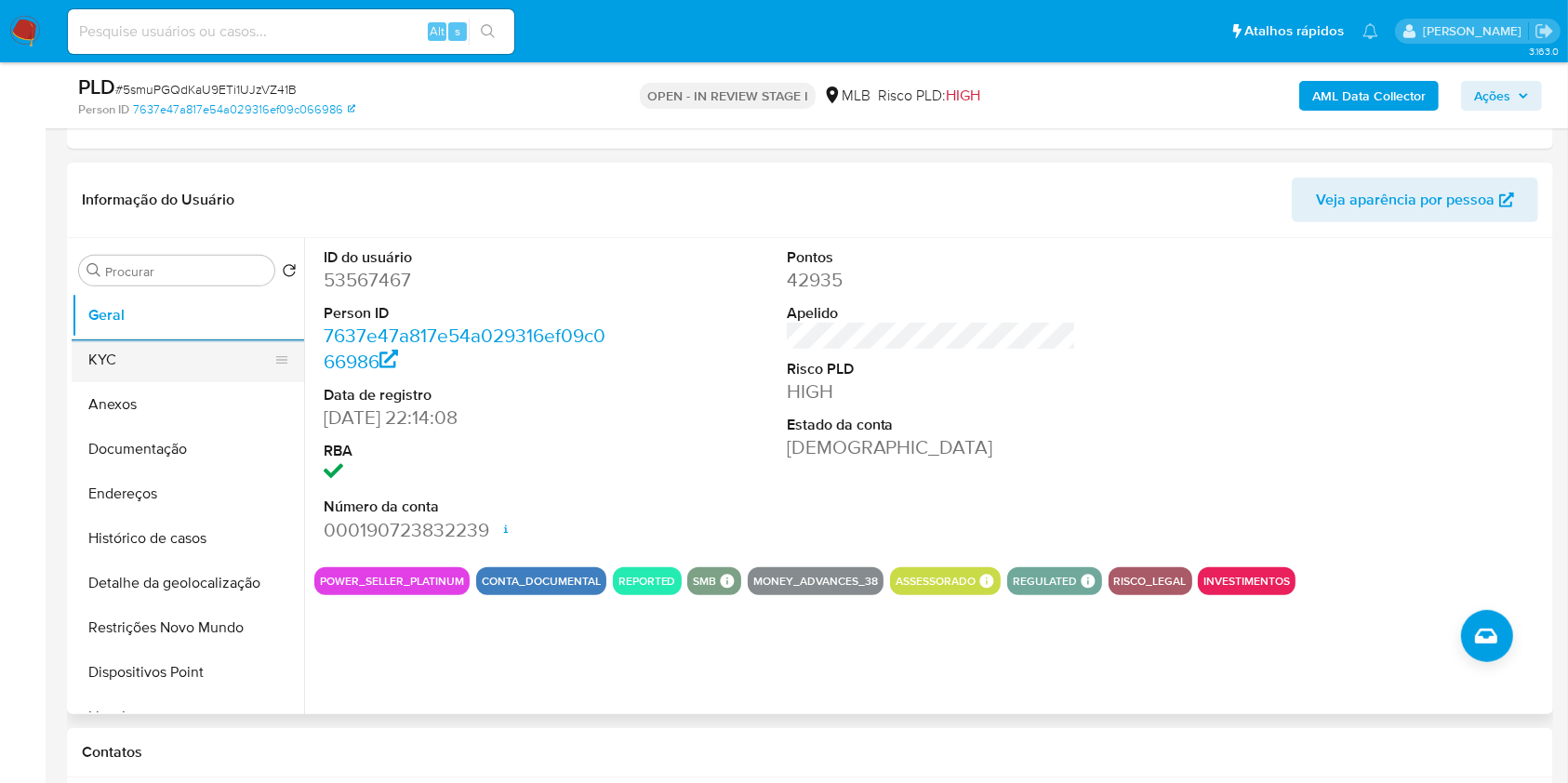
click at [197, 354] on button "KYC" at bounding box center [181, 360] width 218 height 45
